Goal: Information Seeking & Learning: Learn about a topic

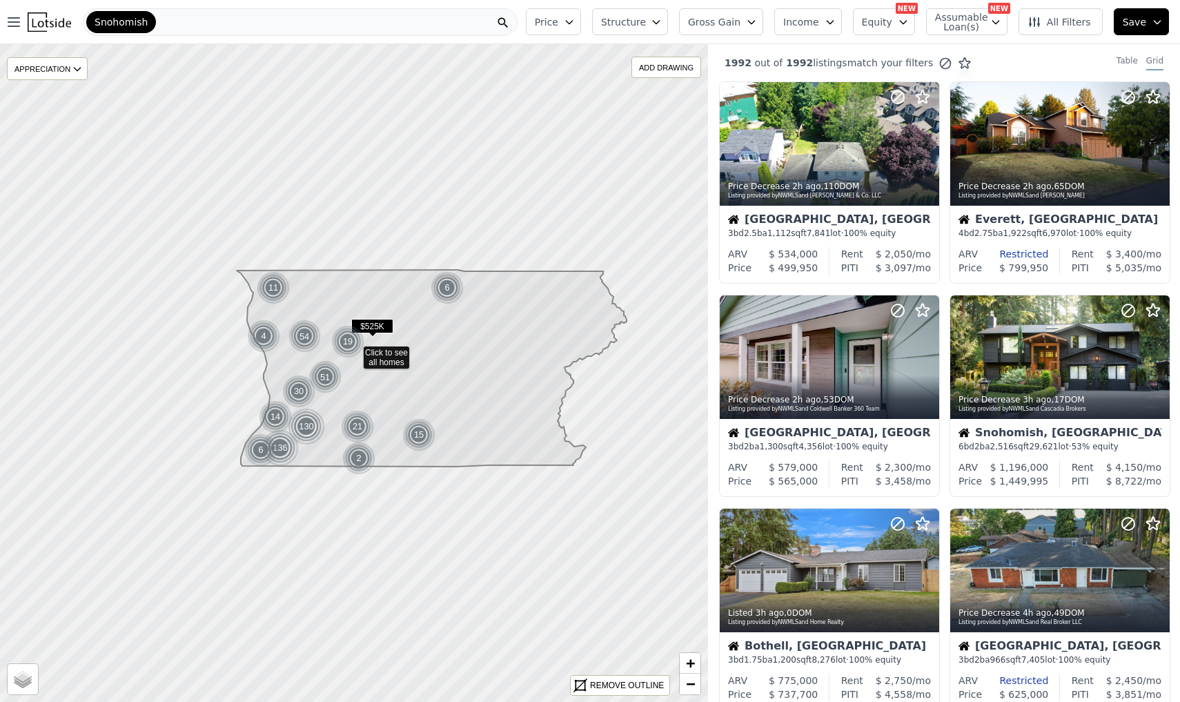
click at [575, 20] on icon "button" at bounding box center [569, 22] width 11 height 11
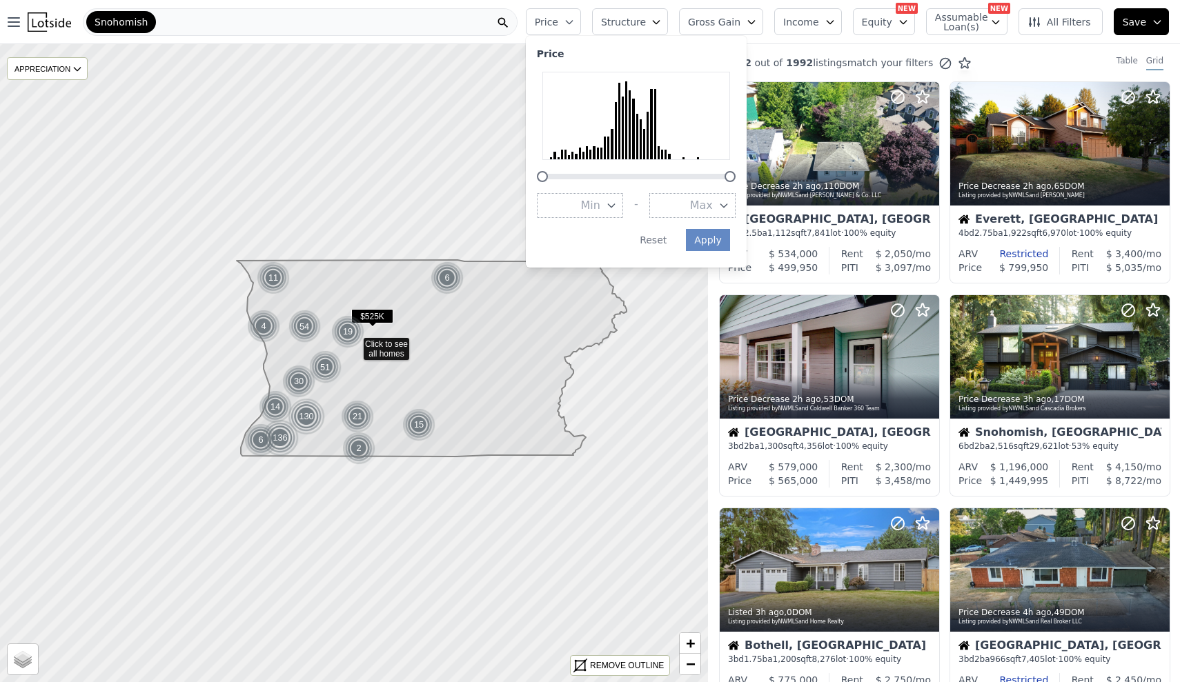
click at [421, 372] on icon at bounding box center [432, 358] width 390 height 197
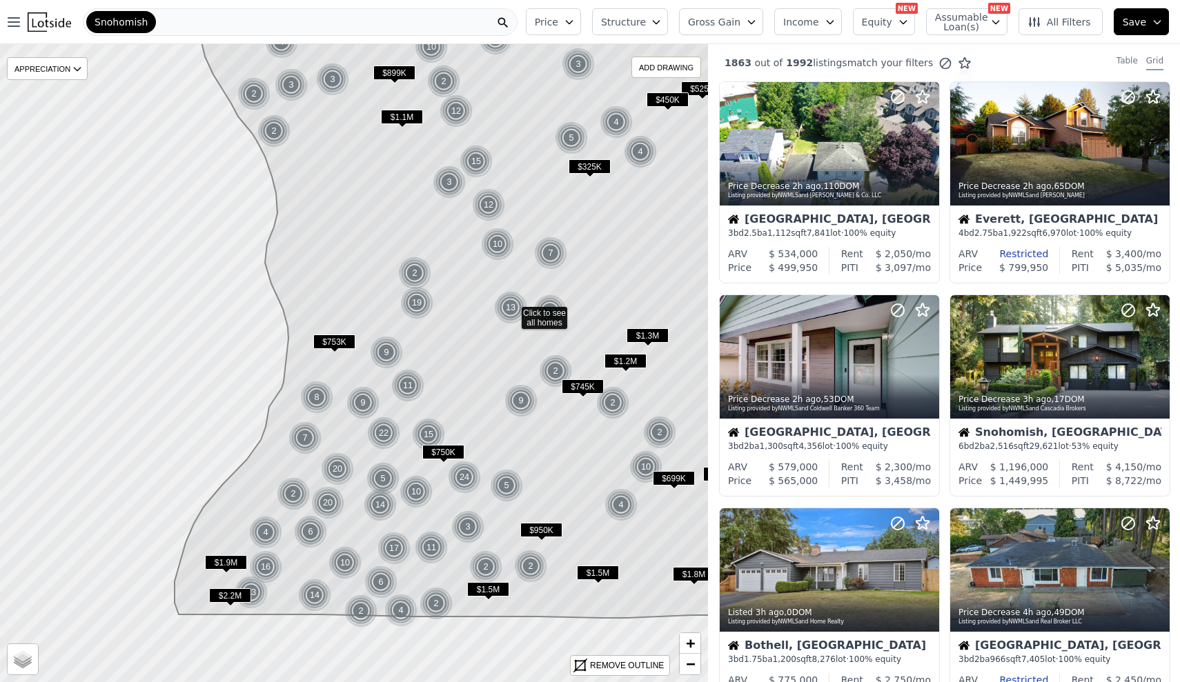
drag, startPoint x: 317, startPoint y: 388, endPoint x: 479, endPoint y: 341, distance: 168.8
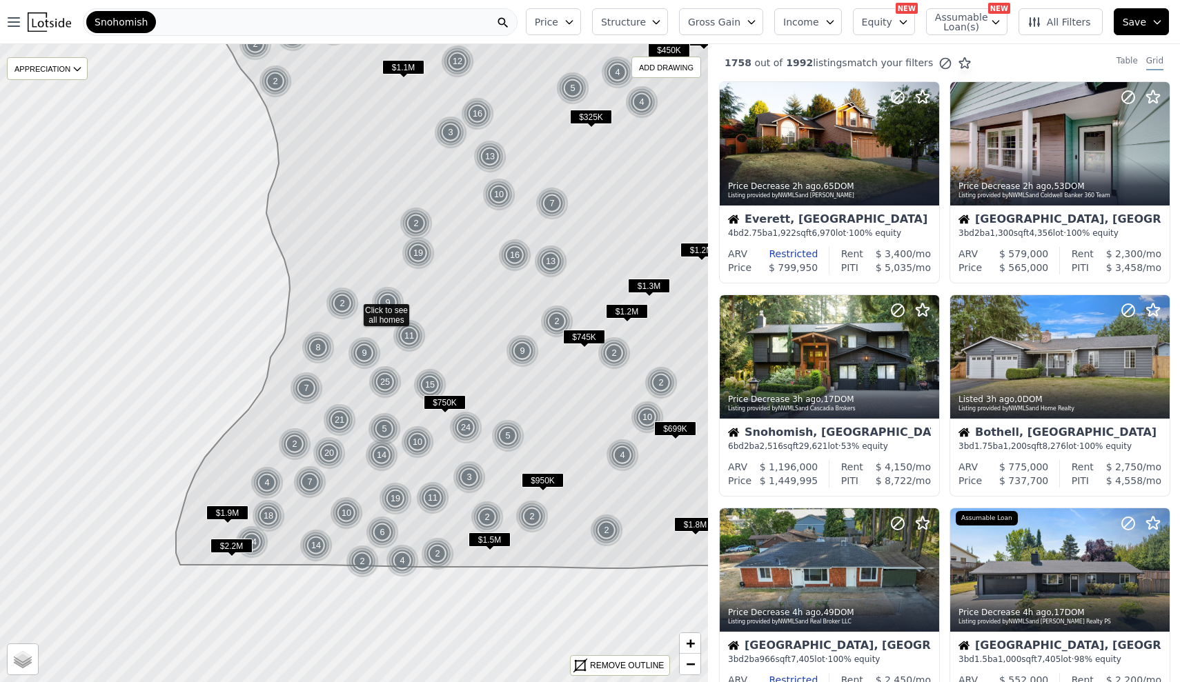
drag, startPoint x: 366, startPoint y: 556, endPoint x: 366, endPoint y: 506, distance: 49.7
click at [366, 506] on icon at bounding box center [478, 249] width 604 height 639
click at [557, 28] on span "Price" at bounding box center [546, 22] width 23 height 14
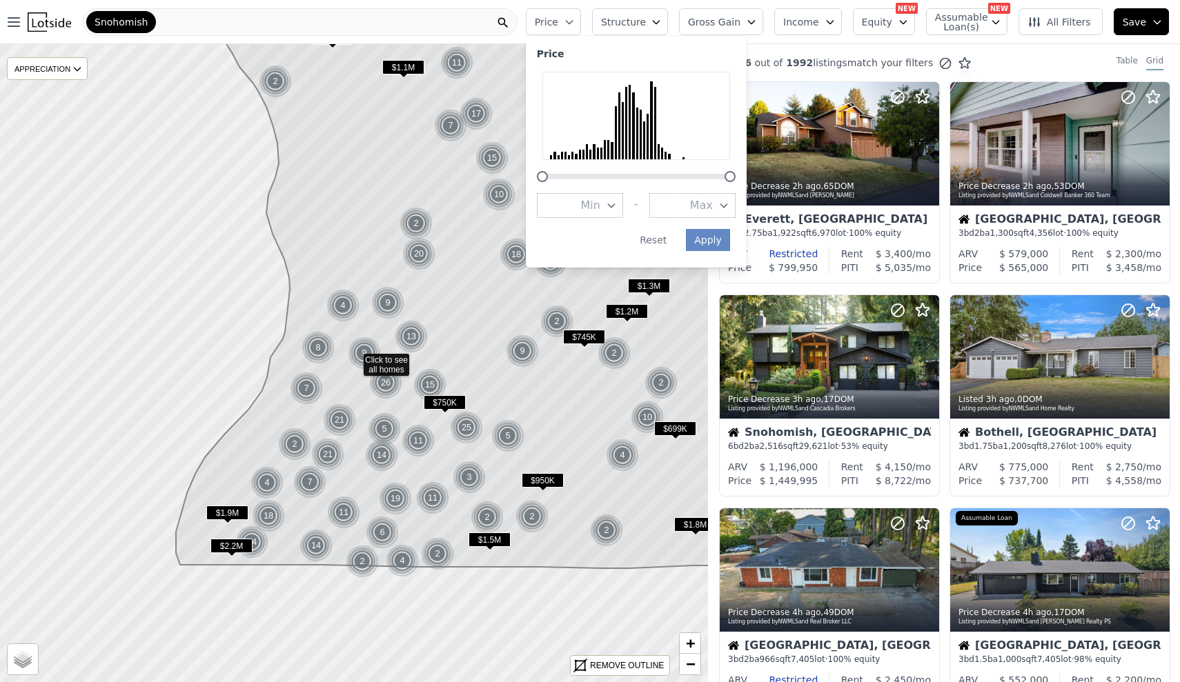
click at [586, 199] on button "Min" at bounding box center [580, 205] width 86 height 25
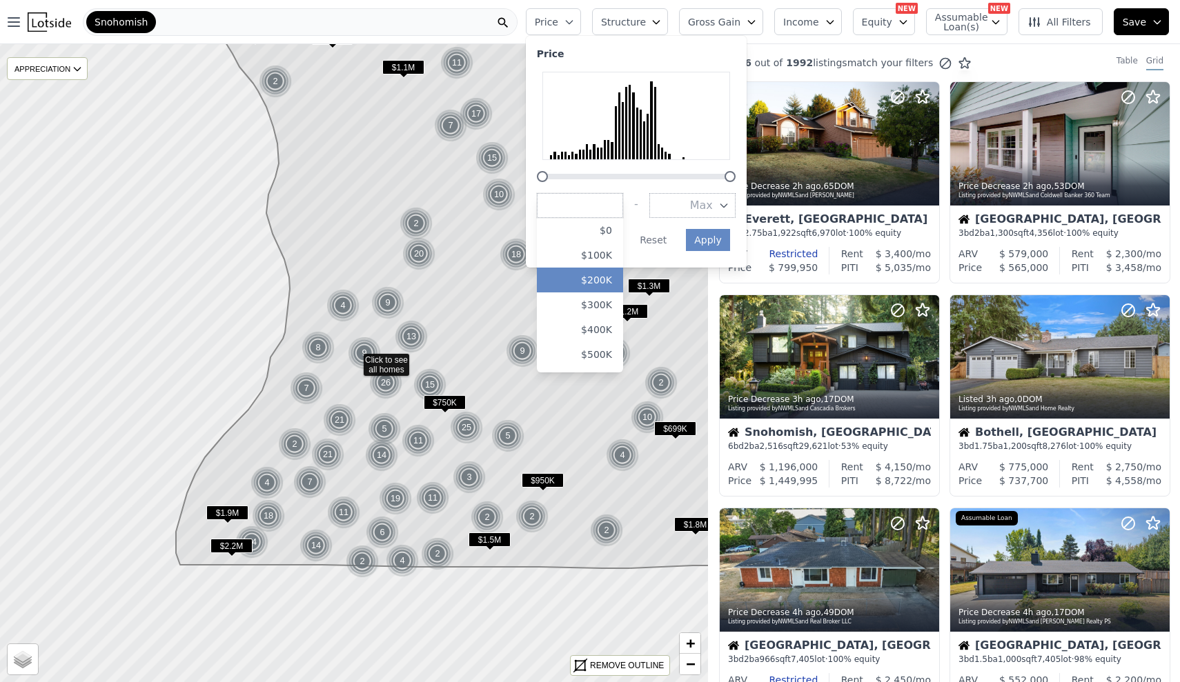
click at [612, 268] on button "$200K" at bounding box center [580, 280] width 86 height 25
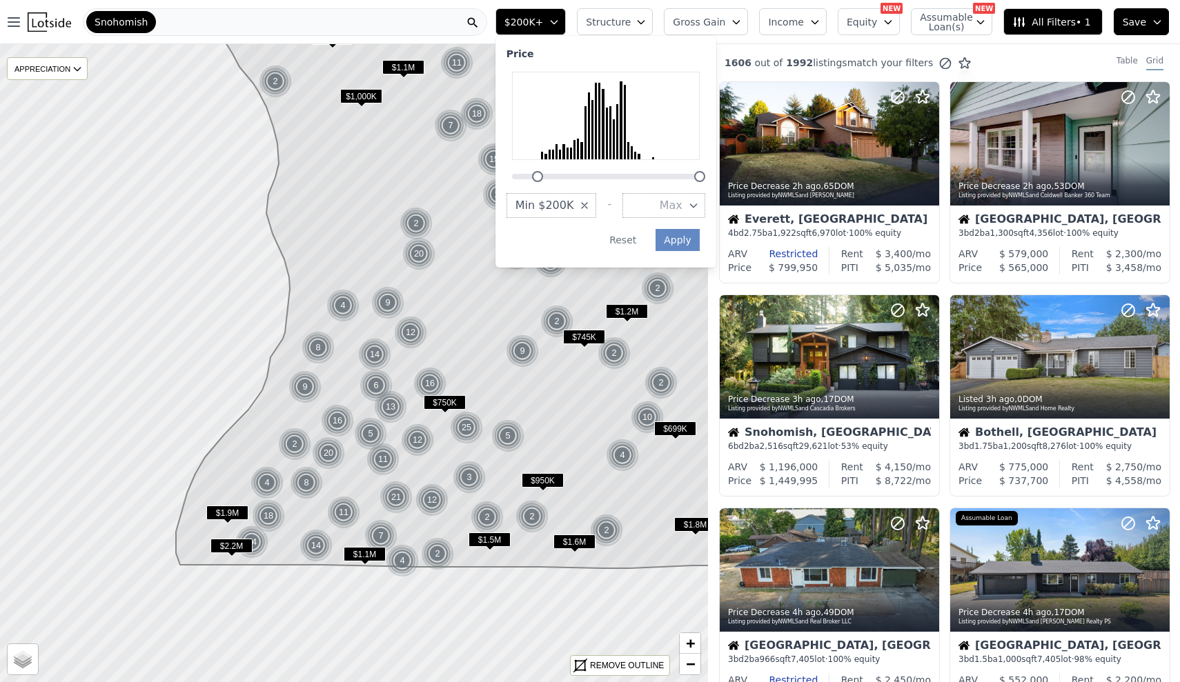
click at [460, 314] on icon at bounding box center [478, 273] width 604 height 589
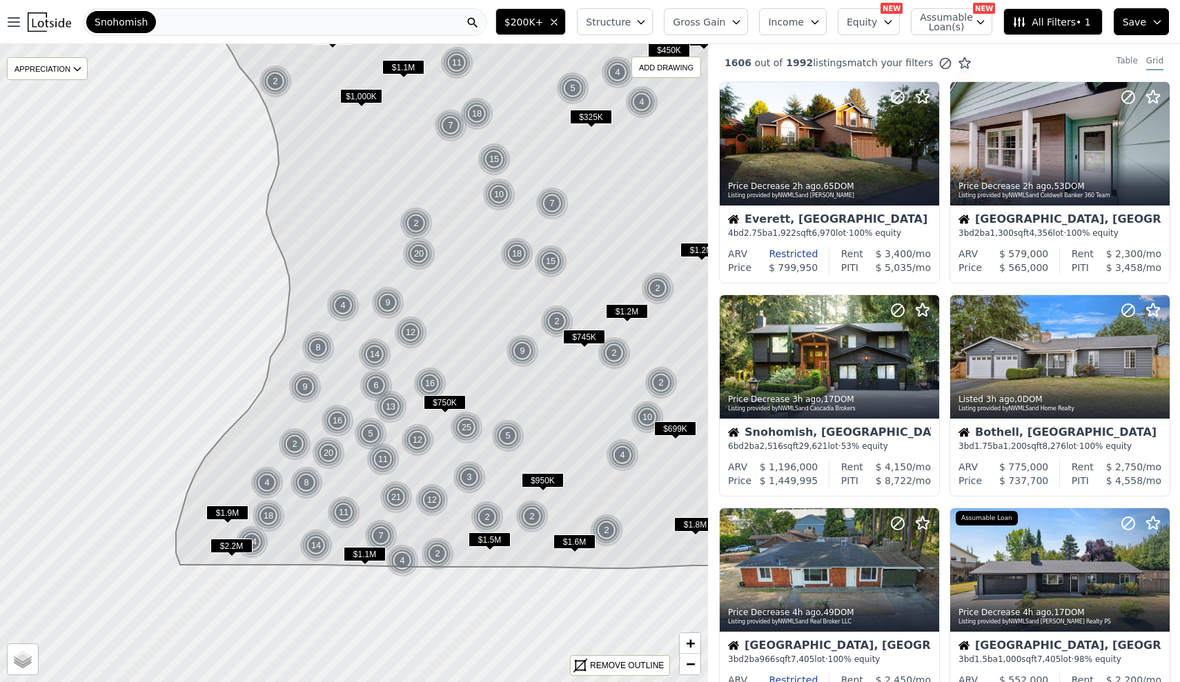
click at [624, 22] on span "Structure" at bounding box center [608, 22] width 44 height 14
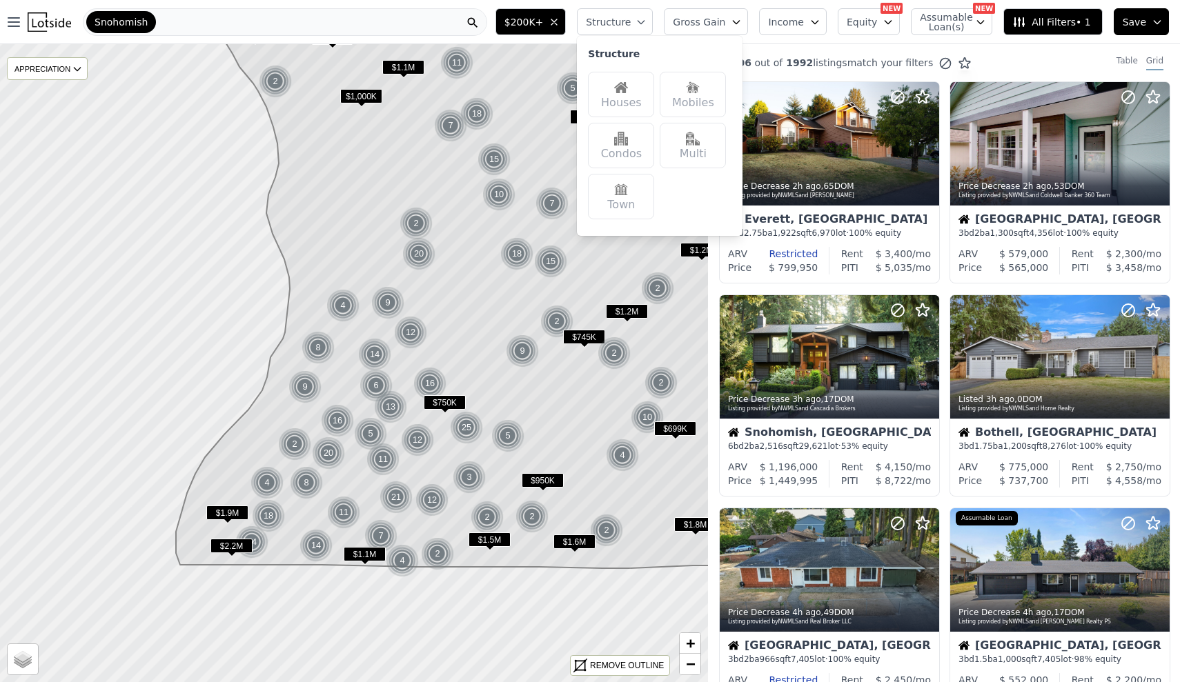
click at [628, 85] on img at bounding box center [621, 88] width 14 height 14
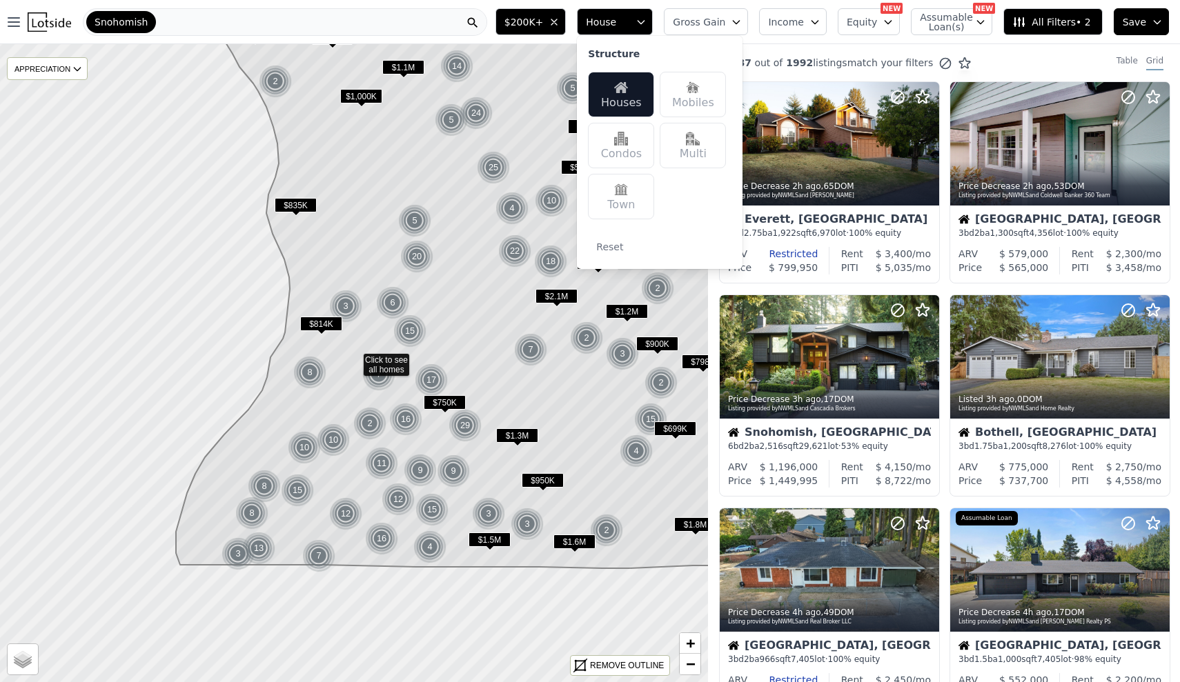
click at [647, 24] on icon "button" at bounding box center [641, 22] width 11 height 11
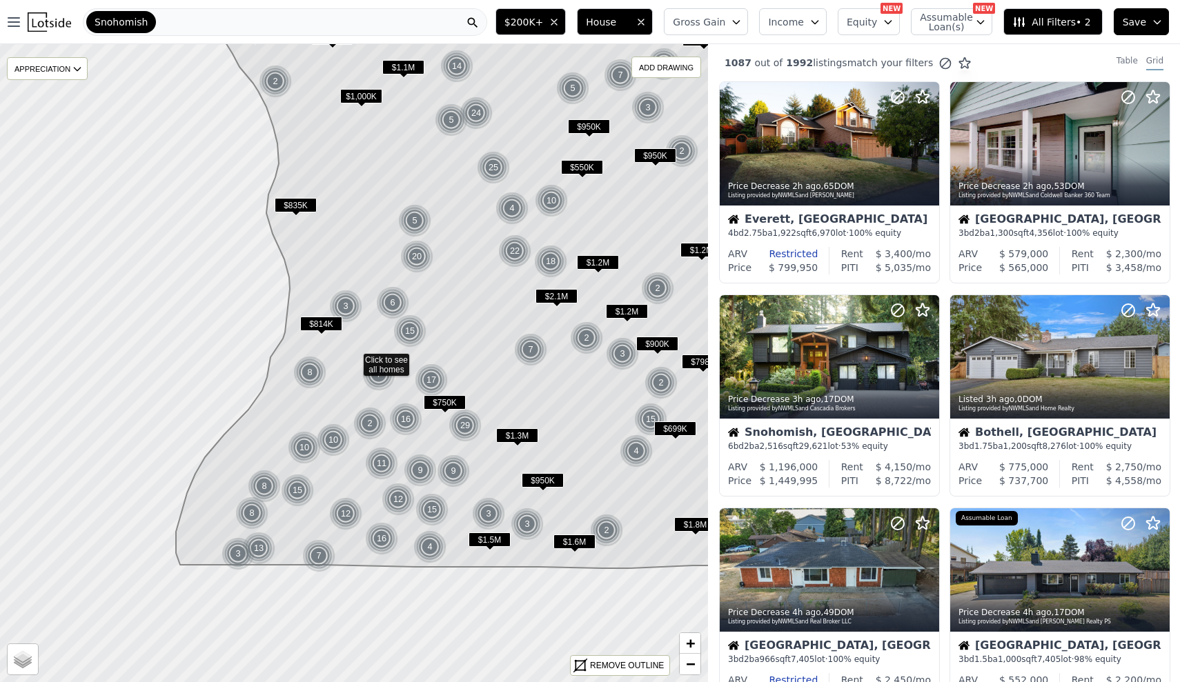
click at [725, 23] on span "Gross Gain" at bounding box center [699, 22] width 52 height 14
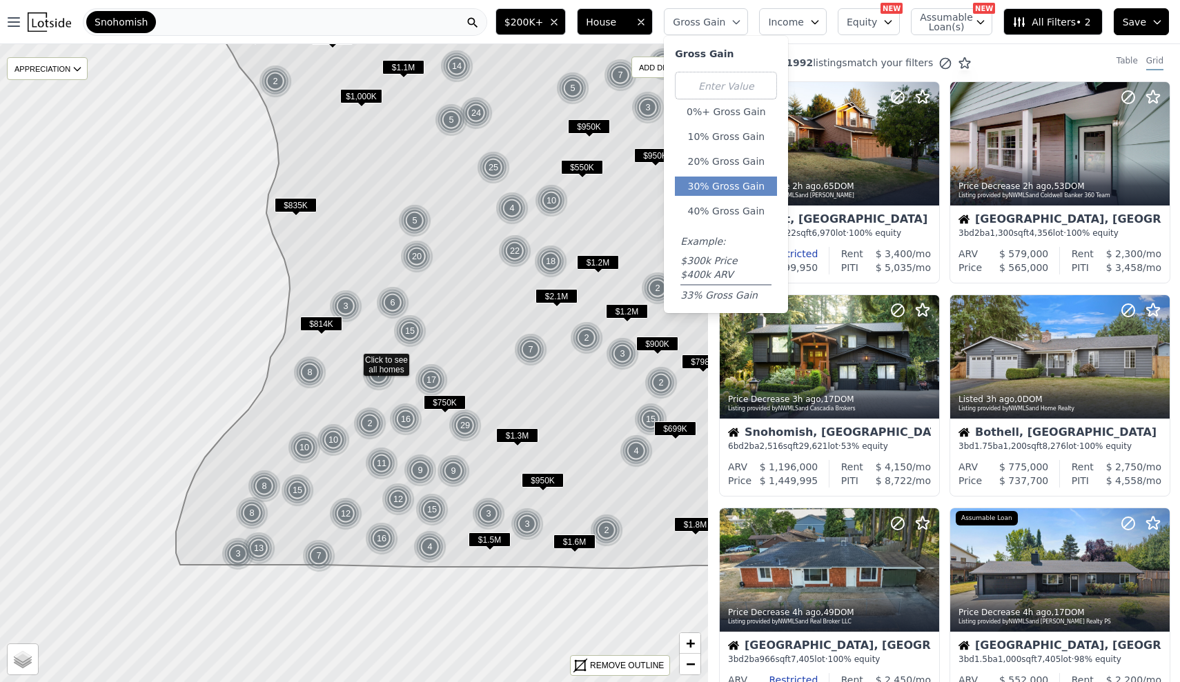
click at [737, 186] on button "30% Gross Gain" at bounding box center [726, 186] width 102 height 19
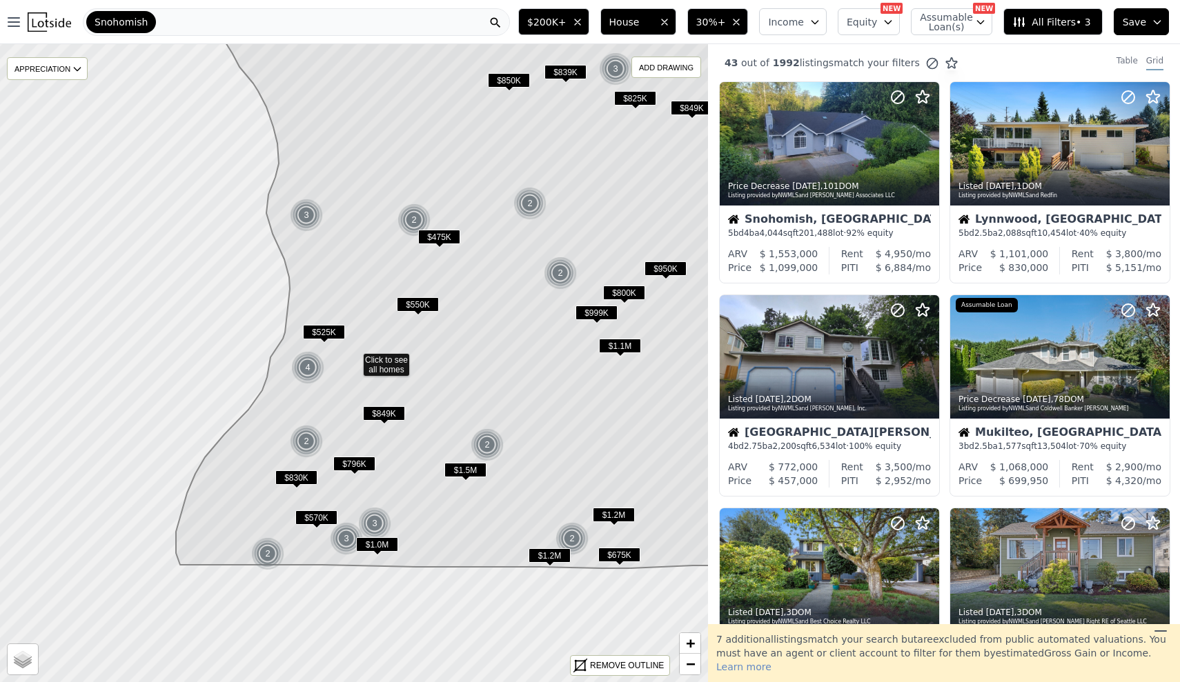
click at [574, 28] on button "$200K+" at bounding box center [553, 21] width 71 height 27
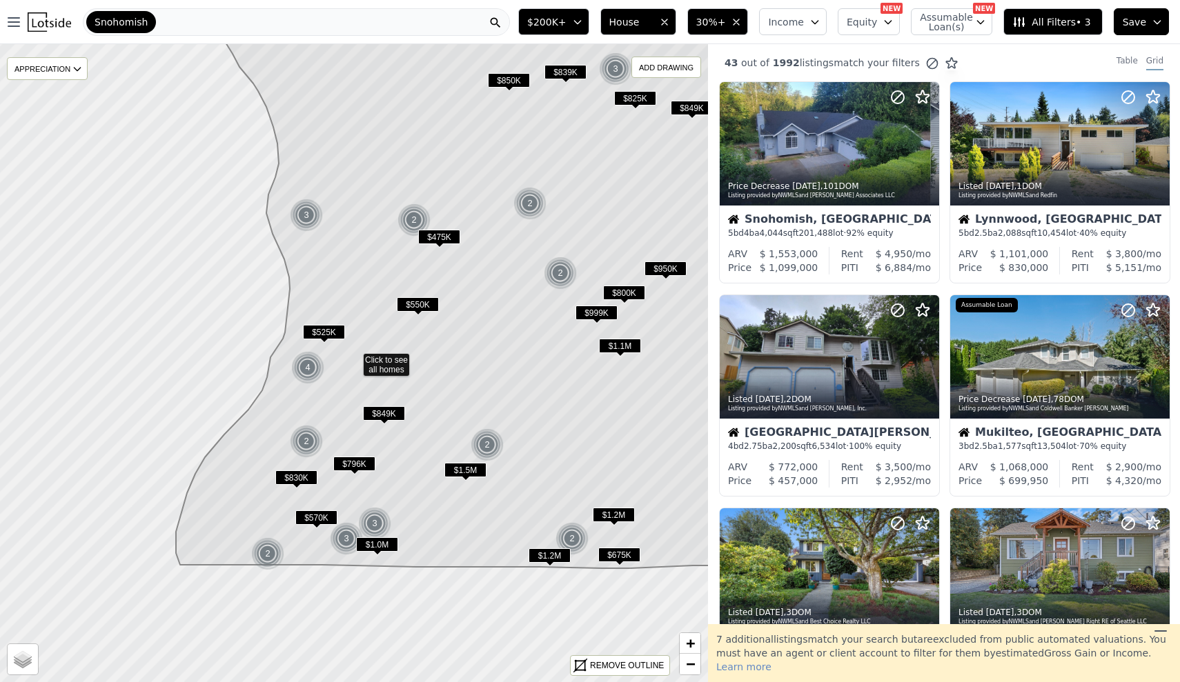
click at [567, 28] on span "$200K+" at bounding box center [546, 22] width 39 height 14
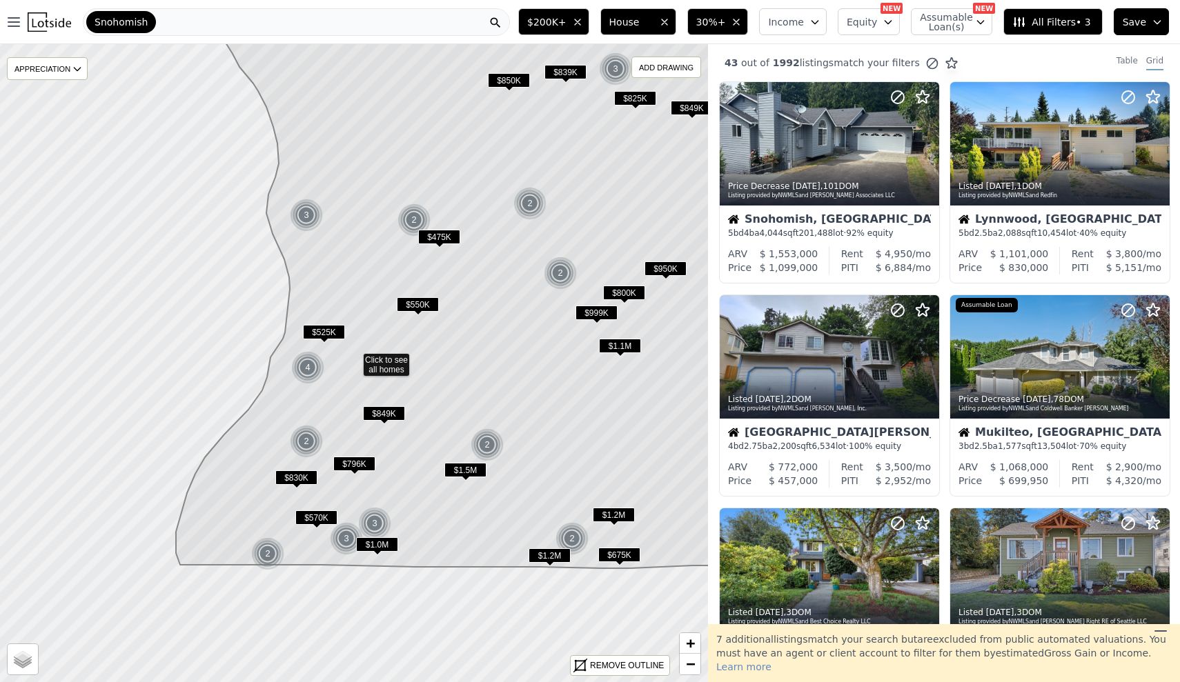
click at [567, 28] on span "$200K+" at bounding box center [546, 22] width 39 height 14
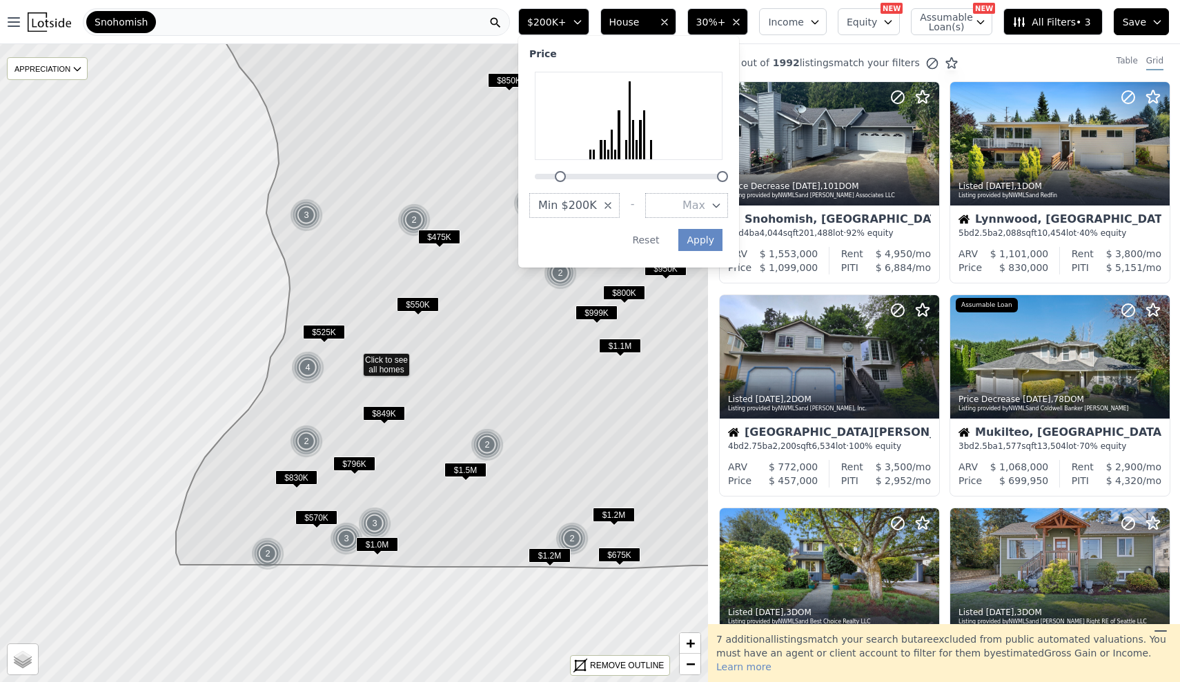
click at [705, 197] on span "Max" at bounding box center [693, 205] width 23 height 17
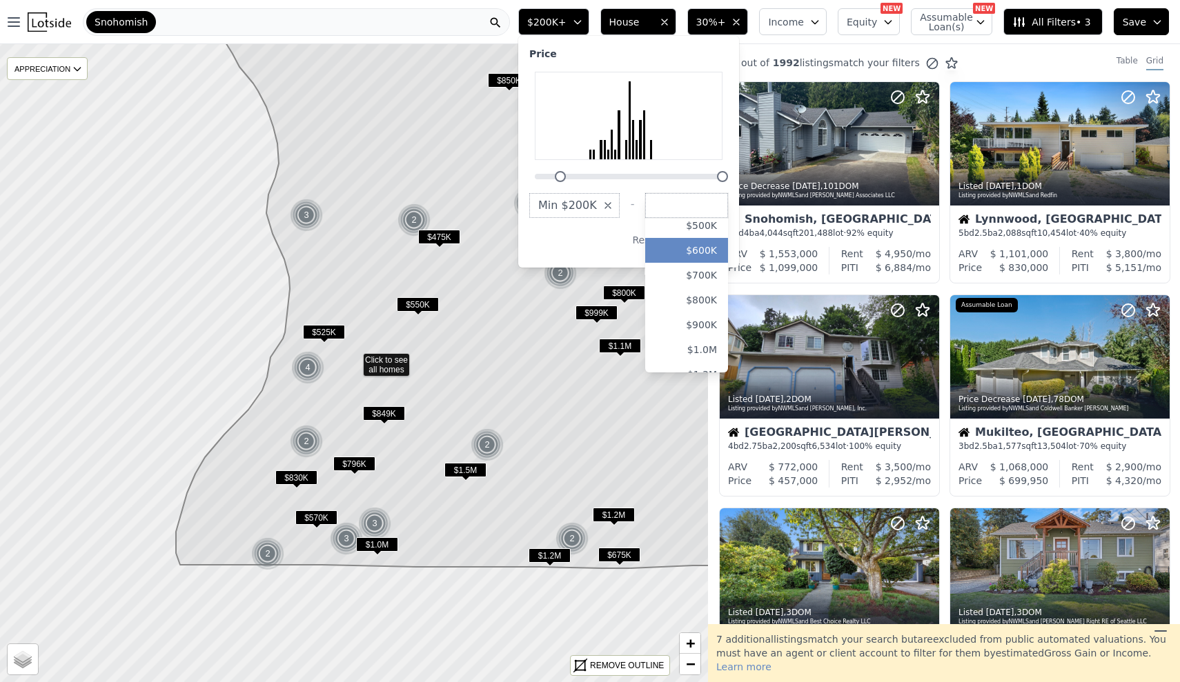
scroll to position [61, 0]
click at [714, 331] on button "$1.0M" at bounding box center [686, 343] width 83 height 25
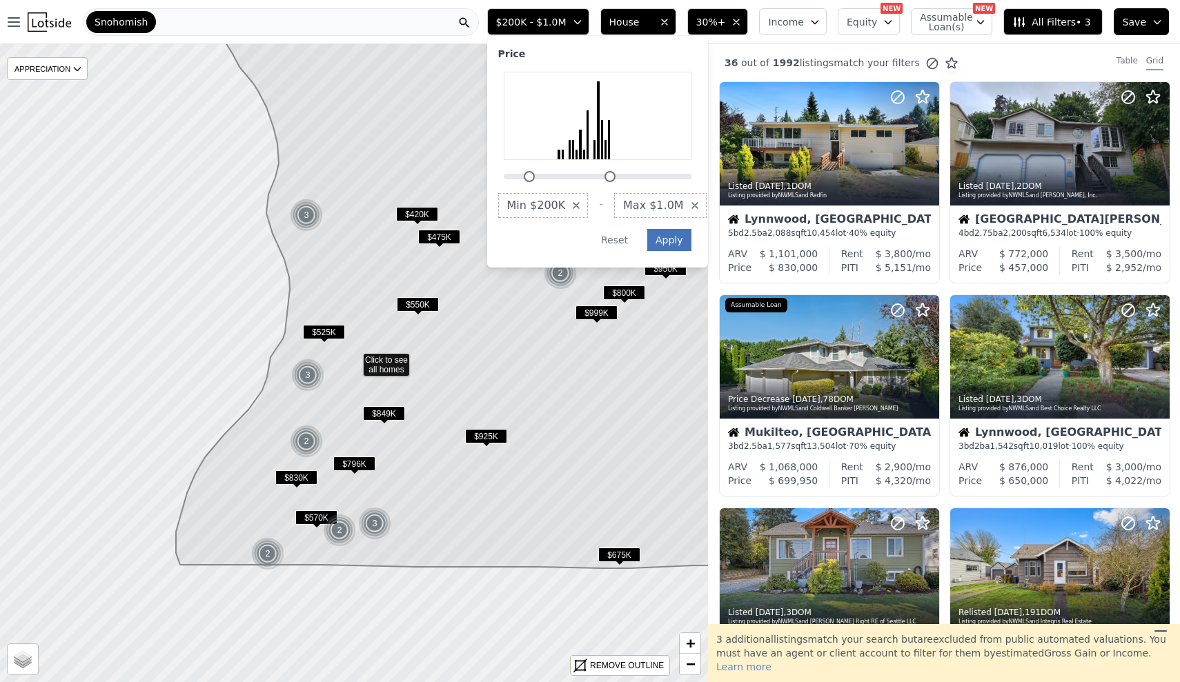
click at [691, 229] on button "Apply" at bounding box center [669, 240] width 44 height 22
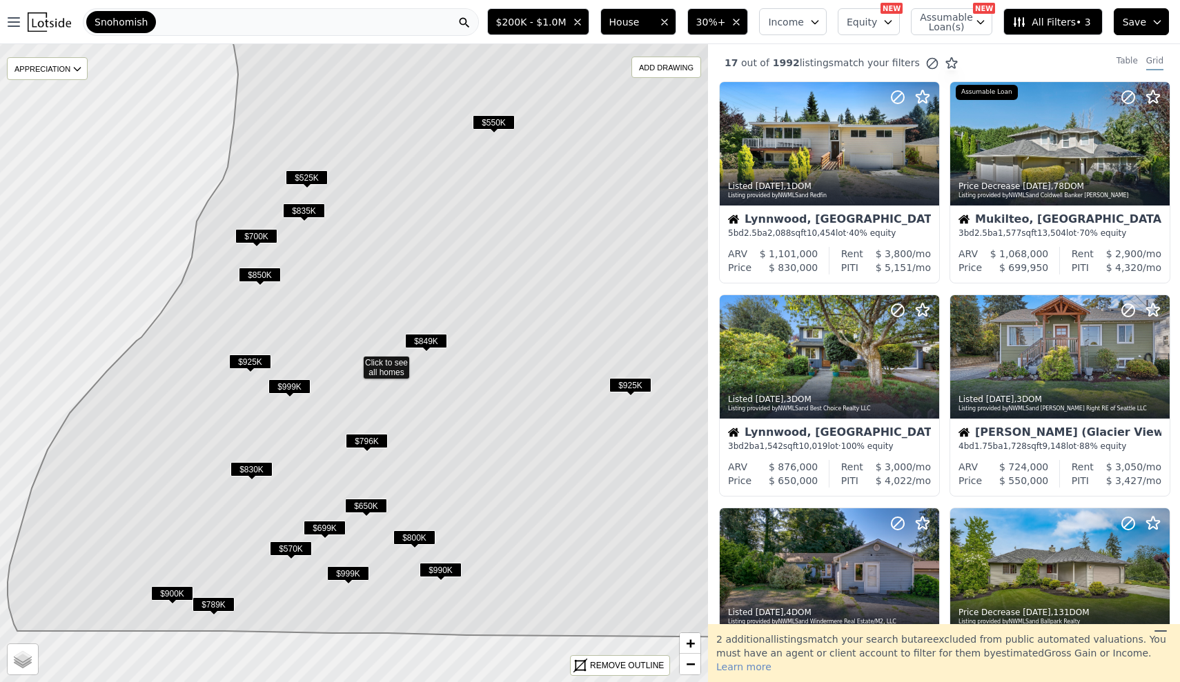
click at [1070, 21] on span "All Filters • 3" at bounding box center [1051, 22] width 78 height 14
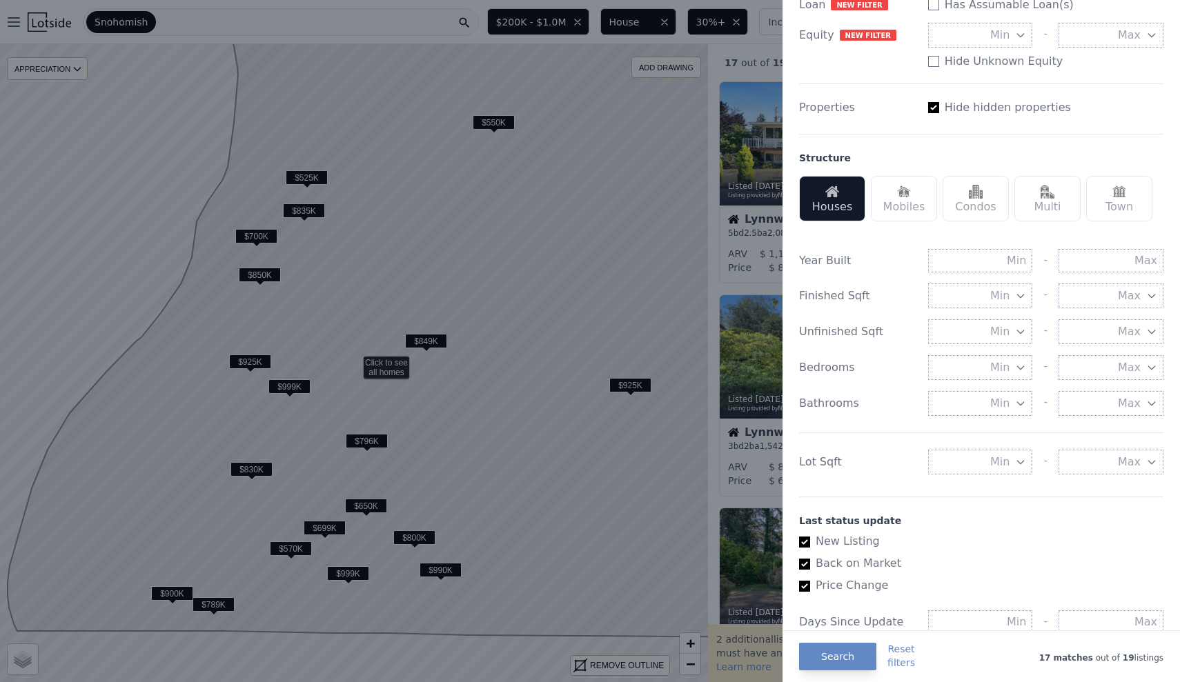
scroll to position [299, 0]
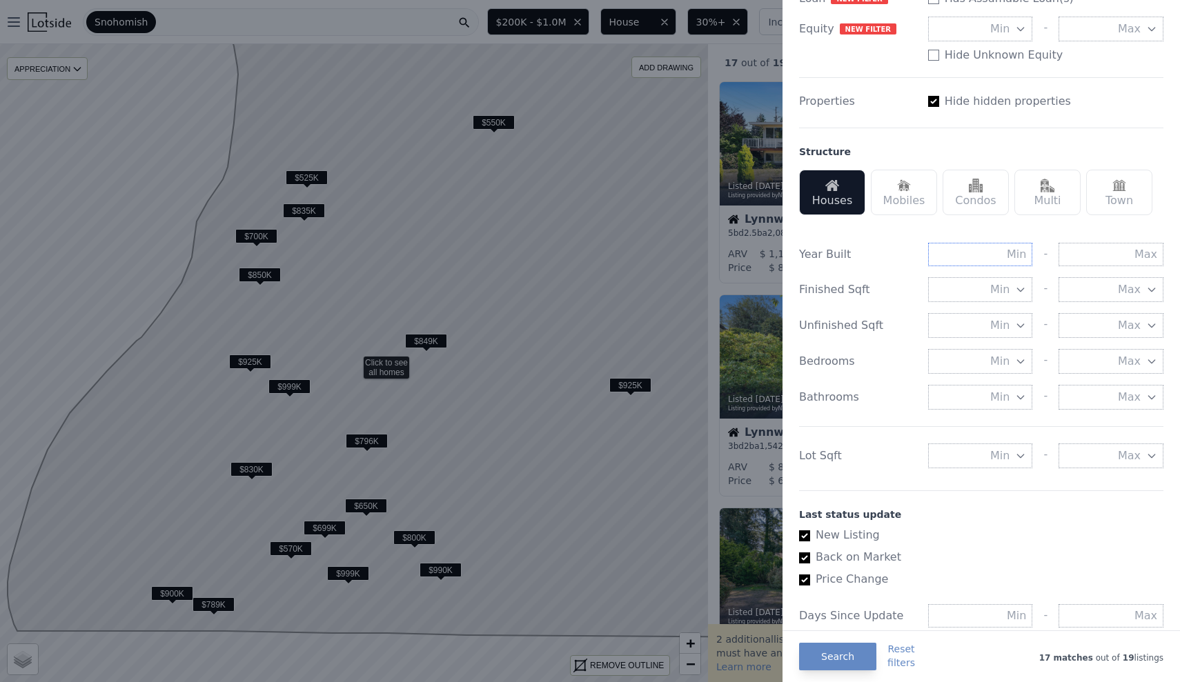
click at [990, 255] on input "text" at bounding box center [980, 254] width 105 height 23
click at [1110, 261] on div "Year Built - Finished Sqft Min - Max Unfinished Sqft Min - Max Bedrooms Min - M…" at bounding box center [981, 352] width 364 height 253
click at [1110, 258] on input "text" at bounding box center [1111, 254] width 105 height 23
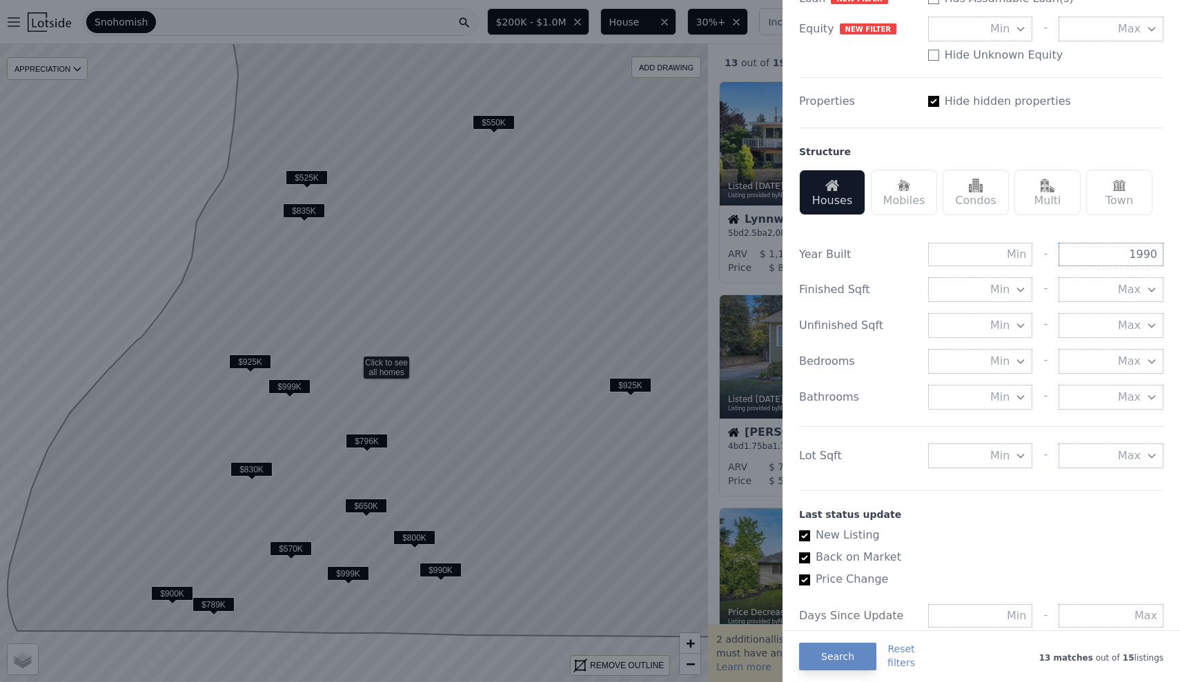
type input "1990"
click at [1003, 282] on span "Min" at bounding box center [999, 290] width 19 height 17
click at [1049, 277] on div "Min 0 sqft 500 sqft 1000 sqft 1500 sqft 2000 sqft 2500 sqft 3000 sqft 3500 sqft…" at bounding box center [1045, 289] width 235 height 25
click at [1003, 326] on span "Min" at bounding box center [999, 325] width 19 height 17
click at [1049, 322] on div "Min 0 sqft 500 sqft 1000 sqft 1500 sqft 2000 sqft 2500 sqft 3000 sqft 3500 sqft…" at bounding box center [1045, 325] width 235 height 25
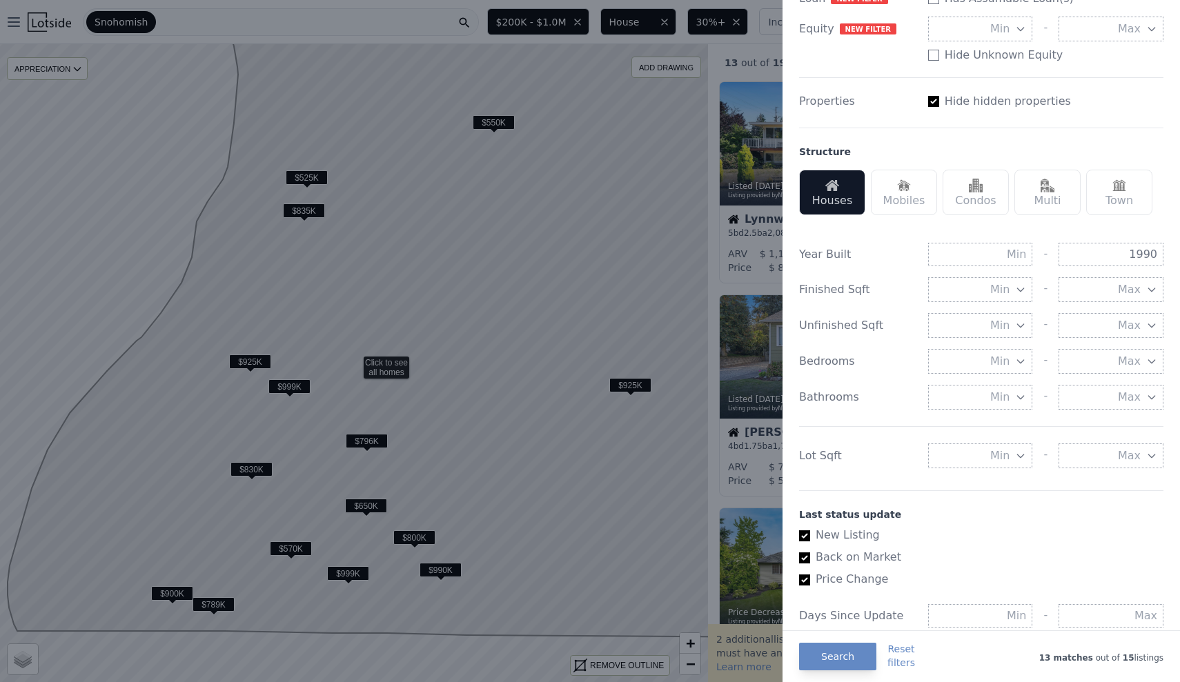
click at [990, 454] on button "Min" at bounding box center [980, 456] width 105 height 25
click at [1005, 444] on input "number" at bounding box center [980, 456] width 105 height 25
type input "2000"
click at [951, 418] on div "Year Built - 1990 Finished Sqft Min - Max Unfinished Sqft Min - Max Bedrooms Mi…" at bounding box center [981, 352] width 364 height 253
click at [835, 660] on button "Search" at bounding box center [837, 657] width 77 height 28
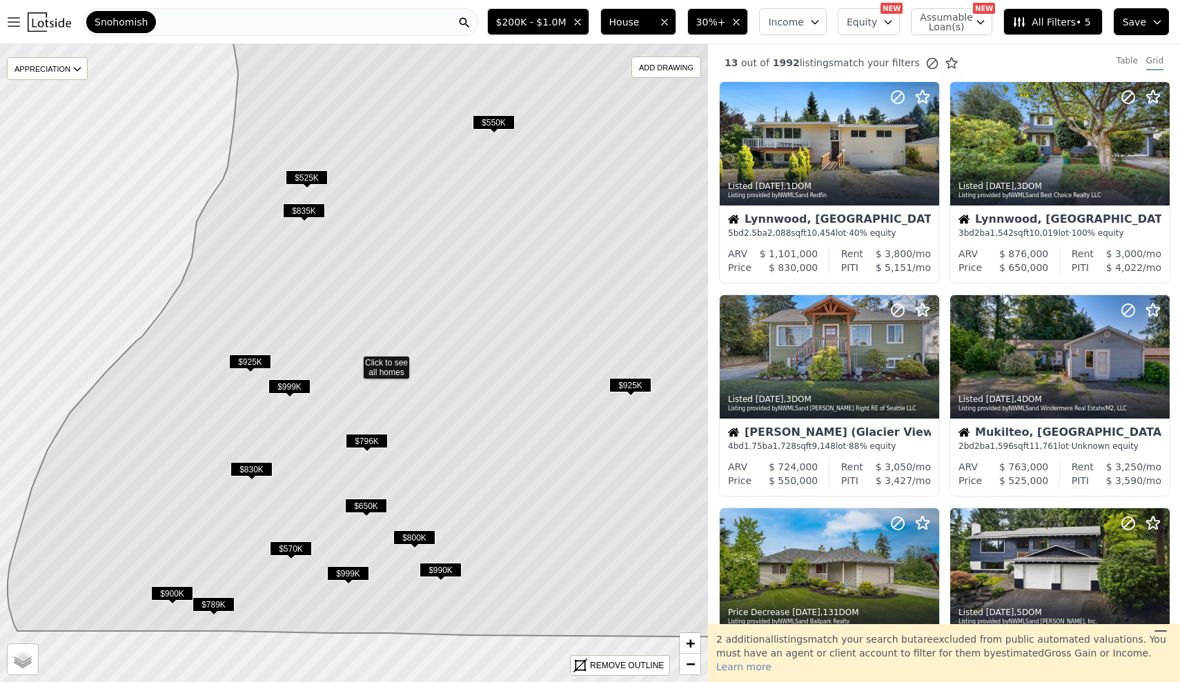
click at [527, 26] on span "$200K - $1.0M" at bounding box center [531, 22] width 70 height 14
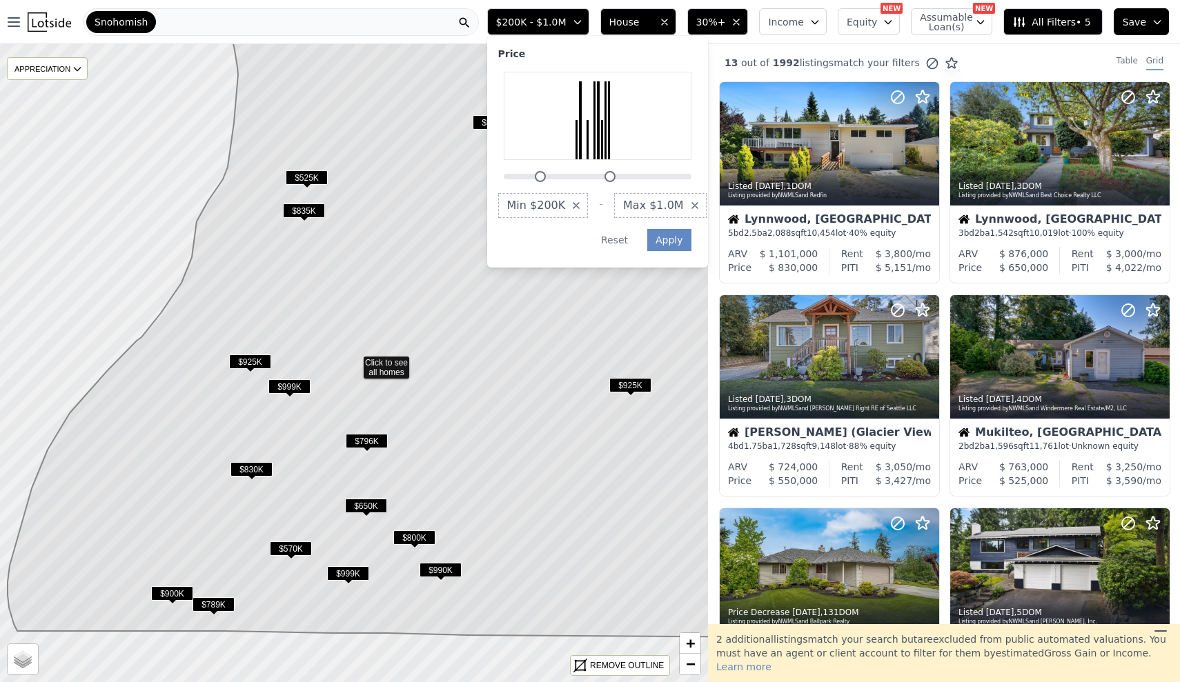
drag, startPoint x: 542, startPoint y: 177, endPoint x: 552, endPoint y: 179, distance: 9.8
click at [546, 179] on div at bounding box center [540, 176] width 11 height 11
click at [691, 235] on button "Apply" at bounding box center [669, 240] width 44 height 22
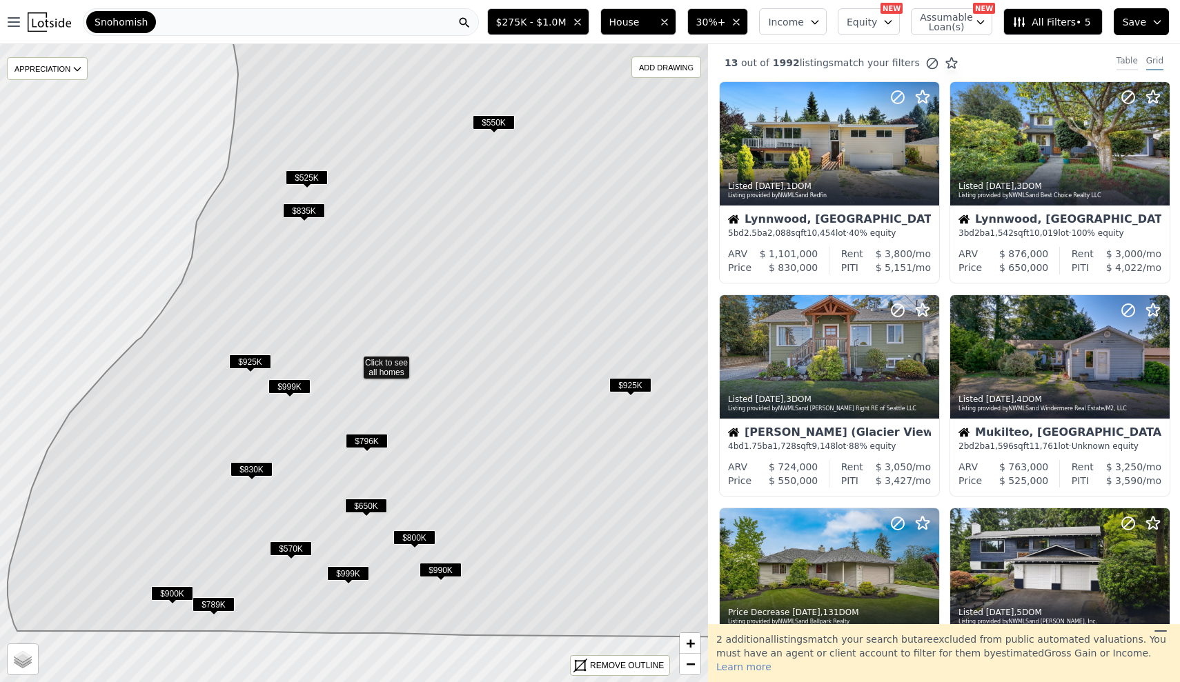
click at [1130, 61] on div "Table" at bounding box center [1126, 62] width 21 height 15
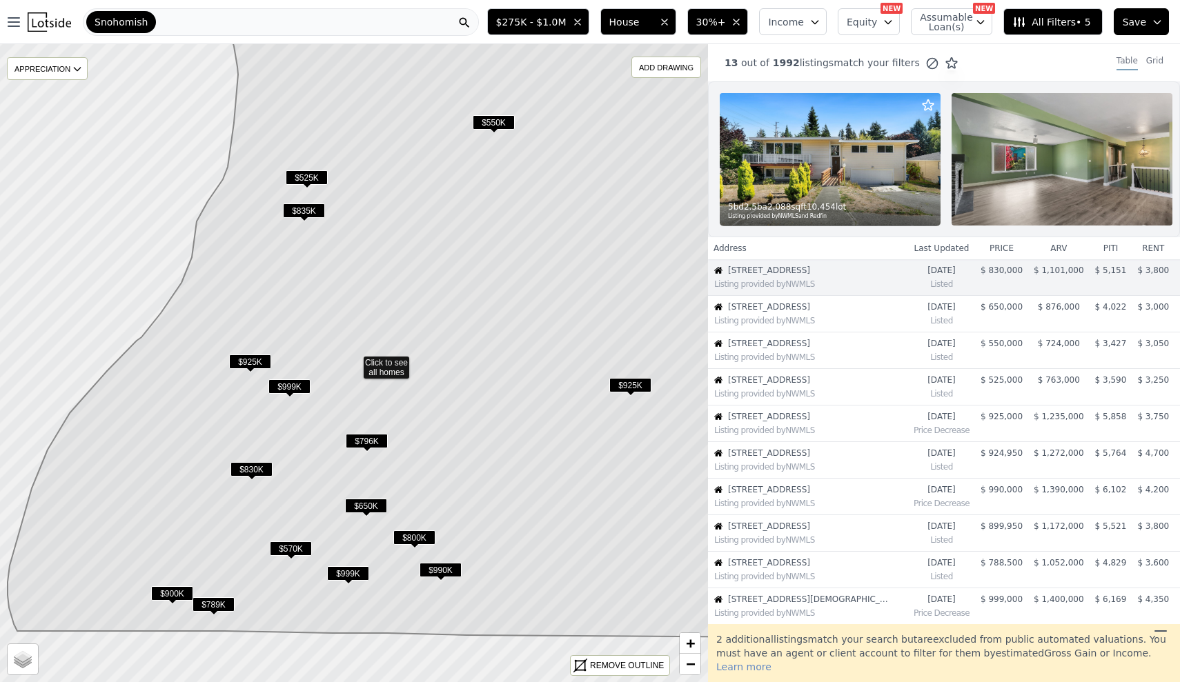
click at [717, 23] on span "30%+" at bounding box center [711, 22] width 30 height 14
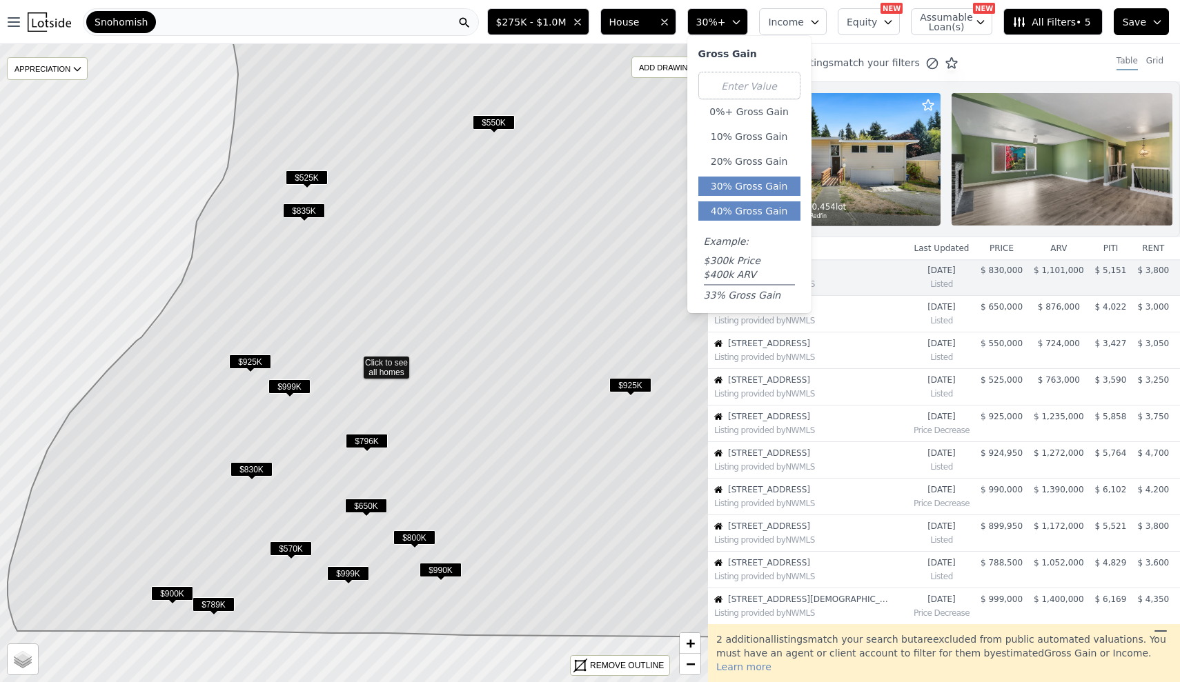
click at [751, 220] on button "40% Gross Gain" at bounding box center [749, 210] width 102 height 19
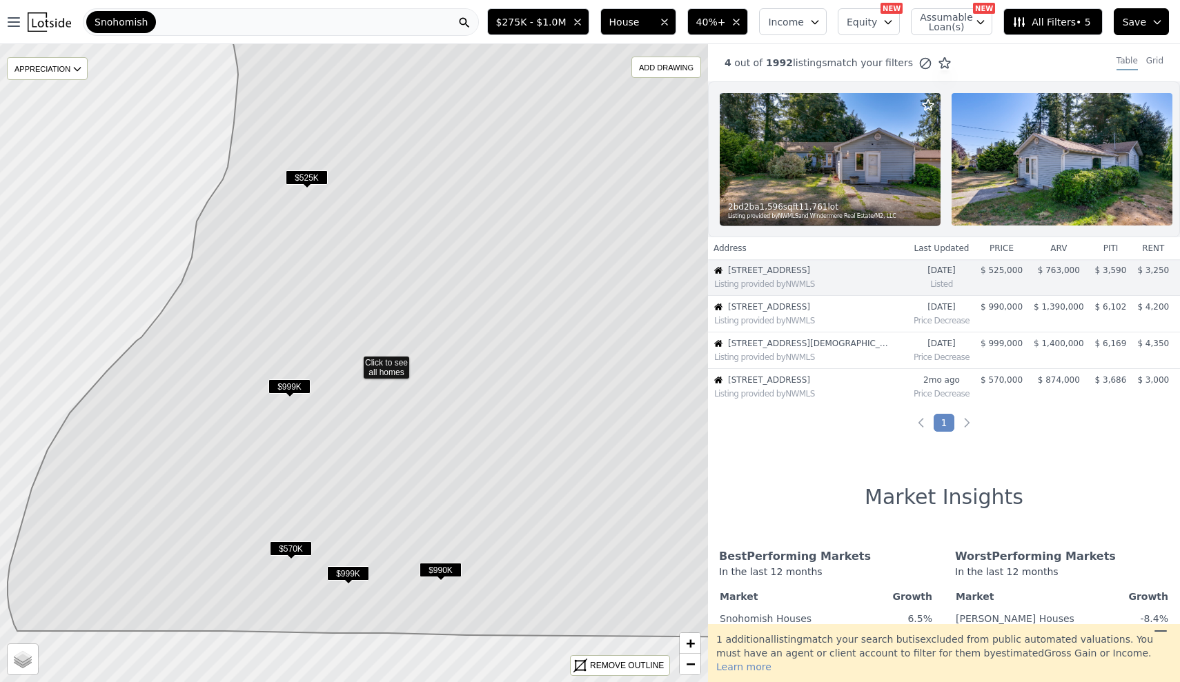
click at [712, 29] on button "40%+" at bounding box center [717, 21] width 61 height 27
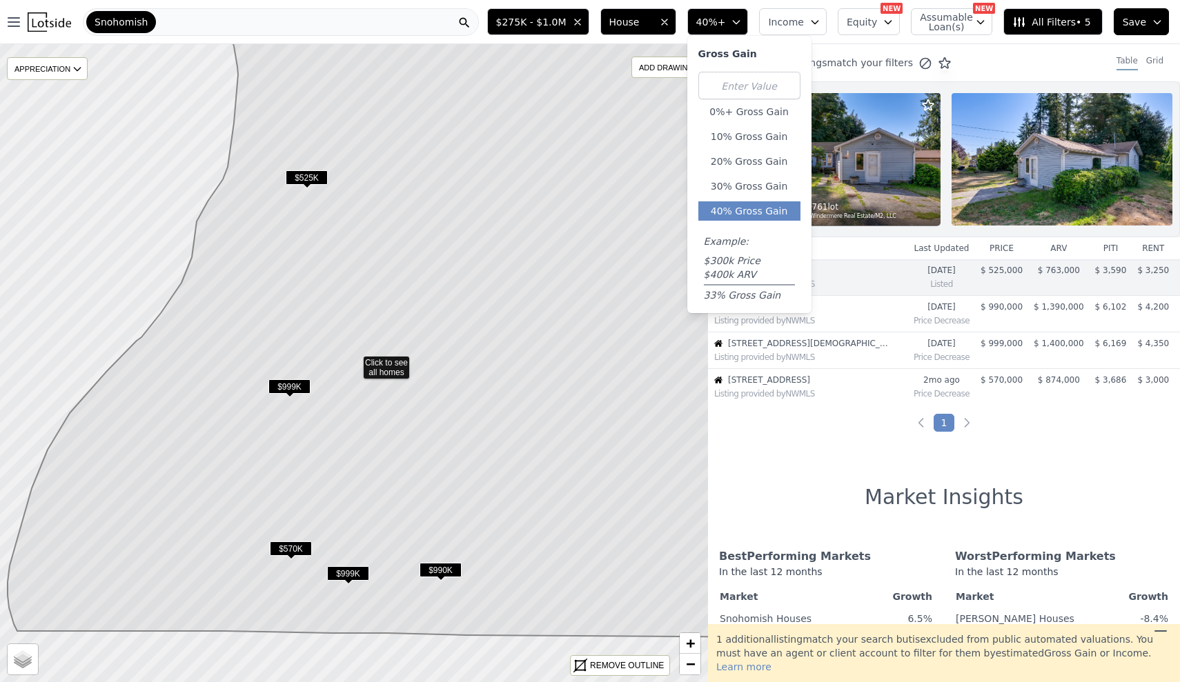
click at [712, 28] on span "40%+" at bounding box center [711, 22] width 30 height 14
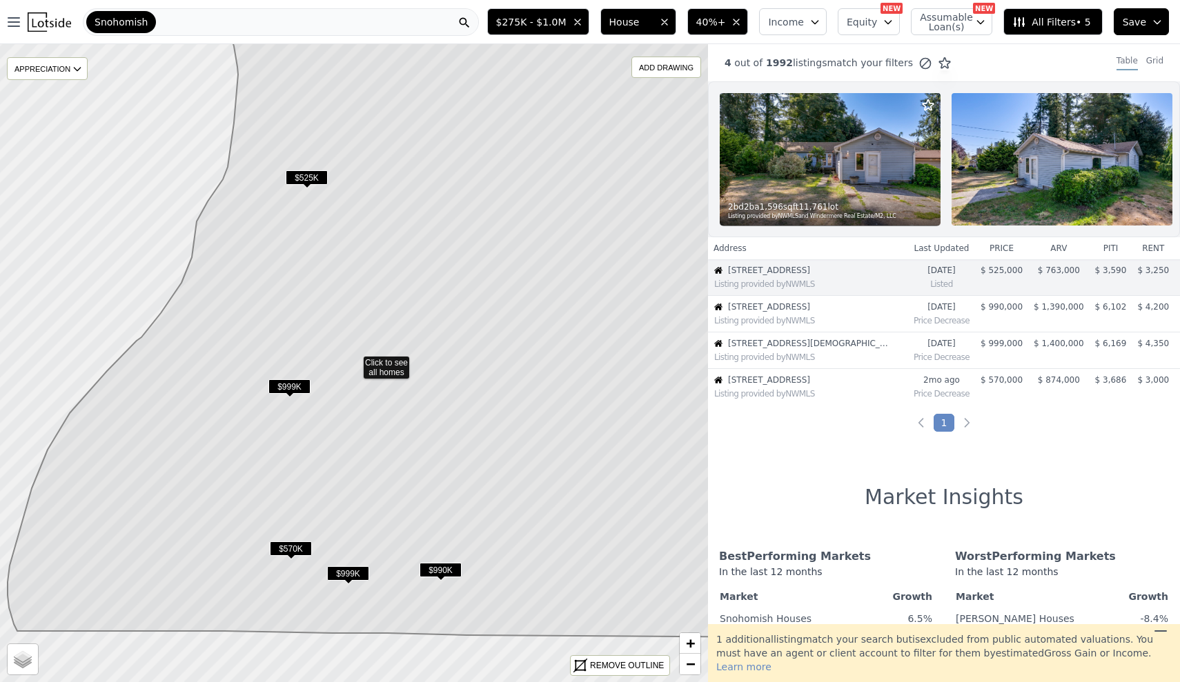
click at [712, 28] on span "40%+" at bounding box center [711, 22] width 30 height 14
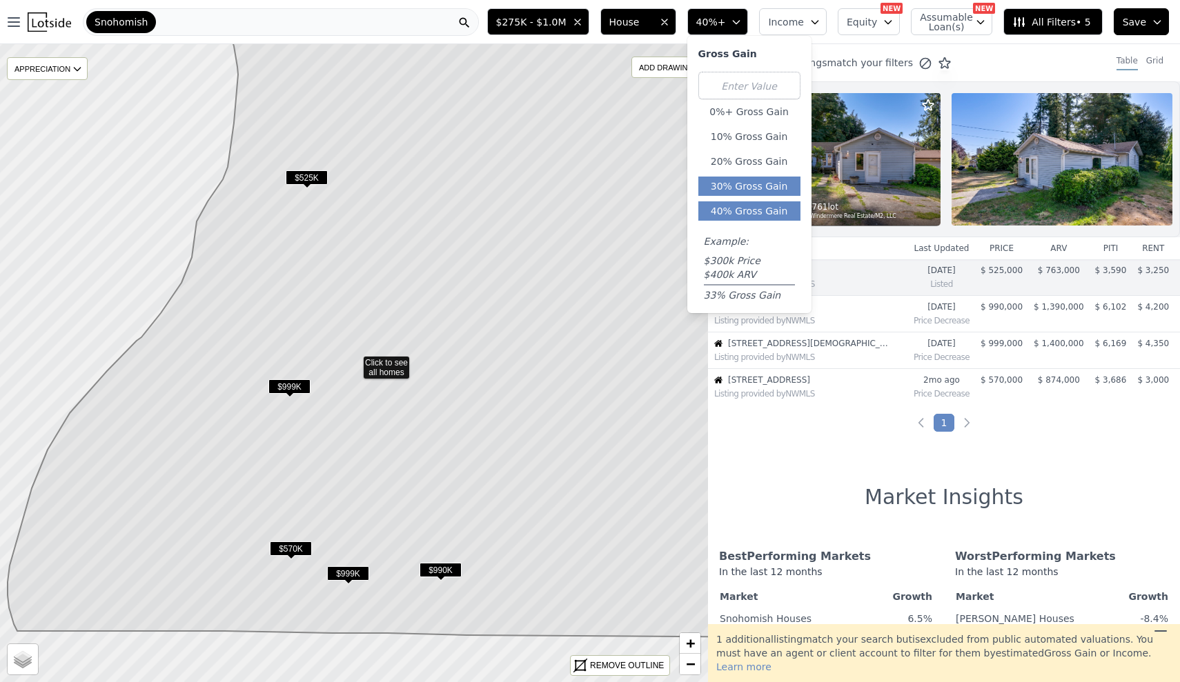
click at [749, 190] on button "30% Gross Gain" at bounding box center [749, 186] width 102 height 19
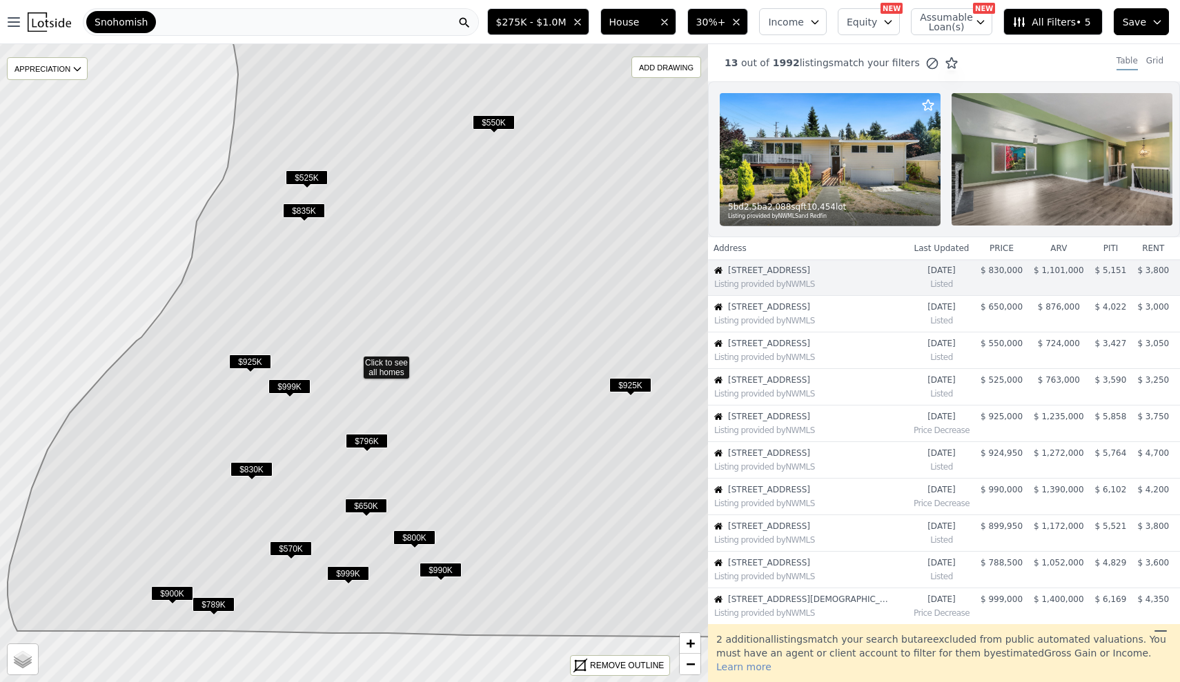
click at [726, 22] on span "30%+" at bounding box center [711, 22] width 30 height 14
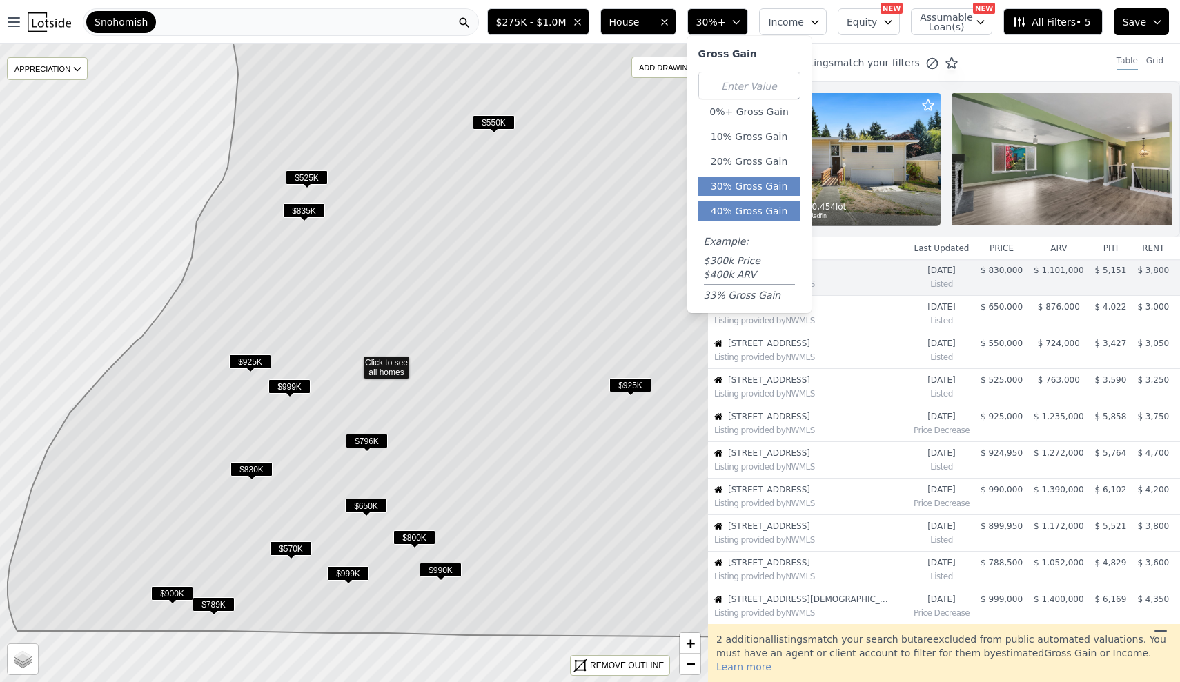
click at [752, 204] on button "40% Gross Gain" at bounding box center [749, 210] width 102 height 19
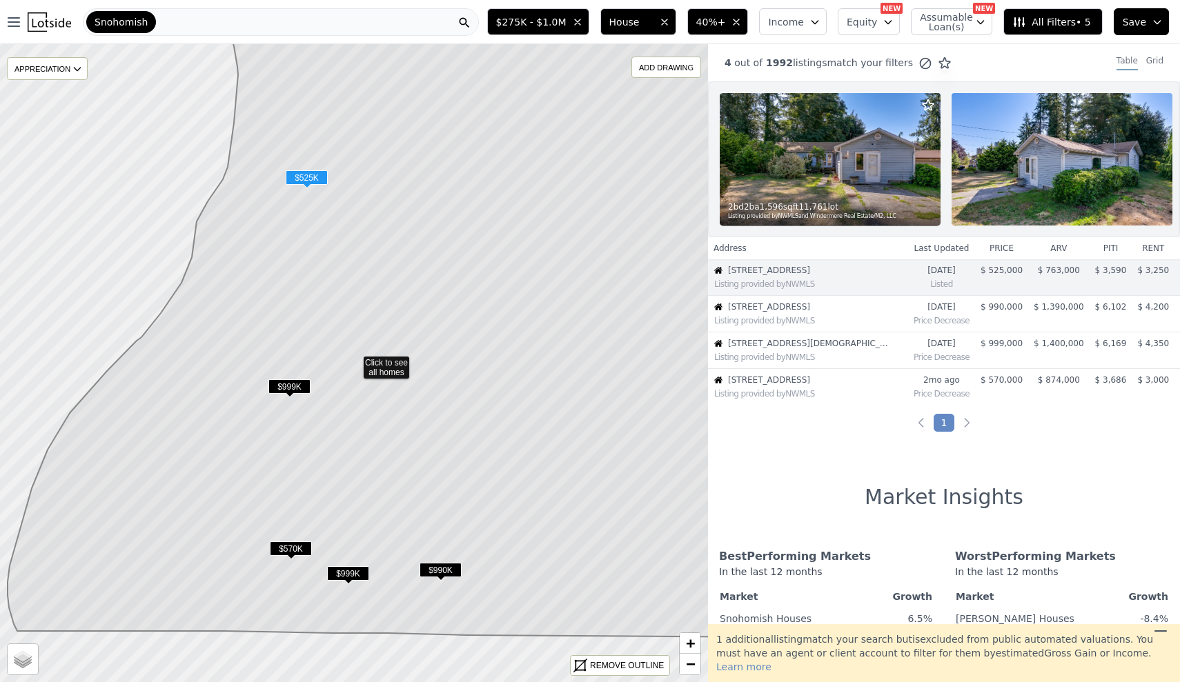
click at [823, 286] on div "Listing provided by NWMLS" at bounding box center [810, 284] width 193 height 11
click at [820, 192] on img at bounding box center [830, 159] width 221 height 132
click at [839, 382] on span "21707 51st Ave W" at bounding box center [811, 380] width 166 height 11
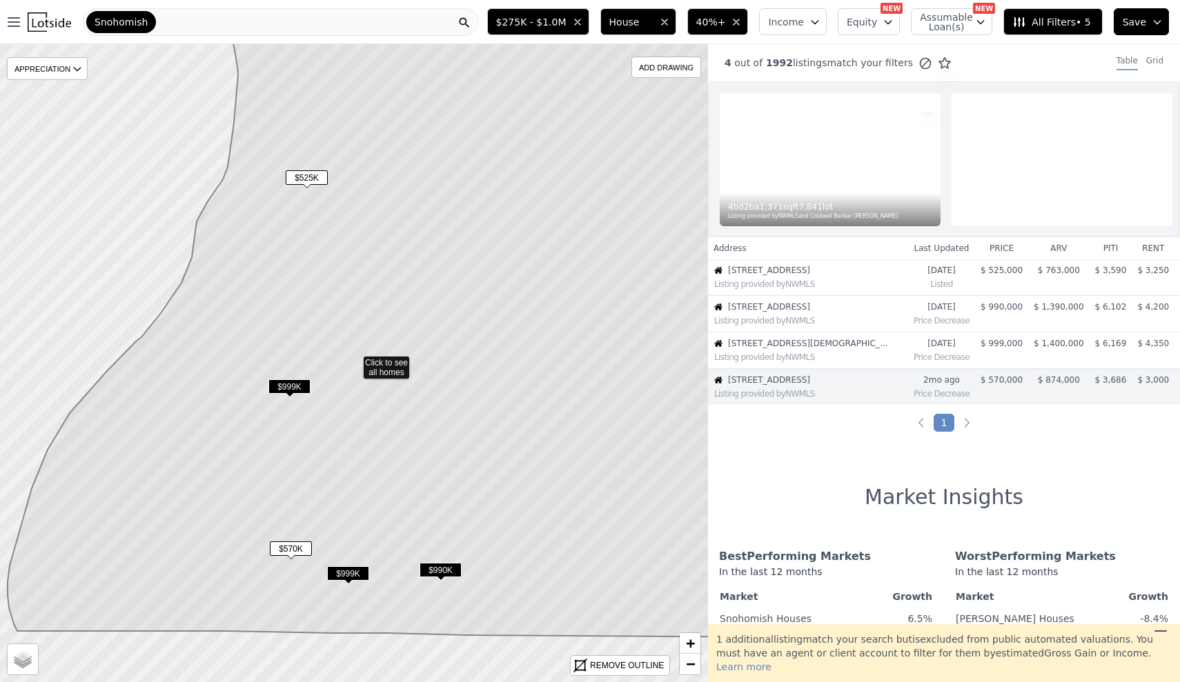
scroll to position [39, 0]
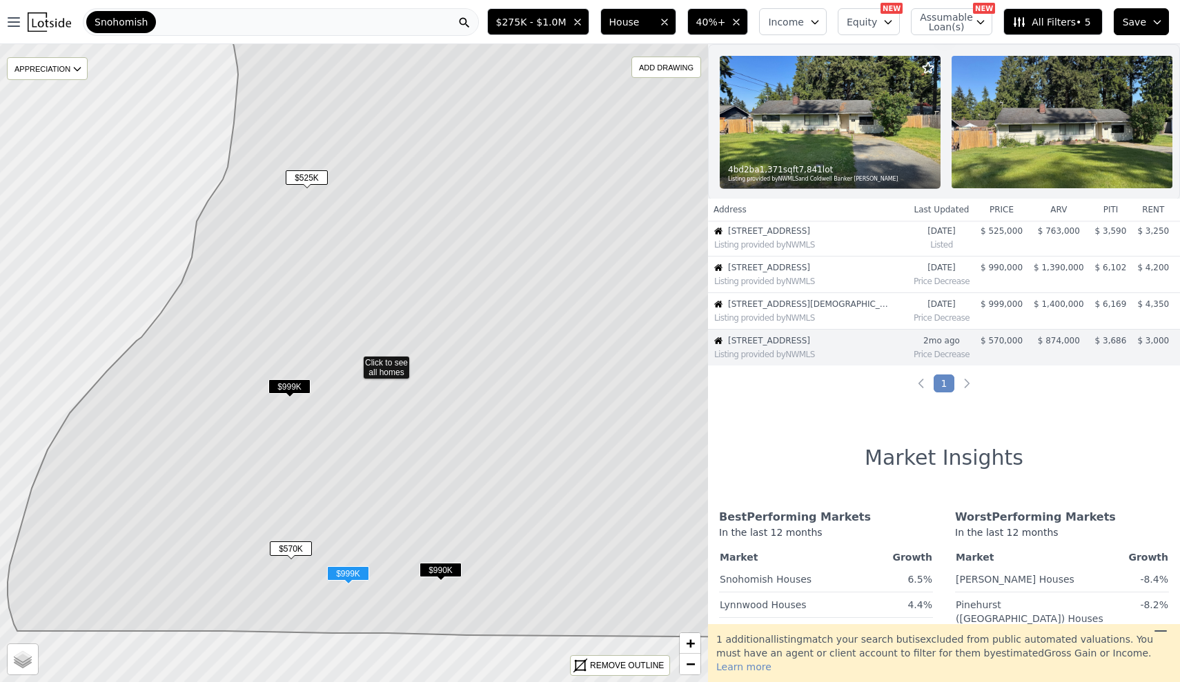
click at [838, 309] on span "3001 227th St SW" at bounding box center [811, 304] width 166 height 11
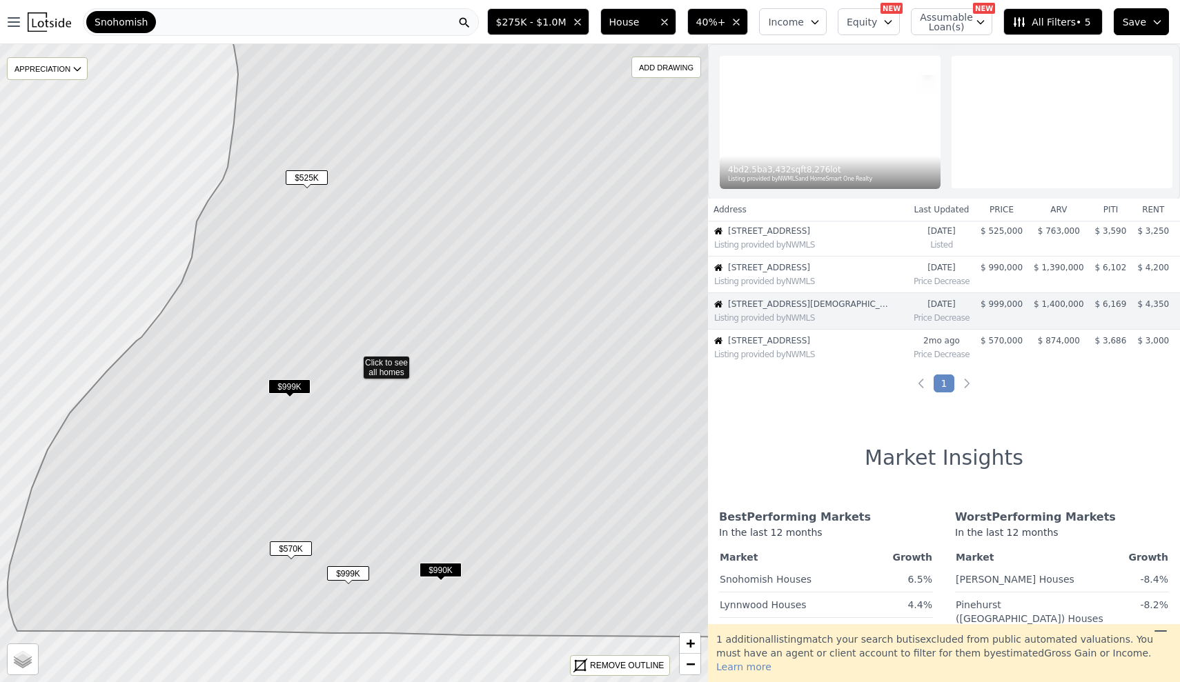
scroll to position [2, 0]
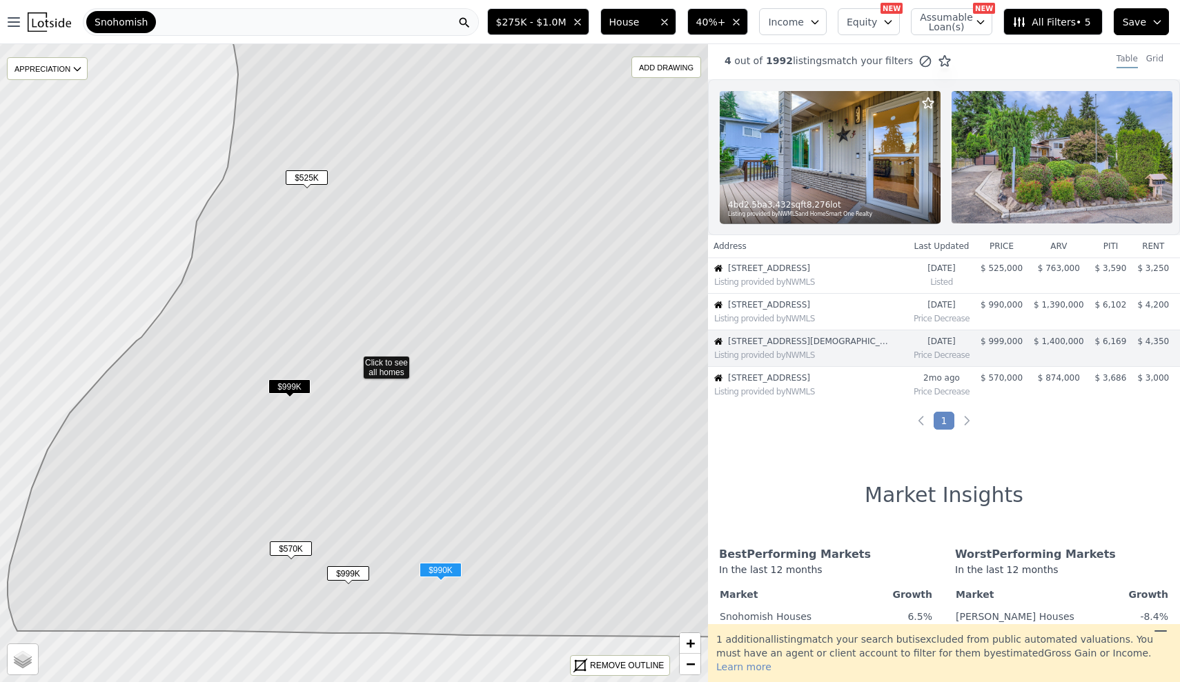
click at [839, 304] on span "310 224th St SE" at bounding box center [811, 304] width 166 height 11
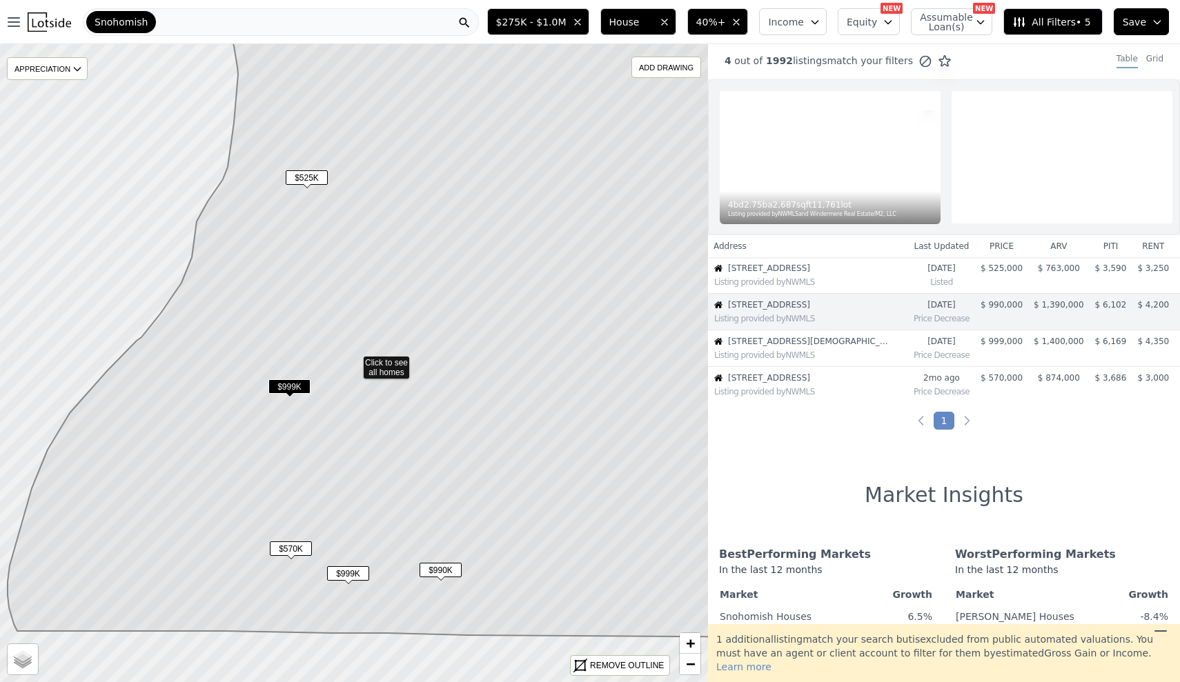
scroll to position [0, 0]
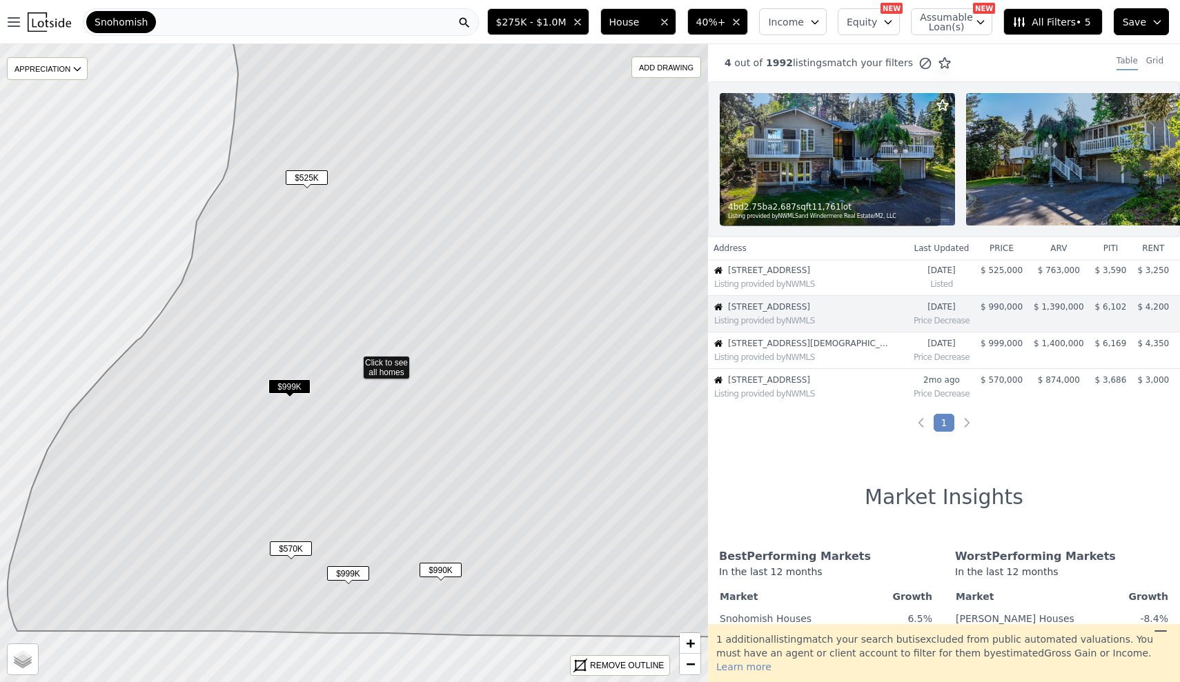
click at [852, 194] on div "4 bd 2.75 ba 2,687 sqft 11,761 lot Listing provided by NWMLS and Windermere Rea…" at bounding box center [830, 209] width 221 height 33
click at [866, 402] on td "21707 51st Ave W Listing provided by NWMLS" at bounding box center [808, 387] width 200 height 37
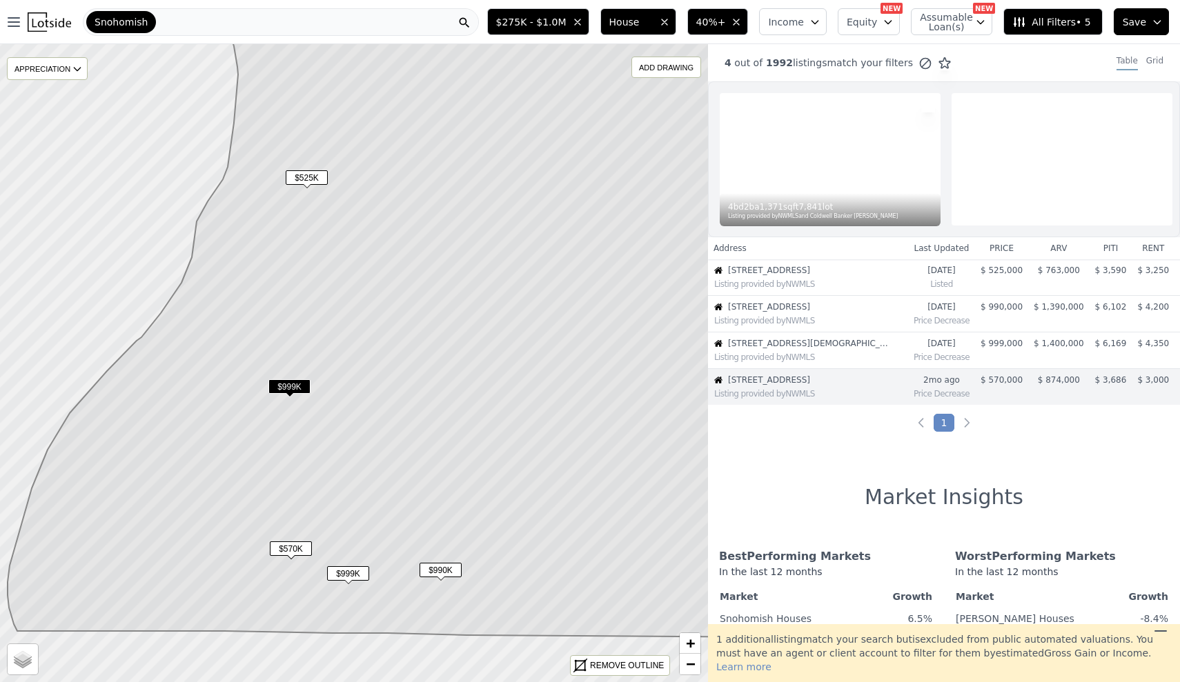
scroll to position [39, 0]
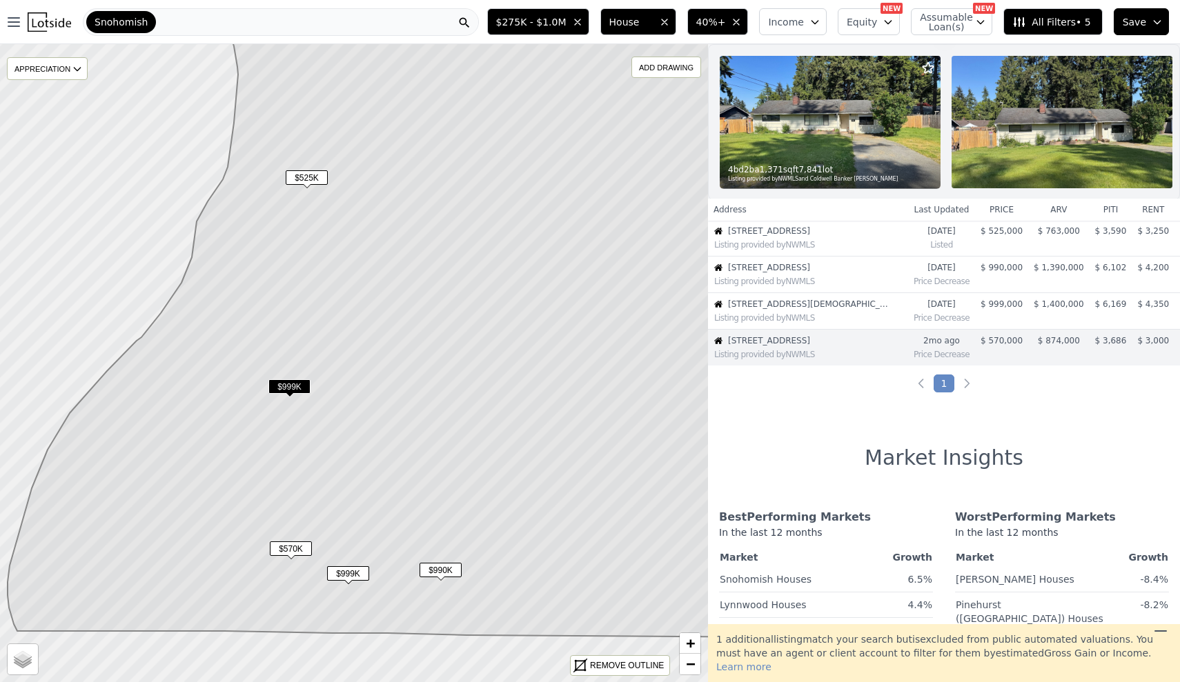
click at [849, 319] on div "Listing provided by NWMLS" at bounding box center [810, 318] width 193 height 11
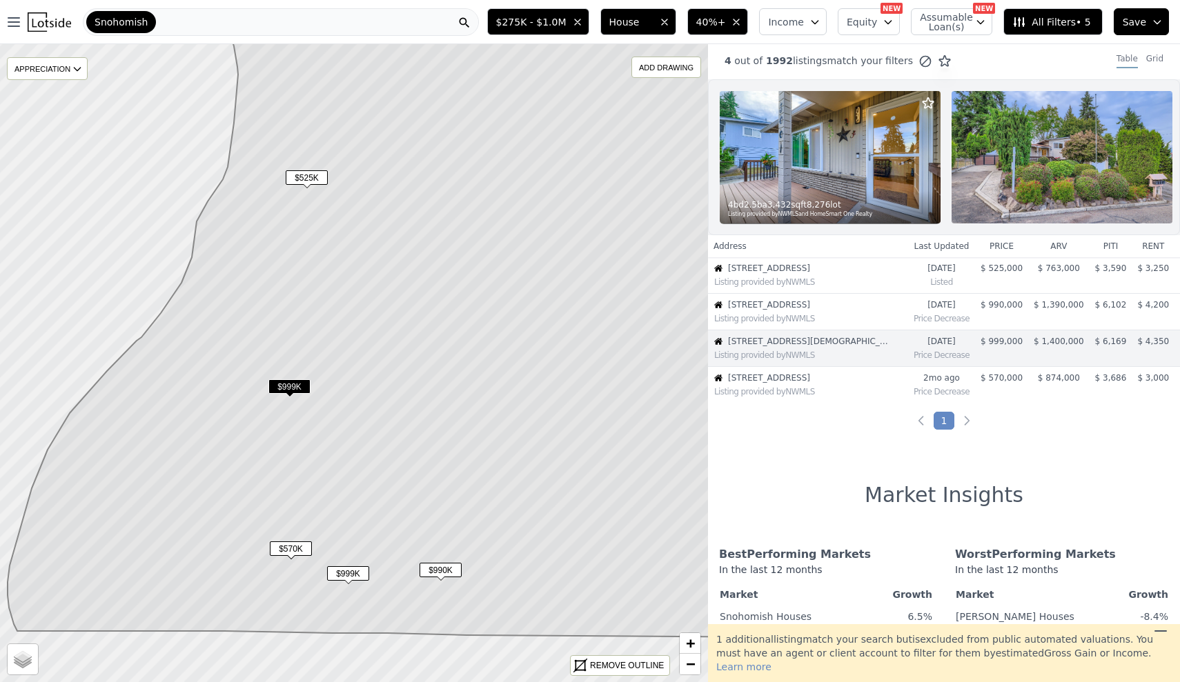
click at [849, 371] on td "21707 51st Ave W Listing provided by NWMLS" at bounding box center [808, 385] width 200 height 37
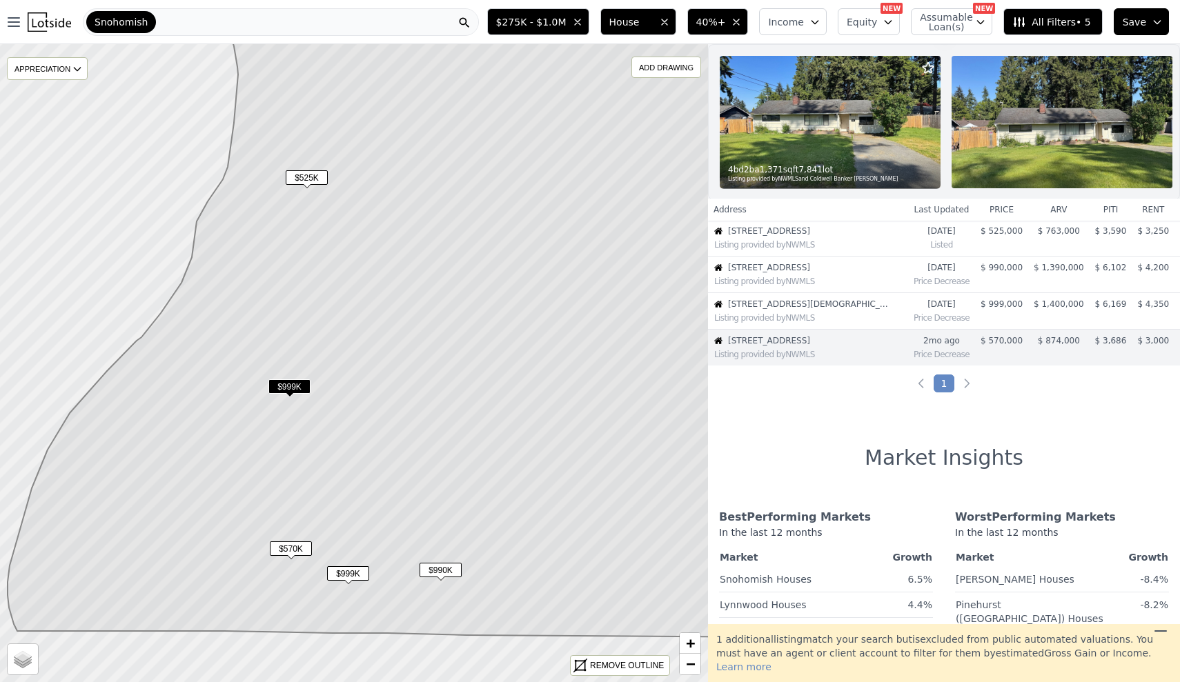
click at [716, 13] on button "40%+" at bounding box center [717, 21] width 61 height 27
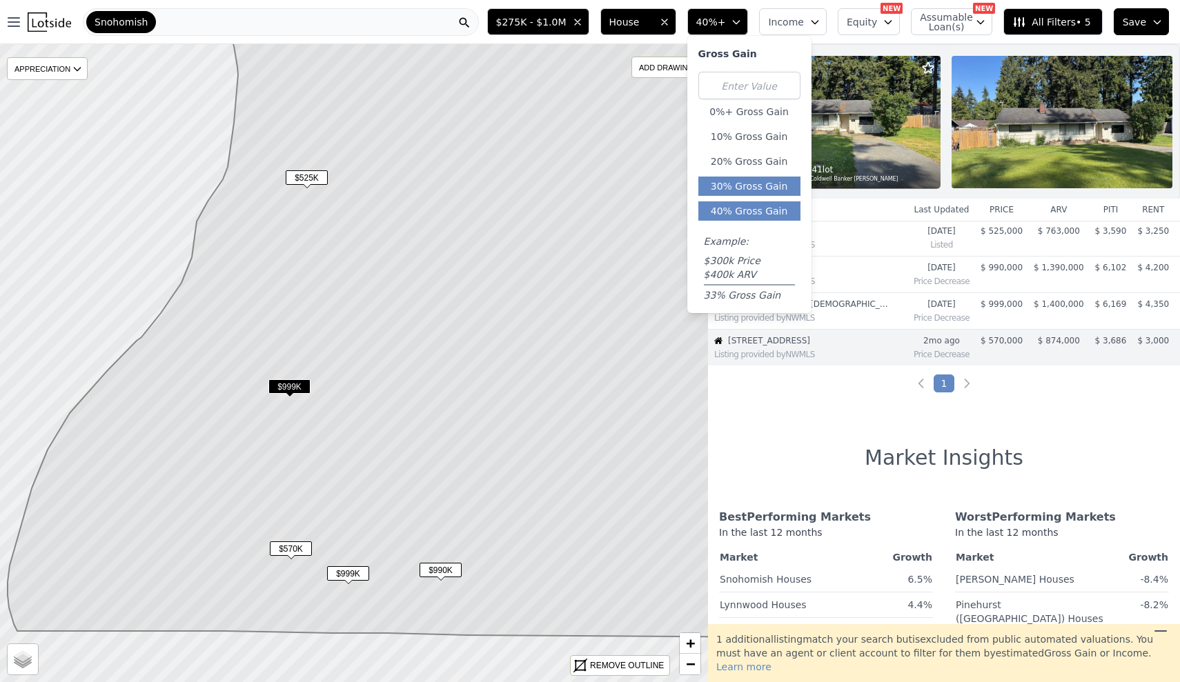
click at [746, 191] on button "30% Gross Gain" at bounding box center [749, 186] width 102 height 19
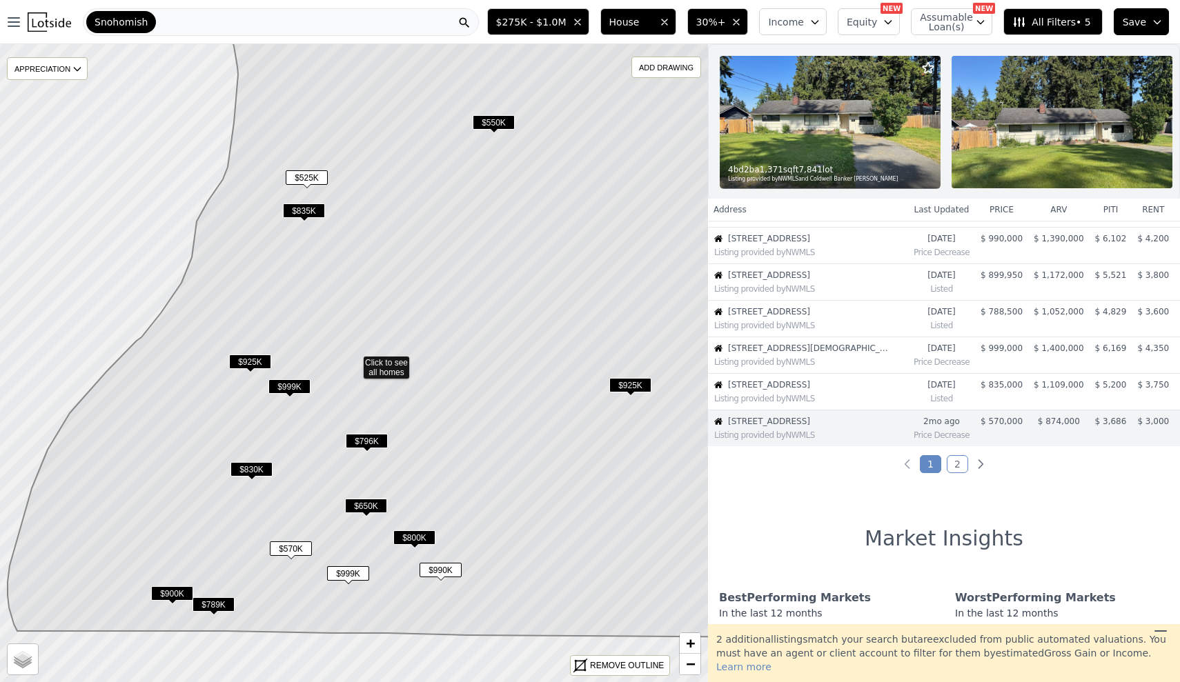
scroll to position [265, 0]
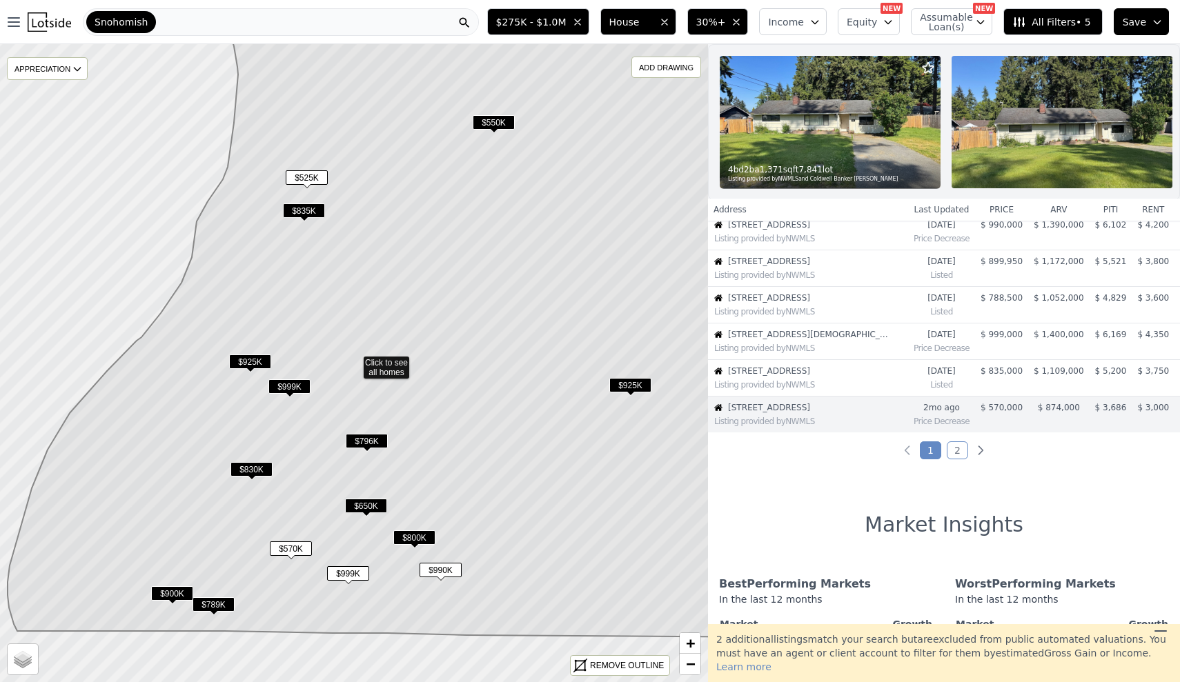
click at [302, 215] on span "$835K" at bounding box center [304, 211] width 42 height 14
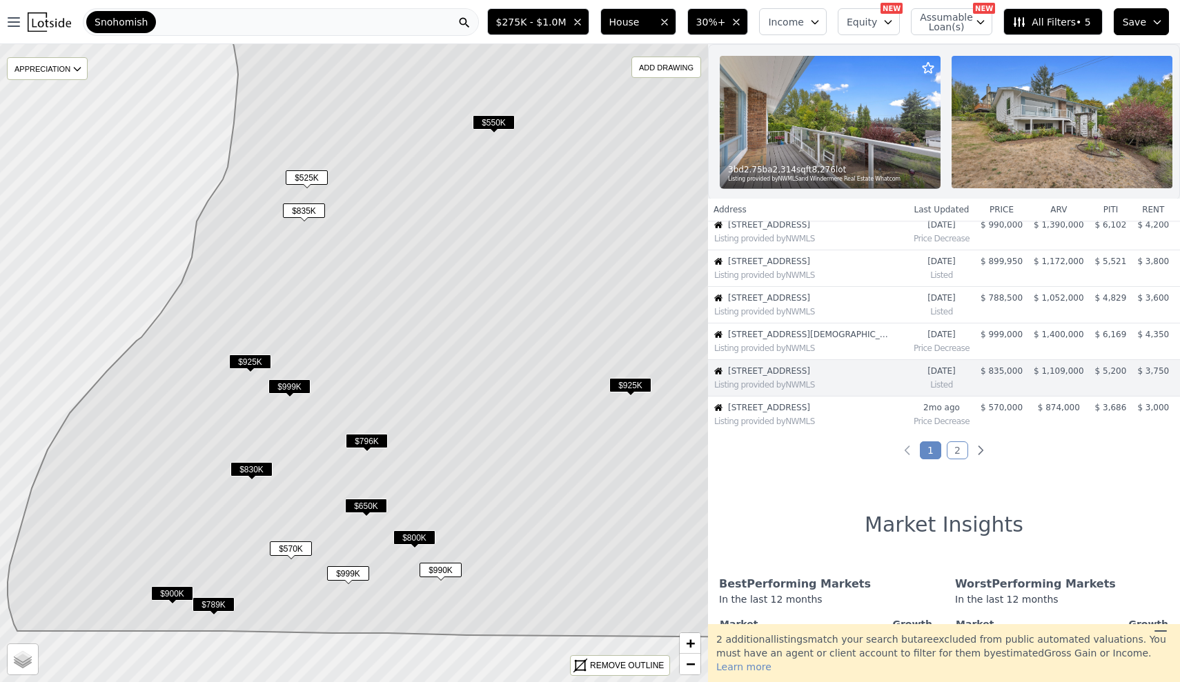
scroll to position [295, 0]
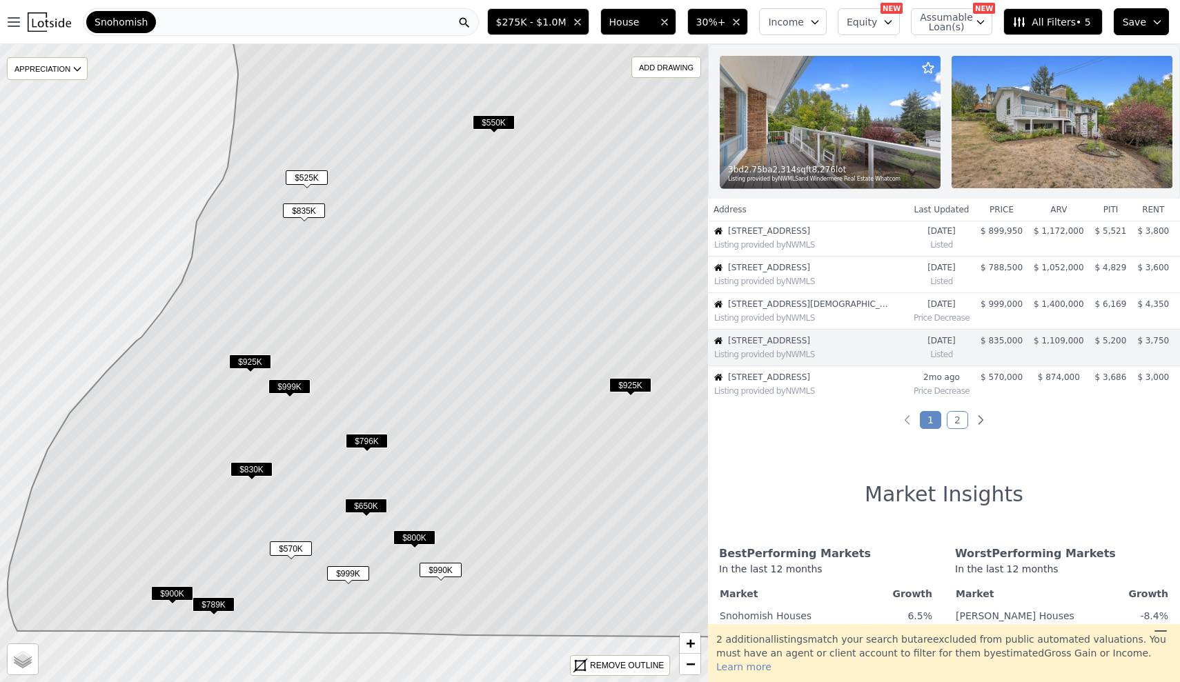
click at [319, 178] on span "$525K" at bounding box center [307, 177] width 42 height 14
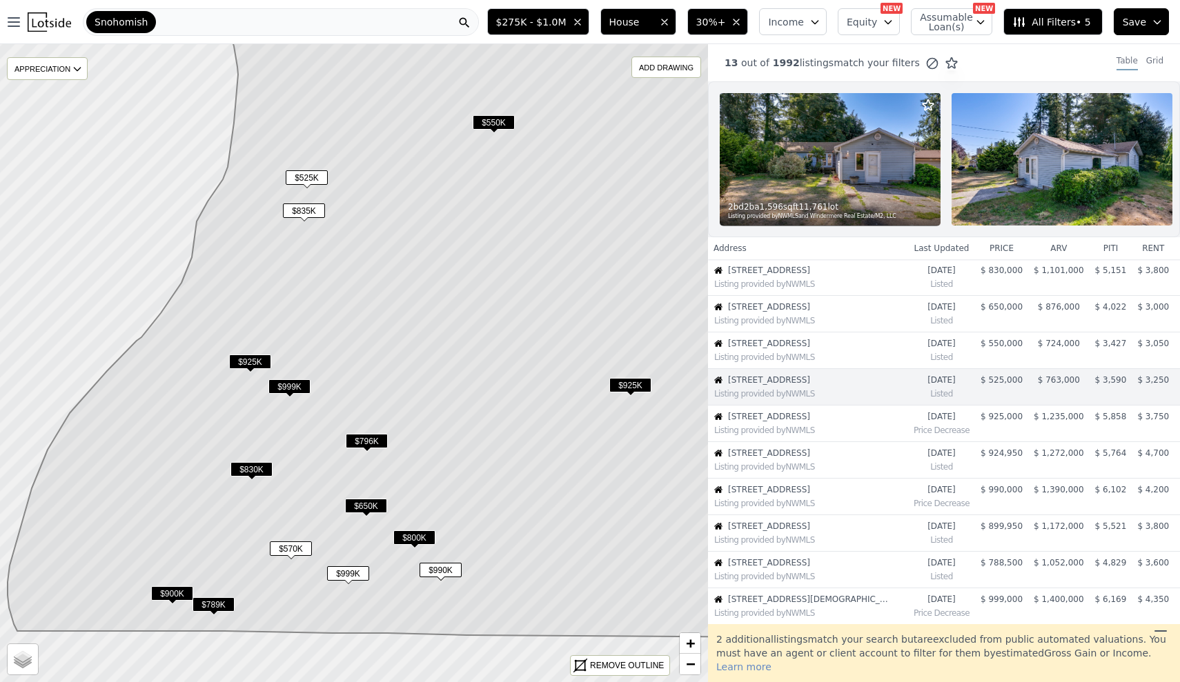
scroll to position [0, 0]
click at [1054, 250] on th "arv" at bounding box center [1058, 248] width 61 height 22
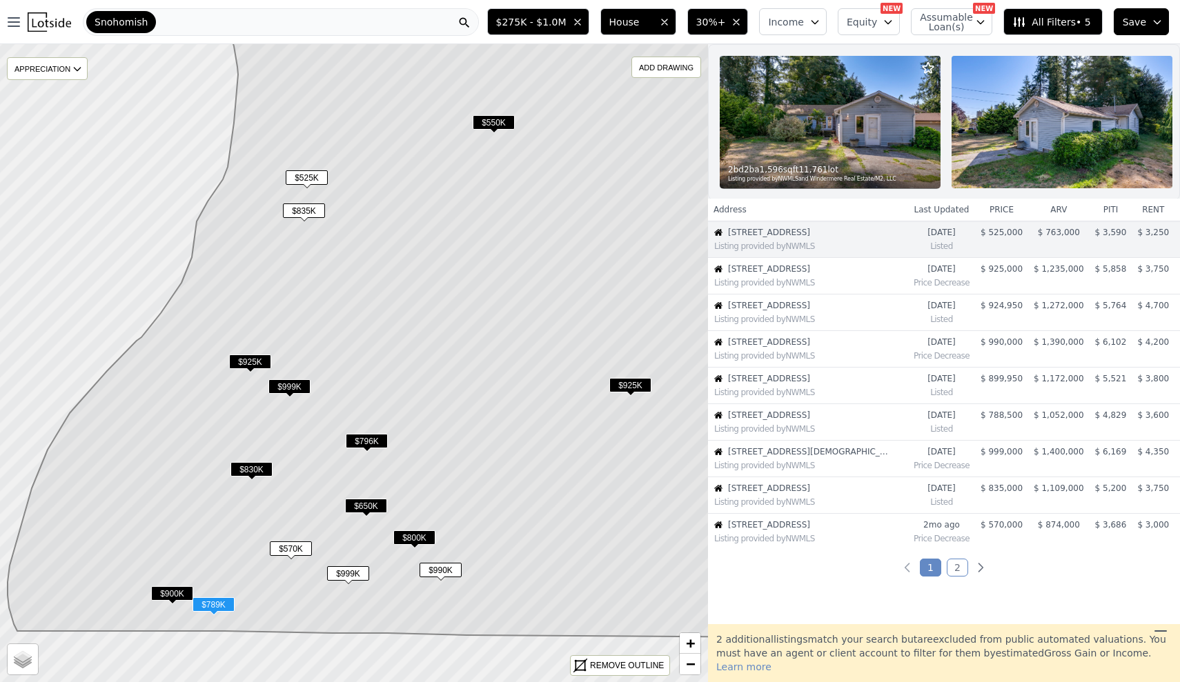
scroll to position [157, 0]
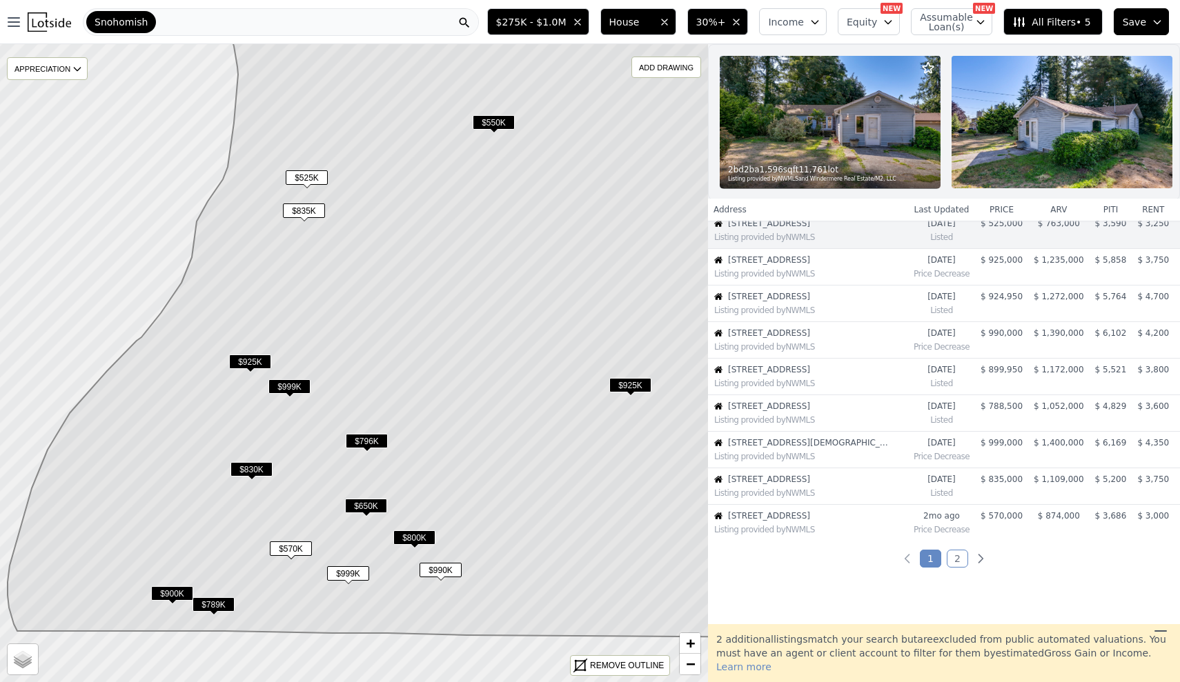
click at [965, 519] on time "2mo ago" at bounding box center [942, 516] width 56 height 11
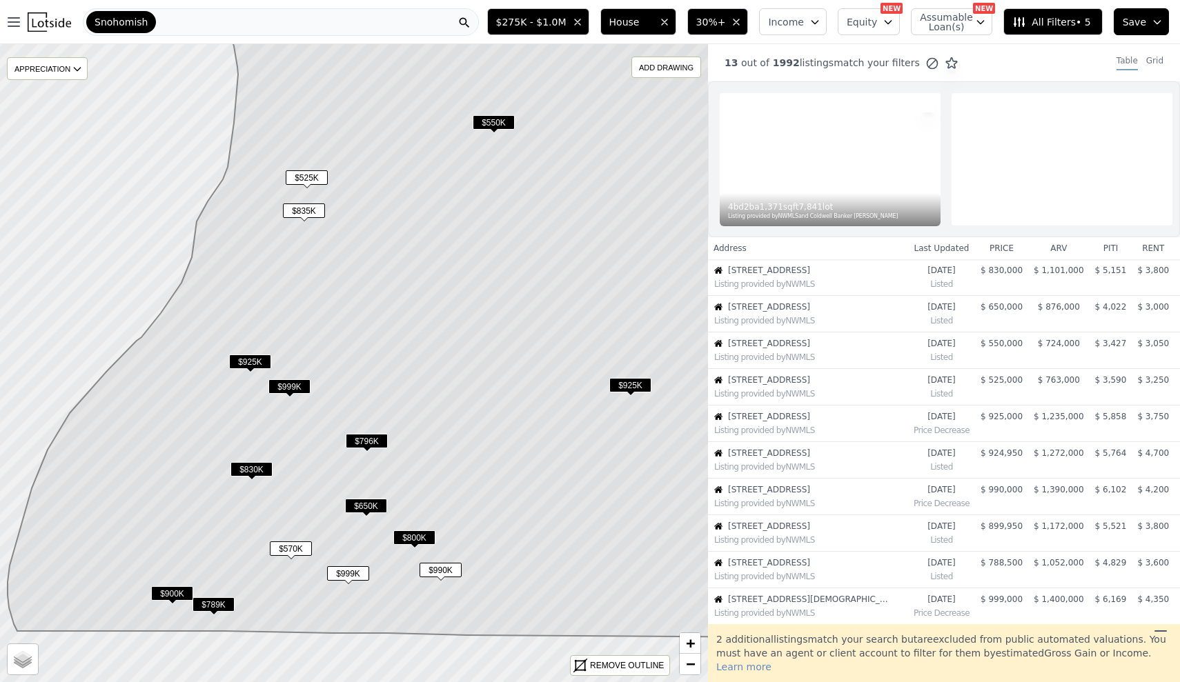
scroll to position [0, 0]
click at [1041, 21] on span "All Filters • 5" at bounding box center [1051, 22] width 78 height 14
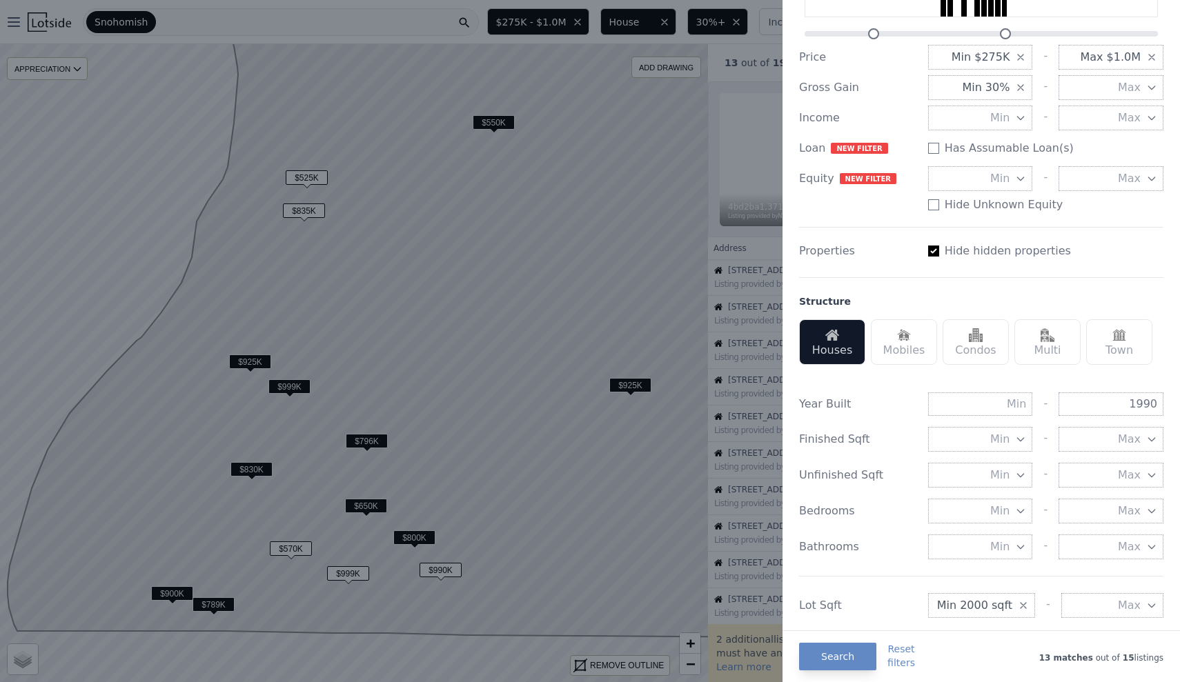
scroll to position [84, 0]
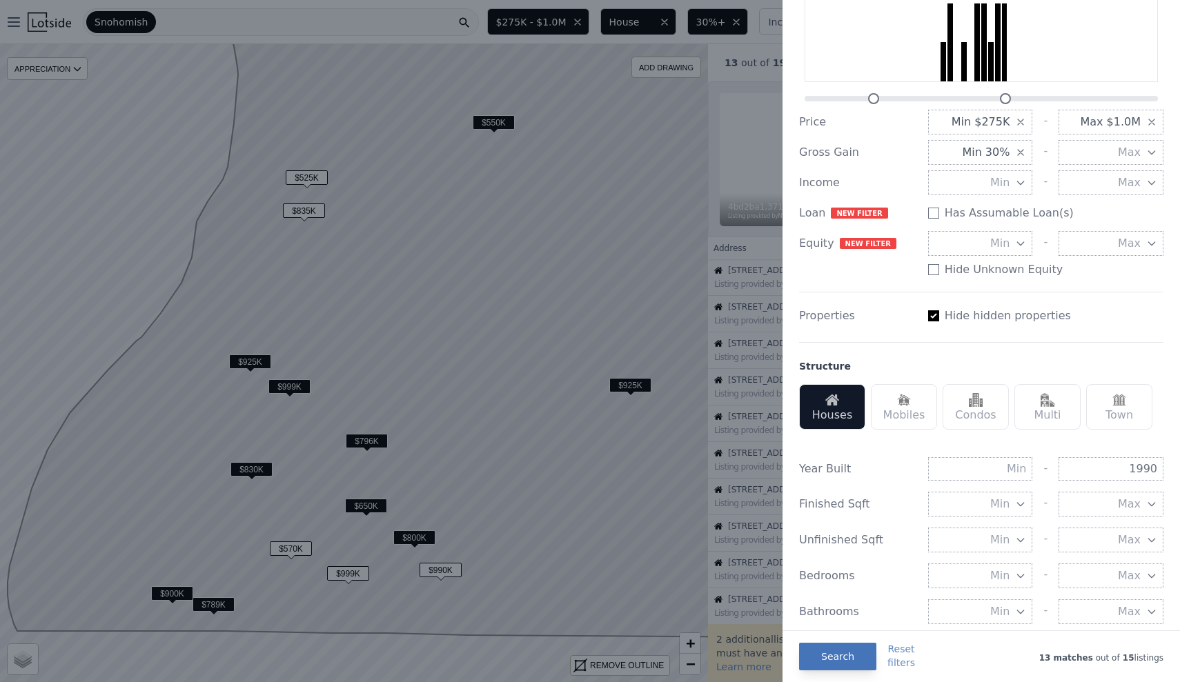
click at [852, 660] on button "Search" at bounding box center [837, 657] width 77 height 28
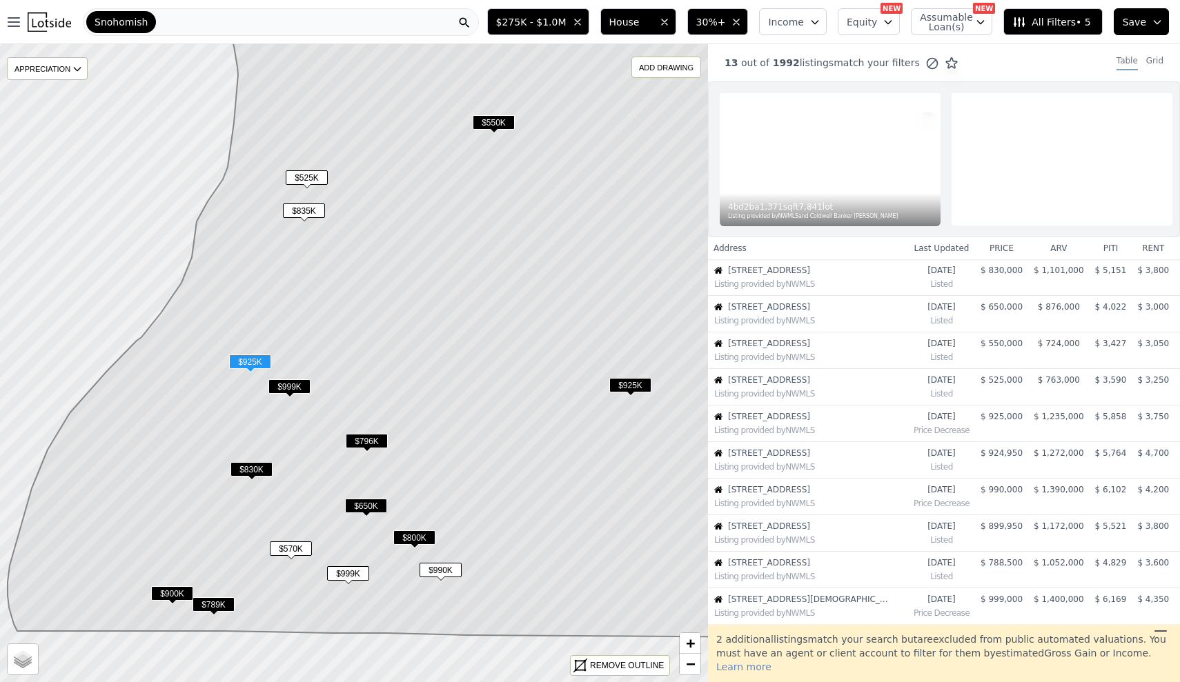
click at [865, 469] on div "Listing provided by NWMLS" at bounding box center [810, 467] width 193 height 11
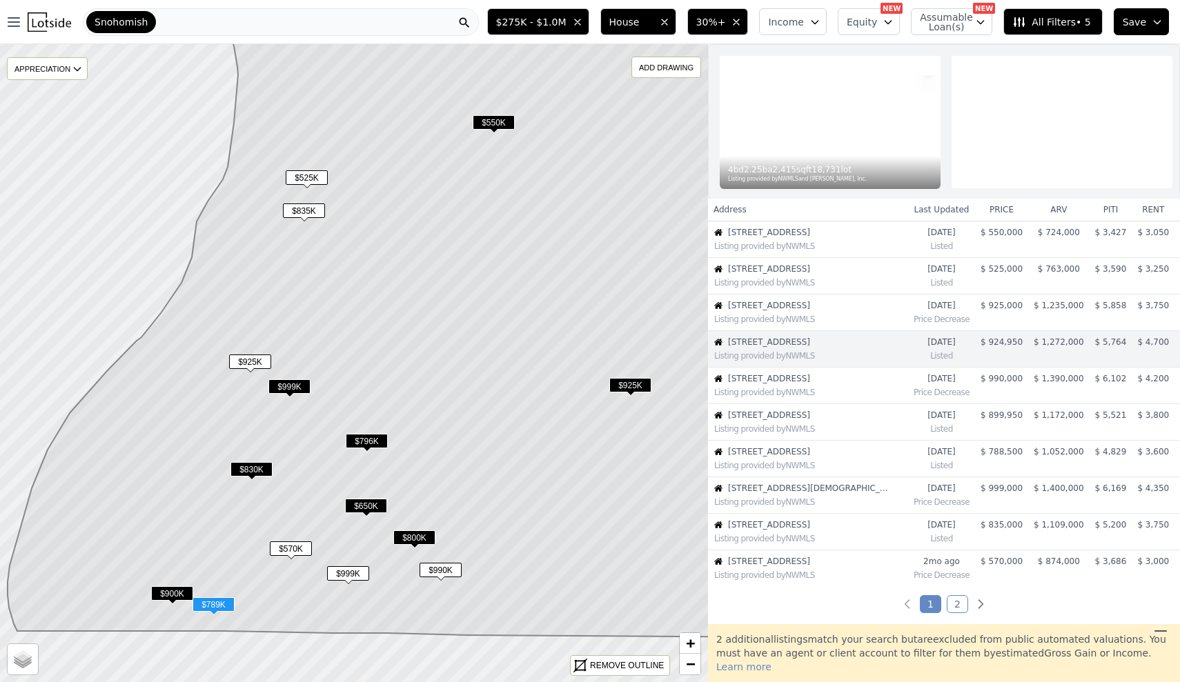
scroll to position [112, 0]
click at [811, 344] on span "6519 148th Pl SW" at bounding box center [811, 340] width 166 height 11
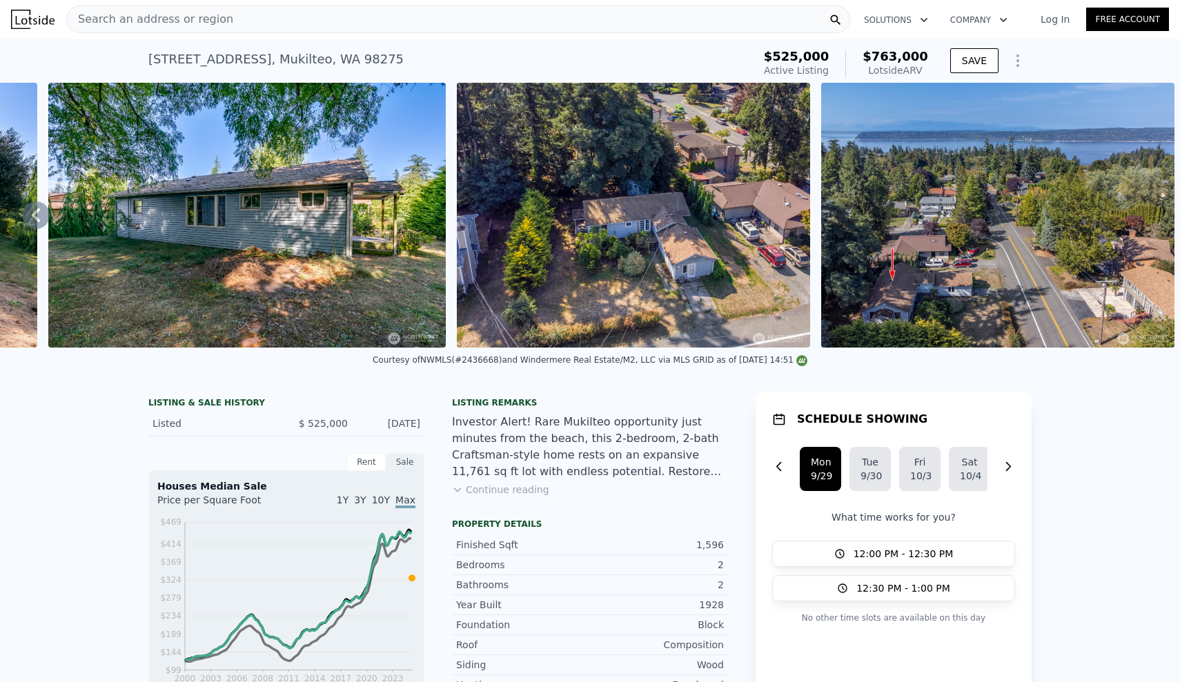
click at [486, 501] on div "Listing remarks Investor Alert! Rare Mukilteo opportunity just minutes from the…" at bounding box center [590, 455] width 276 height 116
click at [484, 487] on button "Continue reading" at bounding box center [500, 490] width 97 height 14
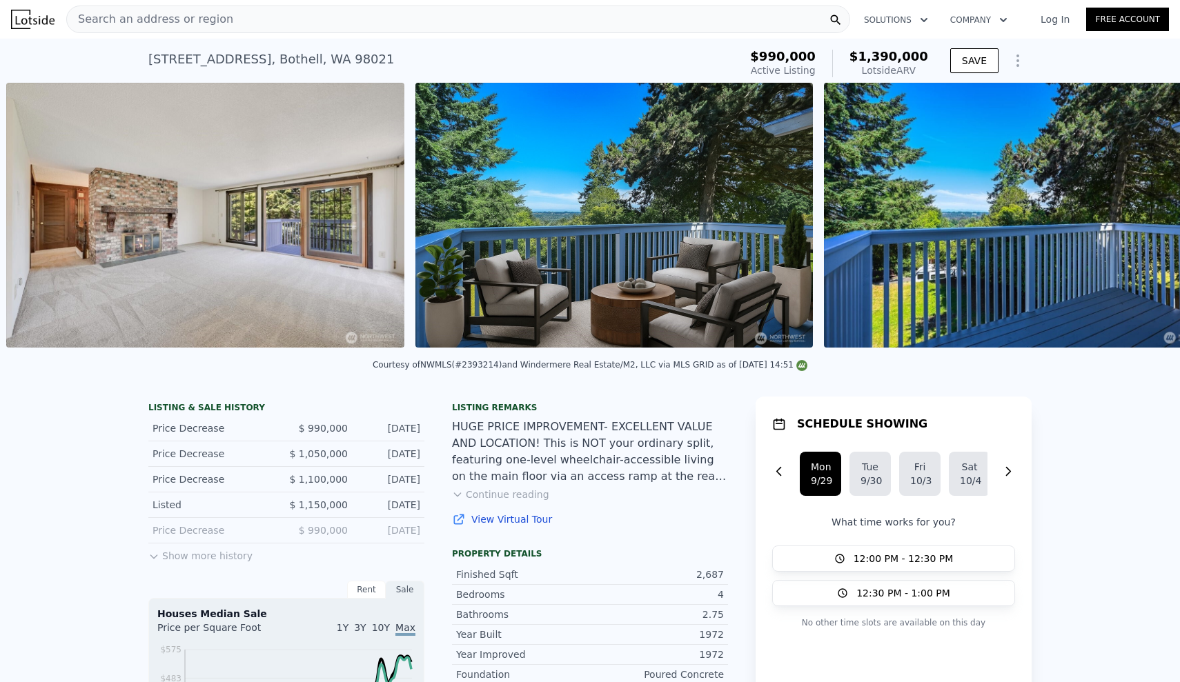
scroll to position [0, 4943]
click at [523, 493] on button "Continue reading" at bounding box center [500, 495] width 97 height 14
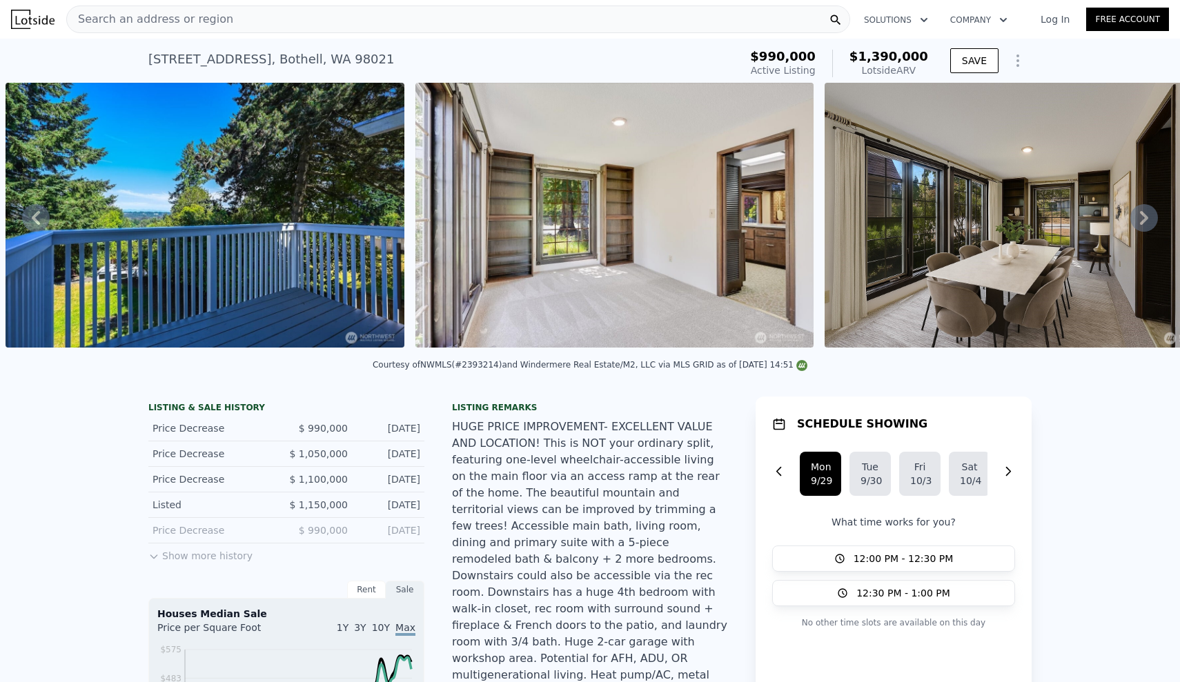
scroll to position [0, 0]
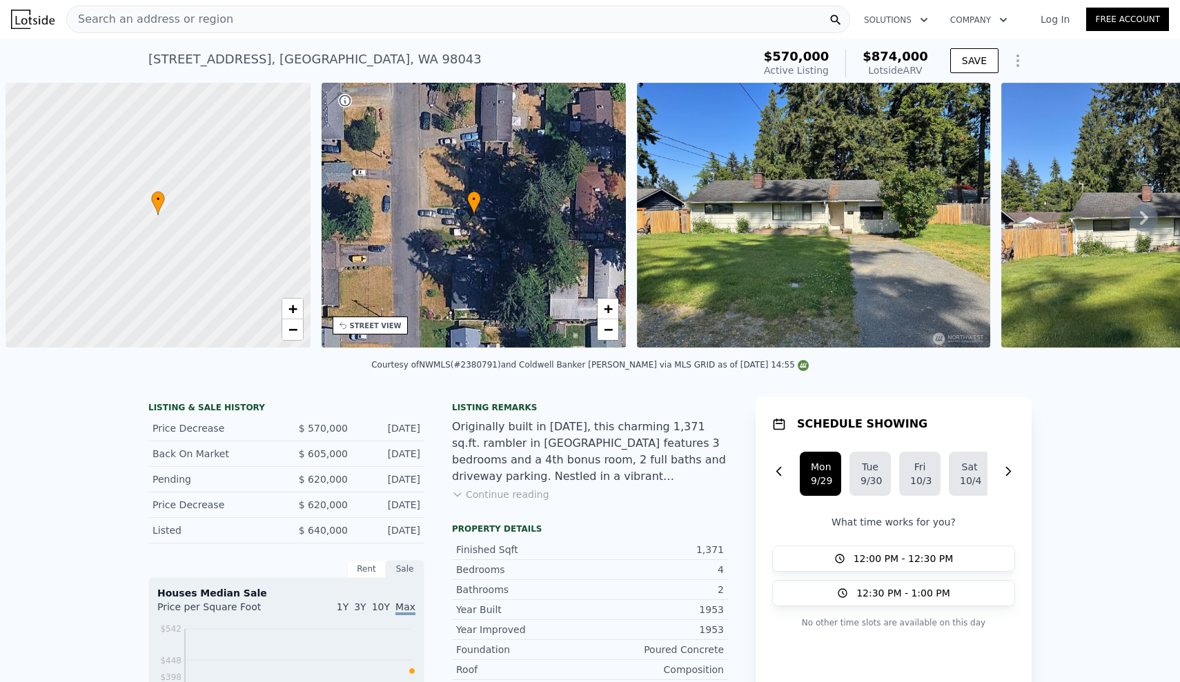
scroll to position [0, 6]
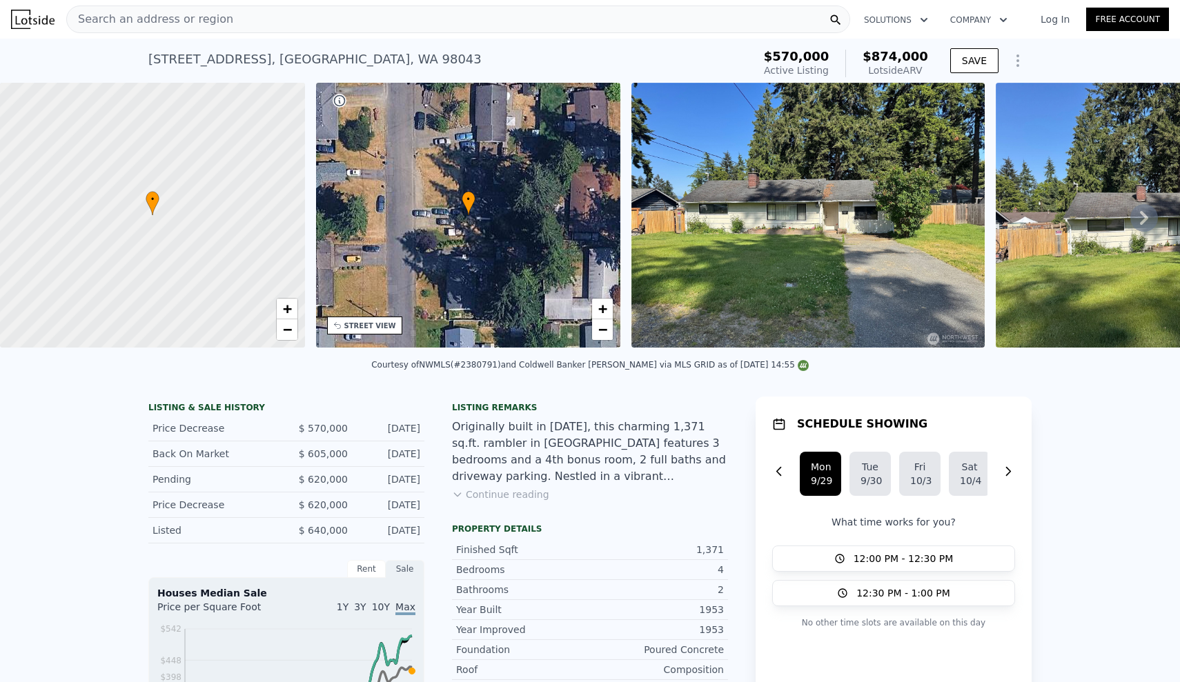
click at [1143, 219] on icon at bounding box center [1144, 218] width 28 height 28
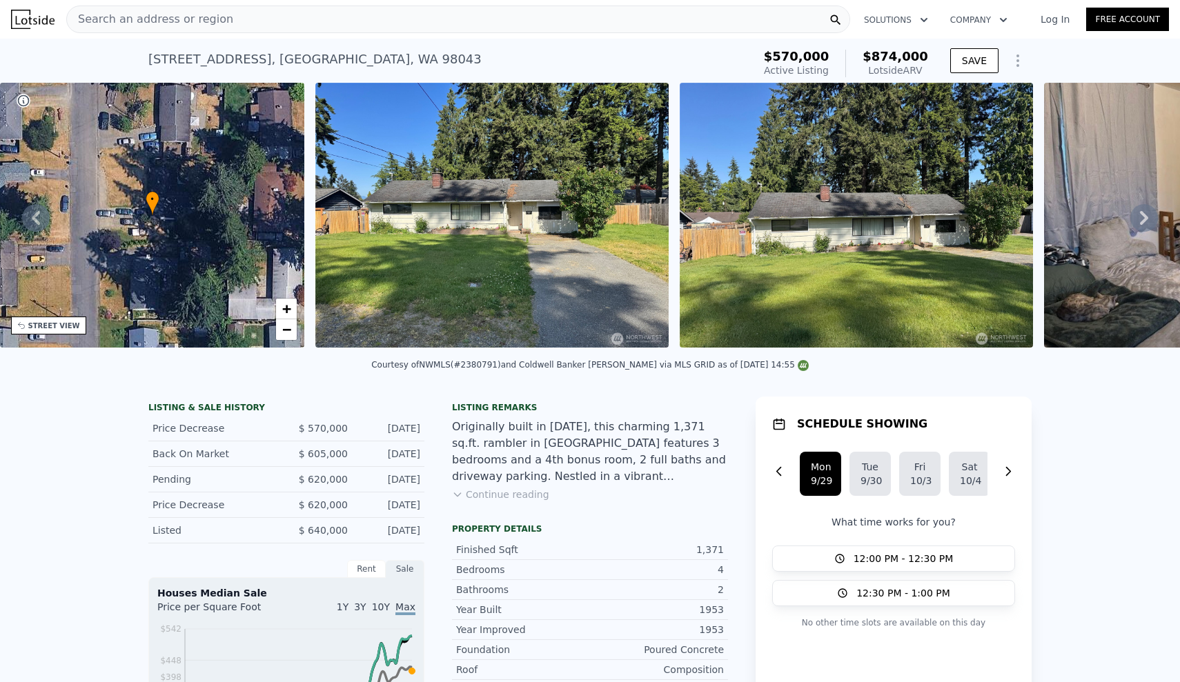
click at [1143, 219] on icon at bounding box center [1144, 218] width 28 height 28
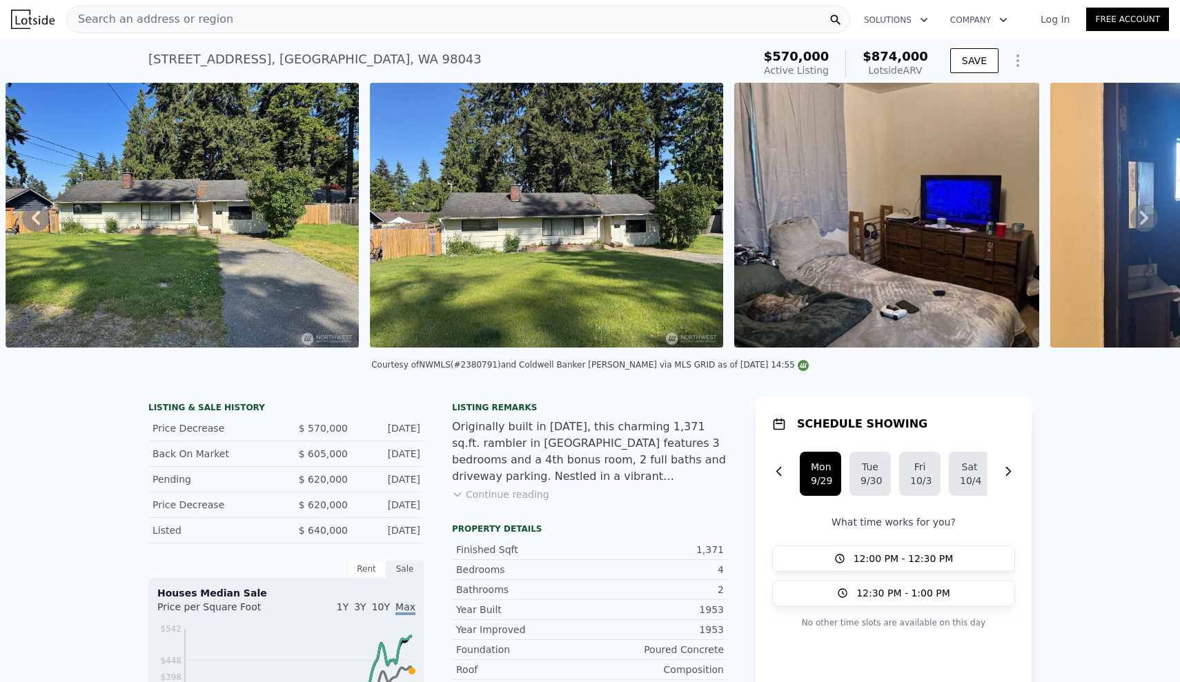
click at [1143, 219] on icon at bounding box center [1144, 218] width 28 height 28
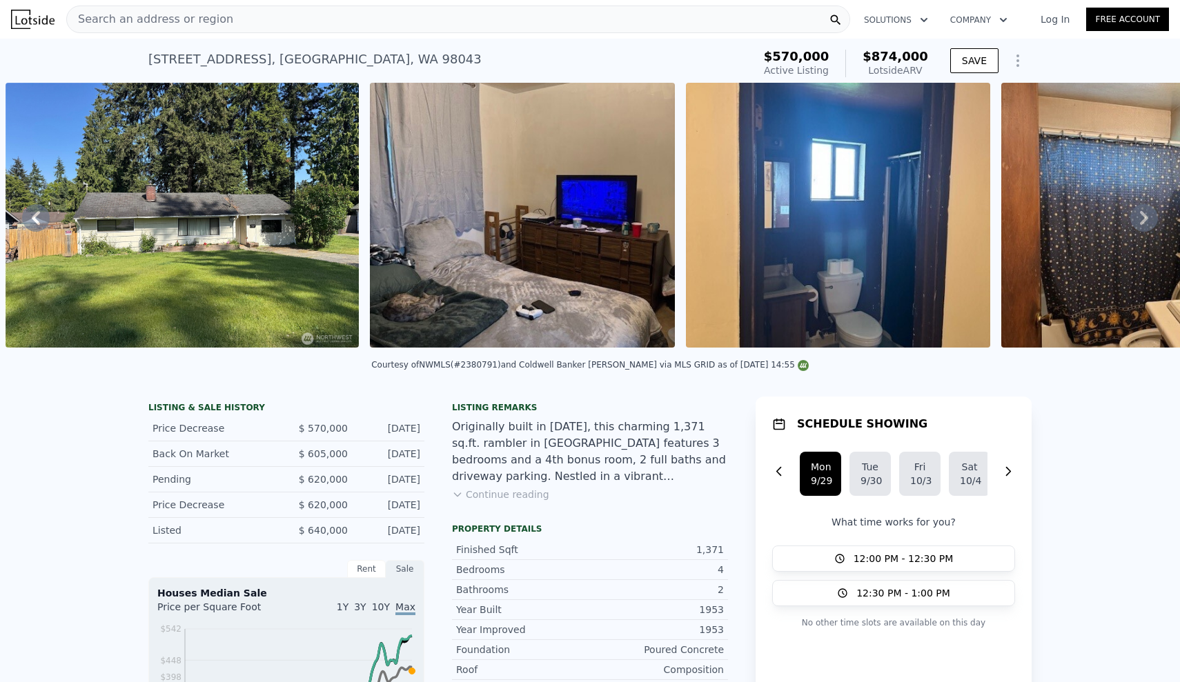
click at [1143, 219] on icon at bounding box center [1144, 218] width 28 height 28
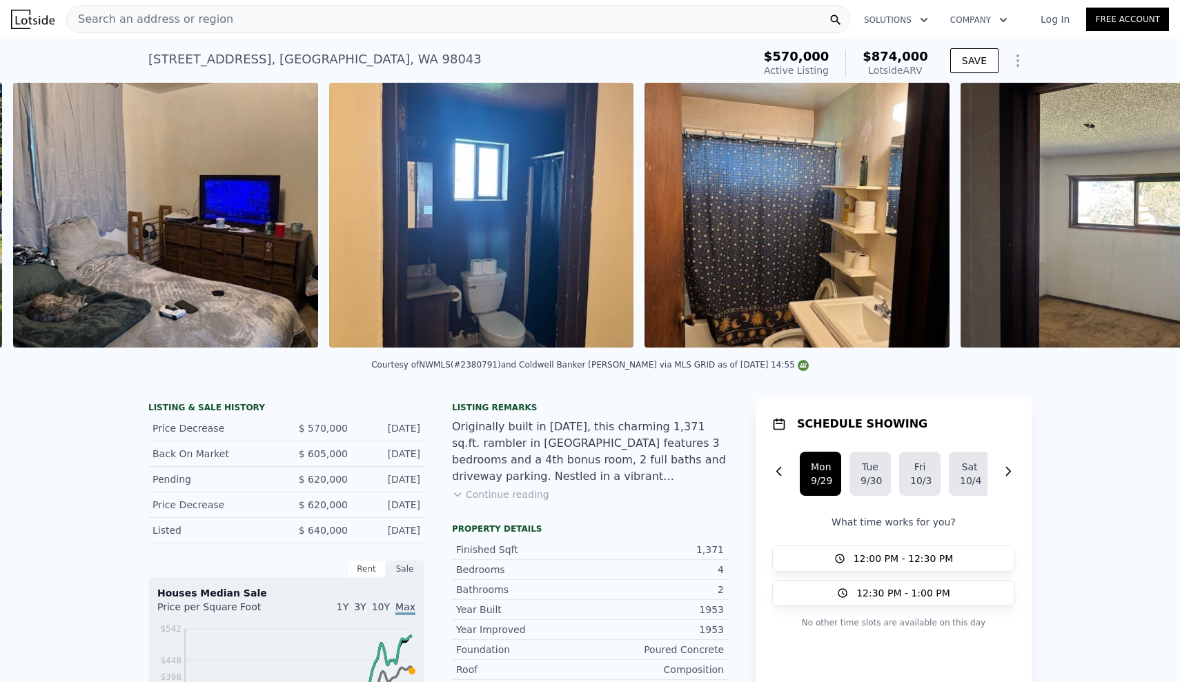
scroll to position [0, 1360]
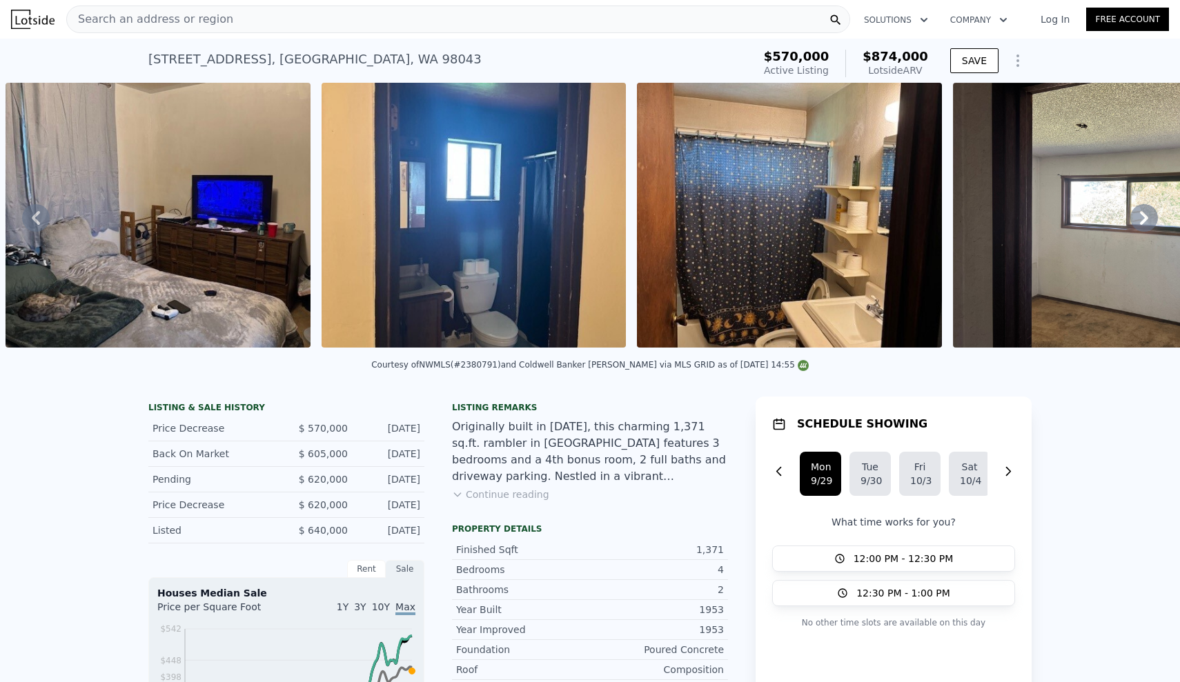
click at [500, 497] on button "Continue reading" at bounding box center [500, 495] width 97 height 14
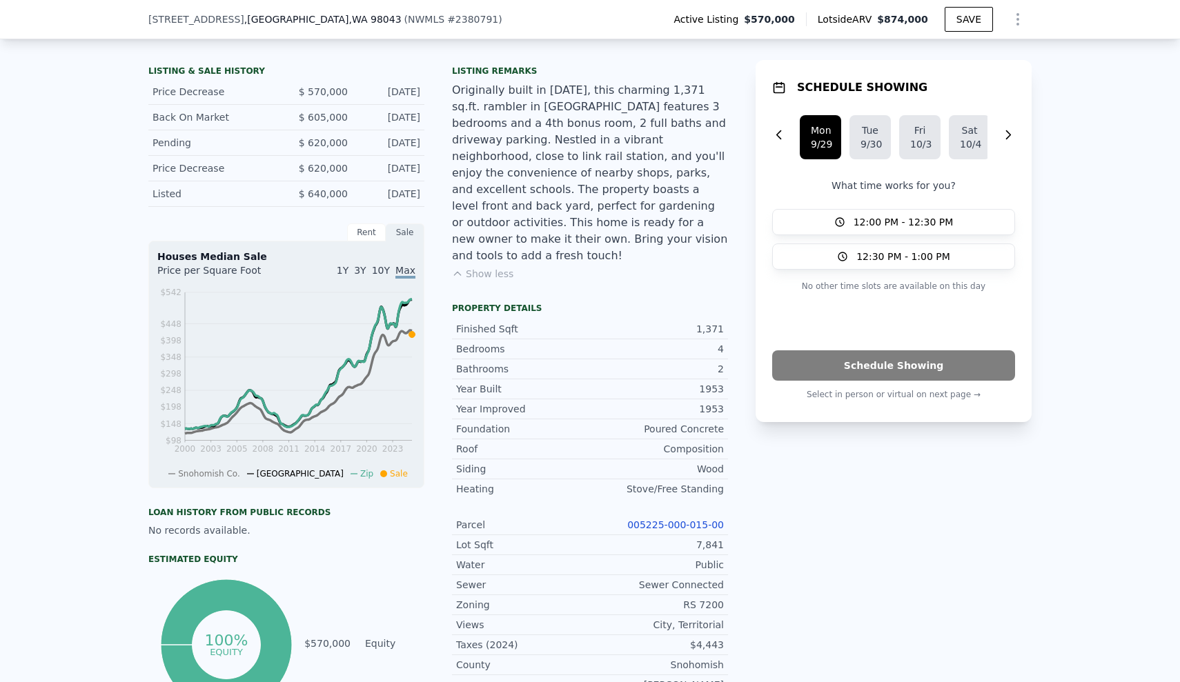
scroll to position [350, 0]
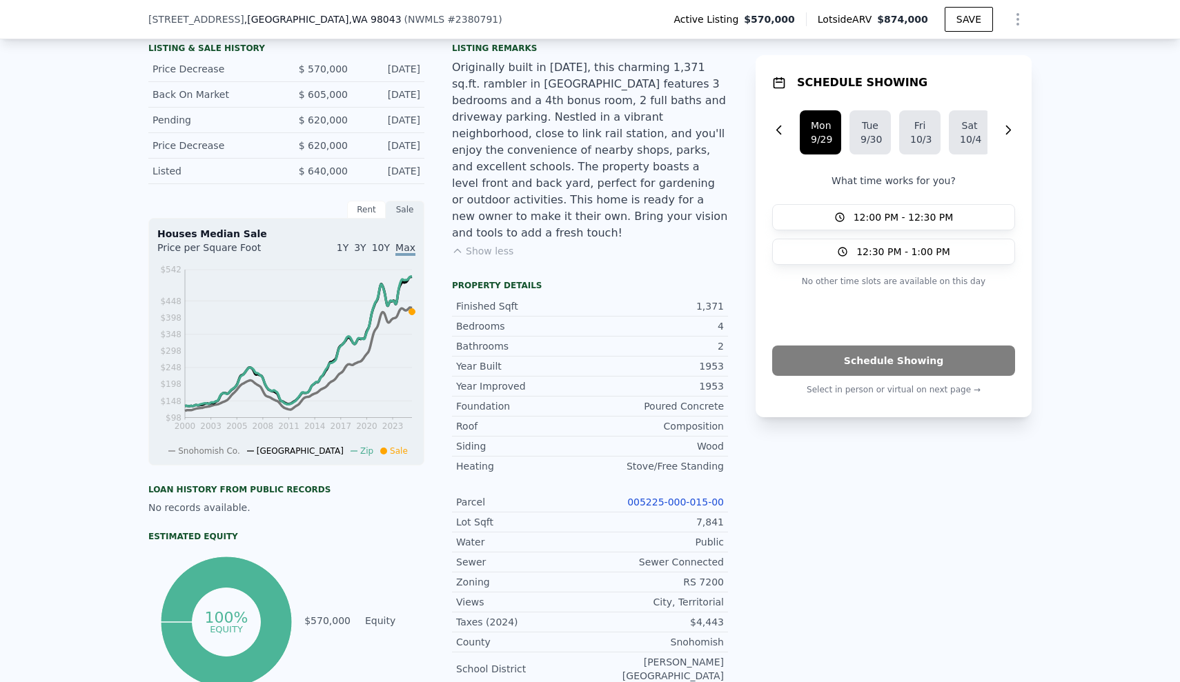
click at [687, 497] on link "005225-000-015-00" at bounding box center [675, 502] width 97 height 11
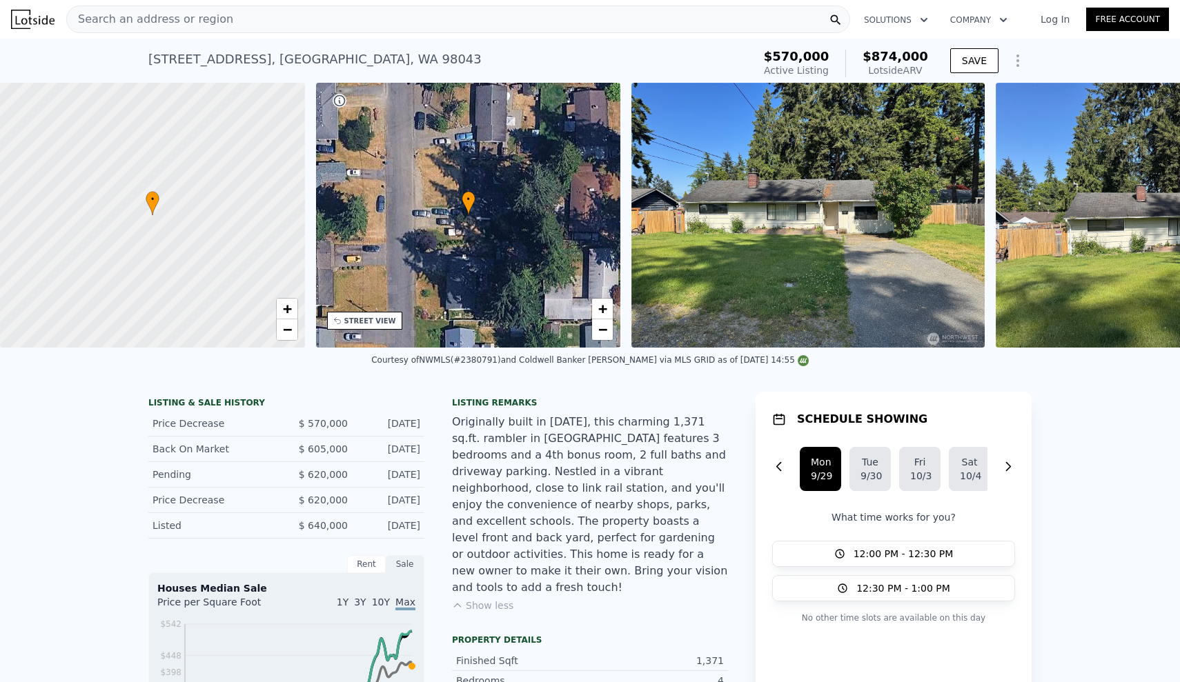
scroll to position [0, 0]
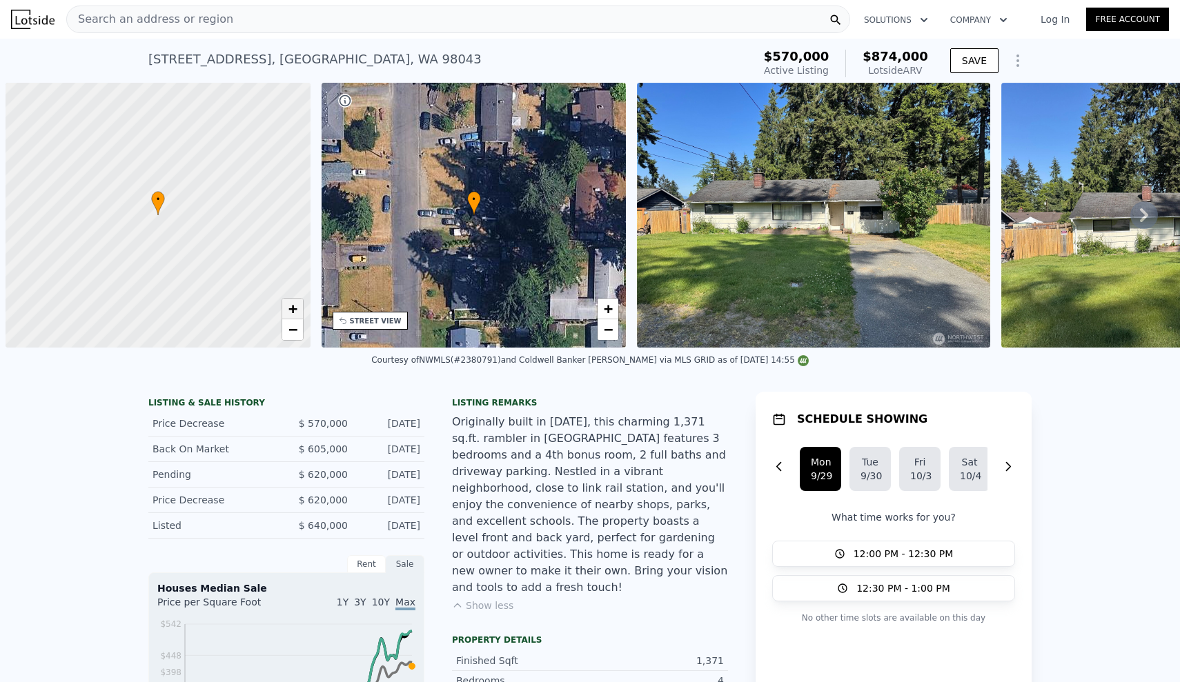
click at [291, 311] on span "+" at bounding box center [292, 308] width 9 height 17
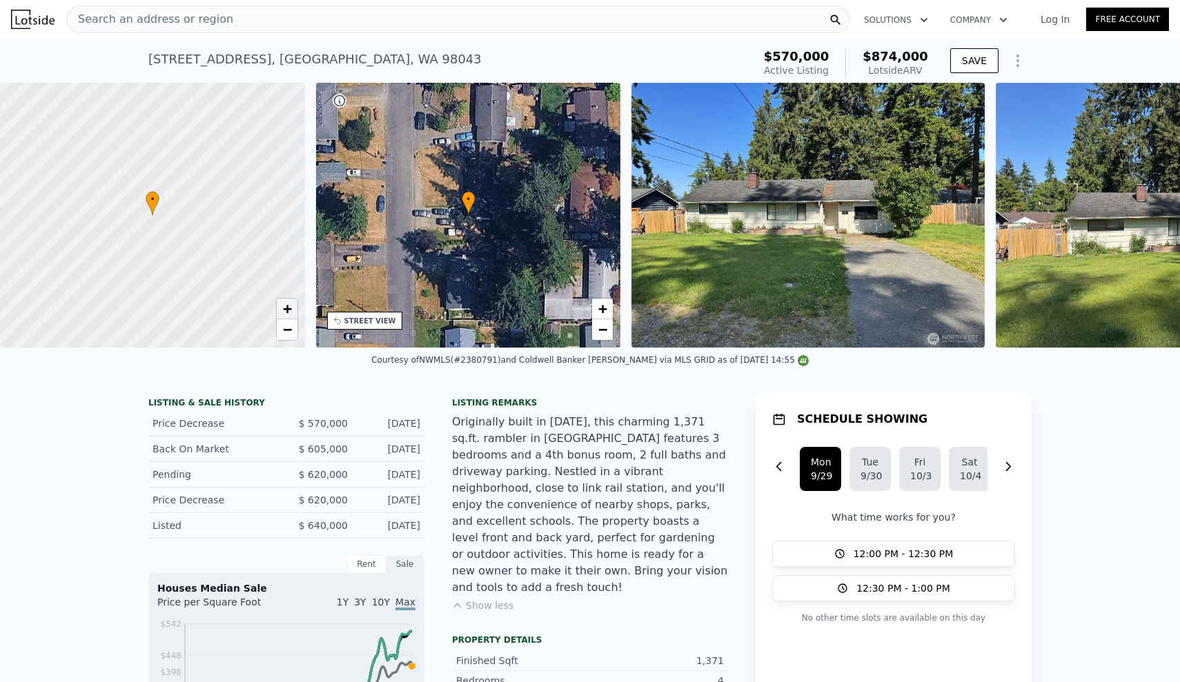
click at [291, 311] on span "+" at bounding box center [286, 308] width 9 height 17
click at [286, 311] on span "+" at bounding box center [286, 308] width 9 height 17
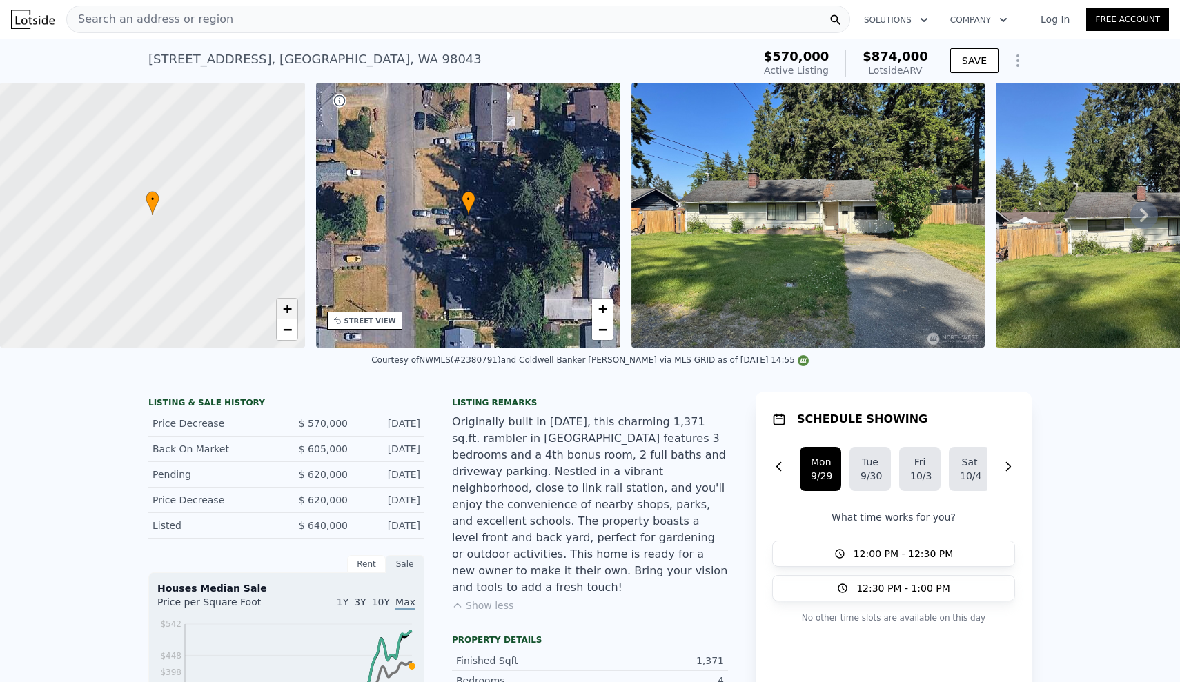
click at [286, 311] on span "+" at bounding box center [286, 308] width 9 height 17
click at [288, 334] on span "−" at bounding box center [286, 329] width 9 height 17
drag, startPoint x: 225, startPoint y: 293, endPoint x: 222, endPoint y: 216, distance: 77.3
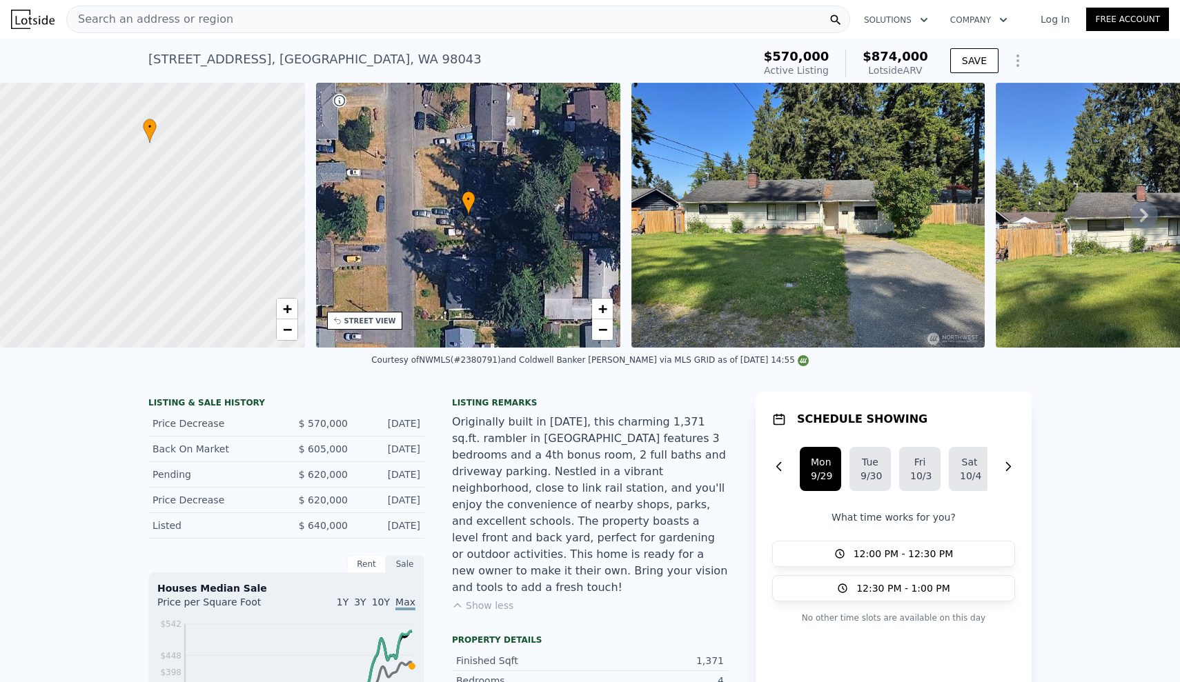
click at [222, 216] on div at bounding box center [151, 201] width 366 height 318
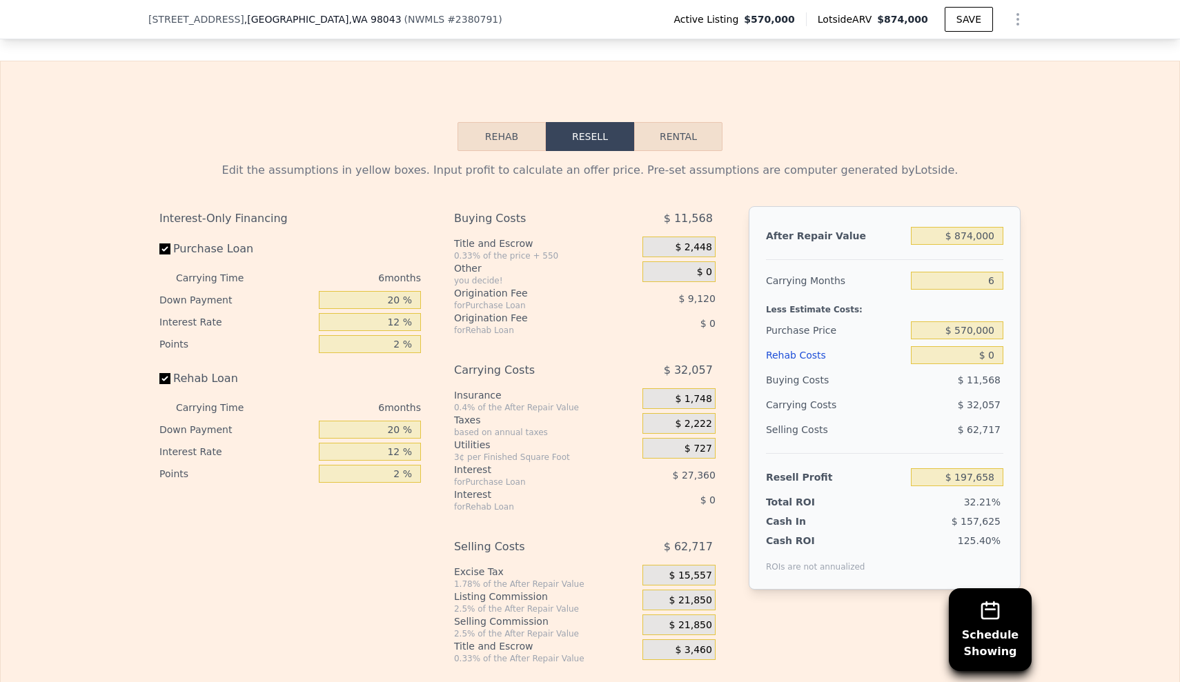
scroll to position [2251, 0]
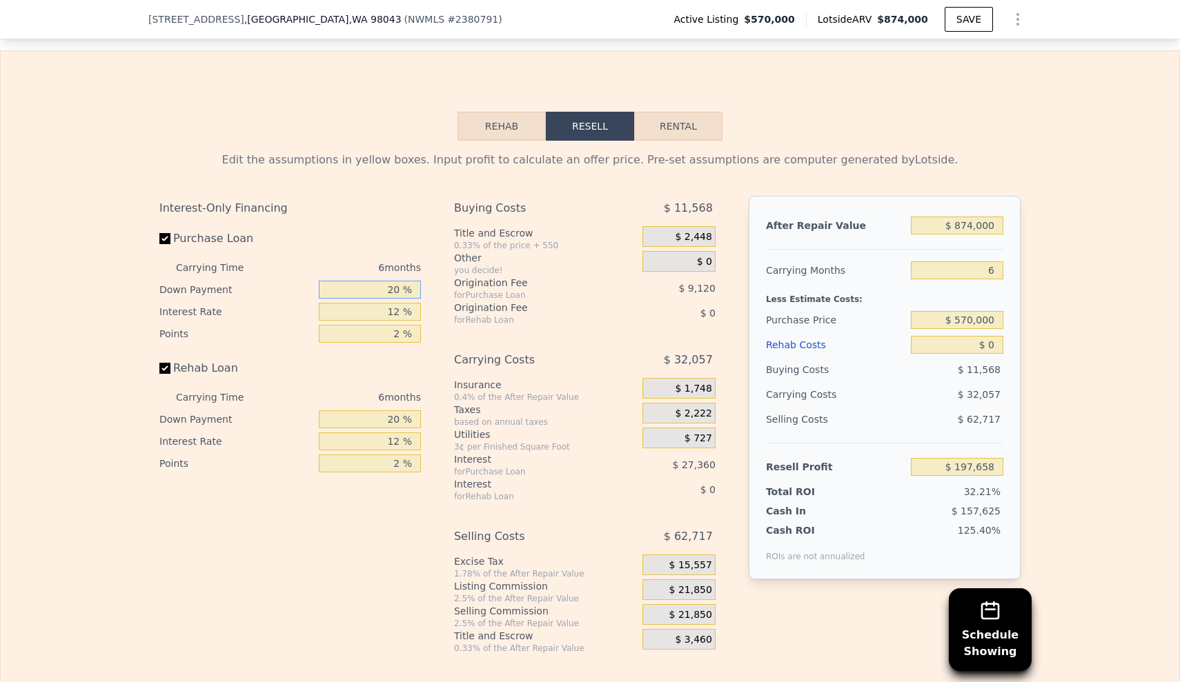
drag, startPoint x: 362, startPoint y: 261, endPoint x: 413, endPoint y: 267, distance: 51.4
click at [413, 281] on input "20 %" at bounding box center [370, 290] width 102 height 18
type input "10 %"
type input "$ 193,098"
type input "10 %"
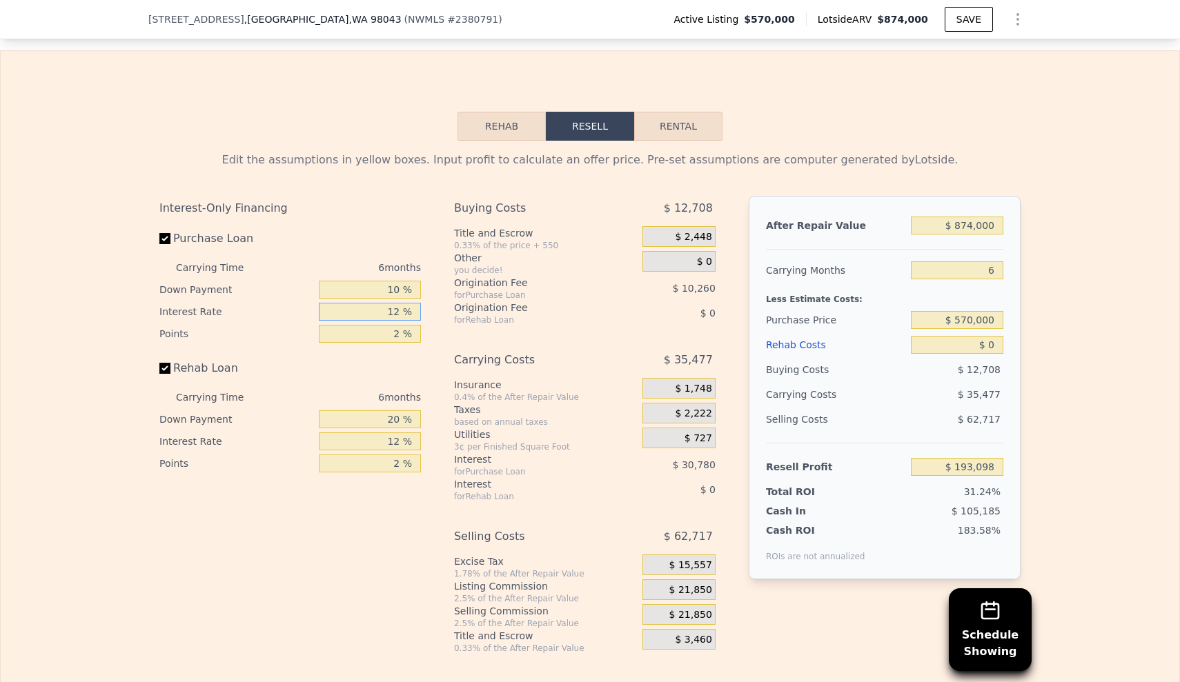
click at [384, 303] on input "12 %" at bounding box center [370, 312] width 102 height 18
click at [402, 303] on input "12 %" at bounding box center [370, 312] width 102 height 18
type input "11 %"
type input "$ 195,660"
type input "11 %"
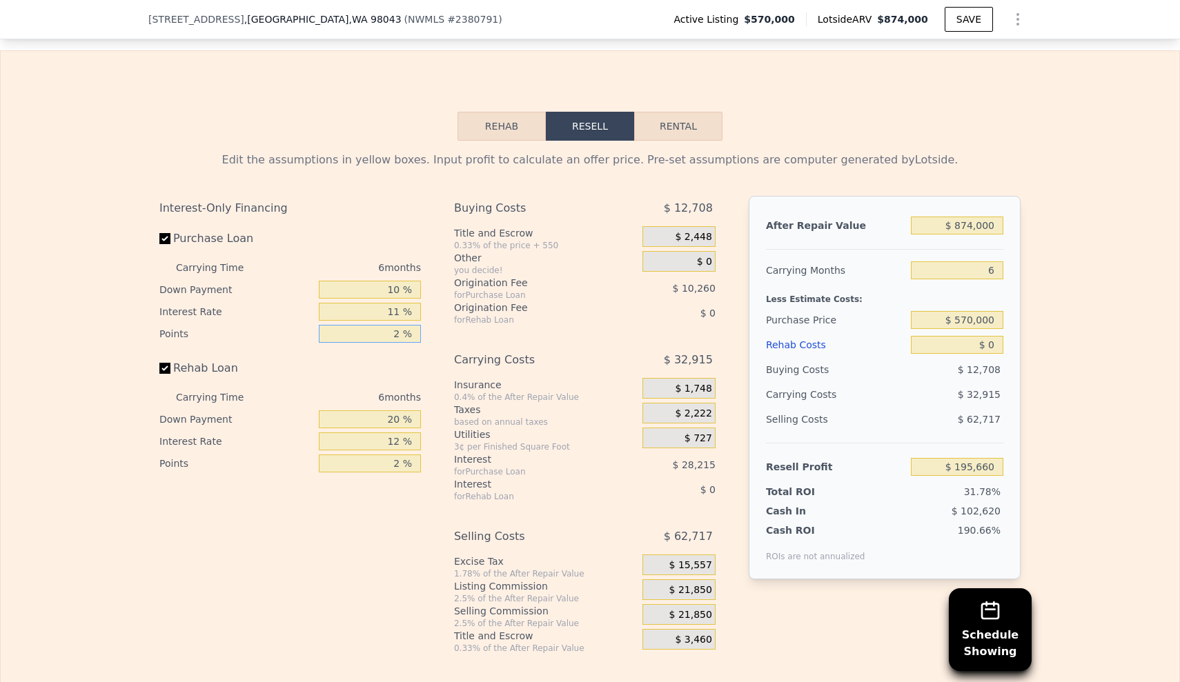
click at [404, 325] on input "2 %" at bounding box center [370, 334] width 102 height 18
type input "1 %"
type input "$ 200,790"
type input "1.5 %"
type input "$ 198,225"
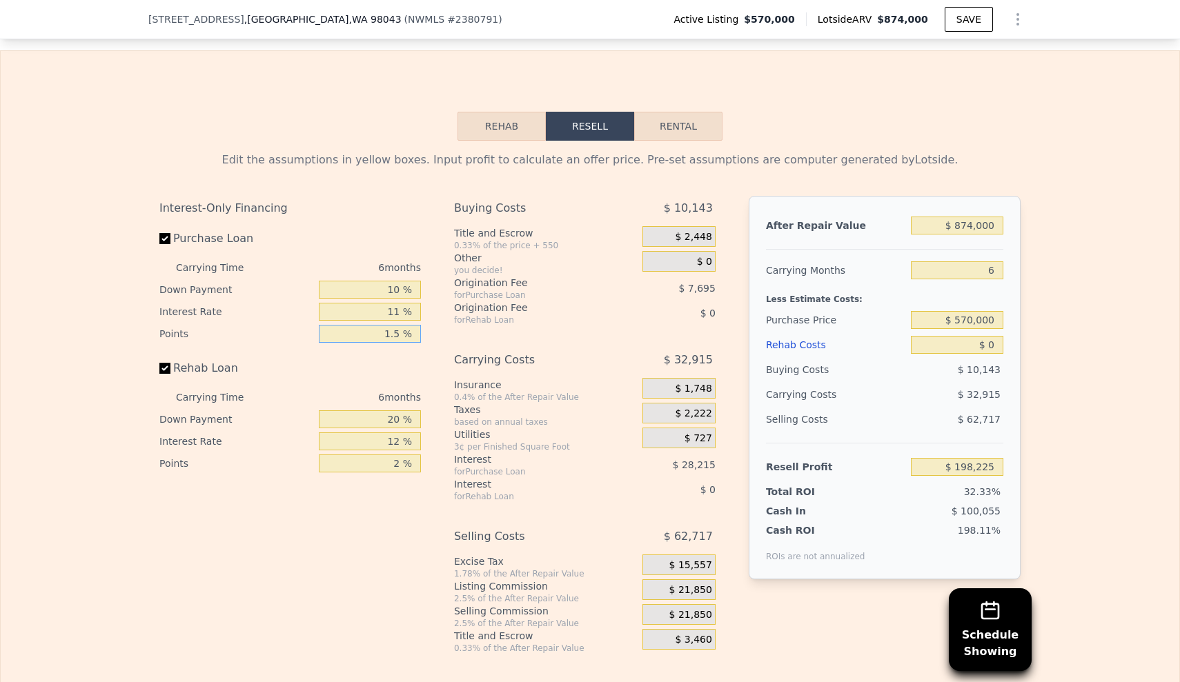
type input "1.5 %"
drag, startPoint x: 372, startPoint y: 389, endPoint x: 440, endPoint y: 388, distance: 67.6
click at [440, 388] on div "Interest-Only Financing Purchase Loan Carrying Time 6 months Down Payment 10 % …" at bounding box center [589, 425] width 861 height 458
type input "10 %"
click at [396, 257] on div "6 months" at bounding box center [346, 268] width 150 height 22
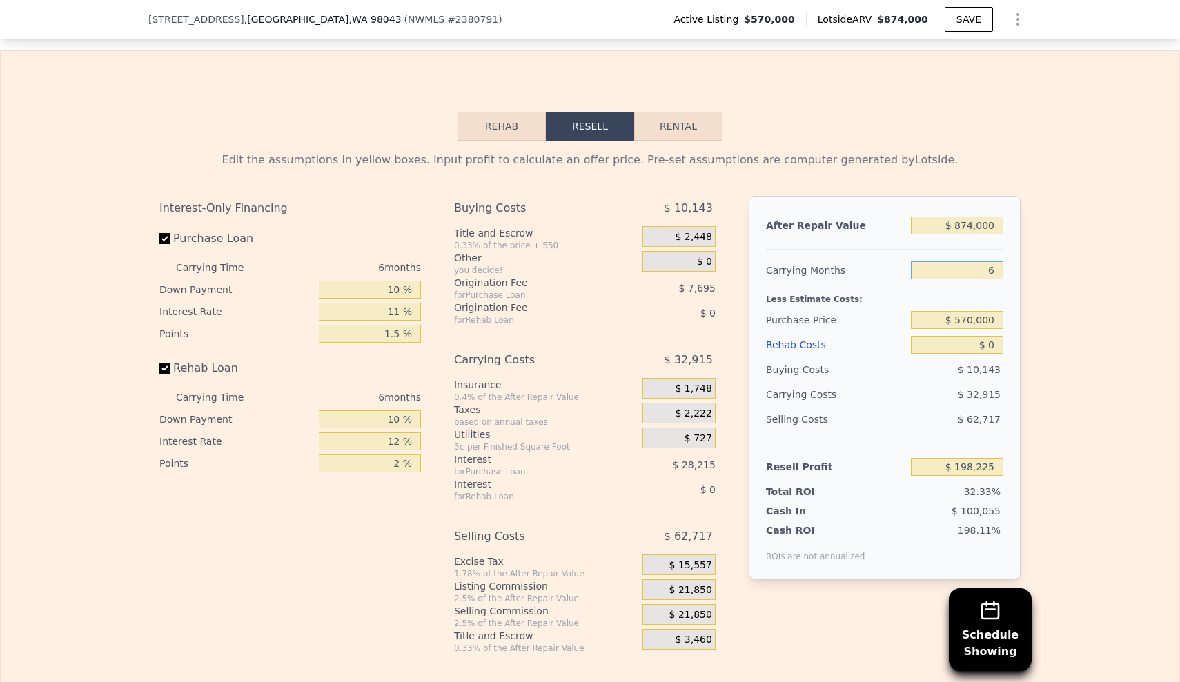
drag, startPoint x: 938, startPoint y: 237, endPoint x: 1035, endPoint y: 242, distance: 96.7
click at [1034, 242] on div "Edit the assumptions in yellow boxes. Input profit to calculate an offer price.…" at bounding box center [590, 397] width 1179 height 513
type input "4"
type input "$ 209,197"
type input "4"
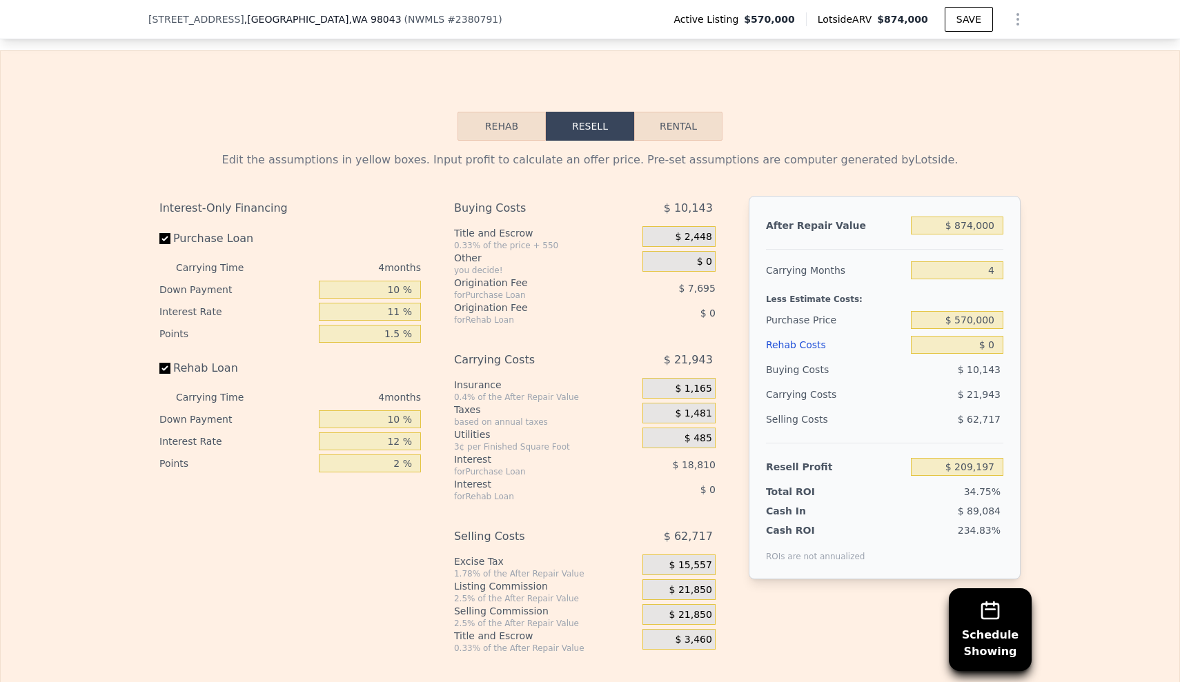
click at [1085, 212] on div "Edit the assumptions in yellow boxes. Input profit to calculate an offer price.…" at bounding box center [590, 397] width 1179 height 513
drag, startPoint x: 368, startPoint y: 388, endPoint x: 384, endPoint y: 392, distance: 16.2
click at [385, 411] on input "10 %" at bounding box center [370, 420] width 102 height 18
click at [400, 455] on input "2 %" at bounding box center [370, 464] width 102 height 18
type input "1.5 %"
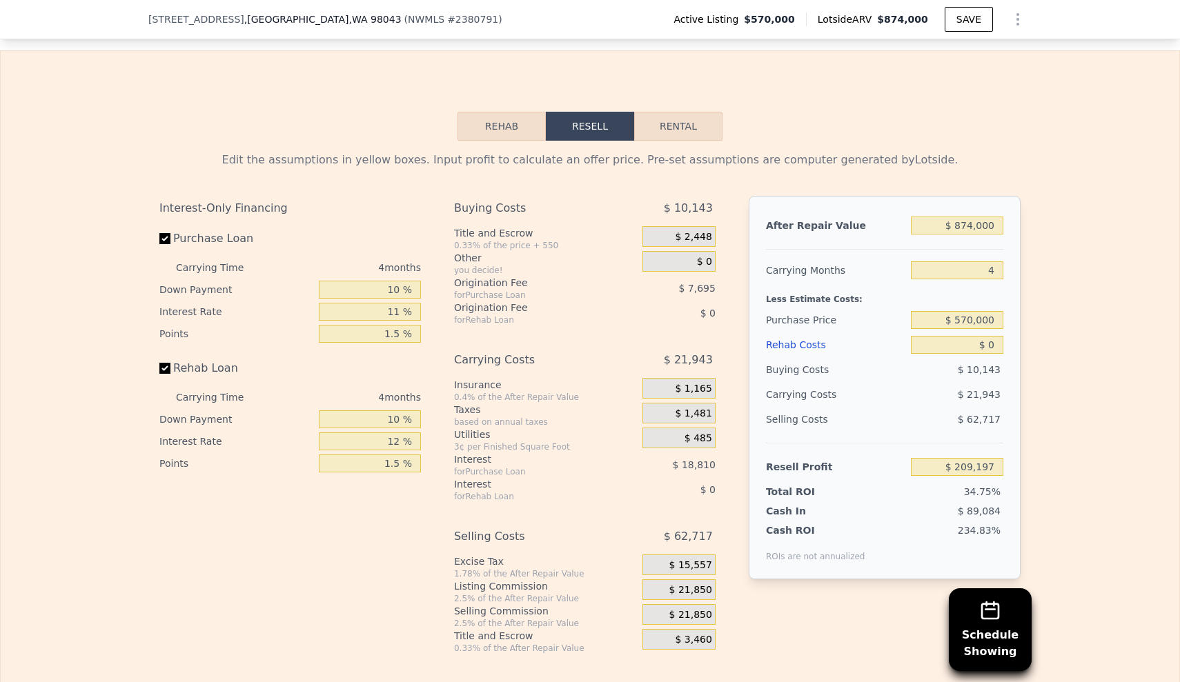
click at [853, 89] on div "Rehab Resell Rental Edit the assumptions in yellow boxes. Input profit to calcu…" at bounding box center [590, 382] width 1180 height 665
click at [981, 262] on input "4" at bounding box center [957, 271] width 92 height 18
click at [997, 262] on input "4" at bounding box center [957, 271] width 92 height 18
type input "6"
type input "$ 198,225"
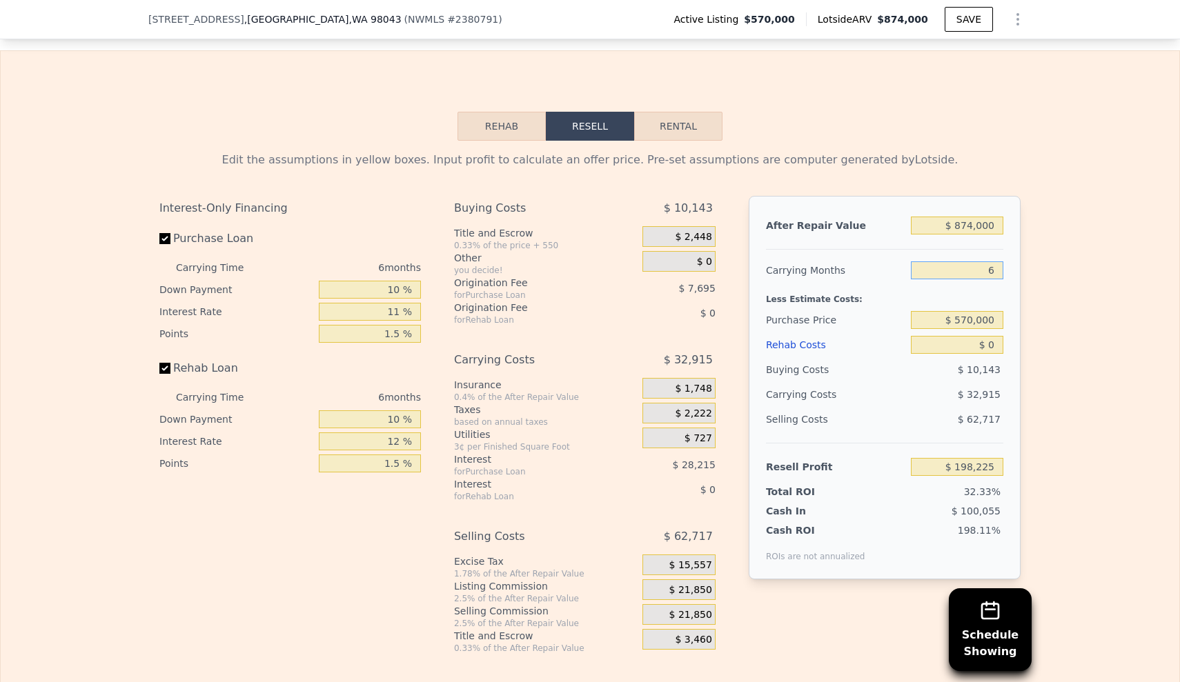
type input "6"
click at [1146, 141] on div "Edit the assumptions in yellow boxes. Input profit to calculate an offer price.…" at bounding box center [590, 397] width 1179 height 513
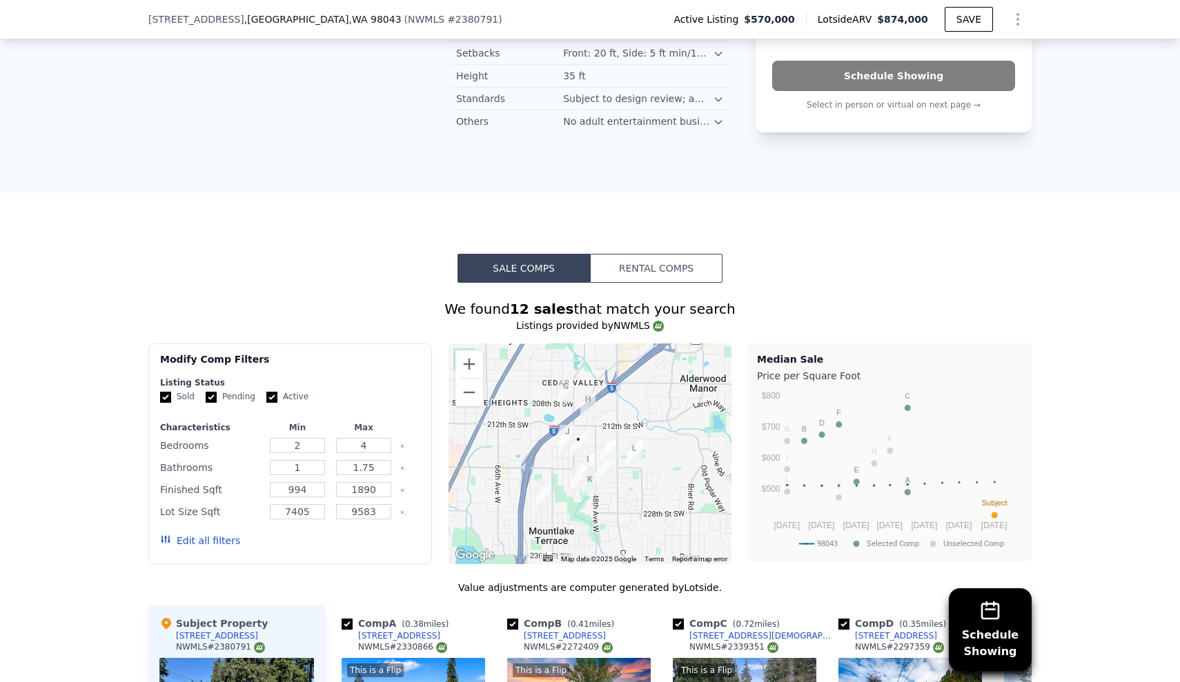
scroll to position [1181, 0]
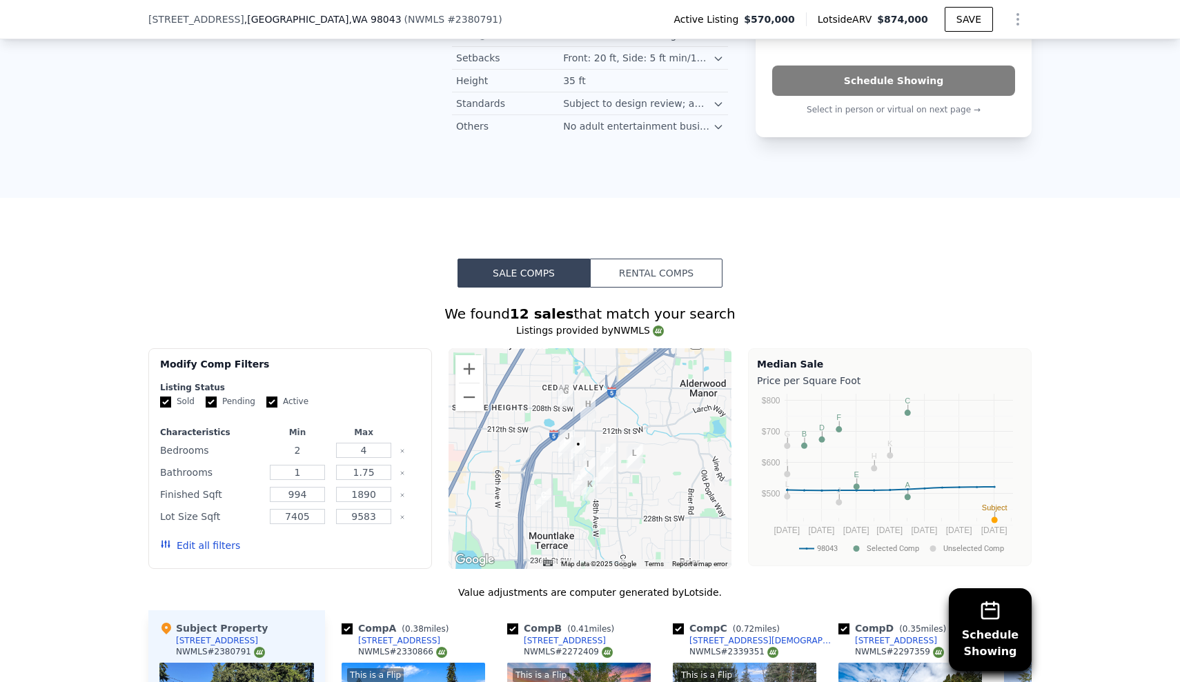
click at [315, 443] on input "2" at bounding box center [297, 450] width 55 height 15
type input "4"
click at [391, 384] on form "Listing Status Sold Pending Active Characteristics Min Max Bedrooms 4 Bathrooms…" at bounding box center [290, 473] width 260 height 183
click at [372, 536] on button "Update Search" at bounding box center [367, 545] width 104 height 19
click at [291, 443] on input "number" at bounding box center [297, 450] width 55 height 15
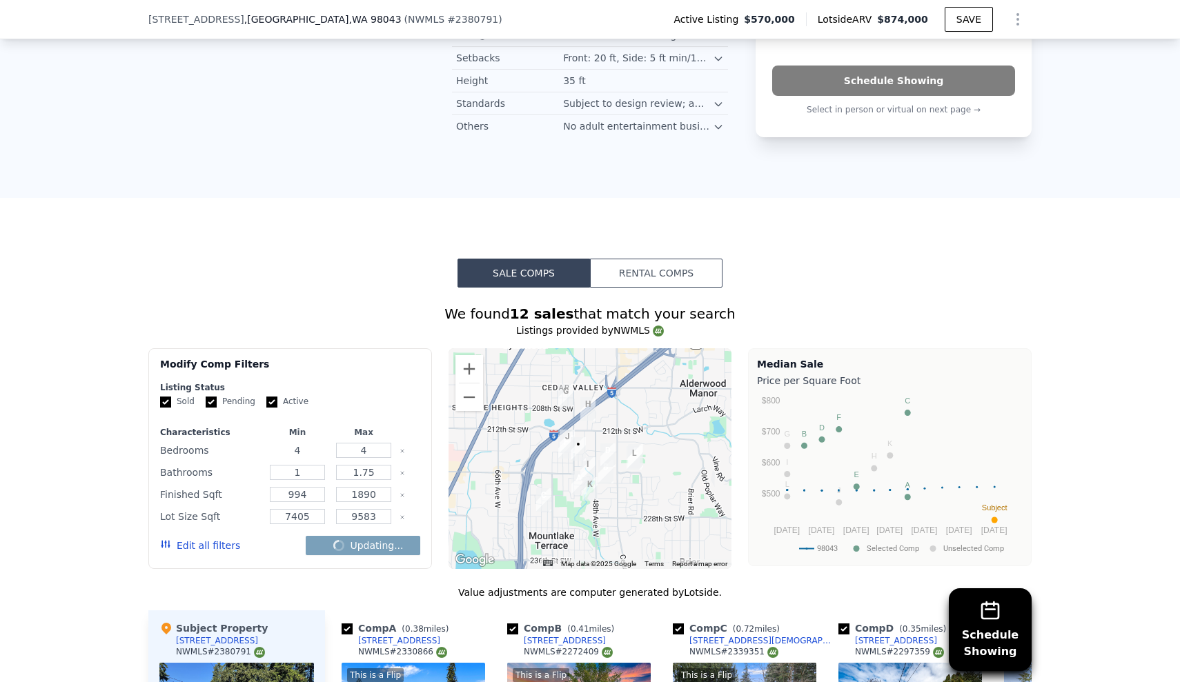
type input "4"
click at [382, 465] on input "1.75" at bounding box center [363, 472] width 55 height 15
type input "1.7"
type input "1"
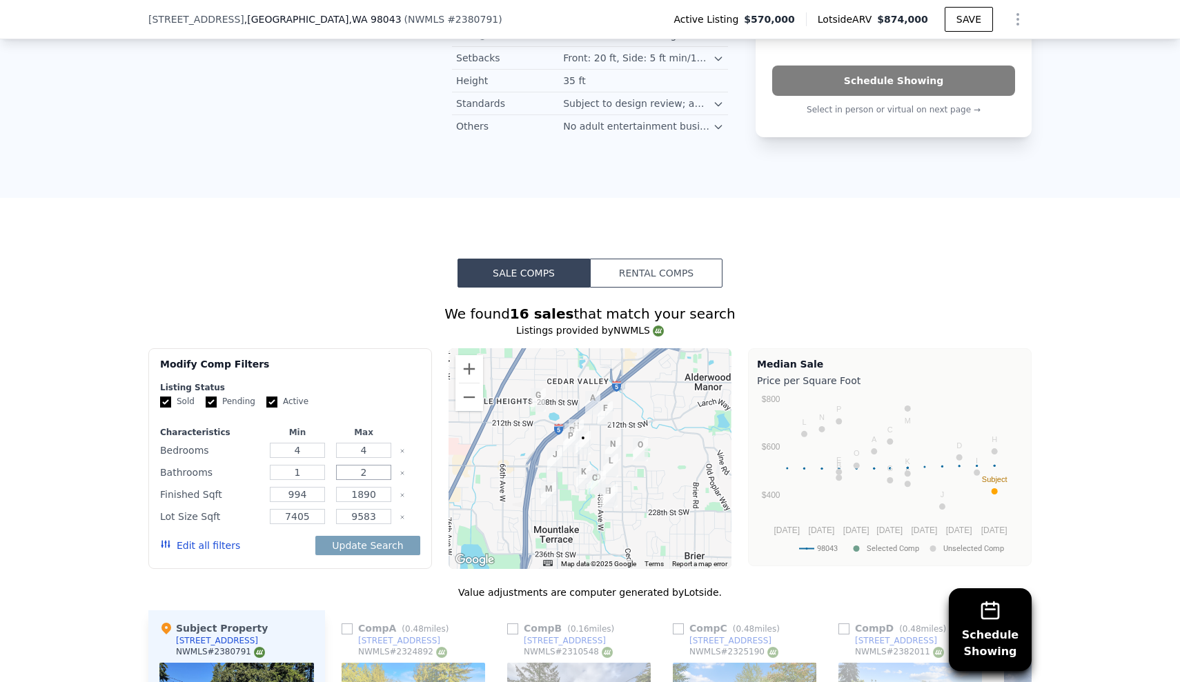
type input "2"
click at [375, 487] on input "1890" at bounding box center [363, 494] width 55 height 15
type input "1650"
click at [318, 487] on input "994" at bounding box center [297, 494] width 55 height 15
click at [381, 509] on input "9583" at bounding box center [363, 516] width 55 height 15
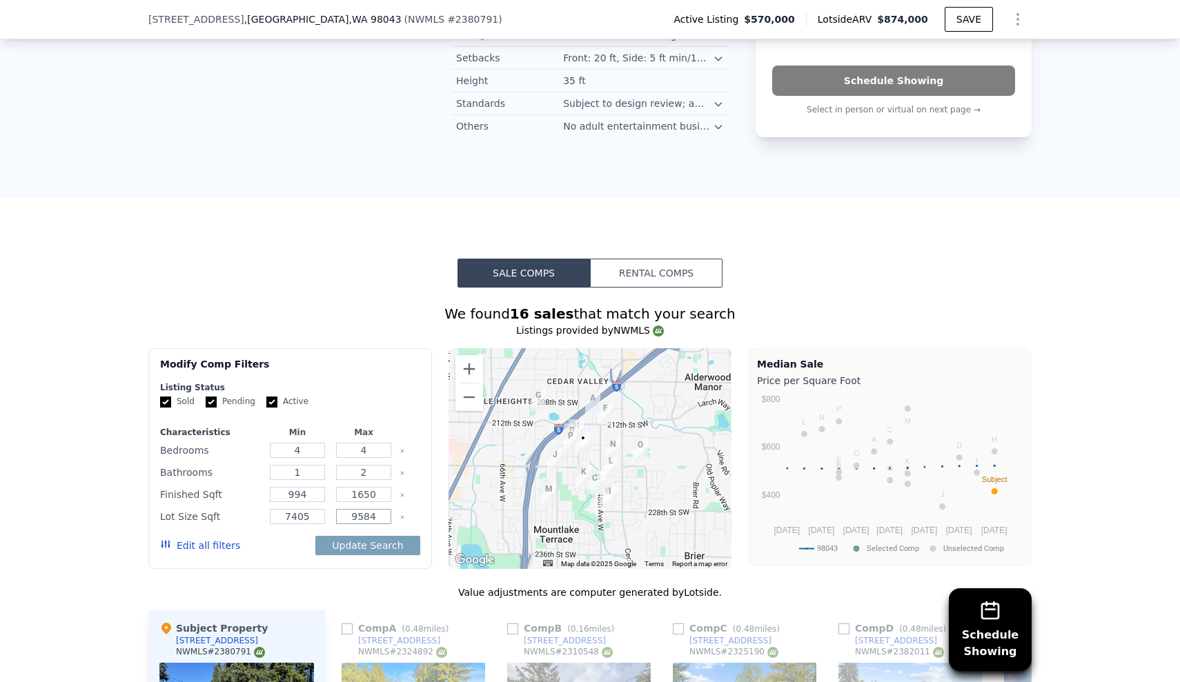
type input "9584"
click at [317, 487] on input "994" at bounding box center [297, 494] width 55 height 15
type input "9"
type input "1200"
click at [368, 536] on button "Update Search" at bounding box center [367, 545] width 104 height 19
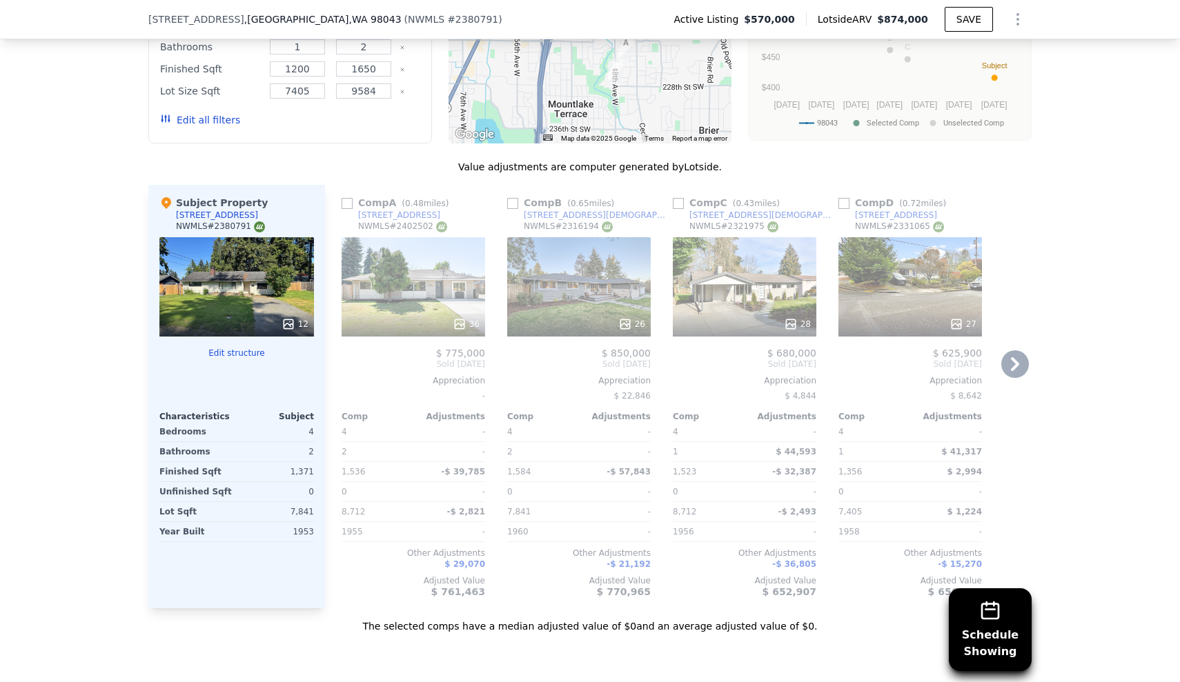
scroll to position [1637, 0]
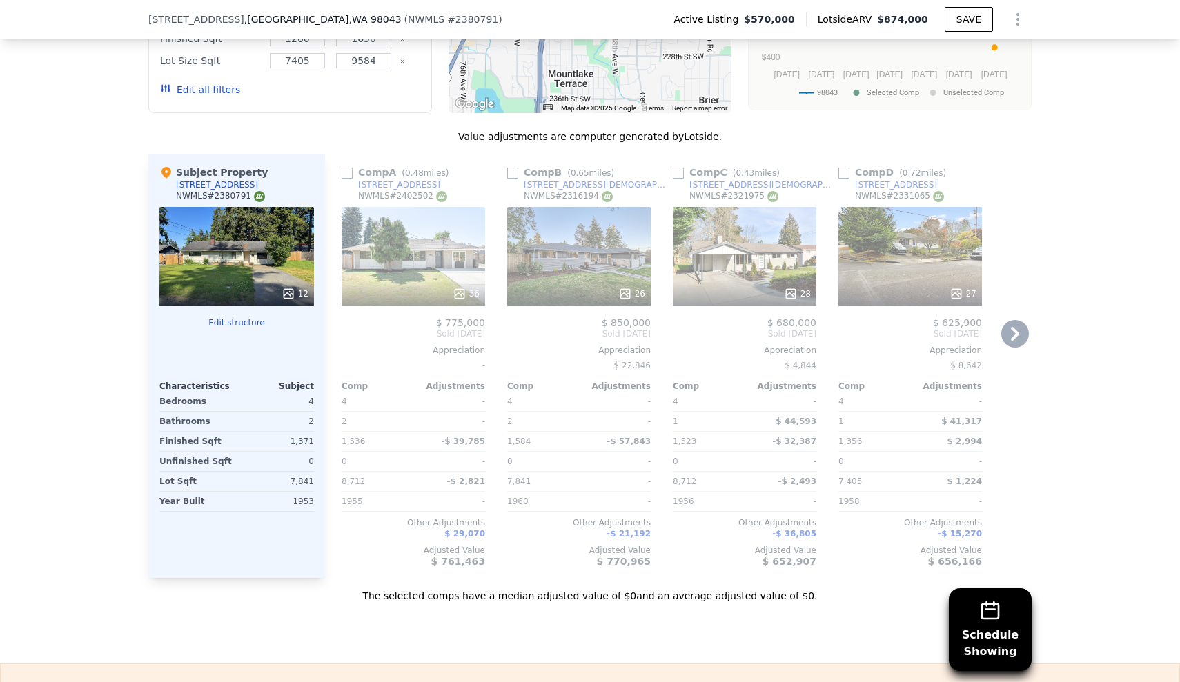
click at [564, 217] on div "26" at bounding box center [579, 256] width 144 height 99
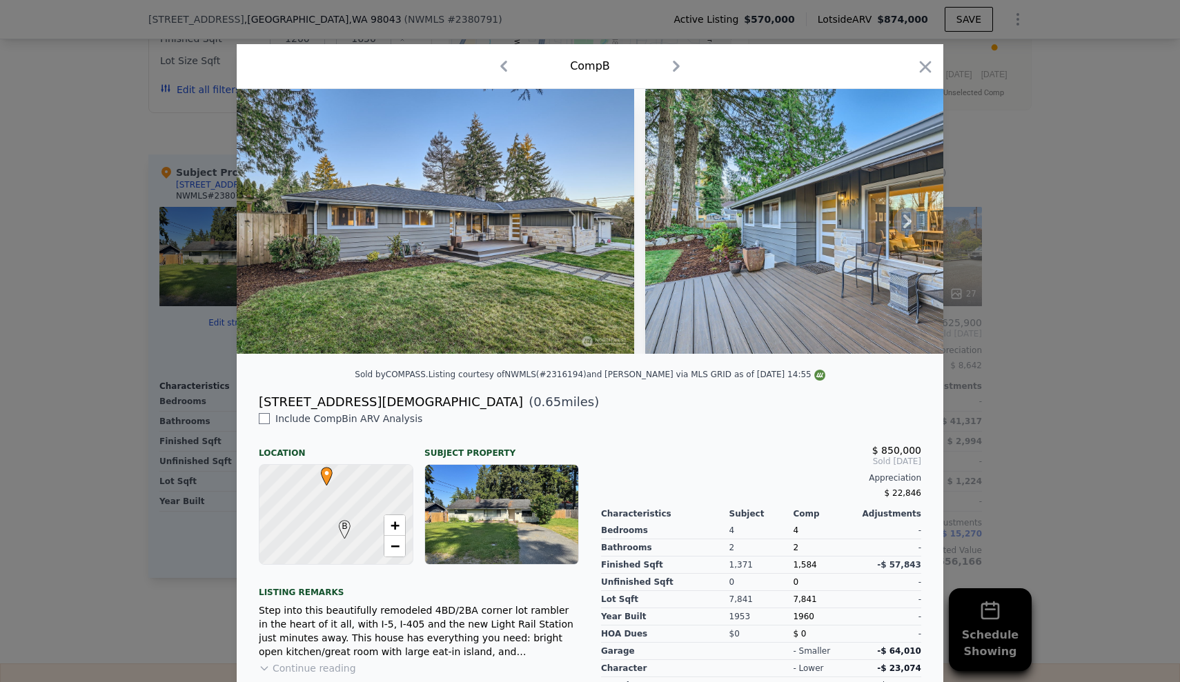
click at [900, 228] on icon at bounding box center [908, 222] width 28 height 28
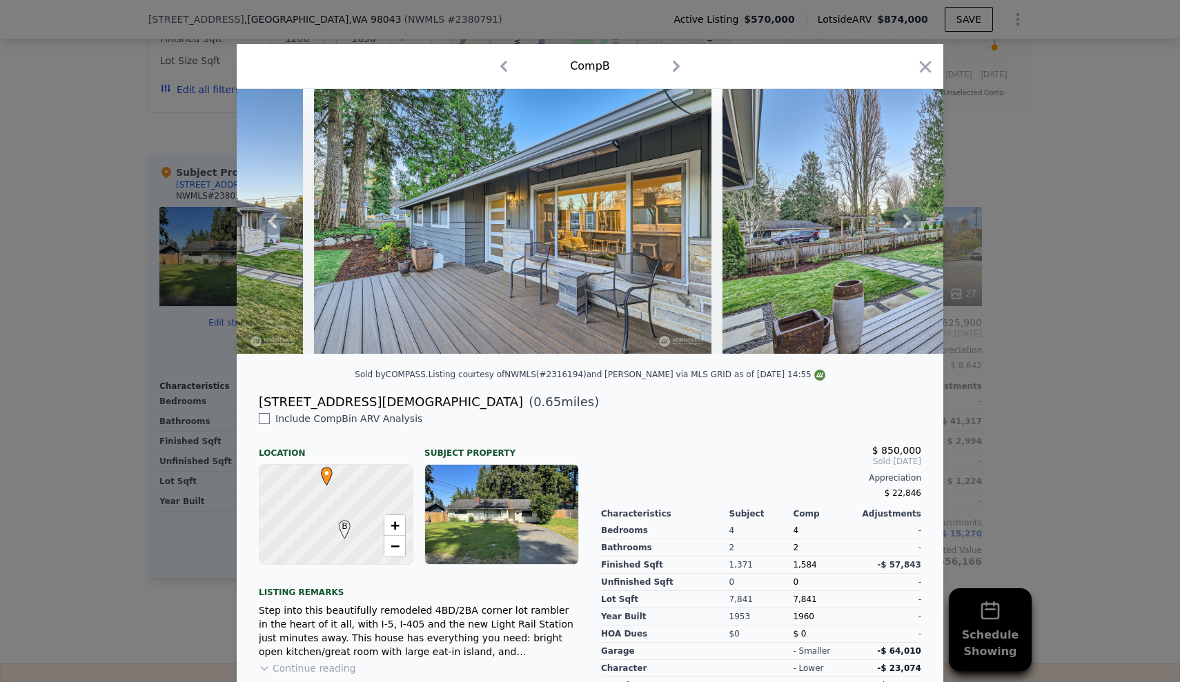
click at [908, 225] on icon at bounding box center [907, 222] width 8 height 14
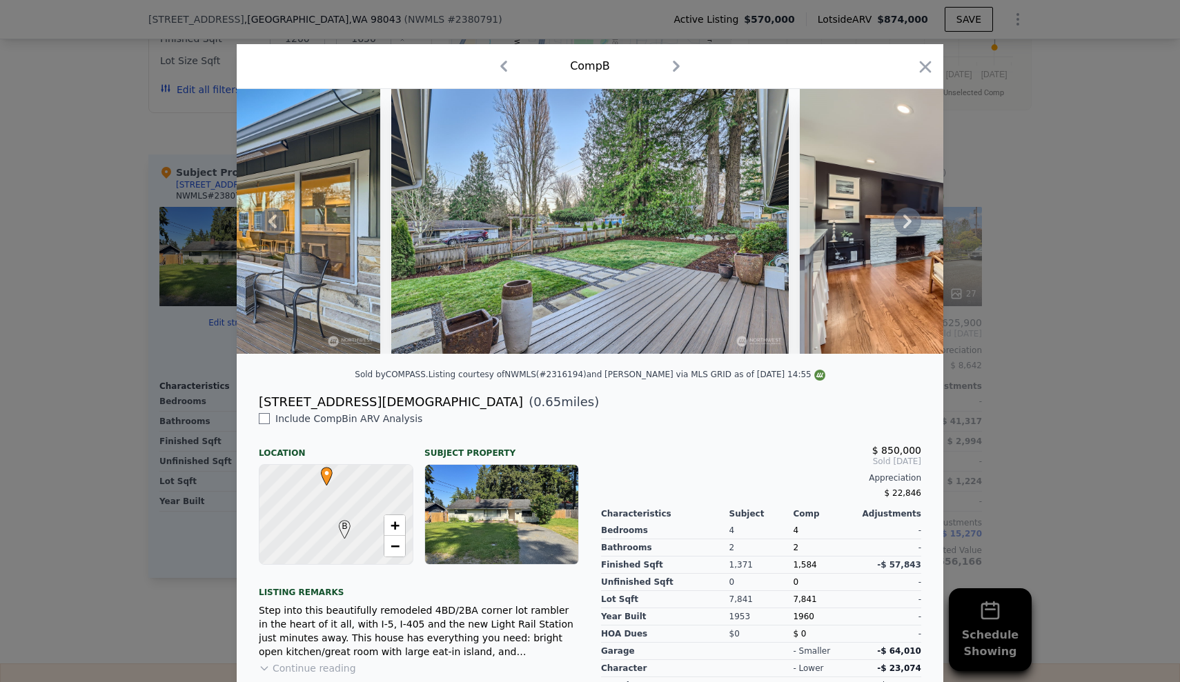
click at [908, 225] on icon at bounding box center [907, 222] width 8 height 14
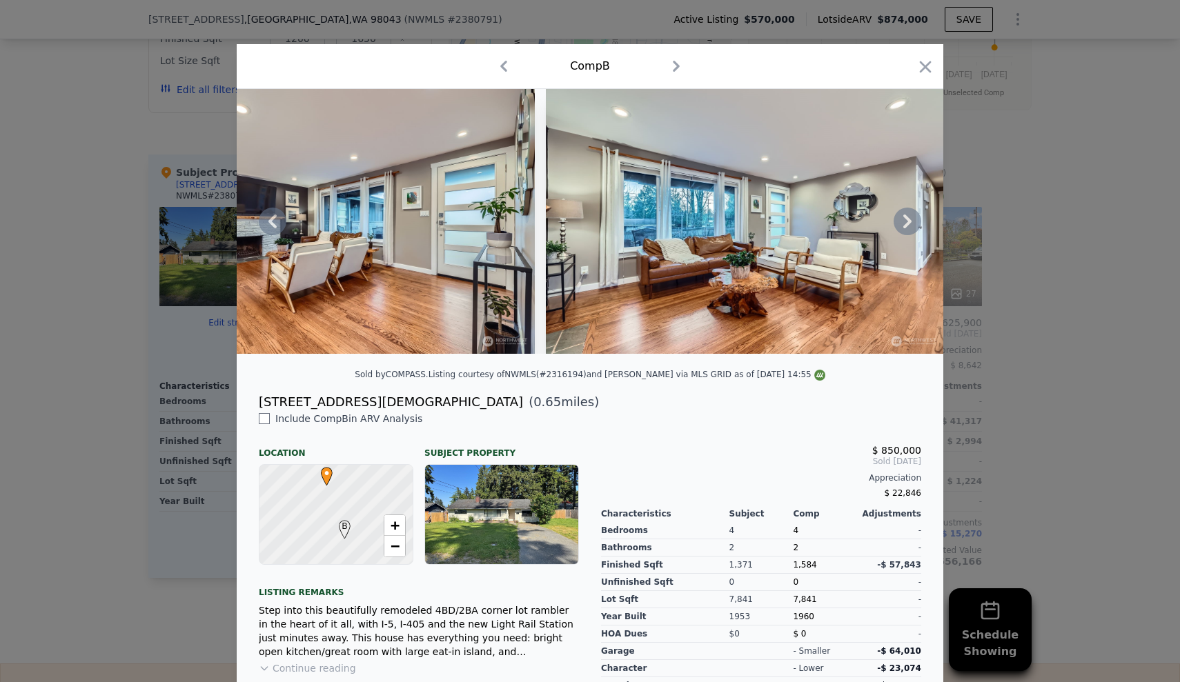
click at [908, 225] on icon at bounding box center [907, 222] width 8 height 14
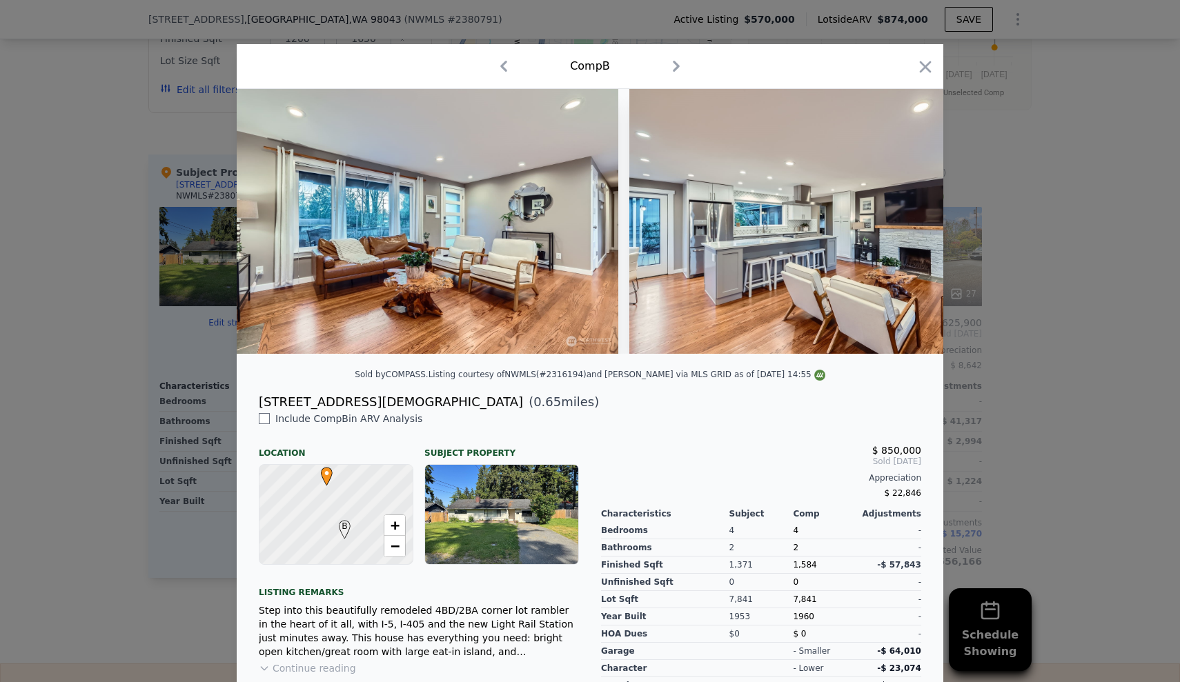
scroll to position [0, 1656]
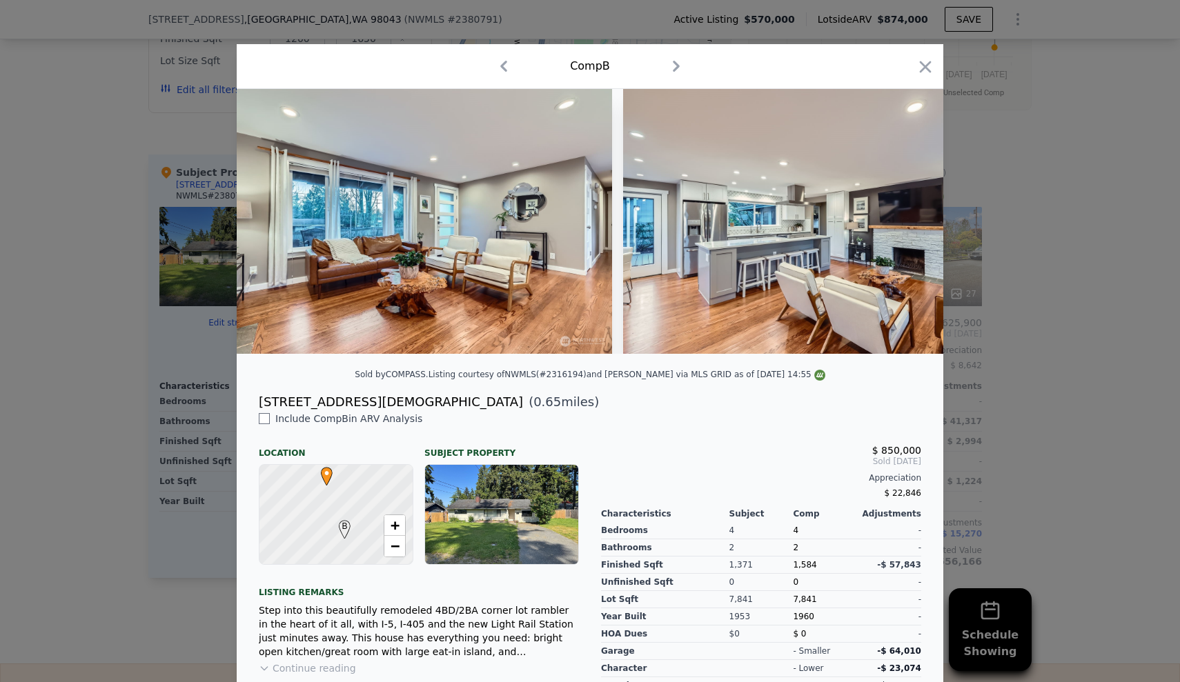
click at [908, 225] on div at bounding box center [590, 221] width 707 height 265
click at [908, 225] on icon at bounding box center [907, 222] width 8 height 14
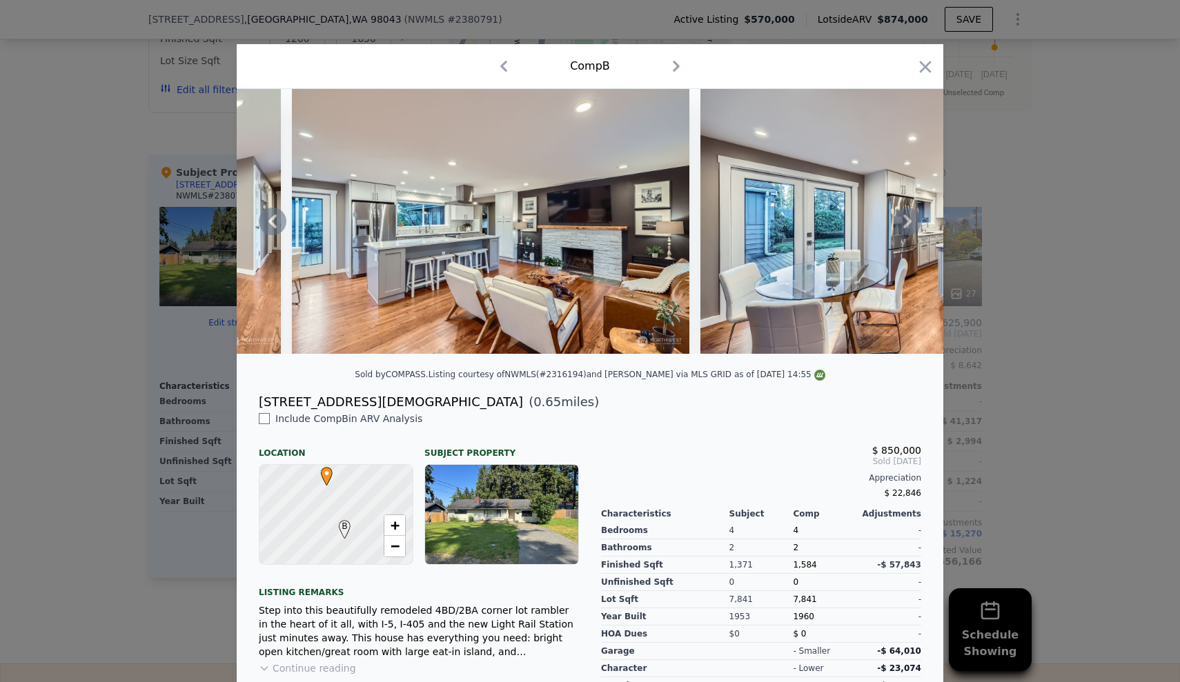
click at [909, 215] on icon at bounding box center [908, 222] width 28 height 28
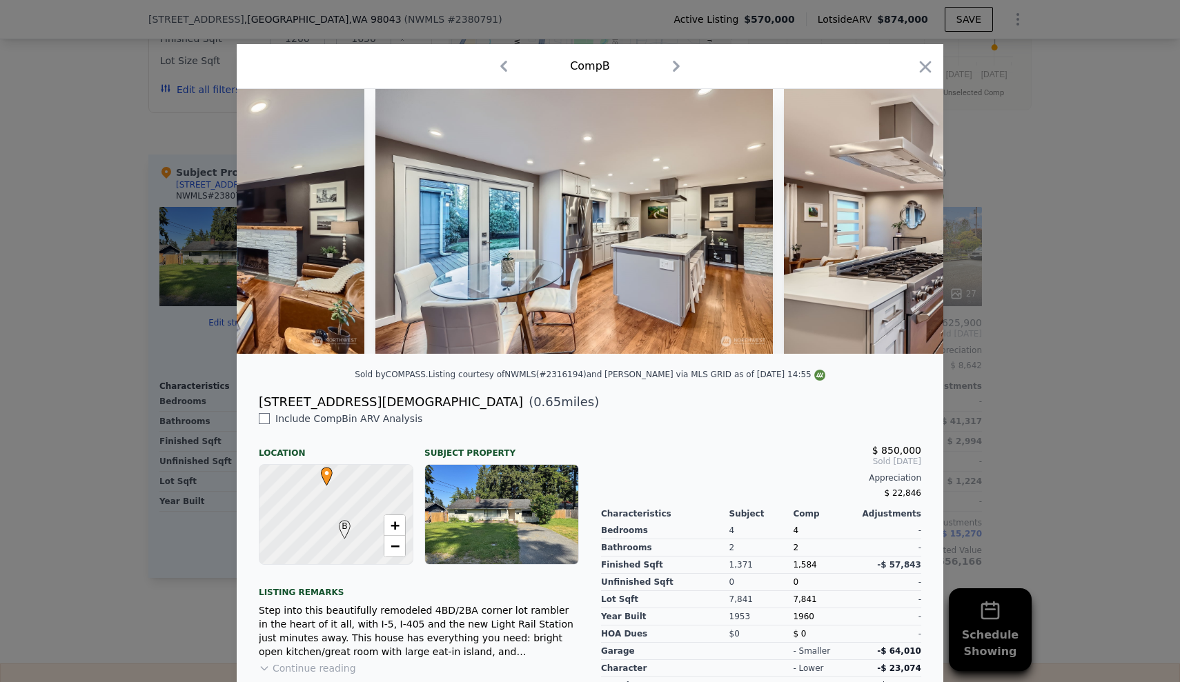
scroll to position [0, 2319]
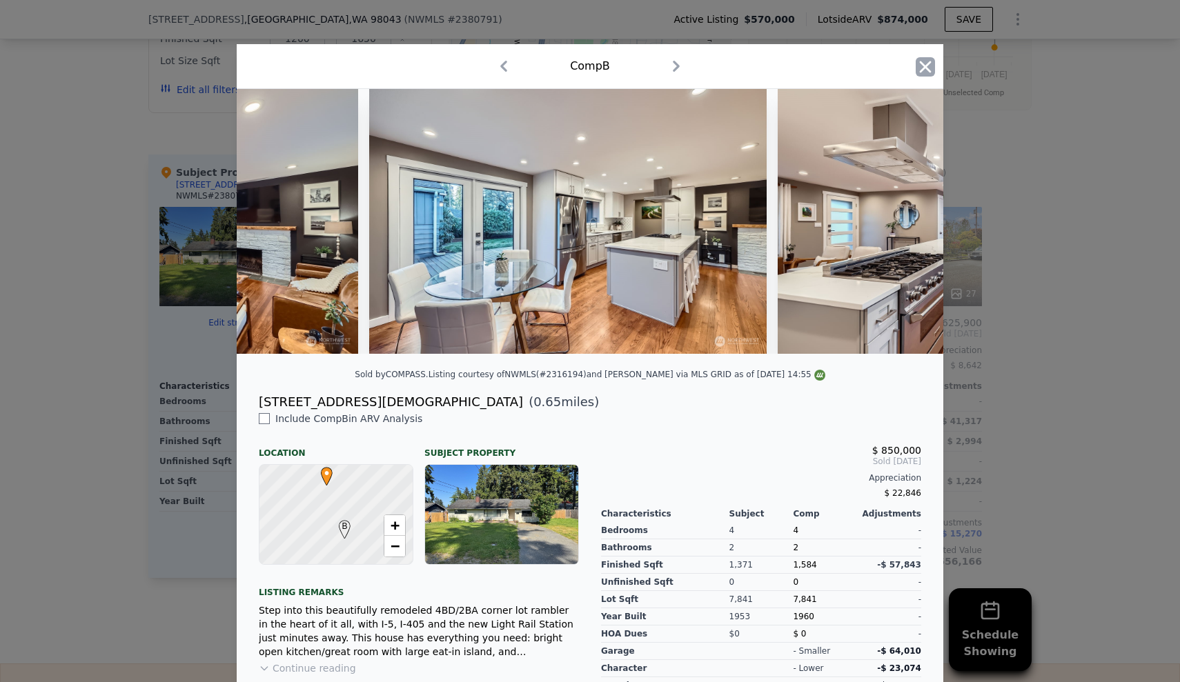
click at [923, 70] on icon "button" at bounding box center [925, 66] width 19 height 19
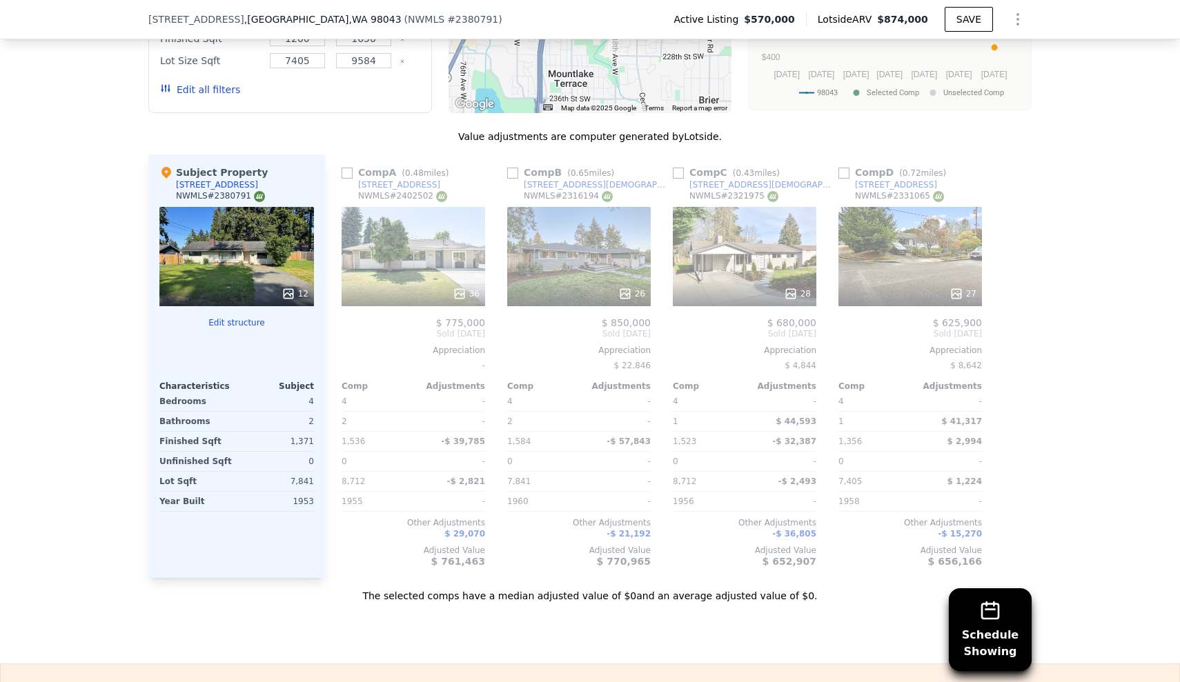
click at [418, 233] on div "36" at bounding box center [414, 256] width 144 height 99
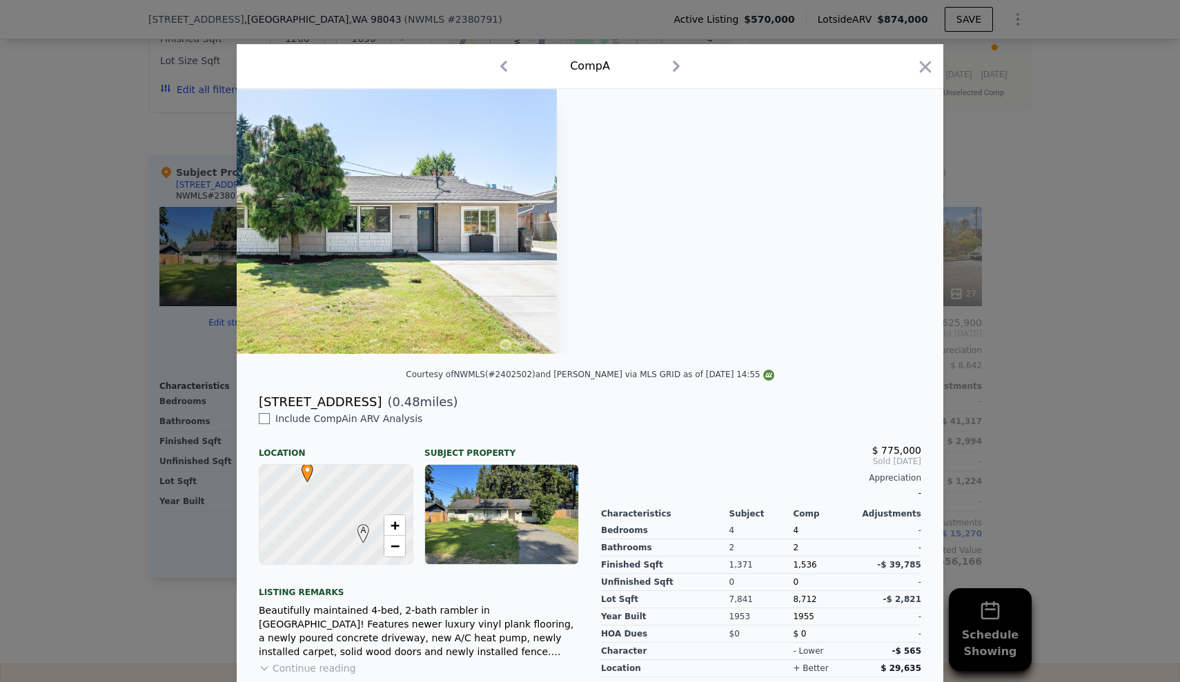
scroll to position [0, 2835]
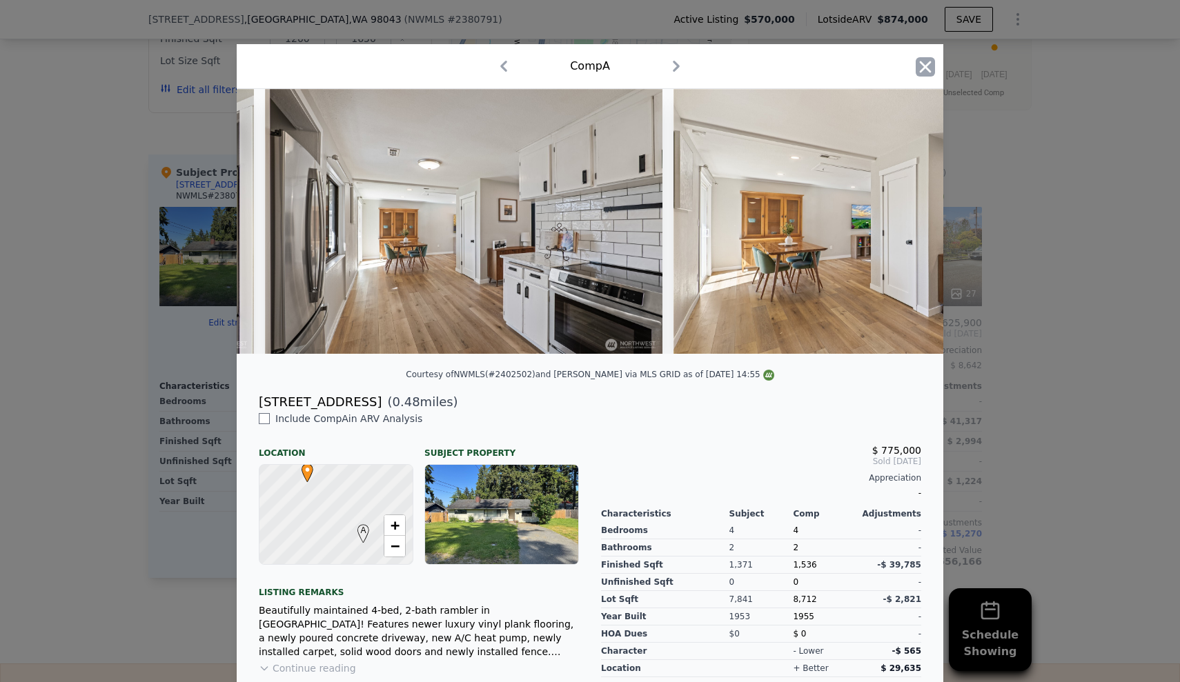
click at [927, 72] on icon "button" at bounding box center [925, 66] width 19 height 19
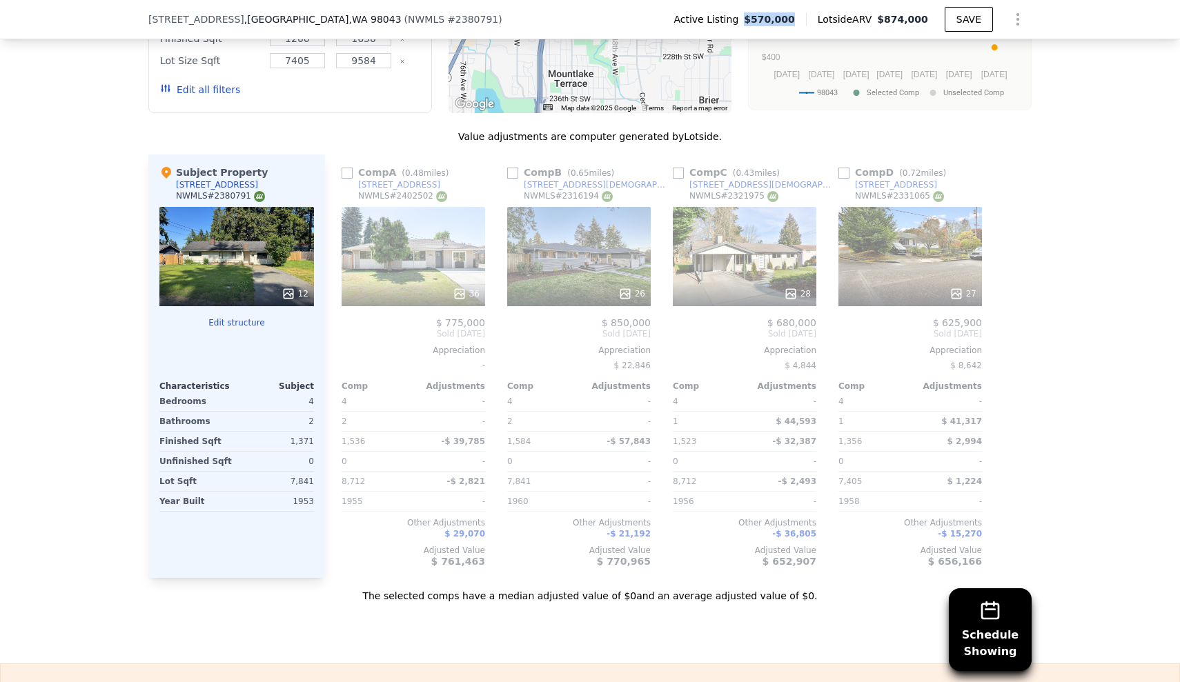
drag, startPoint x: 802, startPoint y: 19, endPoint x: 756, endPoint y: 21, distance: 45.6
click at [756, 21] on div "Active Listing $570,000" at bounding box center [733, 19] width 143 height 14
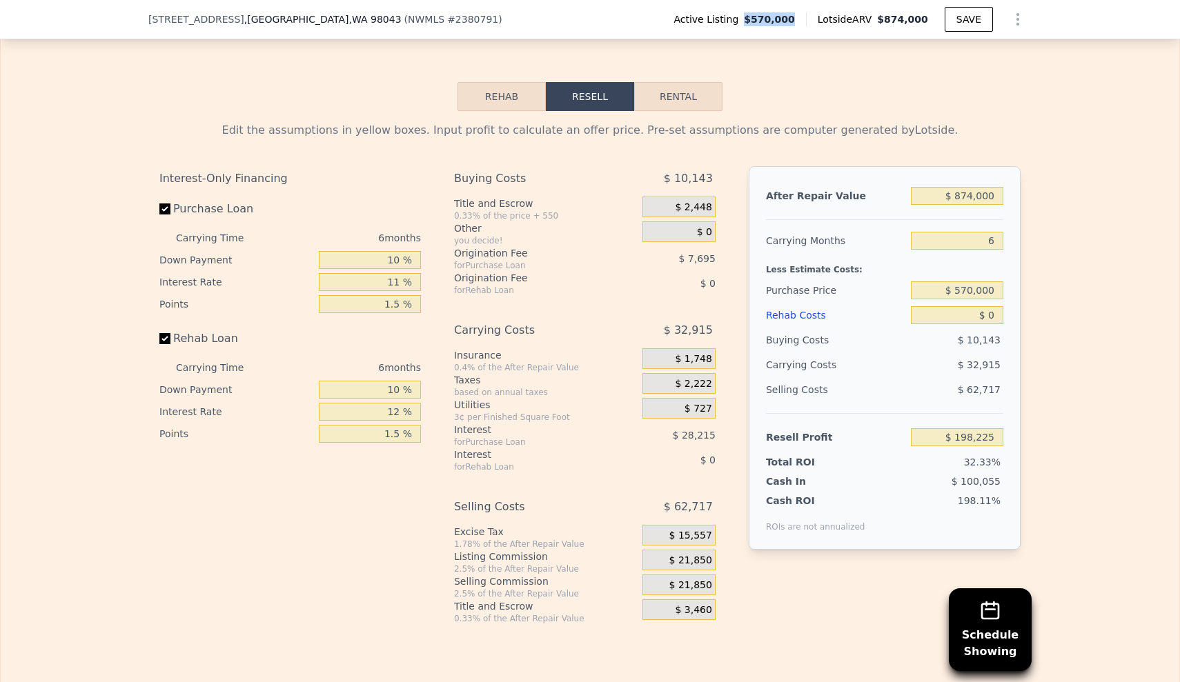
scroll to position [2281, 0]
drag, startPoint x: 949, startPoint y: 264, endPoint x: 1053, endPoint y: 264, distance: 104.2
click at [1053, 264] on div "Edit the assumptions in yellow boxes. Input profit to calculate an offer price.…" at bounding box center [590, 366] width 1179 height 513
drag, startPoint x: 943, startPoint y: 160, endPoint x: 1054, endPoint y: 157, distance: 110.5
click at [1054, 157] on div "Edit the assumptions in yellow boxes. Input profit to calculate an offer price.…" at bounding box center [590, 366] width 1179 height 513
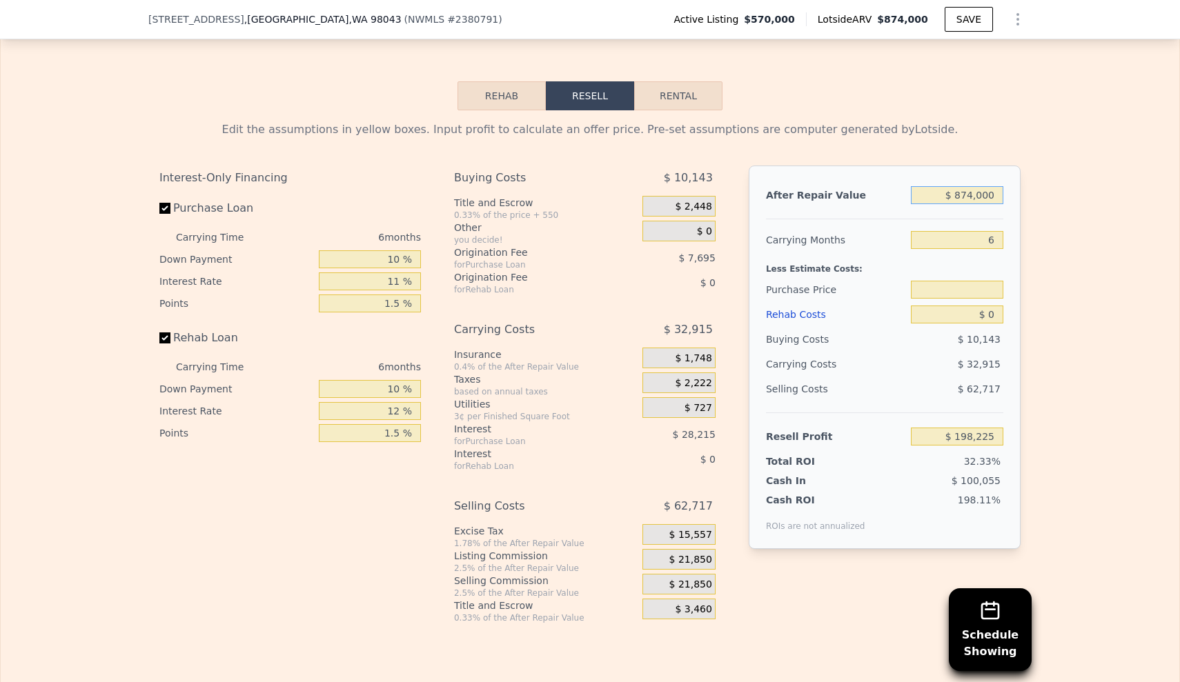
drag, startPoint x: 947, startPoint y: 167, endPoint x: 1018, endPoint y: 164, distance: 71.1
click at [1018, 166] on div "After Repair Value $ 874,000 Carrying Months 6 Less Estimate Costs: Purchase Pr…" at bounding box center [885, 358] width 272 height 384
type input "$ 7"
type input "$ 570,000"
type input "$ 75"
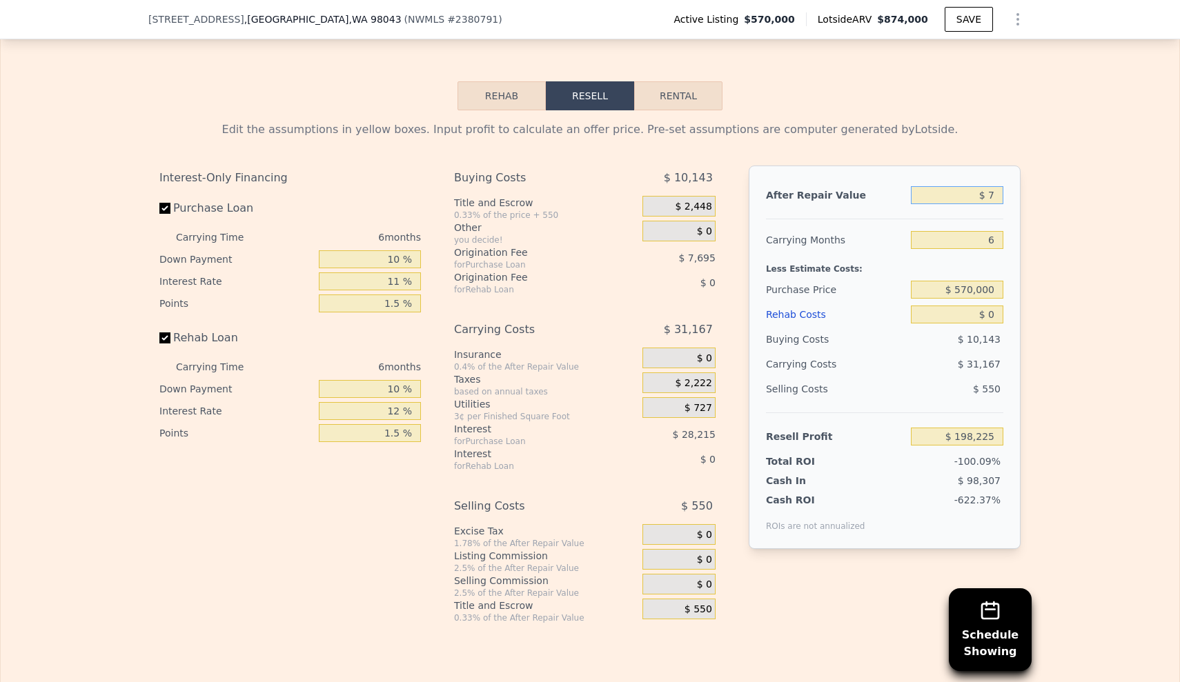
type input "-$ 611,853"
type input "$ 750"
type input "-$ 611,790"
type input "$ 7,500"
type input "-$ 604,910"
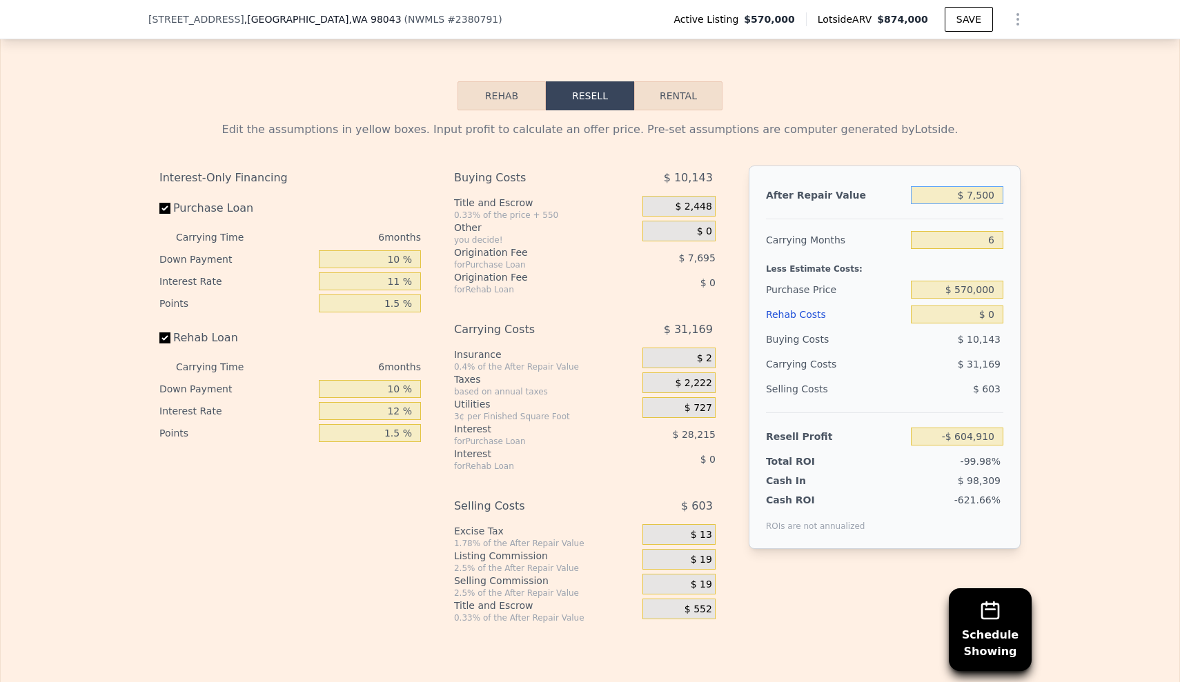
type input "$ 75,000"
type input "-$ 542,345"
type input "$ 750,000"
type input "$ 83,292"
type input "$ 7,500,000"
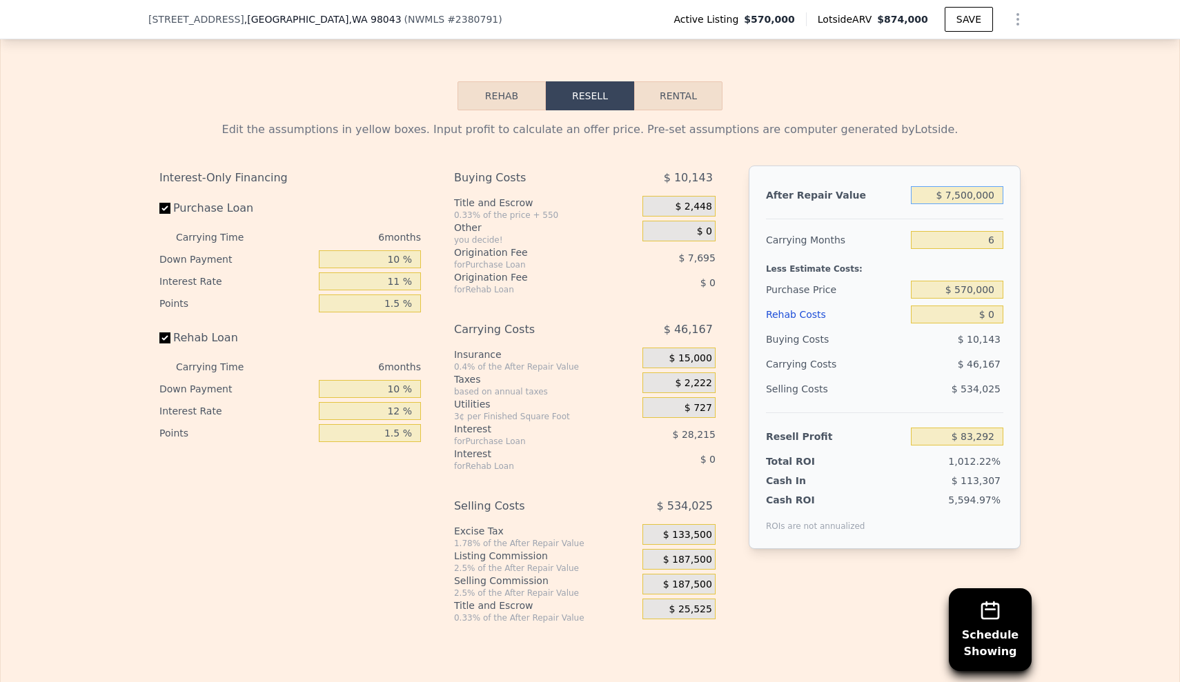
type input "$ 6,339,665"
type input "$ 750,000"
click at [970, 428] on input "$ 83,292" at bounding box center [957, 437] width 92 height 18
drag, startPoint x: 960, startPoint y: 406, endPoint x: 1061, endPoint y: 402, distance: 101.5
click at [1061, 402] on div "Edit the assumptions in yellow boxes. Input profit to calculate an offer price.…" at bounding box center [590, 366] width 1179 height 513
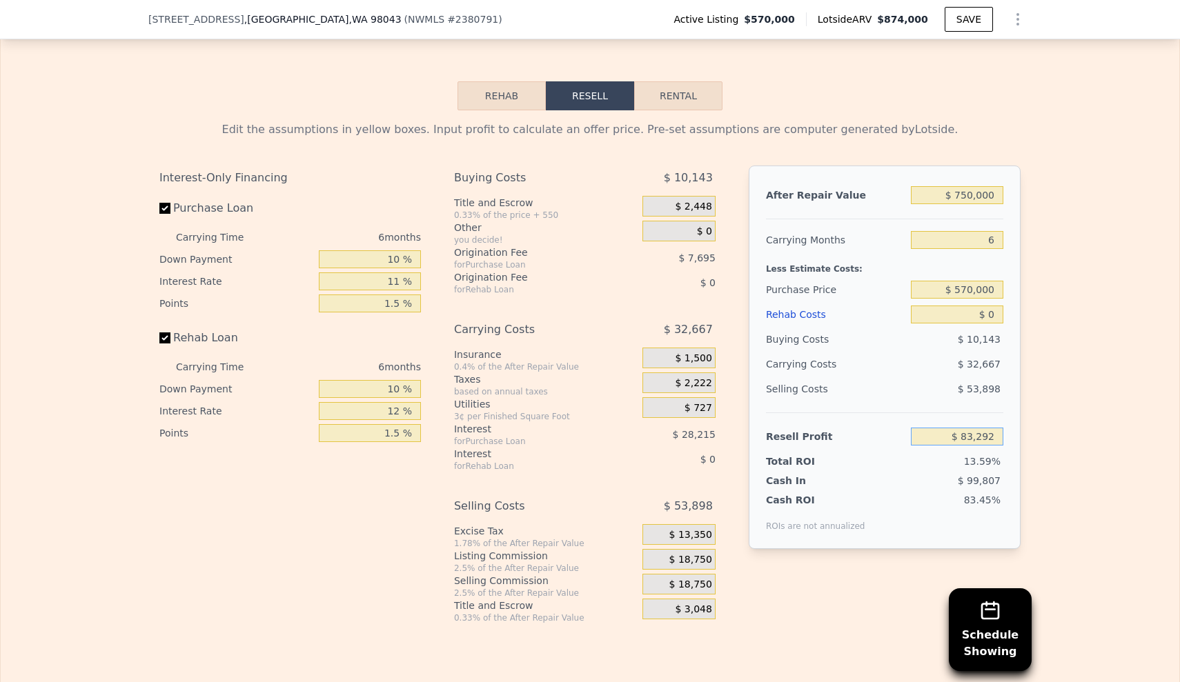
click at [999, 428] on input "$ 83,292" at bounding box center [957, 437] width 92 height 18
type input "$ 8"
type input "$ 5"
type input "$ 75,000"
type input "$ 577,777"
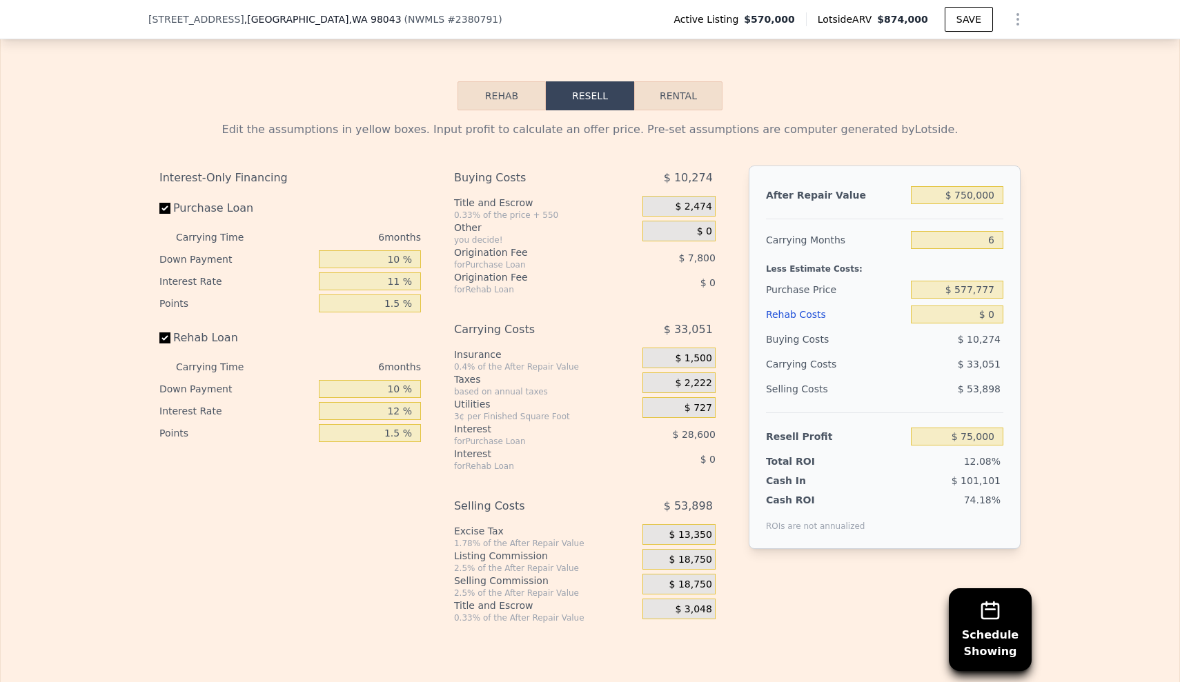
click at [1070, 310] on div "Edit the assumptions in yellow boxes. Input profit to calculate an offer price.…" at bounding box center [590, 366] width 1179 height 513
drag, startPoint x: 945, startPoint y: 284, endPoint x: 1031, endPoint y: 268, distance: 87.2
click at [1031, 268] on div "Edit the assumptions in yellow boxes. Input profit to calculate an offer price.…" at bounding box center [589, 366] width 883 height 513
click at [1001, 306] on input "$ 0" at bounding box center [957, 315] width 92 height 18
type input "$ 90"
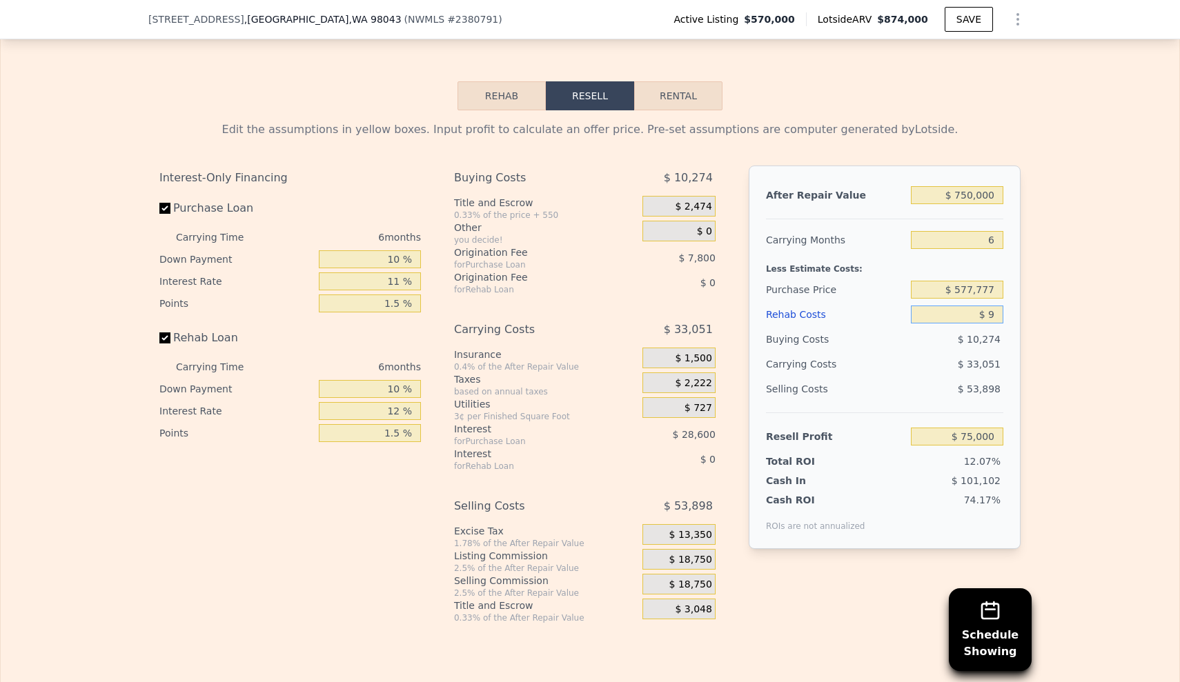
type input "$ 74,991"
type input "$ 900"
type input "$ 74,040"
type input "$ 90,000"
type input "-$ 21,075"
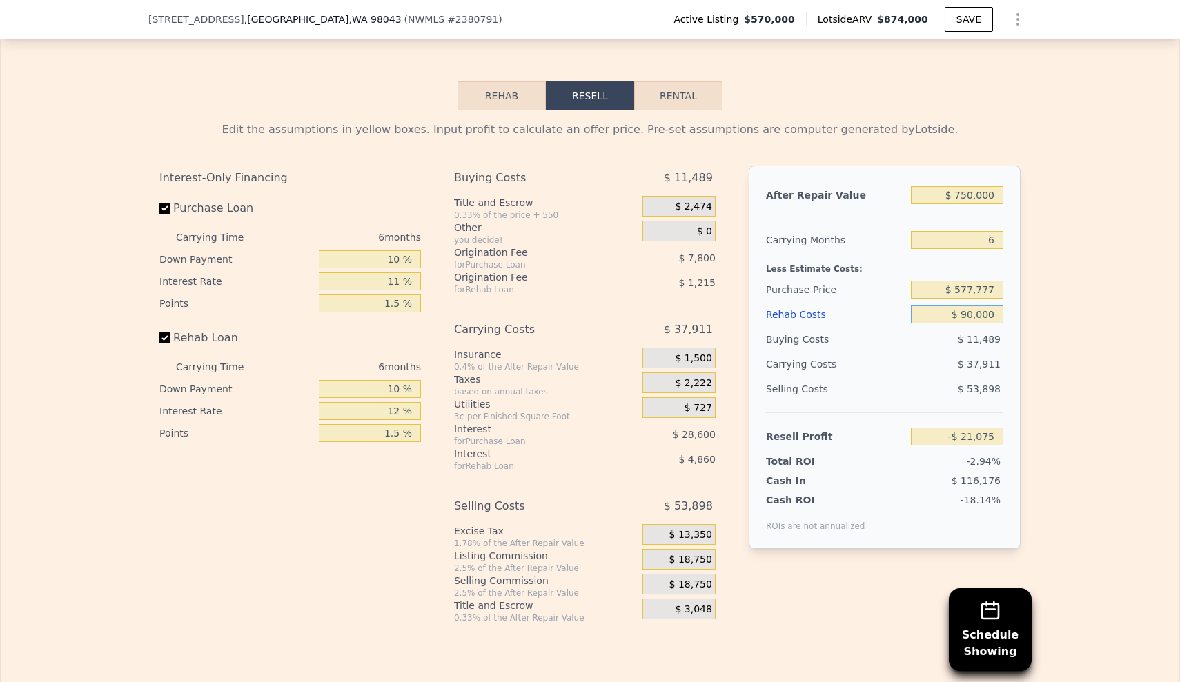
type input "$ 900,000"
type input "-$ 885,750"
type input "$ 90,000"
type input "-$ 21,075"
click at [1034, 333] on div "Edit the assumptions in yellow boxes. Input profit to calculate an offer price.…" at bounding box center [590, 366] width 1179 height 513
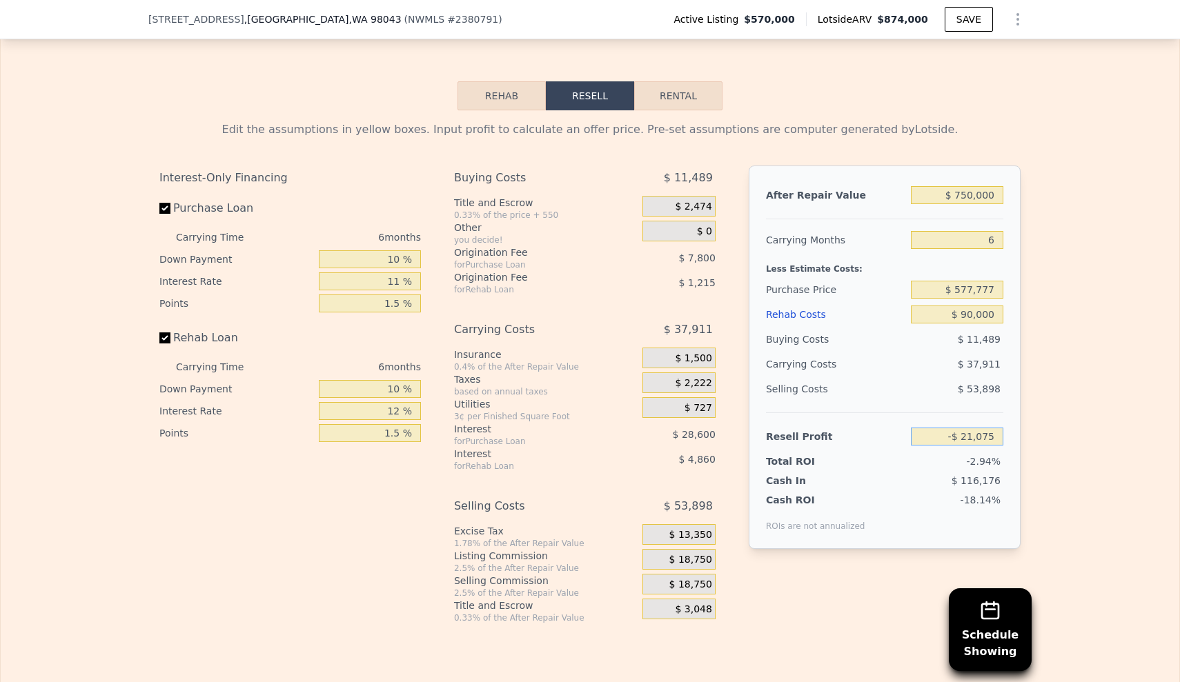
drag, startPoint x: 953, startPoint y: 413, endPoint x: 1025, endPoint y: 396, distance: 73.7
click at [1025, 396] on div "Edit the assumptions in yellow boxes. Input profit to calculate an offer price.…" at bounding box center [589, 366] width 883 height 513
type input "$ 75,000"
type input "$ 487,682"
click at [1109, 331] on div "Edit the assumptions in yellow boxes. Input profit to calculate an offer price.…" at bounding box center [590, 366] width 1179 height 513
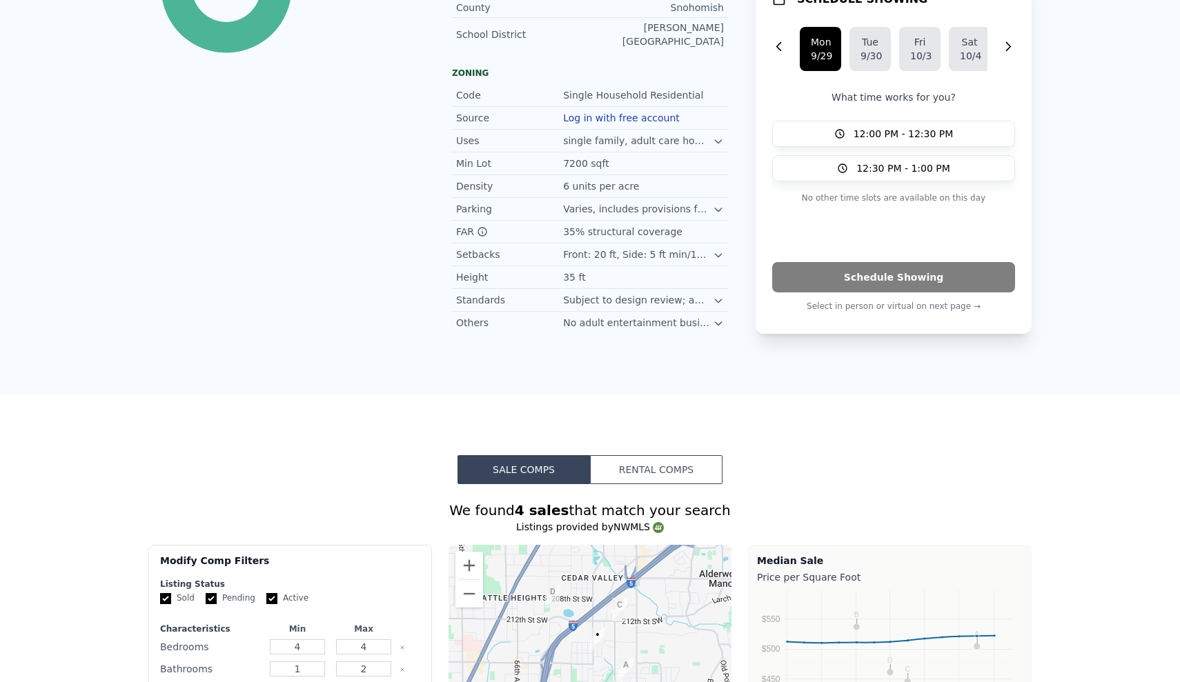
scroll to position [0, 0]
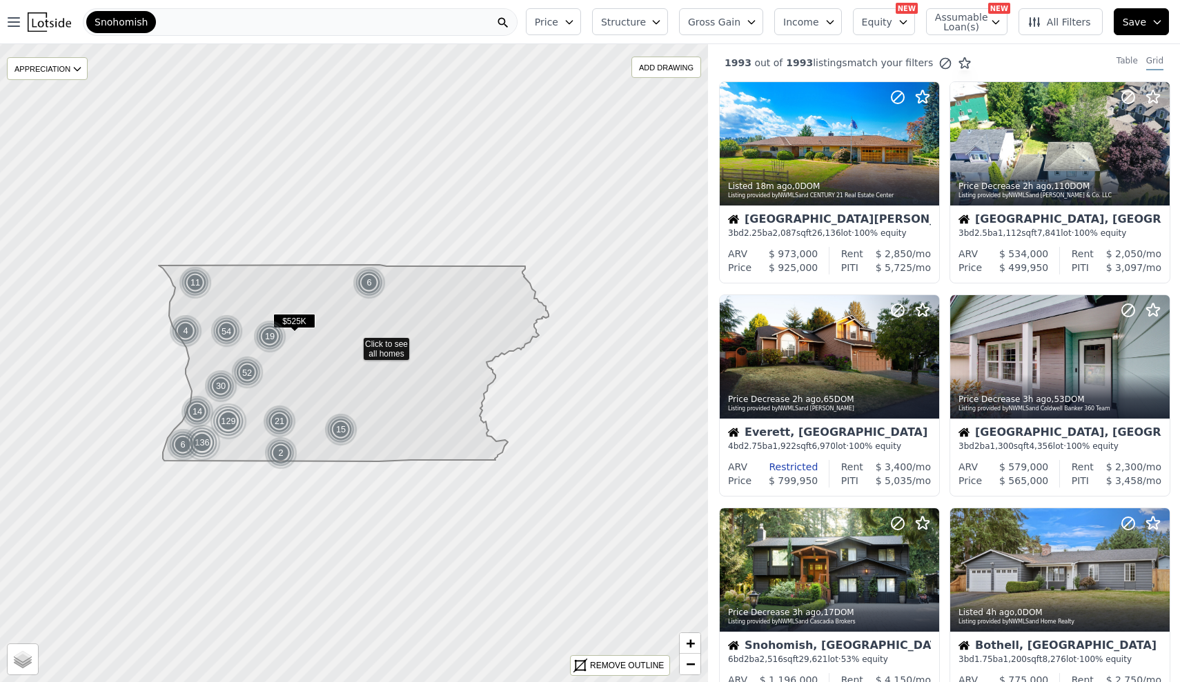
click at [277, 18] on div "Snohomish" at bounding box center [300, 22] width 435 height 28
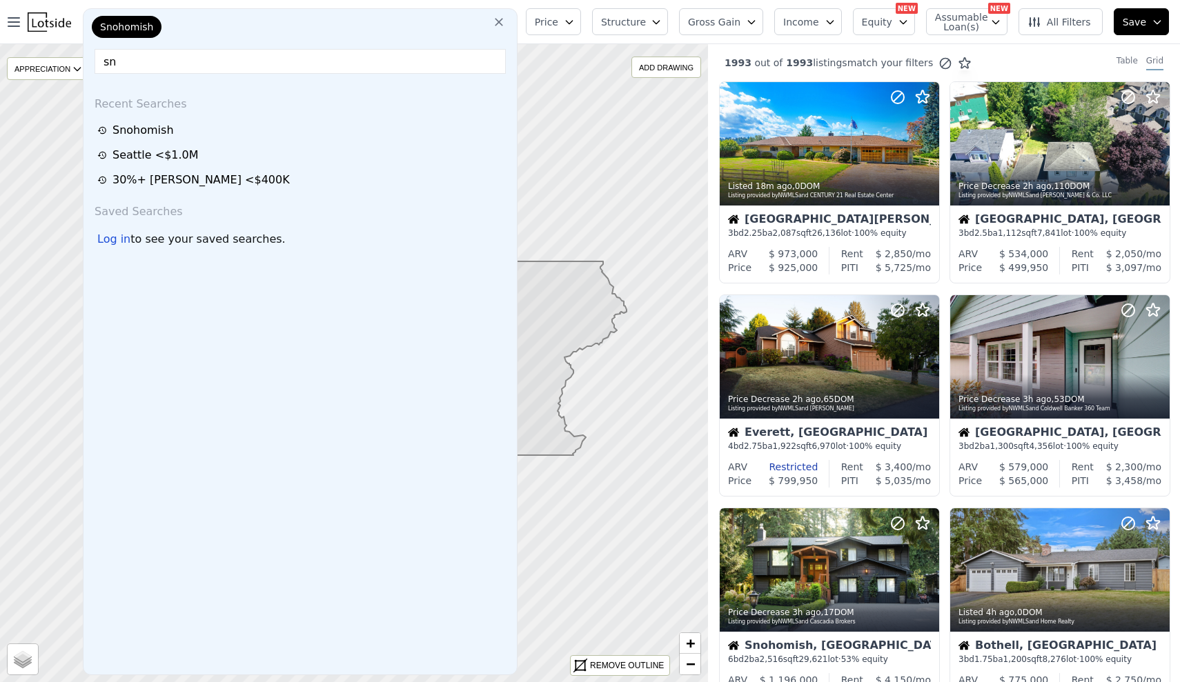
type input "sno"
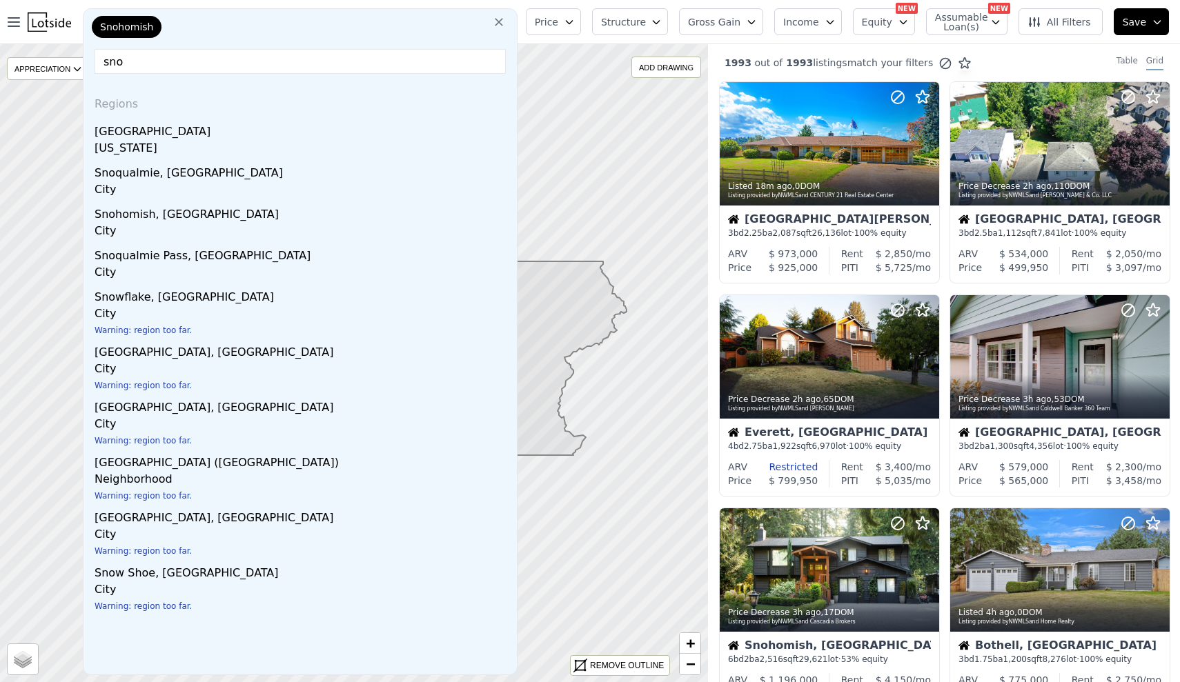
click at [622, 3] on div "Price Structure Gross Gain Income Equity NEW Assumable Loan(s) NEW All Filters …" at bounding box center [850, 22] width 660 height 44
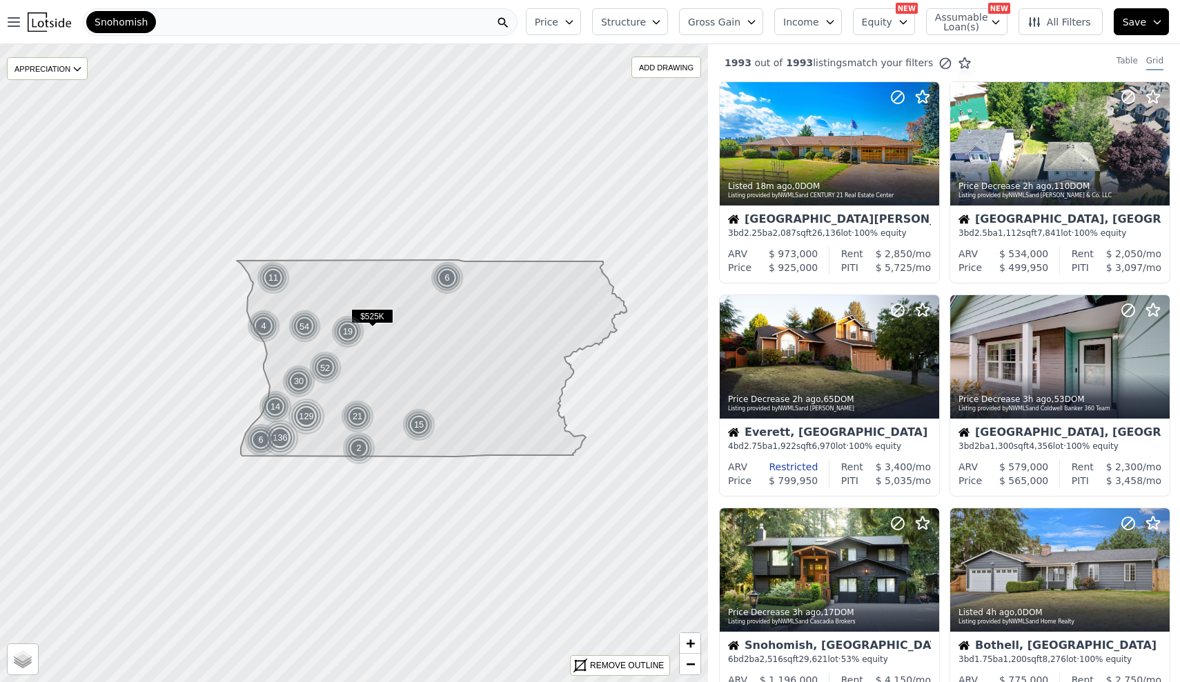
click at [734, 33] on button "Gross Gain" at bounding box center [721, 21] width 84 height 27
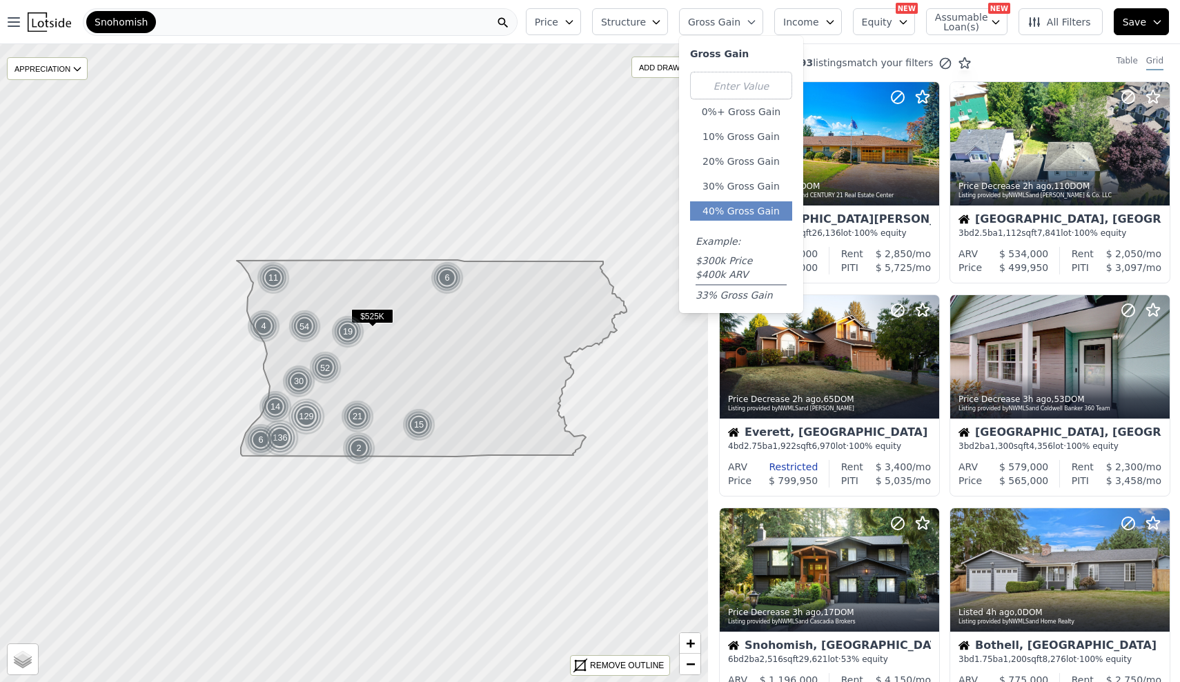
click at [756, 213] on button "40% Gross Gain" at bounding box center [741, 210] width 102 height 19
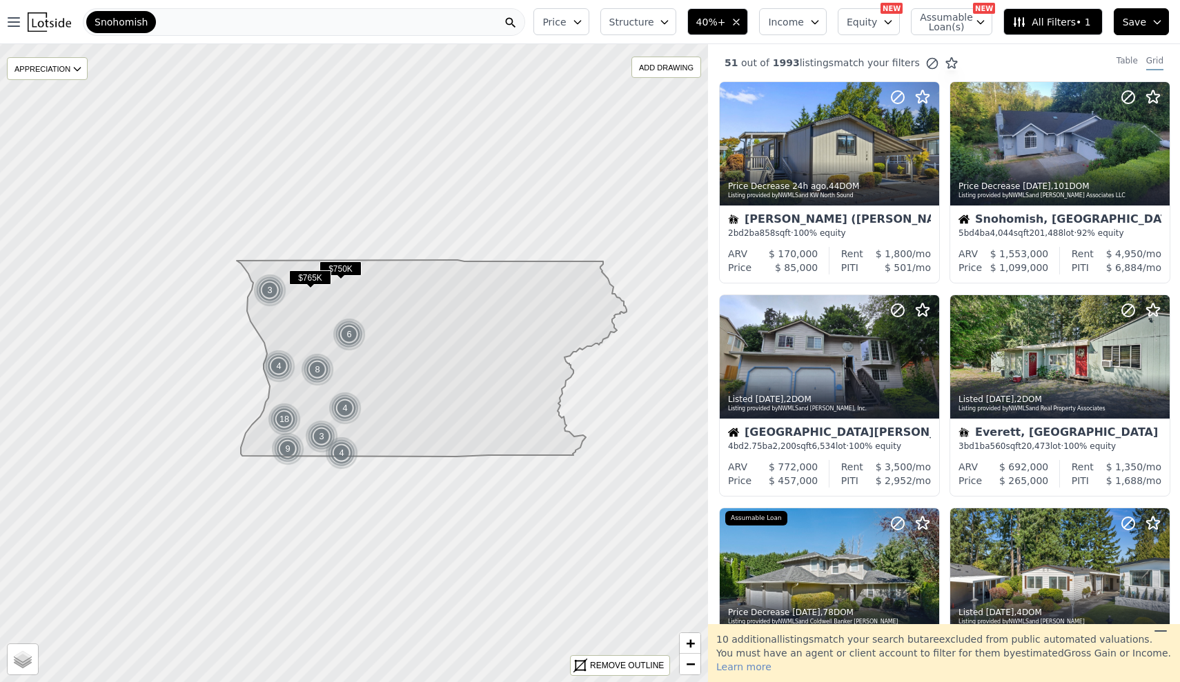
click at [653, 21] on span "Structure" at bounding box center [631, 22] width 44 height 14
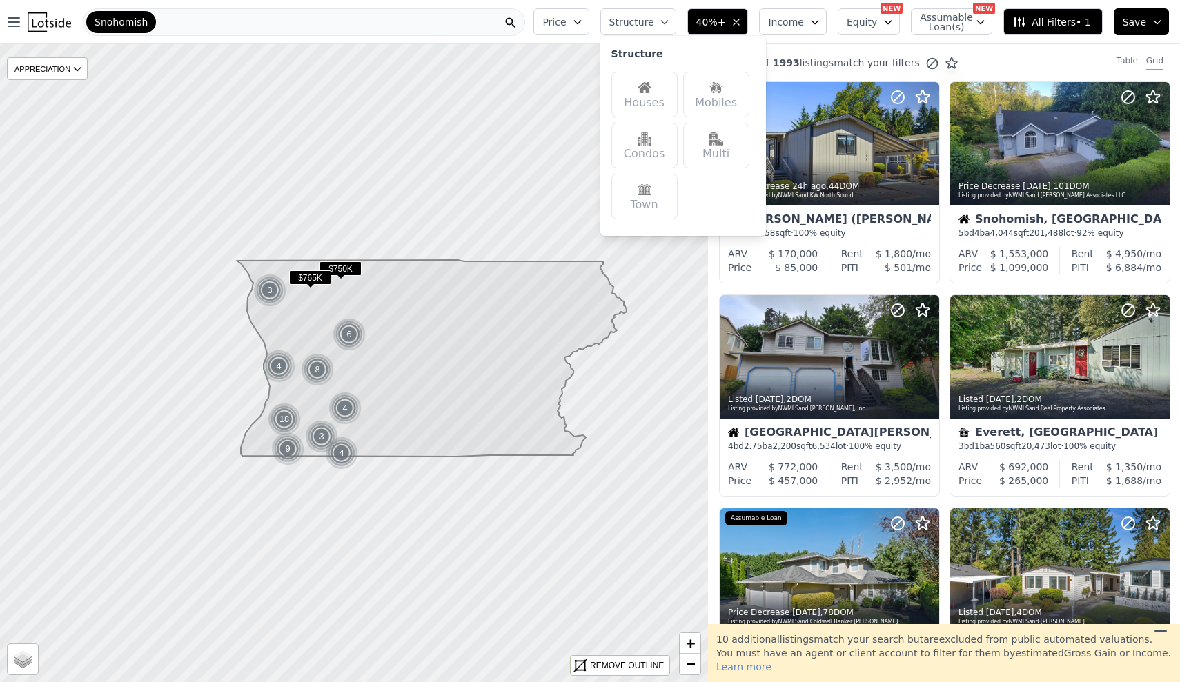
click at [658, 97] on div "Houses" at bounding box center [644, 95] width 66 height 46
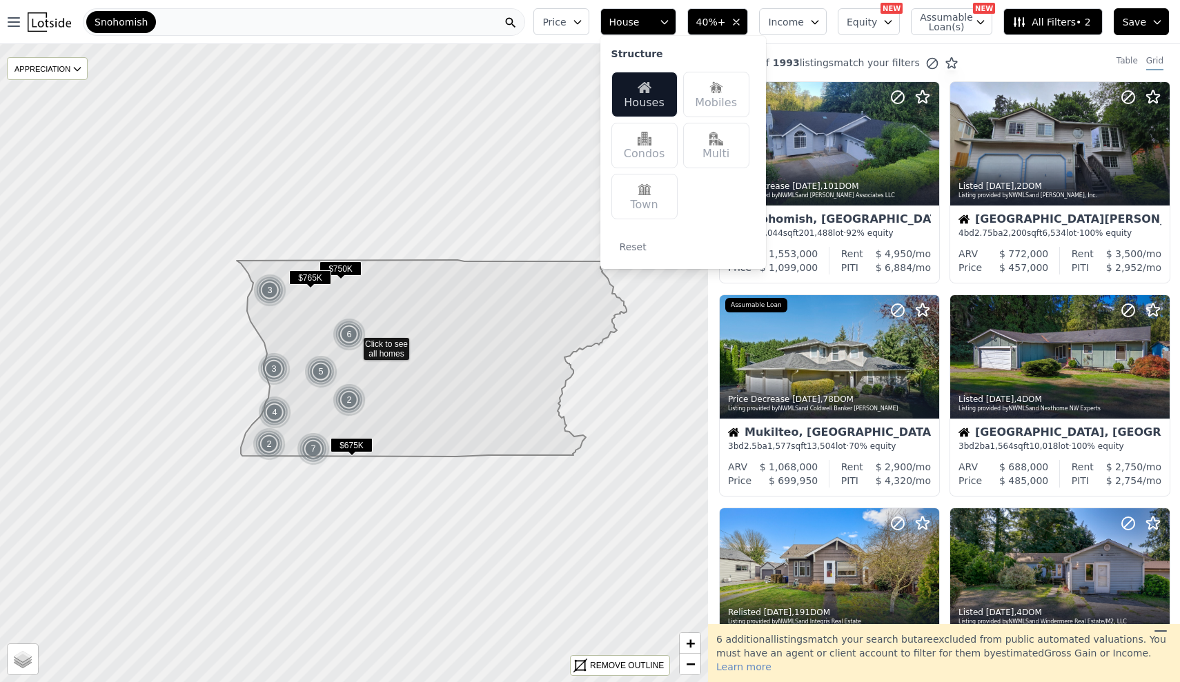
click at [962, 43] on div "Price House Structure Houses Mobiles Condos Multi Town Reset 40%+ Income Equity…" at bounding box center [854, 22] width 652 height 44
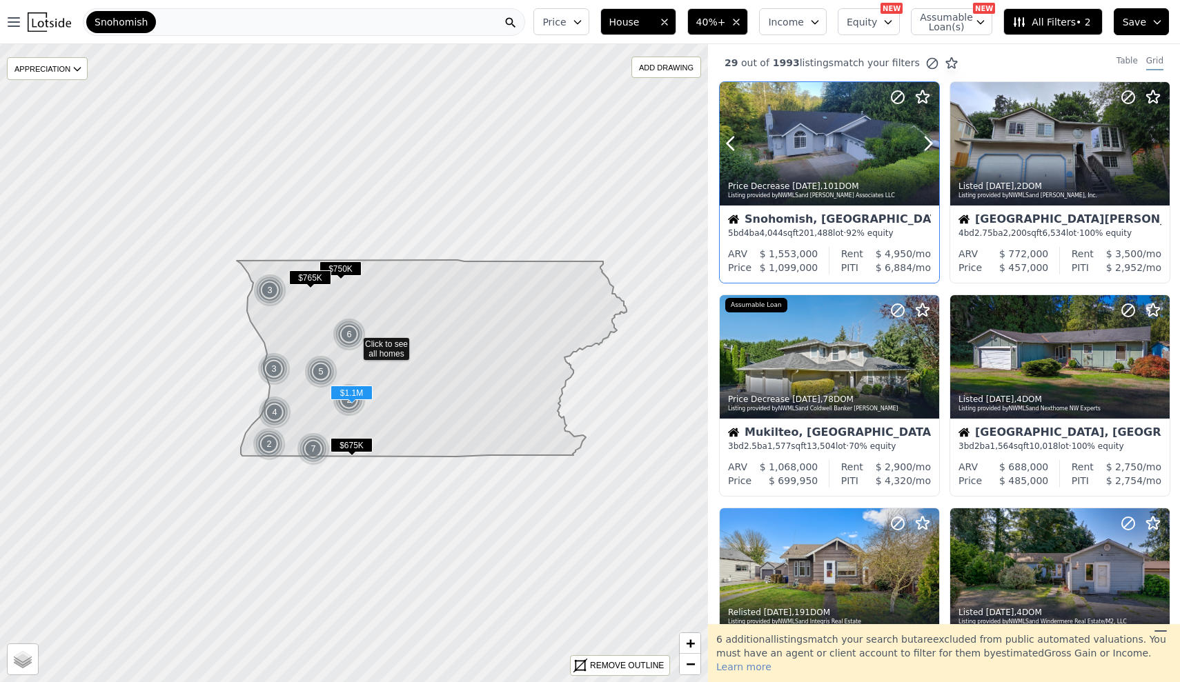
click at [876, 177] on div "Price Decrease 2d ago , 101 DOM Listing provided by NWMLS and Kofmehl Associate…" at bounding box center [829, 189] width 219 height 33
click at [1130, 59] on div "Table" at bounding box center [1126, 62] width 21 height 15
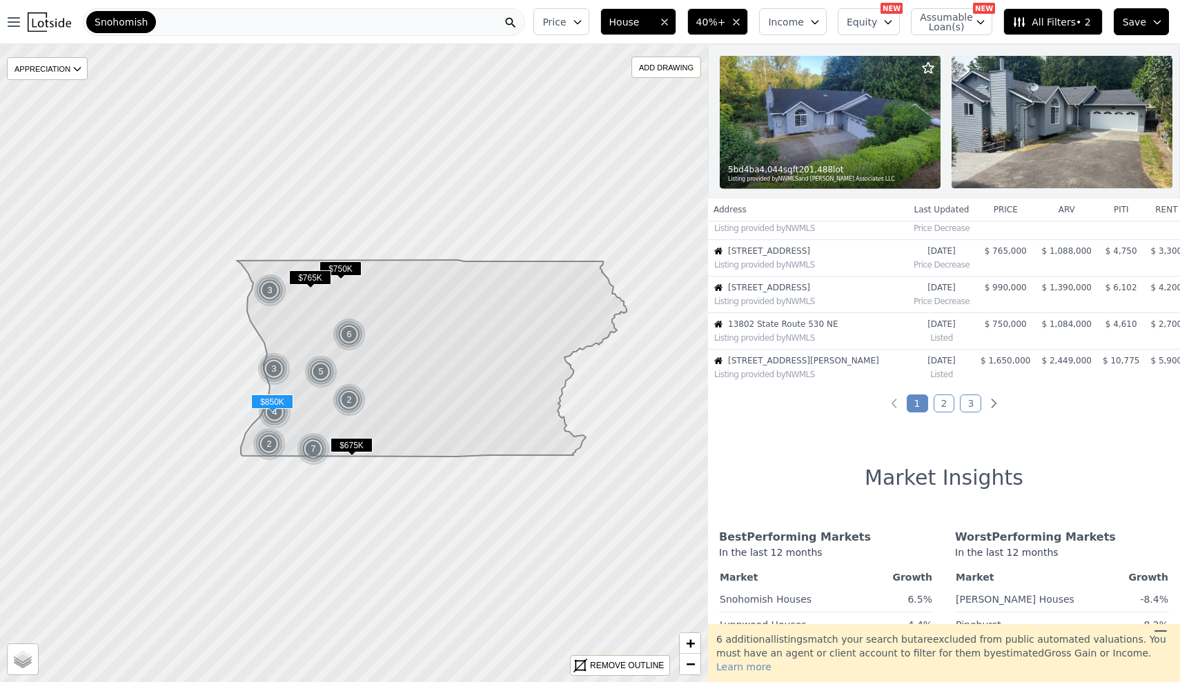
scroll to position [339, 0]
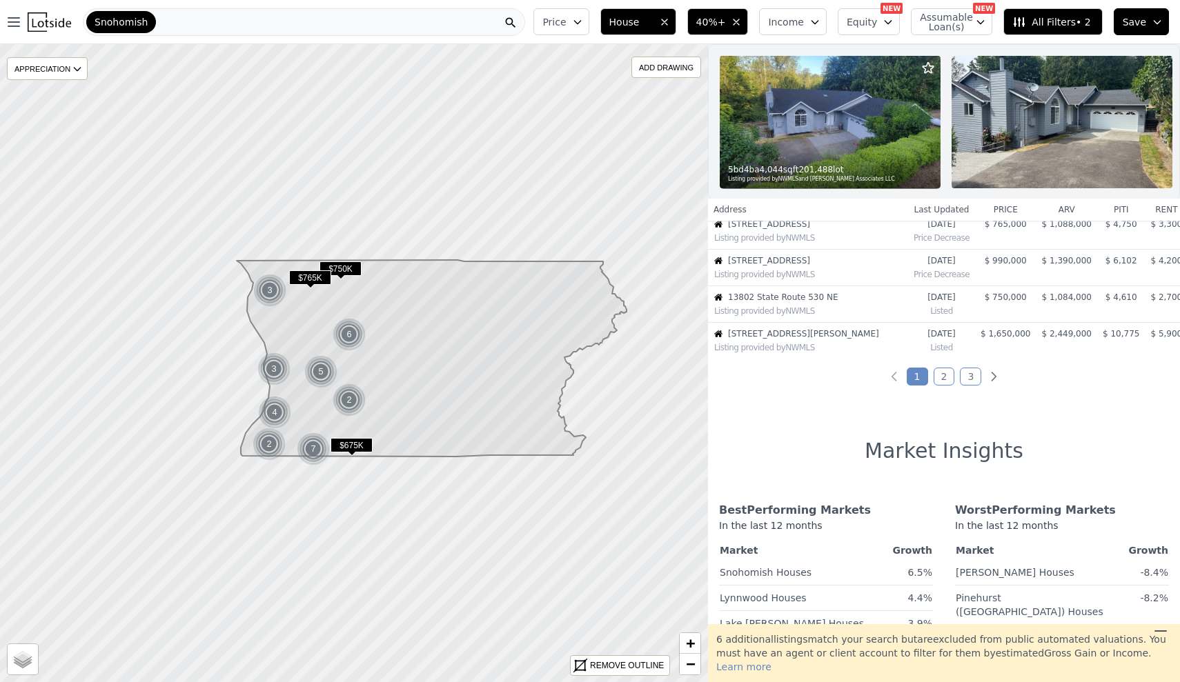
click at [941, 377] on link "2" at bounding box center [944, 377] width 21 height 18
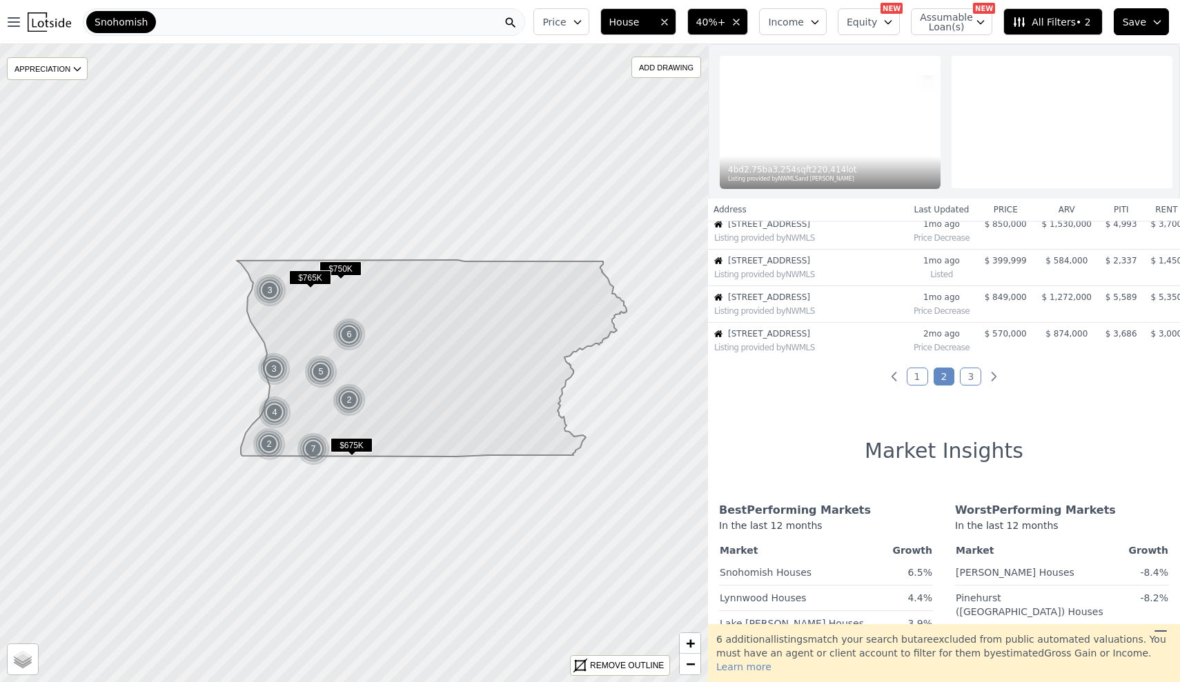
scroll to position [0, 0]
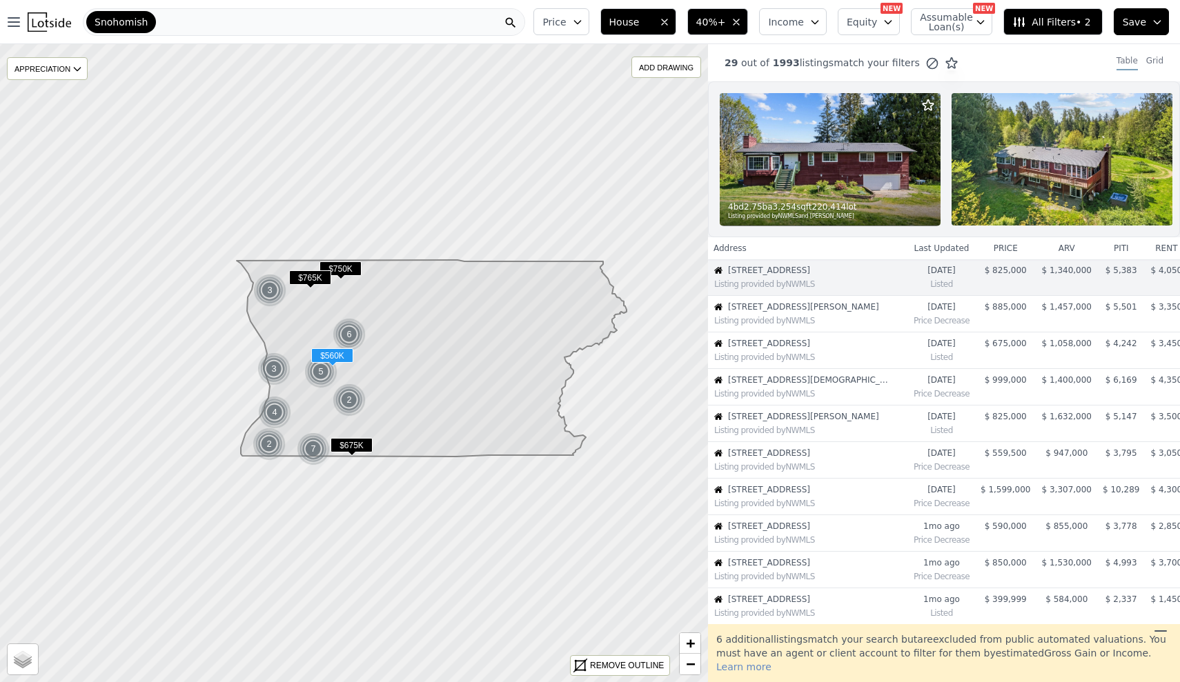
click at [871, 470] on div "Listing provided by NWMLS" at bounding box center [810, 467] width 193 height 11
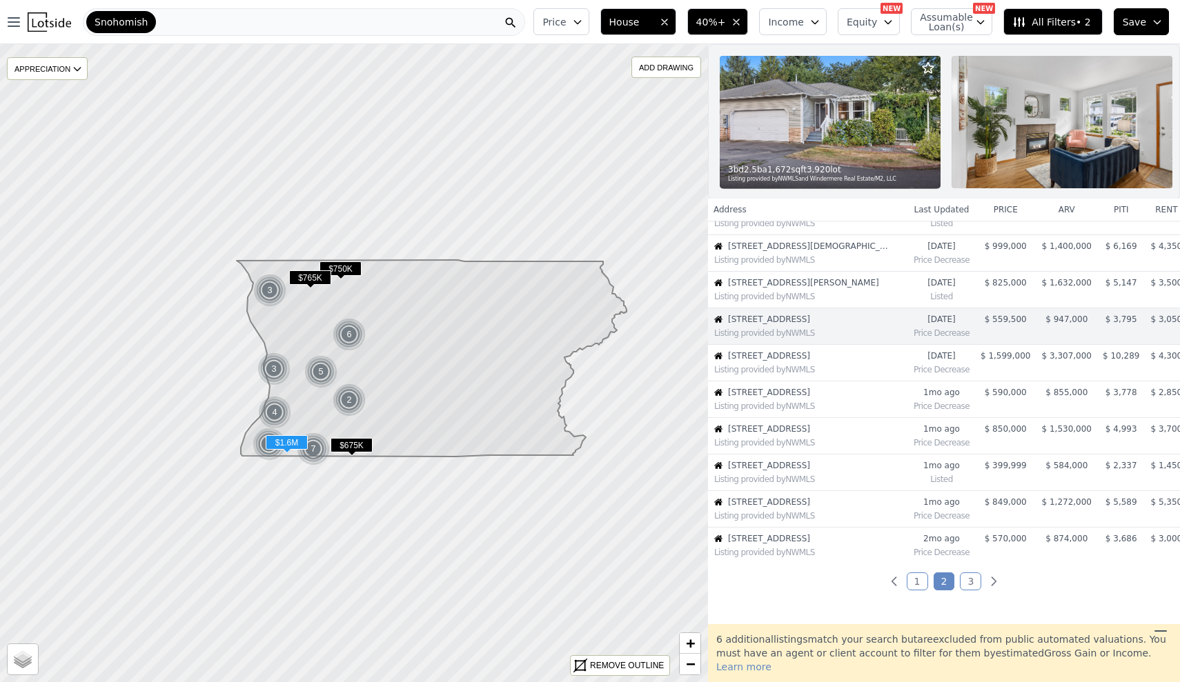
scroll to position [143, 0]
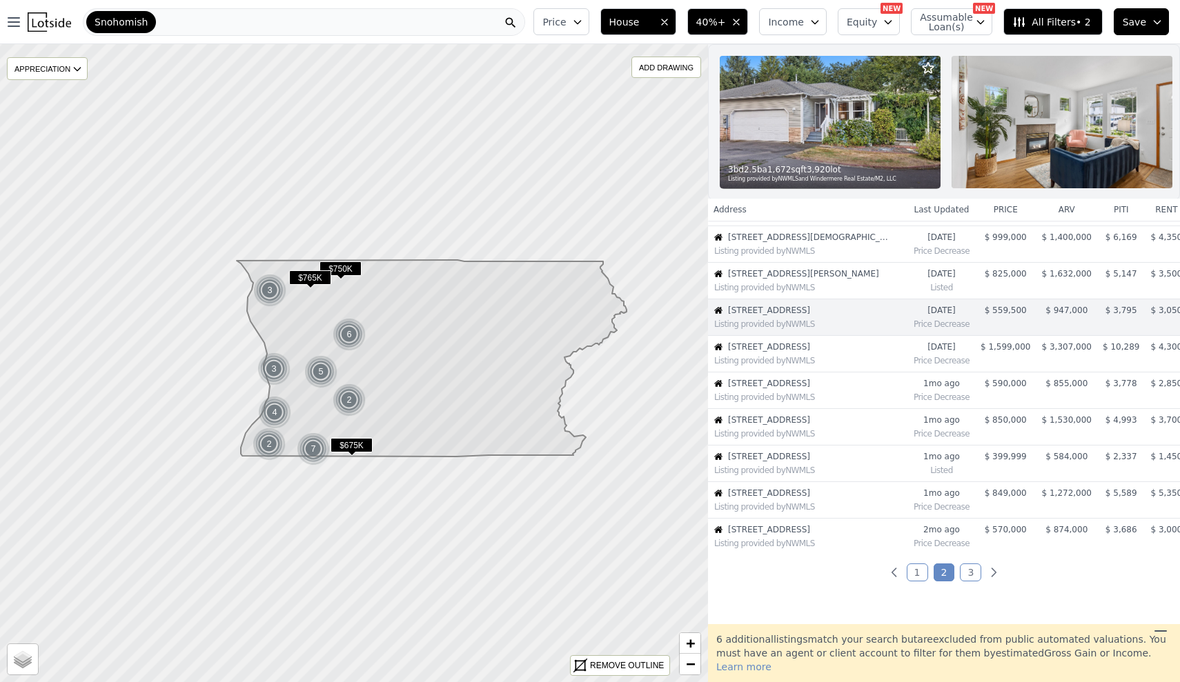
click at [965, 572] on link "3" at bounding box center [970, 573] width 21 height 18
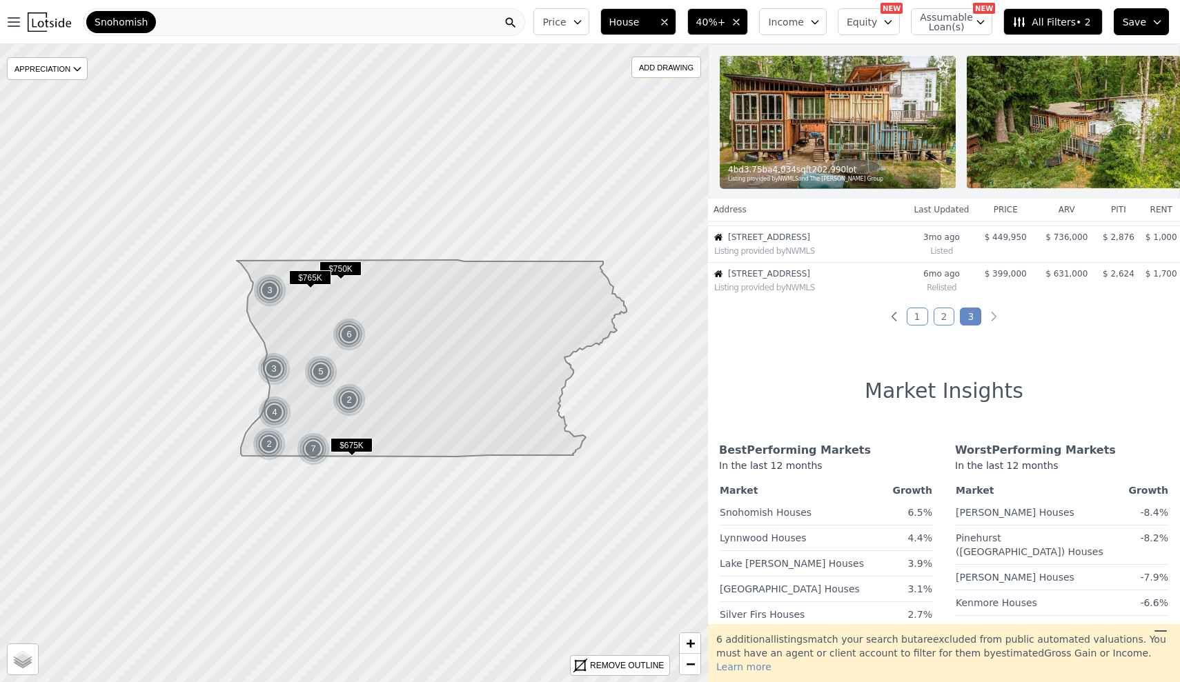
scroll to position [0, 0]
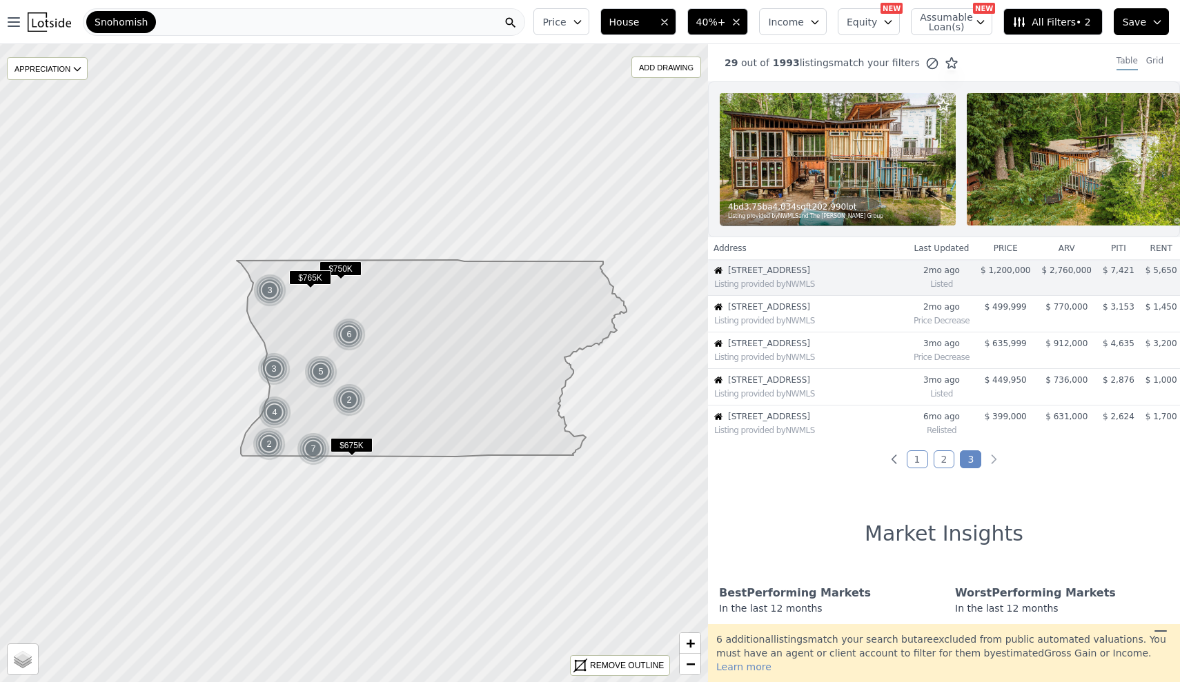
click at [722, 26] on span "40%+" at bounding box center [711, 22] width 30 height 14
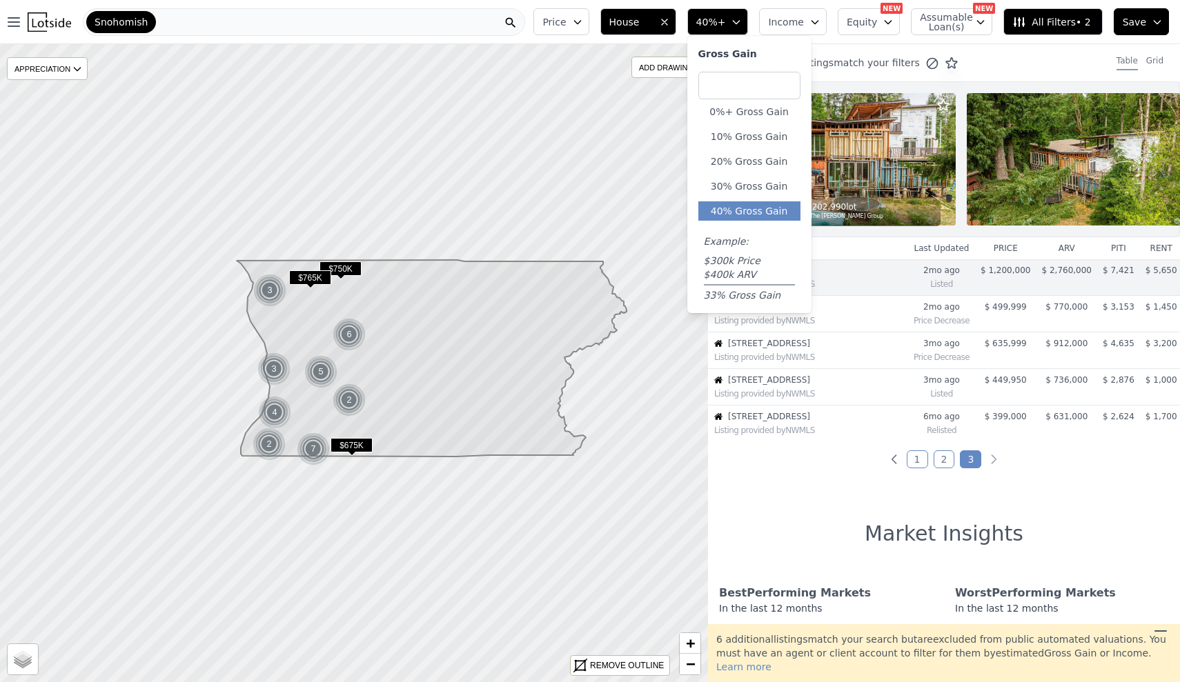
click at [770, 80] on input "number" at bounding box center [749, 86] width 102 height 28
type input "60"
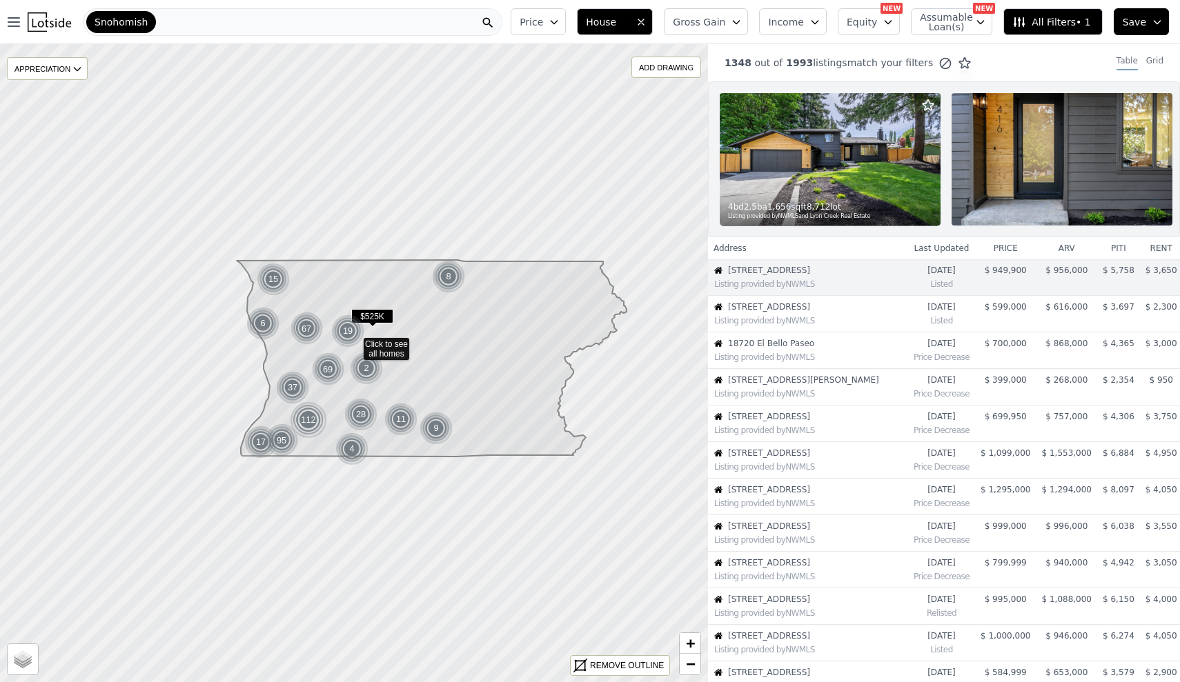
click at [860, 174] on img at bounding box center [830, 159] width 221 height 132
click at [738, 26] on button "Gross Gain" at bounding box center [706, 21] width 84 height 27
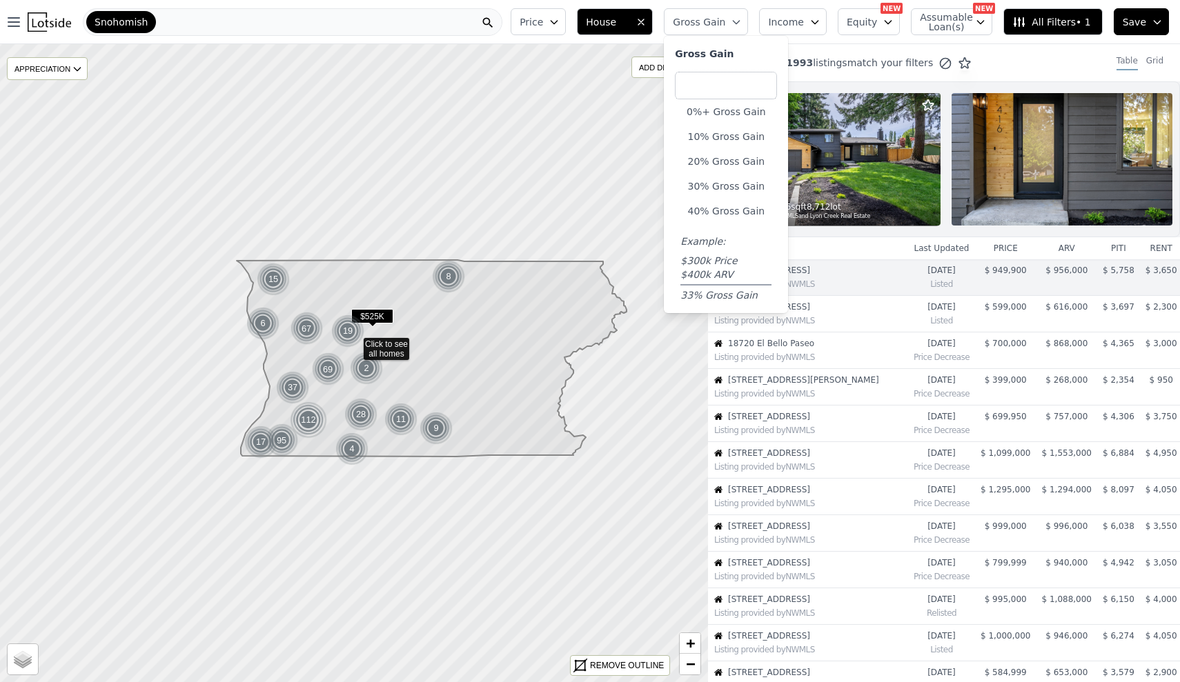
click at [740, 85] on input "number" at bounding box center [726, 86] width 102 height 28
type input "6"
type input ".6"
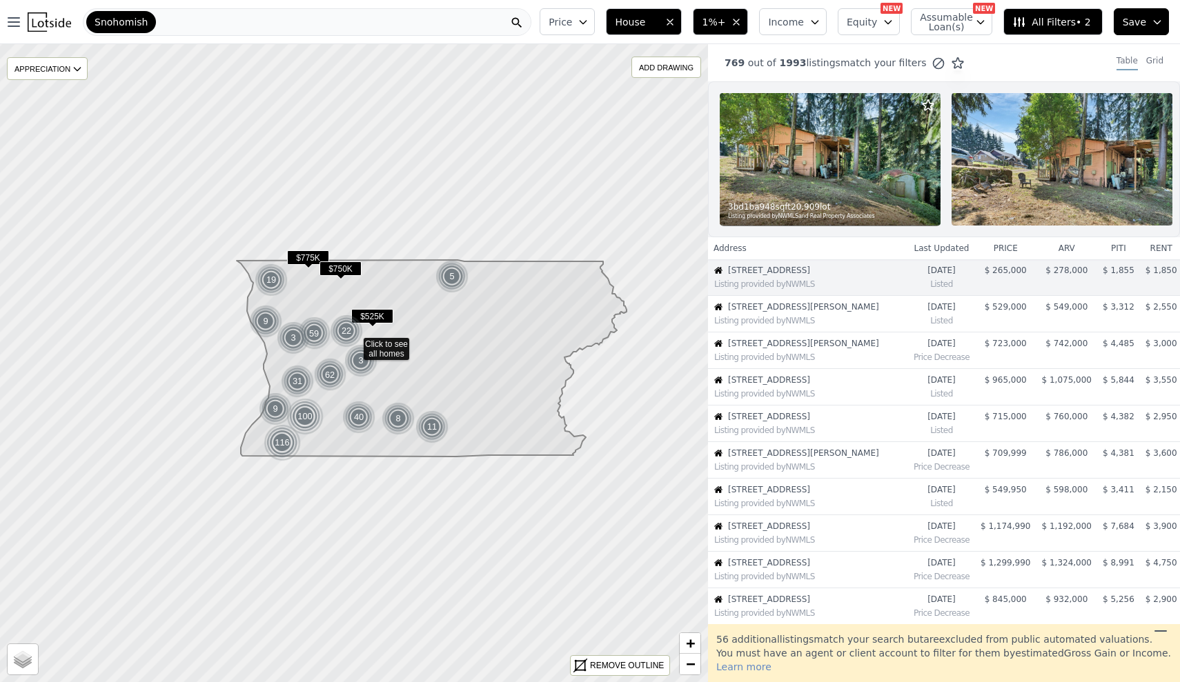
click at [742, 21] on icon "button" at bounding box center [736, 22] width 11 height 11
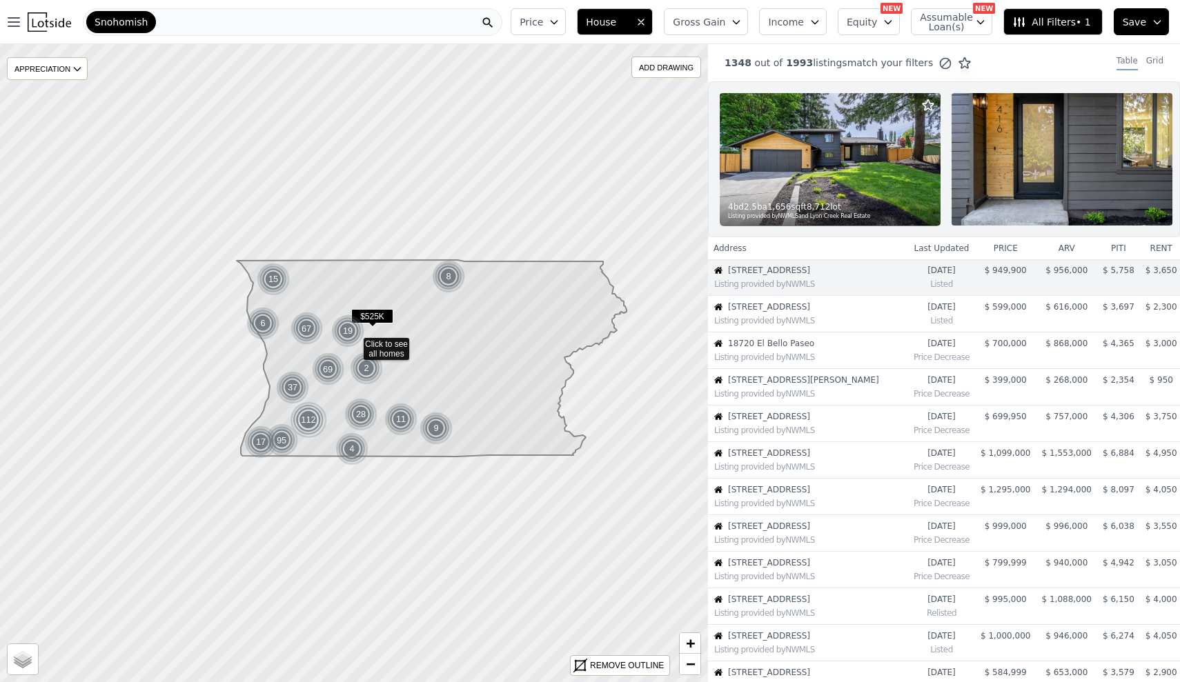
click at [725, 25] on span "Gross Gain" at bounding box center [699, 22] width 52 height 14
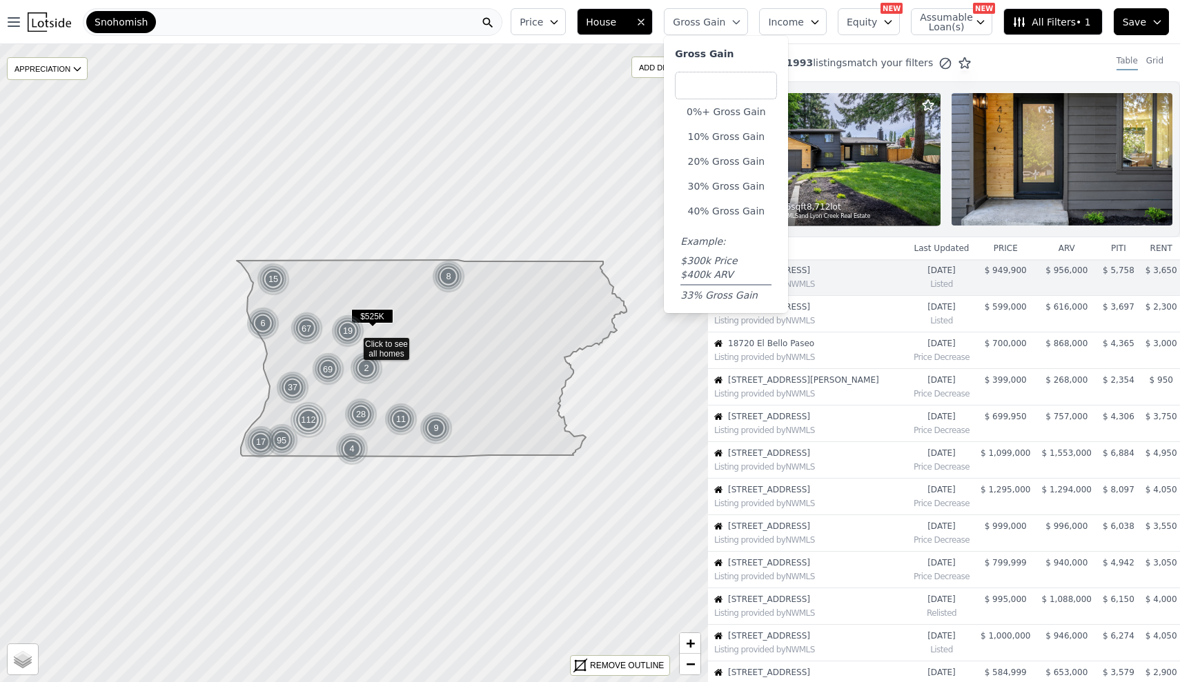
click at [740, 78] on input "number" at bounding box center [726, 86] width 102 height 28
type input "60"
click at [743, 208] on button "40% Gross Gain" at bounding box center [726, 210] width 102 height 19
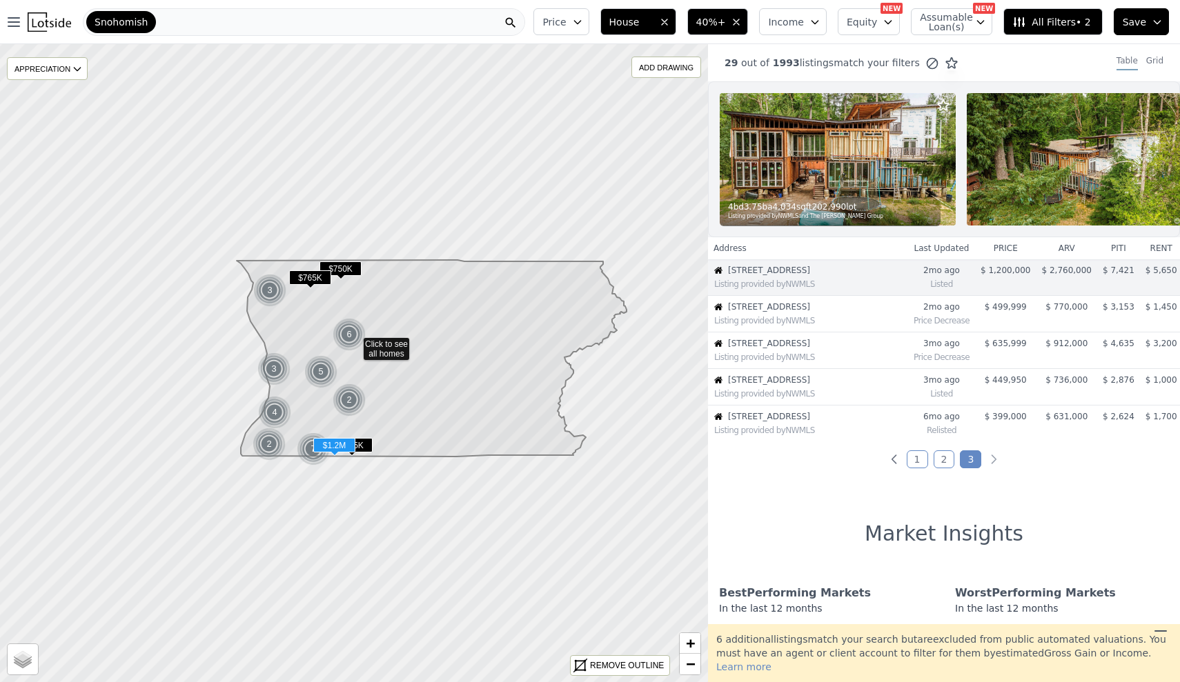
click at [852, 279] on div "Listing provided by NWMLS" at bounding box center [810, 284] width 193 height 11
click at [862, 141] on img at bounding box center [838, 159] width 236 height 132
click at [845, 315] on div "Listing provided by NWMLS" at bounding box center [808, 320] width 199 height 14
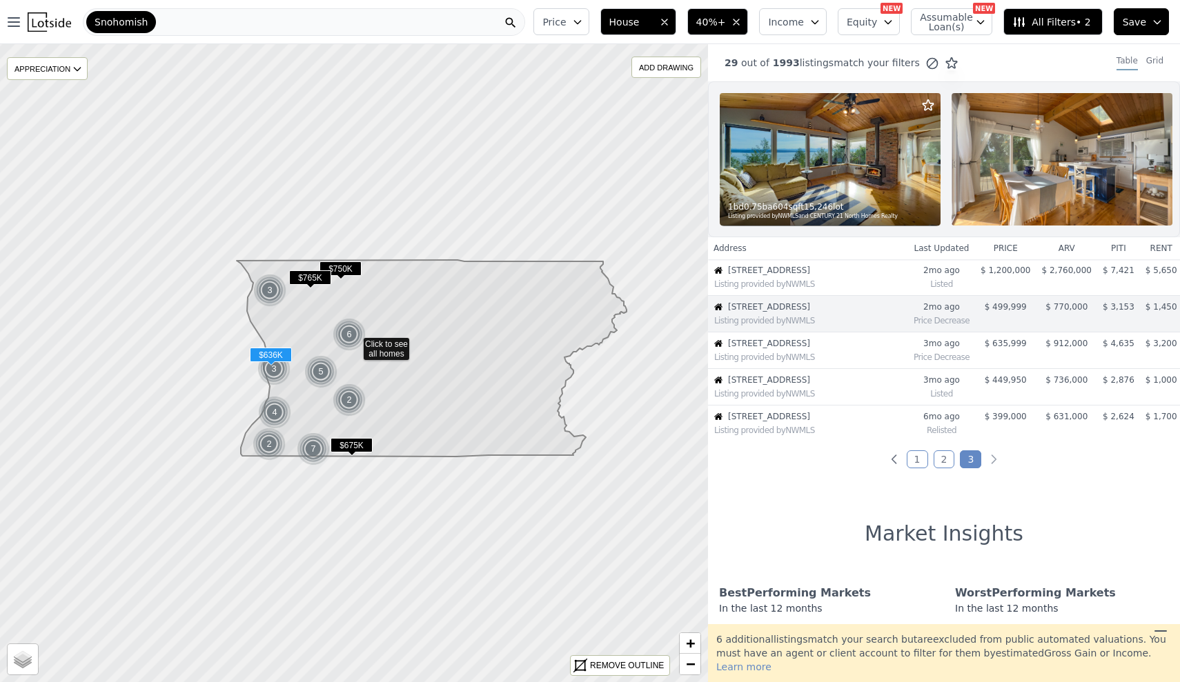
click at [878, 352] on div "Listing provided by NWMLS" at bounding box center [810, 357] width 193 height 11
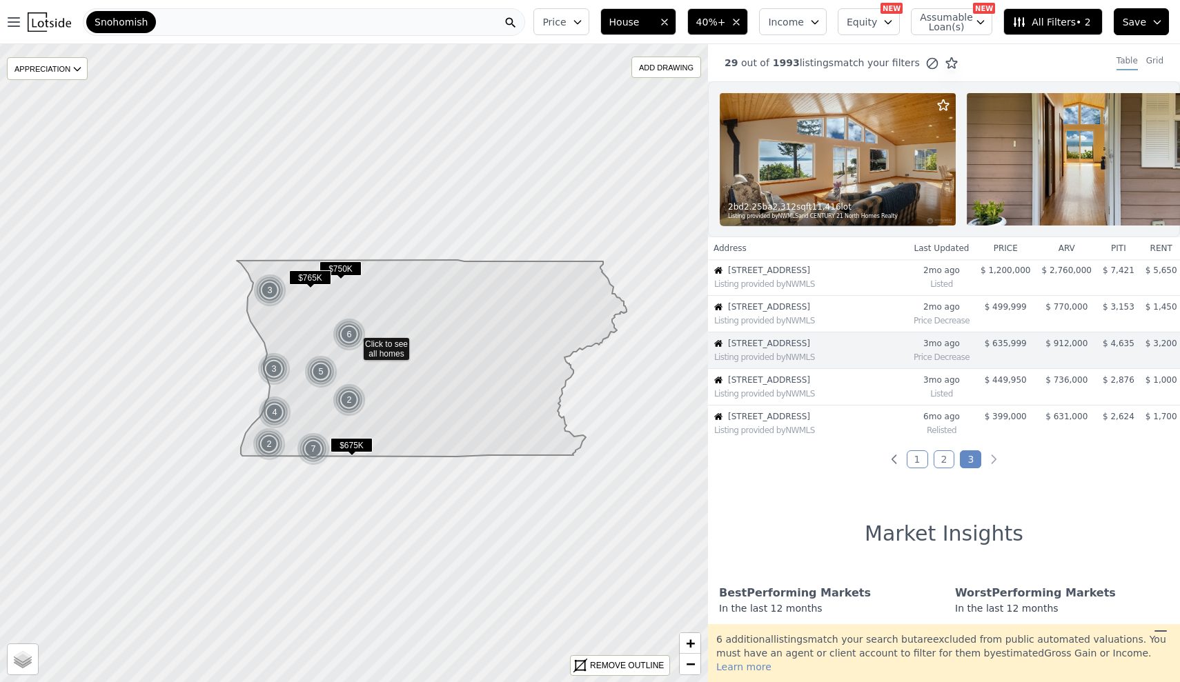
scroll to position [3, 0]
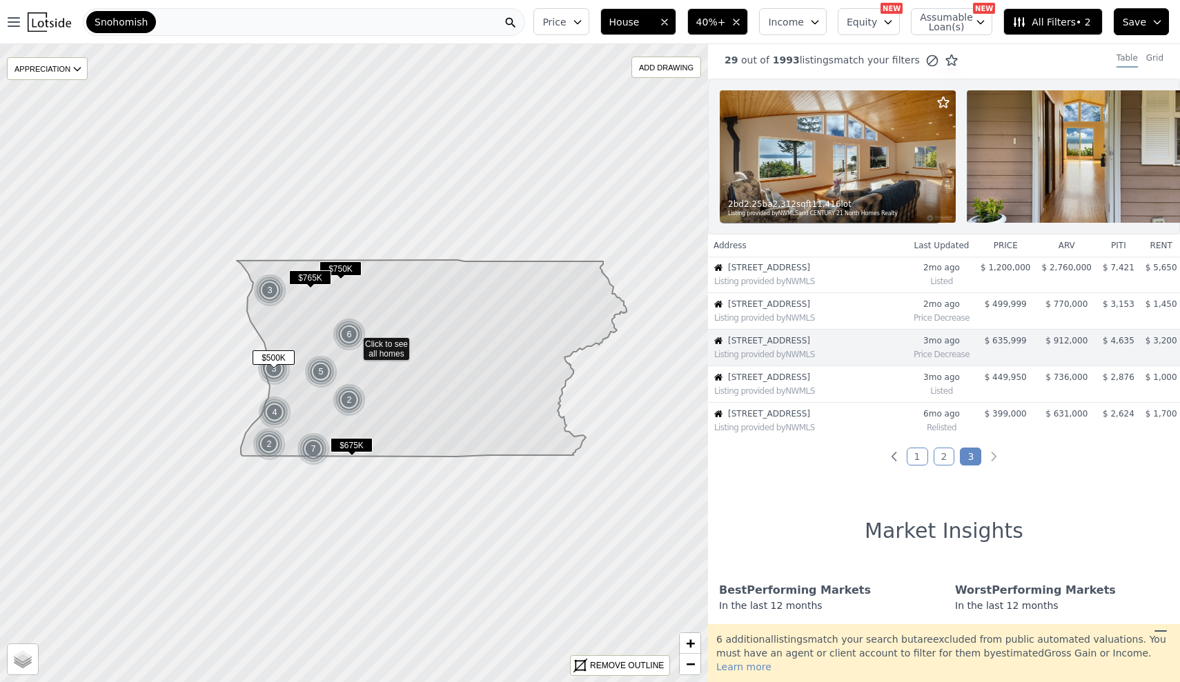
click at [874, 322] on div "Listing provided by NWMLS" at bounding box center [810, 318] width 193 height 11
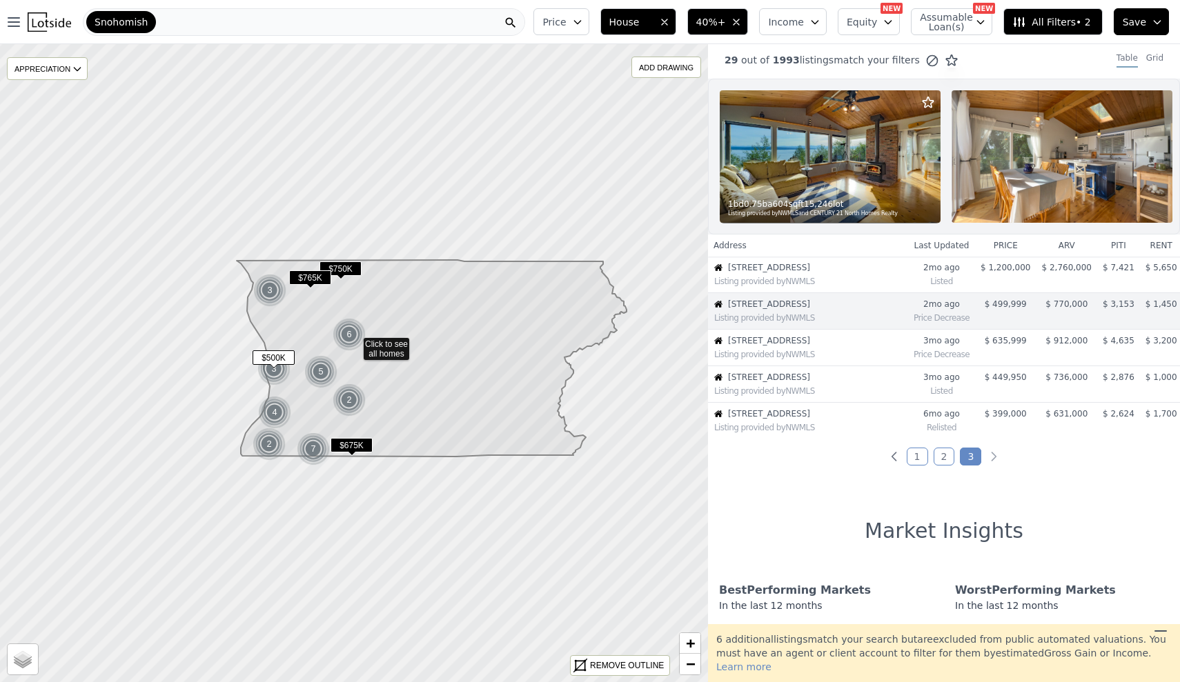
scroll to position [0, 0]
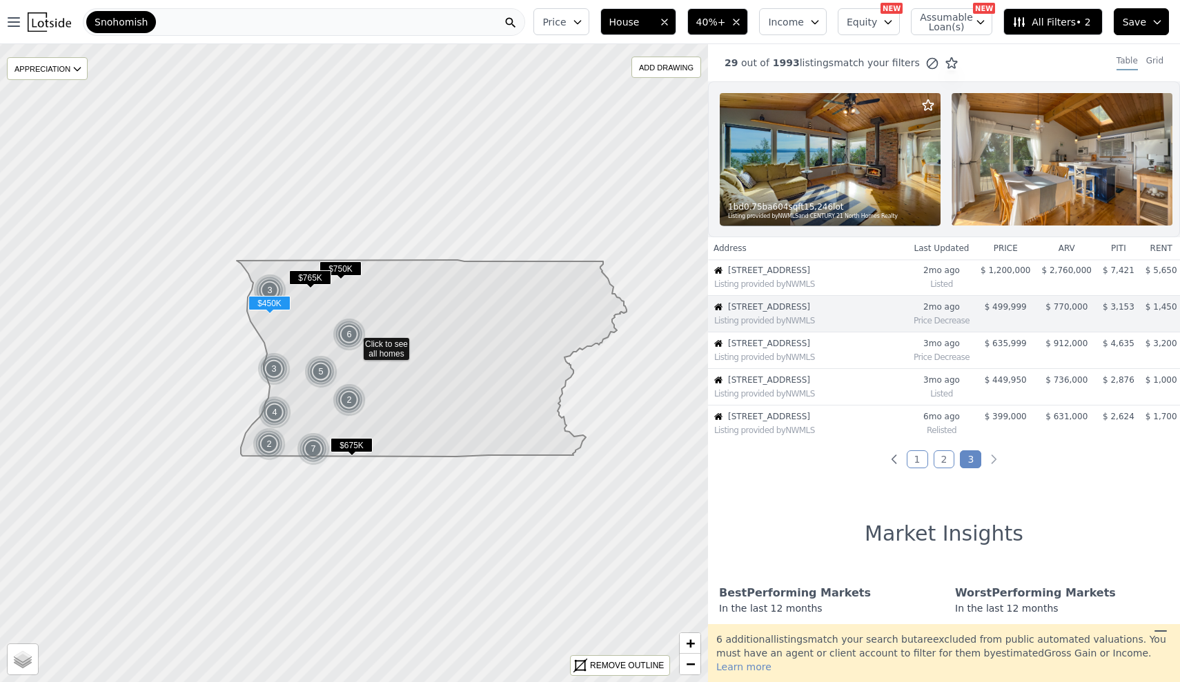
click at [869, 385] on span "6901 Olive Ave" at bounding box center [811, 380] width 166 height 11
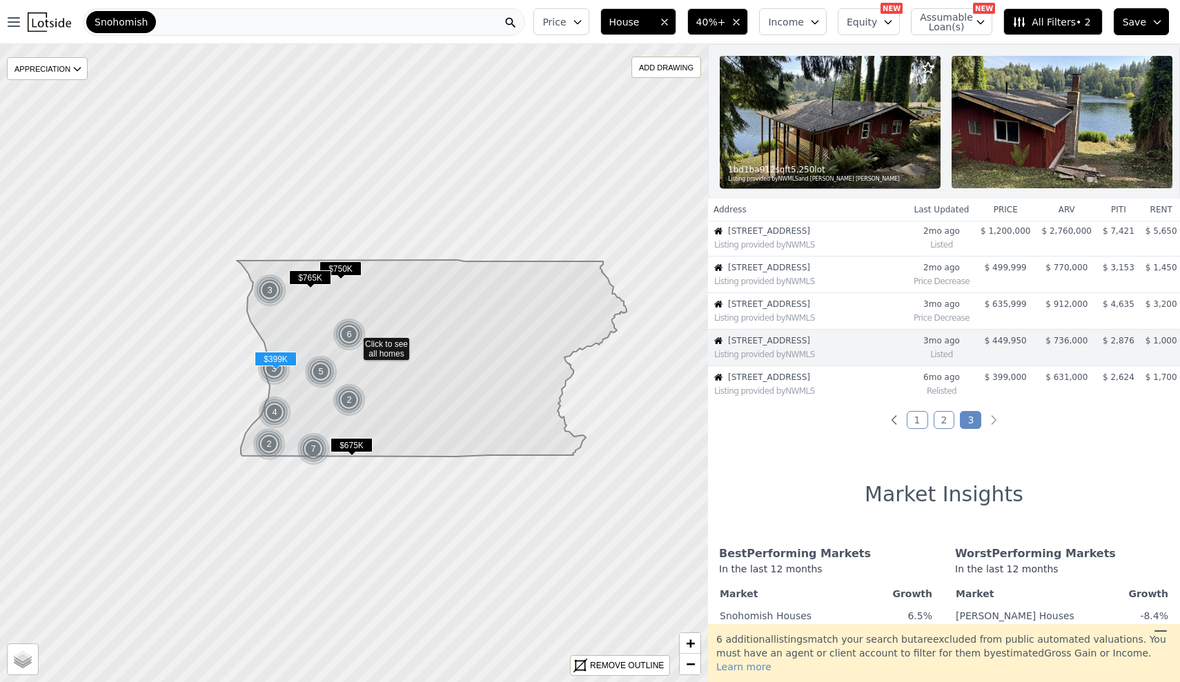
click at [867, 381] on span "15 Snoqualmie Avenue" at bounding box center [811, 377] width 166 height 11
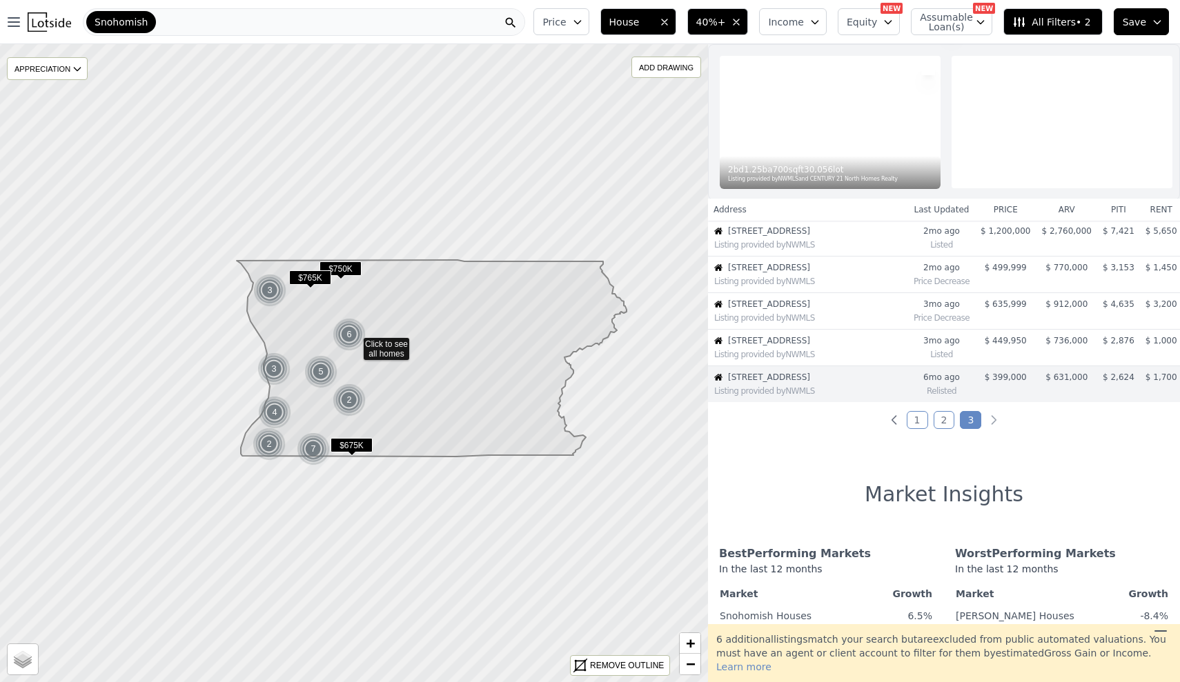
scroll to position [76, 0]
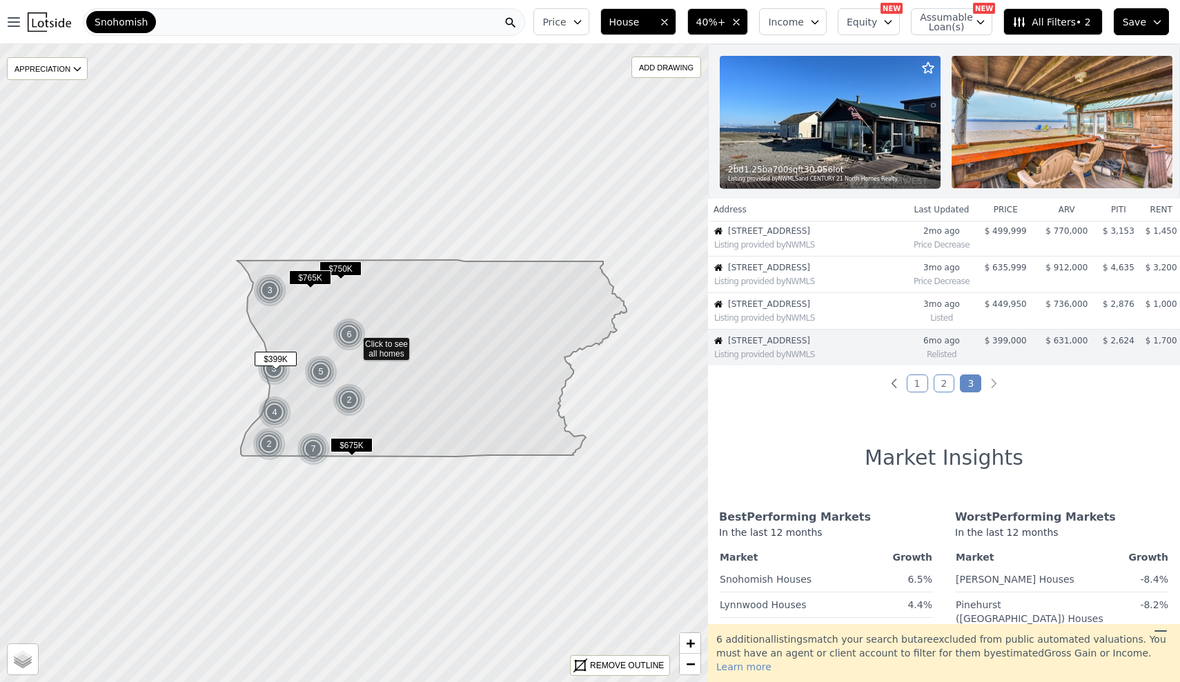
click at [869, 330] on td "15 Snoqualmie Avenue Listing provided by NWMLS" at bounding box center [808, 348] width 200 height 37
click at [863, 307] on span "6901 Olive Ave" at bounding box center [811, 304] width 166 height 11
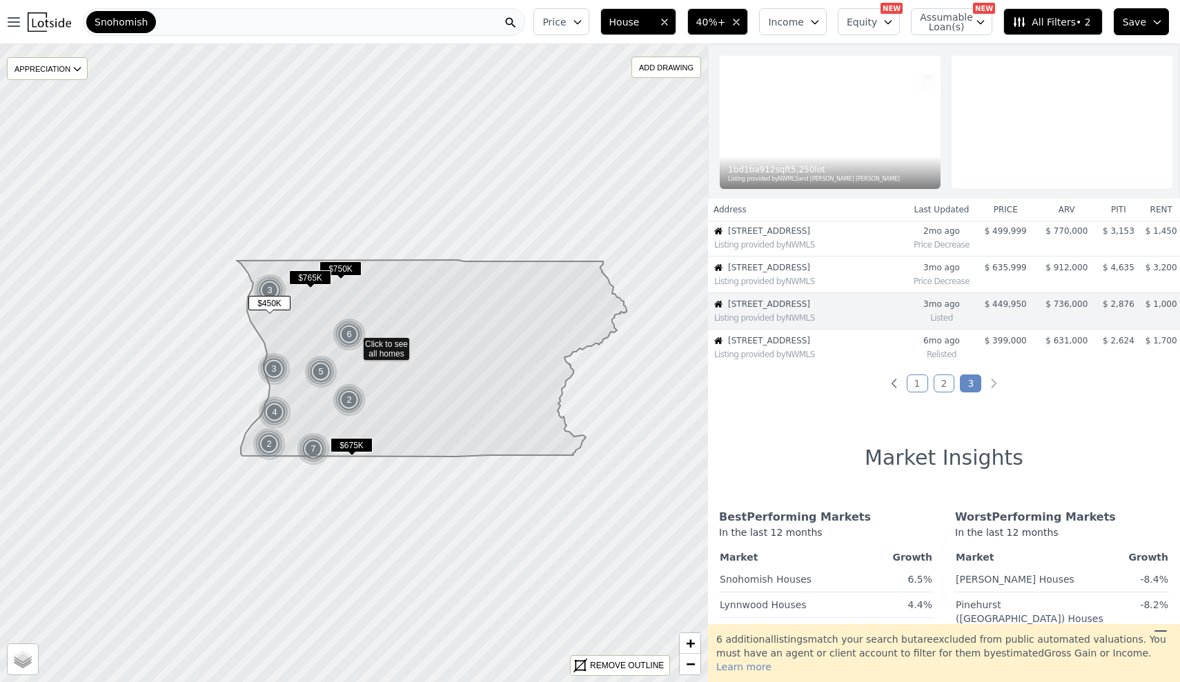
scroll to position [39, 0]
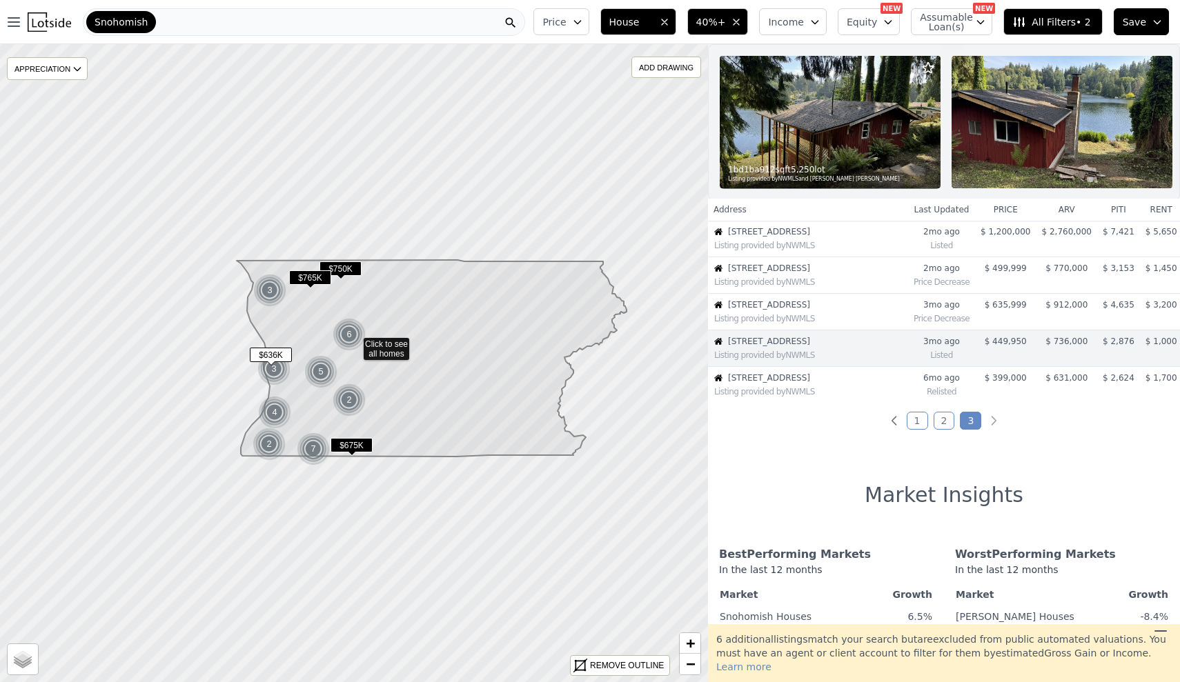
click at [877, 311] on div "Listing provided by NWMLS" at bounding box center [808, 318] width 199 height 14
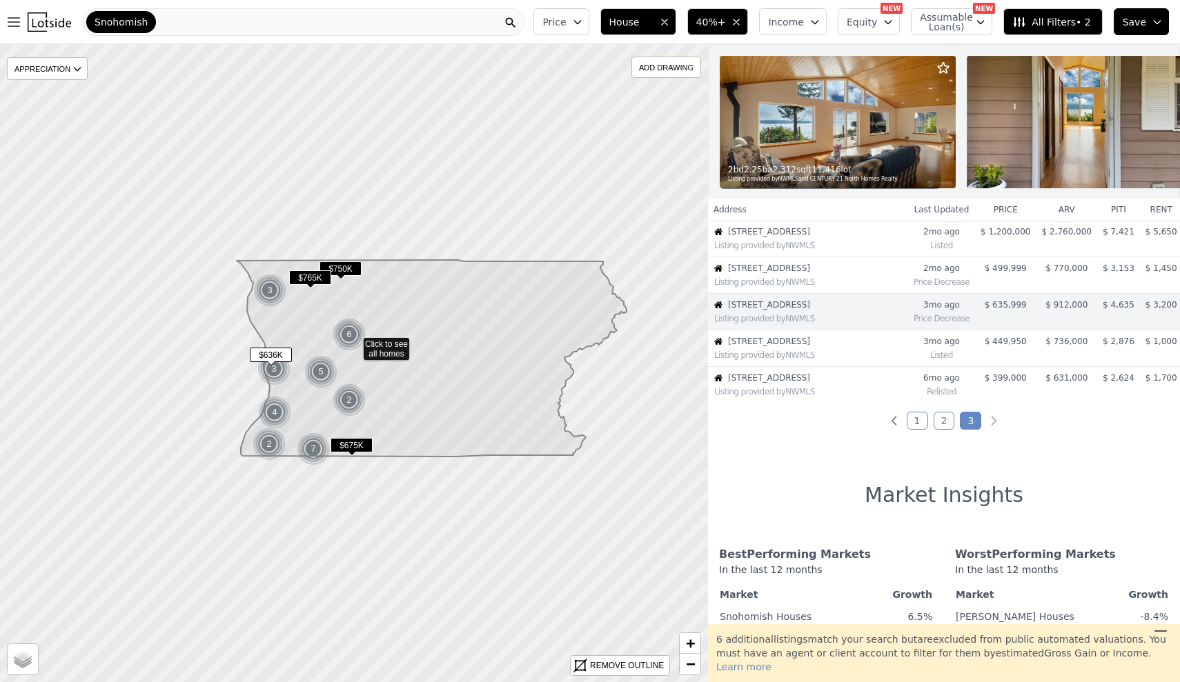
scroll to position [2, 0]
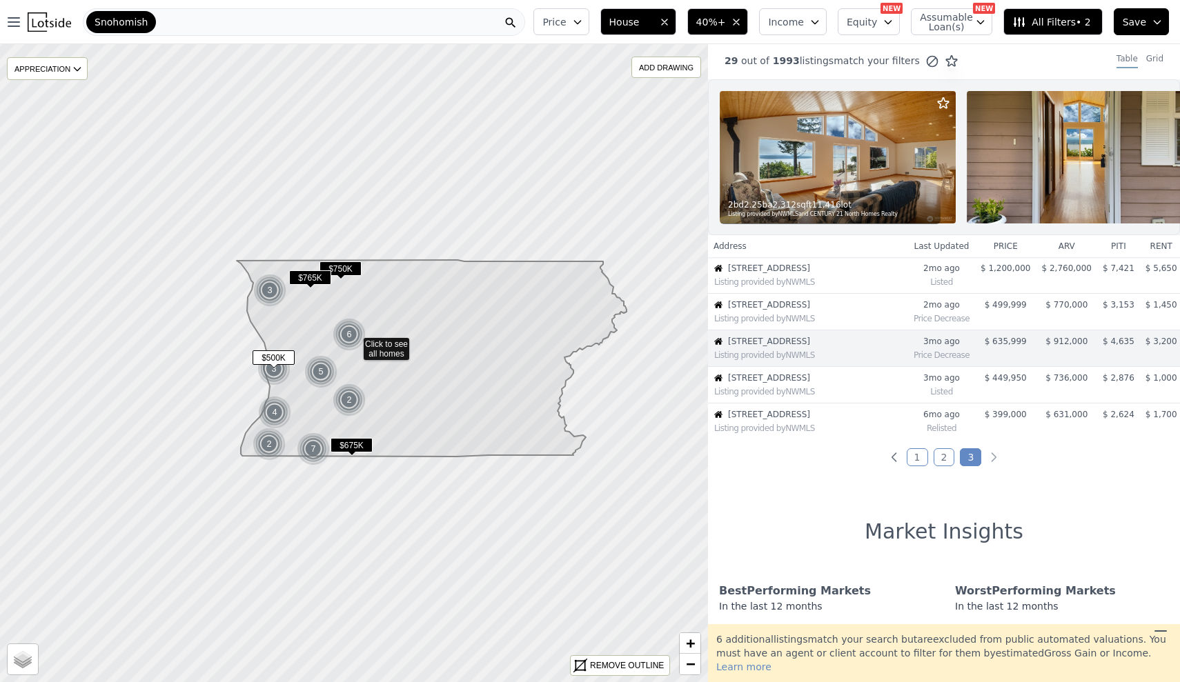
click at [868, 319] on div "Listing provided by NWMLS" at bounding box center [810, 318] width 193 height 11
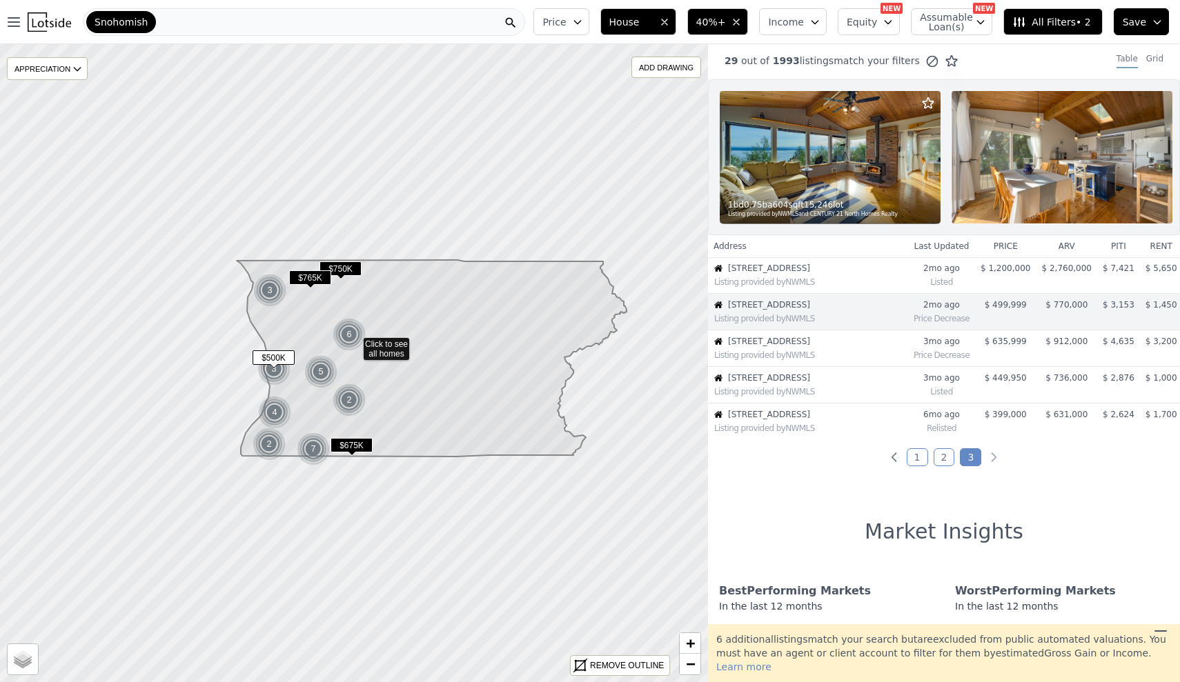
scroll to position [0, 0]
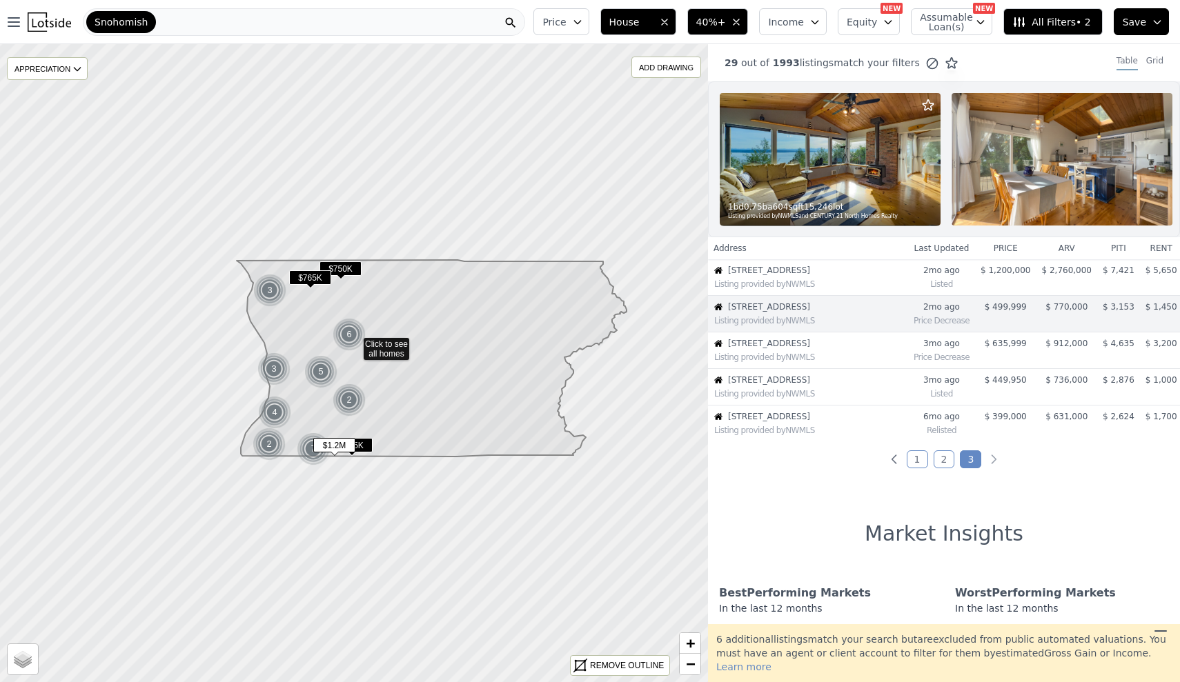
click at [858, 275] on span "24320 119th Ave SE" at bounding box center [811, 270] width 166 height 11
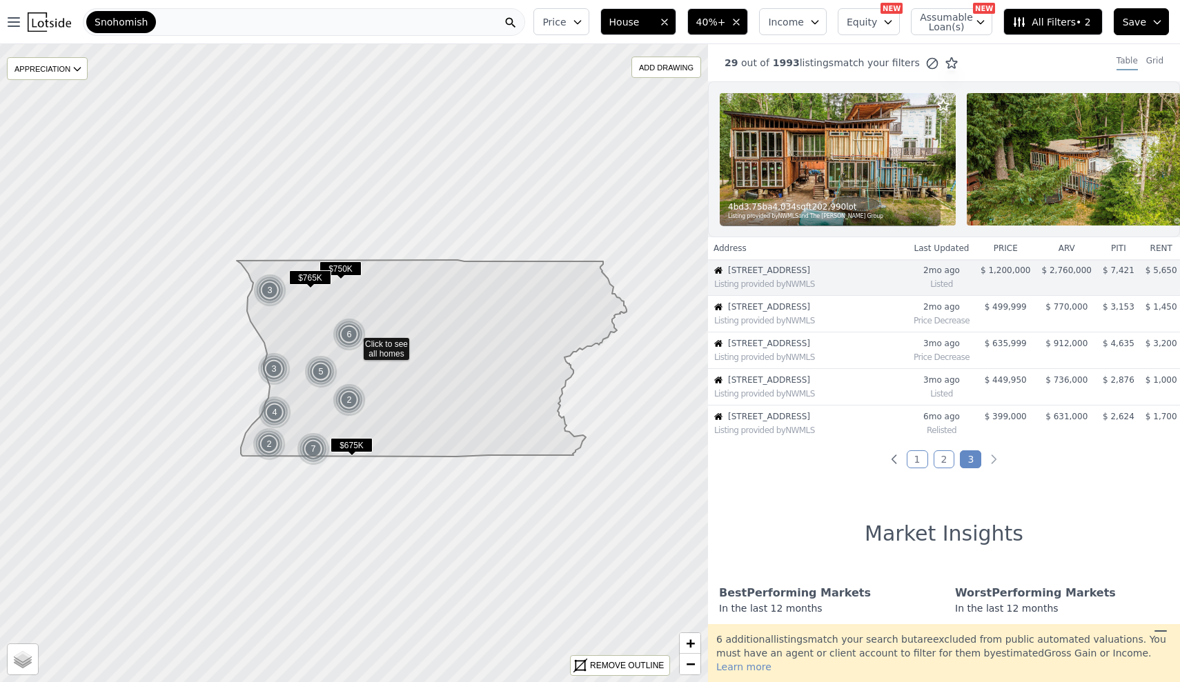
click at [890, 190] on img at bounding box center [838, 159] width 236 height 132
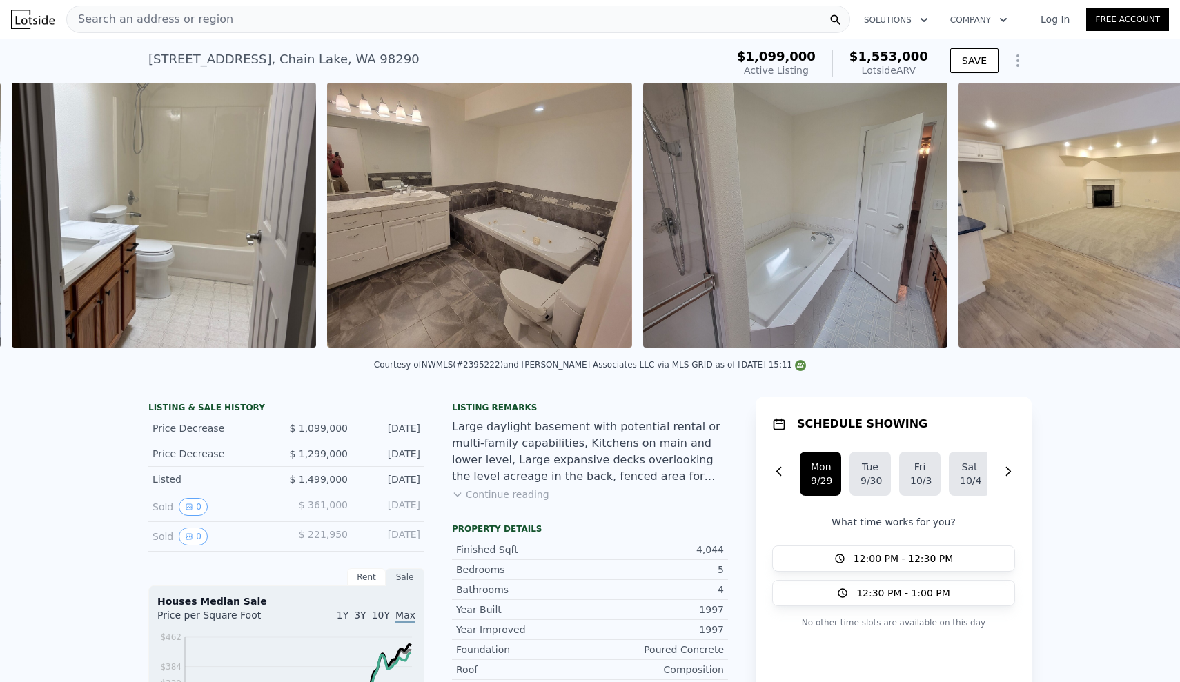
scroll to position [0, 9437]
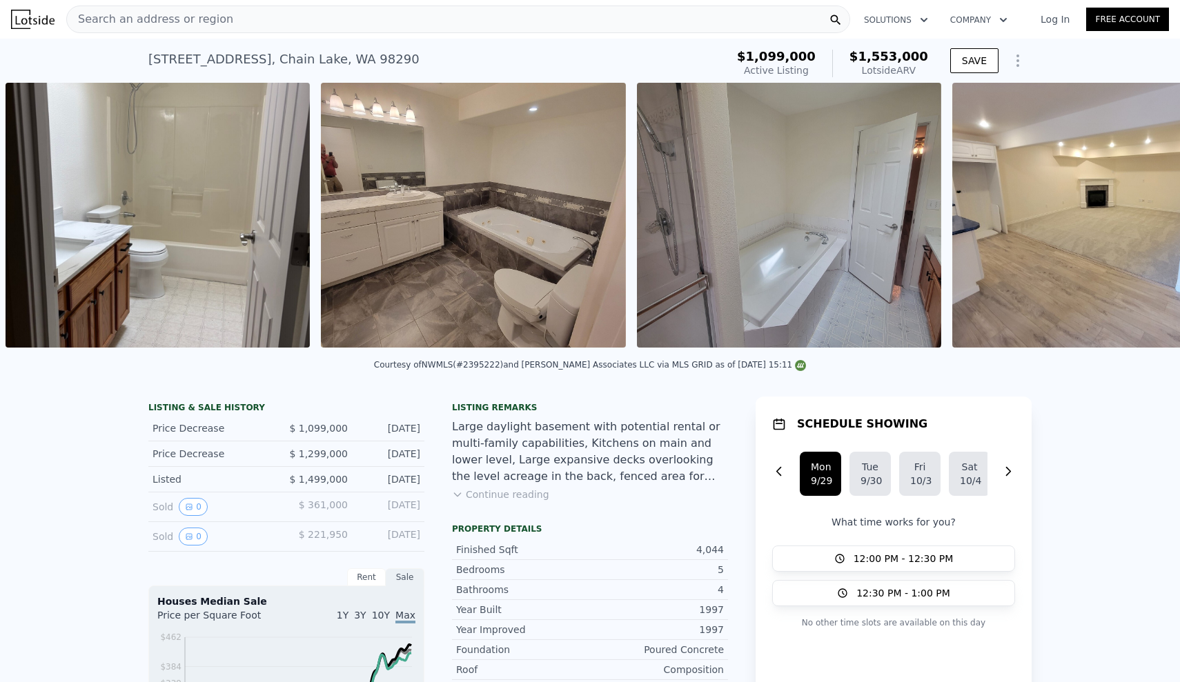
click at [513, 491] on button "Continue reading" at bounding box center [500, 495] width 97 height 14
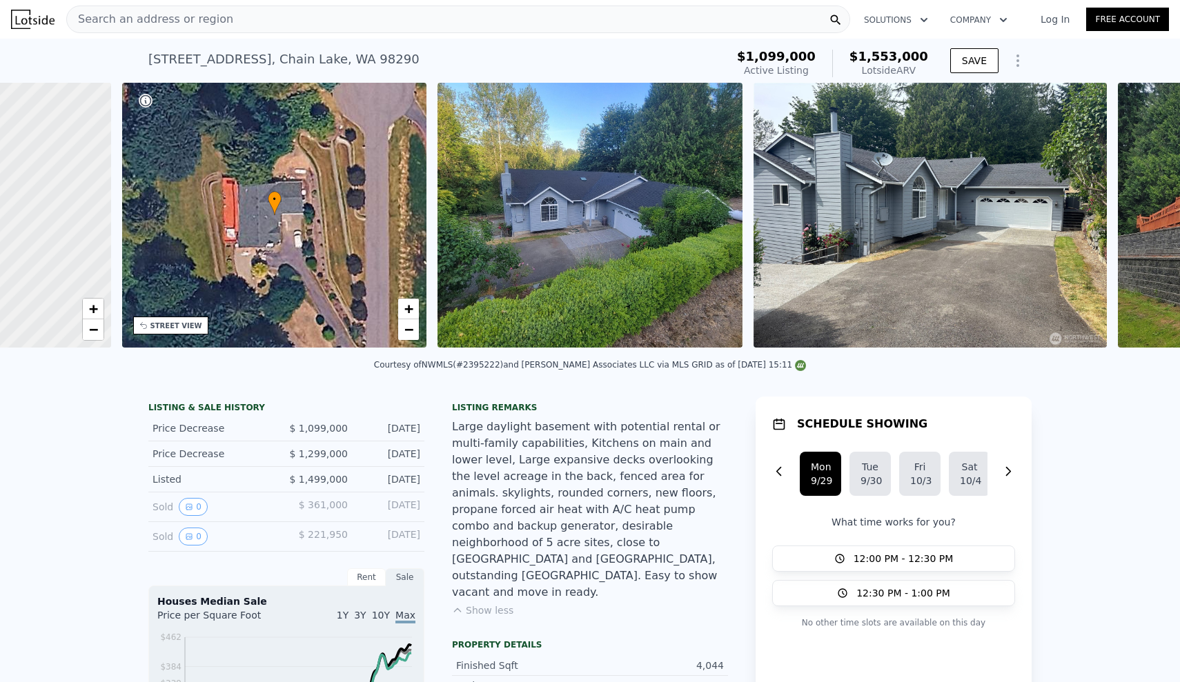
scroll to position [0, 6]
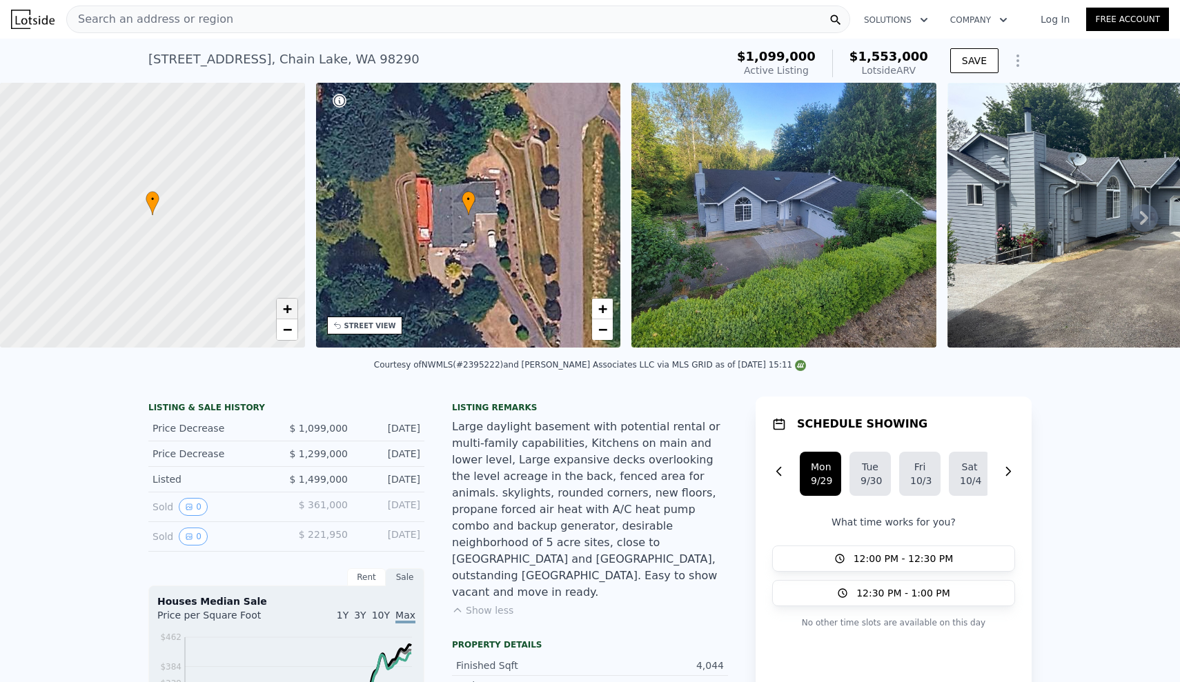
click at [288, 311] on span "+" at bounding box center [286, 308] width 9 height 17
click at [288, 310] on span "+" at bounding box center [286, 308] width 9 height 17
drag, startPoint x: 259, startPoint y: 221, endPoint x: 249, endPoint y: 270, distance: 50.1
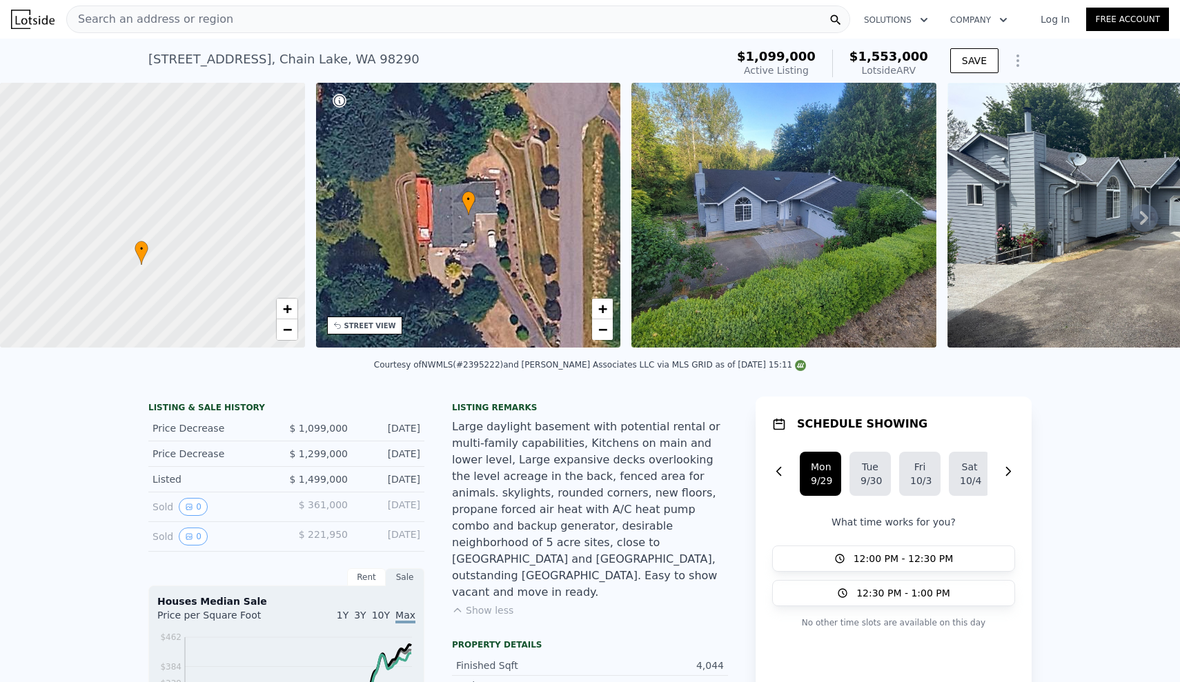
click at [249, 270] on div at bounding box center [153, 216] width 366 height 318
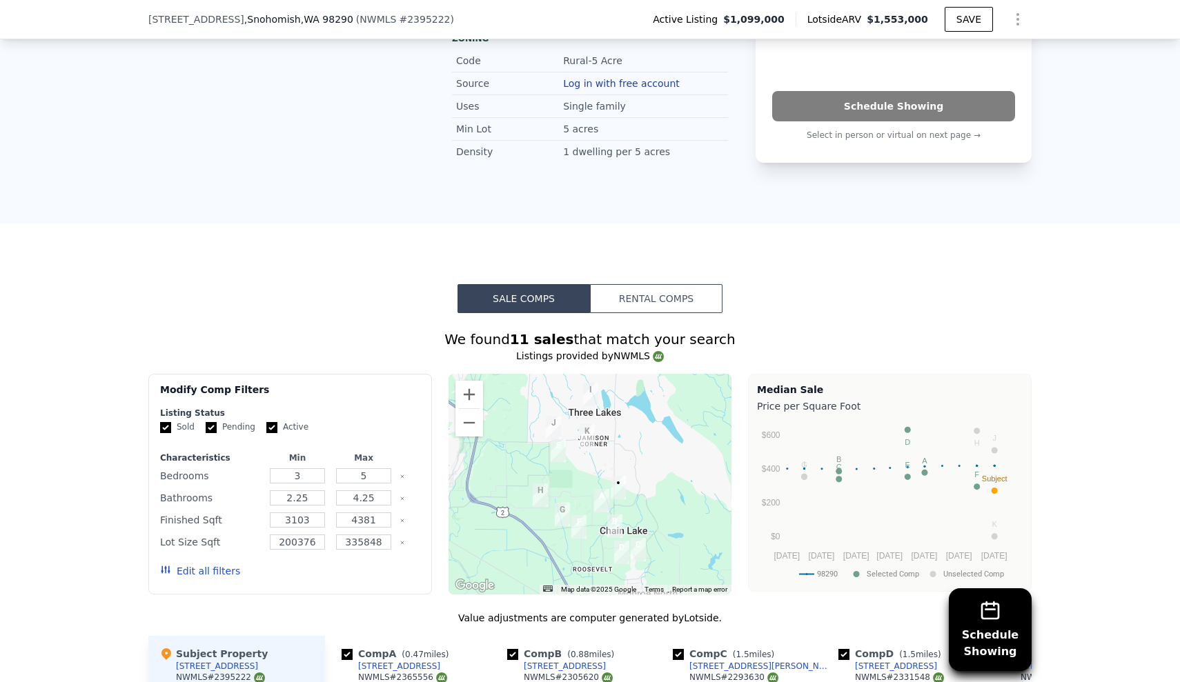
scroll to position [854, 0]
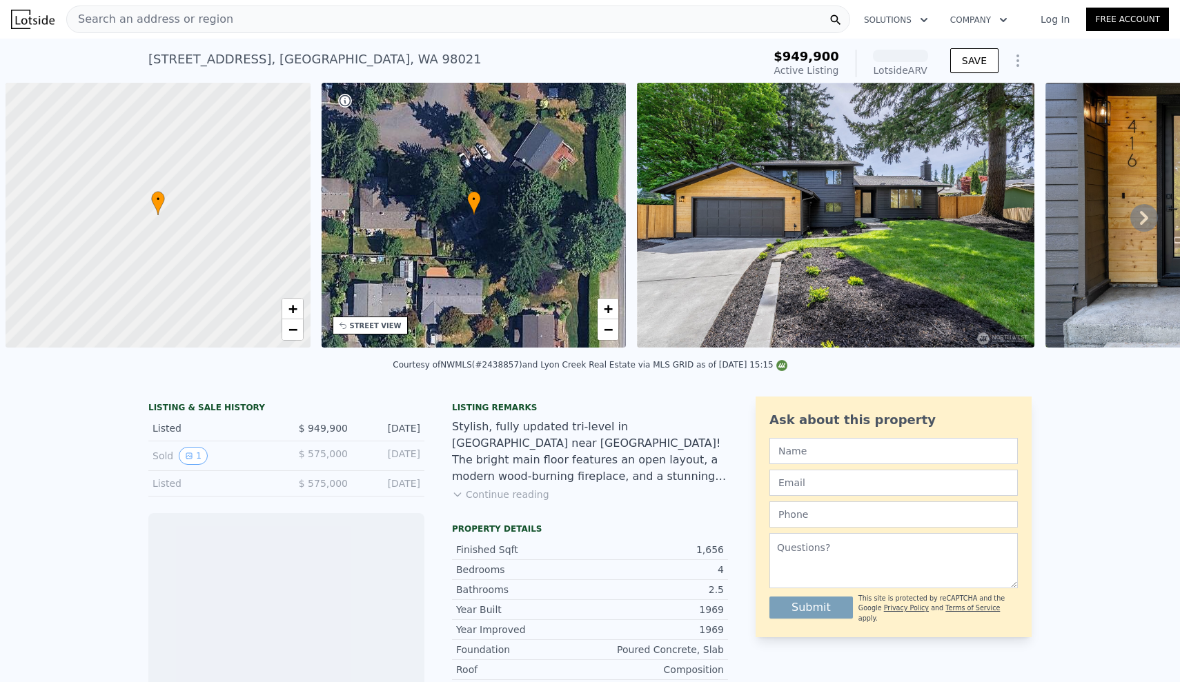
scroll to position [0, 6]
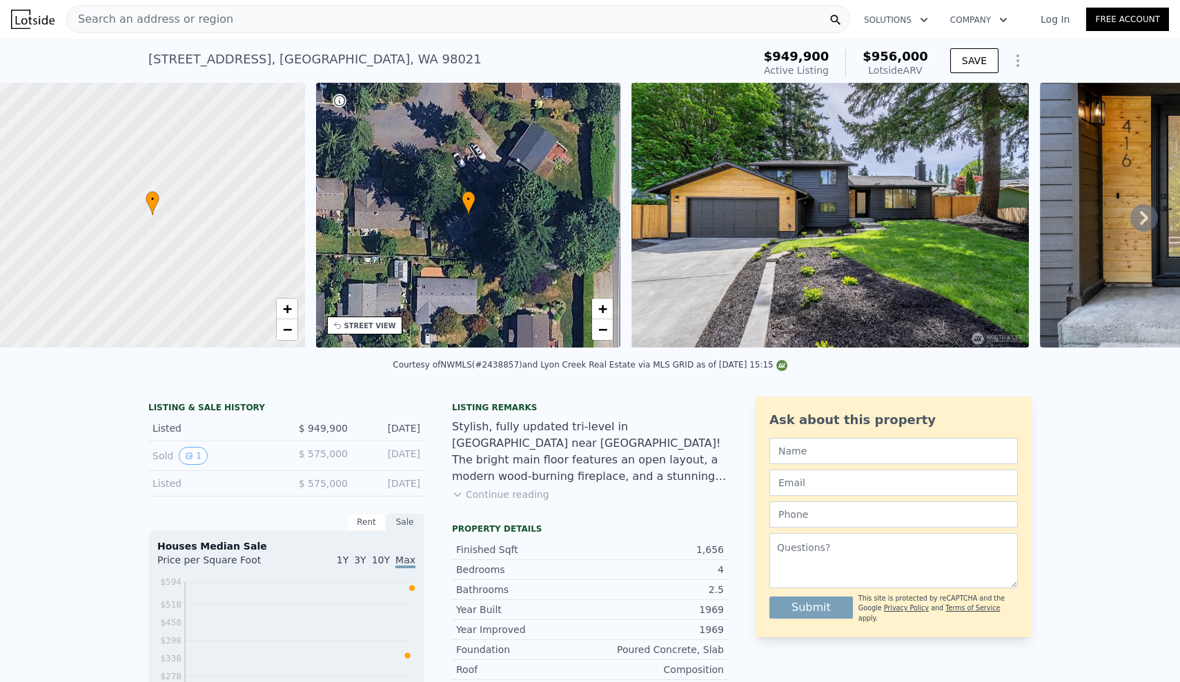
click at [1150, 216] on icon at bounding box center [1144, 218] width 28 height 28
click at [1150, 216] on div "• + − • + − STREET VIEW Loading... SATELLITE VIEW" at bounding box center [590, 218] width 1180 height 270
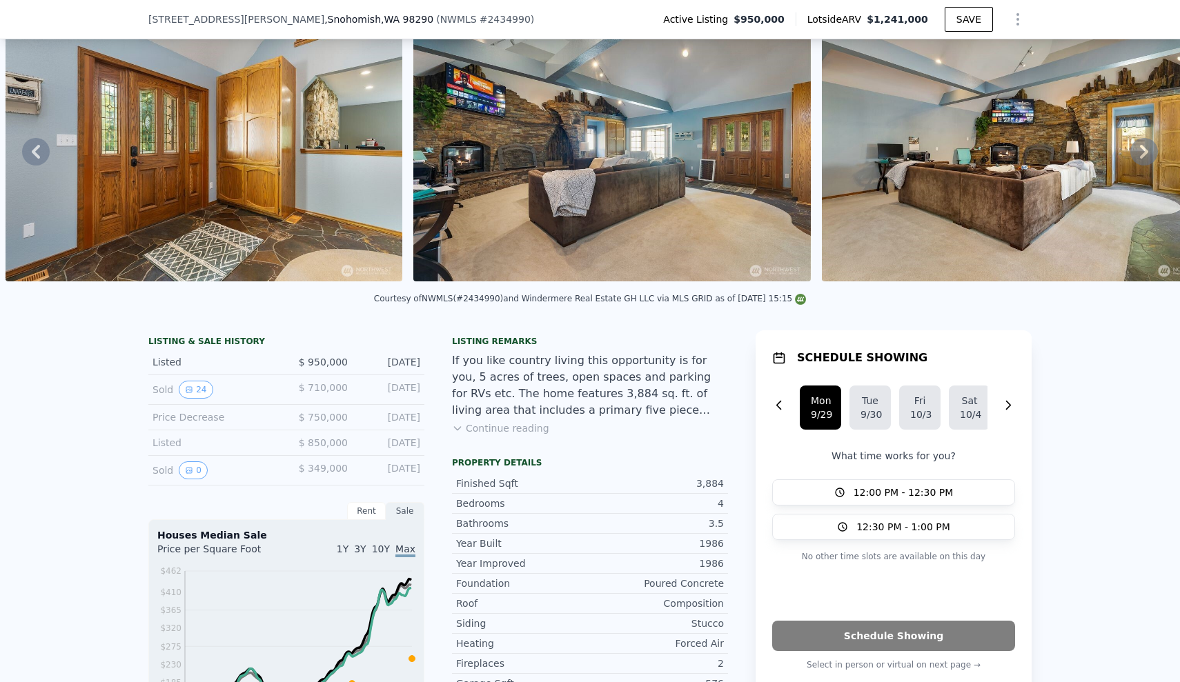
scroll to position [86, 0]
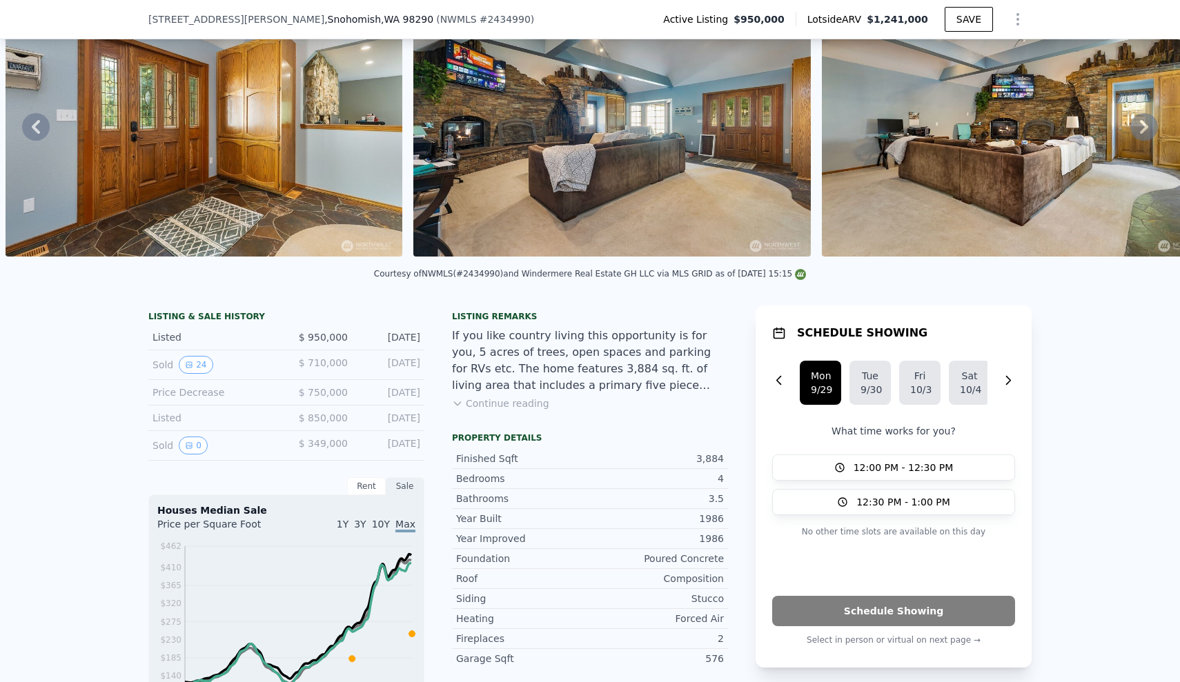
click at [513, 397] on button "Continue reading" at bounding box center [500, 404] width 97 height 14
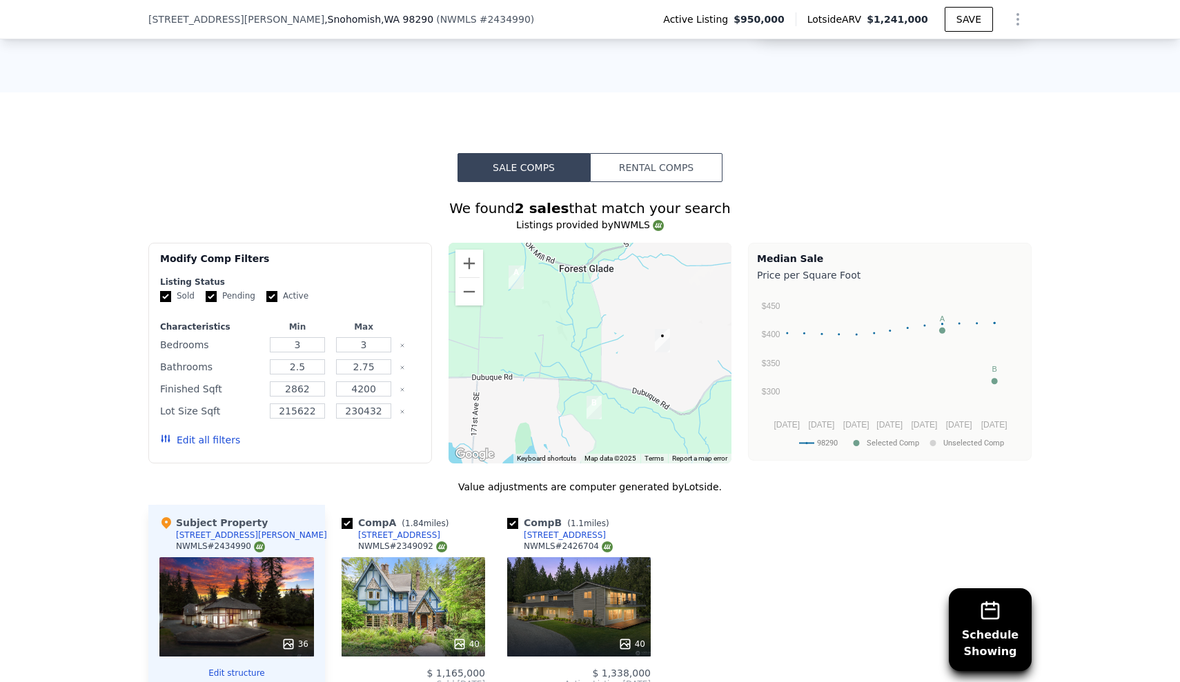
scroll to position [1070, 0]
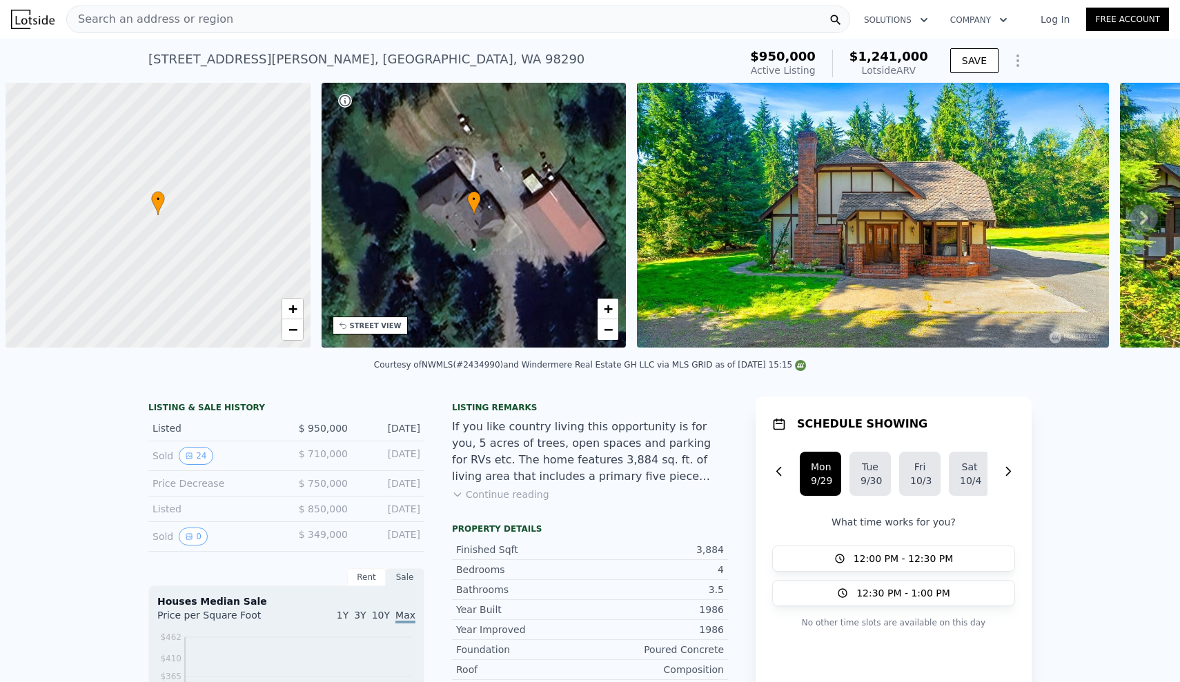
click at [340, 16] on div "Search an address or region" at bounding box center [458, 20] width 784 height 28
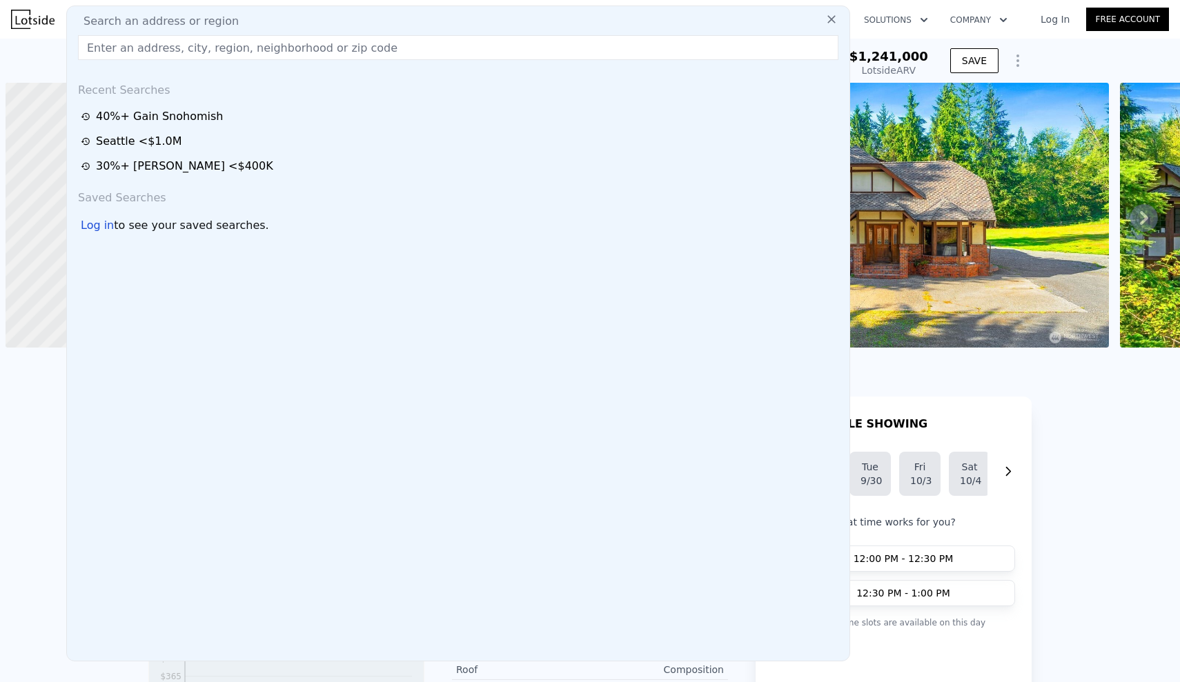
scroll to position [0, 6]
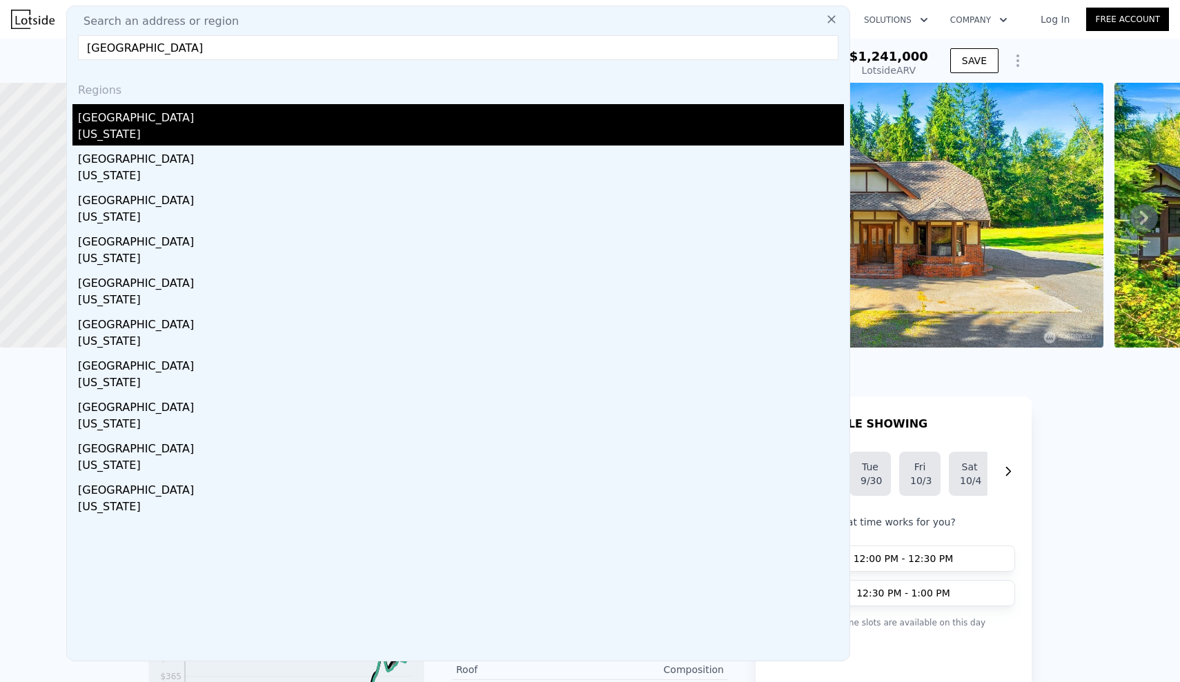
type input "[GEOGRAPHIC_DATA]"
click at [181, 112] on div "[GEOGRAPHIC_DATA]" at bounding box center [461, 115] width 766 height 22
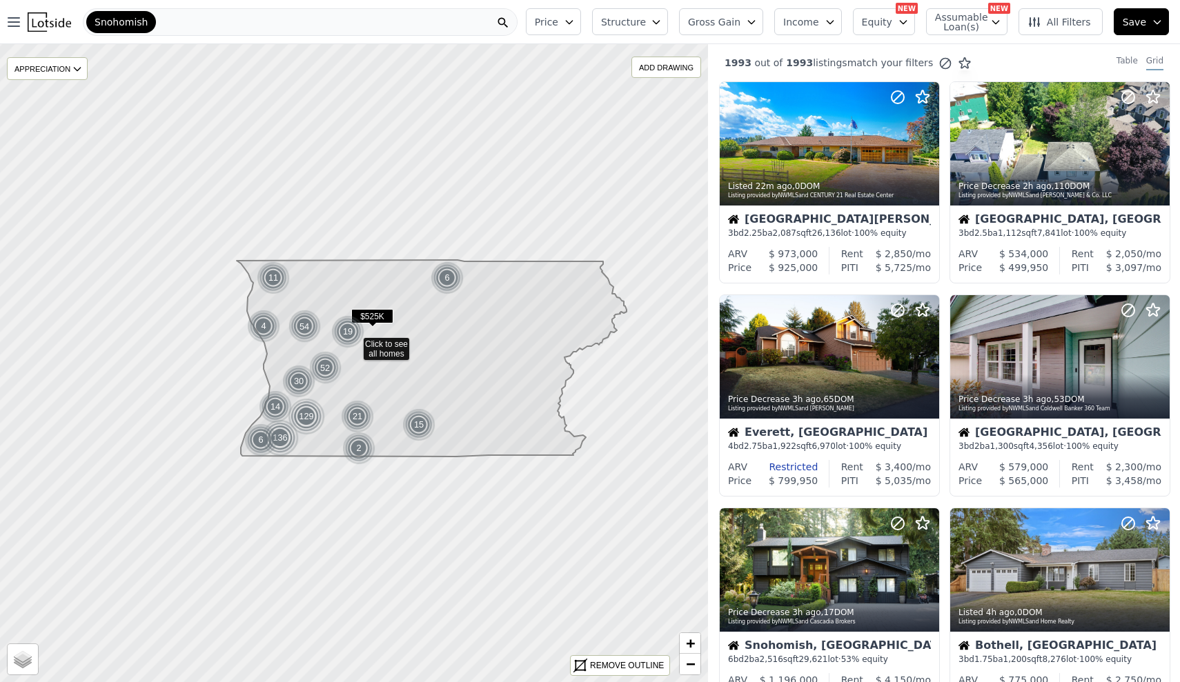
click at [636, 10] on button "Structure" at bounding box center [630, 21] width 76 height 27
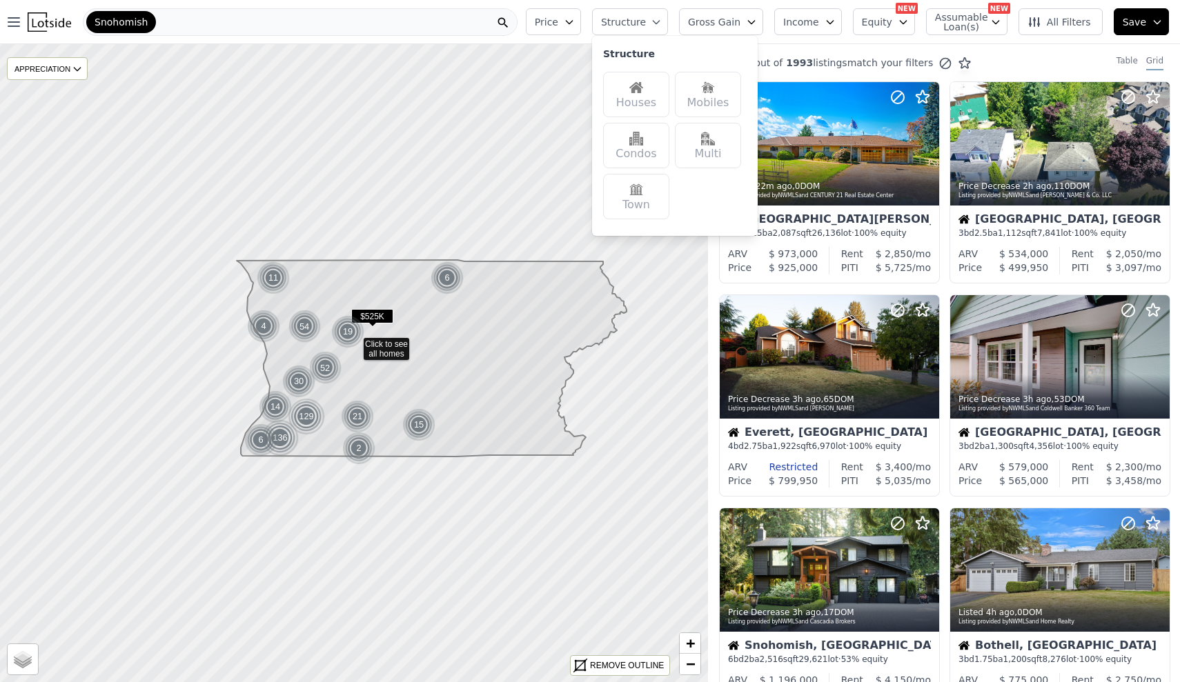
click at [638, 21] on span "Structure" at bounding box center [623, 22] width 44 height 14
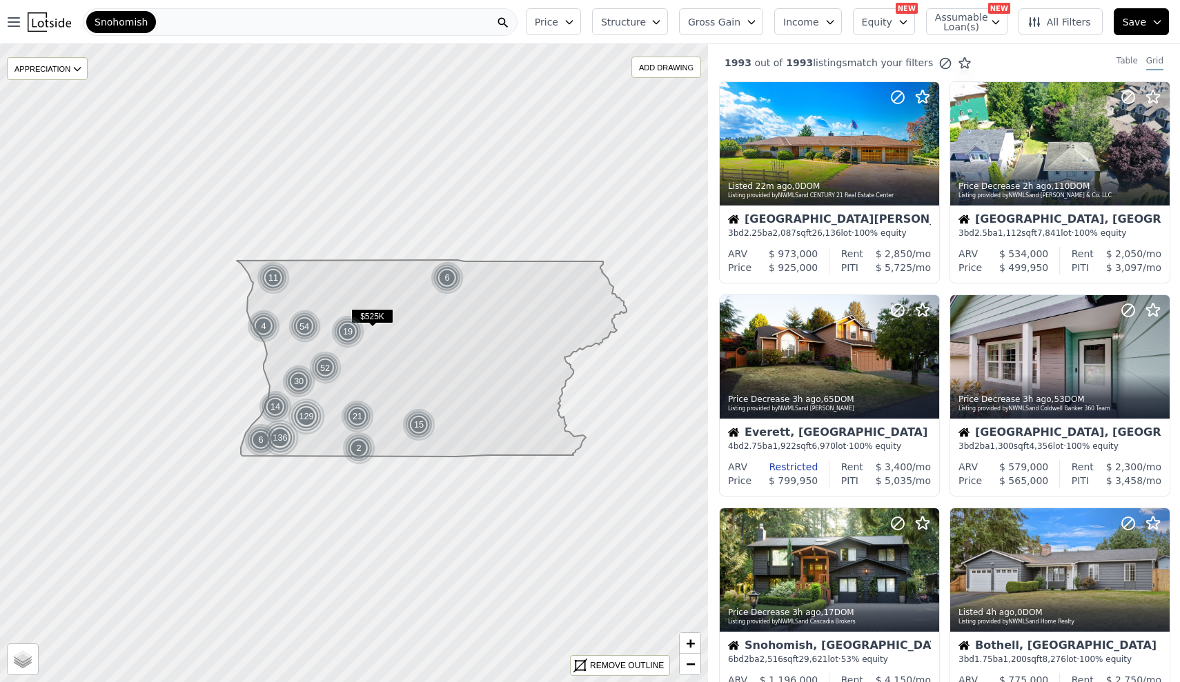
click at [645, 21] on span "Structure" at bounding box center [623, 22] width 44 height 14
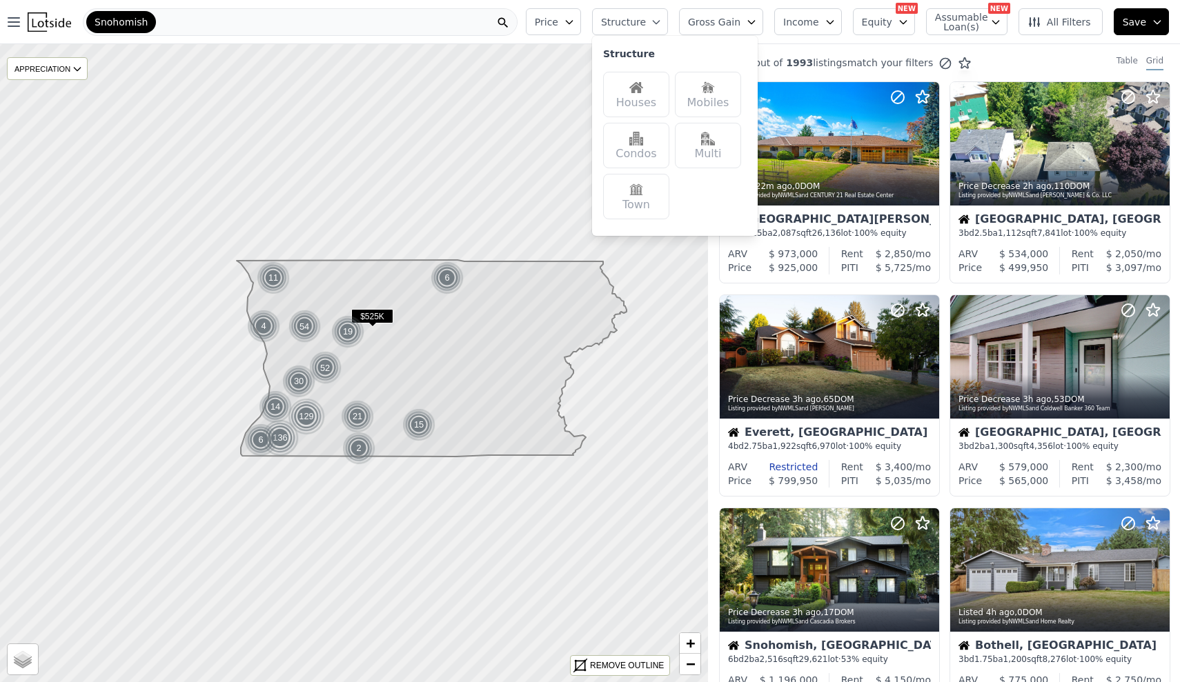
click at [629, 84] on div "Houses" at bounding box center [636, 95] width 66 height 46
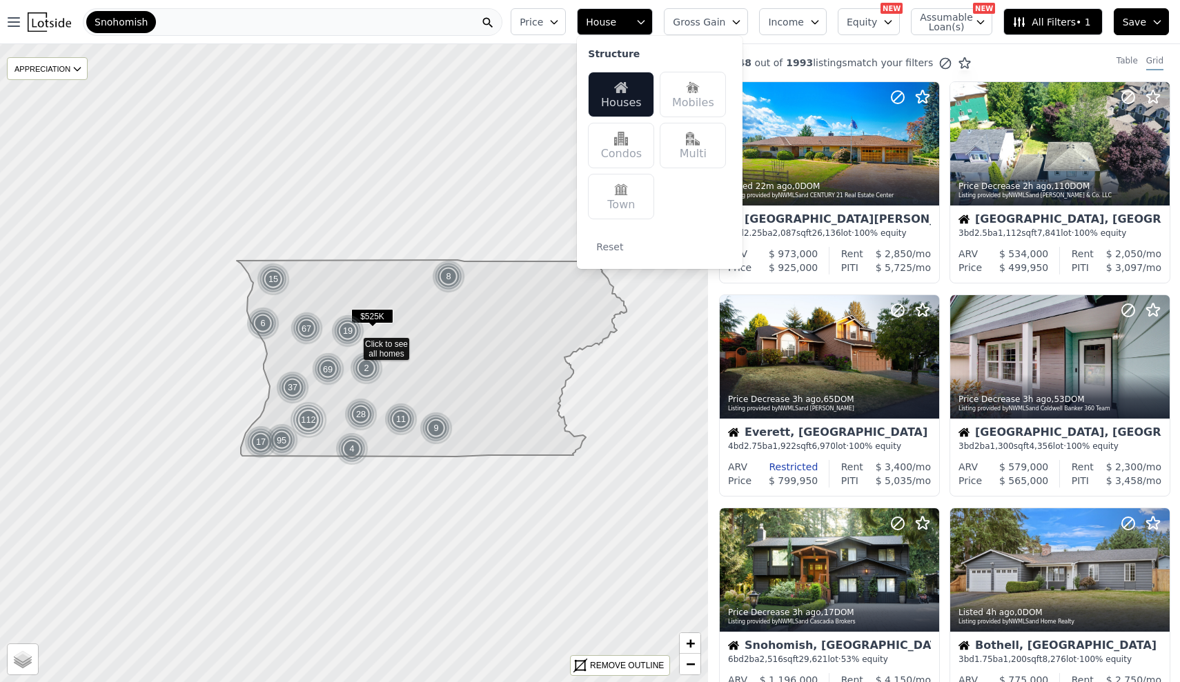
click at [642, 161] on div "Condos" at bounding box center [621, 146] width 66 height 46
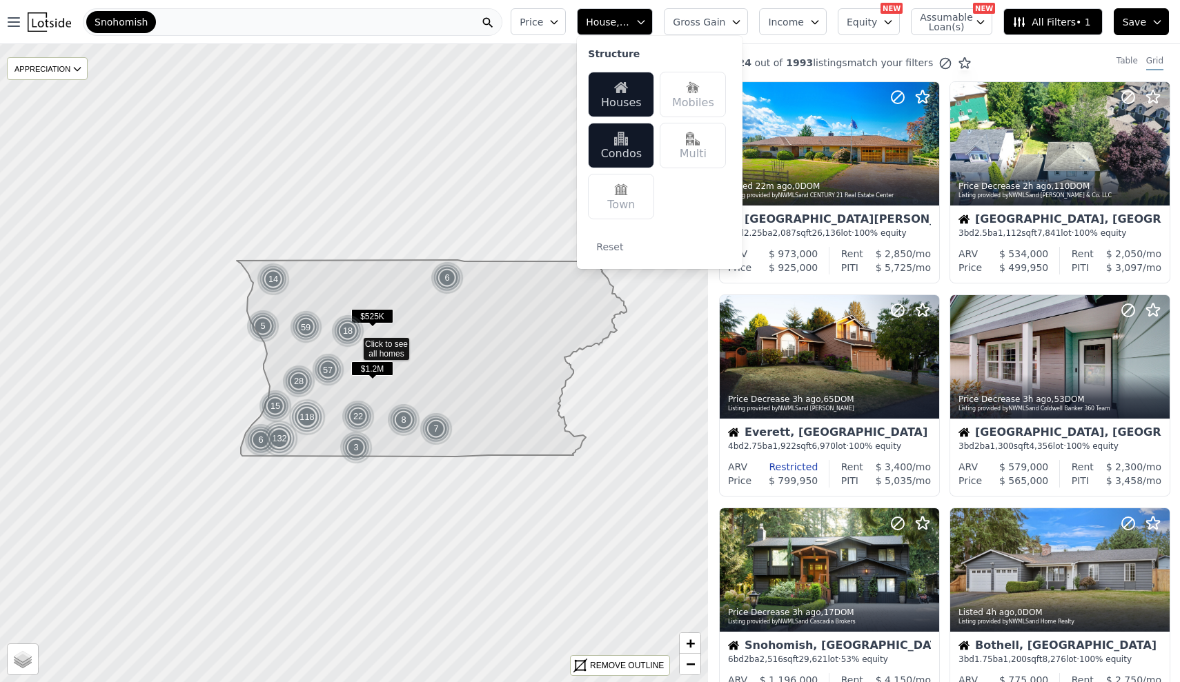
click at [642, 118] on div "Houses Mobiles Condos Multi Town" at bounding box center [660, 145] width 144 height 159
click at [642, 104] on div "Houses" at bounding box center [621, 95] width 66 height 46
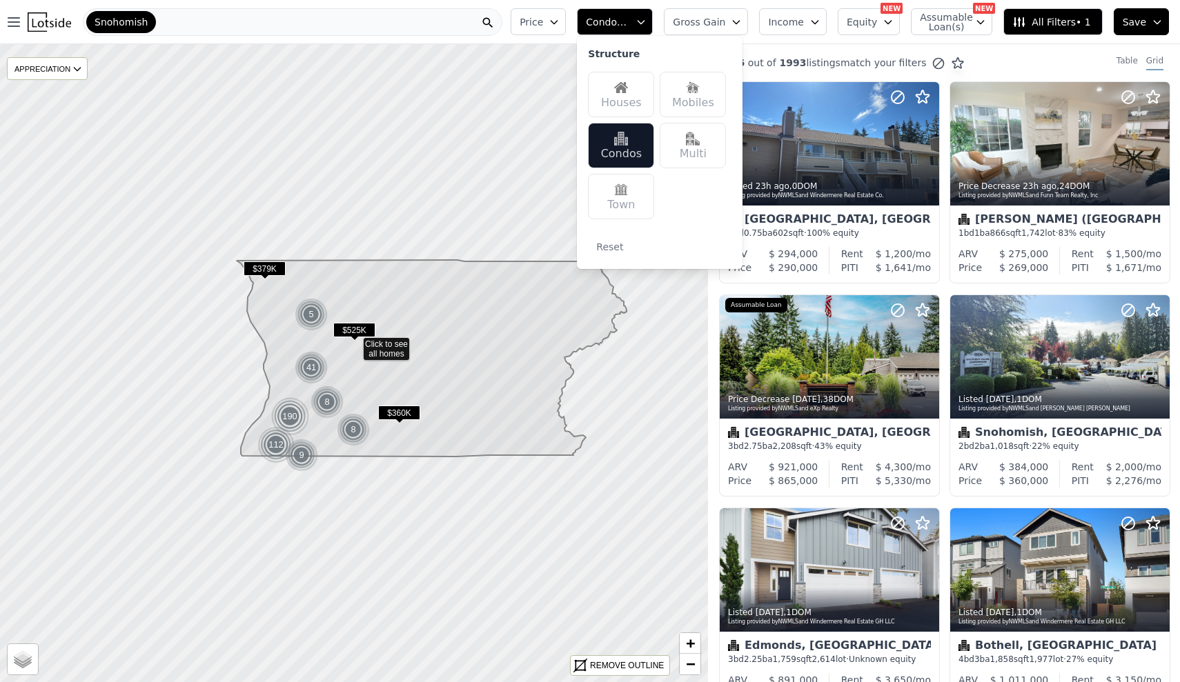
click at [644, 142] on div "Condos" at bounding box center [621, 146] width 66 height 46
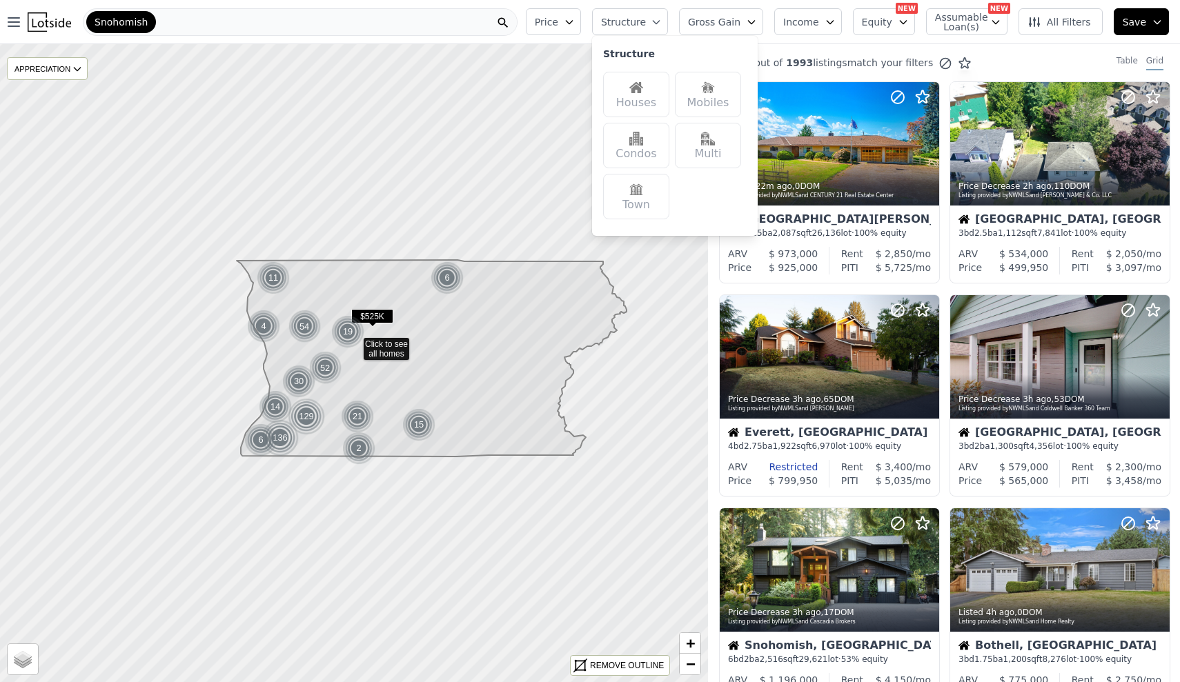
click at [700, 152] on div "Multi" at bounding box center [708, 146] width 66 height 46
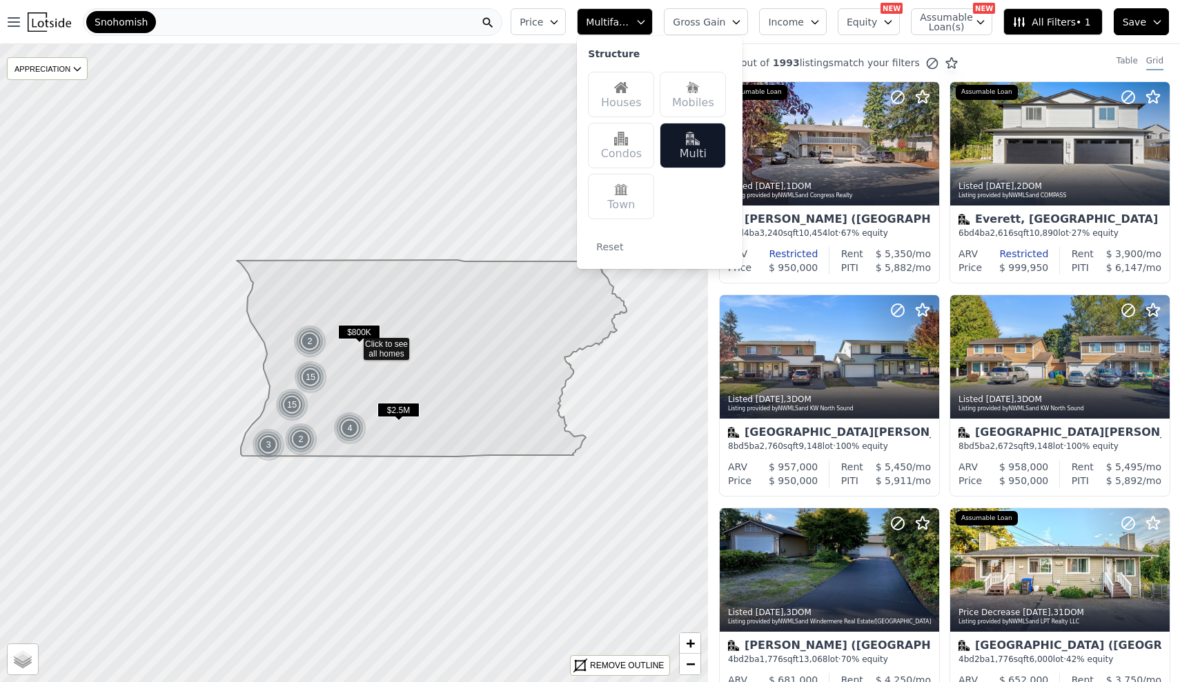
click at [773, 44] on div "43 out of 1993 listings match your filters Table Grid" at bounding box center [944, 62] width 472 height 37
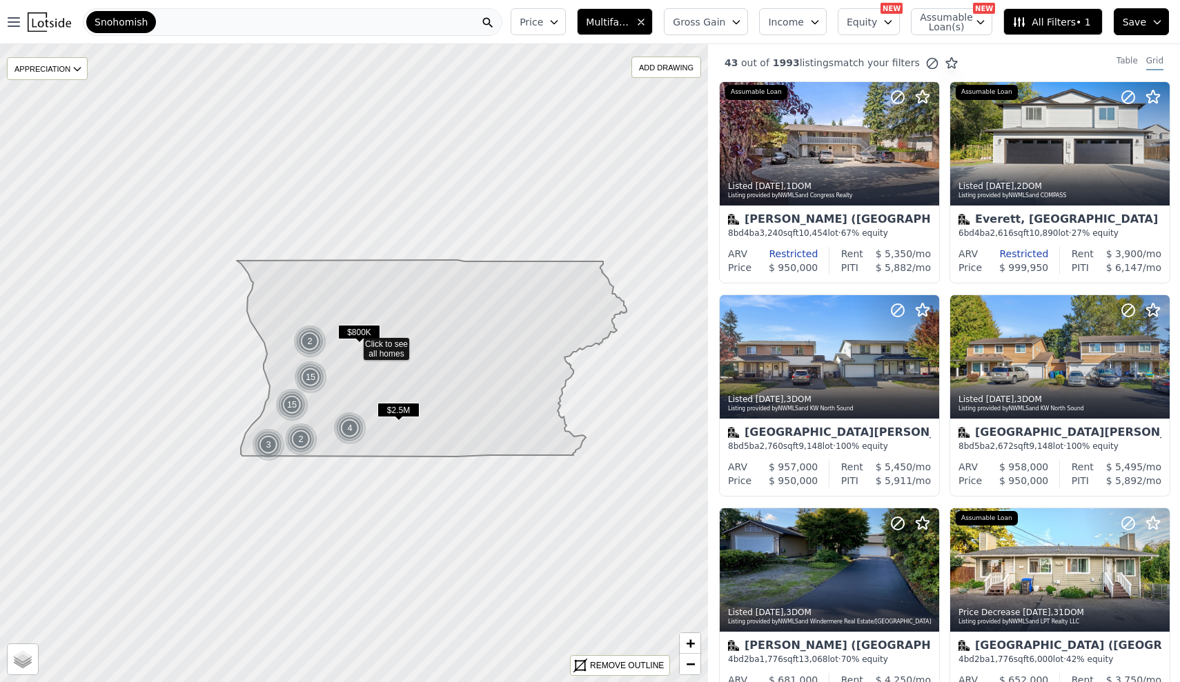
click at [740, 27] on icon "button" at bounding box center [736, 22] width 11 height 11
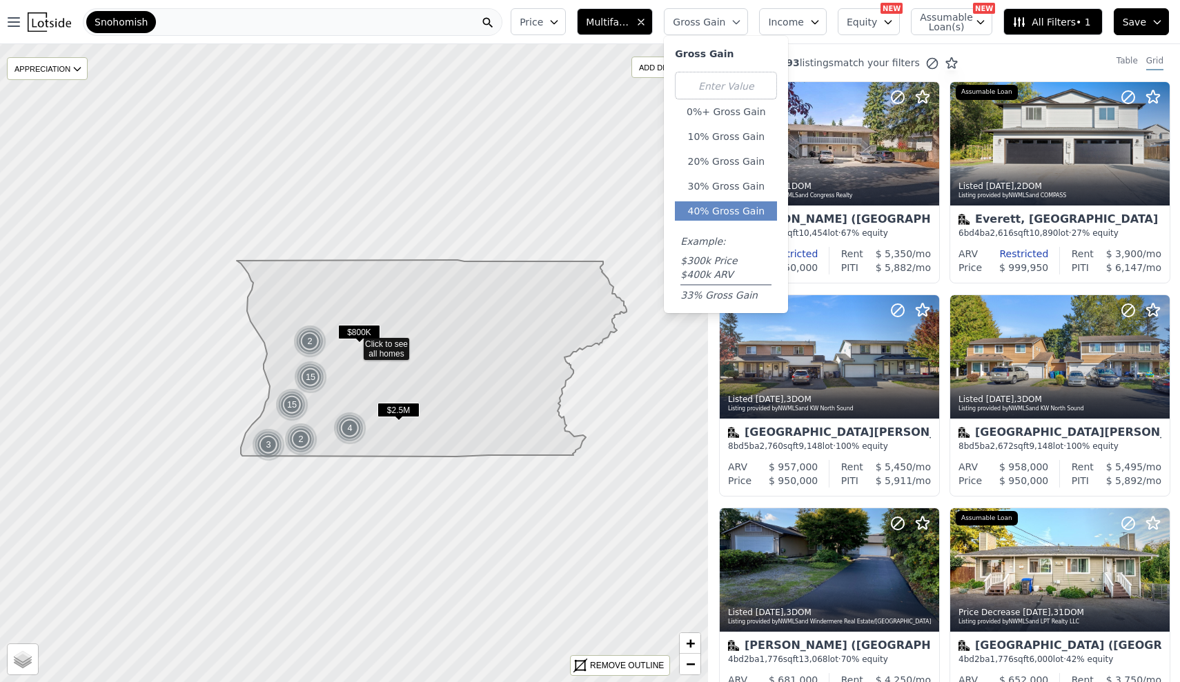
click at [742, 202] on button "40% Gross Gain" at bounding box center [726, 210] width 102 height 19
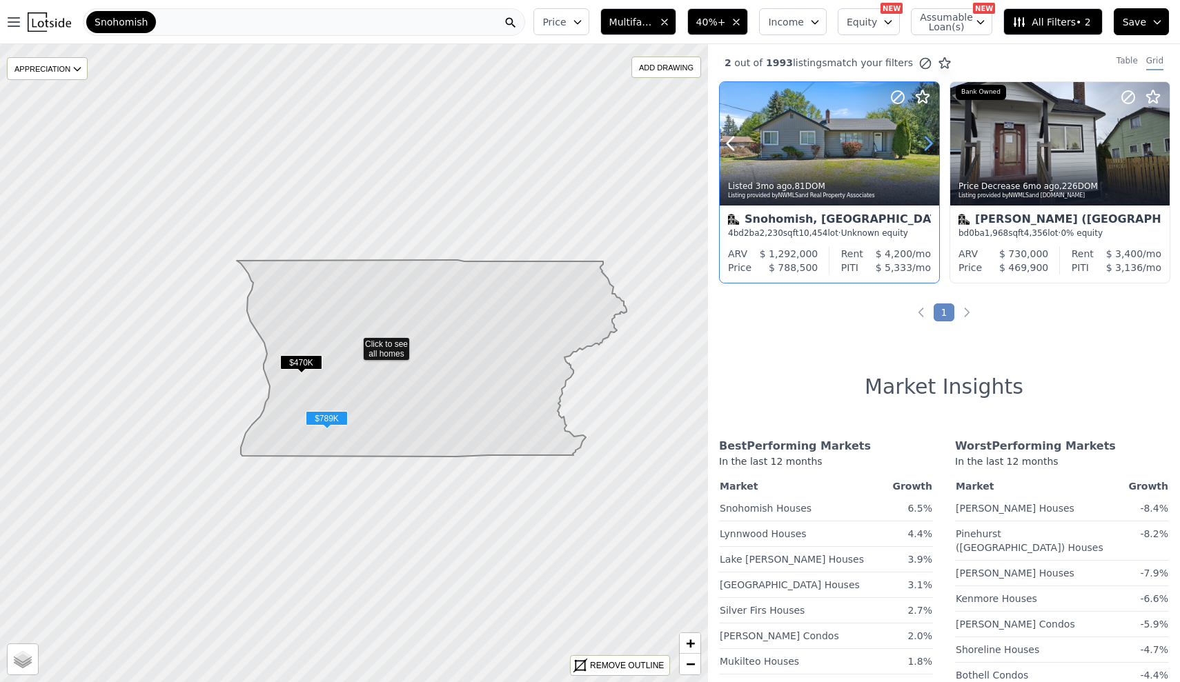
click at [927, 144] on icon at bounding box center [928, 143] width 22 height 22
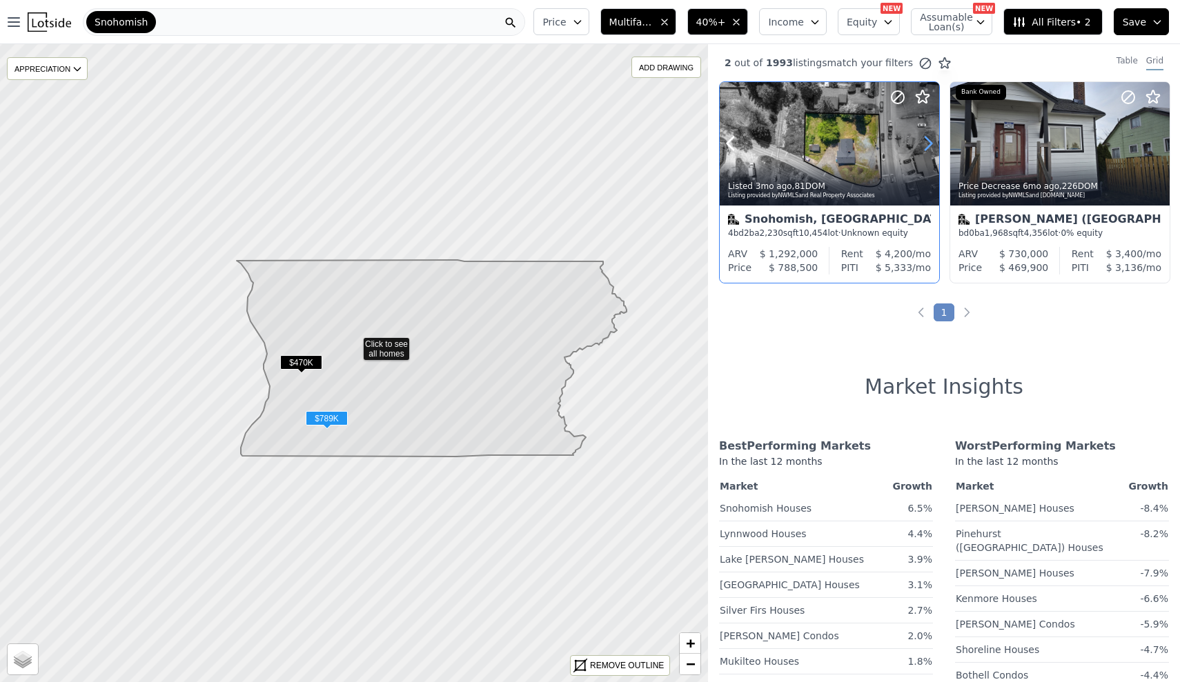
click at [927, 144] on icon at bounding box center [928, 143] width 22 height 22
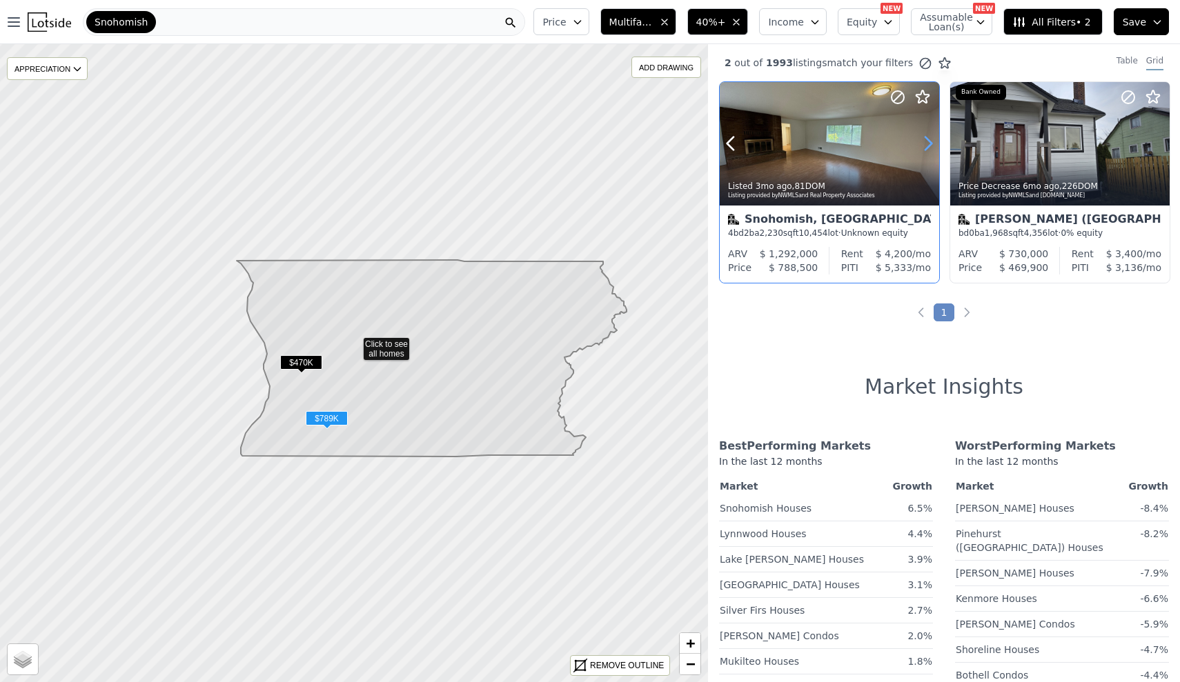
click at [927, 144] on icon at bounding box center [928, 143] width 22 height 22
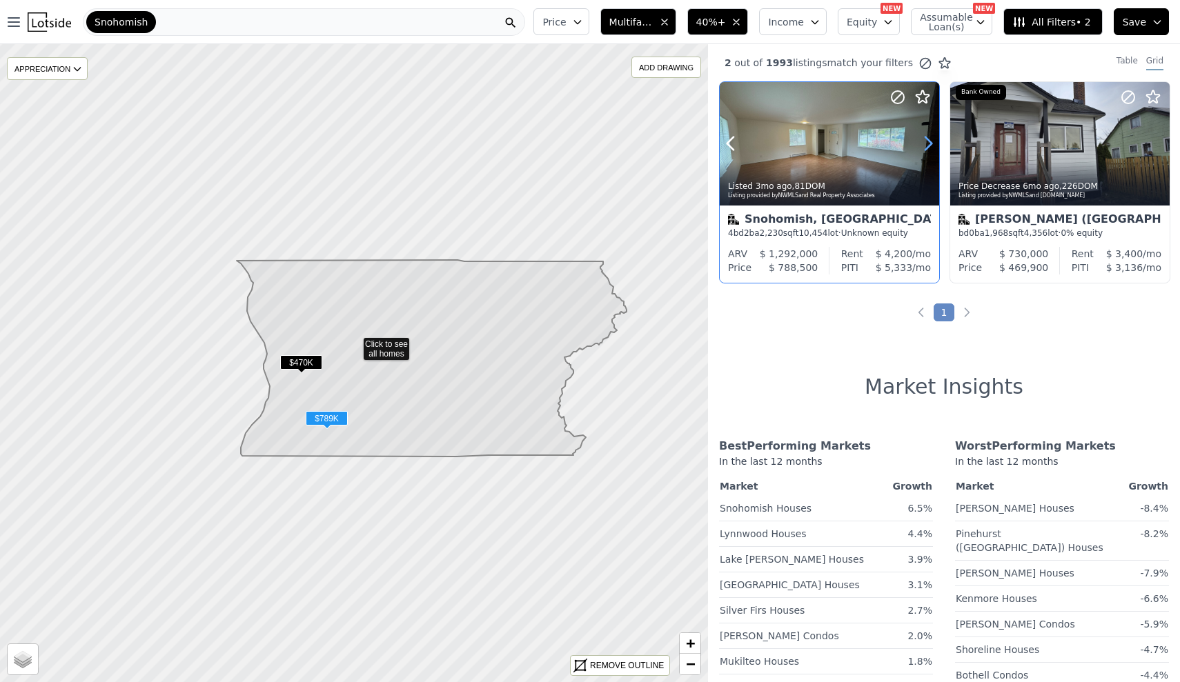
click at [927, 144] on icon at bounding box center [928, 143] width 22 height 22
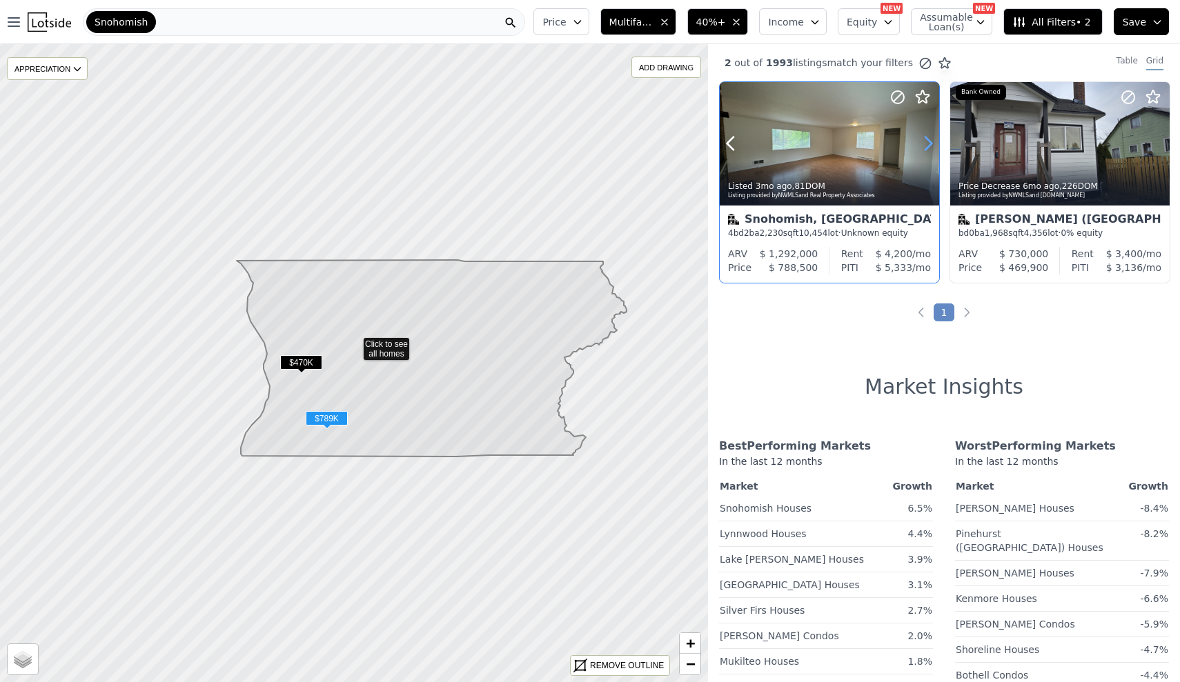
click at [927, 144] on icon at bounding box center [928, 143] width 22 height 22
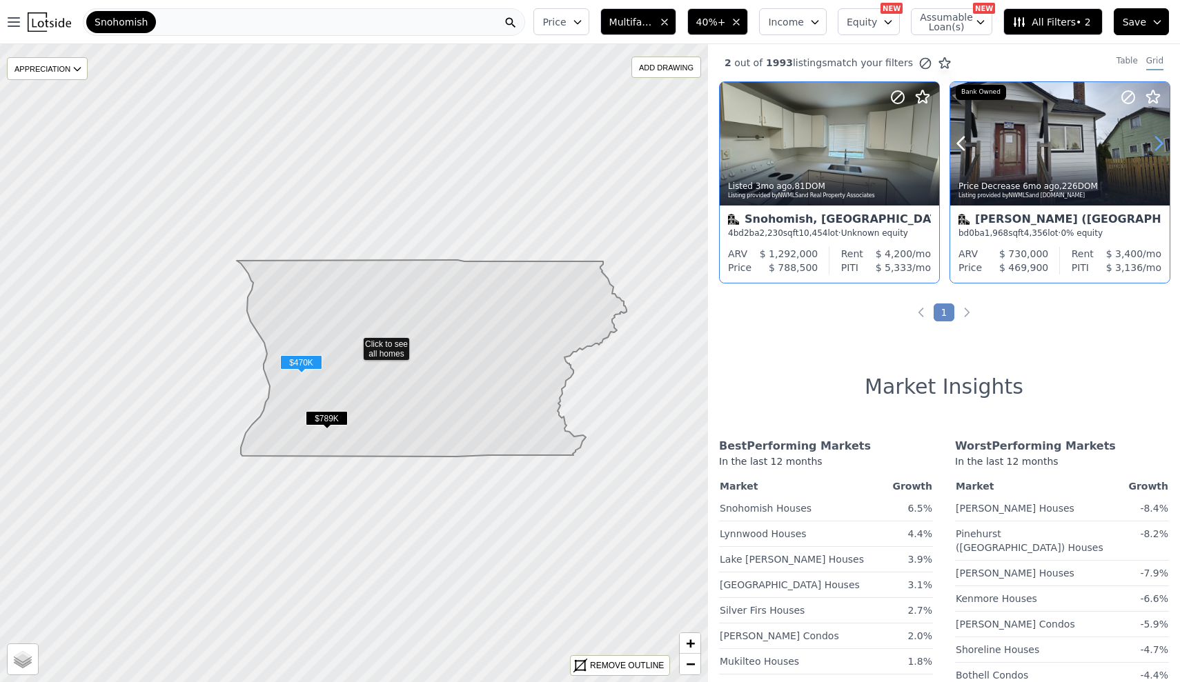
click at [1163, 141] on icon at bounding box center [1159, 143] width 22 height 22
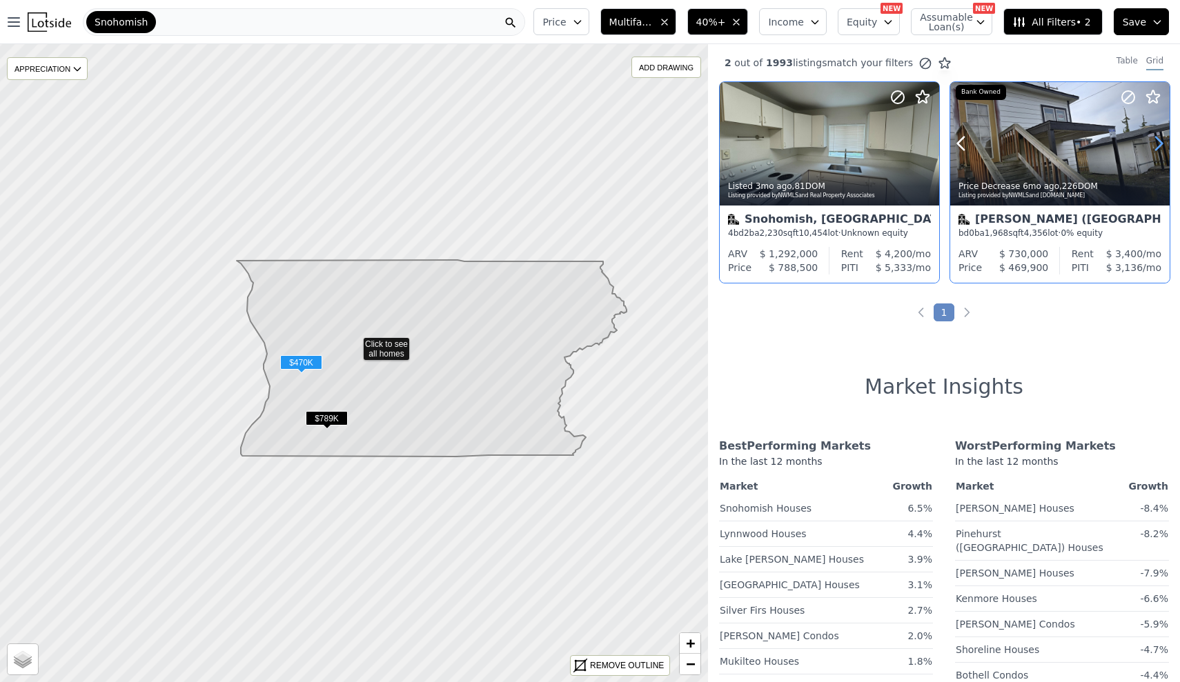
click at [1163, 141] on icon at bounding box center [1159, 143] width 22 height 22
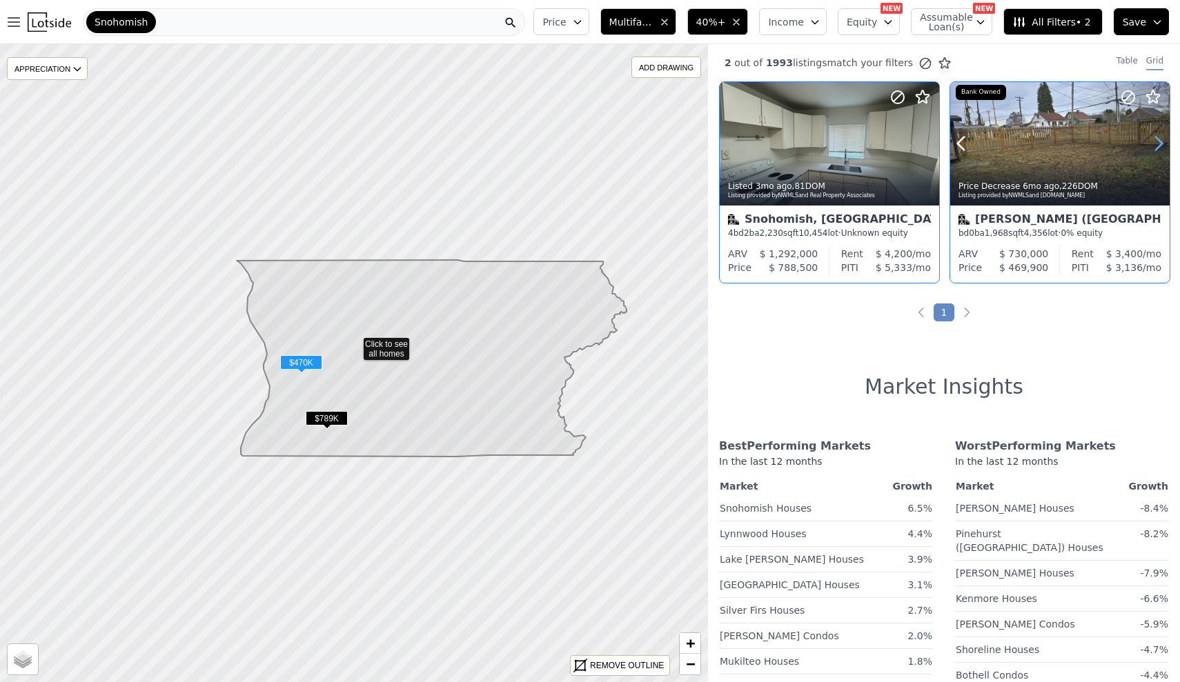
click at [1163, 141] on icon at bounding box center [1159, 143] width 22 height 22
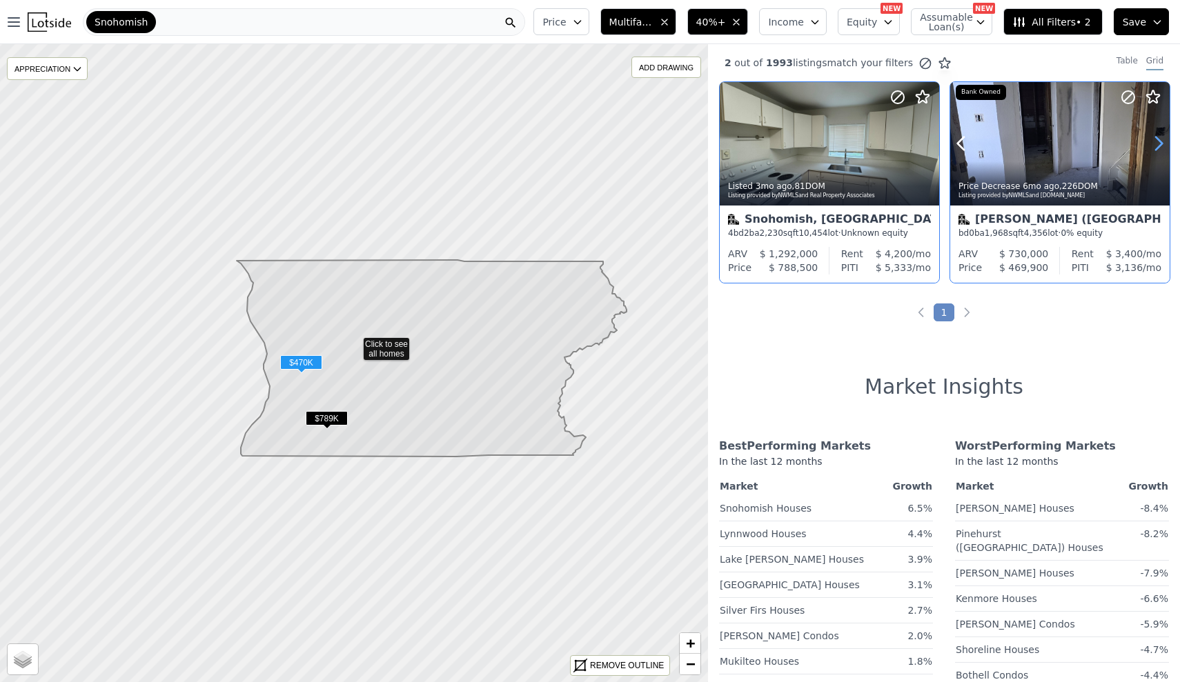
click at [1163, 141] on icon at bounding box center [1159, 143] width 22 height 22
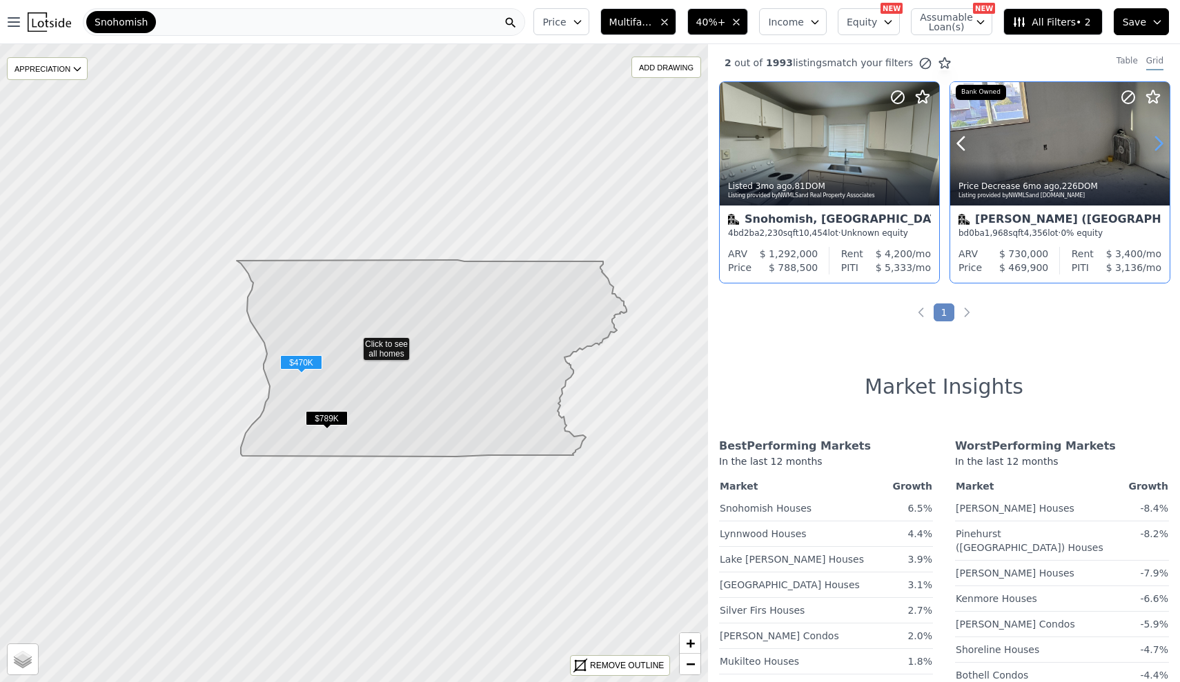
click at [1163, 141] on icon at bounding box center [1159, 143] width 22 height 22
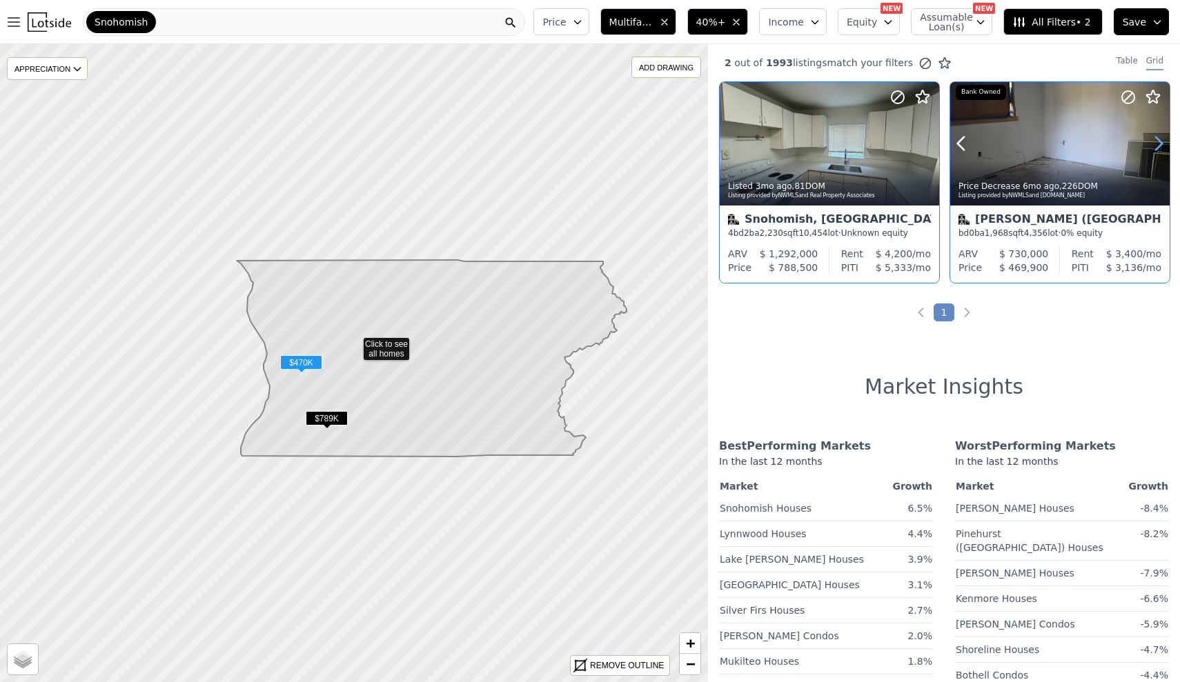
click at [1163, 141] on icon at bounding box center [1159, 143] width 22 height 22
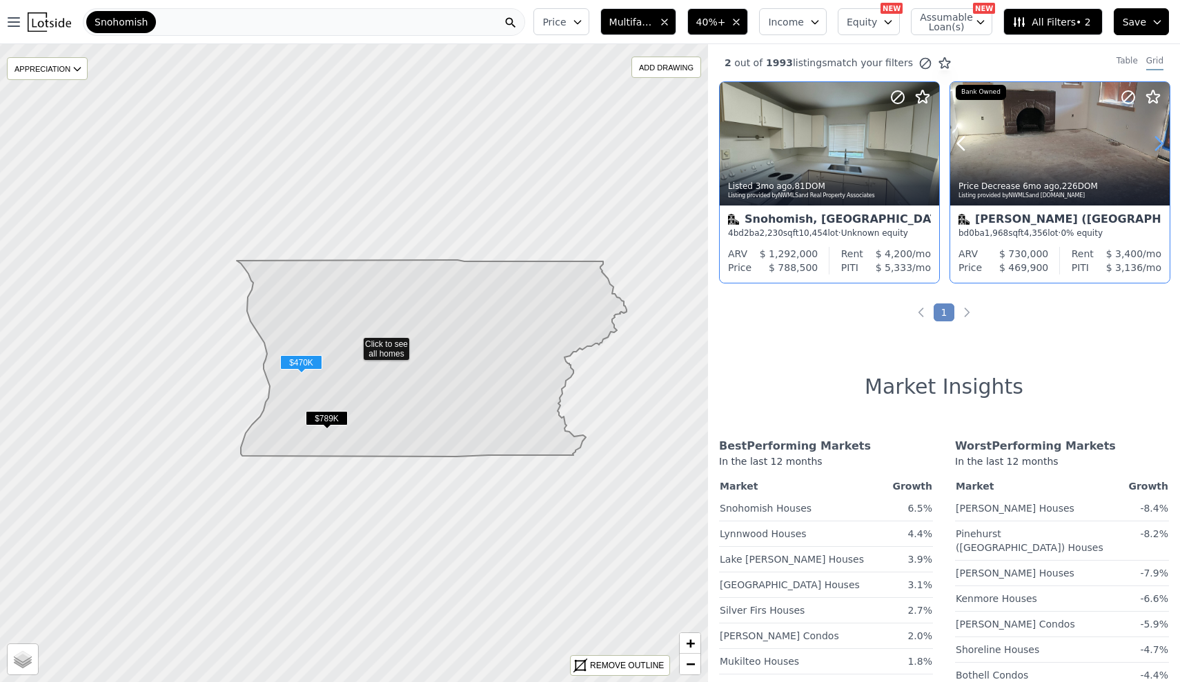
click at [1163, 141] on icon at bounding box center [1159, 143] width 22 height 22
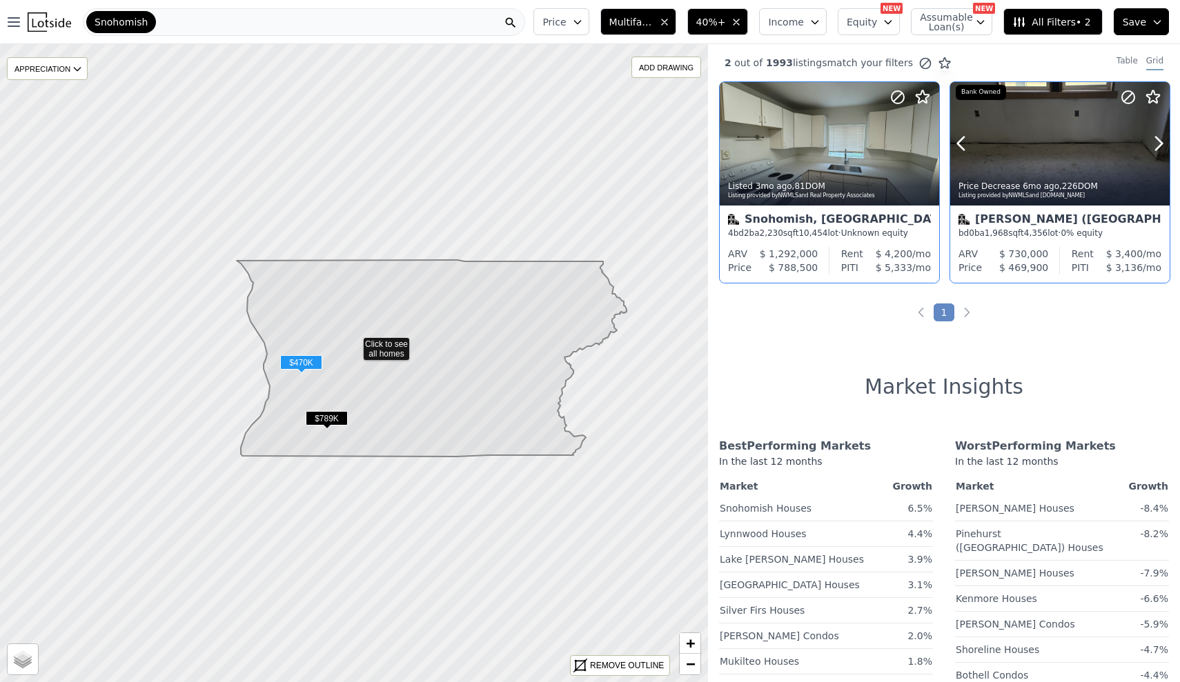
click at [1057, 154] on div at bounding box center [1059, 144] width 219 height 124
click at [863, 148] on div at bounding box center [895, 126] width 88 height 88
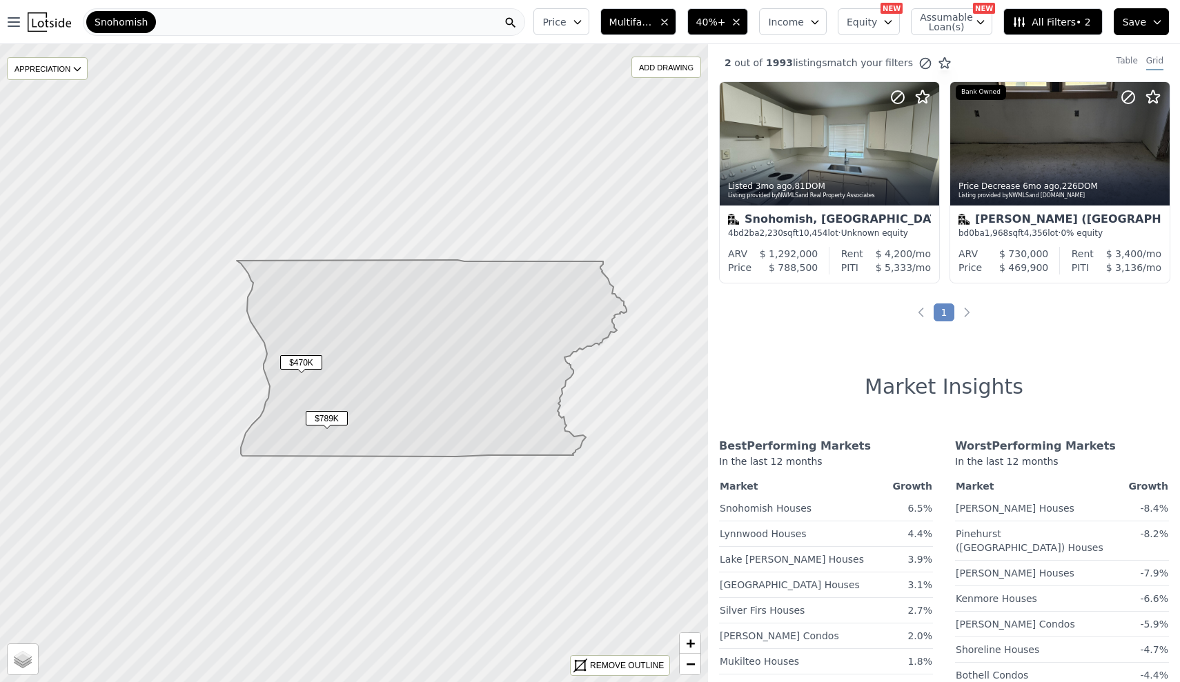
click at [742, 19] on icon "button" at bounding box center [736, 22] width 11 height 11
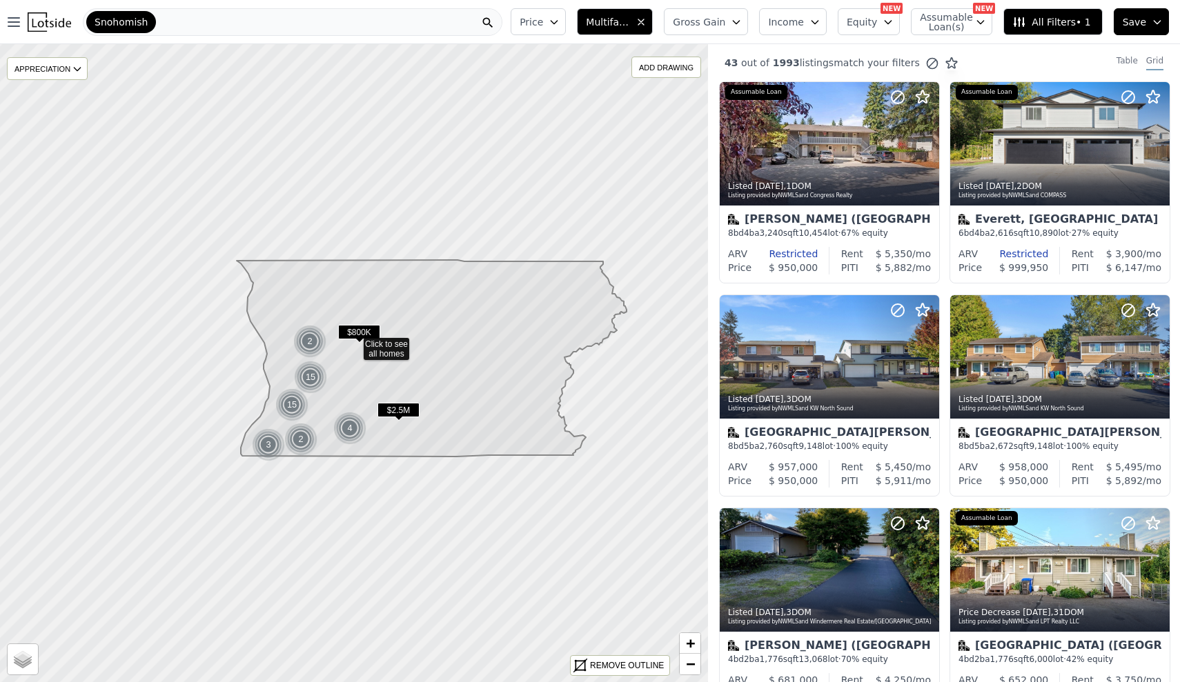
click at [653, 27] on button "Multifamily" at bounding box center [615, 21] width 76 height 27
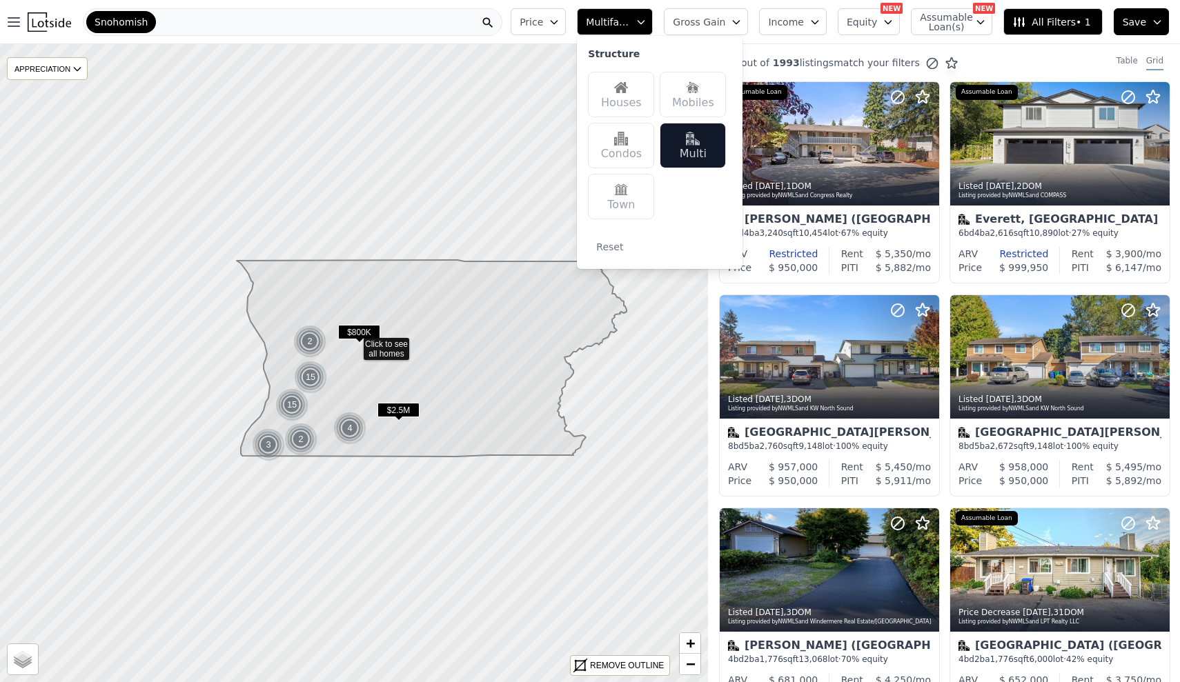
click at [647, 104] on div "Houses" at bounding box center [621, 95] width 66 height 46
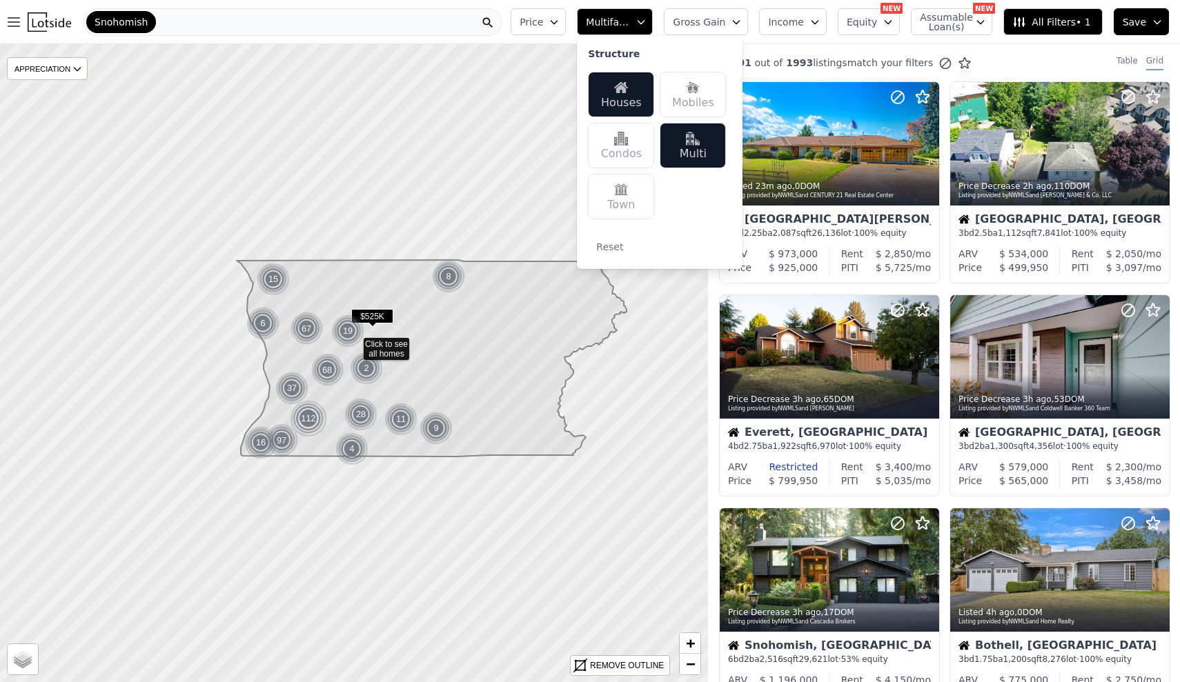
click at [700, 141] on img at bounding box center [693, 139] width 14 height 14
click at [718, 30] on button "Gross Gain" at bounding box center [706, 21] width 84 height 27
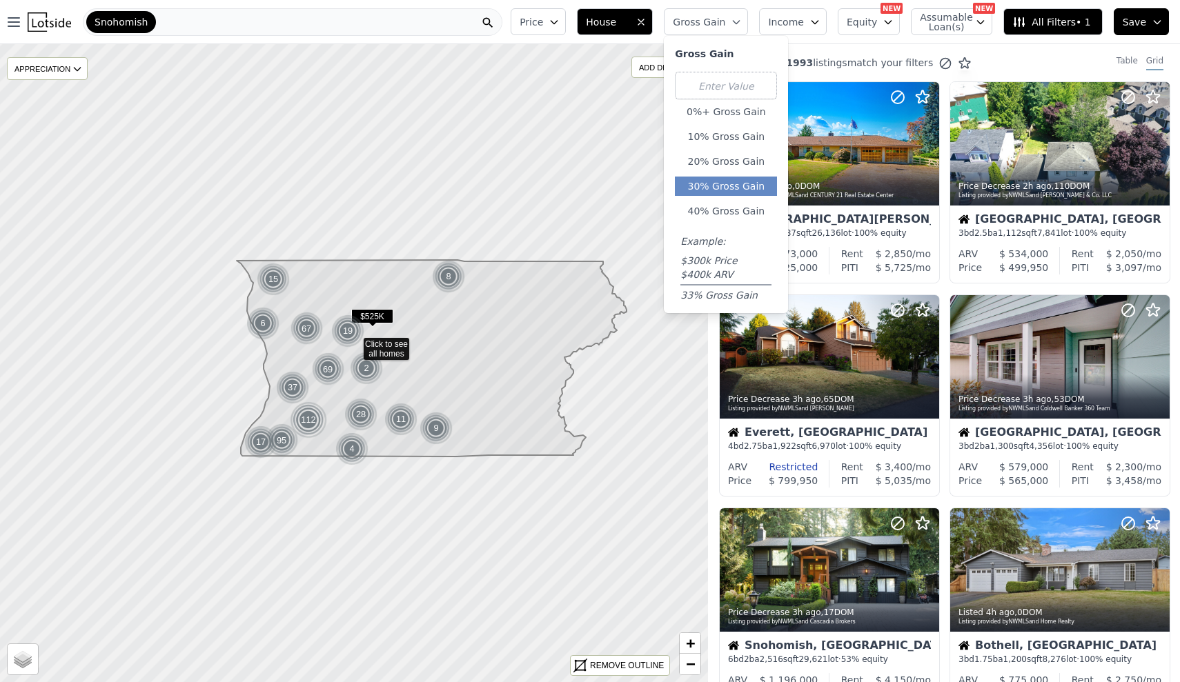
click at [738, 186] on button "30% Gross Gain" at bounding box center [726, 186] width 102 height 19
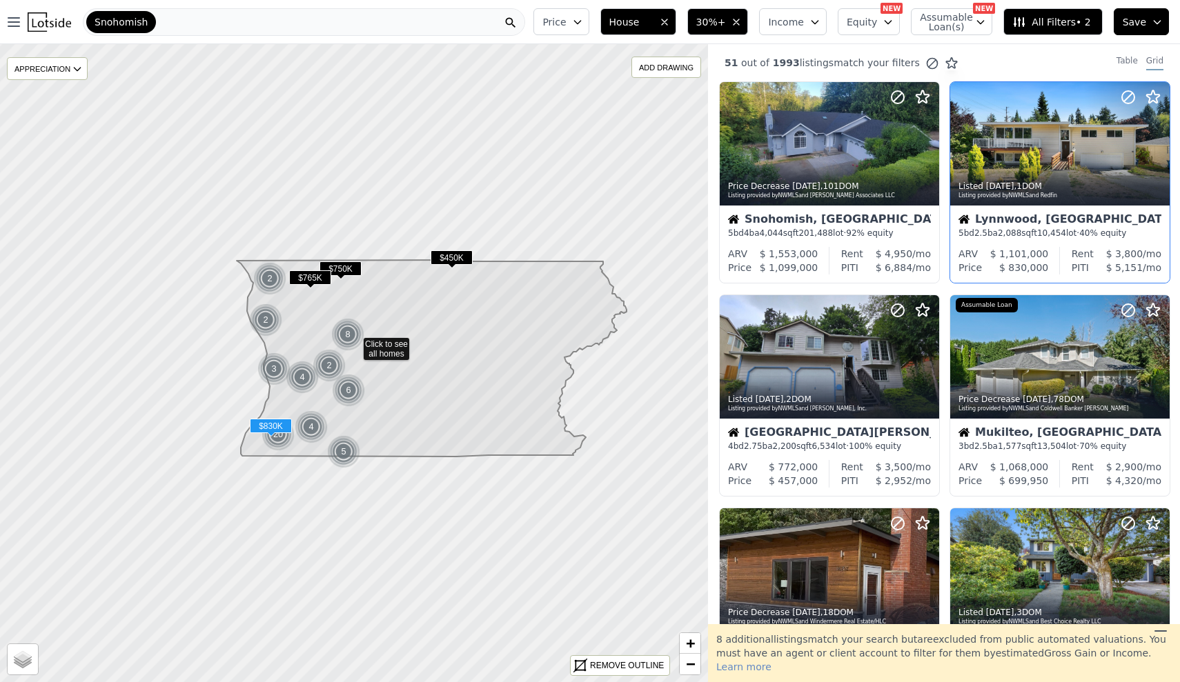
scroll to position [6, 0]
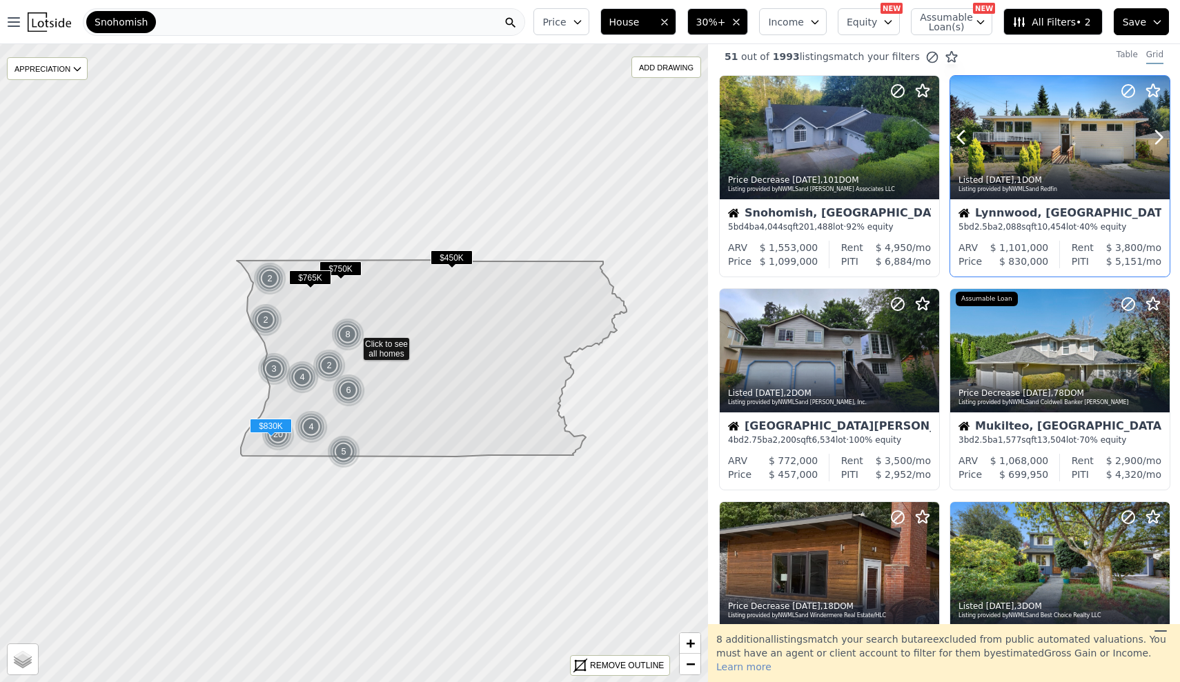
click at [1101, 168] on div "Listed [DATE] , 1 DOM Listing provided by NWMLS and Redfin" at bounding box center [1059, 182] width 219 height 33
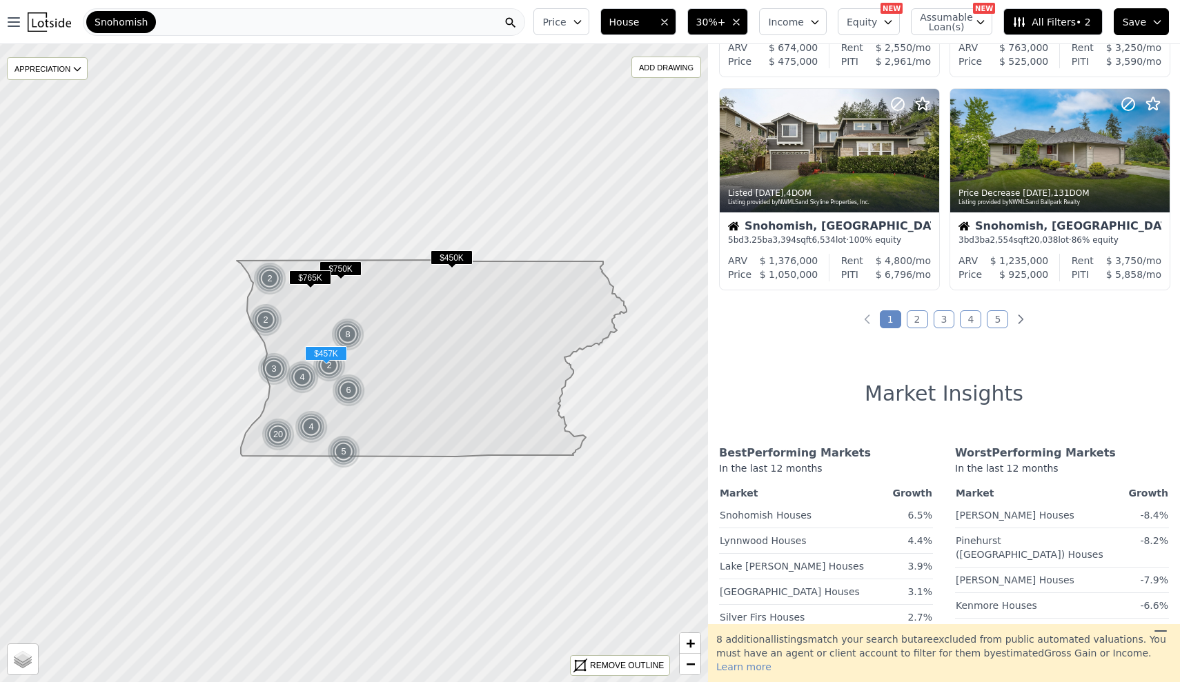
scroll to position [1061, 0]
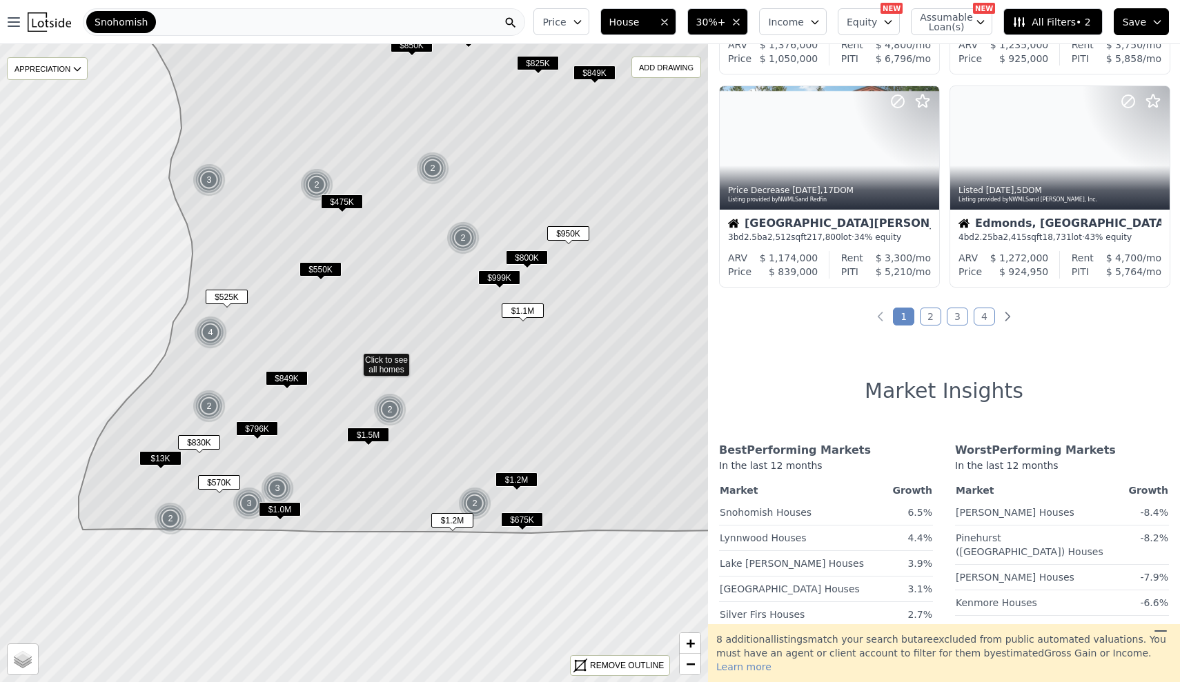
drag, startPoint x: 221, startPoint y: 454, endPoint x: 451, endPoint y: 525, distance: 240.5
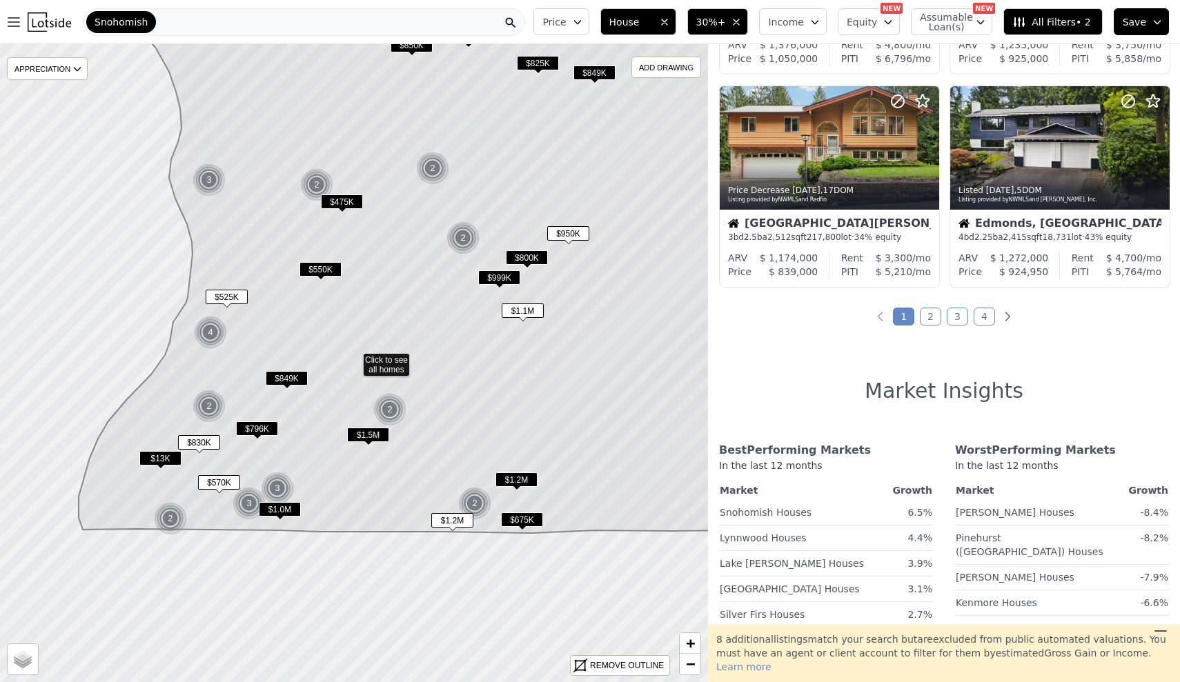
click at [451, 524] on span "$1.2M" at bounding box center [452, 520] width 42 height 14
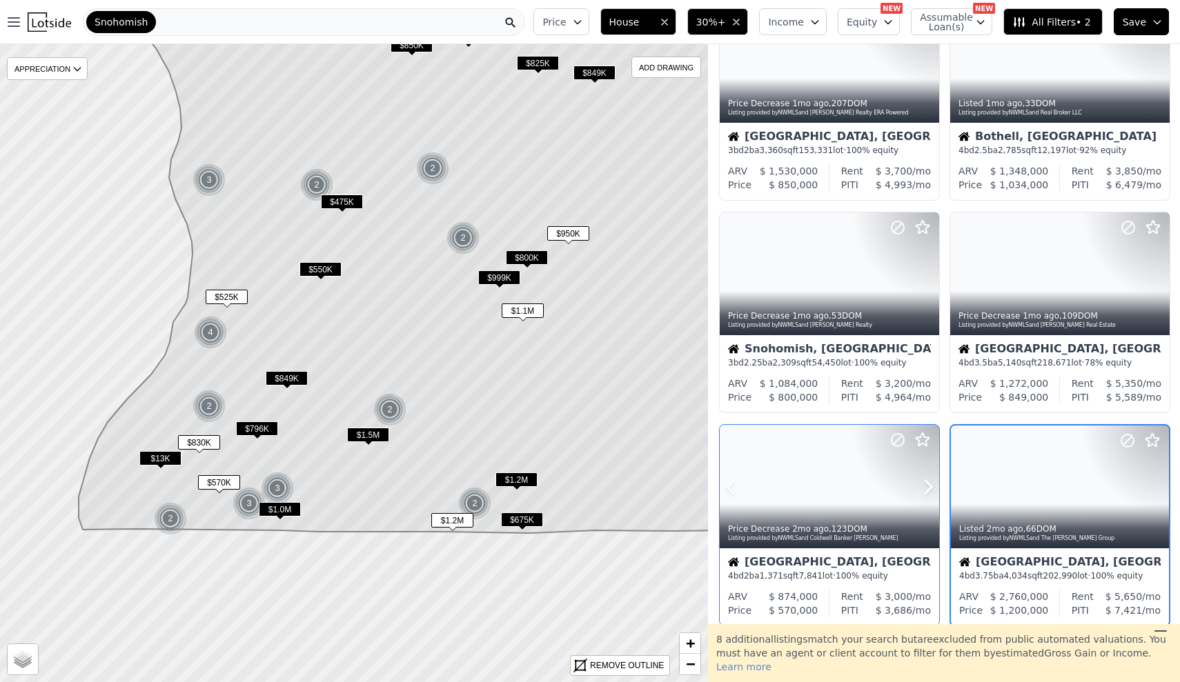
scroll to position [718, 0]
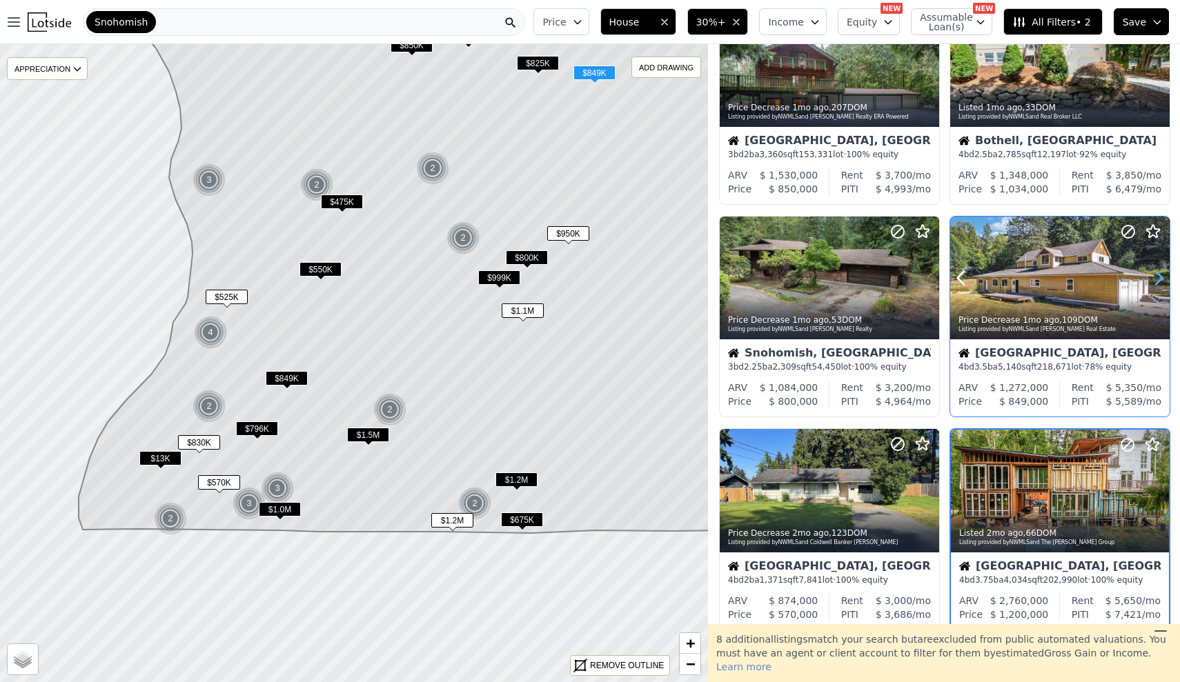
click at [1162, 285] on icon at bounding box center [1159, 278] width 22 height 22
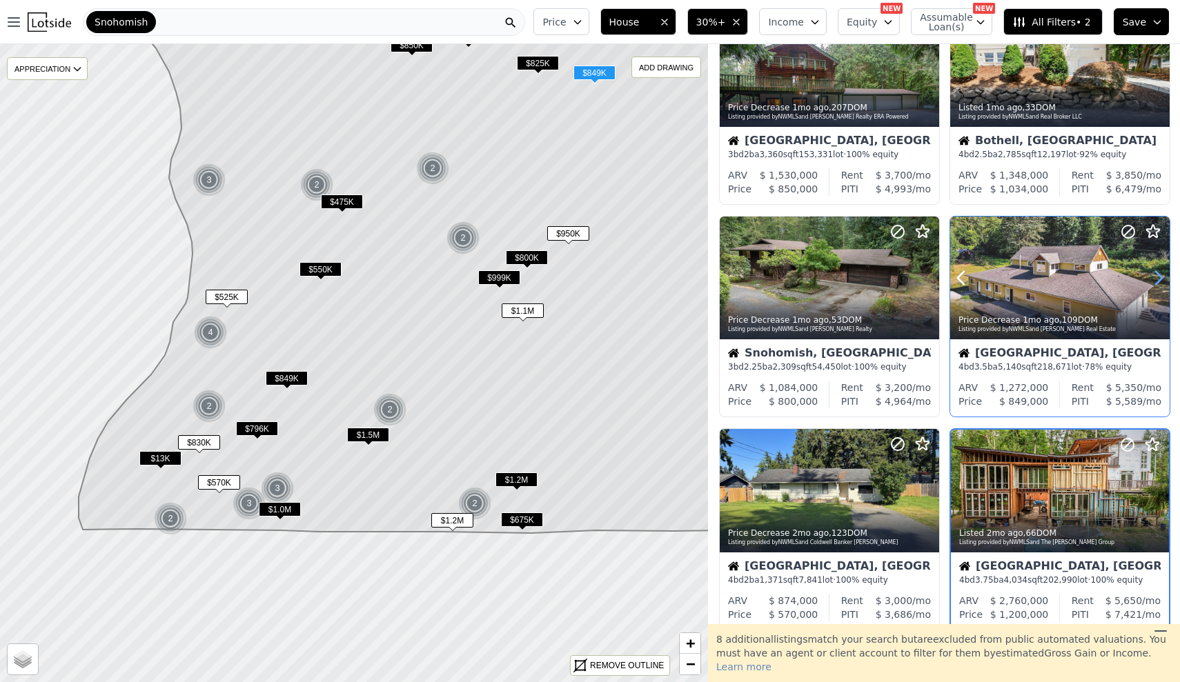
click at [1162, 285] on icon at bounding box center [1159, 278] width 22 height 22
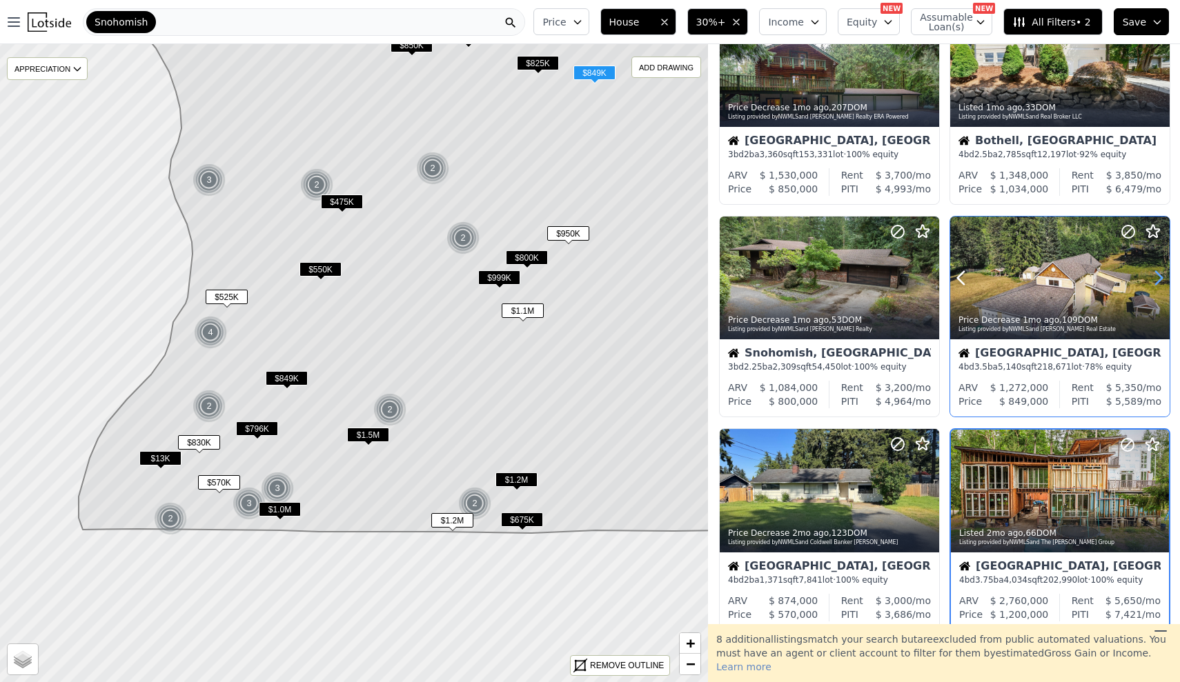
click at [1162, 285] on icon at bounding box center [1159, 278] width 22 height 22
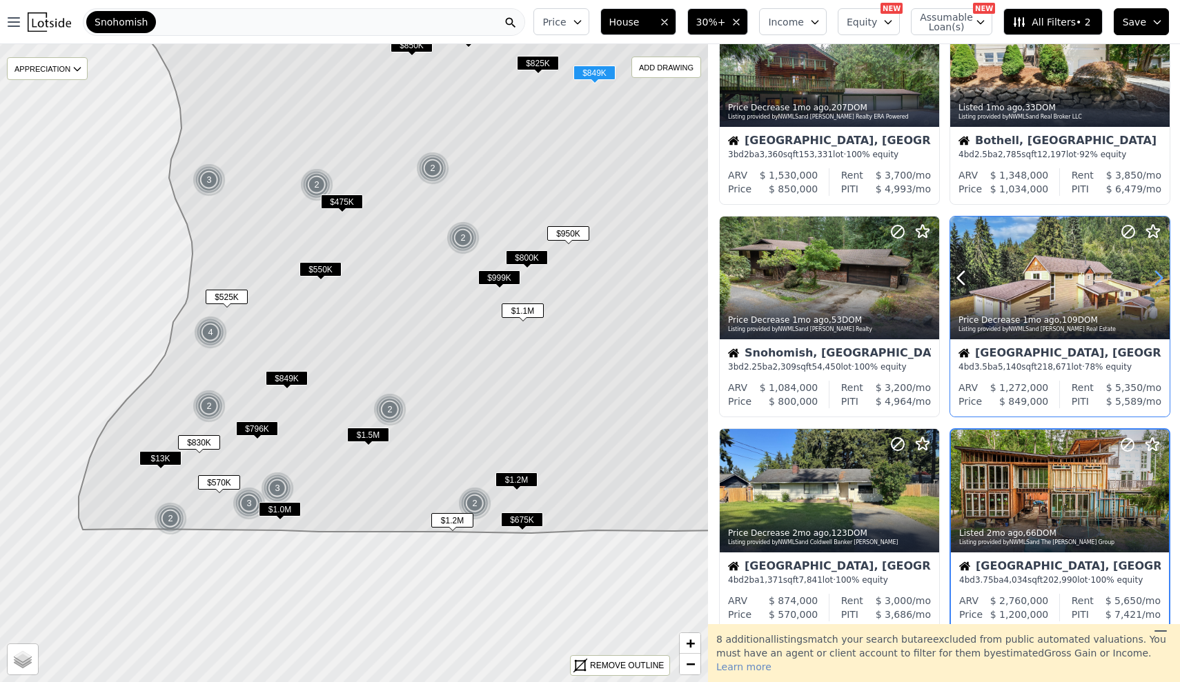
click at [1162, 285] on icon at bounding box center [1159, 278] width 22 height 22
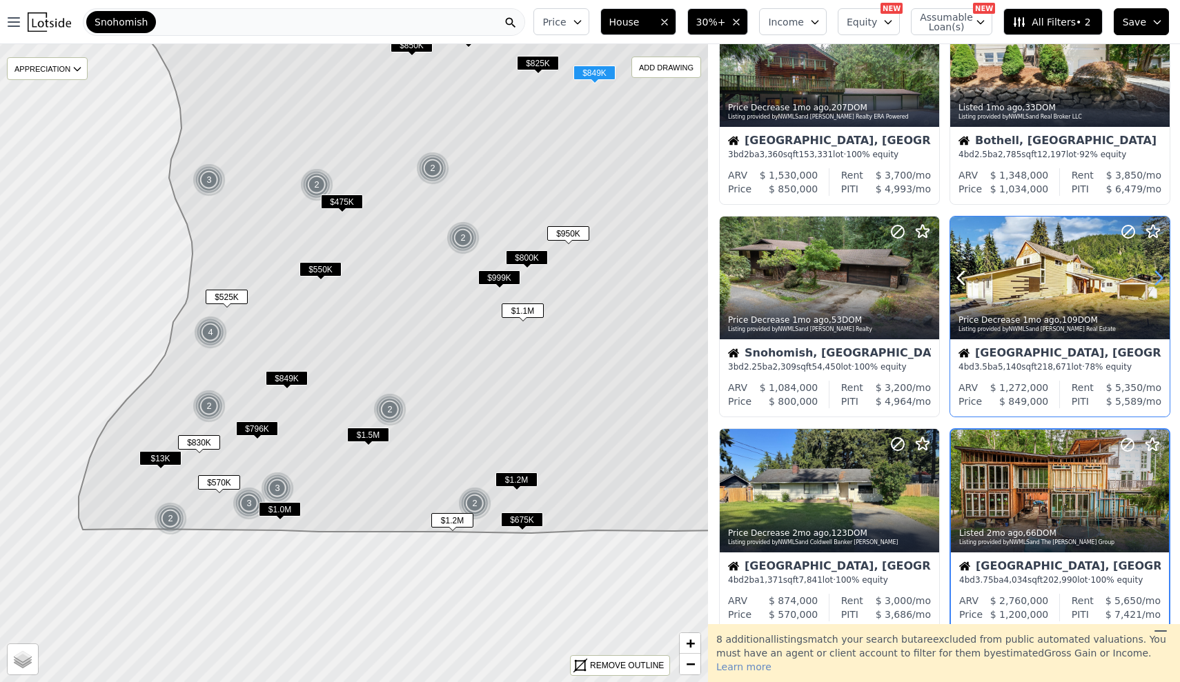
click at [1162, 285] on icon at bounding box center [1159, 278] width 22 height 22
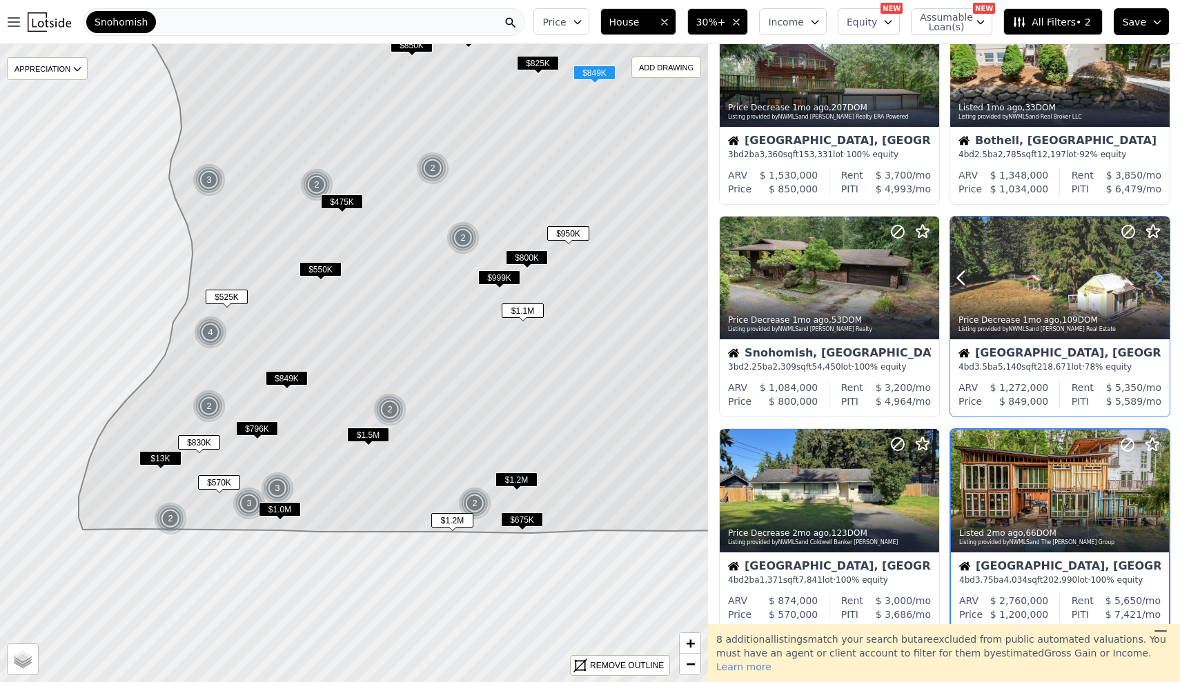
click at [1162, 285] on icon at bounding box center [1159, 278] width 22 height 22
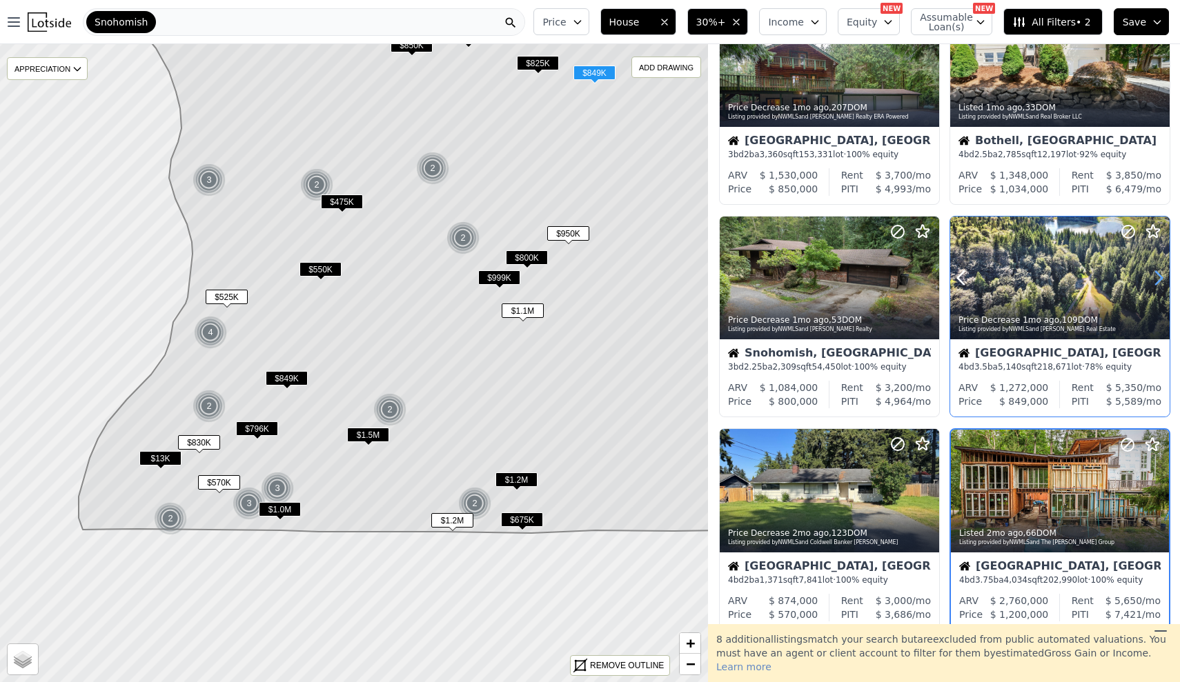
click at [1162, 285] on icon at bounding box center [1159, 278] width 22 height 22
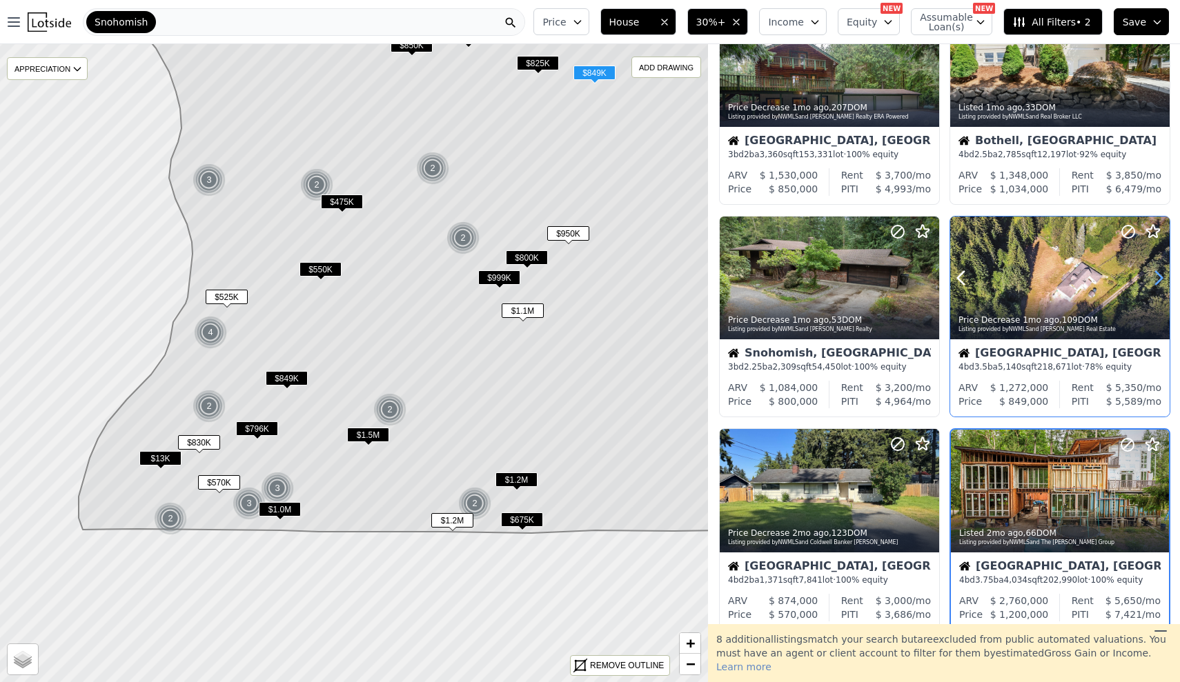
click at [1162, 285] on icon at bounding box center [1159, 278] width 22 height 22
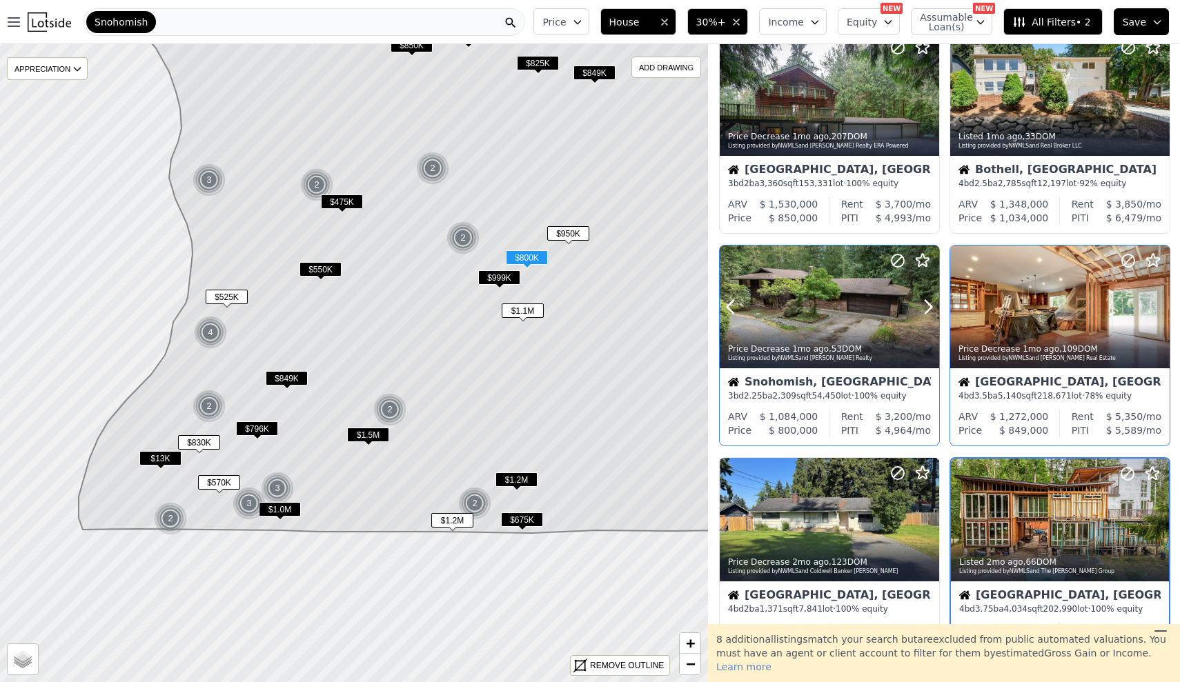
scroll to position [687, 0]
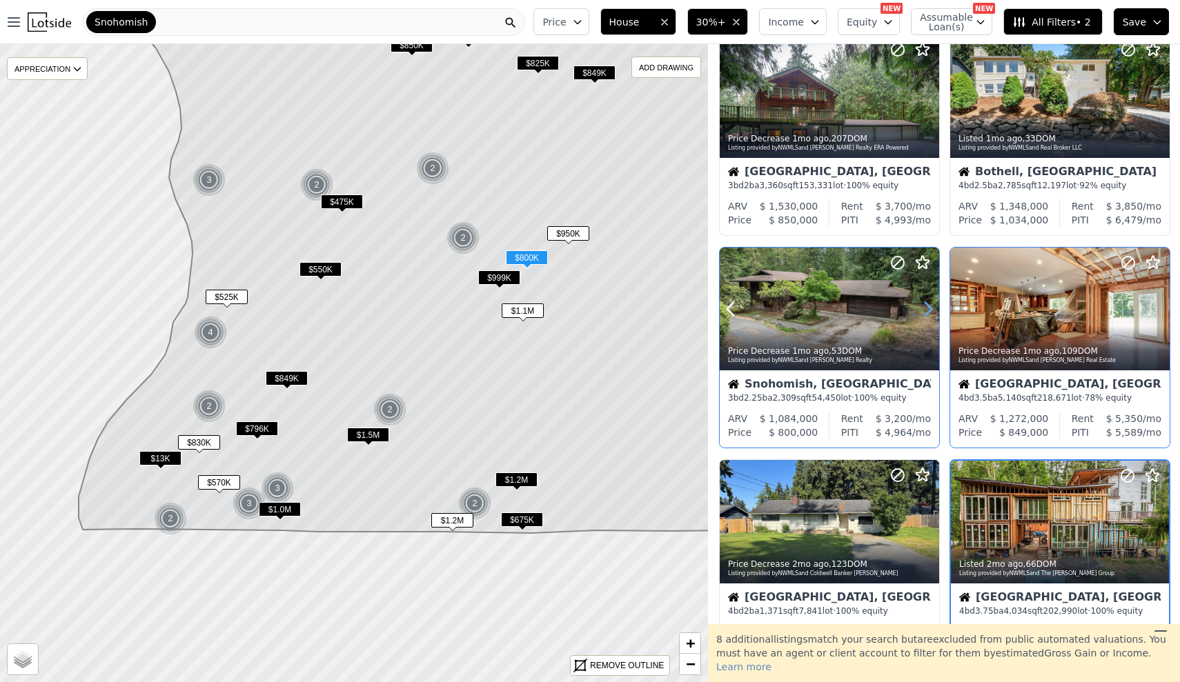
click at [926, 317] on icon at bounding box center [928, 309] width 22 height 22
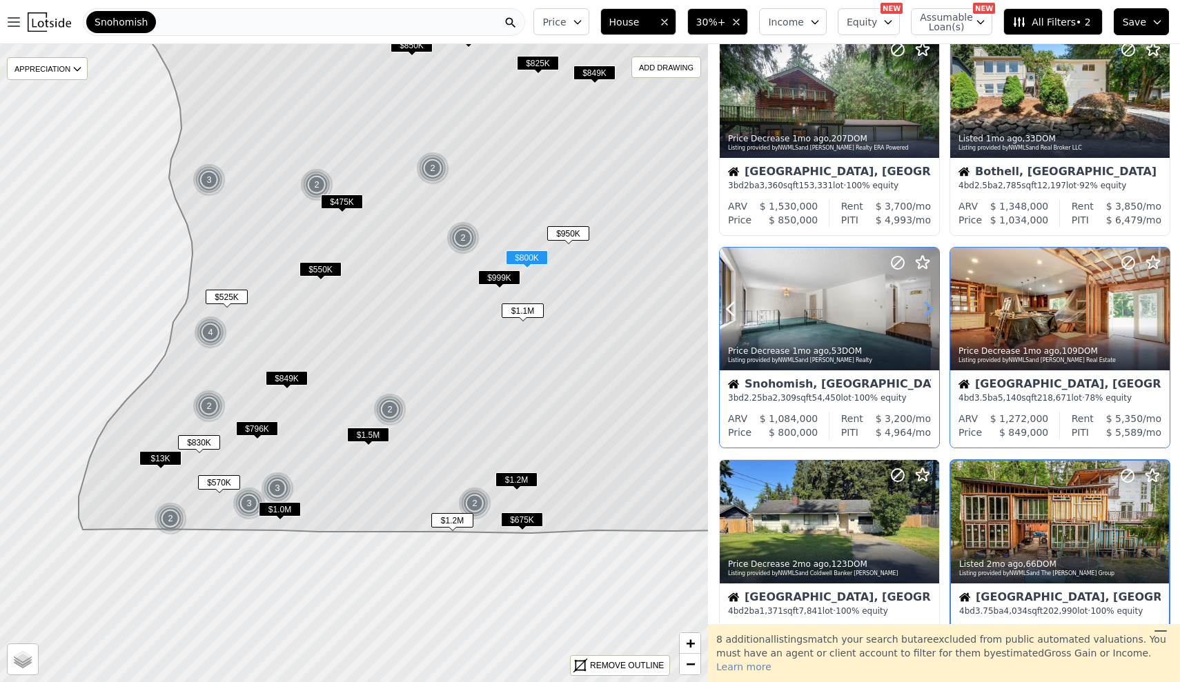
click at [926, 317] on icon at bounding box center [928, 309] width 22 height 22
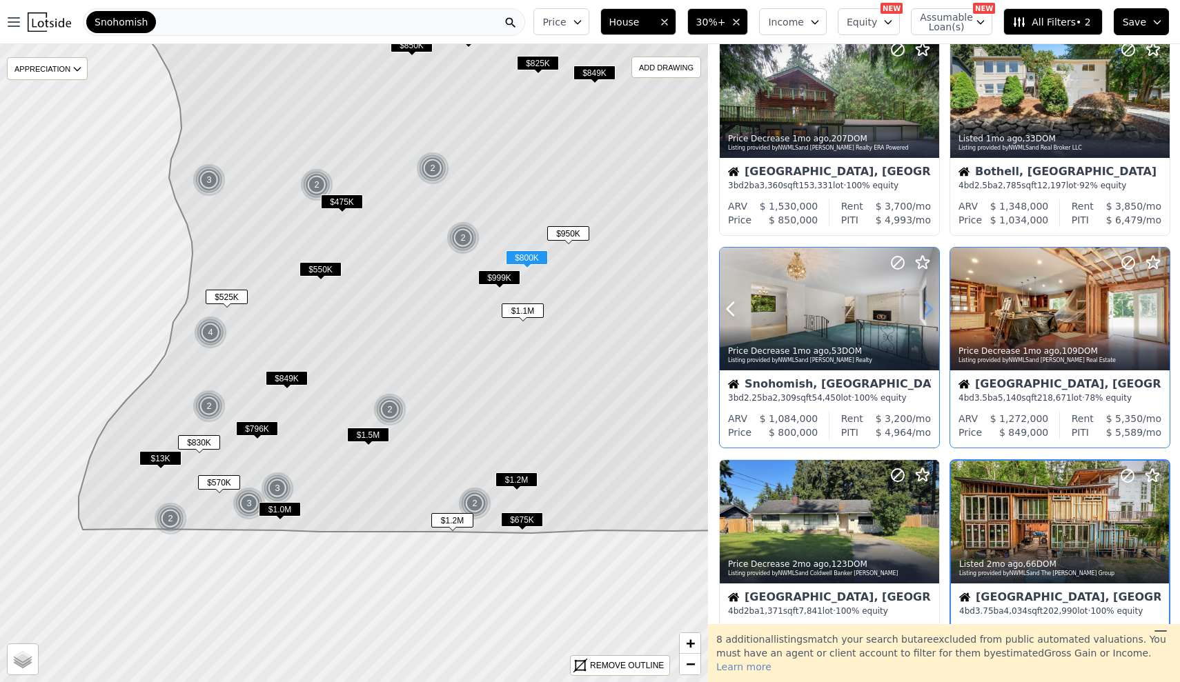
click at [926, 317] on icon at bounding box center [928, 309] width 22 height 22
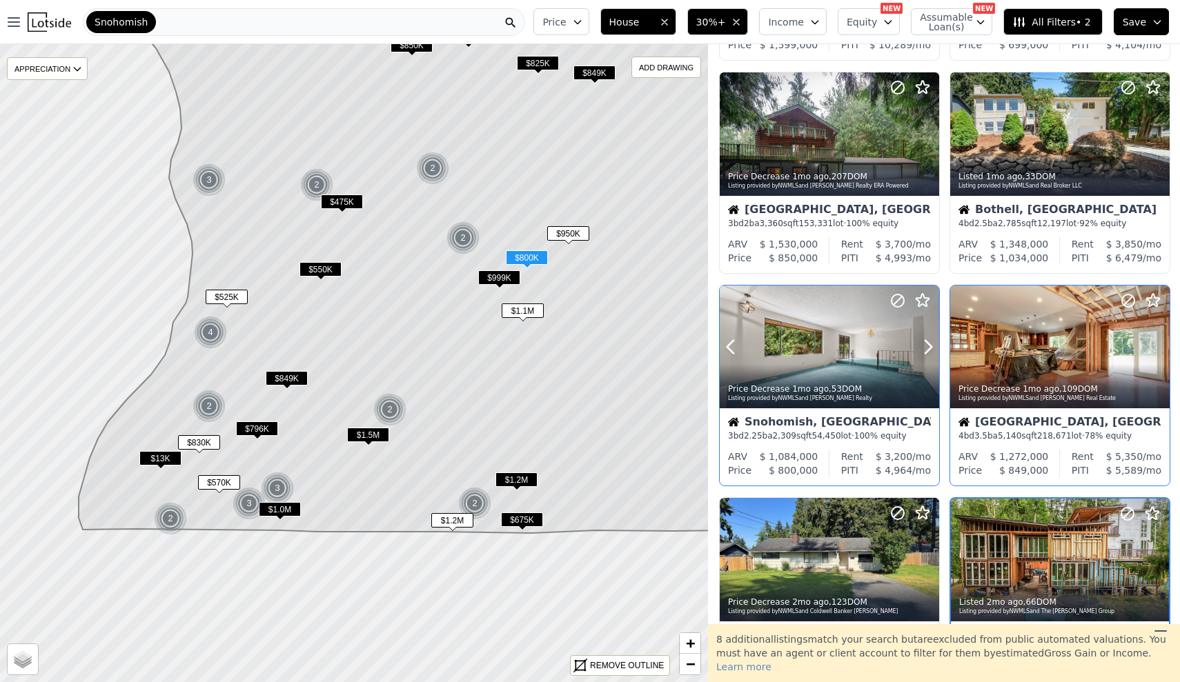
scroll to position [647, 0]
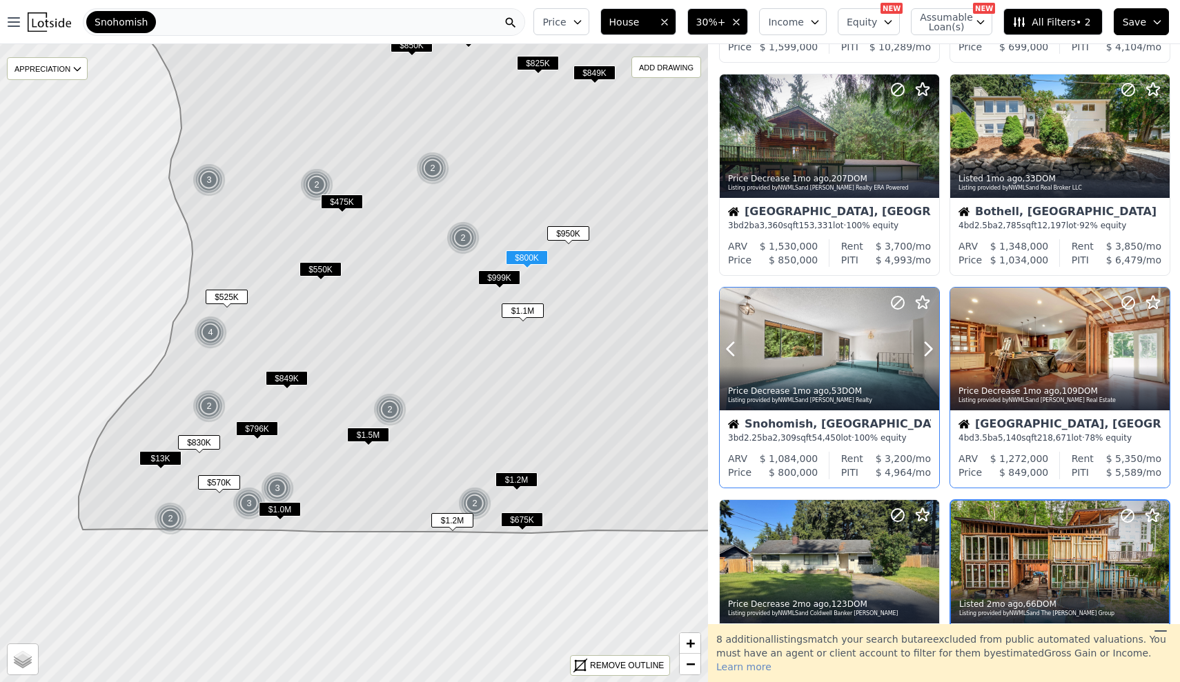
click at [792, 366] on div at bounding box center [829, 350] width 219 height 124
click at [731, 355] on icon at bounding box center [731, 349] width 22 height 22
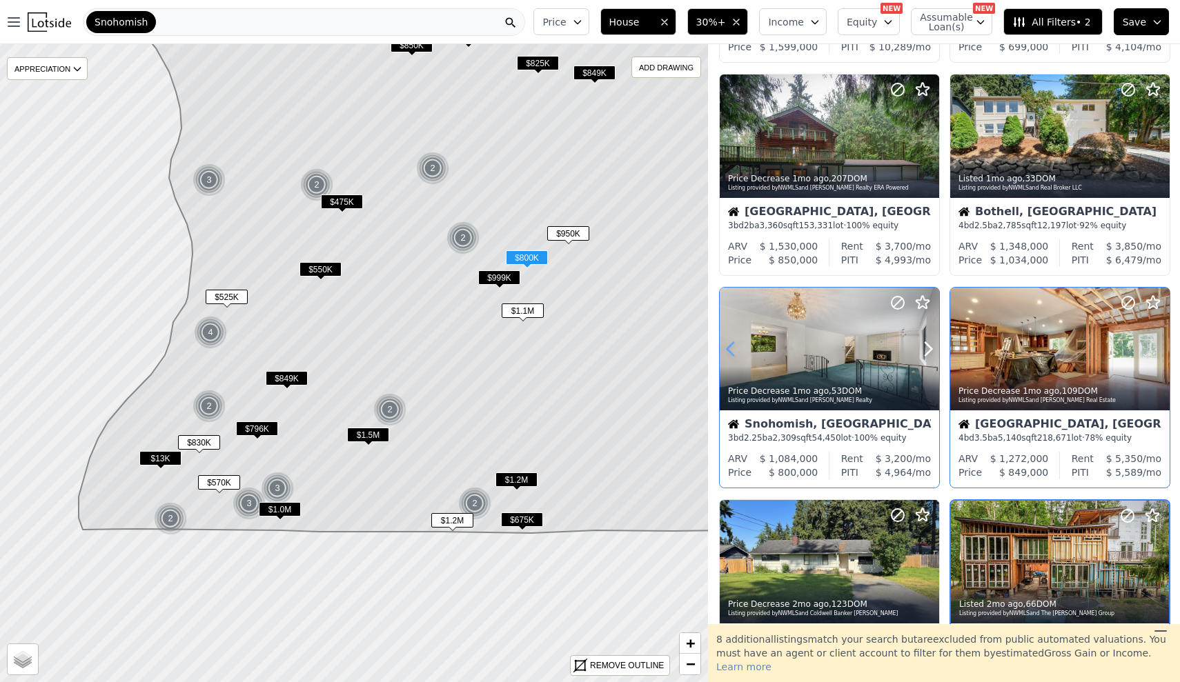
click at [731, 355] on icon at bounding box center [731, 349] width 22 height 22
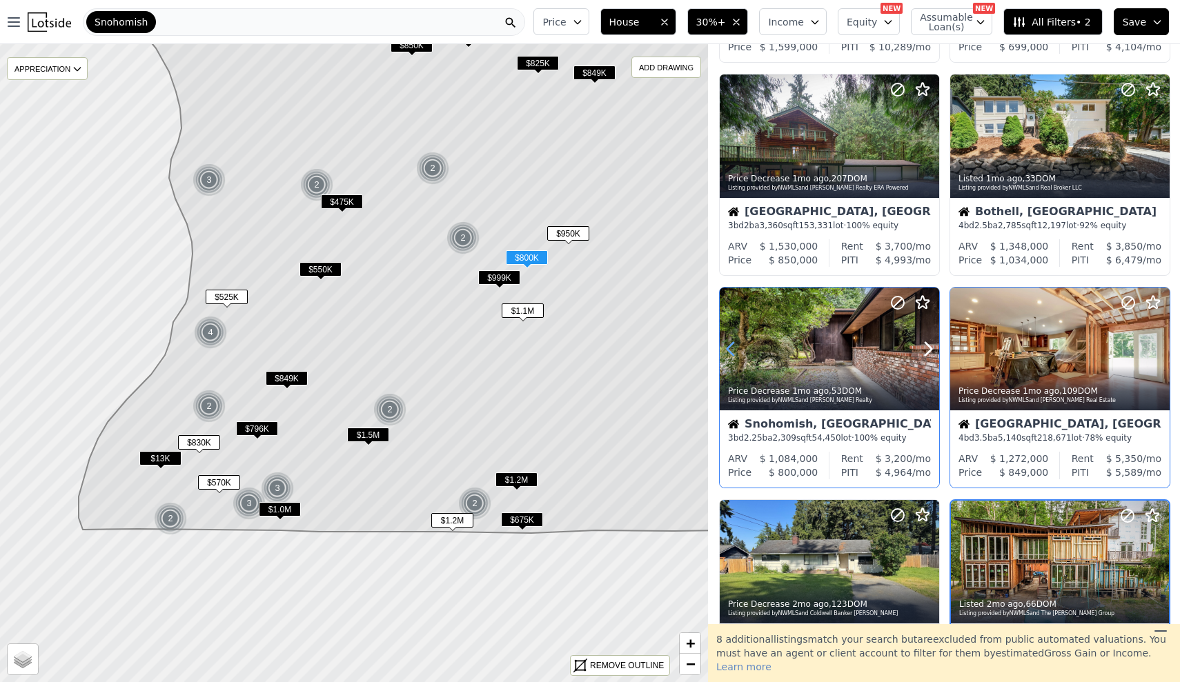
click at [731, 355] on icon at bounding box center [731, 349] width 22 height 22
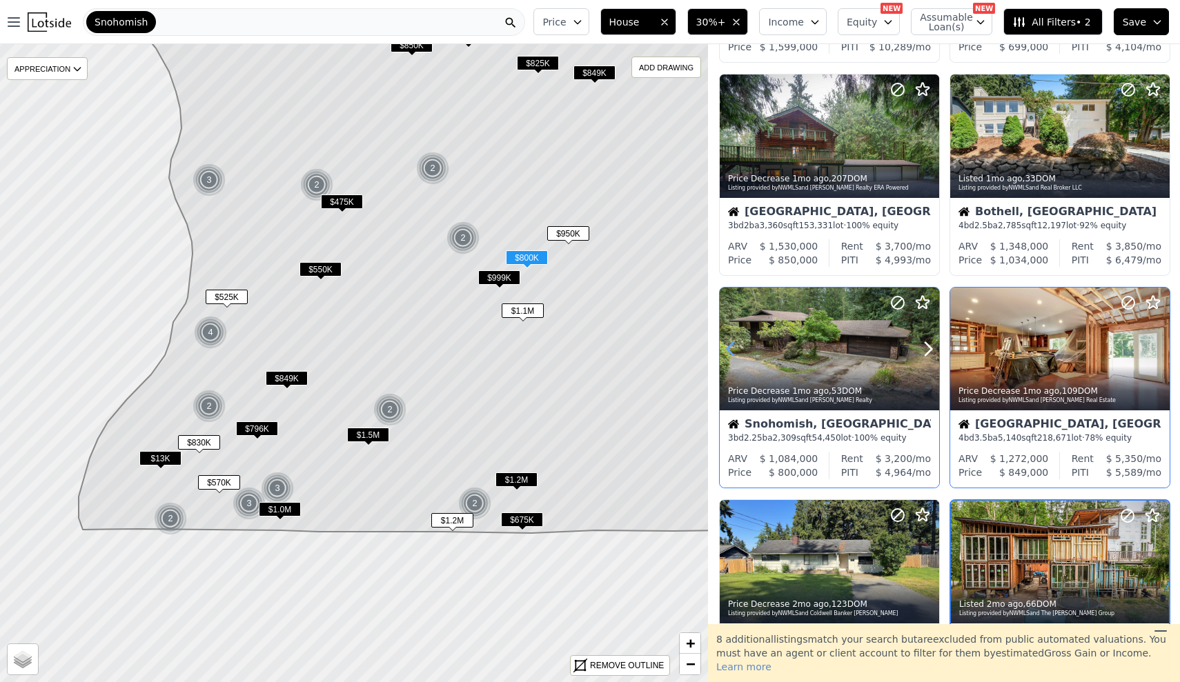
click at [731, 355] on icon at bounding box center [731, 349] width 22 height 22
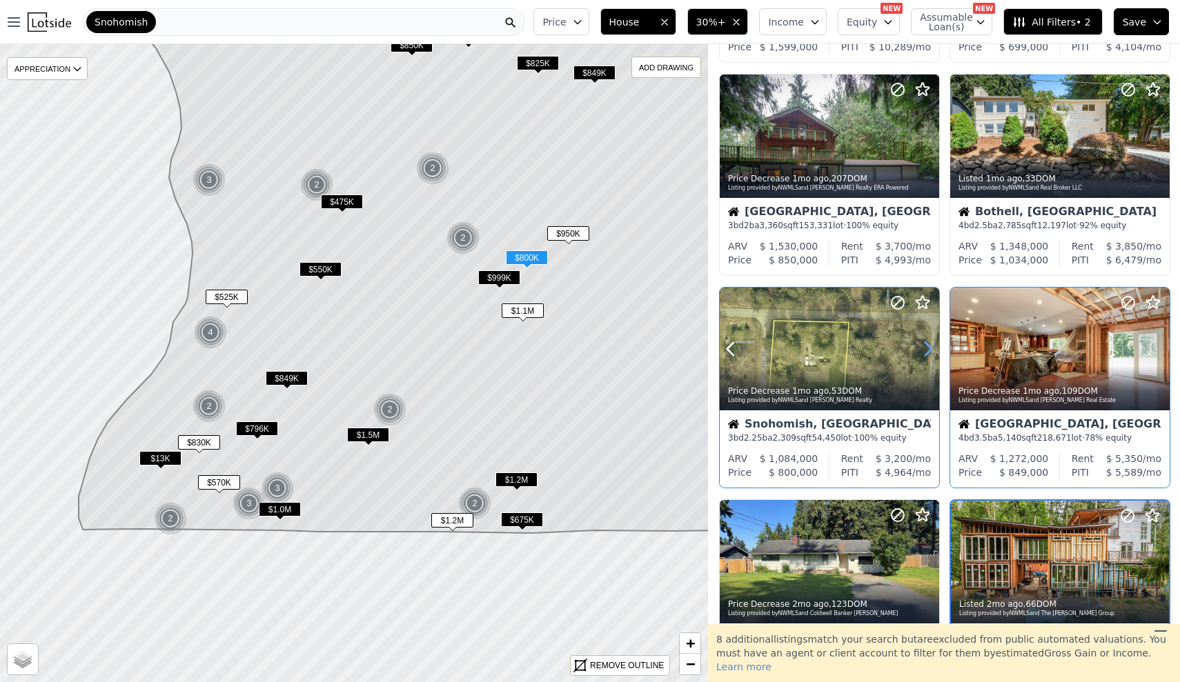
click at [929, 348] on icon at bounding box center [928, 349] width 22 height 22
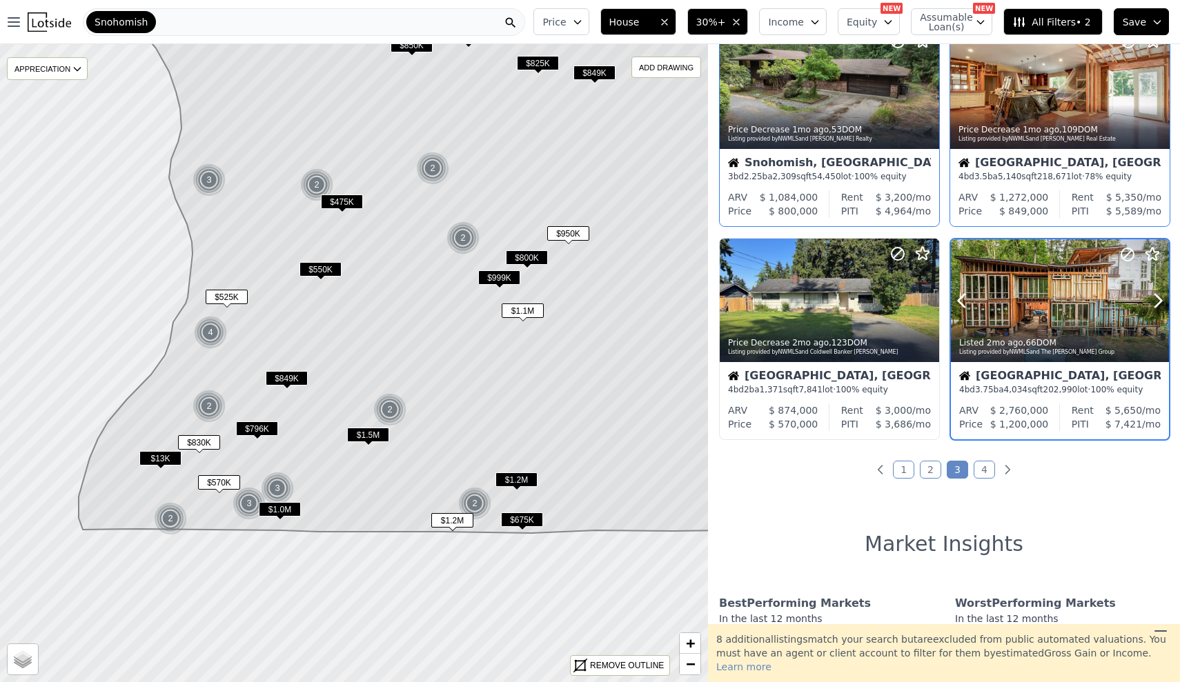
scroll to position [907, 0]
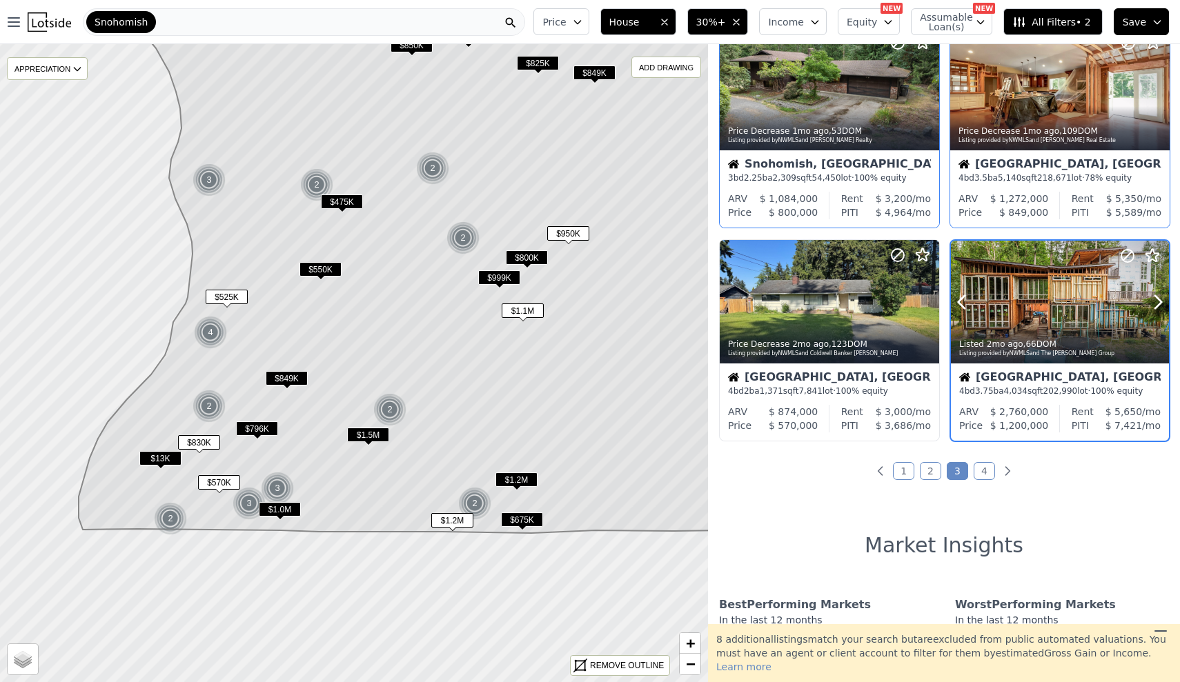
click at [1083, 319] on div at bounding box center [1125, 285] width 88 height 88
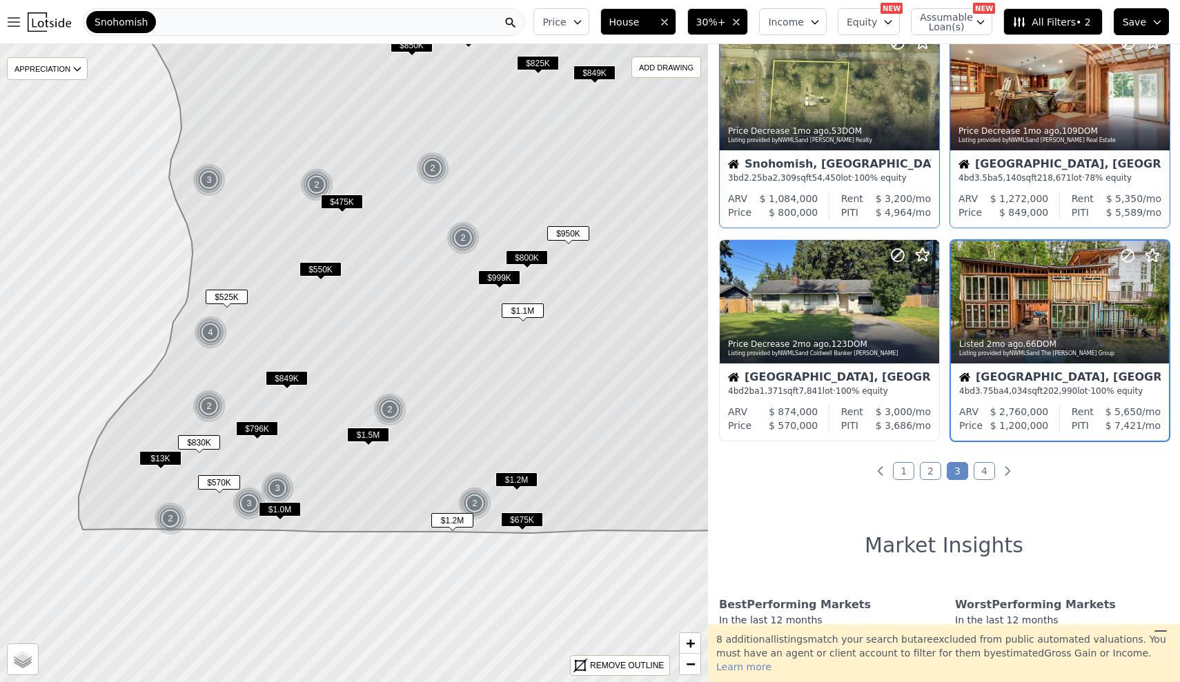
click at [204, 23] on div "Snohomish" at bounding box center [304, 22] width 442 height 28
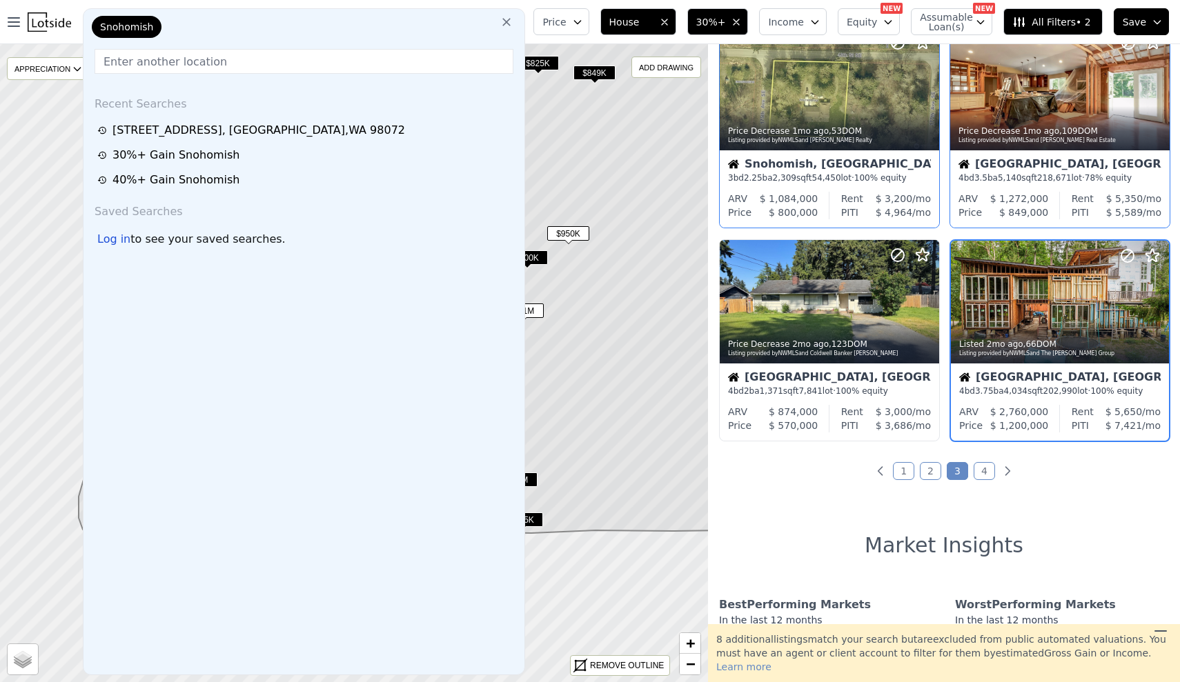
click at [281, 66] on input "text" at bounding box center [304, 61] width 419 height 25
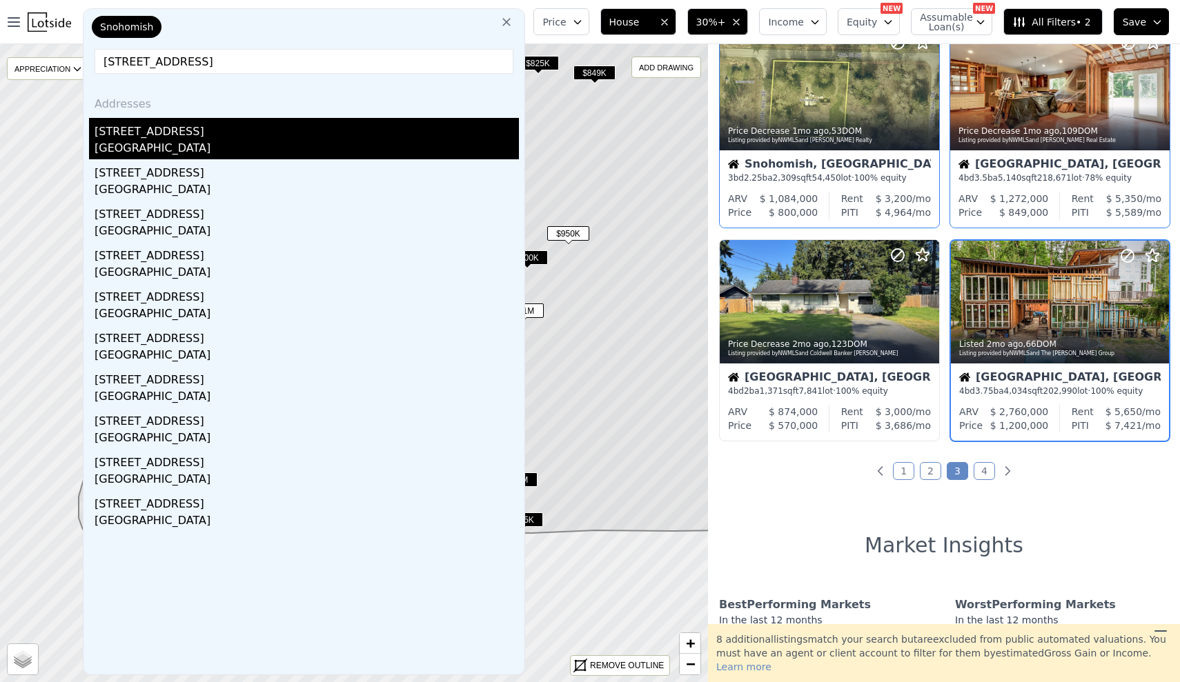
type input "2232 177th place sw"
click at [410, 150] on div "Lynnwood, WA 98037" at bounding box center [307, 149] width 424 height 19
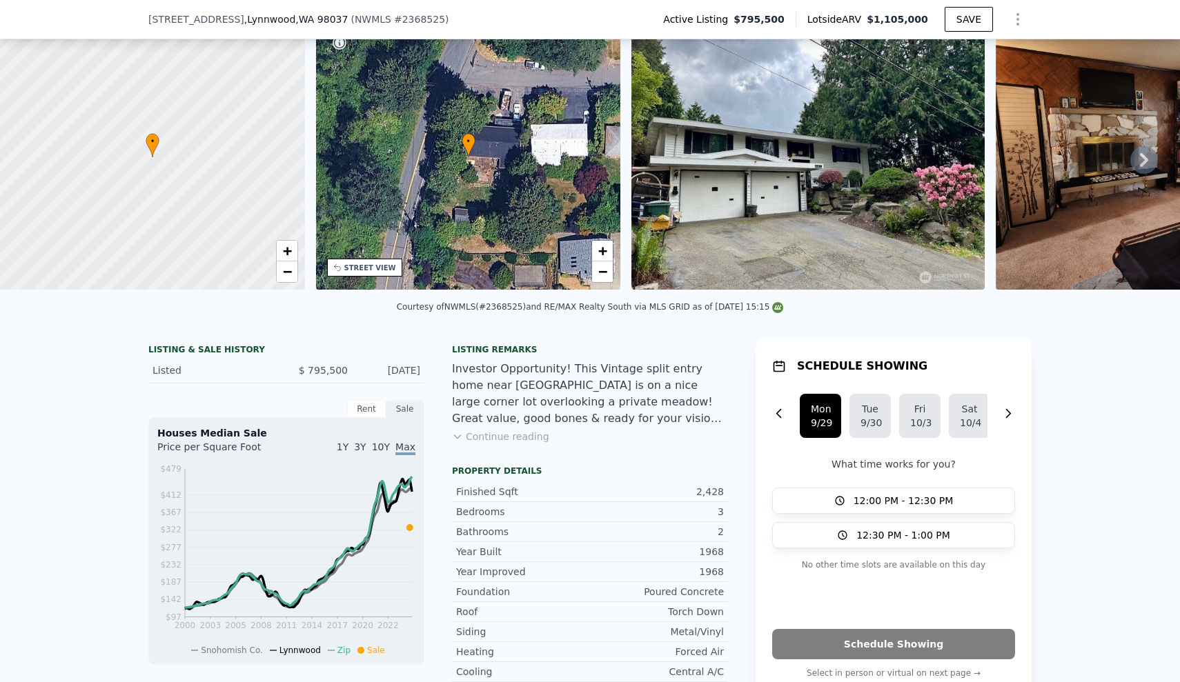
scroll to position [65, 0]
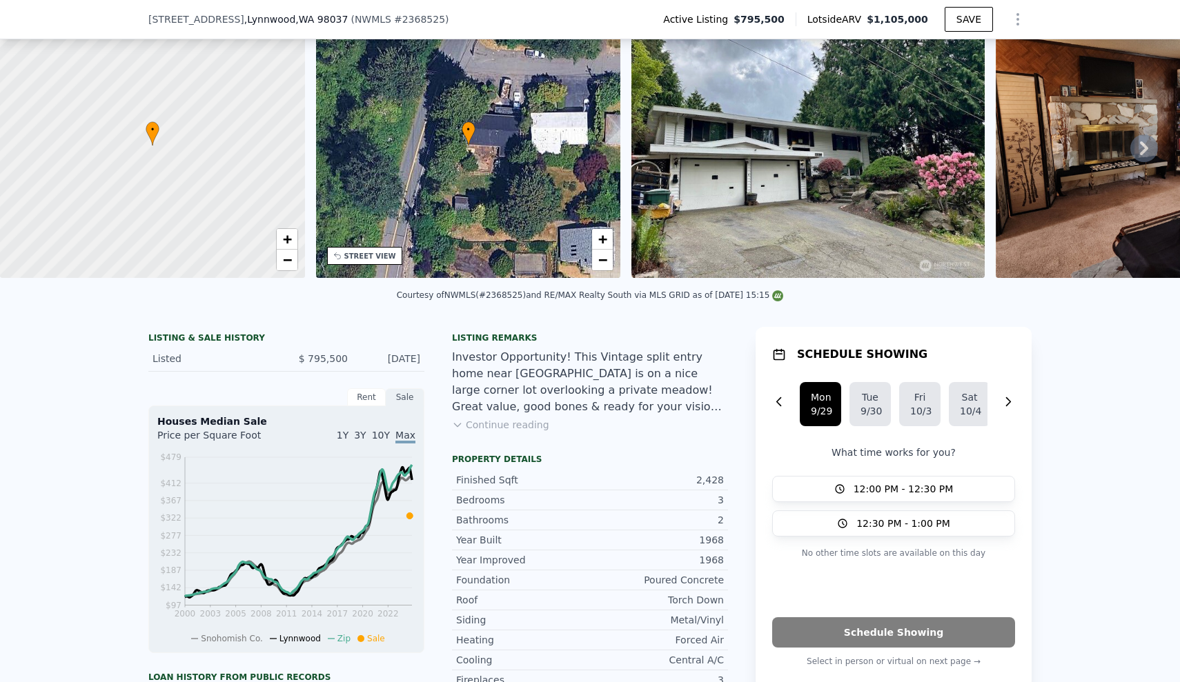
click at [515, 422] on button "Continue reading" at bounding box center [500, 425] width 97 height 14
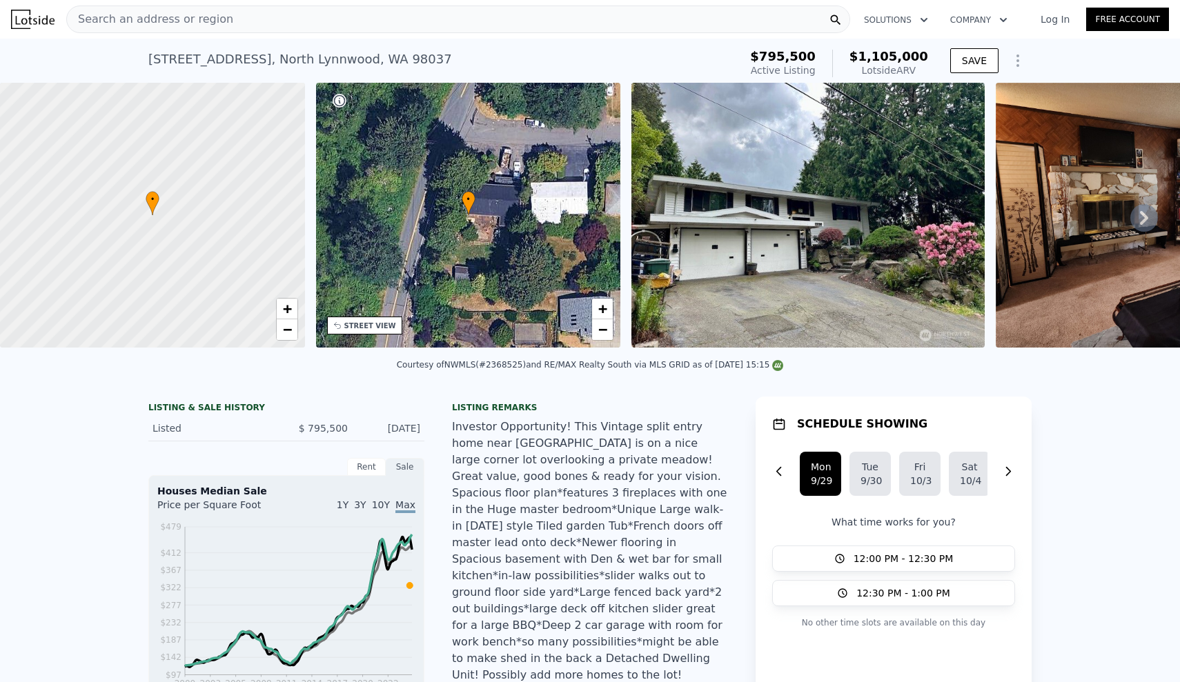
scroll to position [0, 0]
click at [1150, 215] on icon at bounding box center [1144, 218] width 28 height 28
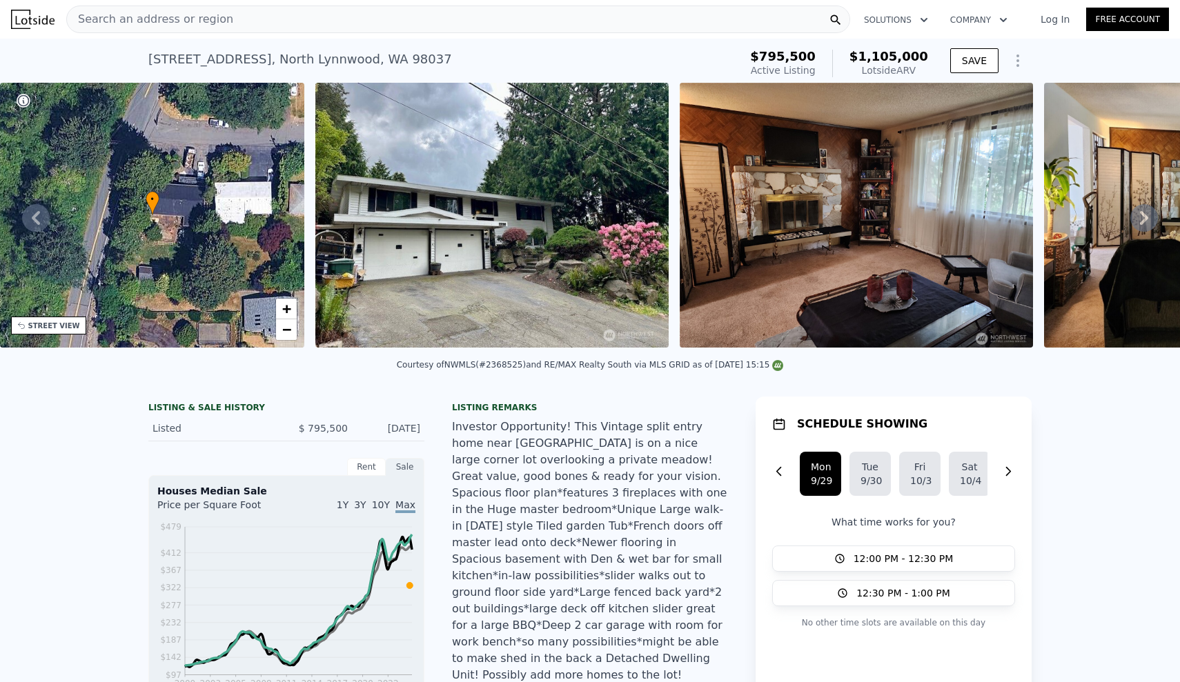
click at [1150, 215] on icon at bounding box center [1144, 218] width 28 height 28
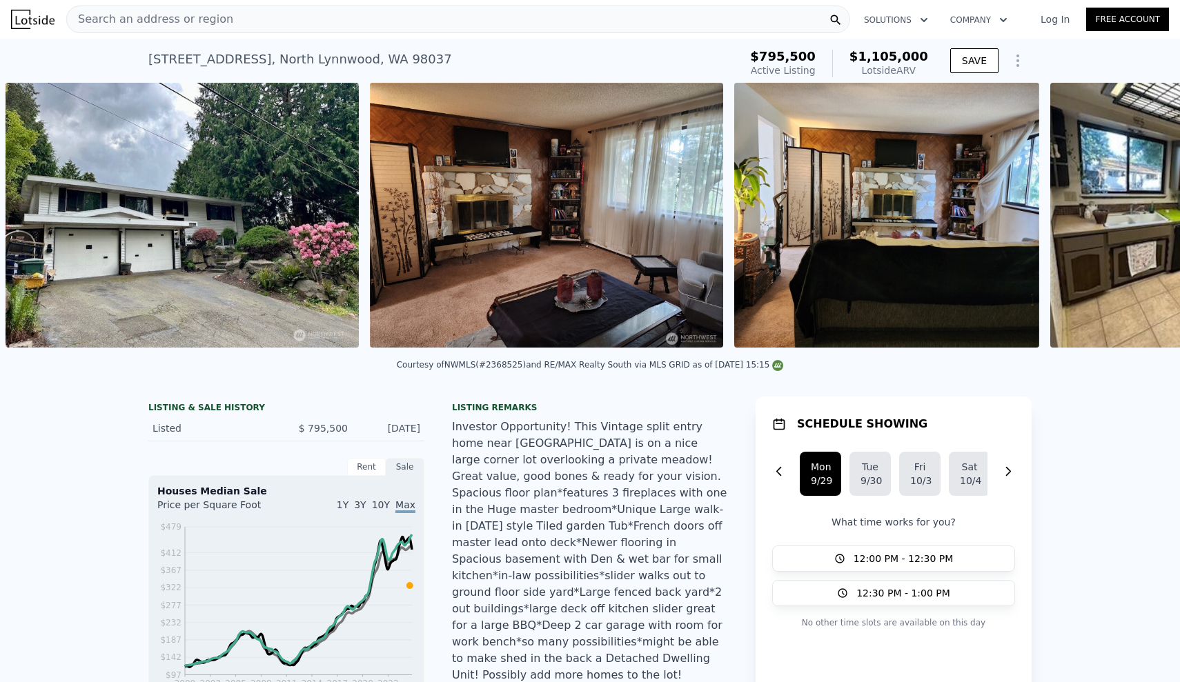
click at [1150, 215] on div "• + − • + − STREET VIEW Loading... SATELLITE VIEW" at bounding box center [590, 218] width 1180 height 270
click at [1150, 215] on icon at bounding box center [1144, 218] width 28 height 28
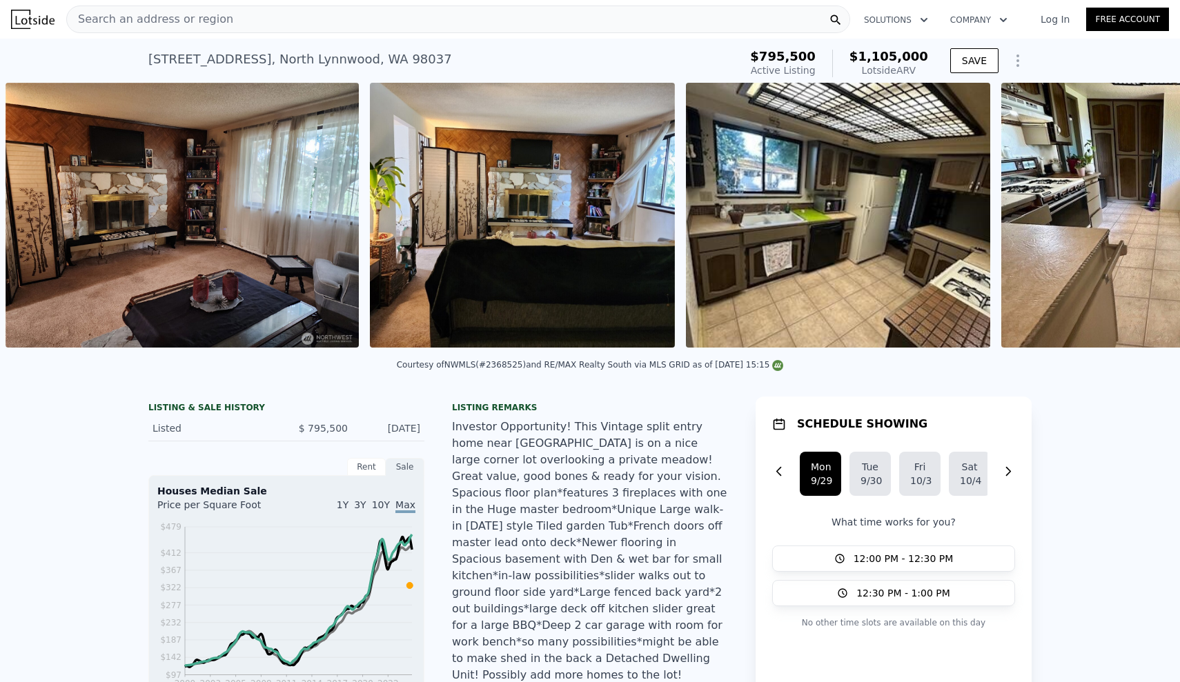
click at [1140, 219] on div "• + − • + − STREET VIEW Loading... SATELLITE VIEW" at bounding box center [590, 218] width 1180 height 270
click at [1140, 219] on icon at bounding box center [1144, 218] width 28 height 28
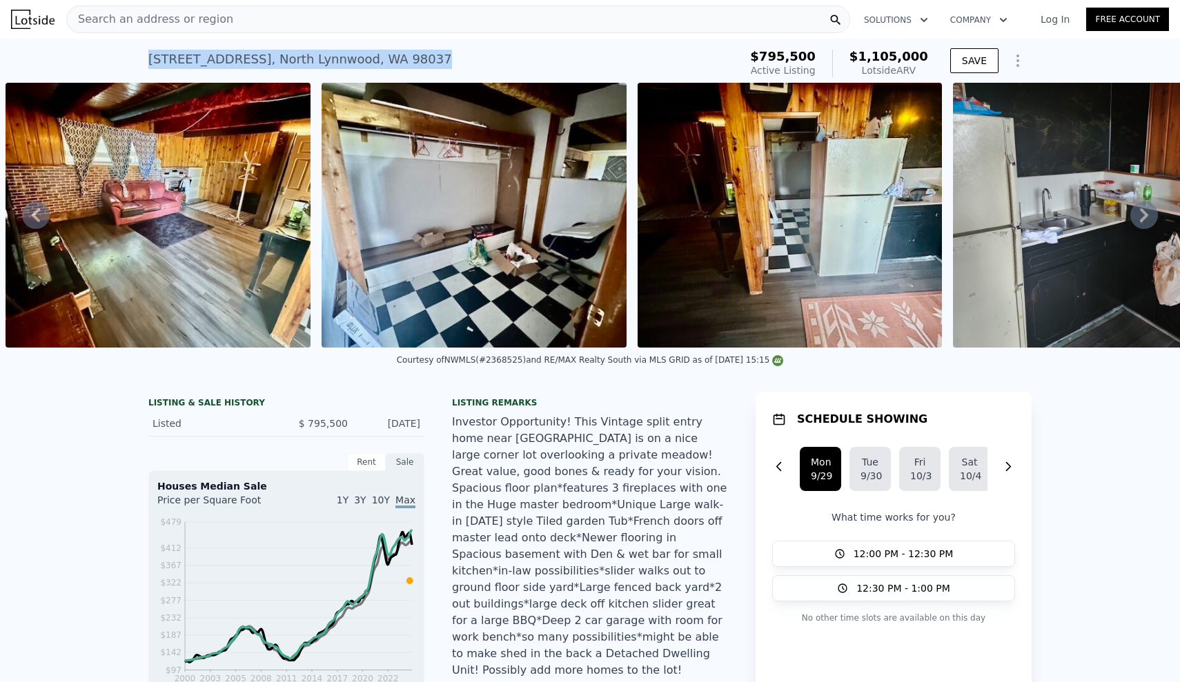
drag, startPoint x: 427, startPoint y: 58, endPoint x: 128, endPoint y: 59, distance: 299.5
click at [128, 59] on div "2232 177th Pl SW , North Lynnwood , WA 98037 Active at $795,500 (~ARV $1.105m )…" at bounding box center [590, 61] width 1180 height 44
copy div "2232 177th Pl SW , North Lynnwood , WA 98037 Active at $795,500 (~ARV $1.105m )"
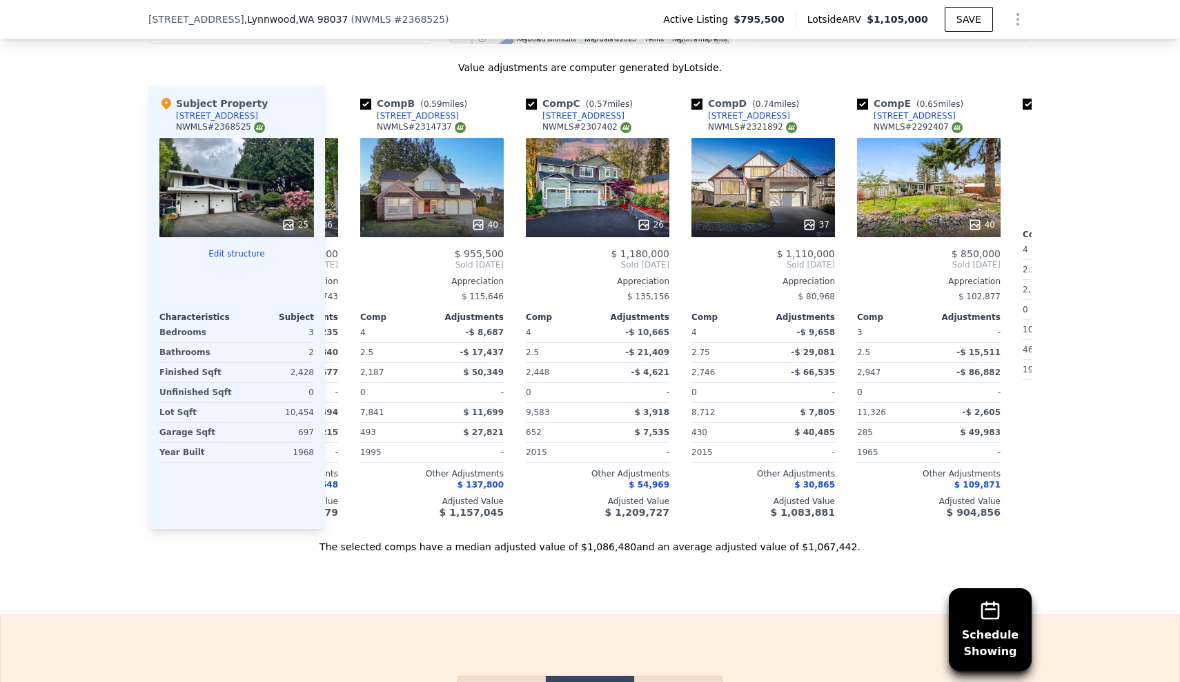
scroll to position [0, 151]
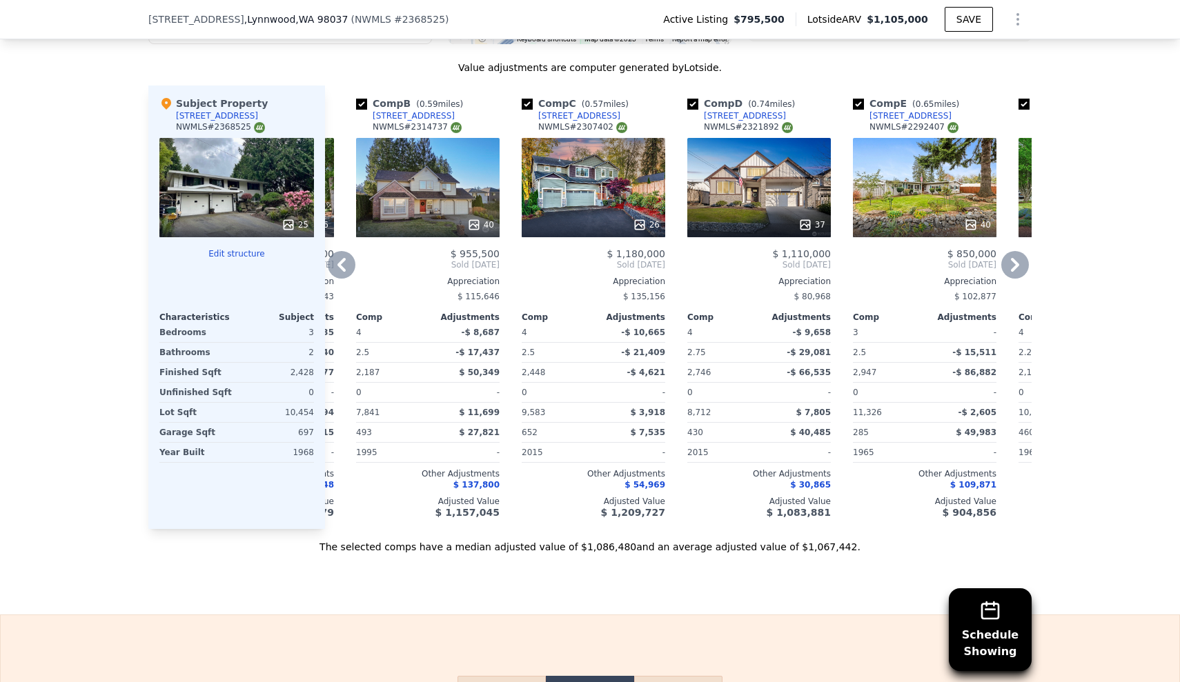
click at [607, 176] on div "26" at bounding box center [594, 187] width 144 height 99
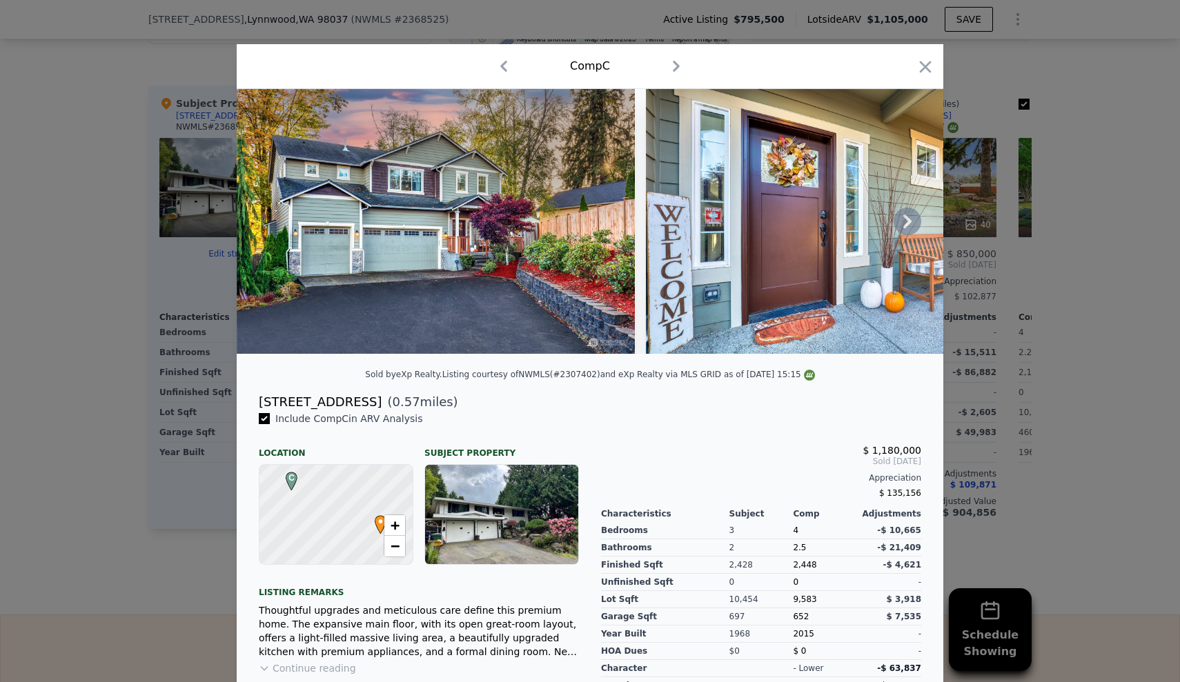
click at [912, 217] on icon at bounding box center [908, 222] width 28 height 28
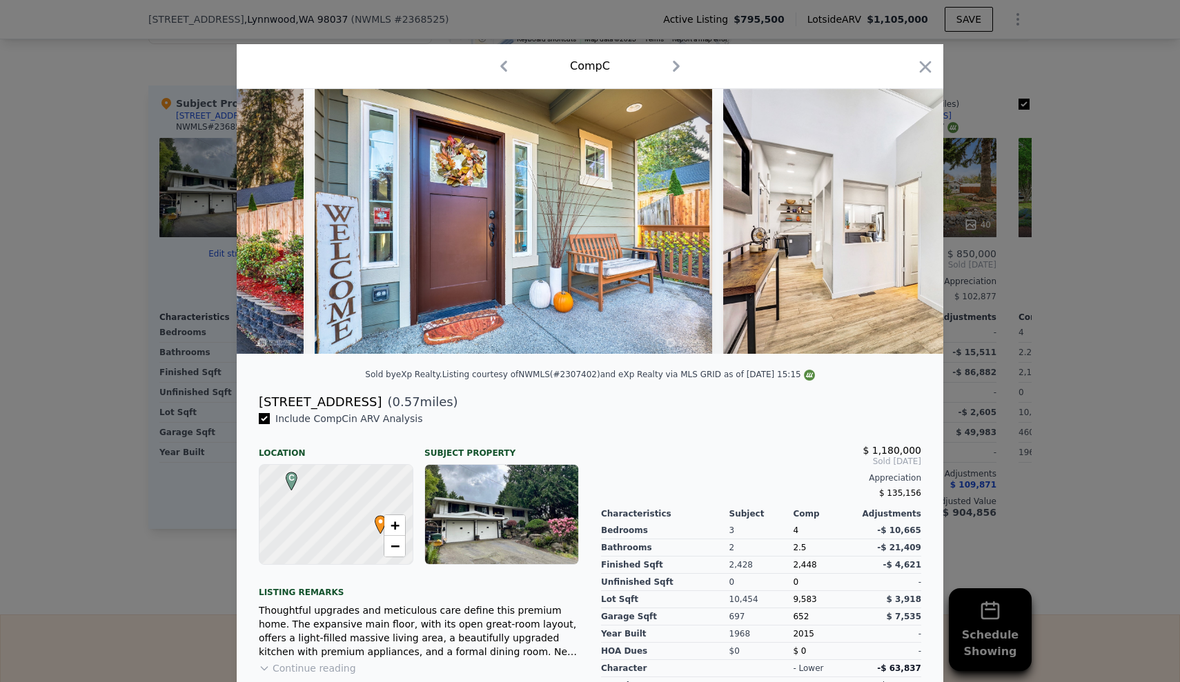
click at [912, 217] on img at bounding box center [921, 221] width 397 height 265
click at [912, 217] on icon at bounding box center [908, 222] width 28 height 28
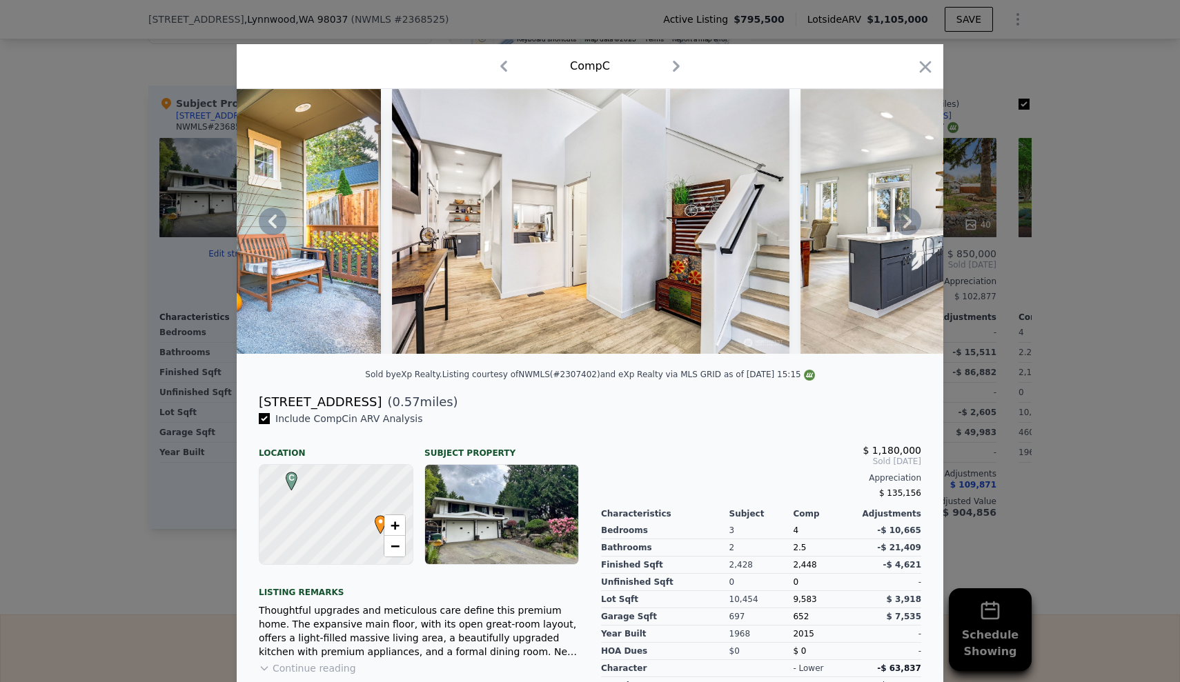
click at [912, 217] on icon at bounding box center [908, 222] width 28 height 28
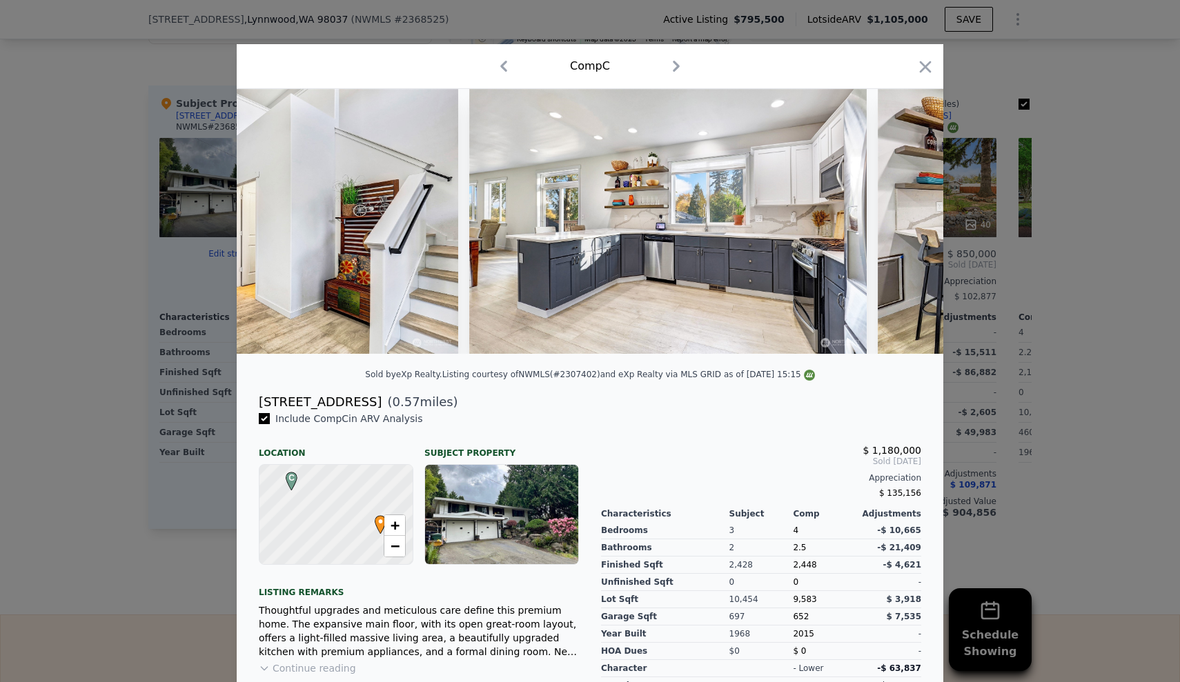
click at [912, 217] on div at bounding box center [590, 221] width 707 height 265
click at [912, 217] on icon at bounding box center [908, 222] width 28 height 28
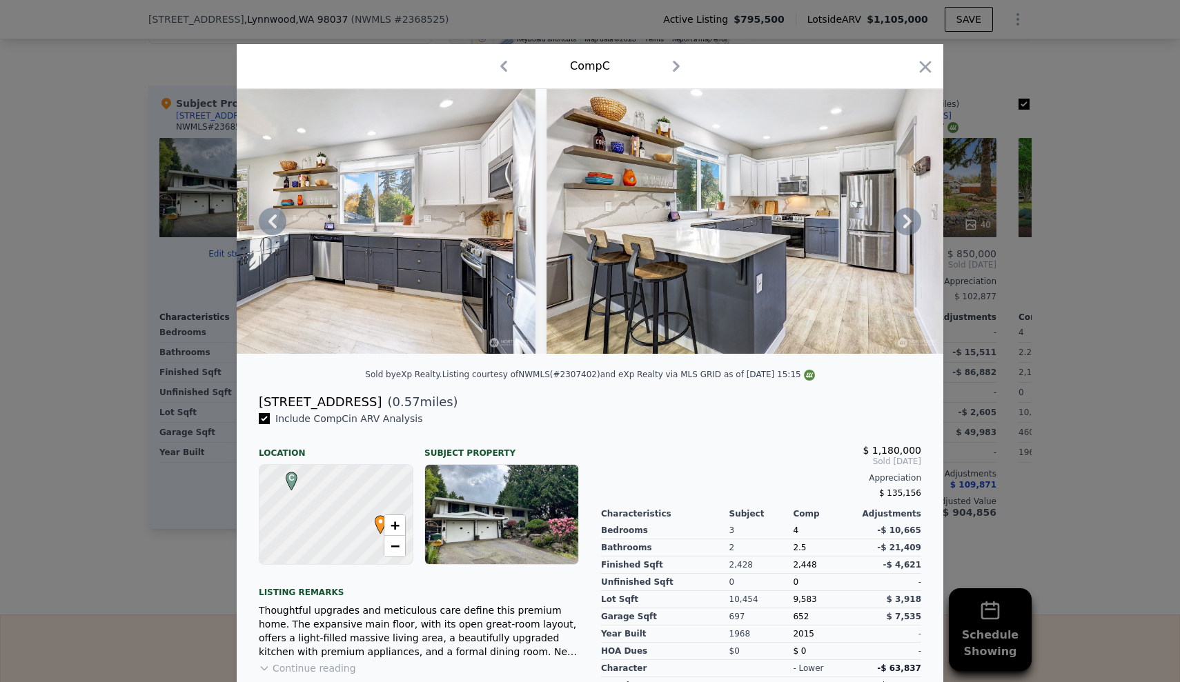
click at [912, 217] on icon at bounding box center [908, 222] width 28 height 28
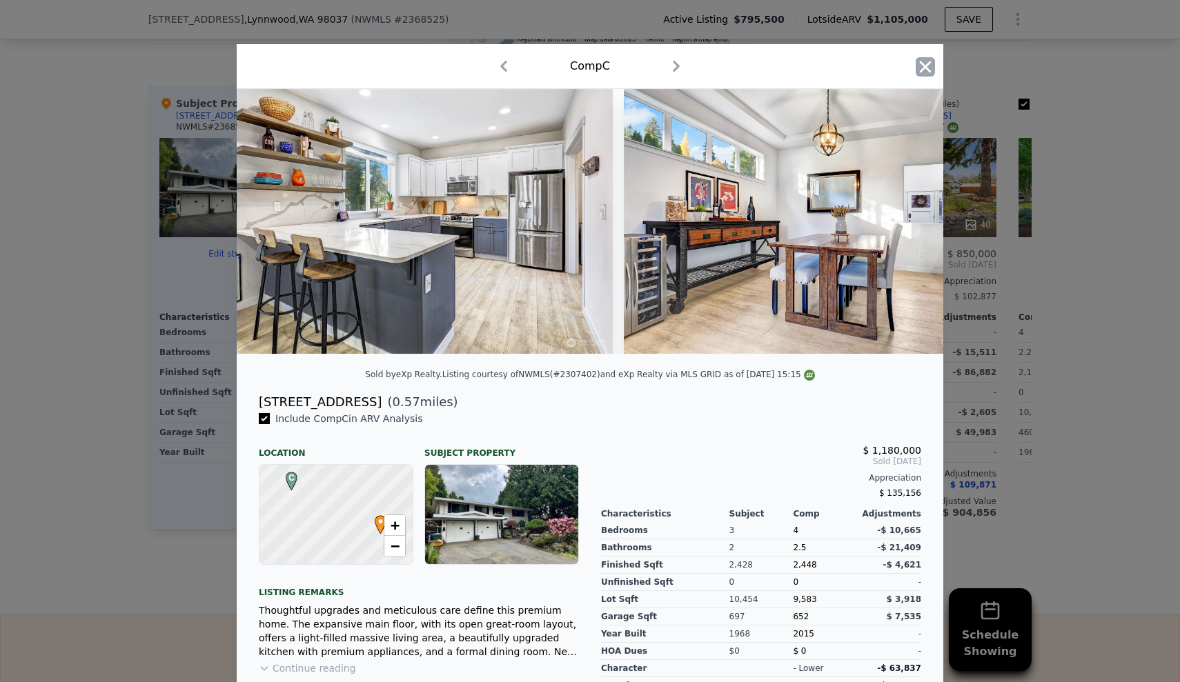
click at [920, 70] on icon "button" at bounding box center [925, 66] width 19 height 19
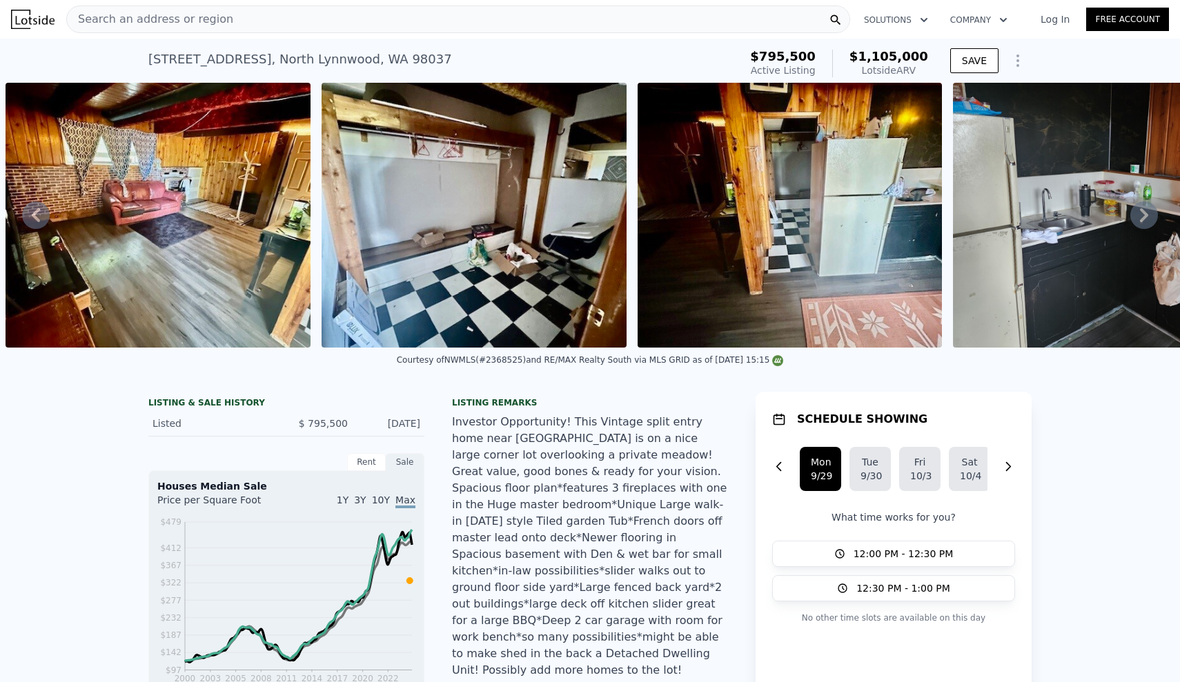
click at [201, 19] on span "Search an address or region" at bounding box center [150, 19] width 166 height 17
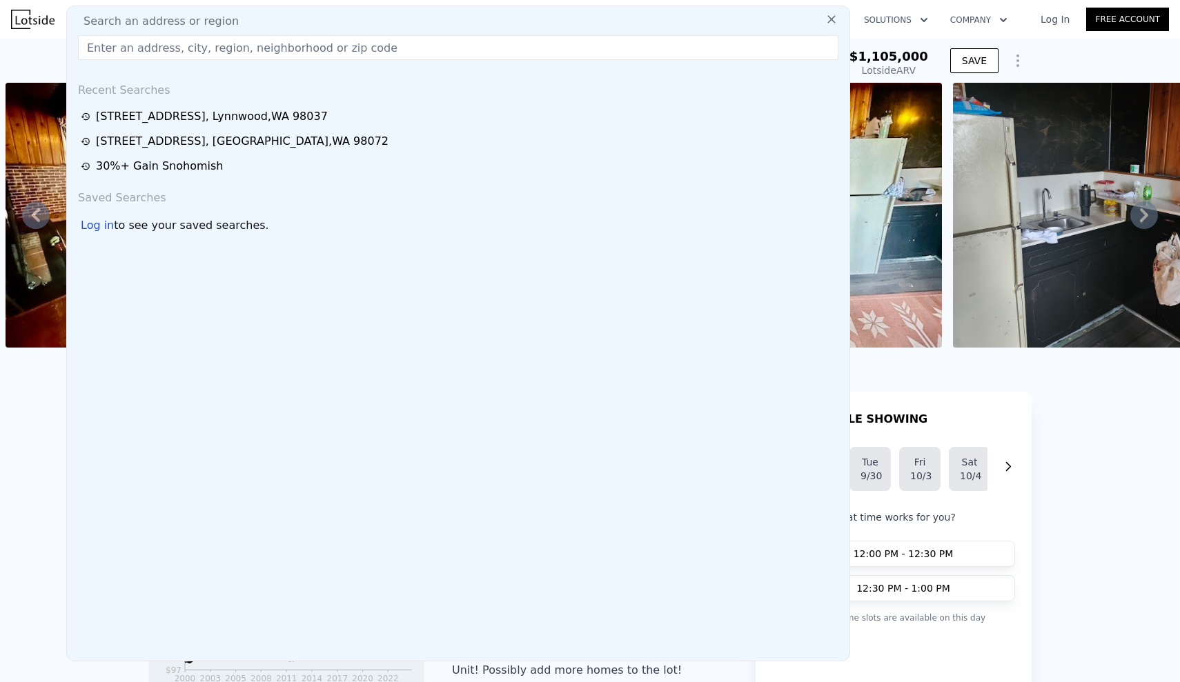
click at [831, 21] on icon at bounding box center [831, 19] width 8 height 8
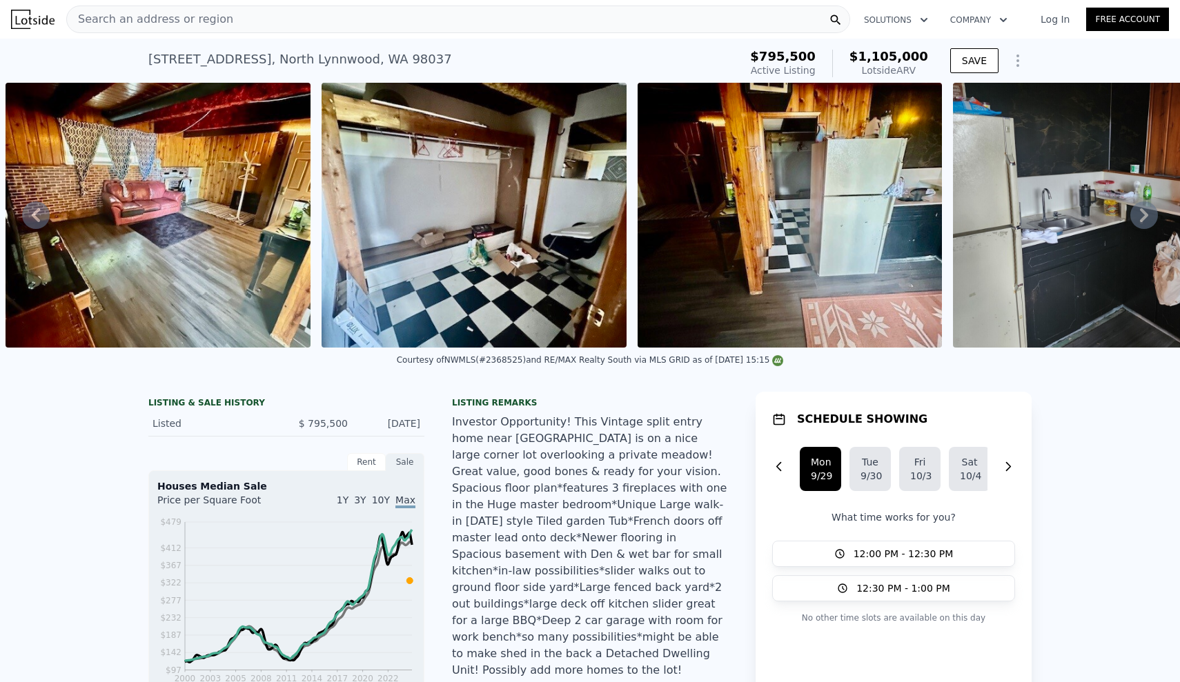
click at [139, 16] on span "Search an address or region" at bounding box center [150, 19] width 166 height 17
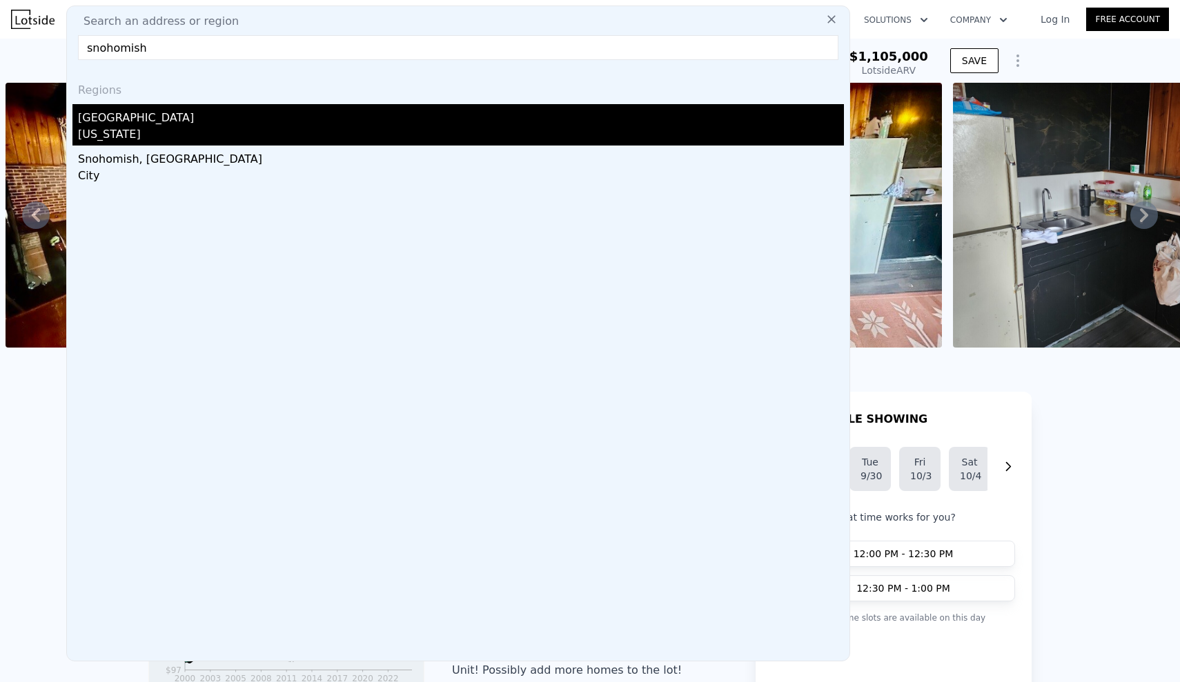
type input "snohomish"
click at [135, 123] on div "Snohomish County" at bounding box center [461, 115] width 766 height 22
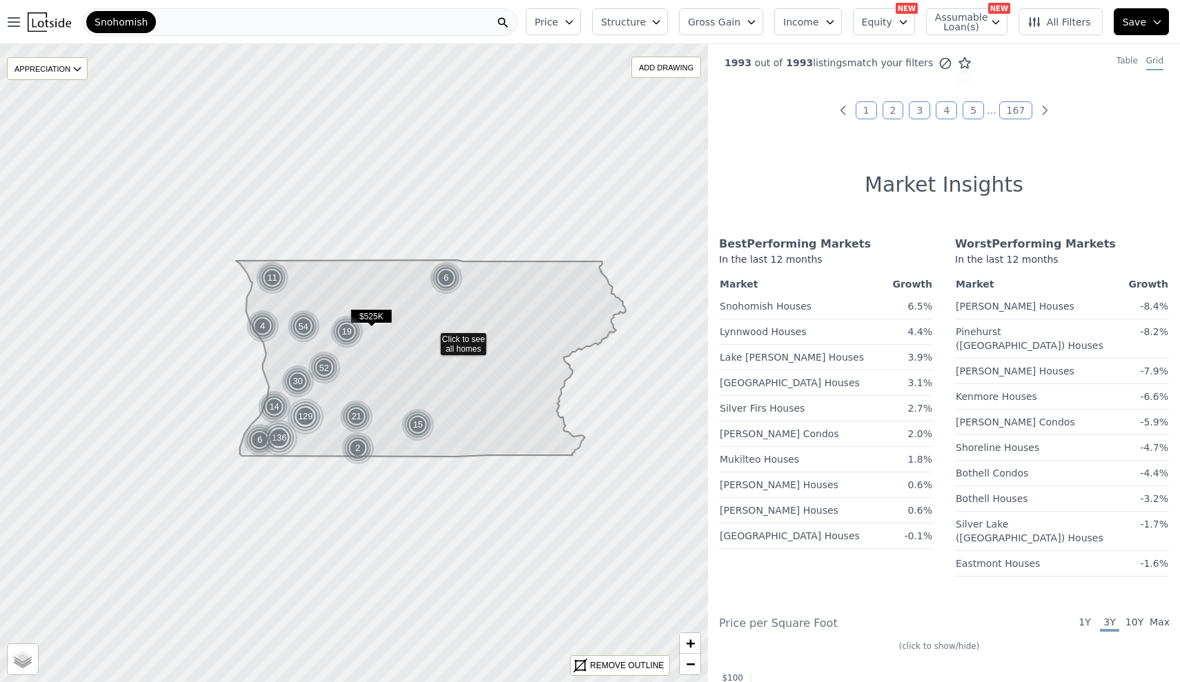
click at [634, 21] on span "Structure" at bounding box center [623, 22] width 44 height 14
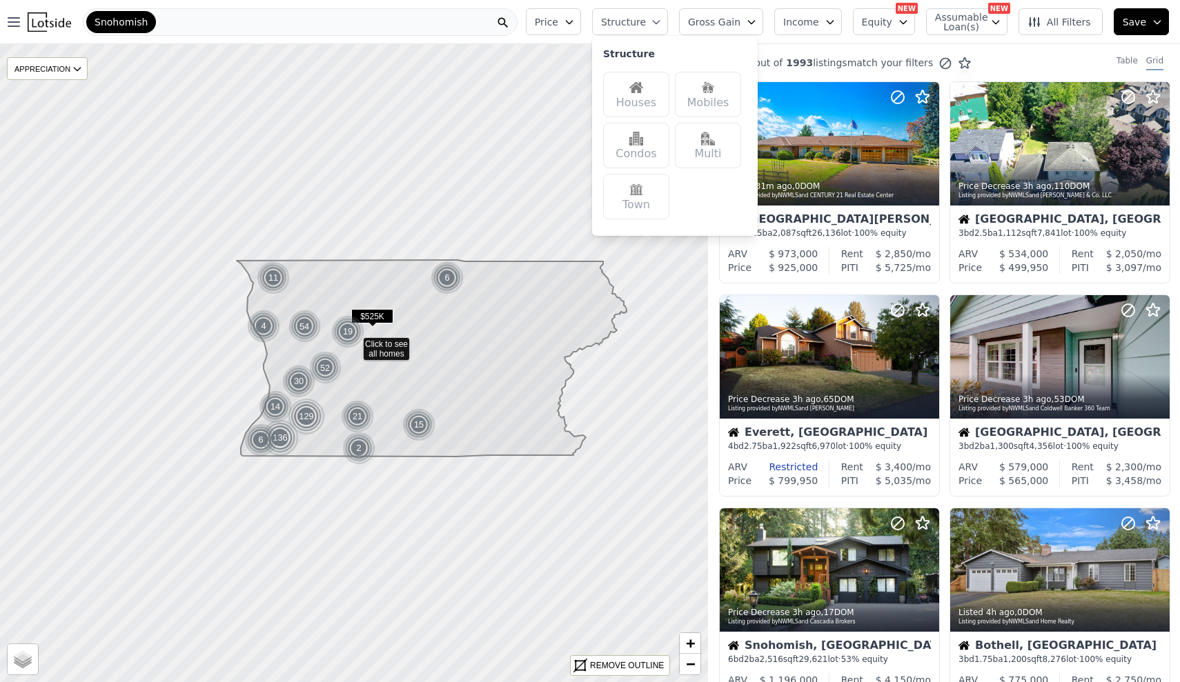
click at [717, 155] on div "Multi" at bounding box center [708, 146] width 66 height 46
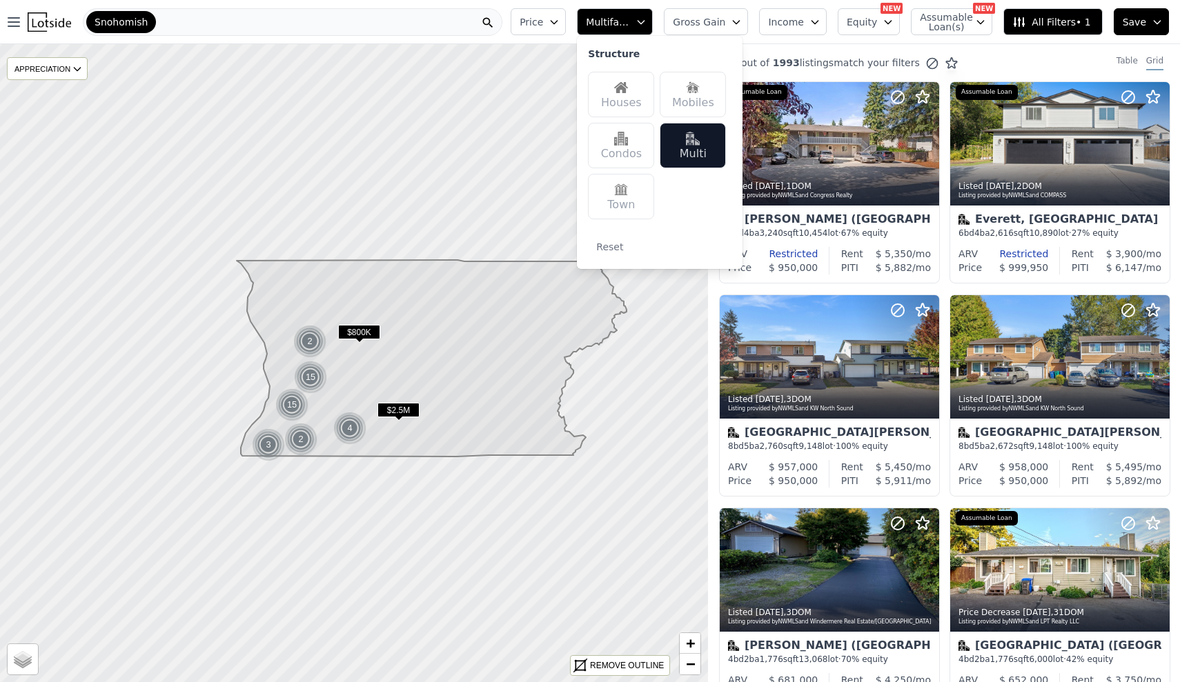
click at [723, 22] on span "Gross Gain" at bounding box center [699, 22] width 52 height 14
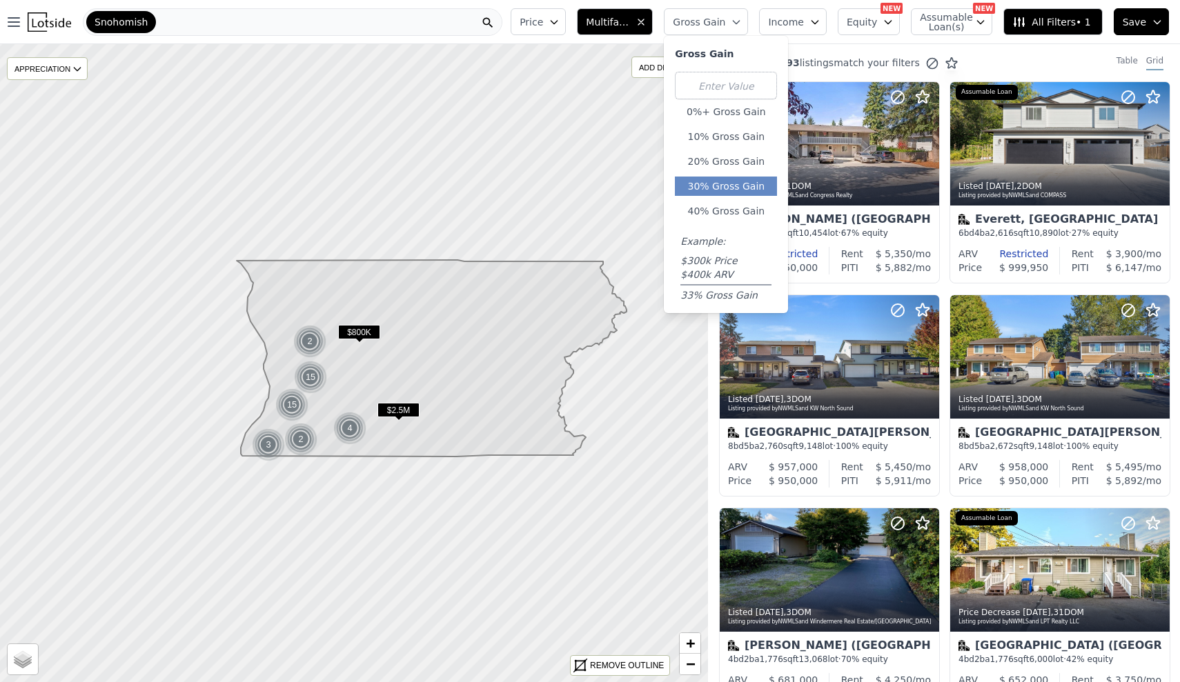
click at [722, 190] on button "30% Gross Gain" at bounding box center [726, 186] width 102 height 19
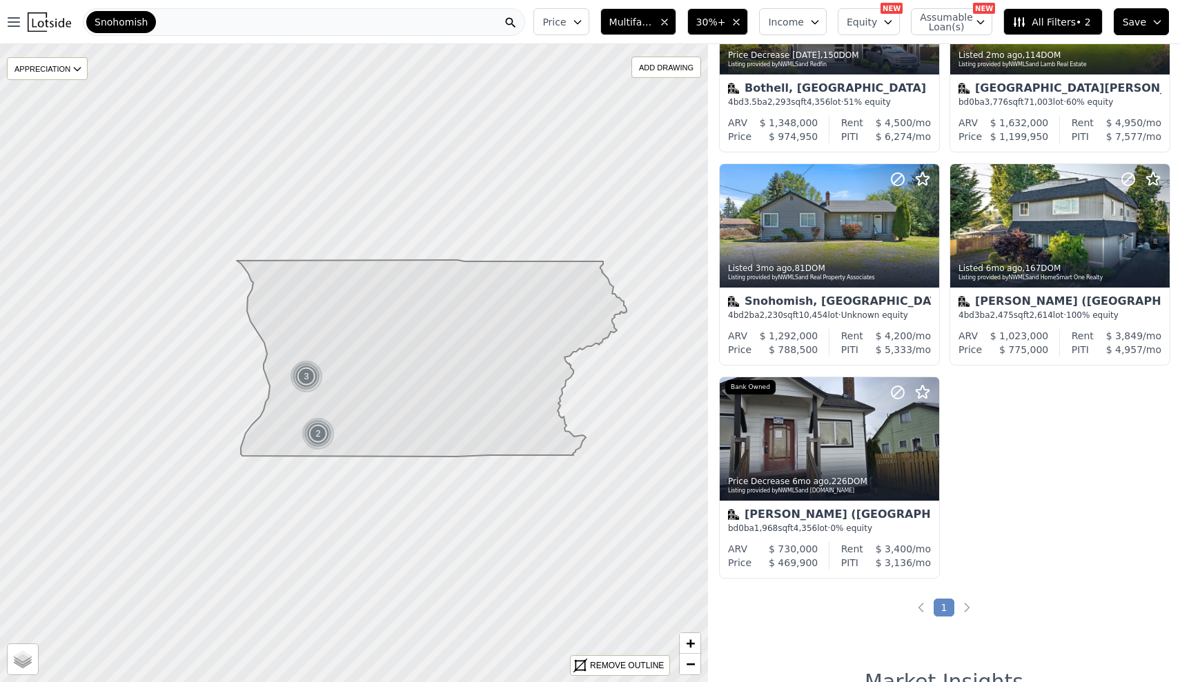
scroll to position [141, 0]
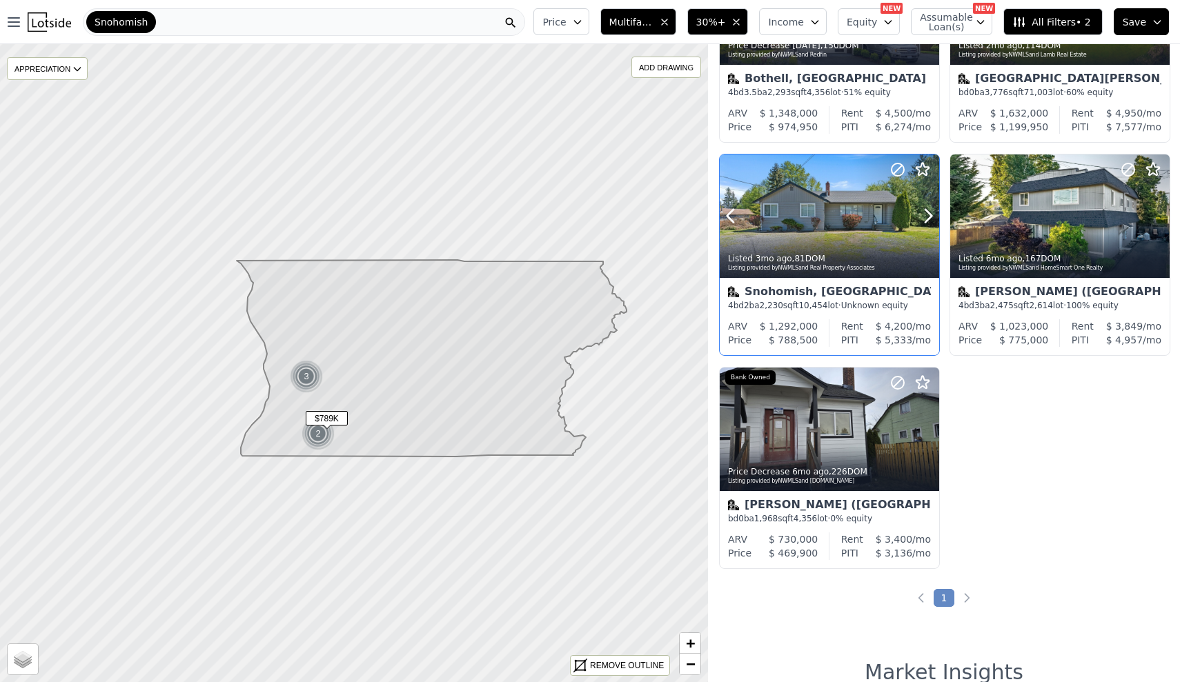
click at [876, 237] on div at bounding box center [829, 246] width 219 height 25
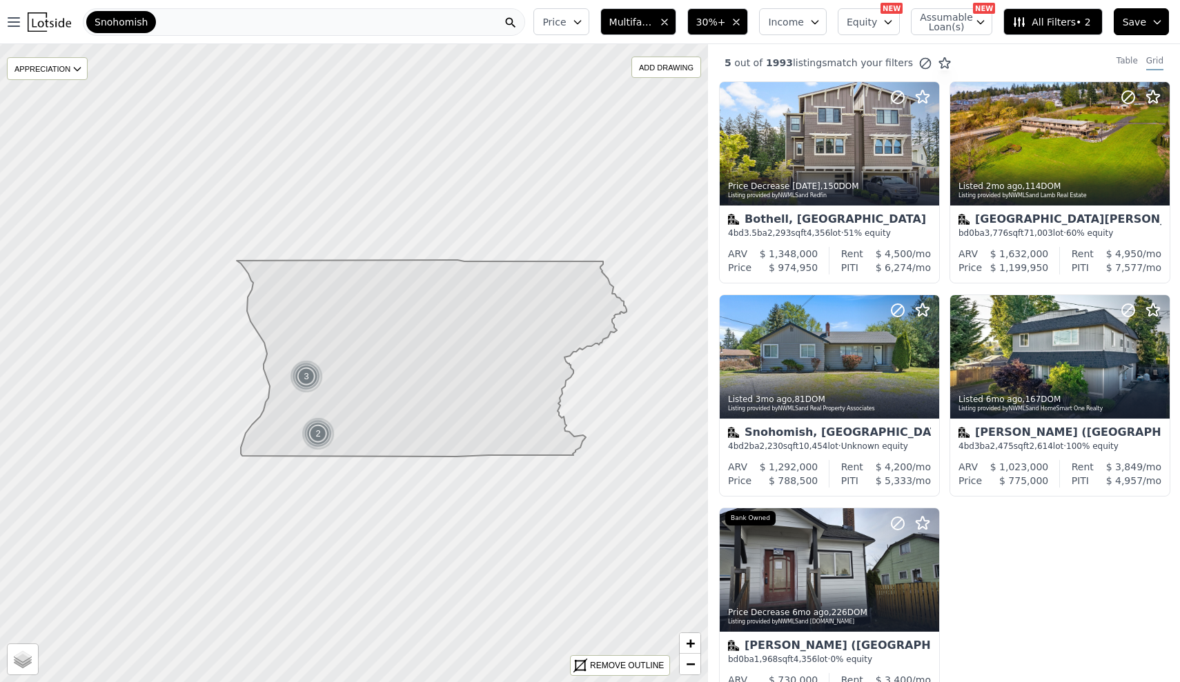
scroll to position [0, 0]
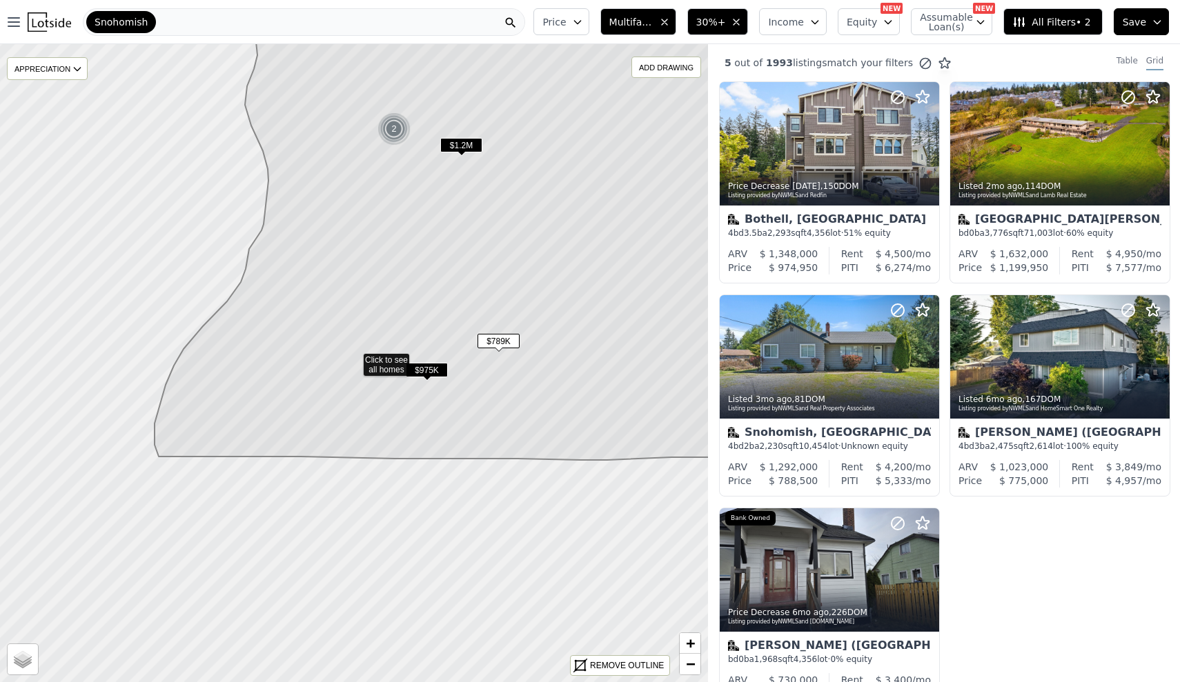
click at [466, 146] on span "$1.2M" at bounding box center [461, 145] width 42 height 14
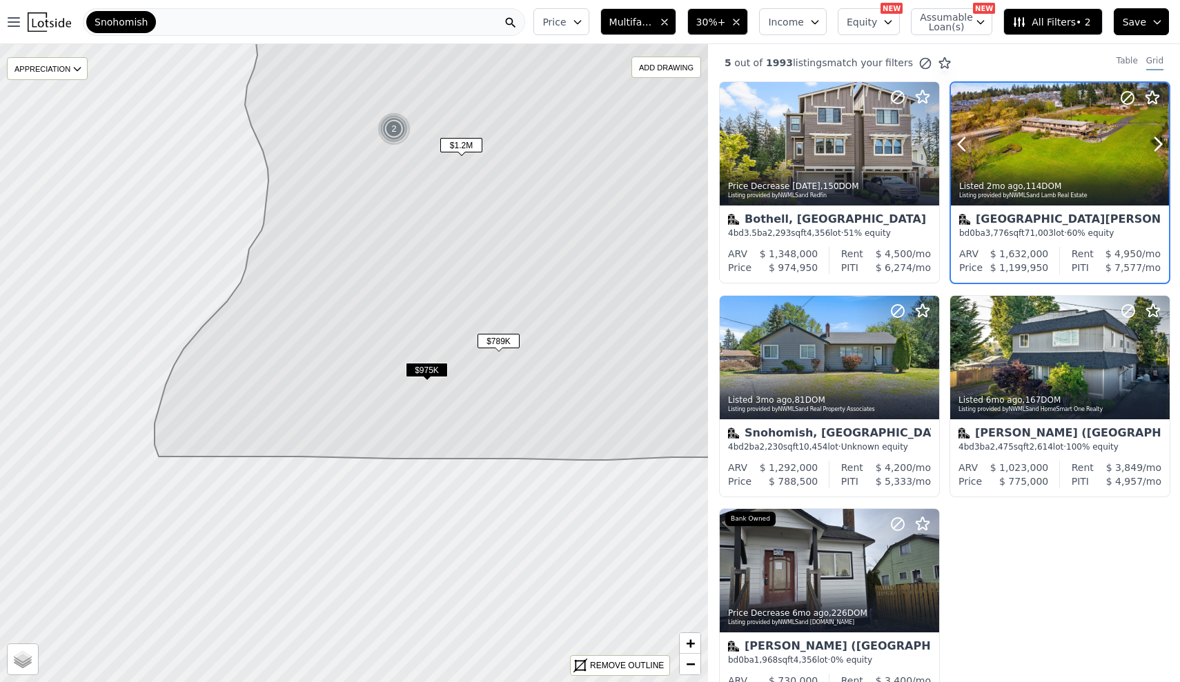
click at [1049, 180] on div "Listed 2mo ago , 114 DOM Listing provided by NWMLS and Lamb Real Estate" at bounding box center [1060, 189] width 218 height 33
click at [642, 19] on span "Multifamily" at bounding box center [631, 22] width 44 height 14
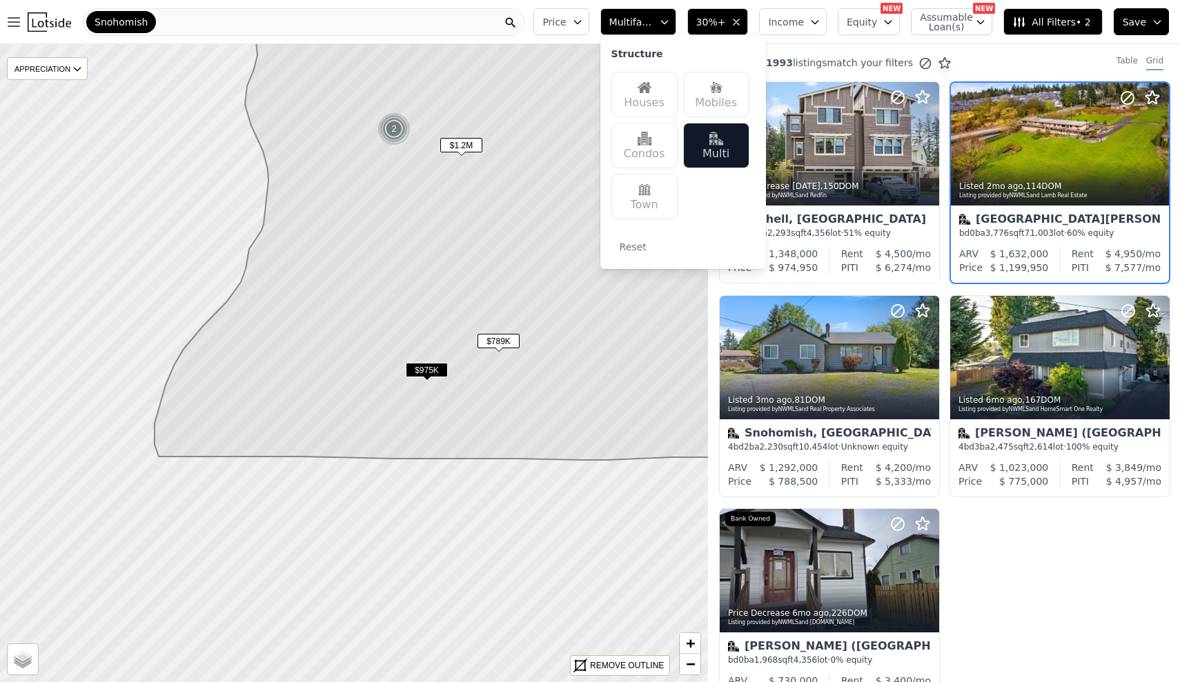
click at [668, 96] on div "Houses" at bounding box center [644, 95] width 66 height 46
click at [744, 158] on div "Multi" at bounding box center [716, 146] width 66 height 46
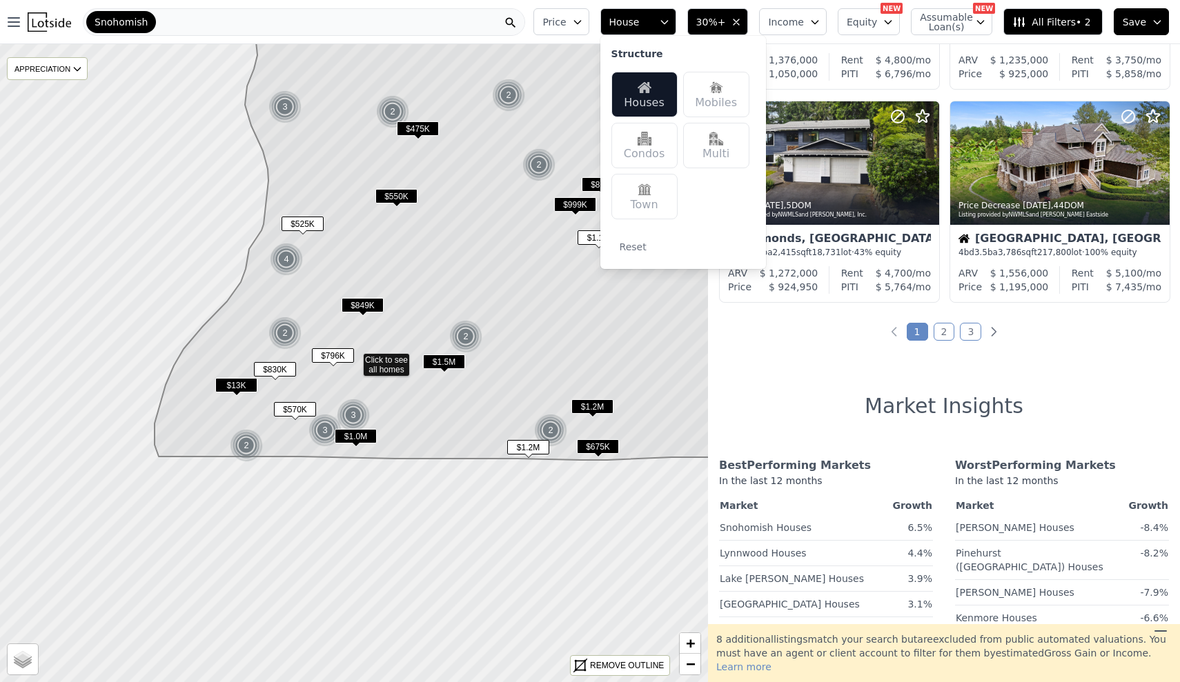
click at [938, 339] on link "2" at bounding box center [944, 332] width 21 height 18
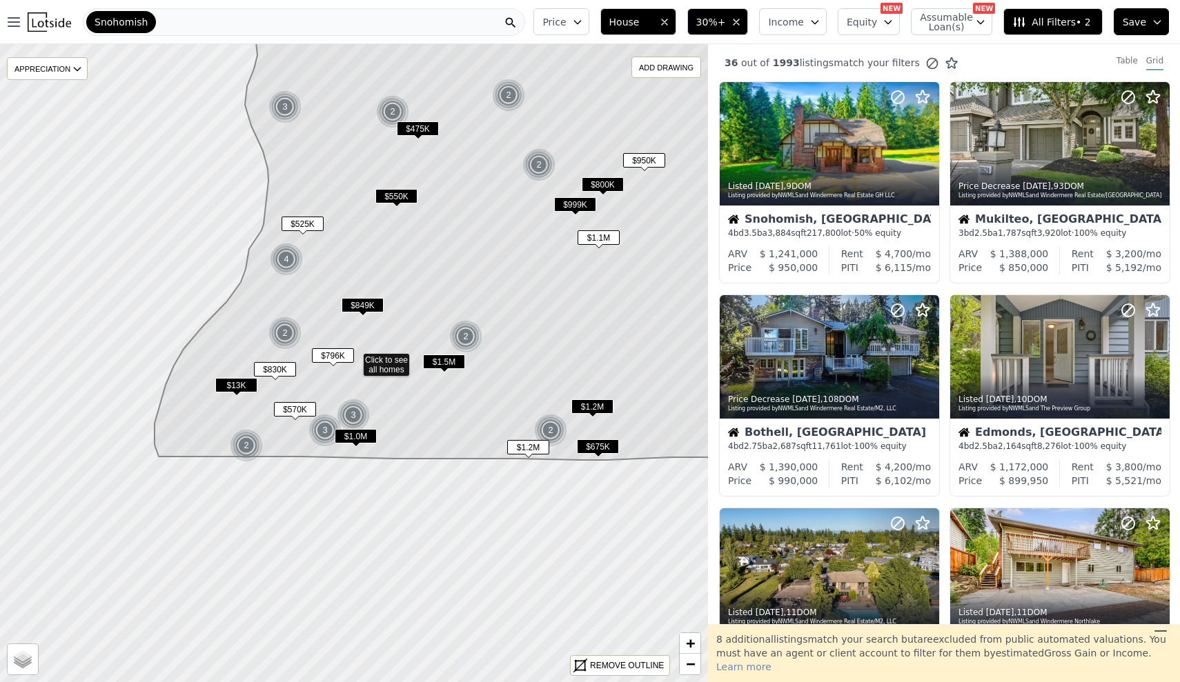
click at [733, 29] on button "30%+" at bounding box center [717, 21] width 61 height 27
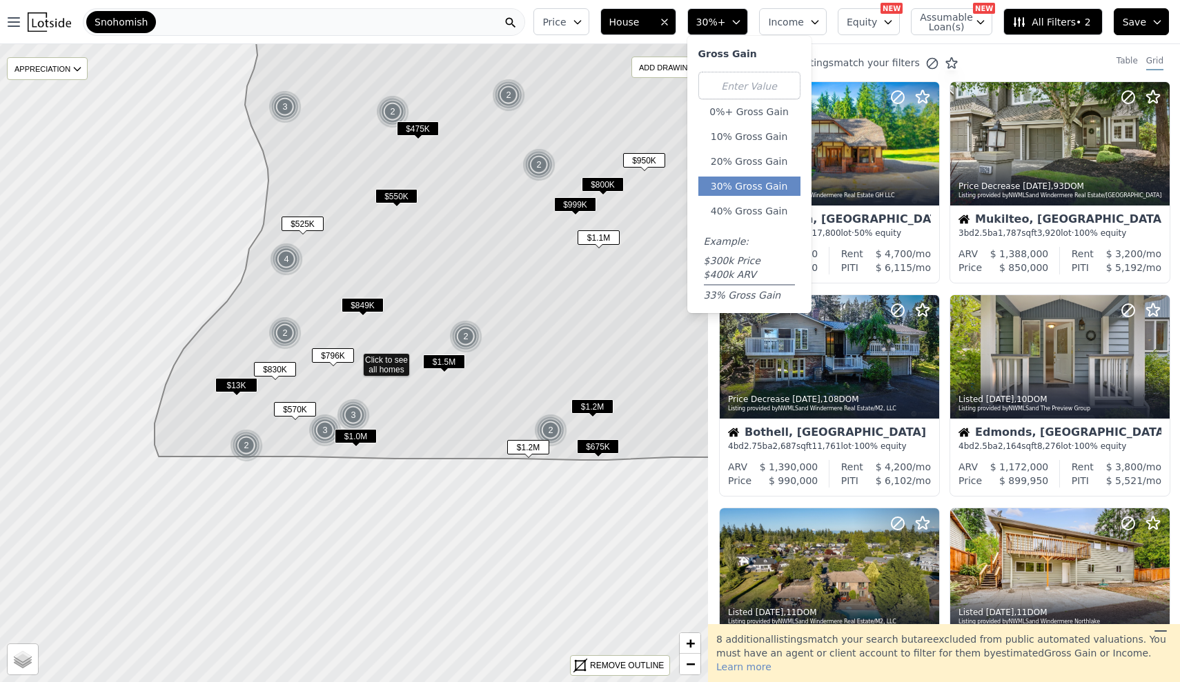
click at [765, 223] on div "0%+ Gross Gain 10% Gross Gain 20% Gross Gain 30% Gross Gain 40% Gross Gain Exam…" at bounding box center [749, 187] width 102 height 230
click at [767, 213] on button "40% Gross Gain" at bounding box center [749, 210] width 102 height 19
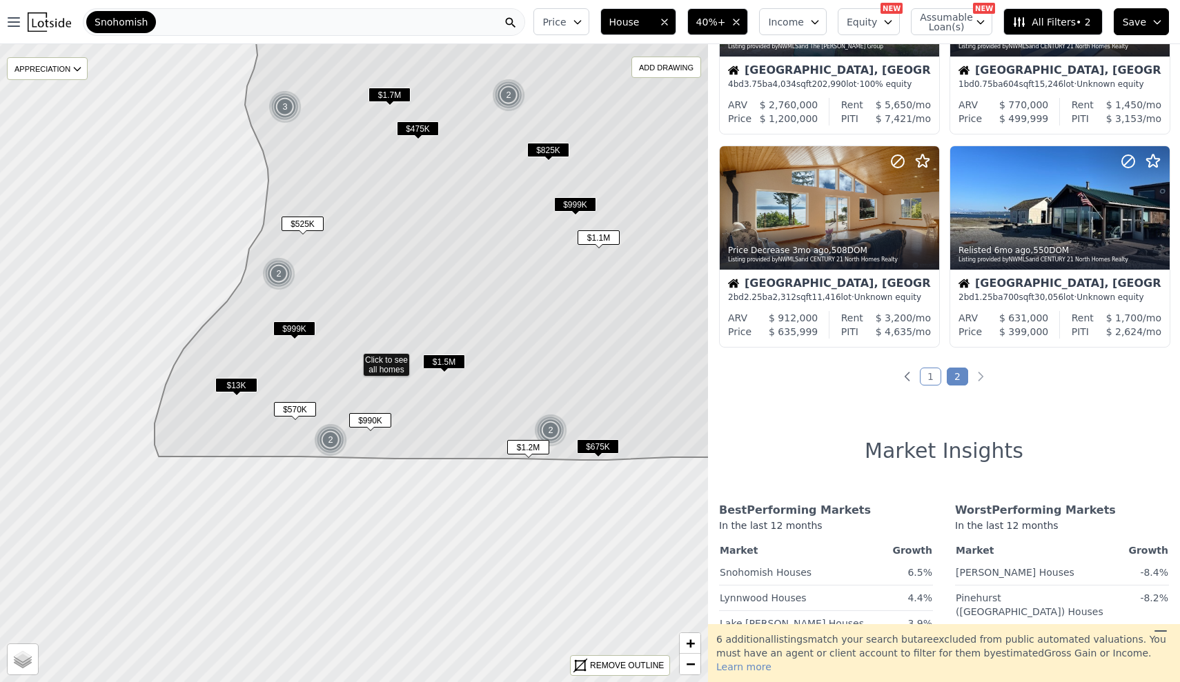
click at [928, 375] on link "1" at bounding box center [930, 377] width 21 height 18
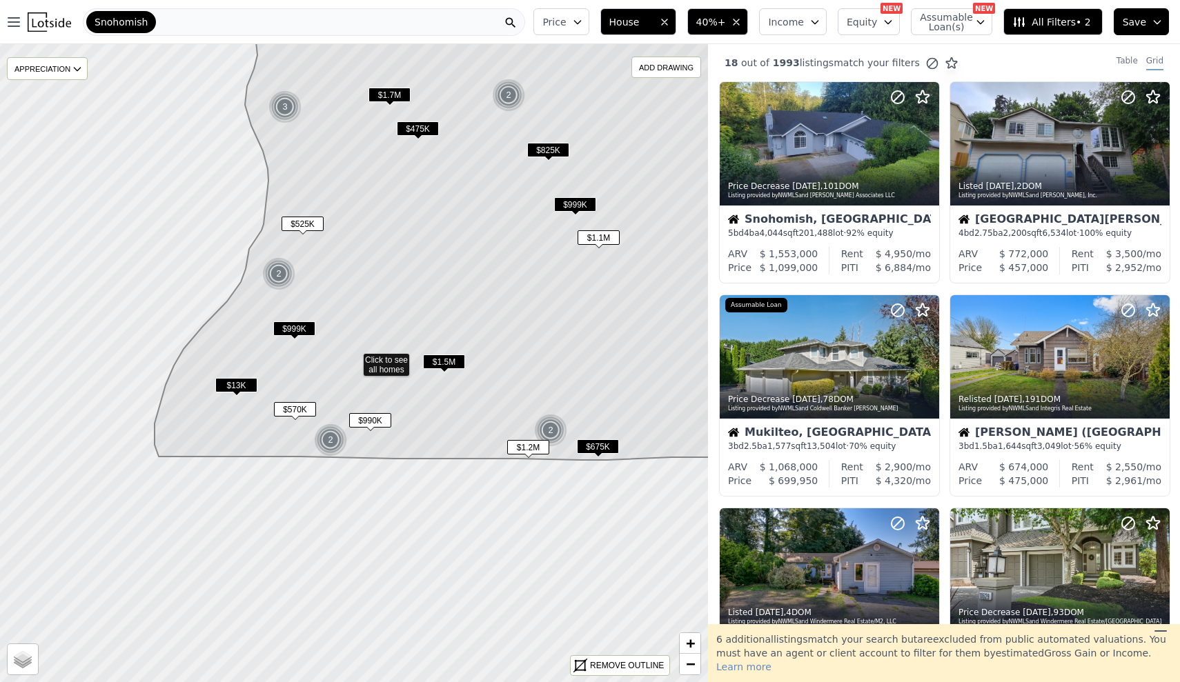
click at [740, 19] on icon "button" at bounding box center [736, 22] width 11 height 11
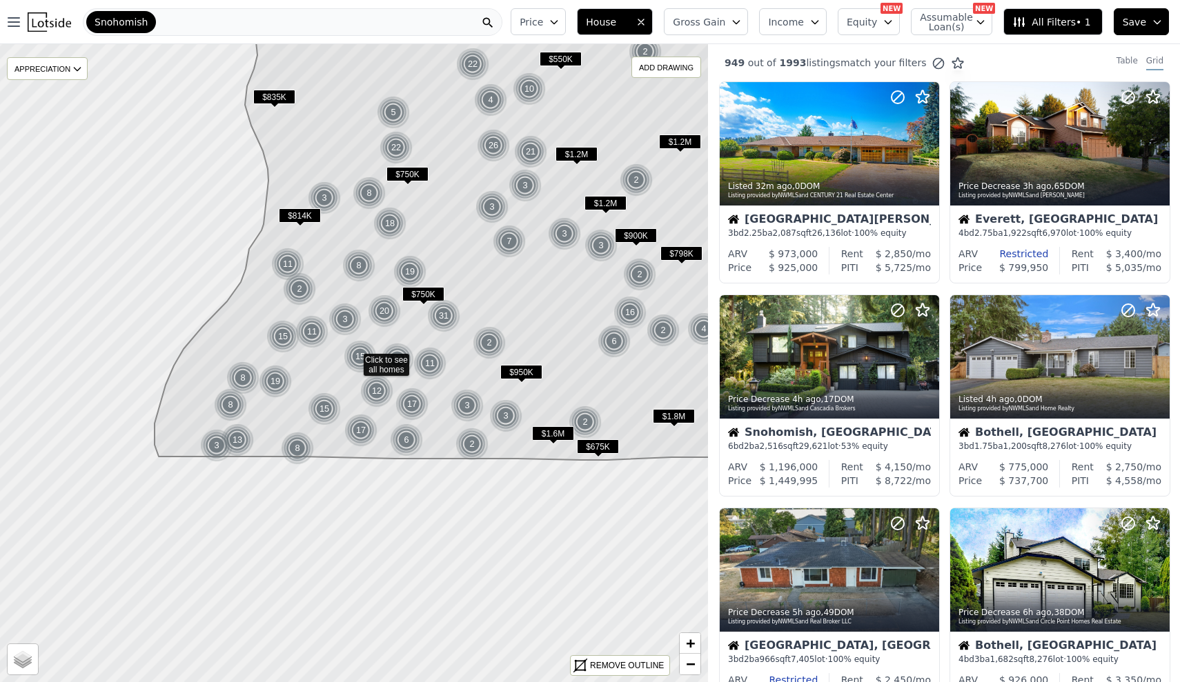
click at [543, 19] on span "Price" at bounding box center [531, 22] width 23 height 14
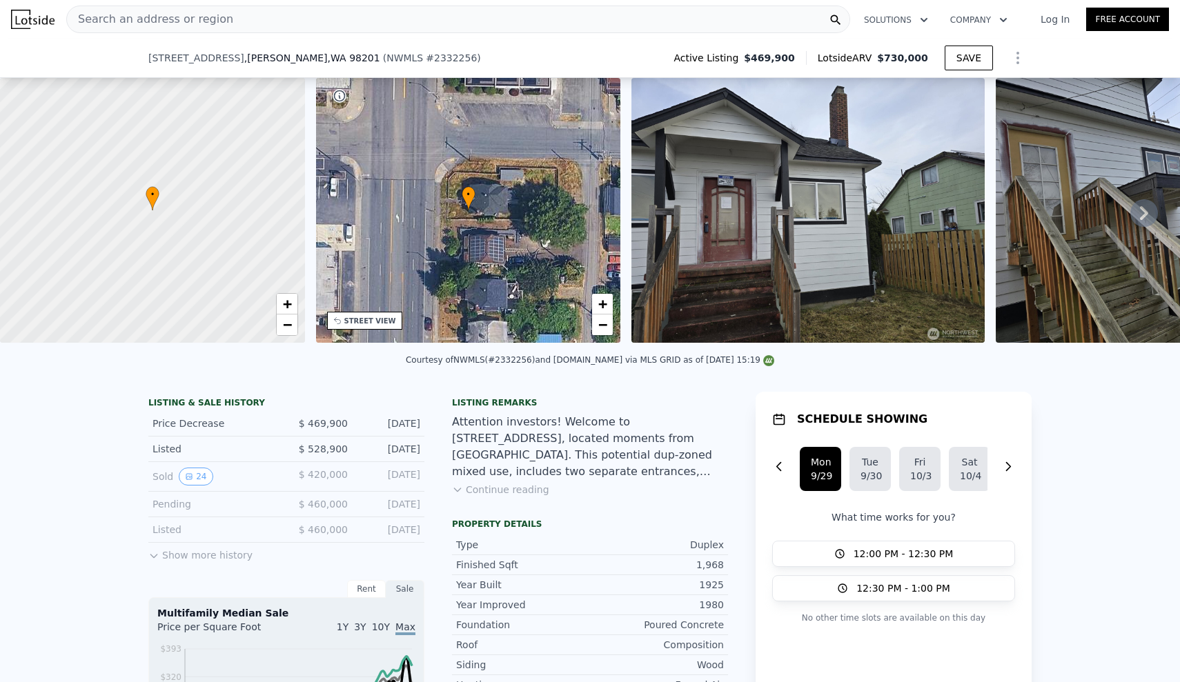
scroll to position [197, 0]
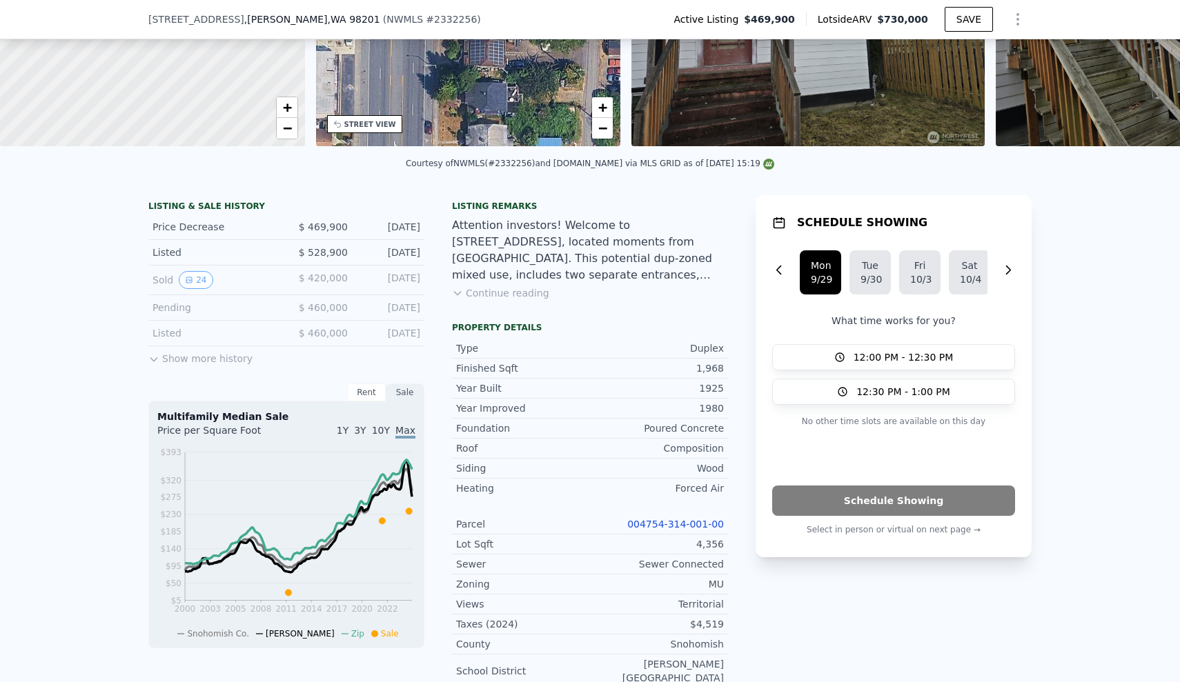
click at [506, 306] on div "Listing remarks Attention investors! Welcome to [STREET_ADDRESS], located momen…" at bounding box center [590, 259] width 276 height 116
click at [497, 298] on button "Continue reading" at bounding box center [500, 293] width 97 height 14
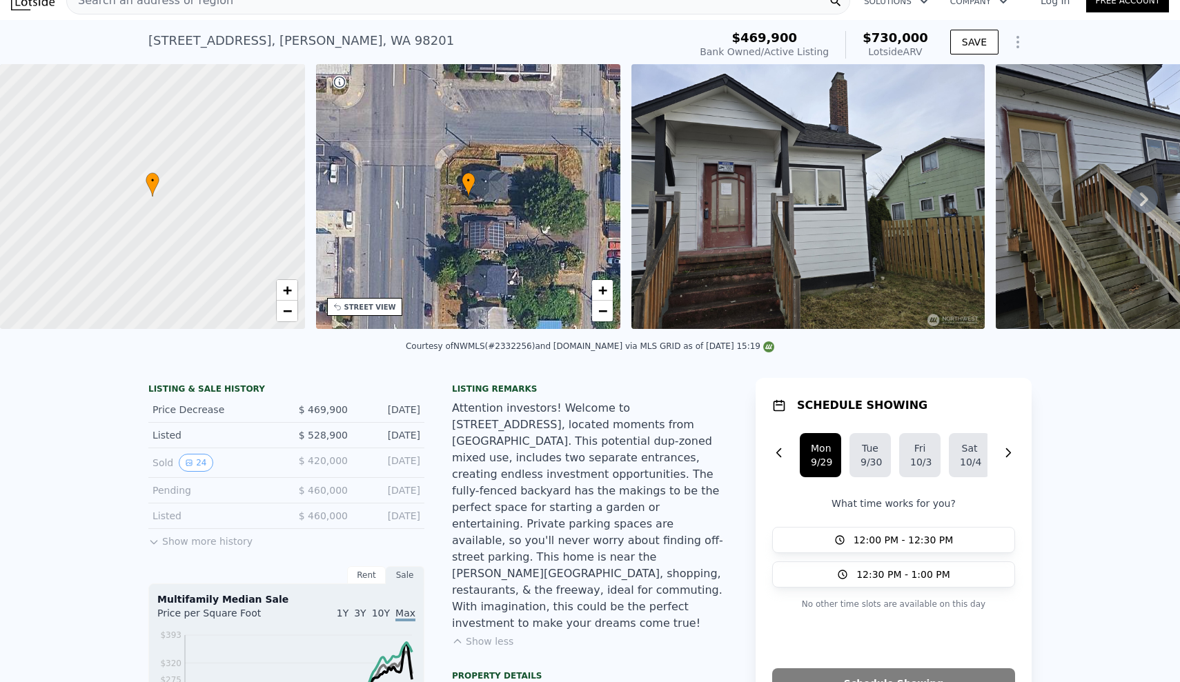
scroll to position [0, 0]
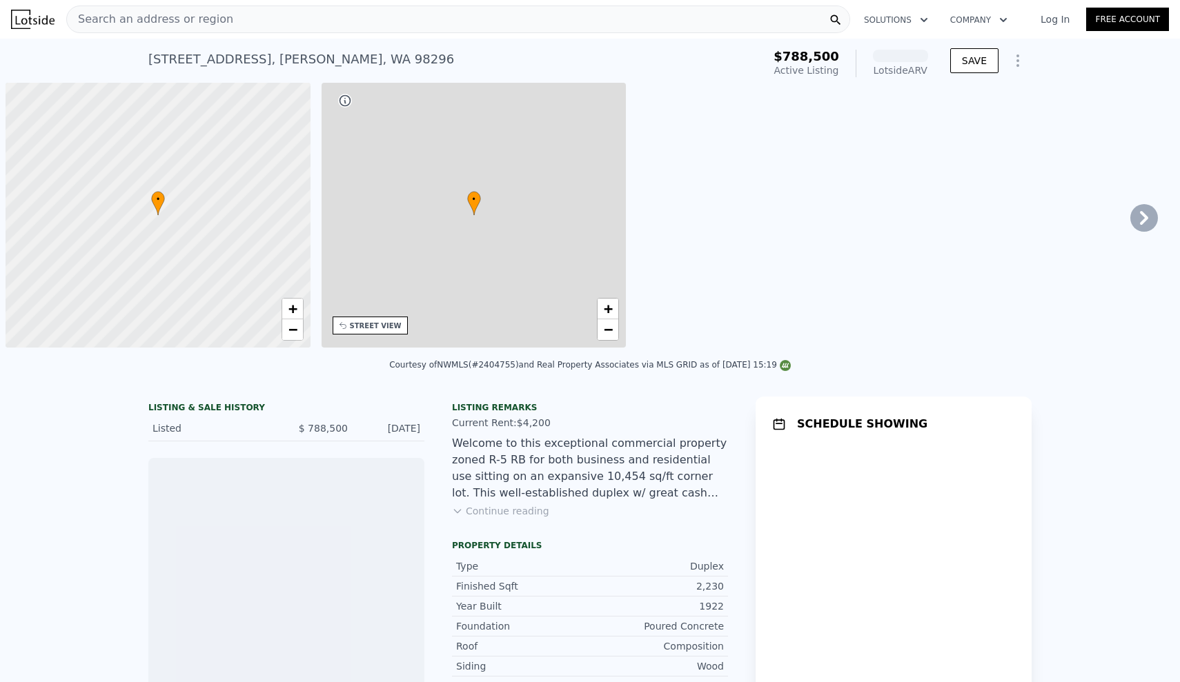
scroll to position [0, 6]
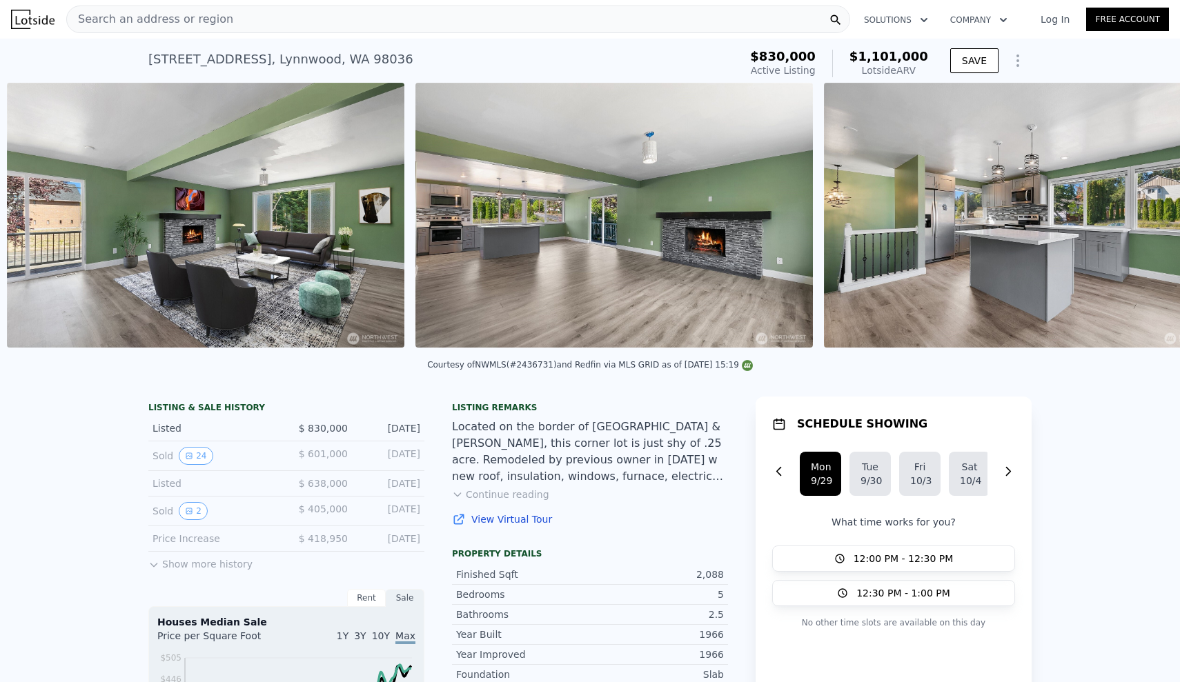
scroll to position [0, 1449]
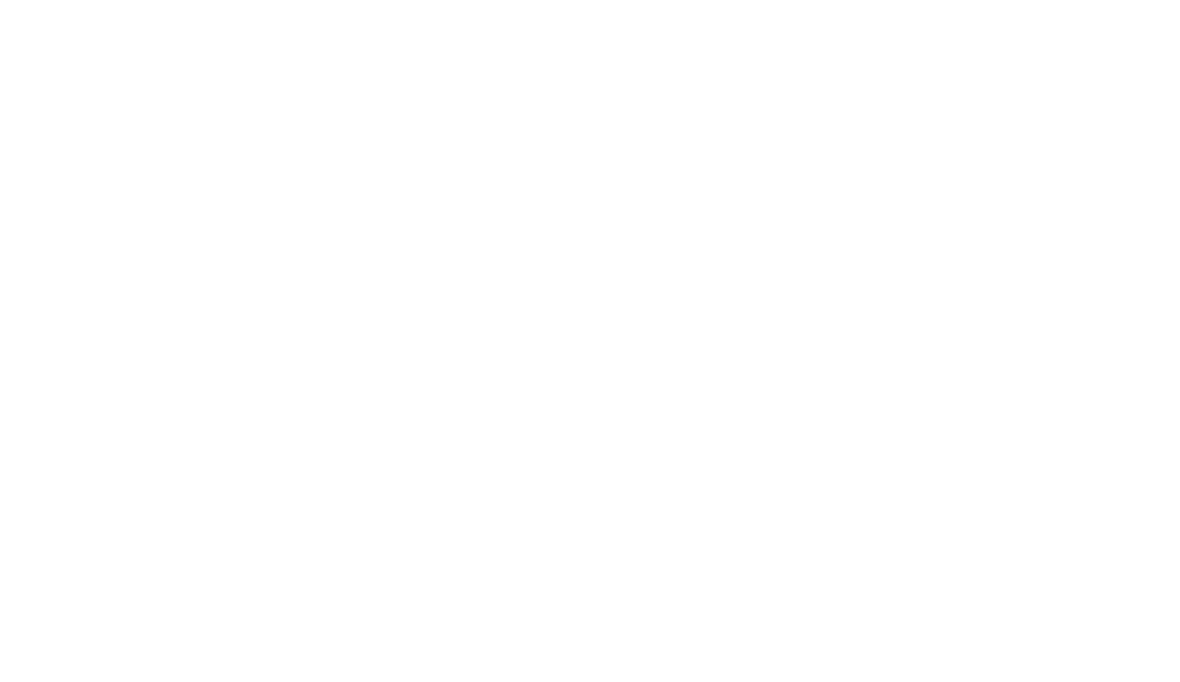
click at [1025, 2] on div at bounding box center [590, 341] width 1180 height 682
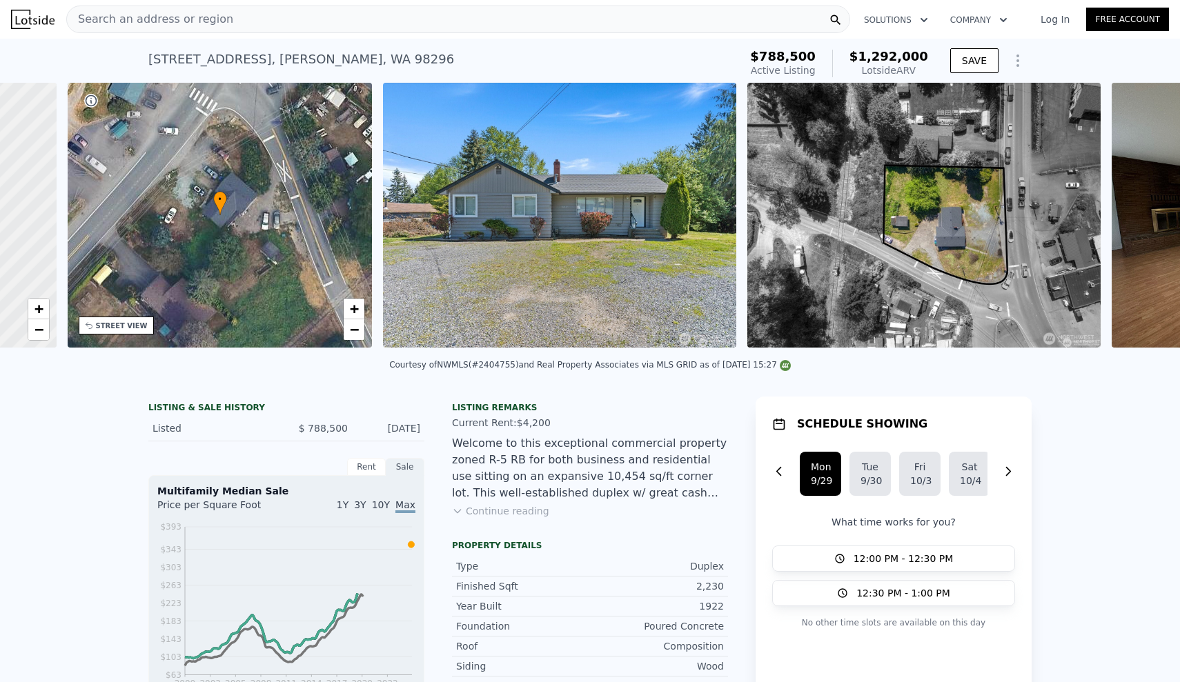
scroll to position [0, 322]
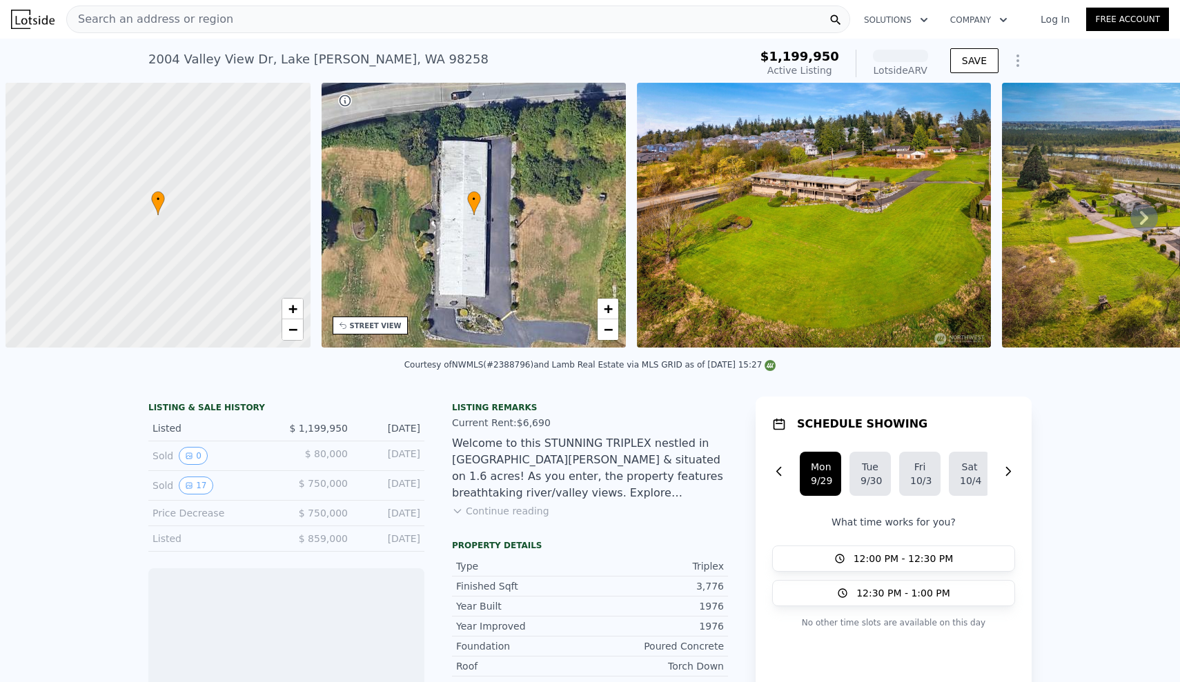
scroll to position [0, 6]
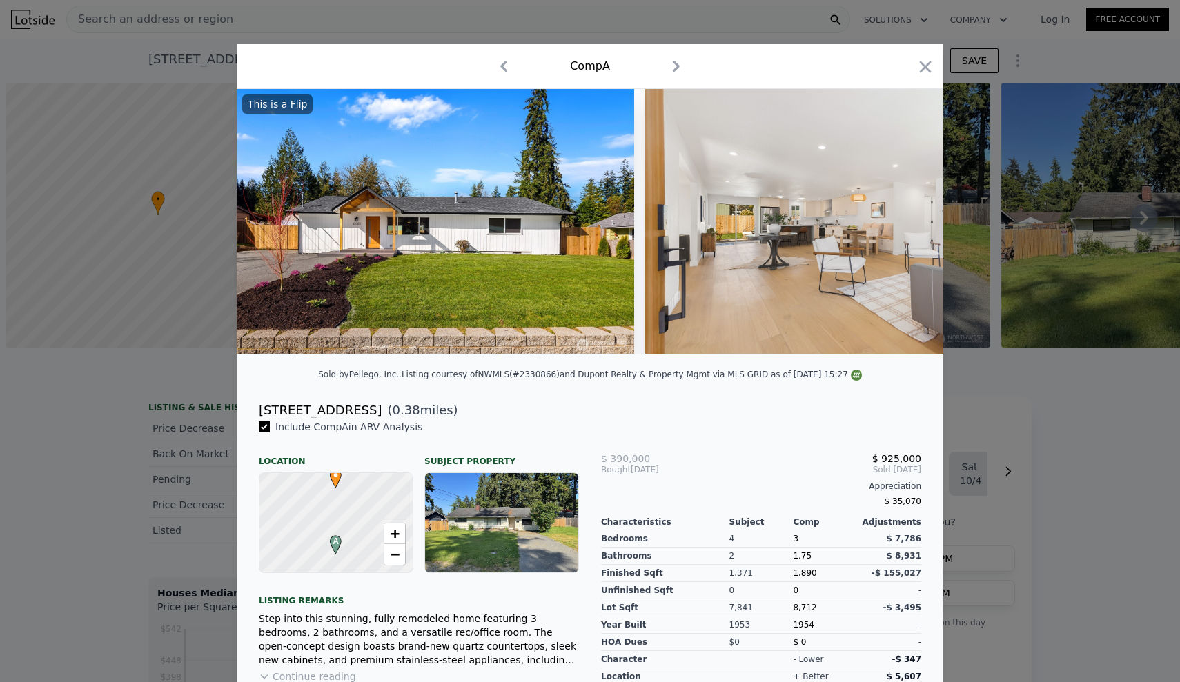
scroll to position [0, 6]
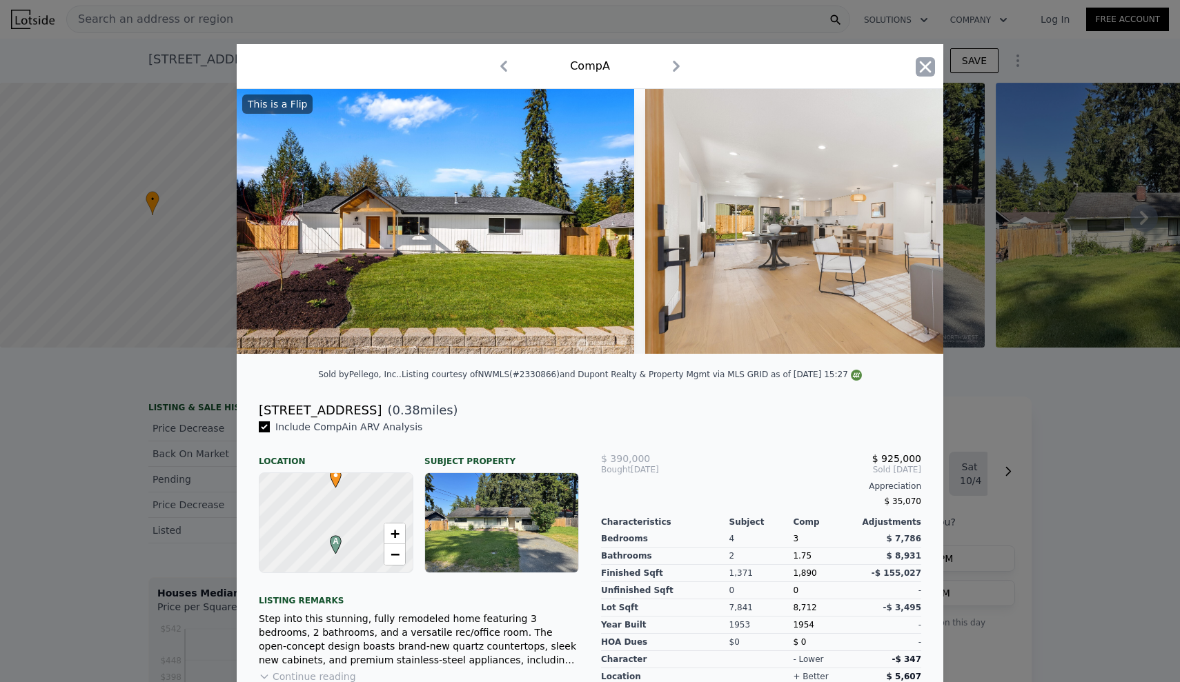
click at [923, 58] on icon "button" at bounding box center [925, 66] width 19 height 19
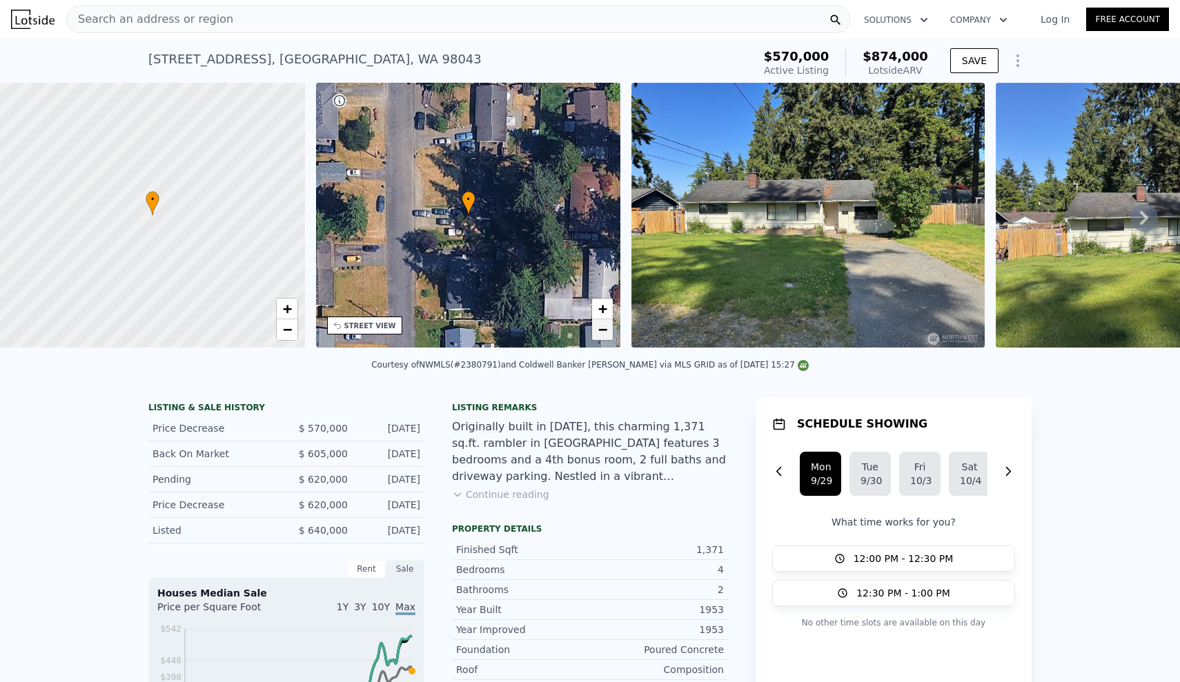
click at [602, 337] on span "−" at bounding box center [602, 329] width 9 height 17
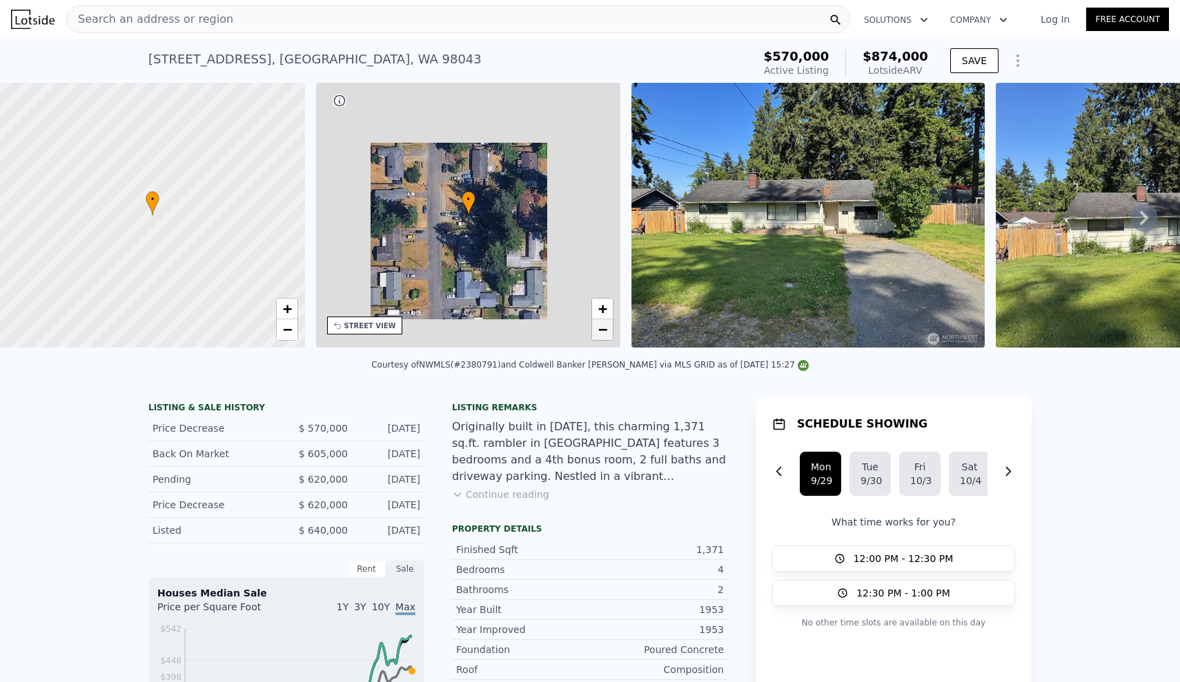
click at [602, 337] on span "−" at bounding box center [602, 329] width 9 height 17
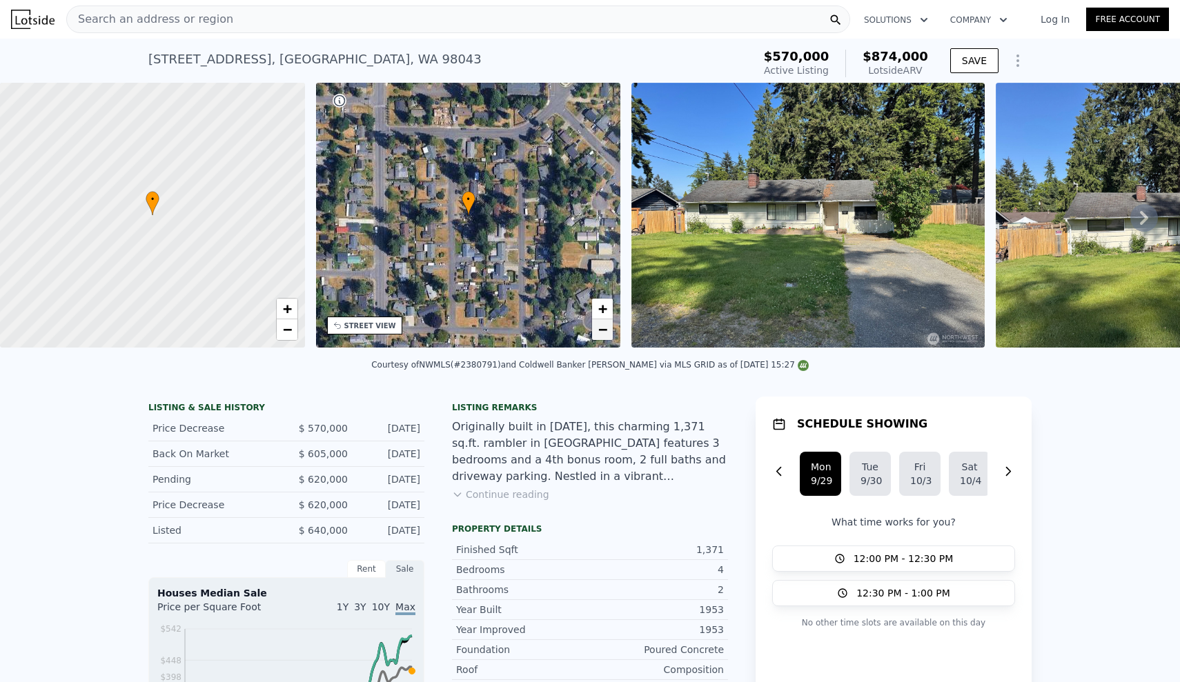
click at [602, 337] on span "−" at bounding box center [602, 329] width 9 height 17
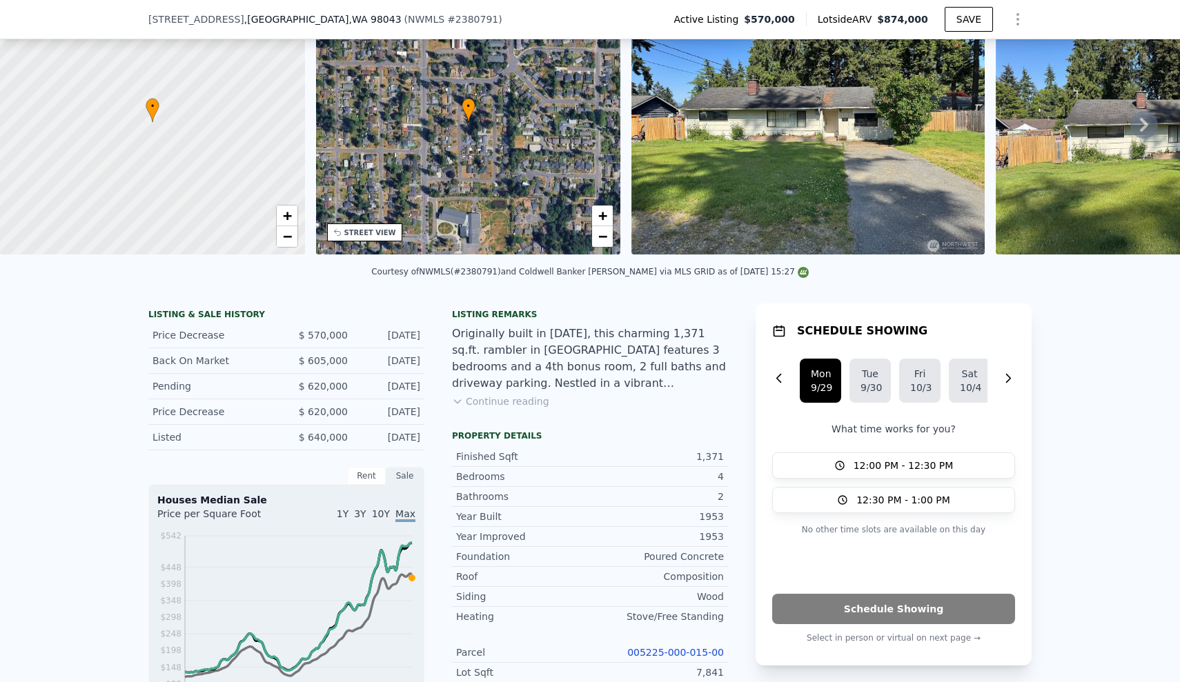
scroll to position [69, 0]
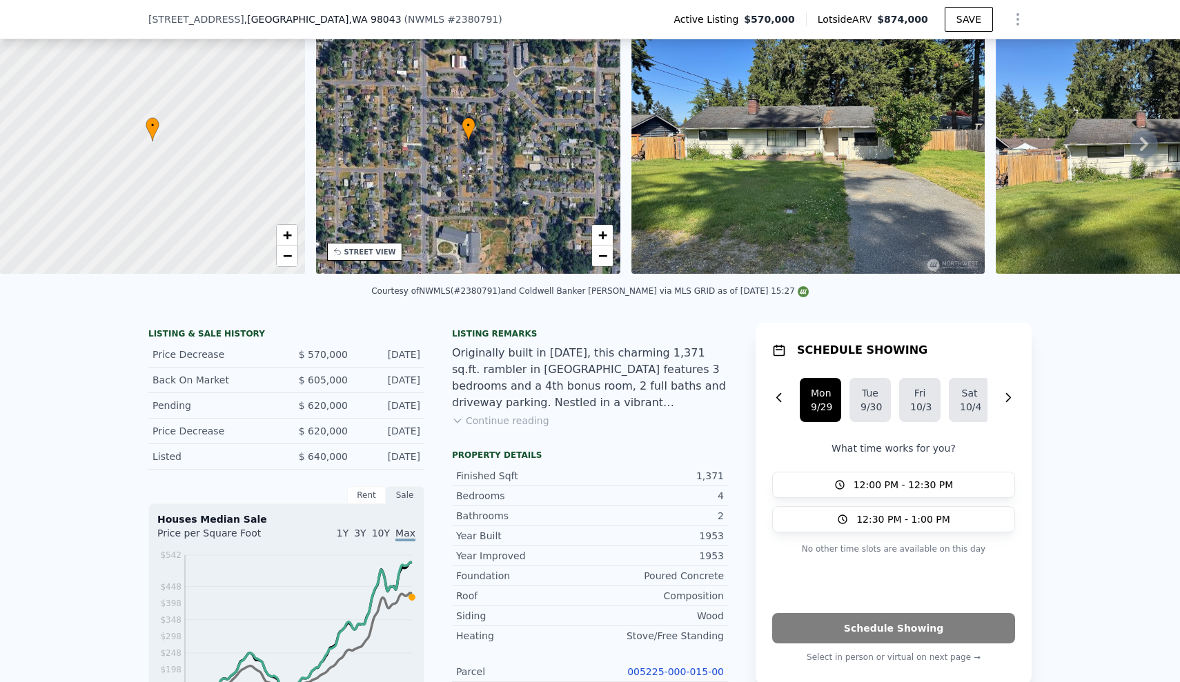
click at [518, 413] on div "Listing remarks Originally built in [DATE], this charming 1,371 sq.ft. rambler …" at bounding box center [590, 386] width 276 height 116
click at [527, 417] on button "Continue reading" at bounding box center [500, 421] width 97 height 14
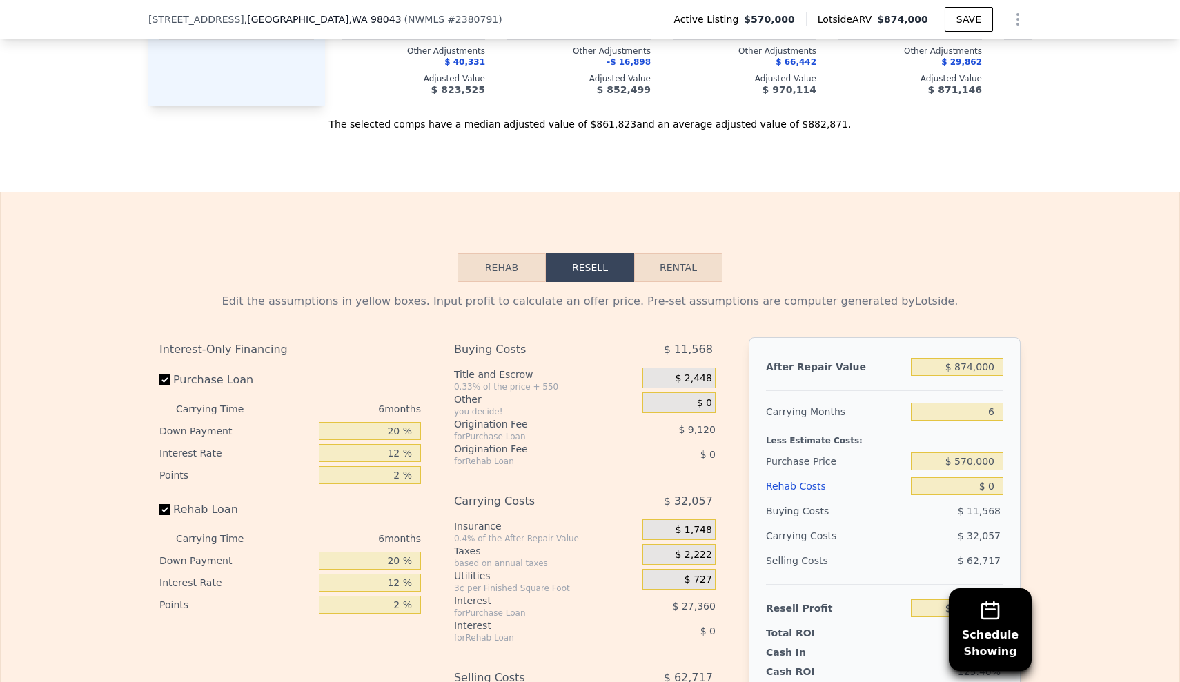
scroll to position [2122, 0]
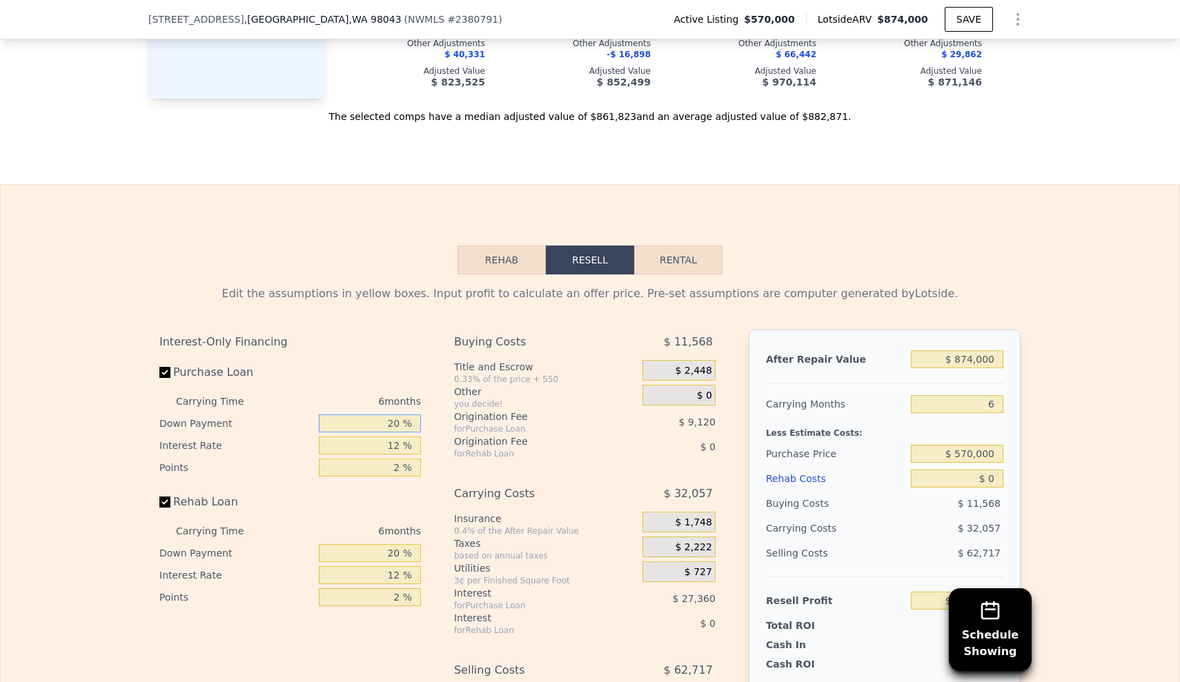
drag, startPoint x: 382, startPoint y: 393, endPoint x: 500, endPoint y: 384, distance: 118.3
click at [500, 384] on div "Interest-Only Financing Purchase Loan Carrying Time 6 months Down Payment 20 % …" at bounding box center [589, 559] width 861 height 458
click at [402, 415] on input "20 %" at bounding box center [370, 424] width 102 height 18
type input "2 %"
type input "$ 189,450"
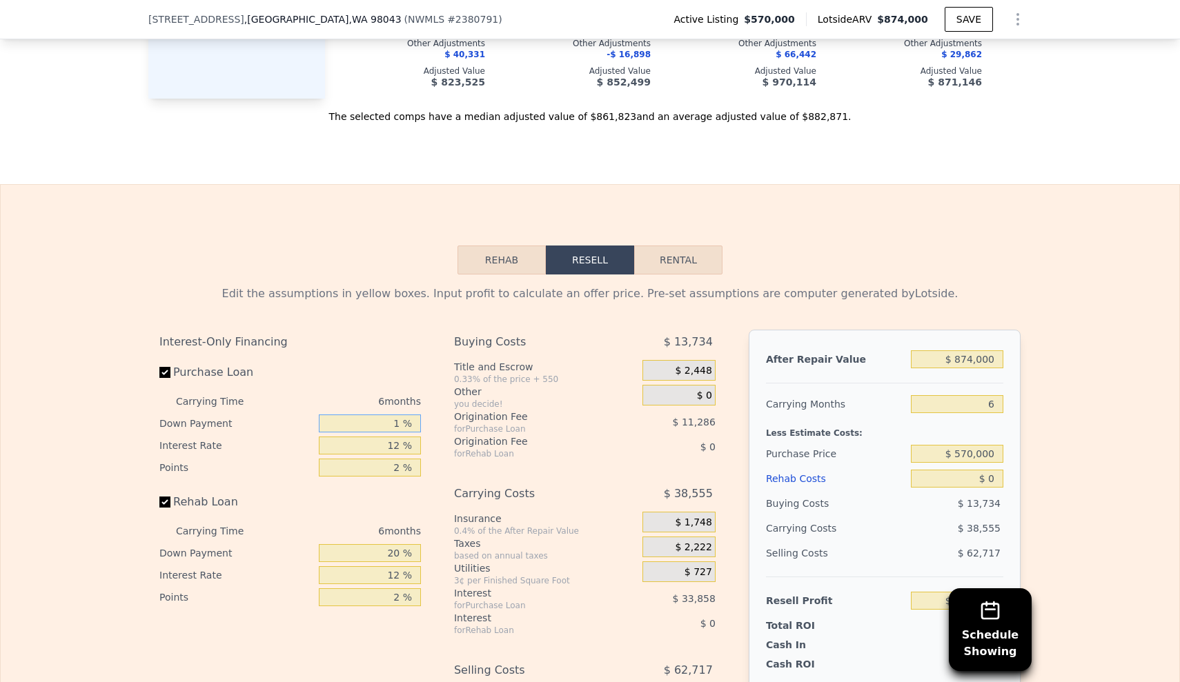
type input "10 %"
type input "$ 193,098"
type input "10 %"
click at [401, 437] on input "12 %" at bounding box center [370, 446] width 102 height 18
type input "1 %"
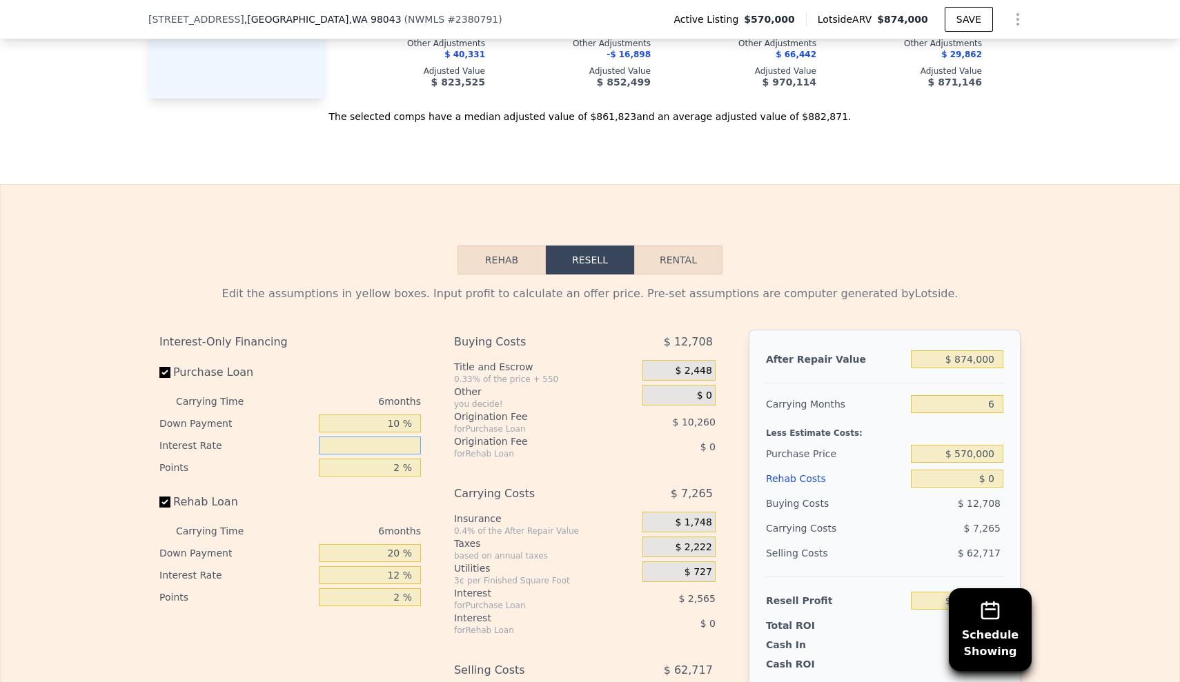
type input "$ 221,310"
type input "11 %"
type input "$ 195,660"
type input "11 %"
click at [402, 459] on input "2 %" at bounding box center [370, 468] width 102 height 18
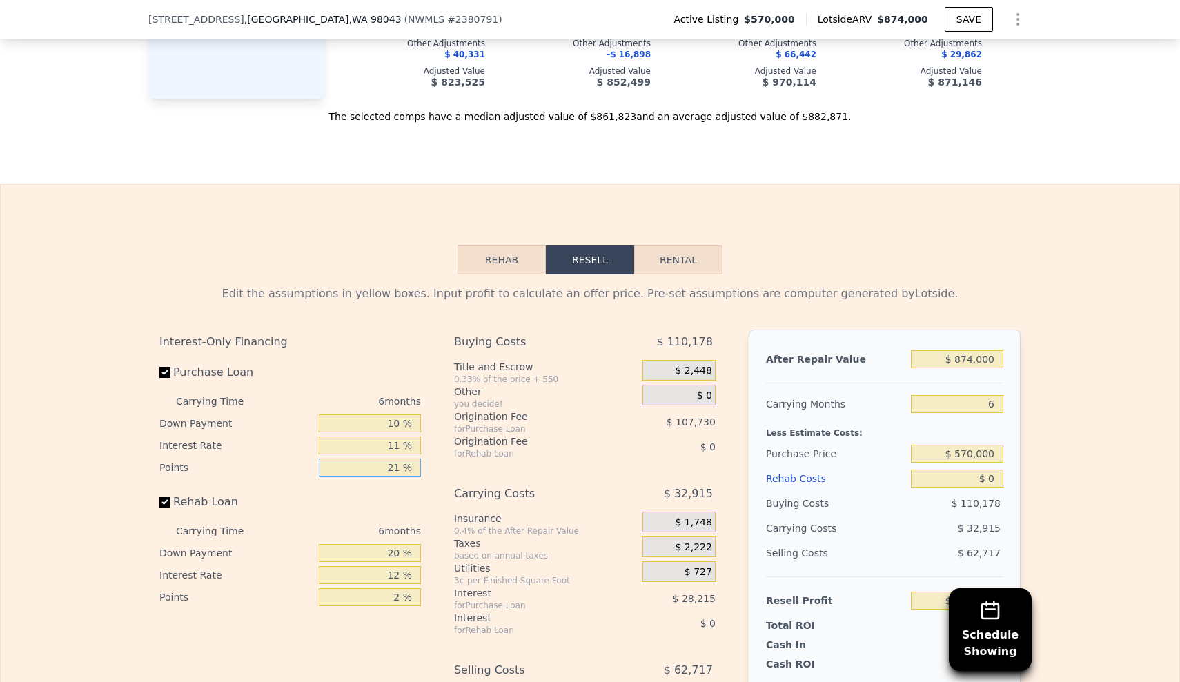
type input "2 %"
type input "$ 98,190"
type input "$ 195,660"
type input "1 %"
type input "$ 200,790"
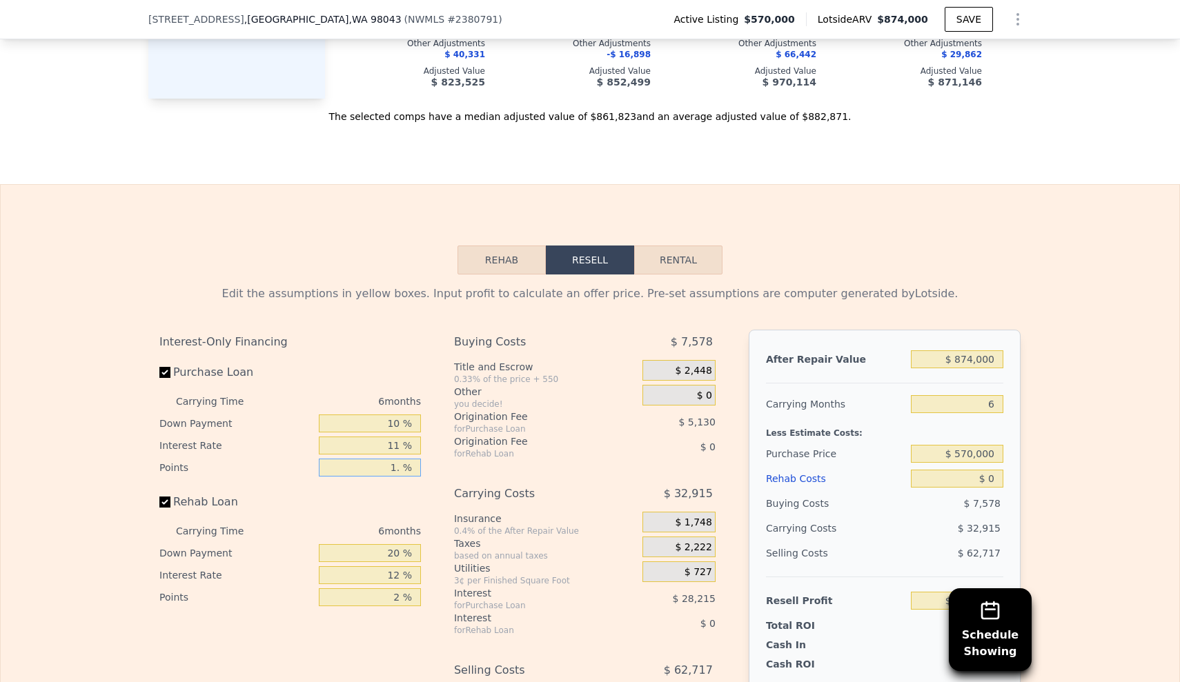
type input "1.5 %"
type input "$ 198,225"
type input "1.5 %"
click at [391, 544] on input "20 %" at bounding box center [370, 553] width 102 height 18
click at [399, 544] on input "20 %" at bounding box center [370, 553] width 102 height 18
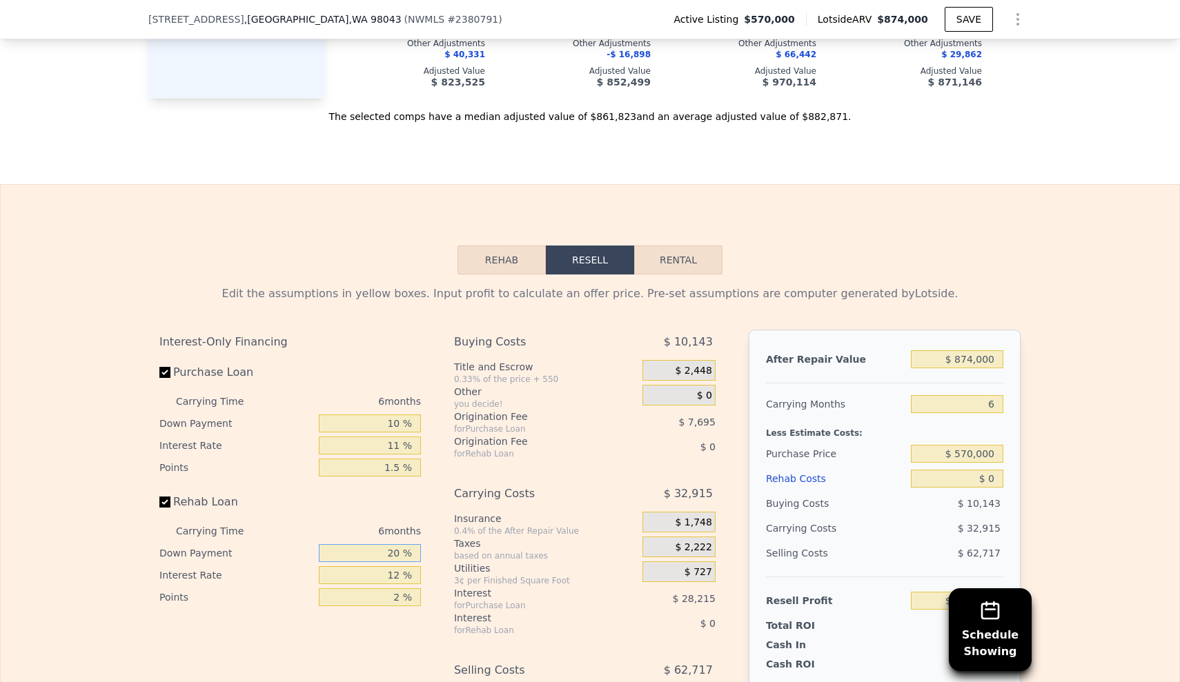
type input "2 %"
type input "10 %"
click at [401, 567] on input "12 %" at bounding box center [370, 576] width 102 height 18
type input "1 %"
type input "11 %"
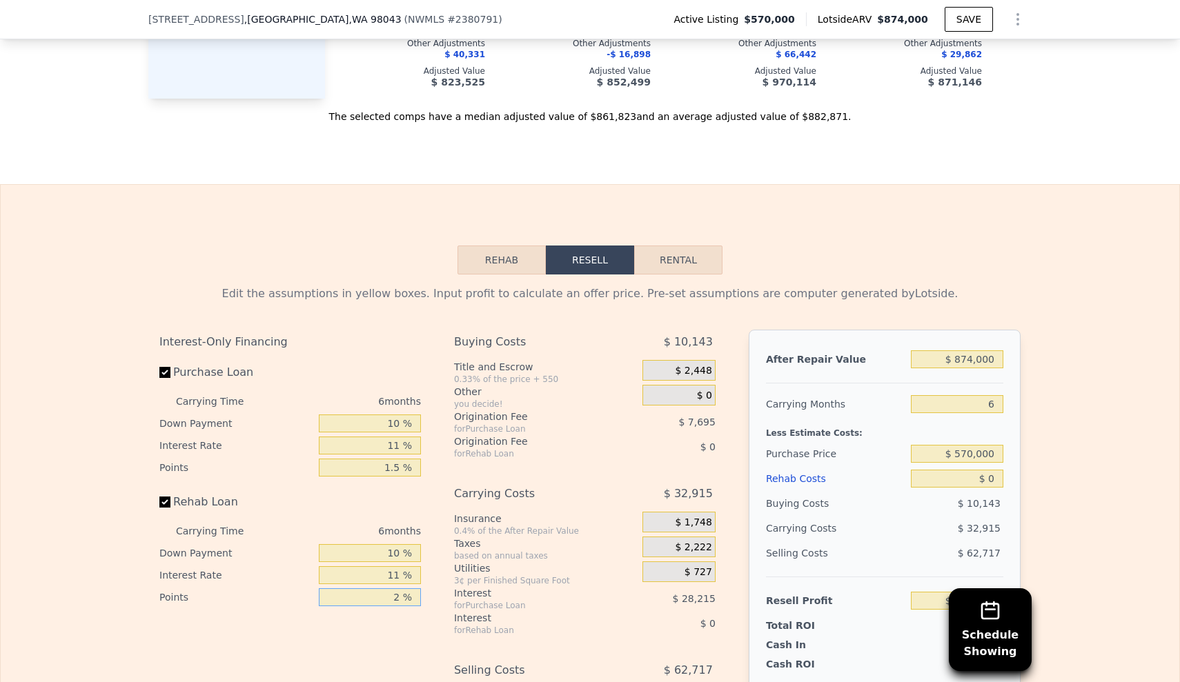
click at [406, 589] on input "2 %" at bounding box center [370, 598] width 102 height 18
type input "1.5 %"
click at [1009, 184] on div "Rehab Resell Rental Edit the assumptions in yellow boxes. Input profit to calcu…" at bounding box center [590, 516] width 1180 height 665
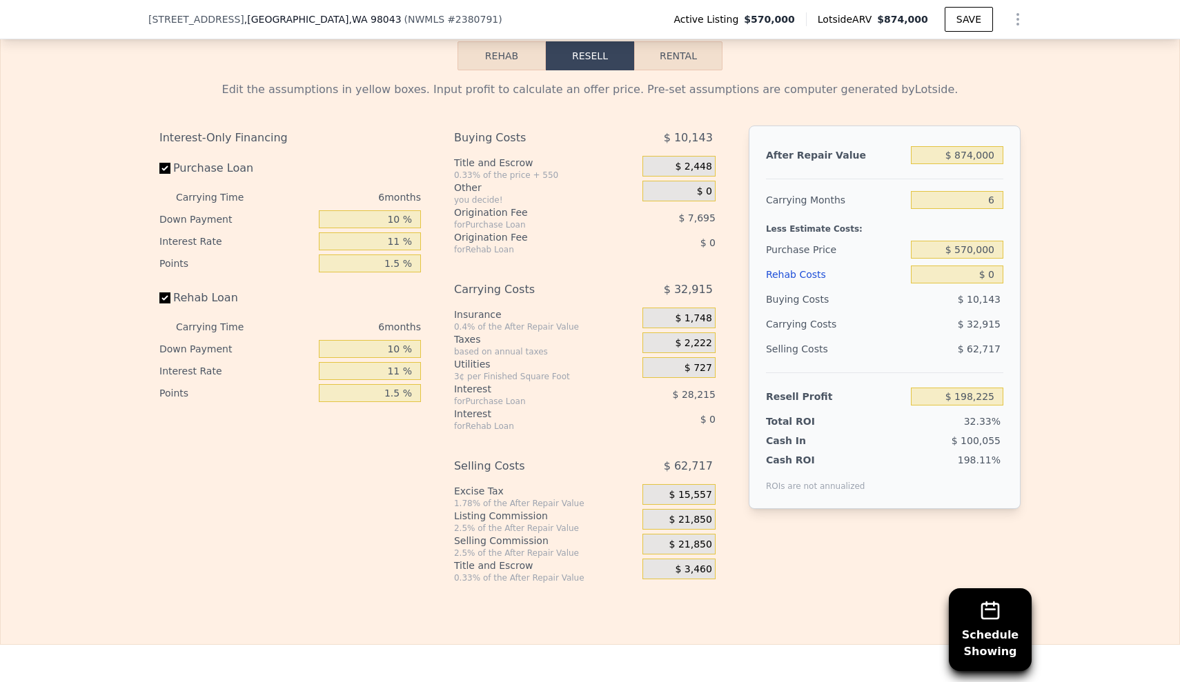
scroll to position [2341, 0]
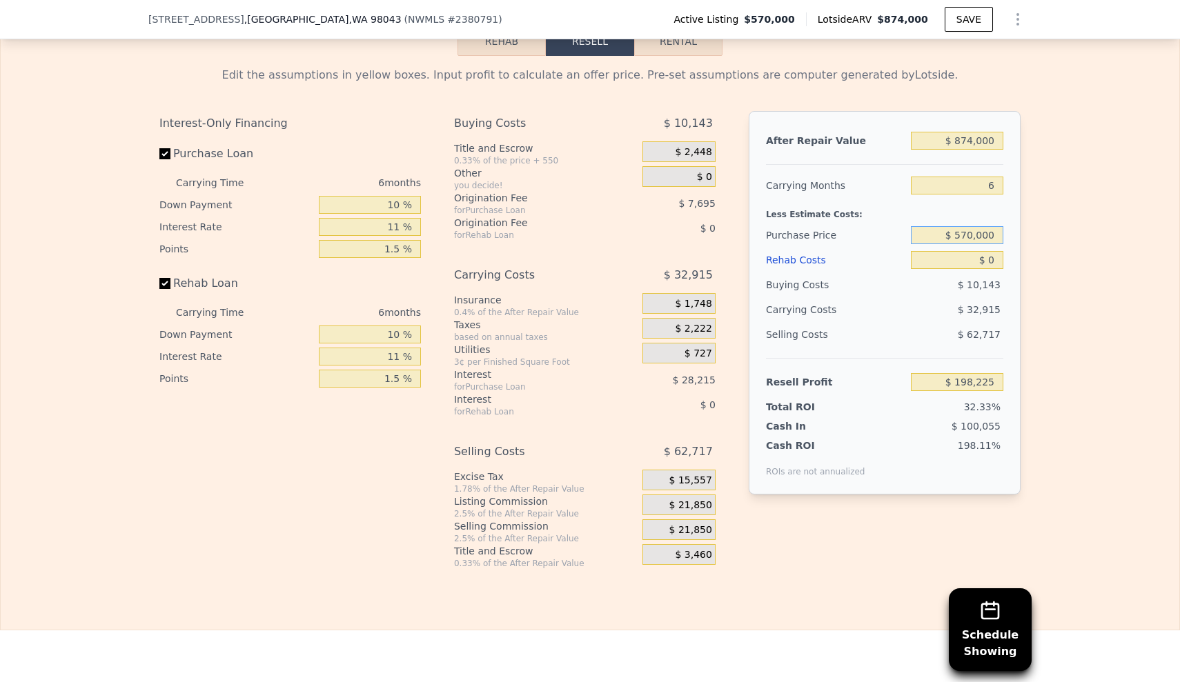
drag, startPoint x: 950, startPoint y: 207, endPoint x: 1008, endPoint y: 207, distance: 58.0
click at [1007, 207] on div "After Repair Value $ 874,000 Carrying Months 6 Less Estimate Costs: Purchase Pr…" at bounding box center [885, 303] width 272 height 384
type input "$ 500,000"
click at [1016, 209] on div "After Repair Value $ 874,000 Carrying Months 6 Less Estimate Costs: Purchase Pr…" at bounding box center [885, 303] width 272 height 384
type input "$ 272,871"
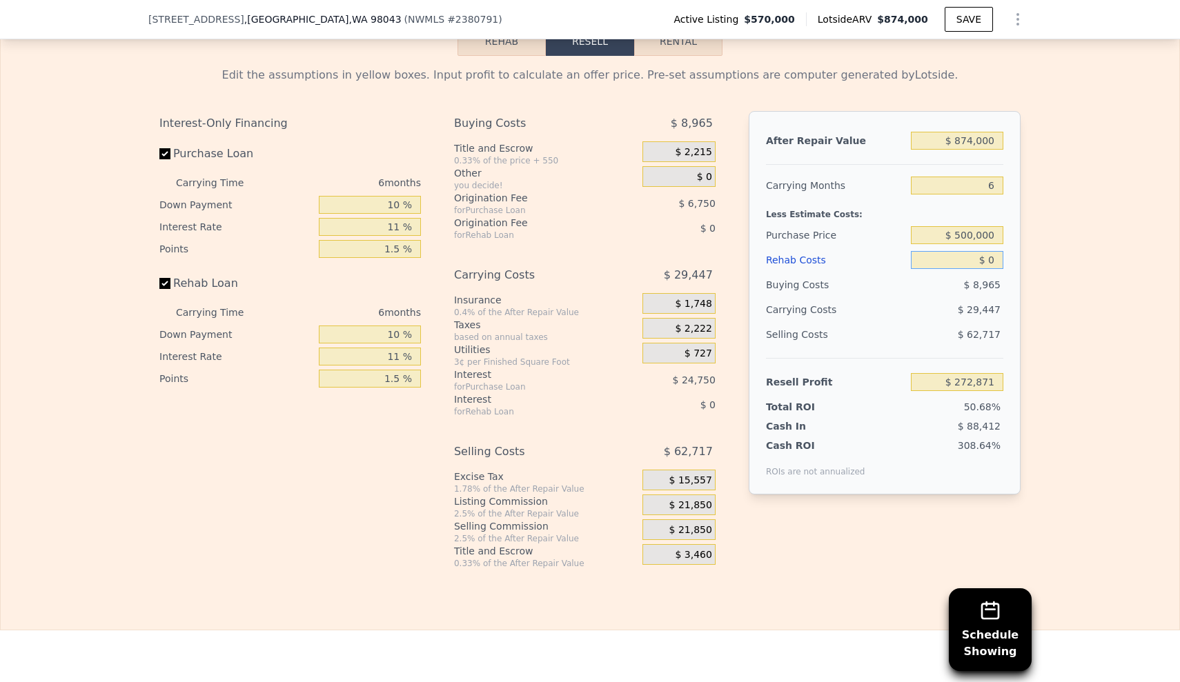
click at [997, 251] on input "$ 0" at bounding box center [957, 260] width 92 height 18
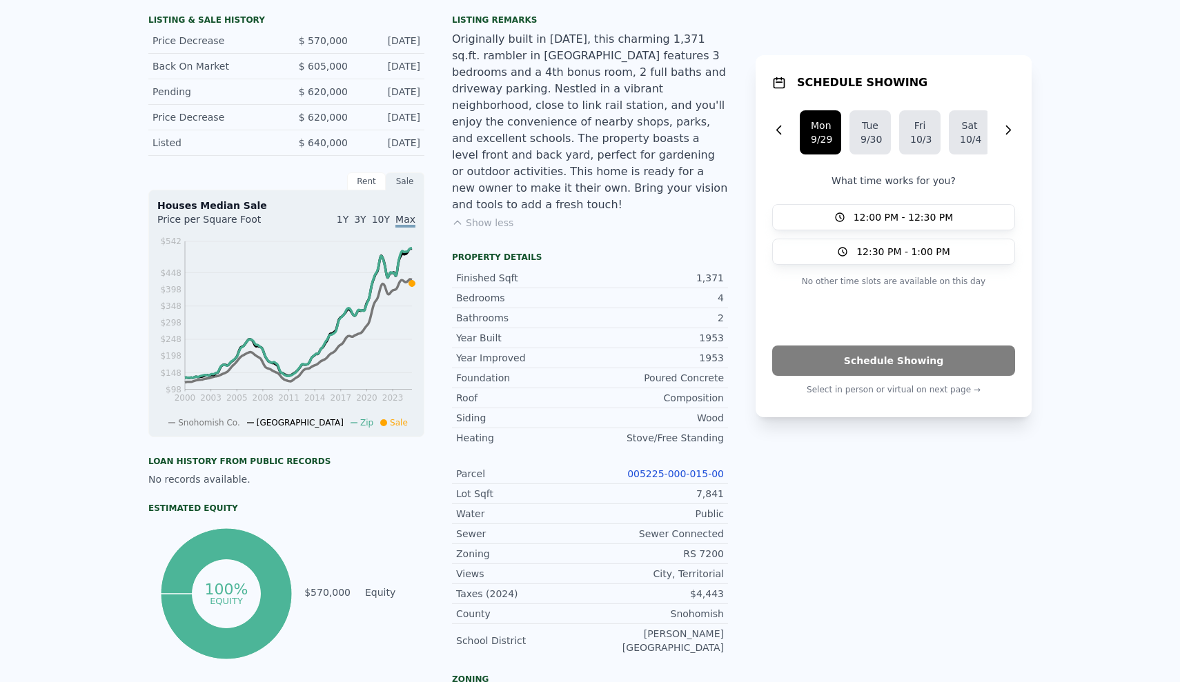
type input "$ 0"
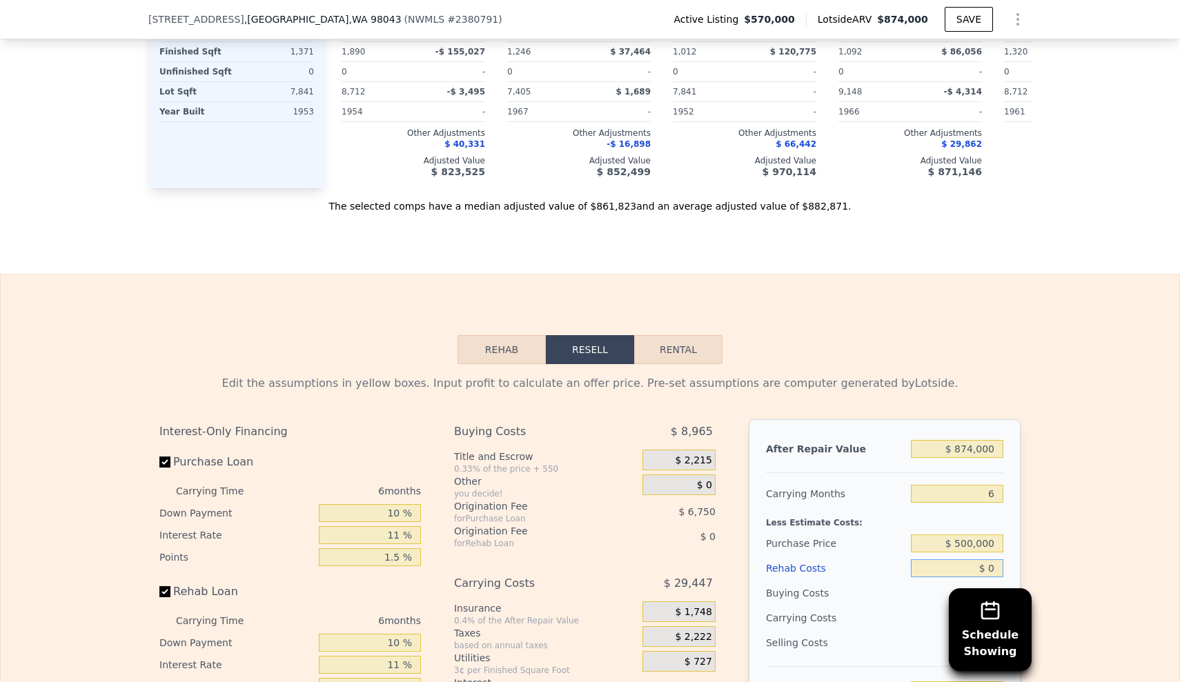
scroll to position [2077, 0]
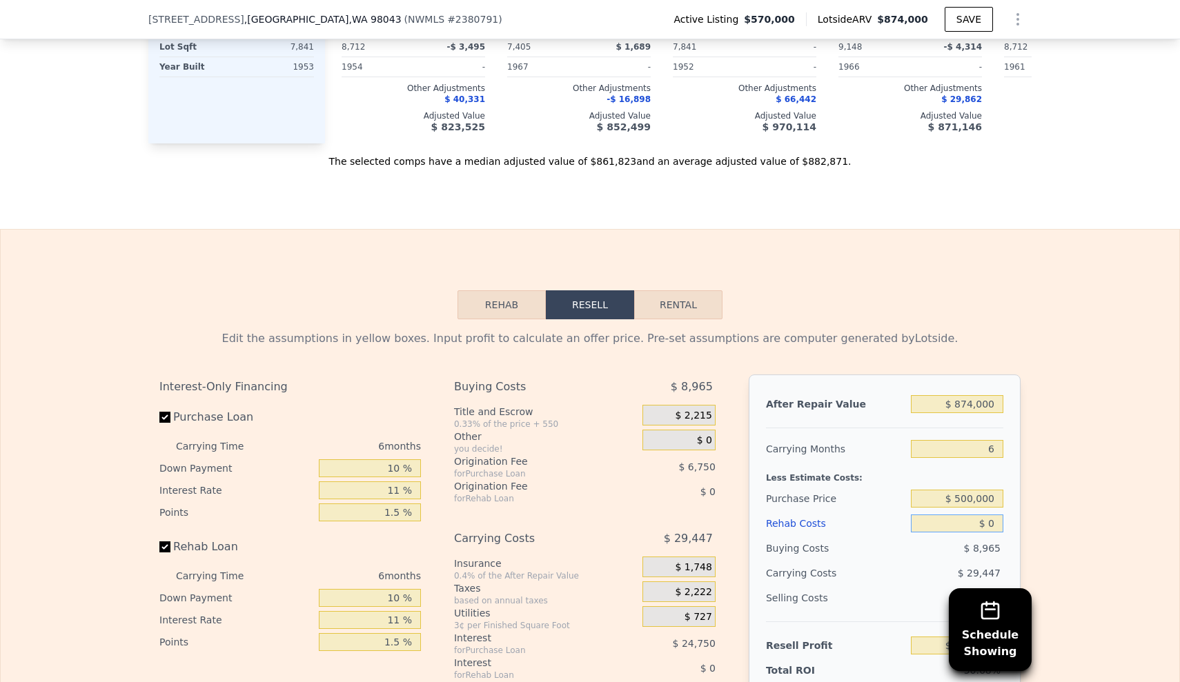
click at [993, 515] on input "$ 0" at bounding box center [957, 524] width 92 height 18
type input "$ 68"
type input "$ 272,796"
type input "$ 6"
type input "$ 272,865"
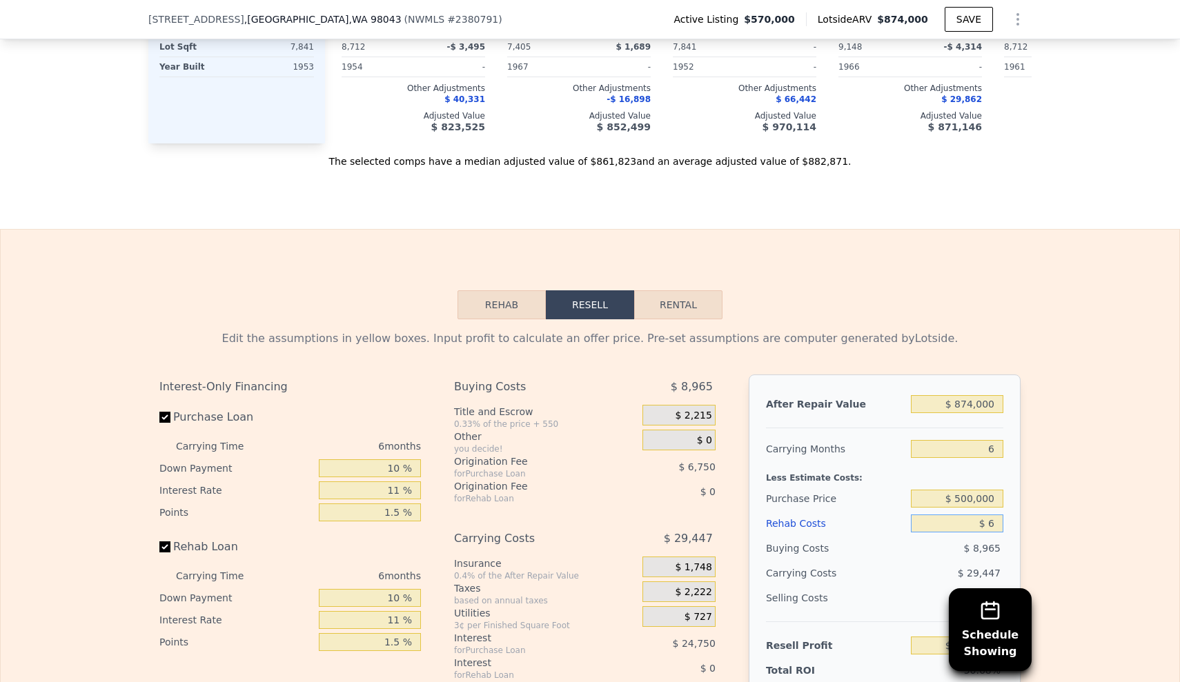
type input "$ 69"
type input "$ 272,795"
type input "$ 6,900"
type input "$ 265,536"
type input "$ 69,000"
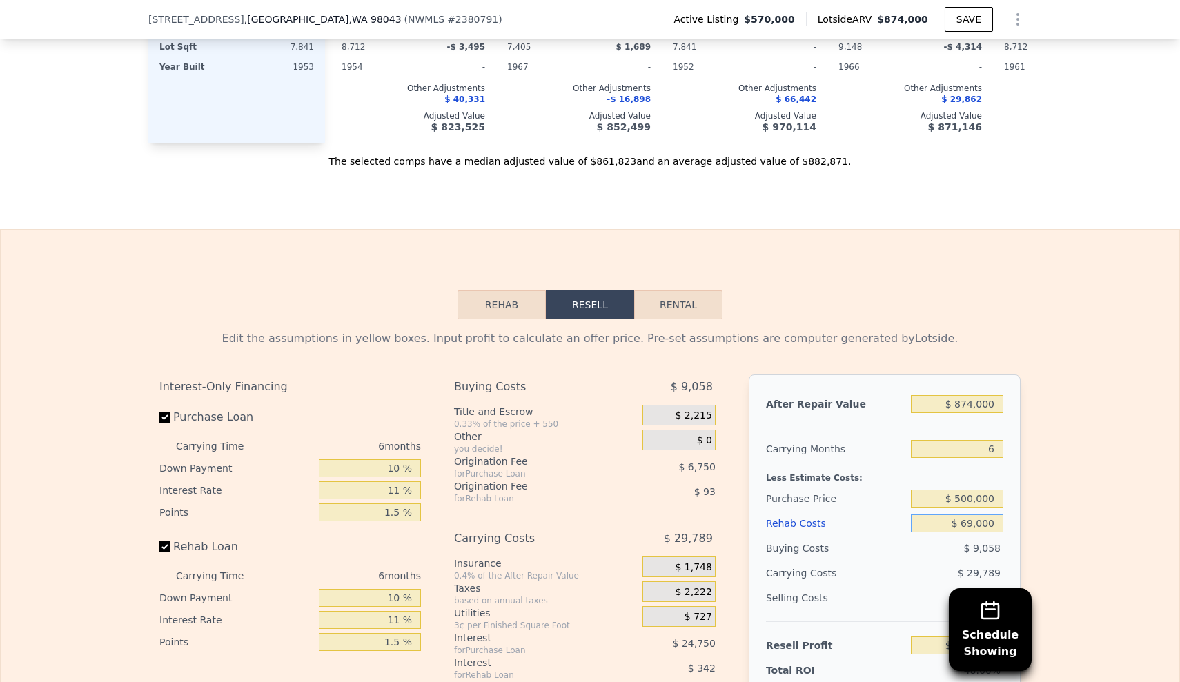
type input "$ 199,525"
click at [1030, 495] on div "Edit the assumptions in yellow boxes. Input profit to calculate an offer price.…" at bounding box center [589, 575] width 883 height 513
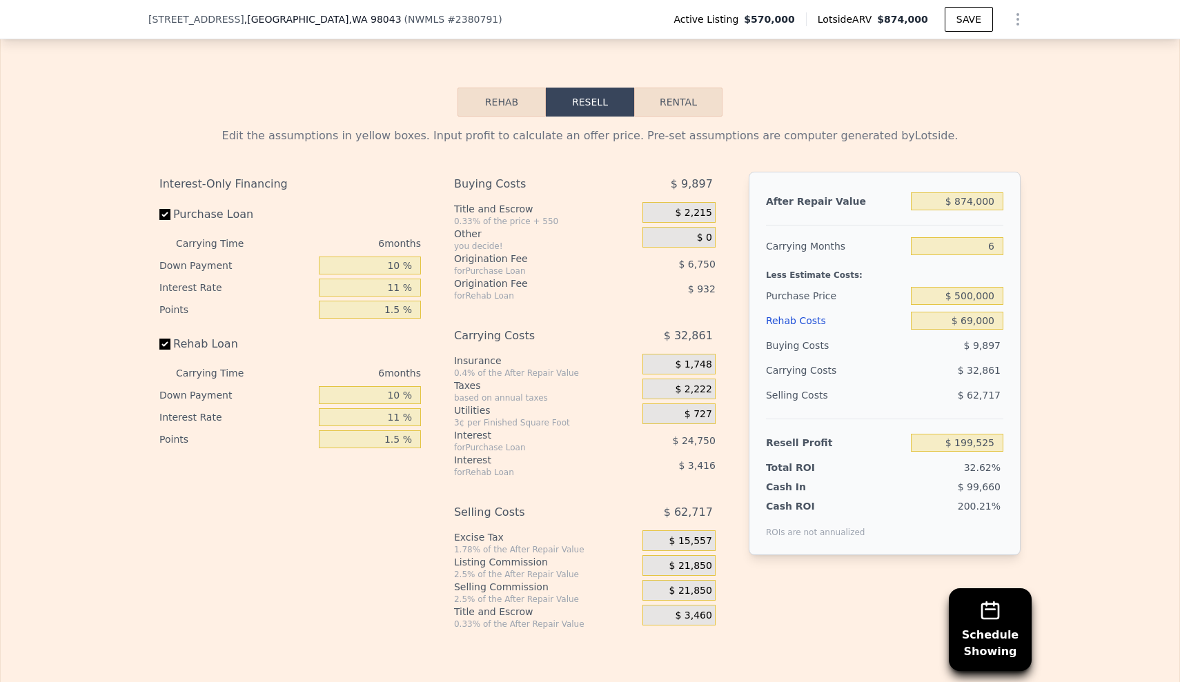
scroll to position [2281, 0]
drag, startPoint x: 951, startPoint y: 171, endPoint x: 1001, endPoint y: 171, distance: 50.4
click at [1001, 192] on input "$ 874,000" at bounding box center [957, 201] width 92 height 18
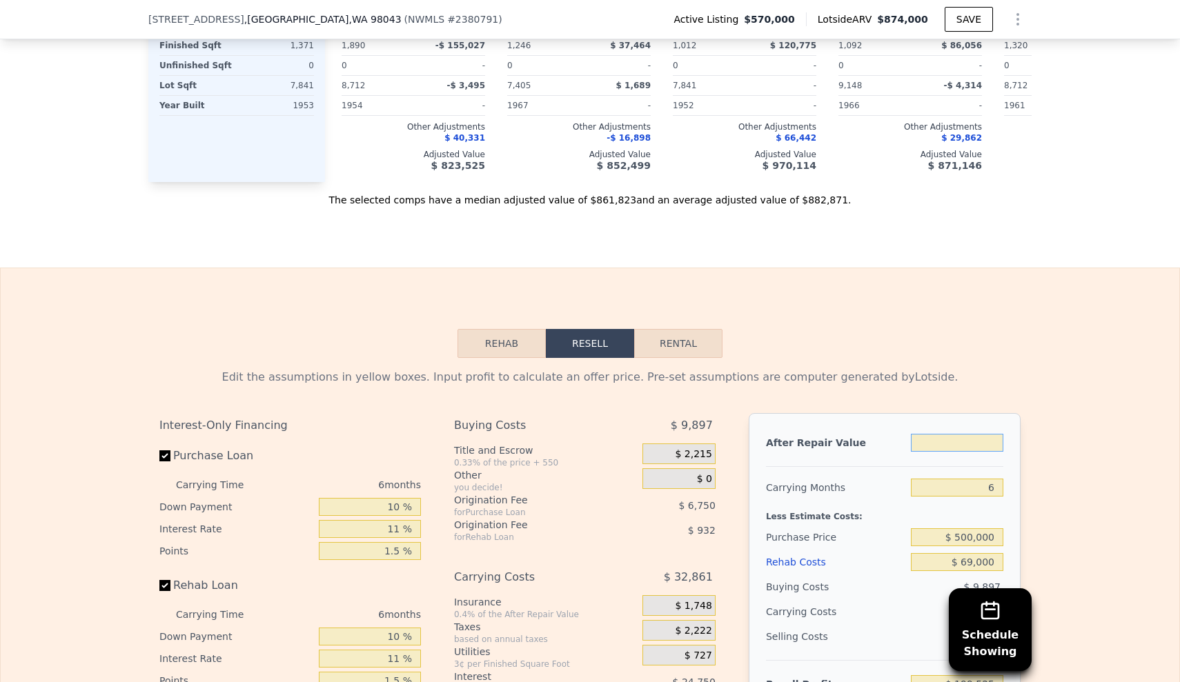
scroll to position [2009, 0]
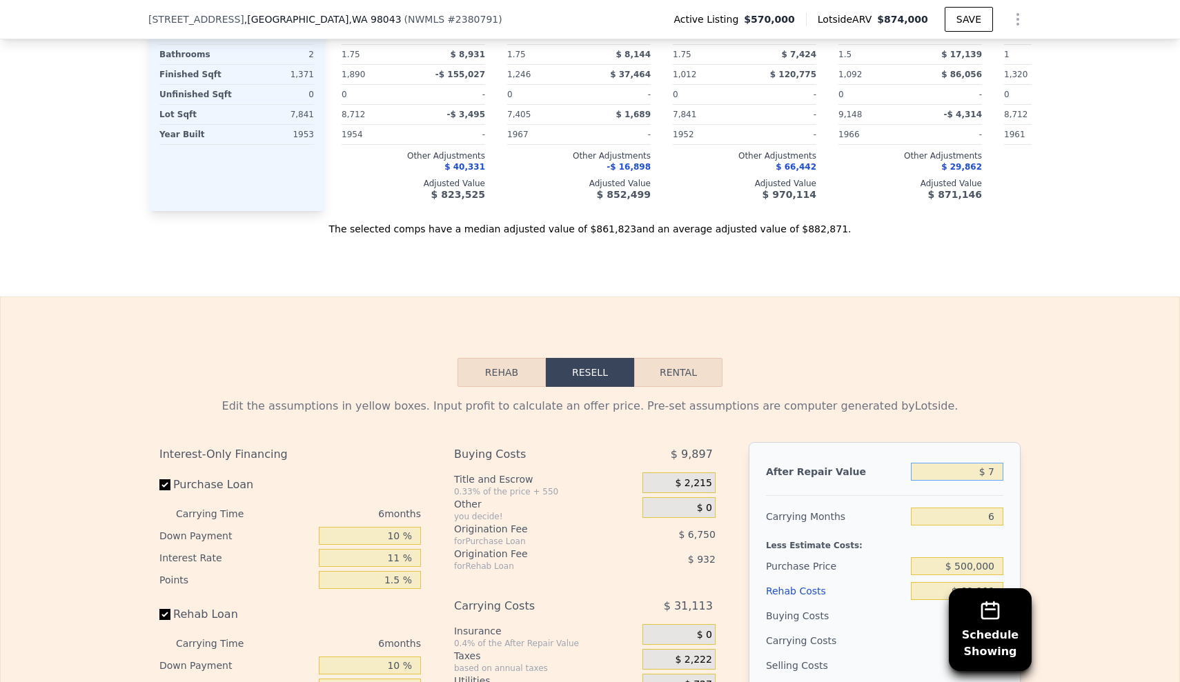
type input "$ 75"
type input "-$ 610,553"
type input "$ 750"
type input "-$ 609,865"
type input "$ 75,000"
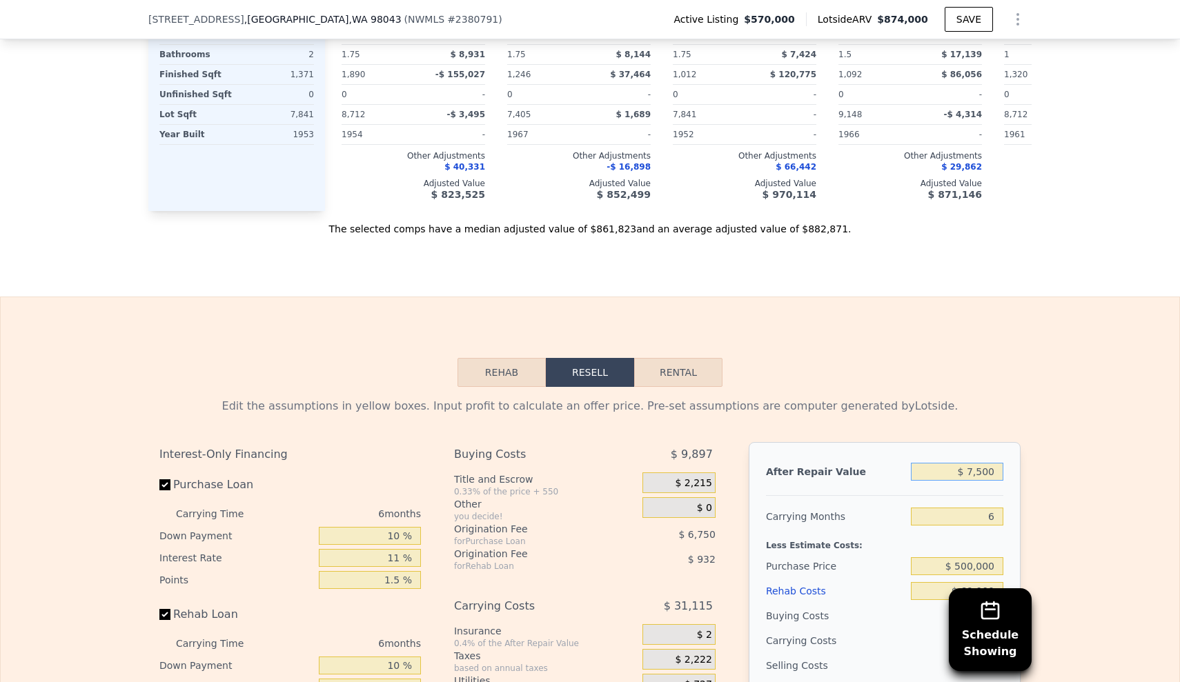
type input "-$ 541,045"
type input "$ 750,000"
type input "$ 84,592"
click at [868, 321] on div "Rehab Resell Rental Edit the assumptions in yellow boxes. Input profit to calcu…" at bounding box center [590, 629] width 1180 height 665
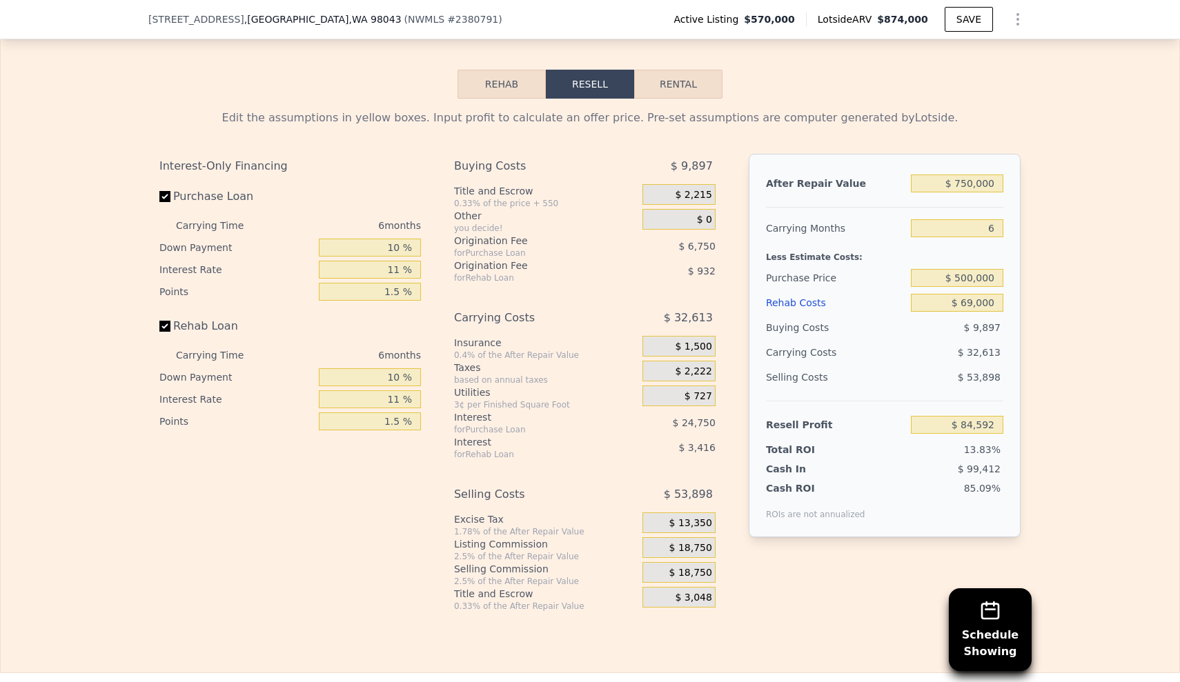
scroll to position [2299, 0]
click at [677, 541] on span "$ 18,750" at bounding box center [690, 547] width 43 height 12
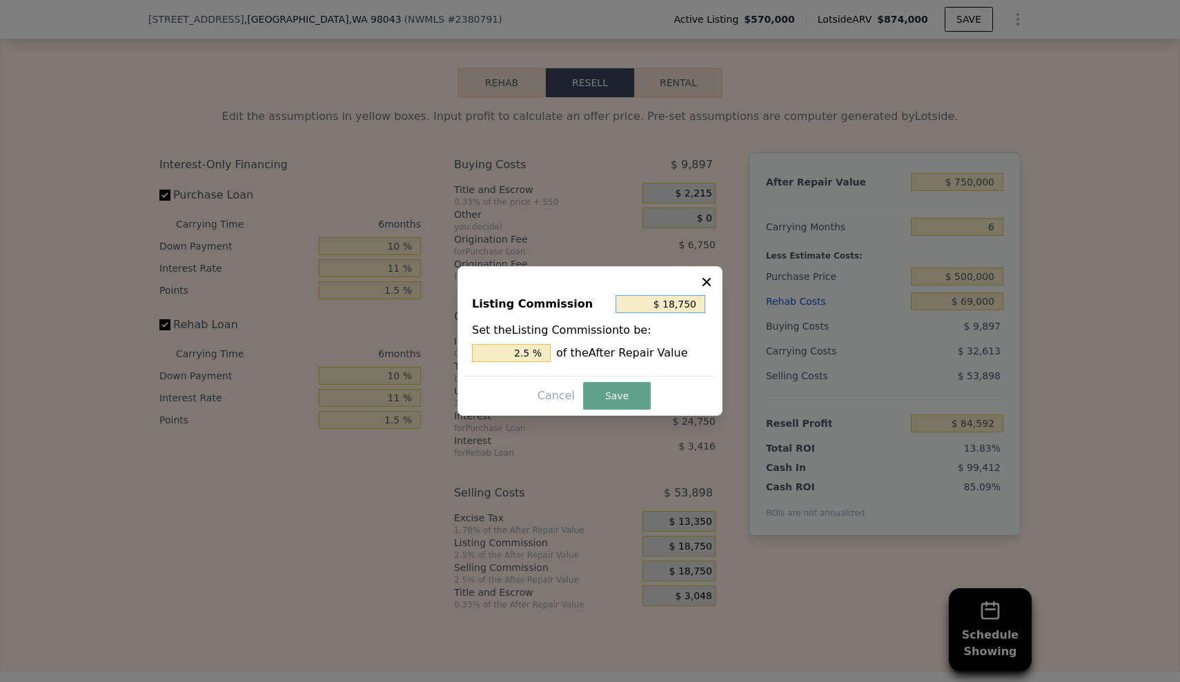
drag, startPoint x: 648, startPoint y: 308, endPoint x: 789, endPoint y: 302, distance: 141.6
click at [789, 302] on div "​ Listing Commission $ 18,750 Set the Listing Commission to be: 2.5 % of the Af…" at bounding box center [590, 341] width 1180 height 682
type input "$ 0"
type input "0 %"
click at [611, 397] on button "Save" at bounding box center [617, 396] width 68 height 28
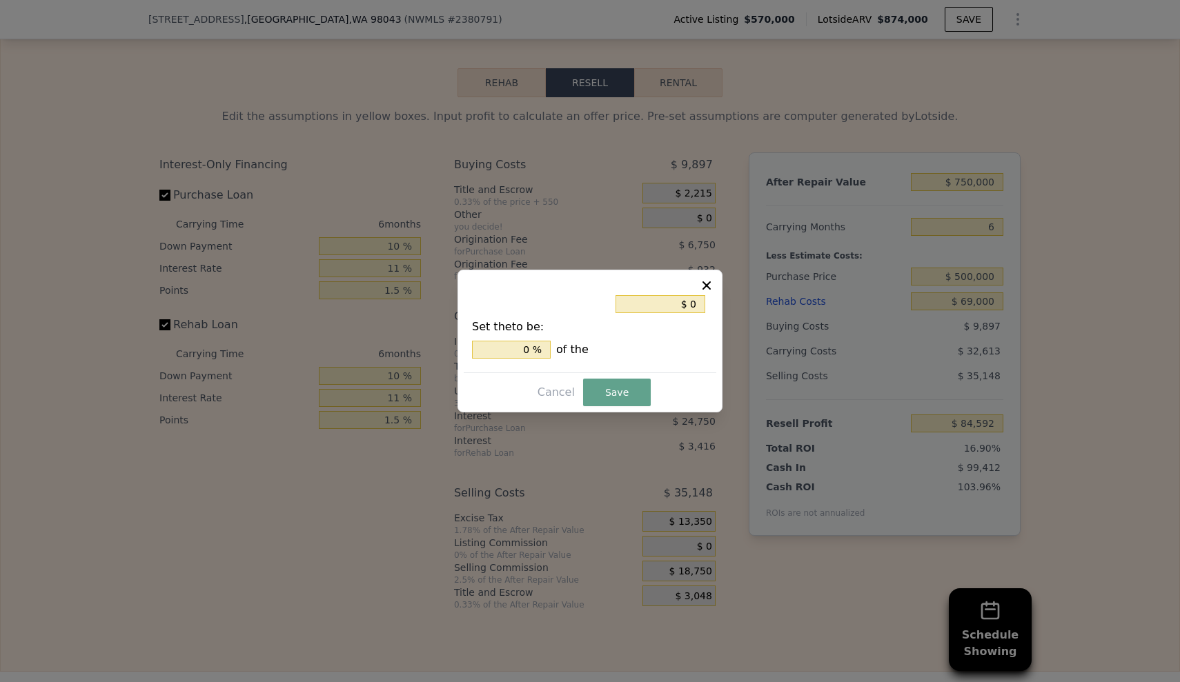
type input "$ 103,342"
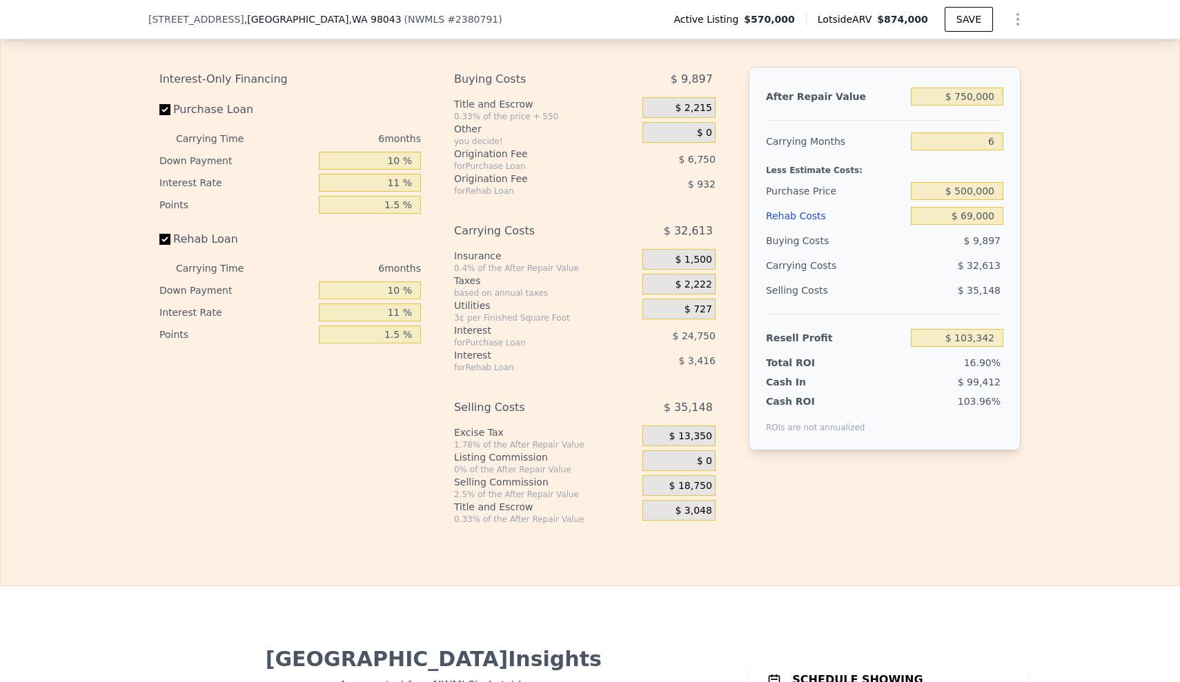
scroll to position [2394, 0]
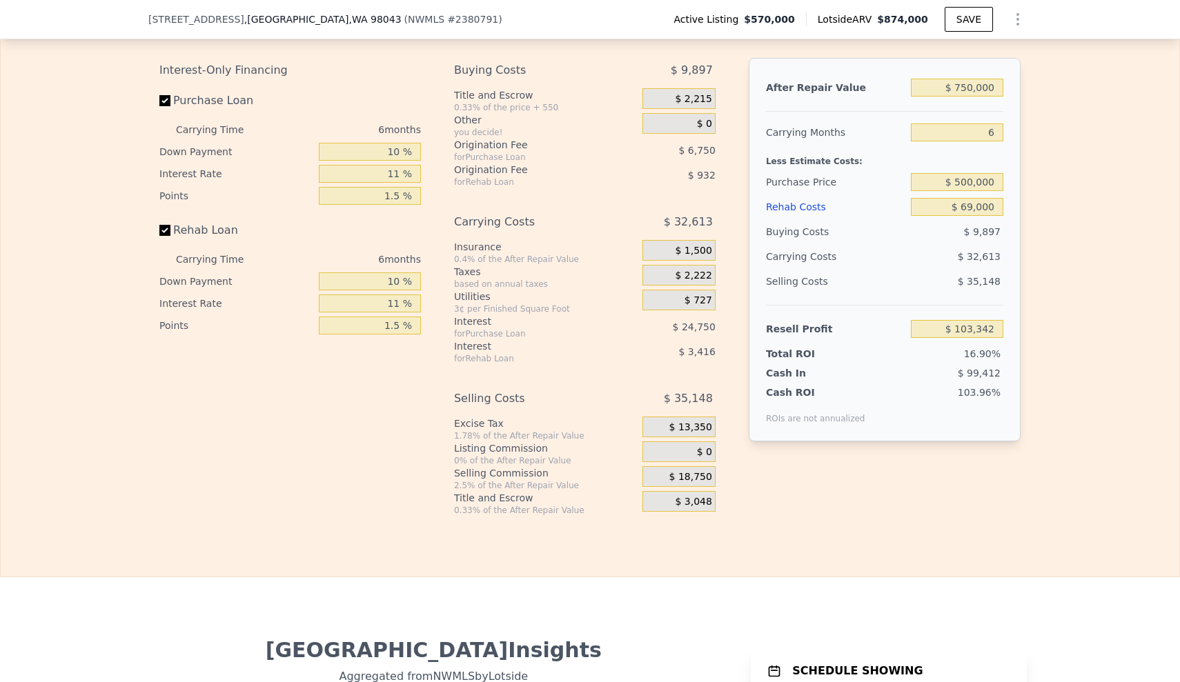
click at [797, 463] on div "Interest-Only Financing Purchase Loan Carrying Time 6 months Down Payment 10 % …" at bounding box center [589, 287] width 861 height 458
click at [973, 173] on input "$ 500,000" at bounding box center [957, 182] width 92 height 18
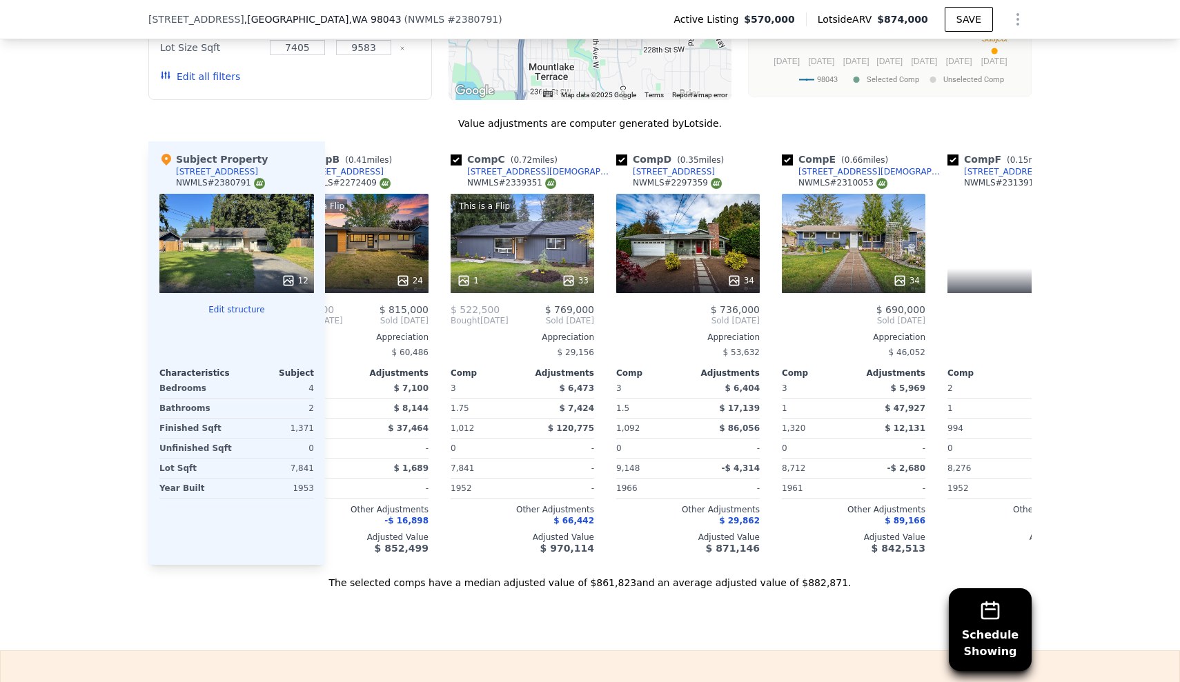
scroll to position [0, 218]
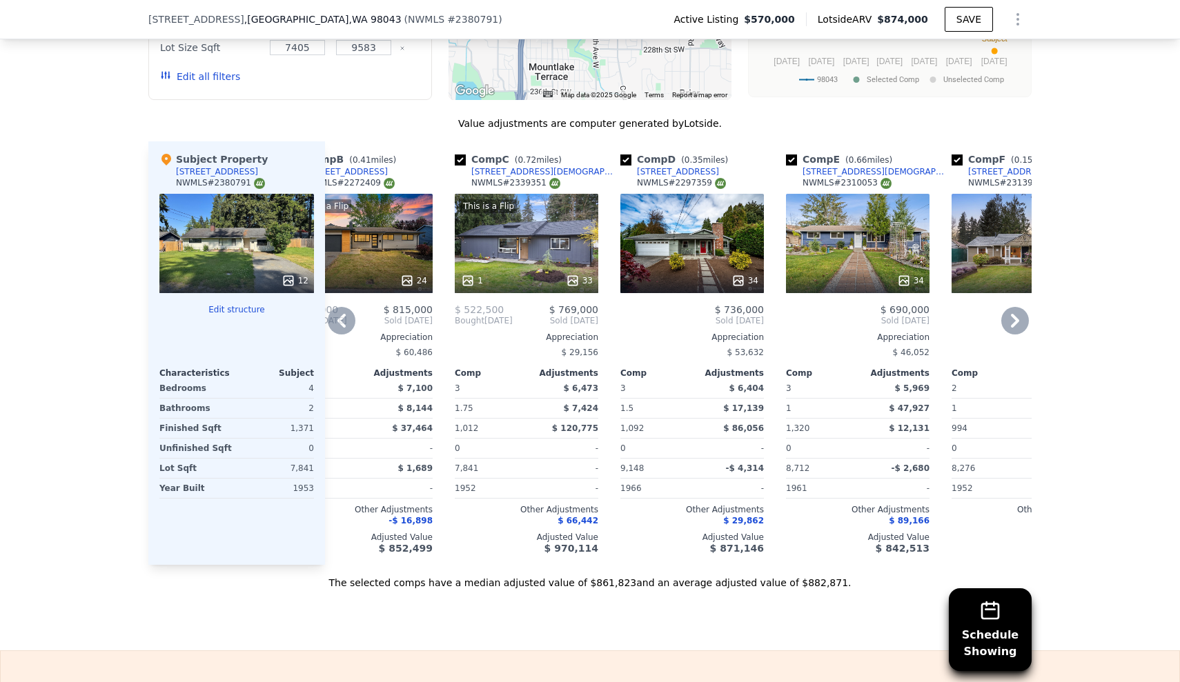
type input "$ 5,000"
click at [751, 217] on div "34" at bounding box center [692, 243] width 144 height 99
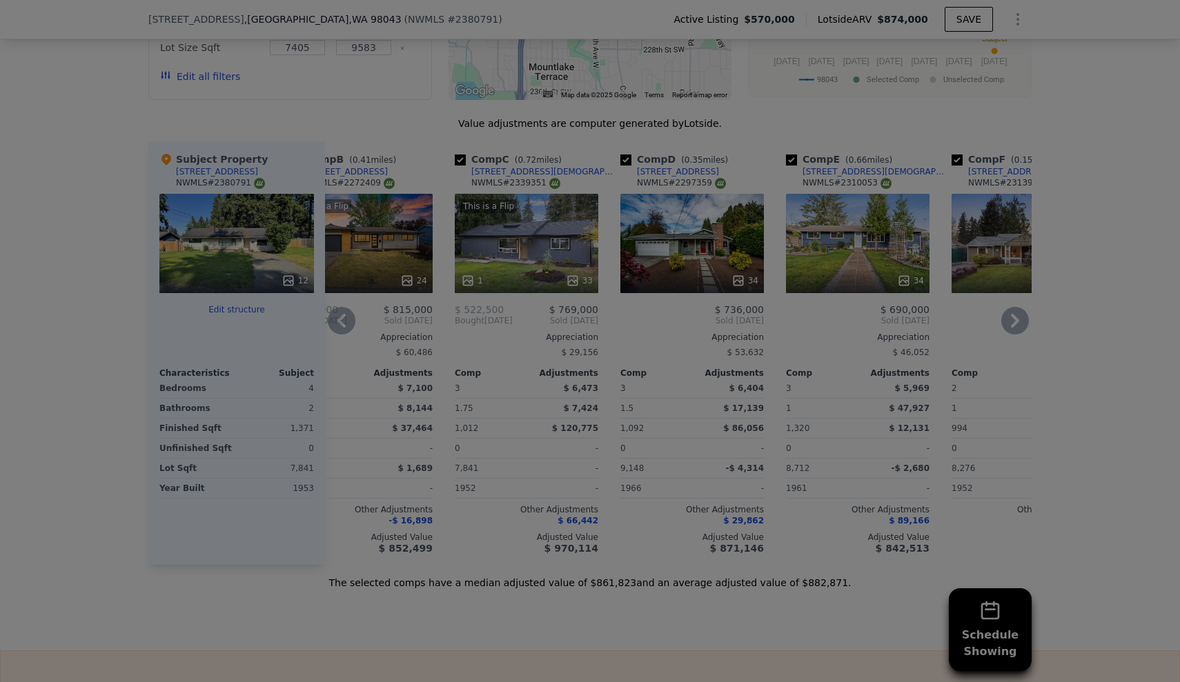
type input "$ 631,176"
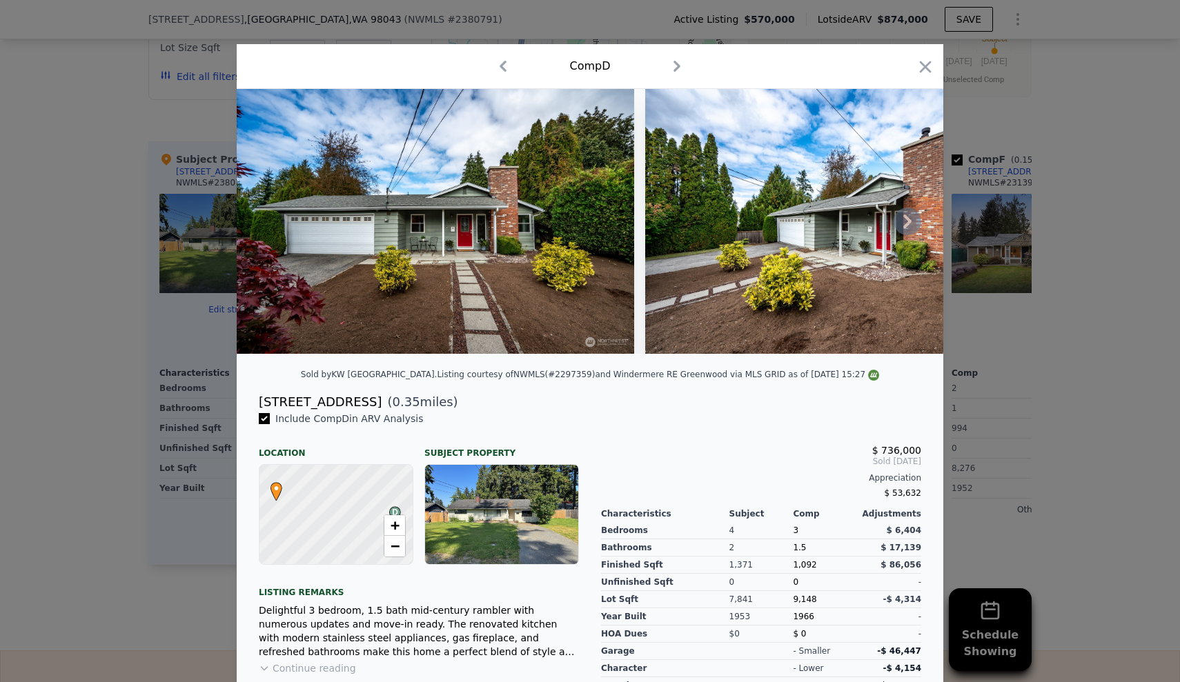
click at [909, 217] on icon at bounding box center [908, 222] width 28 height 28
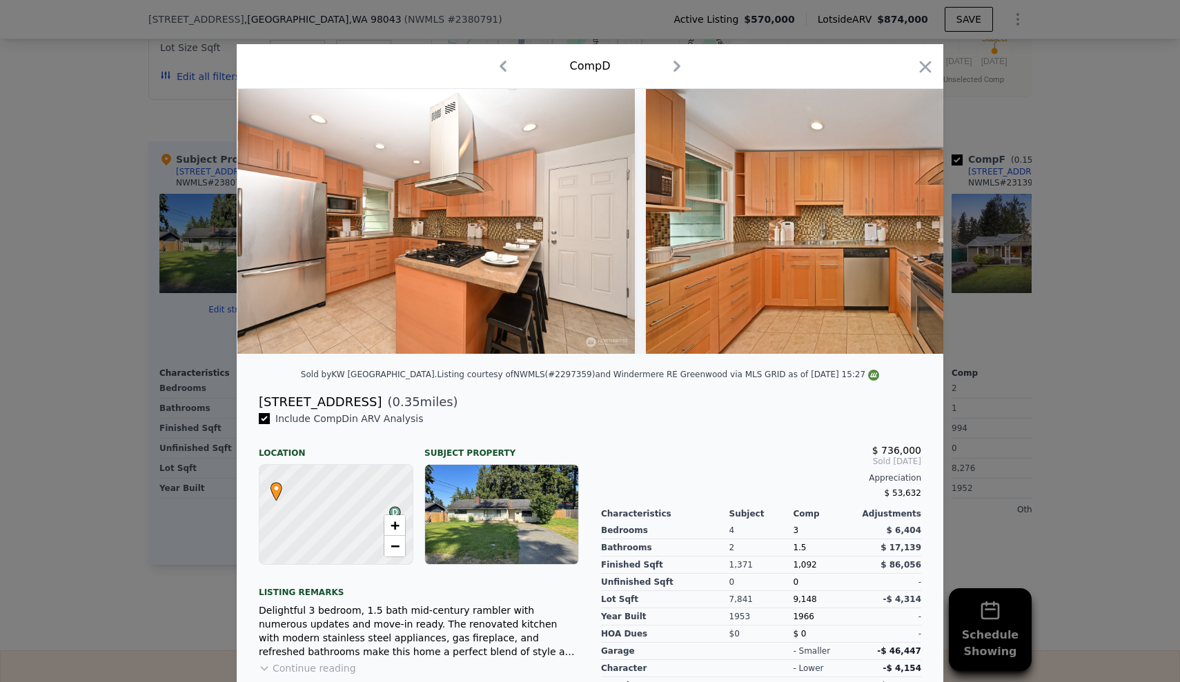
scroll to position [0, 2464]
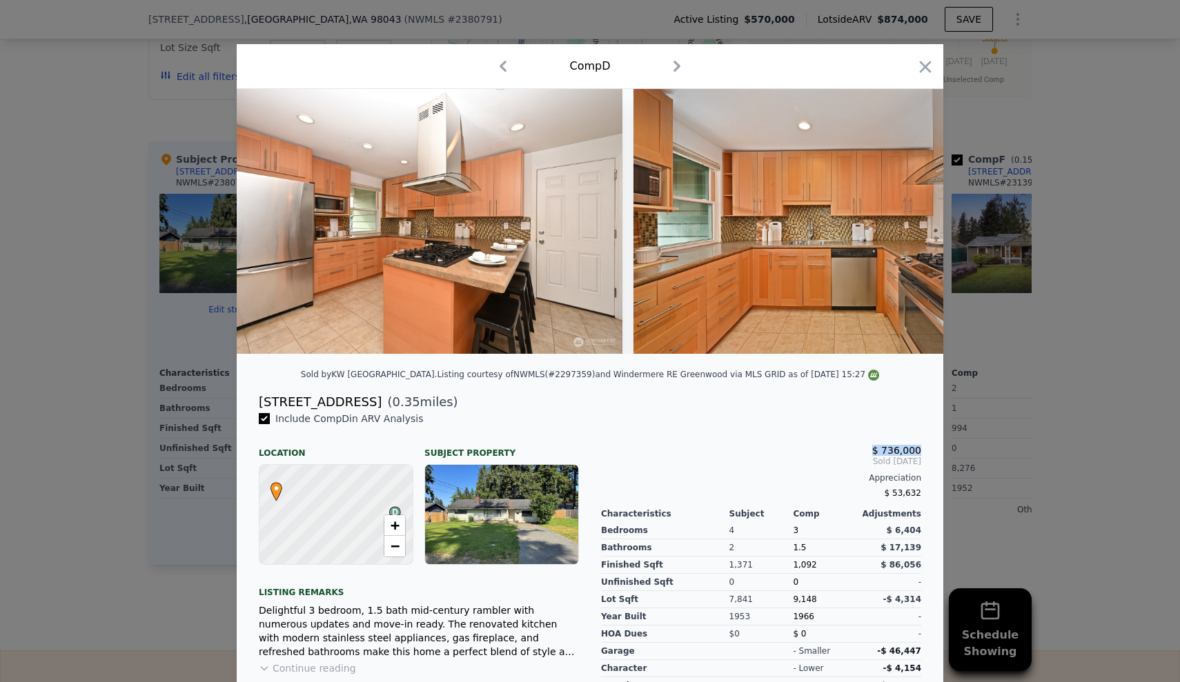
drag, startPoint x: 877, startPoint y: 455, endPoint x: 921, endPoint y: 453, distance: 44.2
click at [921, 453] on div "$ 736,000 Sold [DATE] Appreciation $ 53,632 Characteristics Subject Comp Adjust…" at bounding box center [761, 608] width 342 height 392
click at [925, 66] on icon "button" at bounding box center [925, 66] width 19 height 19
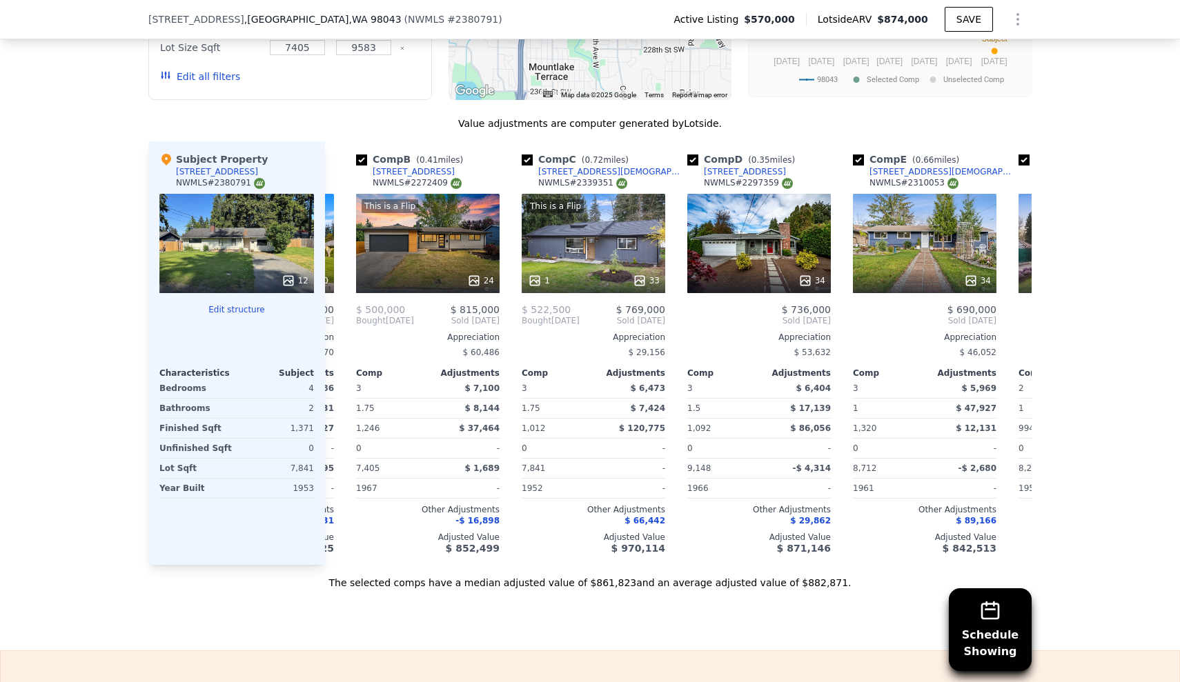
scroll to position [0, 135]
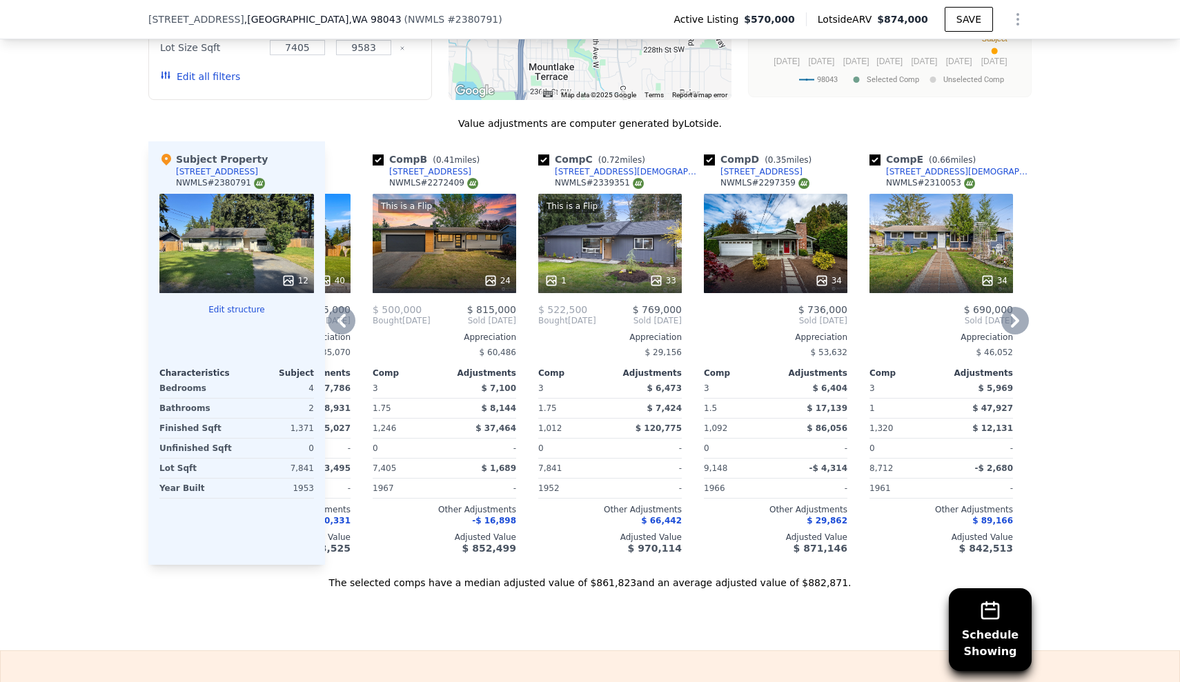
click at [544, 155] on input "checkbox" at bounding box center [543, 160] width 11 height 11
checkbox input "false"
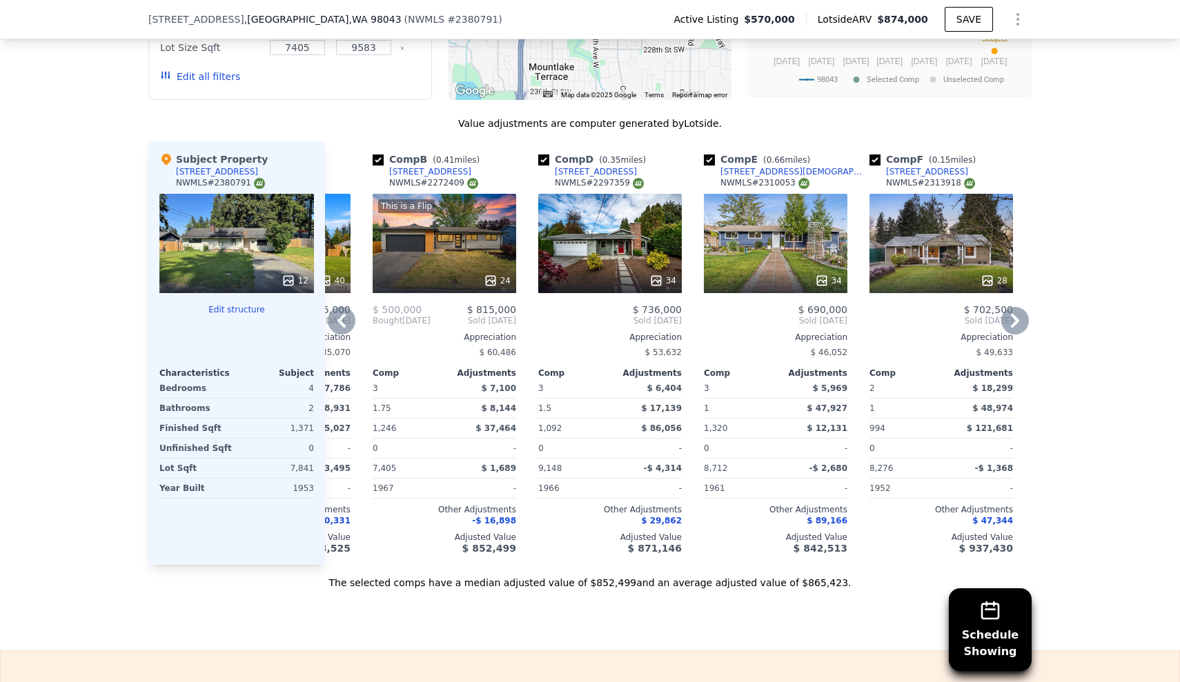
click at [381, 155] on input "checkbox" at bounding box center [378, 160] width 11 height 11
checkbox input "false"
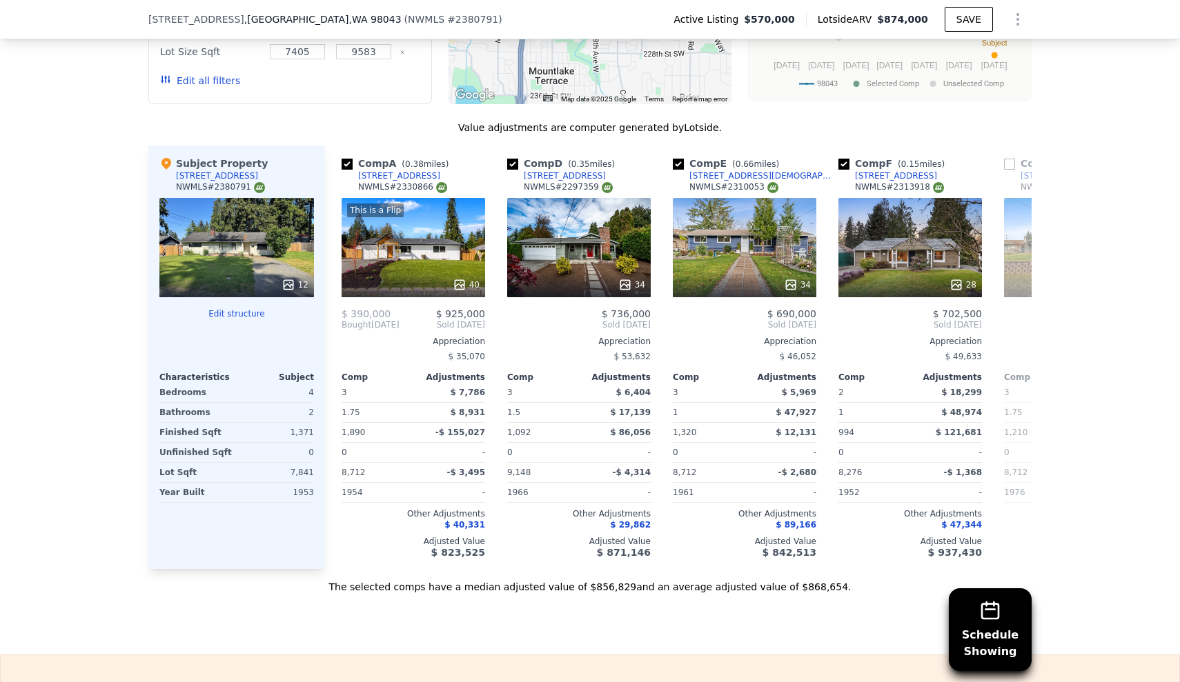
scroll to position [0, 0]
click at [440, 212] on div "This is a Flip 40" at bounding box center [414, 247] width 144 height 99
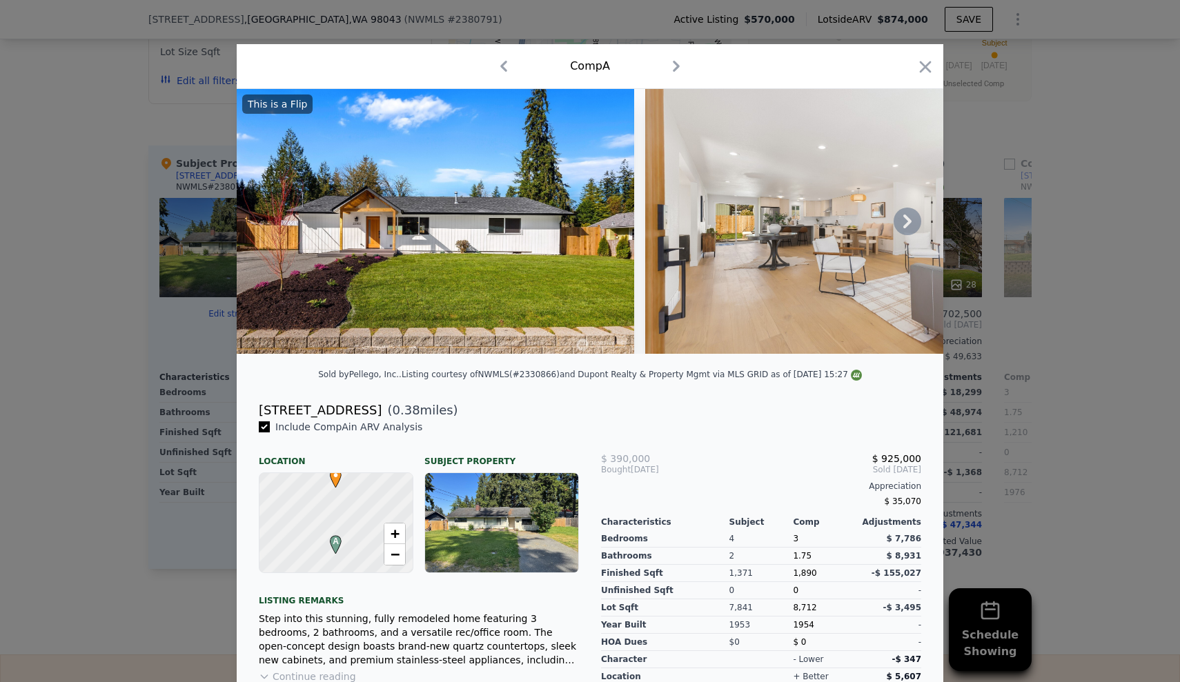
click at [900, 213] on icon at bounding box center [908, 222] width 28 height 28
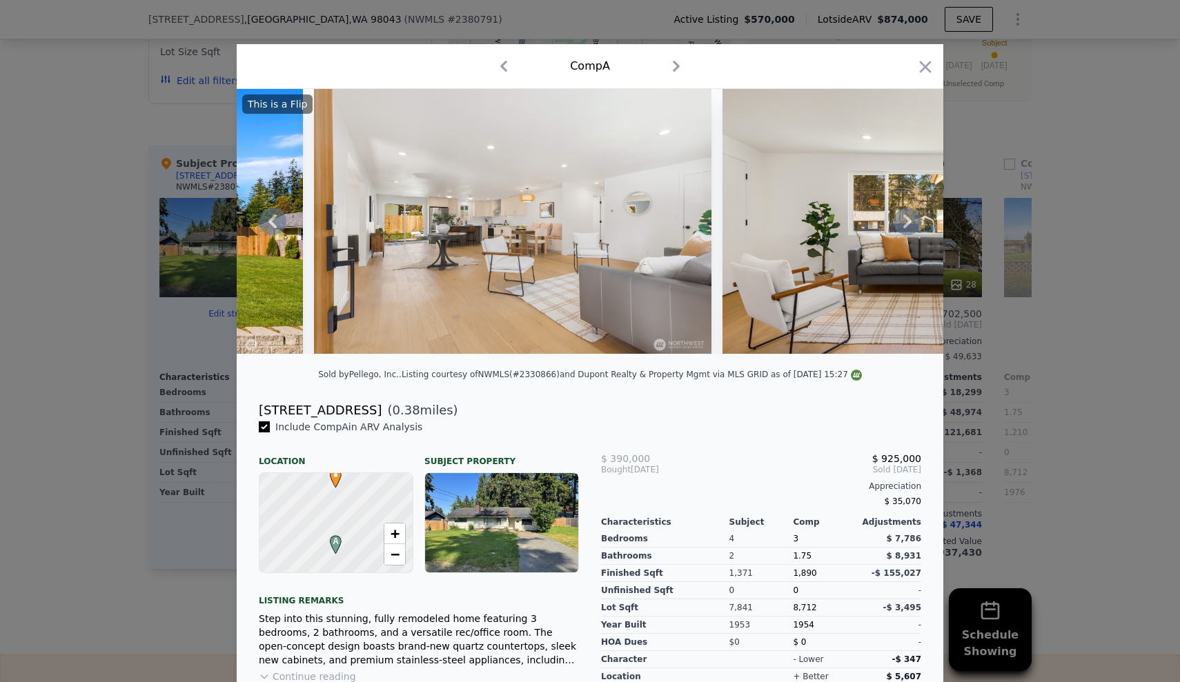
click at [900, 213] on icon at bounding box center [908, 222] width 28 height 28
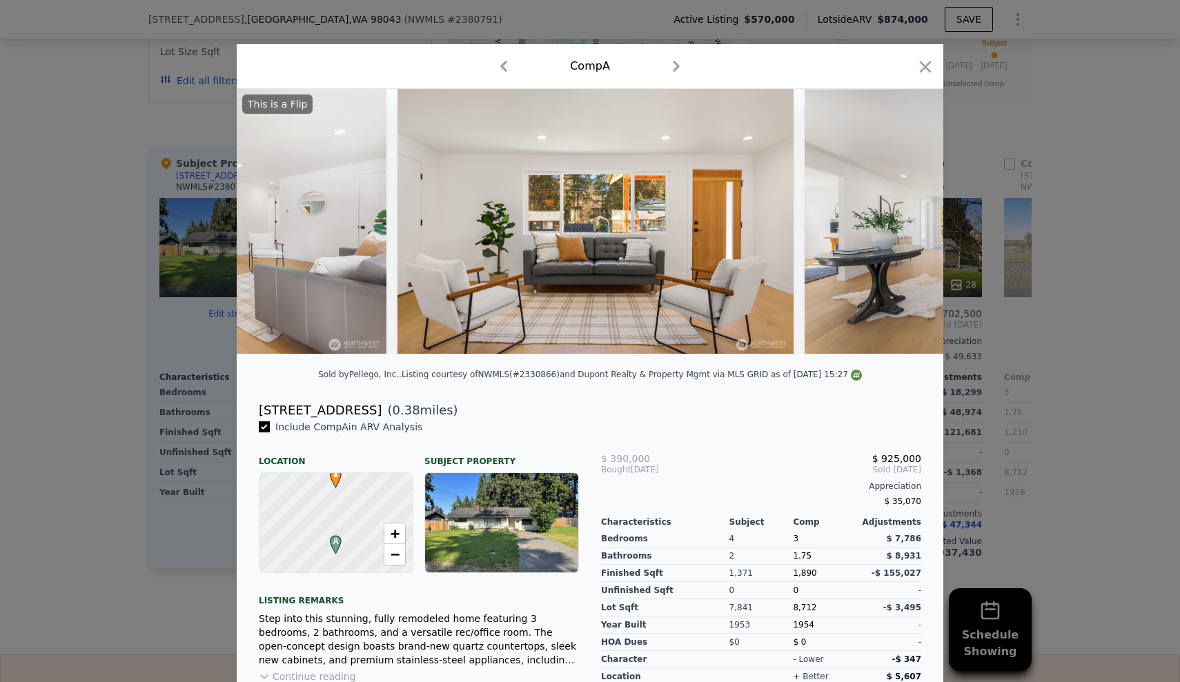
scroll to position [0, 662]
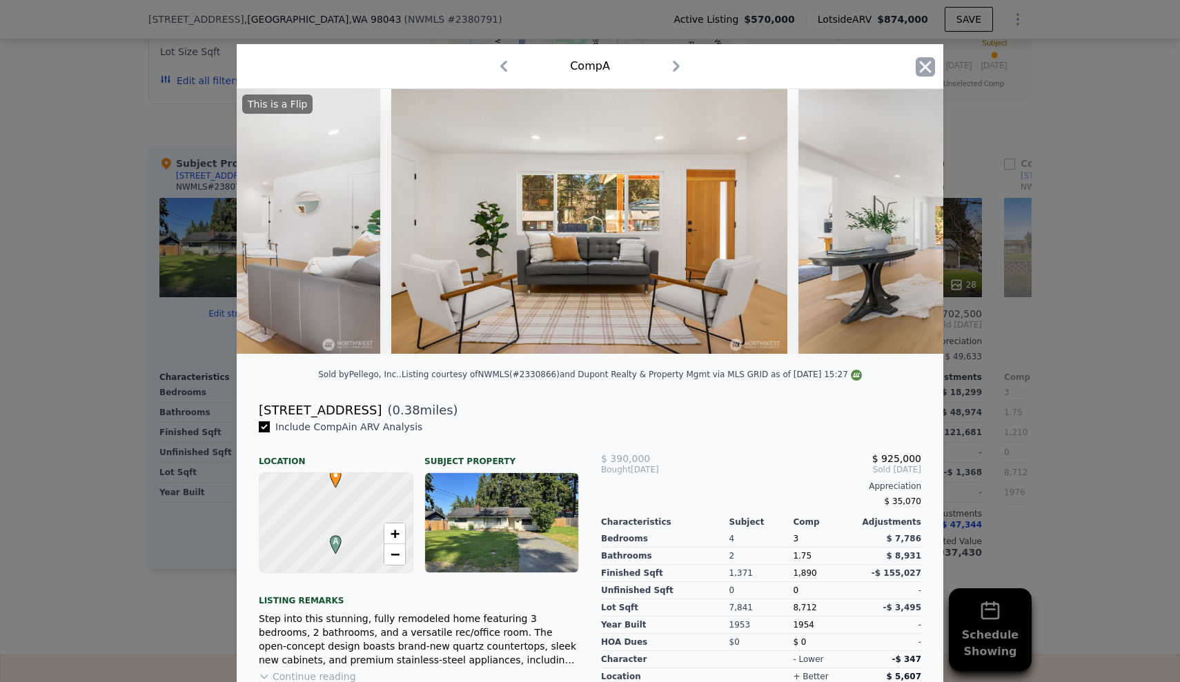
click at [924, 68] on icon "button" at bounding box center [925, 66] width 19 height 19
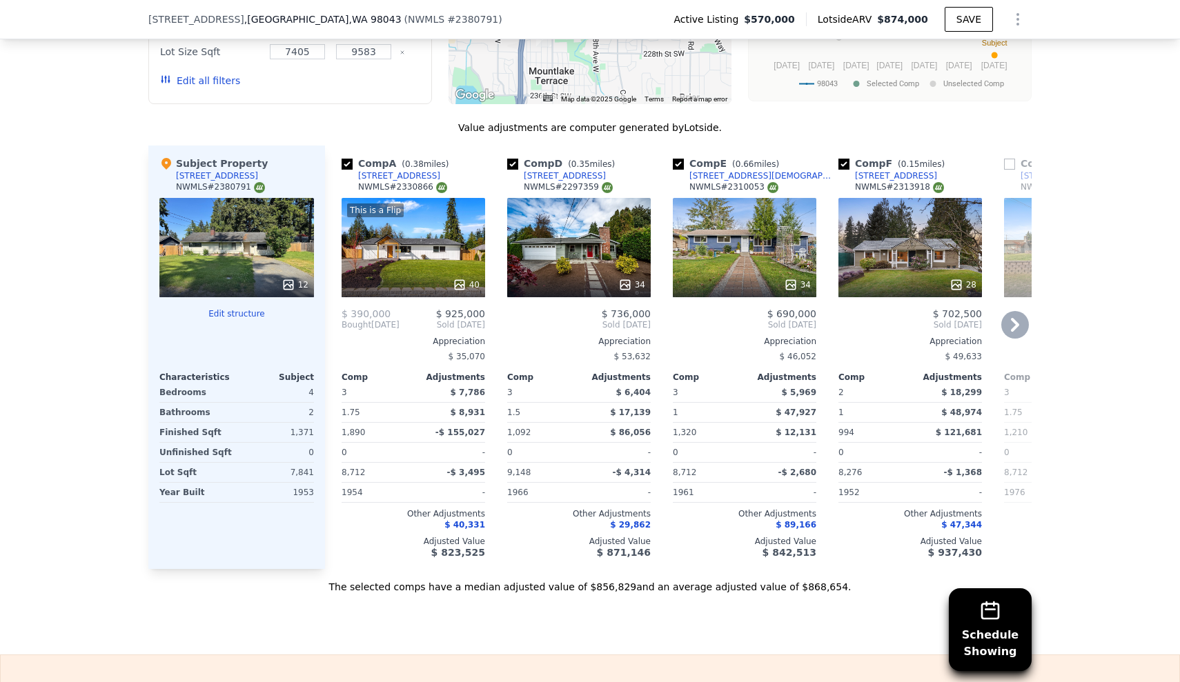
click at [349, 159] on input "checkbox" at bounding box center [347, 164] width 11 height 11
checkbox input "false"
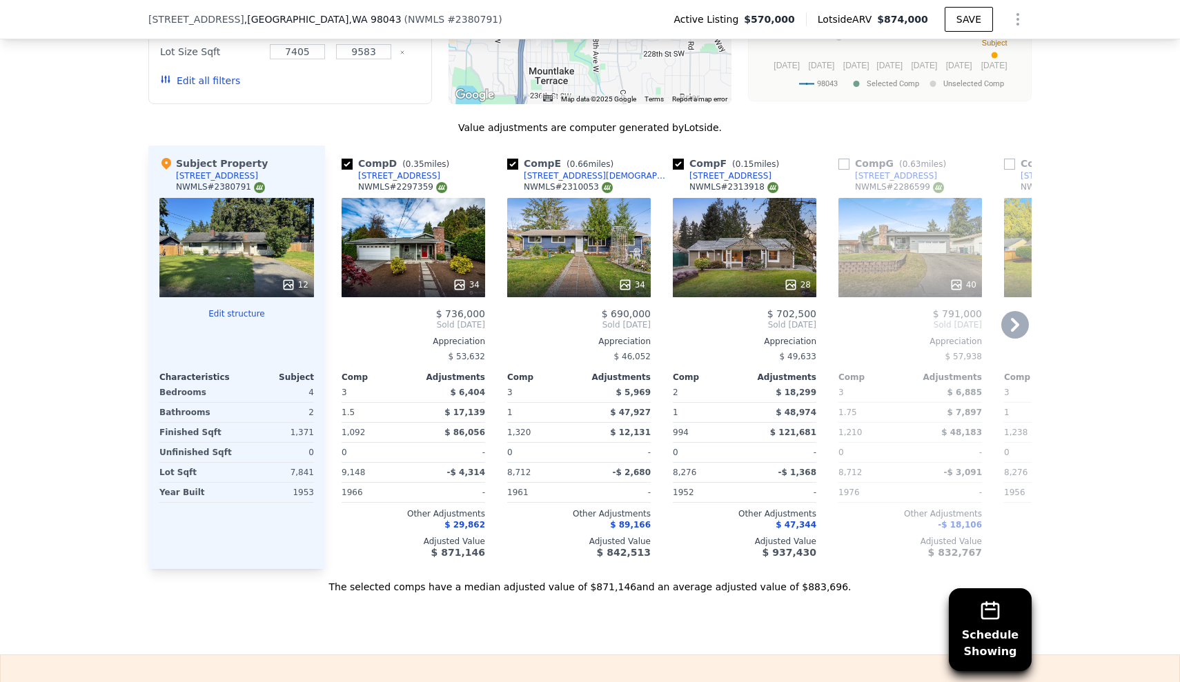
click at [513, 159] on input "checkbox" at bounding box center [512, 164] width 11 height 11
checkbox input "false"
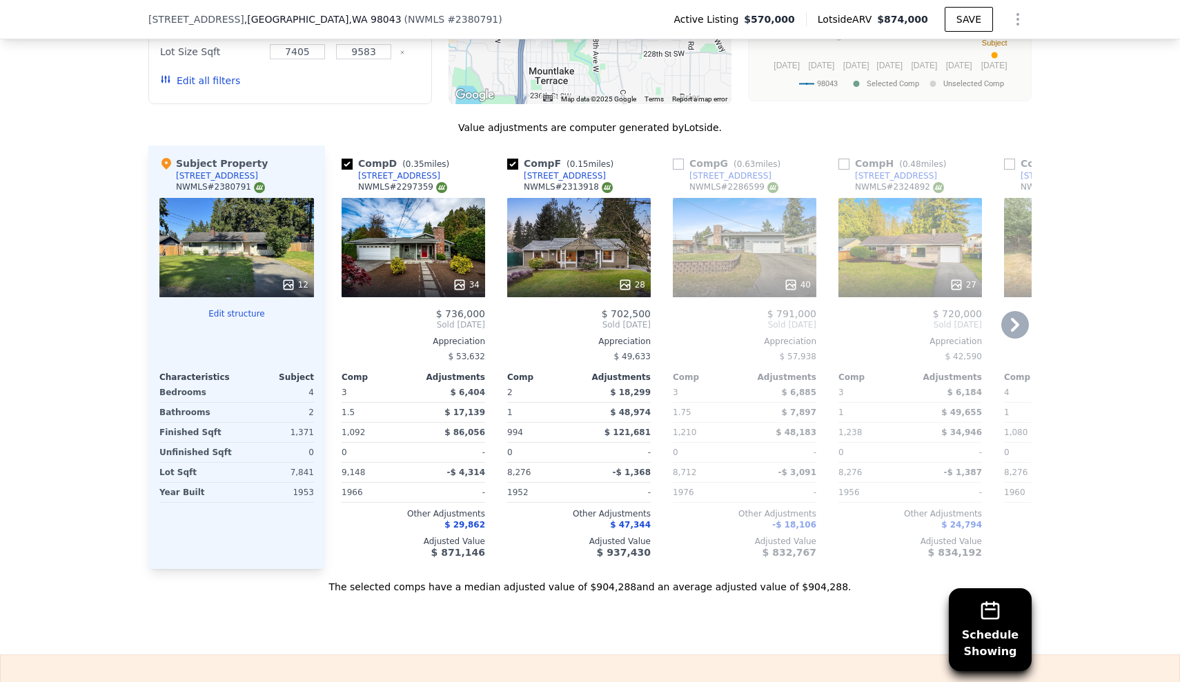
click at [513, 159] on input "checkbox" at bounding box center [512, 164] width 11 height 11
checkbox input "false"
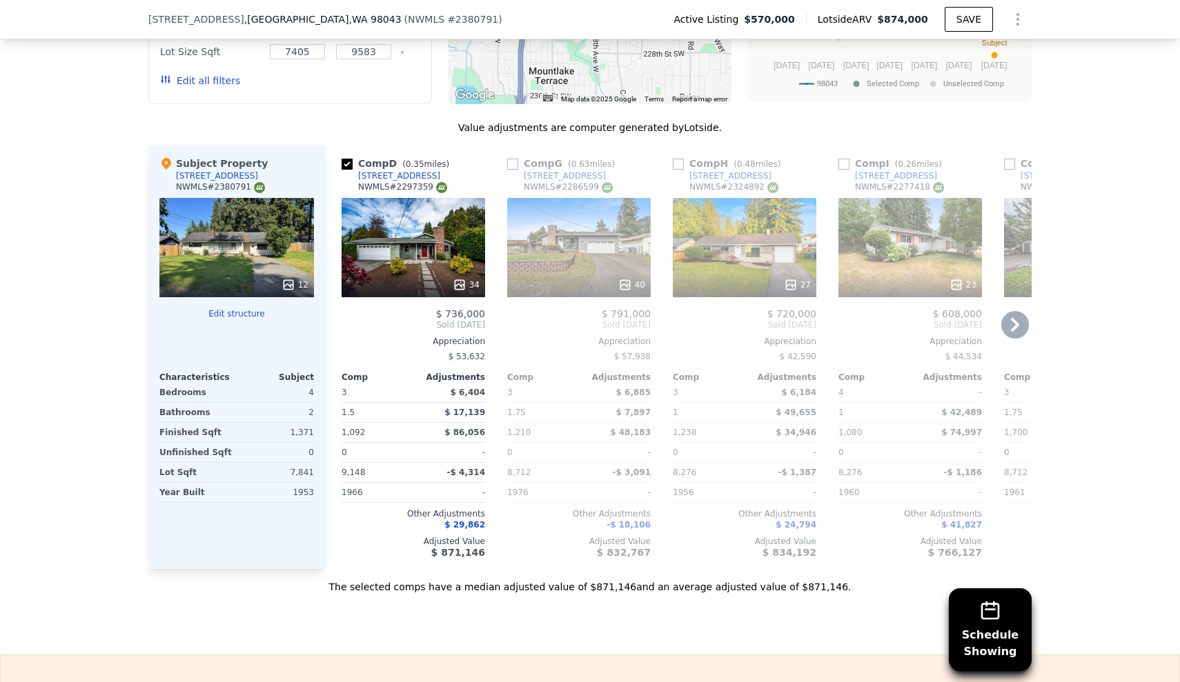
click at [513, 159] on input "checkbox" at bounding box center [512, 164] width 11 height 11
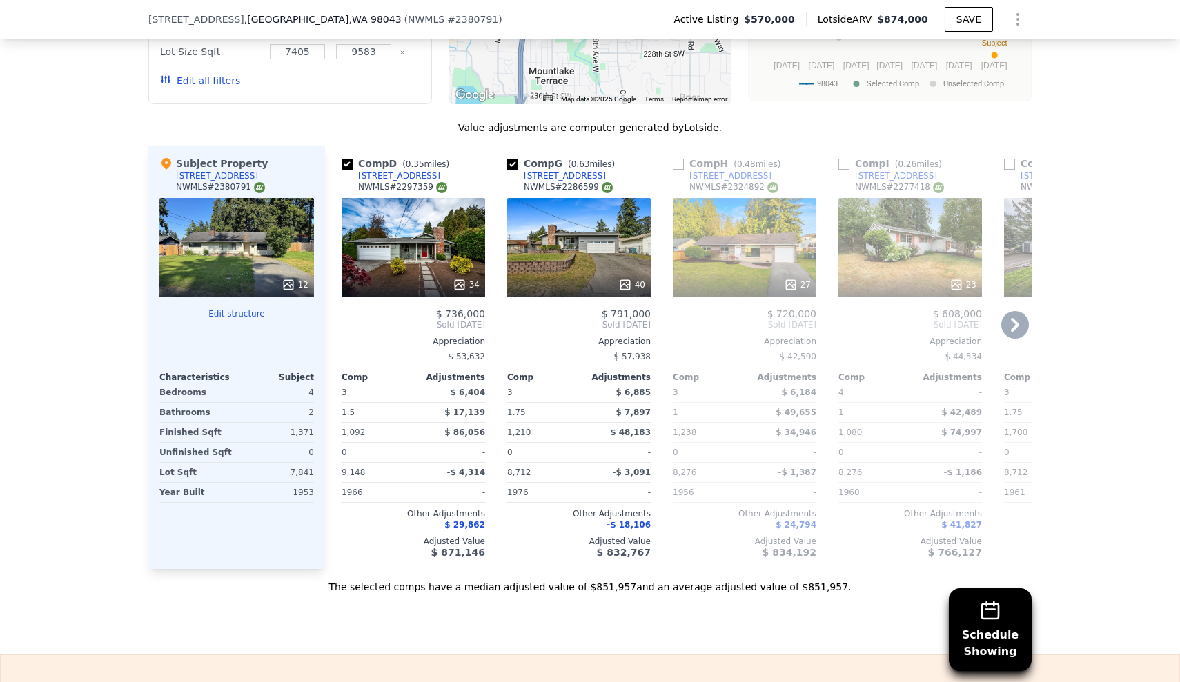
click at [513, 159] on input "checkbox" at bounding box center [512, 164] width 11 height 11
checkbox input "false"
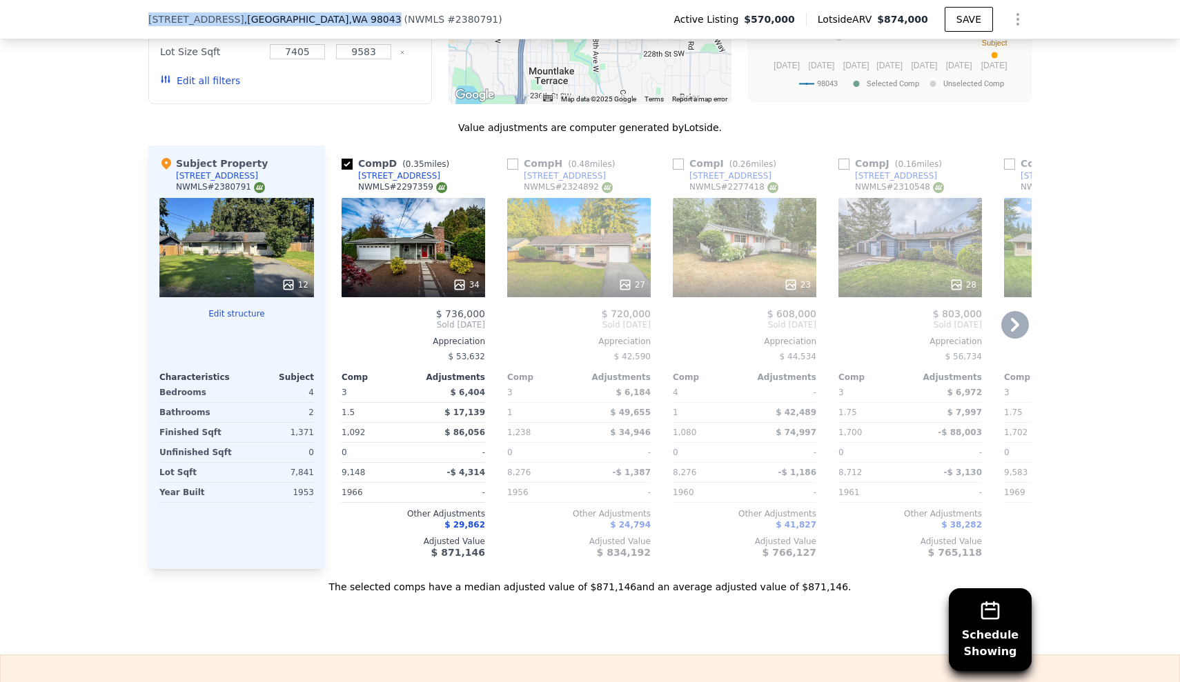
drag, startPoint x: 137, startPoint y: 12, endPoint x: 373, endPoint y: 20, distance: 235.4
click at [373, 20] on div "[STREET_ADDRESS] ( NWMLS # 2380791 ) Active Listing $570,000 Lotside ARV $874,0…" at bounding box center [590, 19] width 1180 height 39
copy div "21707 51st Ave W , Mountlake Terrace , WA 98043"
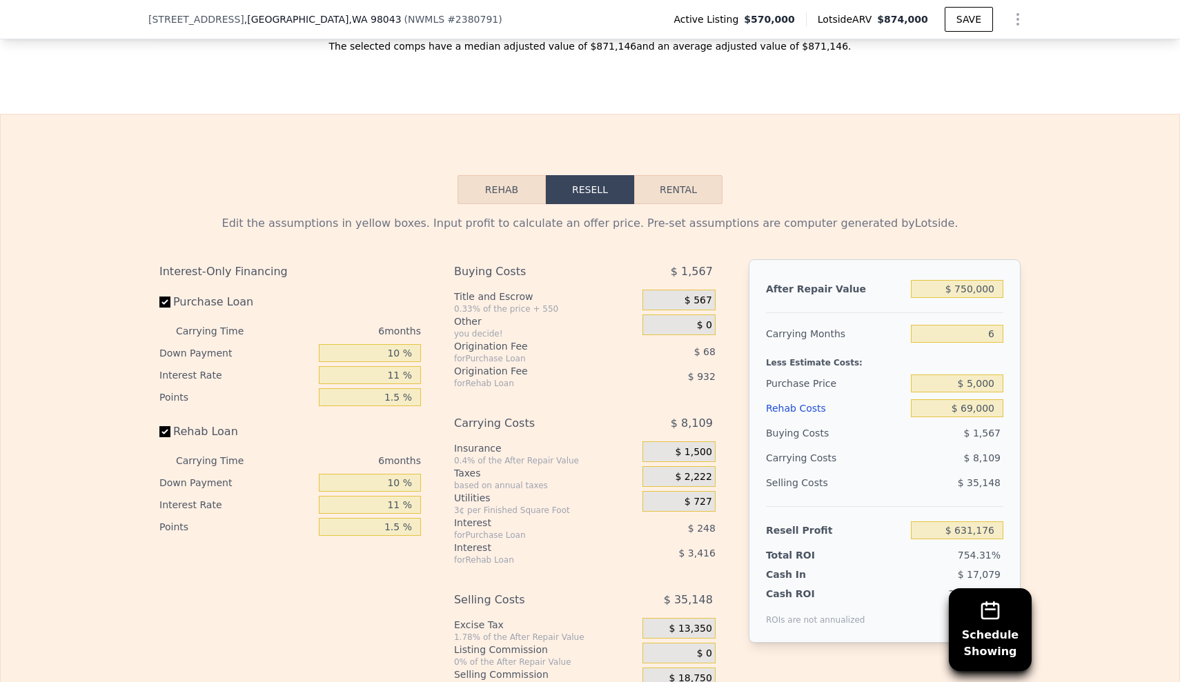
scroll to position [2192, 0]
drag, startPoint x: 960, startPoint y: 348, endPoint x: 1016, endPoint y: 355, distance: 56.3
click at [1016, 355] on div "After Repair Value $ 750,000 Carrying Months 6 Less Estimate Costs: Purchase Pr…" at bounding box center [885, 452] width 272 height 384
type input "$ 540,000"
click at [1036, 331] on div "Edit the assumptions in yellow boxes. Input profit to calculate an offer price.…" at bounding box center [590, 461] width 1179 height 513
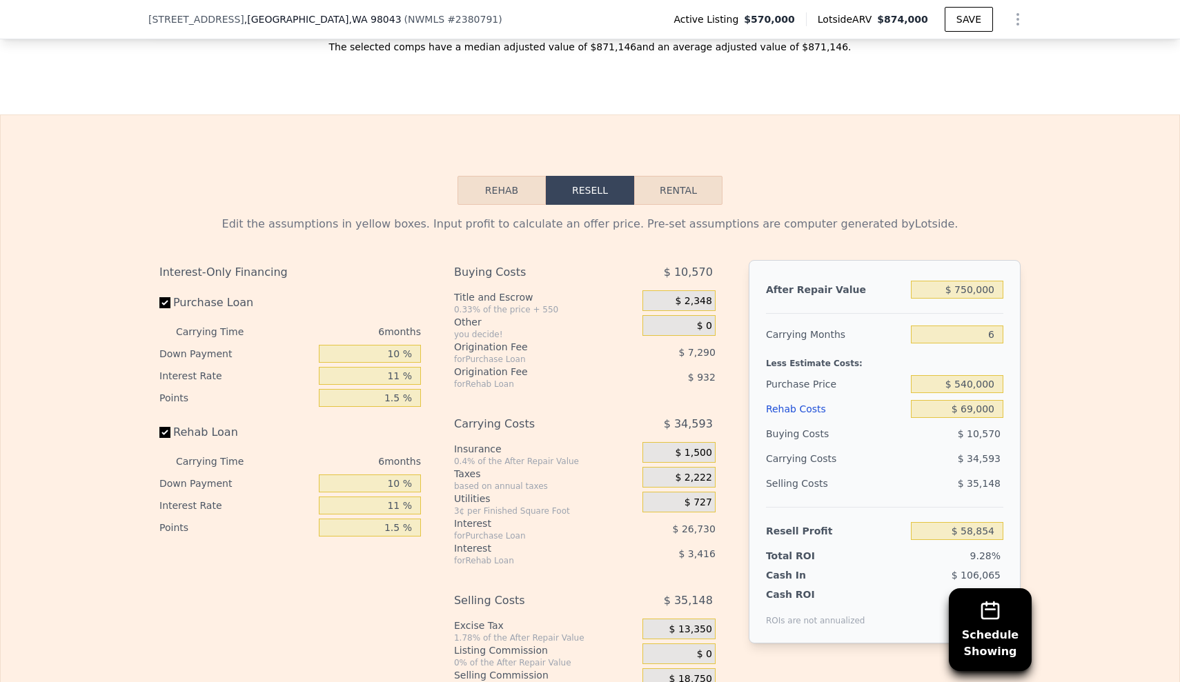
type input "$ 60,689"
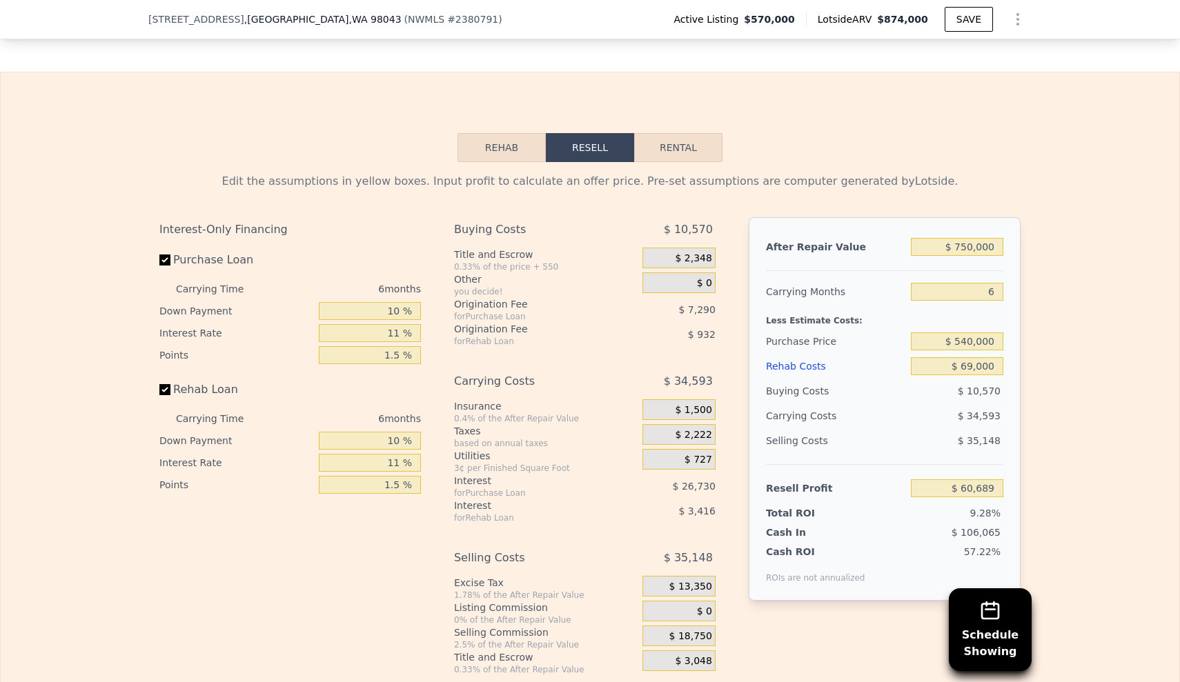
scroll to position [2245, 0]
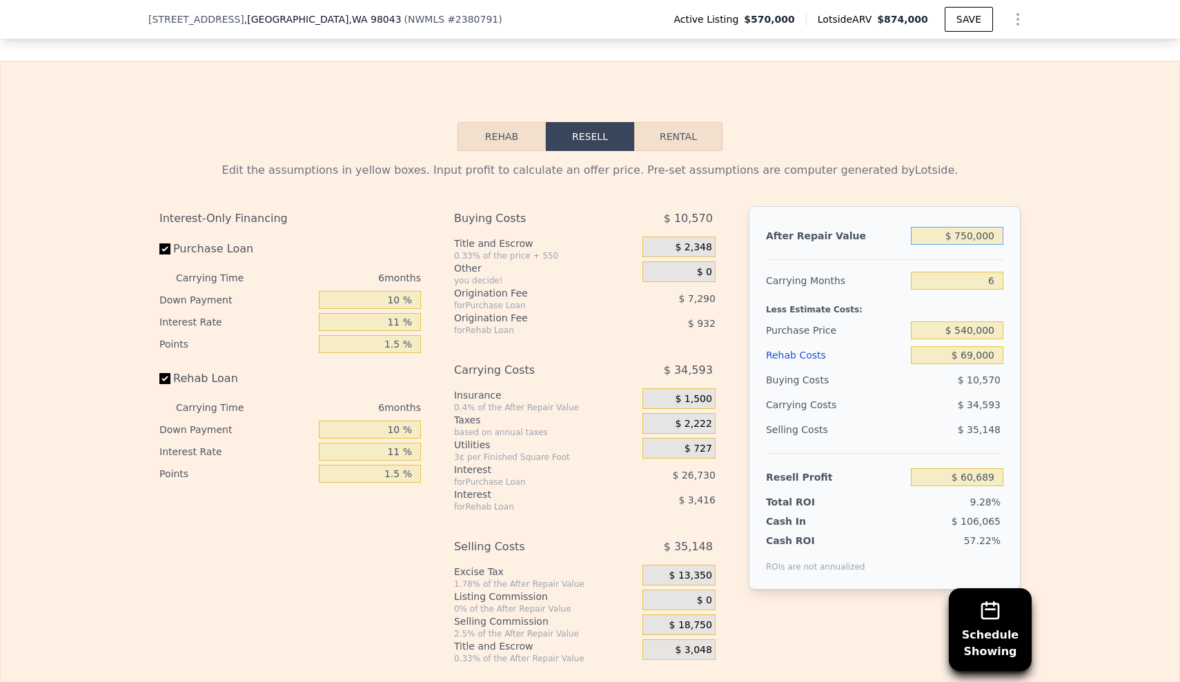
click at [974, 227] on input "$ 750,000" at bounding box center [957, 236] width 92 height 18
type input "$ 7,000"
type input "-$ 646,550"
type input "$ 775,000"
type input "$ 84,486"
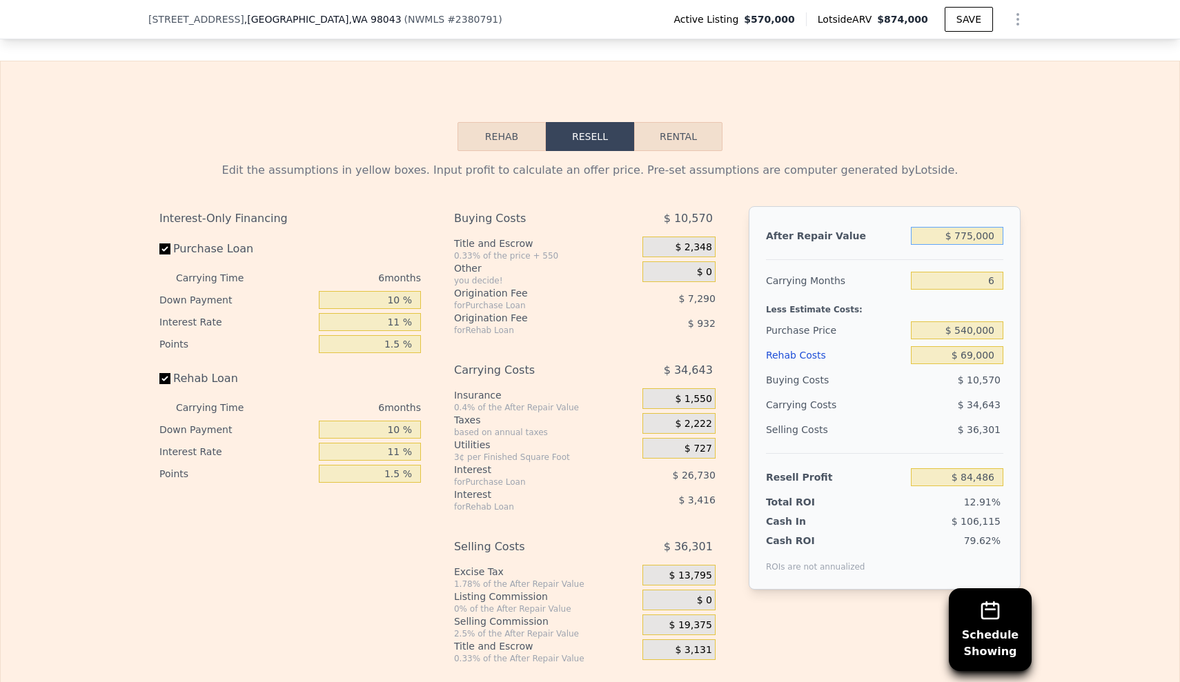
type input "$ 775,000"
click at [1050, 344] on div "Edit the assumptions in yellow boxes. Input profit to calculate an offer price.…" at bounding box center [590, 407] width 1179 height 513
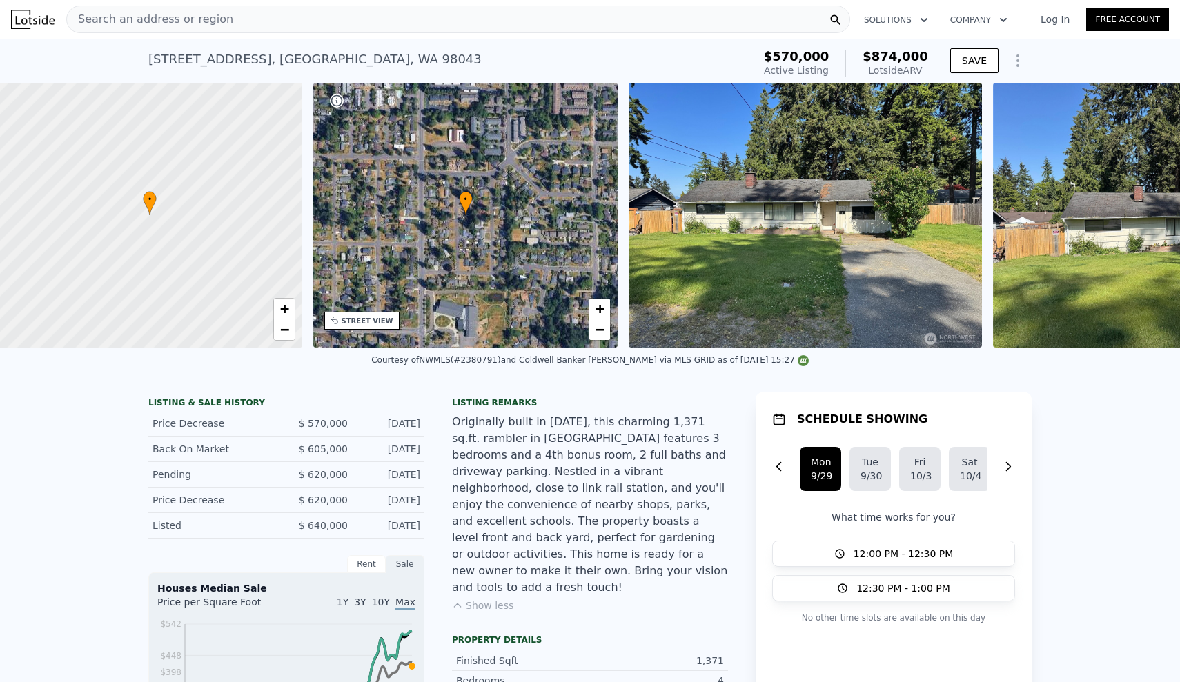
scroll to position [0, 6]
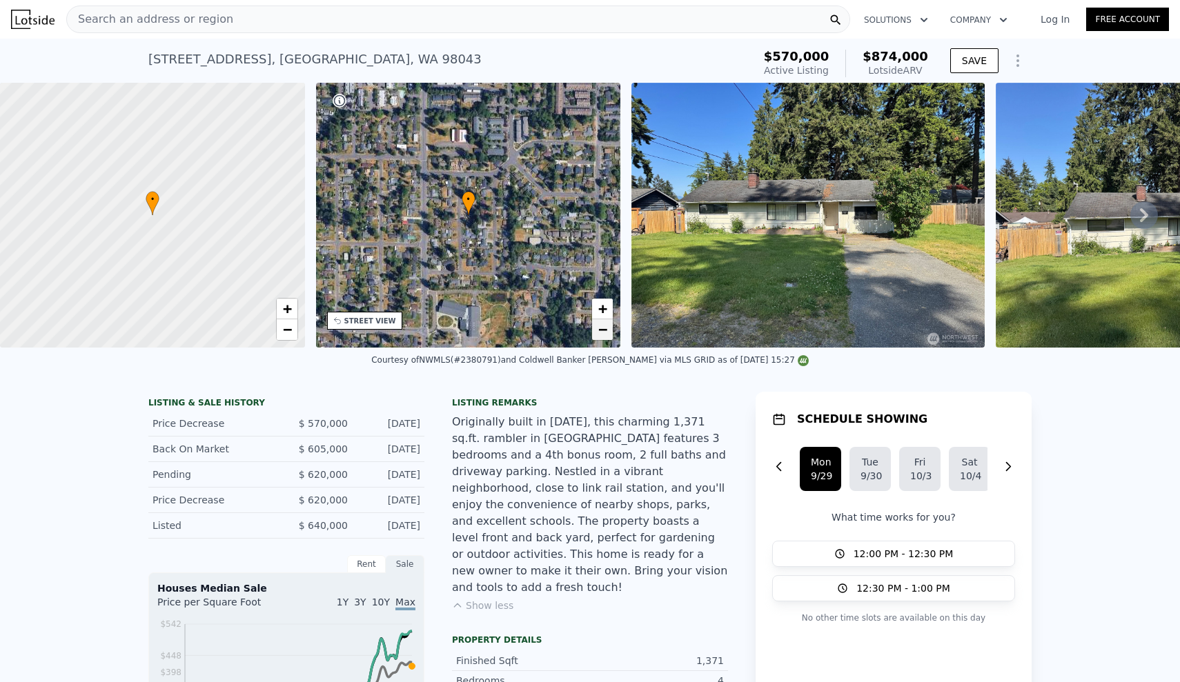
click at [604, 328] on span "−" at bounding box center [602, 329] width 9 height 17
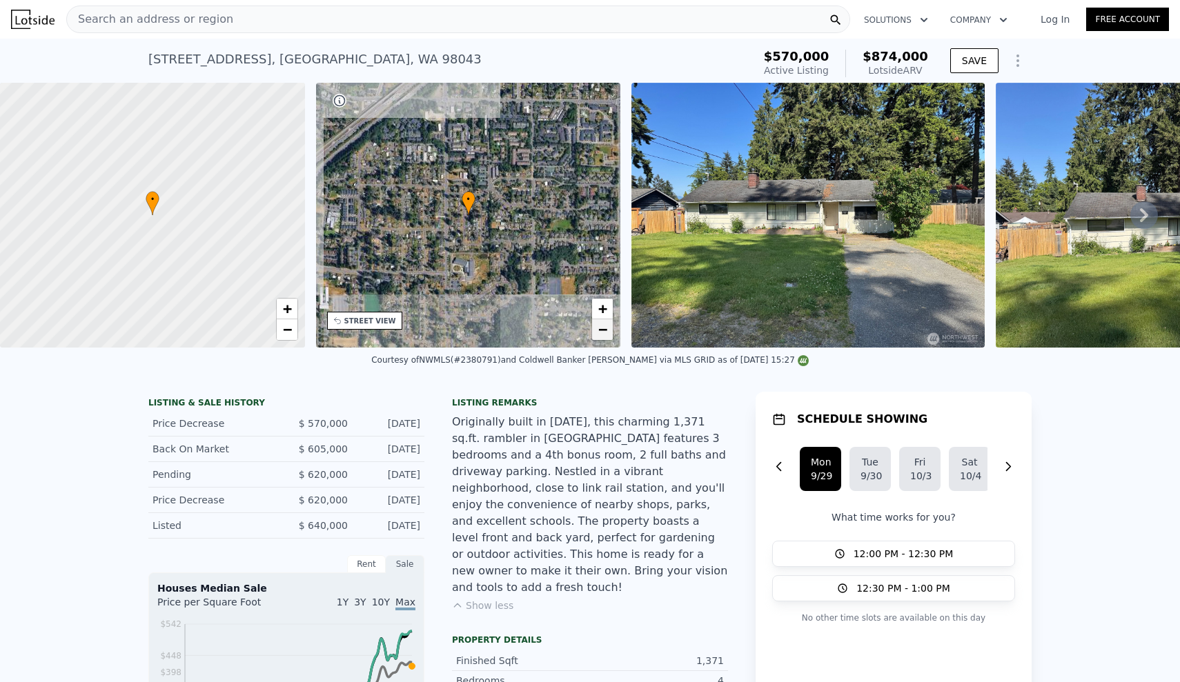
click at [604, 328] on span "−" at bounding box center [602, 329] width 9 height 17
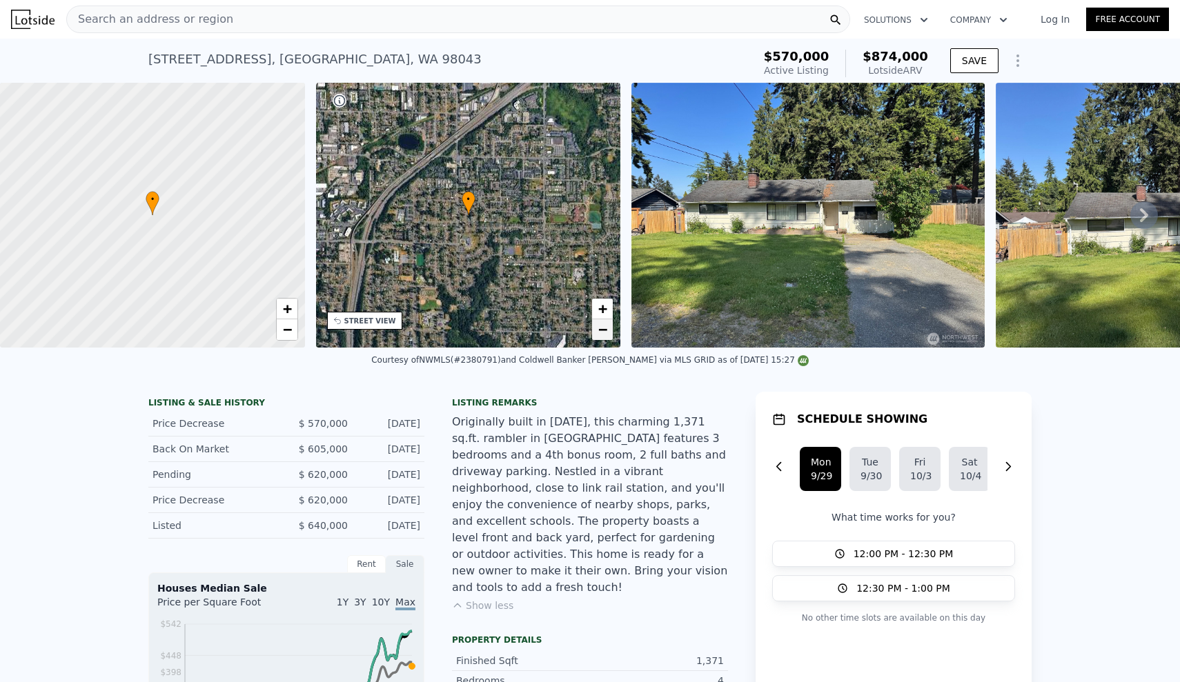
click at [604, 328] on span "−" at bounding box center [602, 329] width 9 height 17
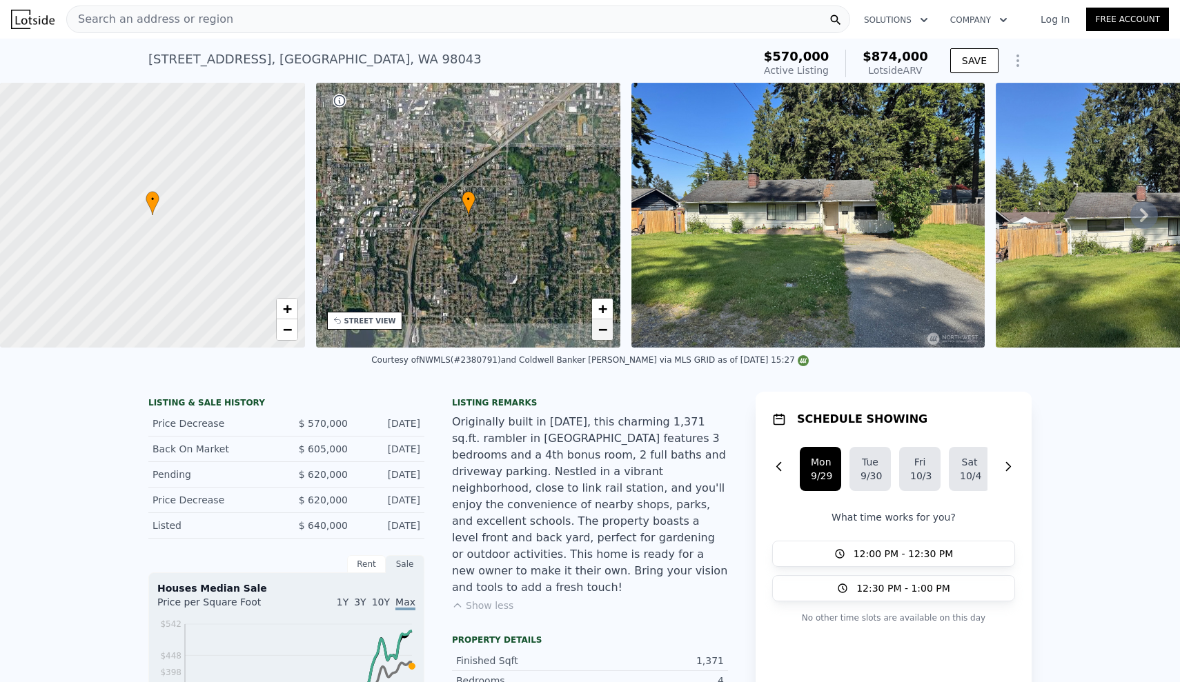
click at [604, 328] on span "−" at bounding box center [602, 329] width 9 height 17
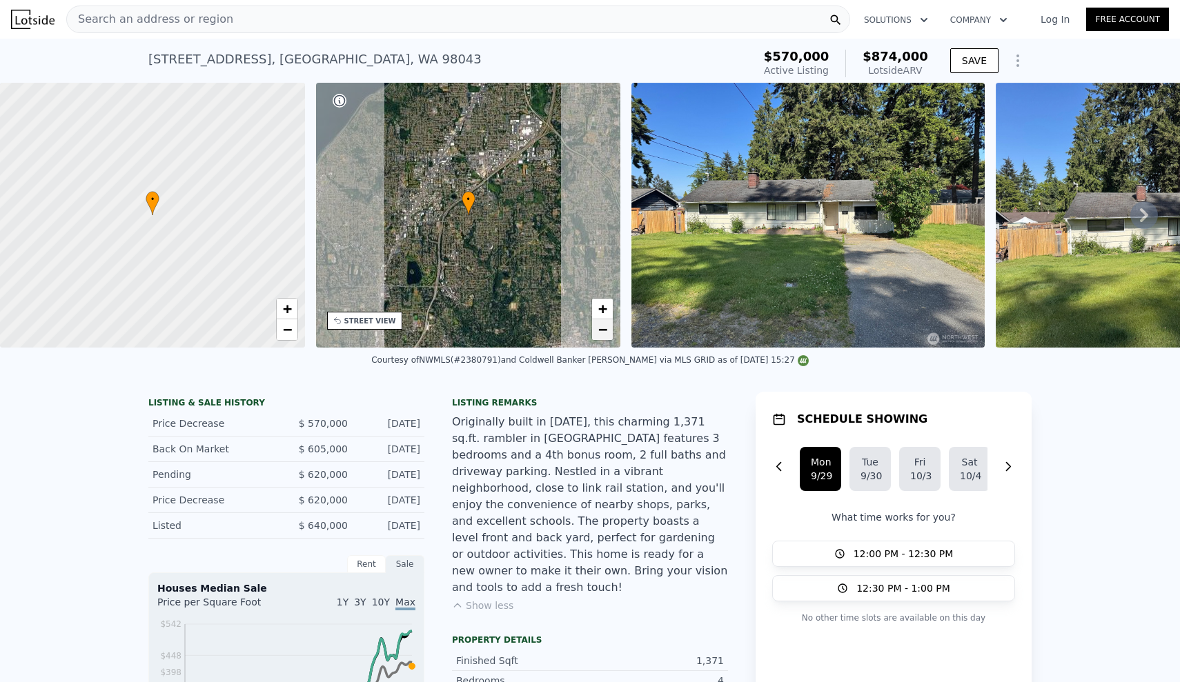
click at [604, 328] on span "−" at bounding box center [602, 329] width 9 height 17
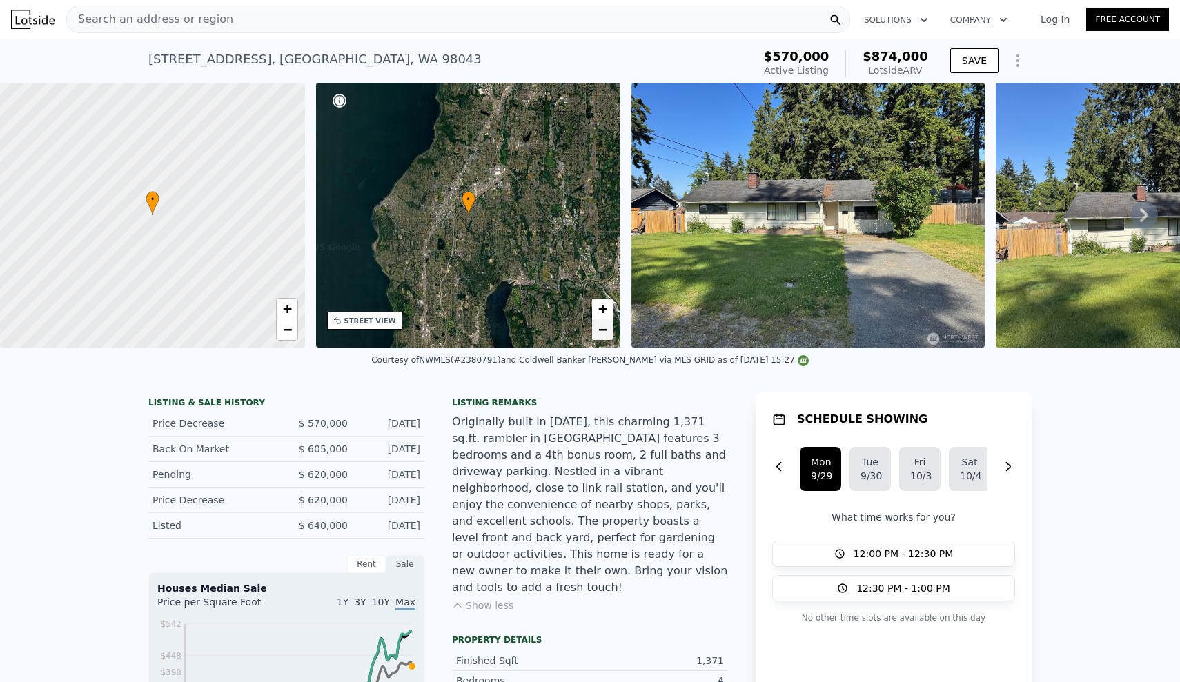
click at [604, 328] on span "−" at bounding box center [602, 329] width 9 height 17
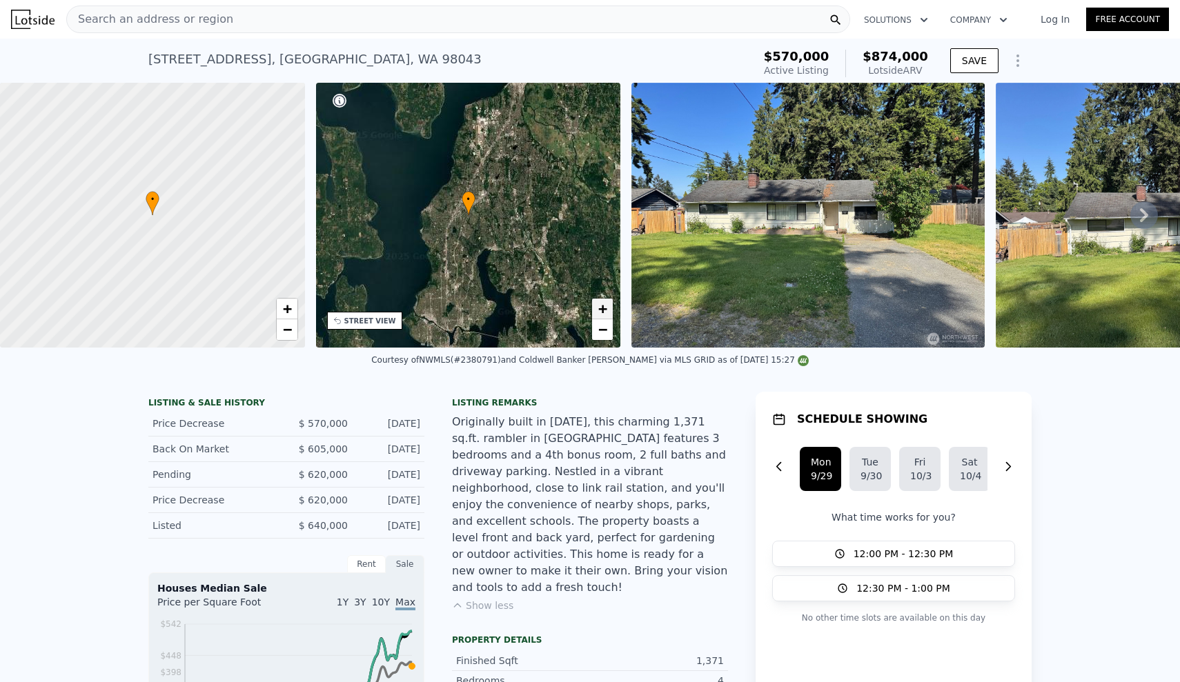
click at [604, 304] on span "+" at bounding box center [602, 308] width 9 height 17
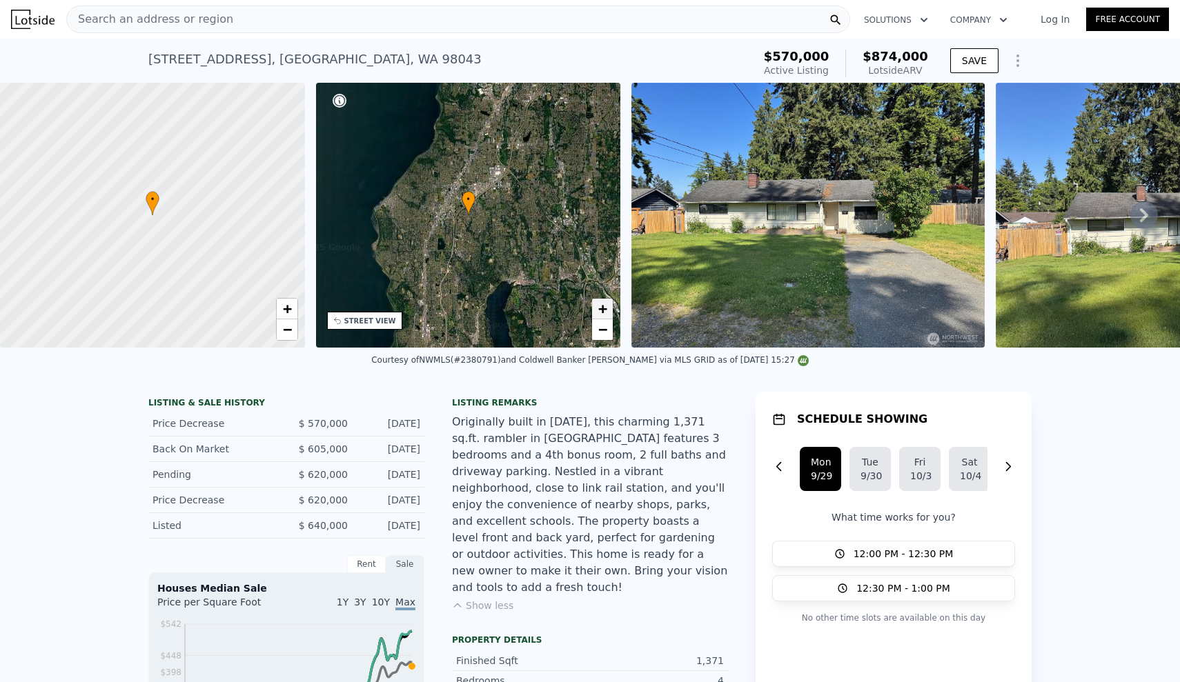
click at [604, 304] on span "+" at bounding box center [602, 308] width 9 height 17
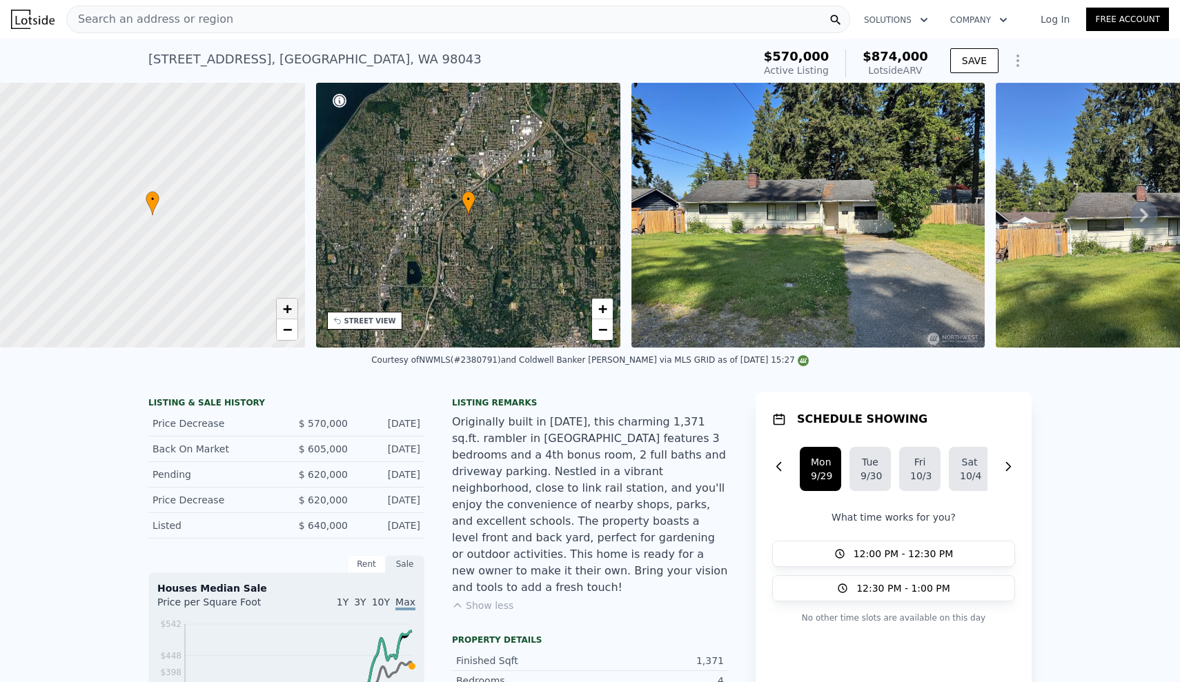
click at [291, 314] on span "+" at bounding box center [286, 308] width 9 height 17
drag, startPoint x: 133, startPoint y: 203, endPoint x: 229, endPoint y: 263, distance: 113.2
click at [231, 263] on div at bounding box center [153, 216] width 366 height 318
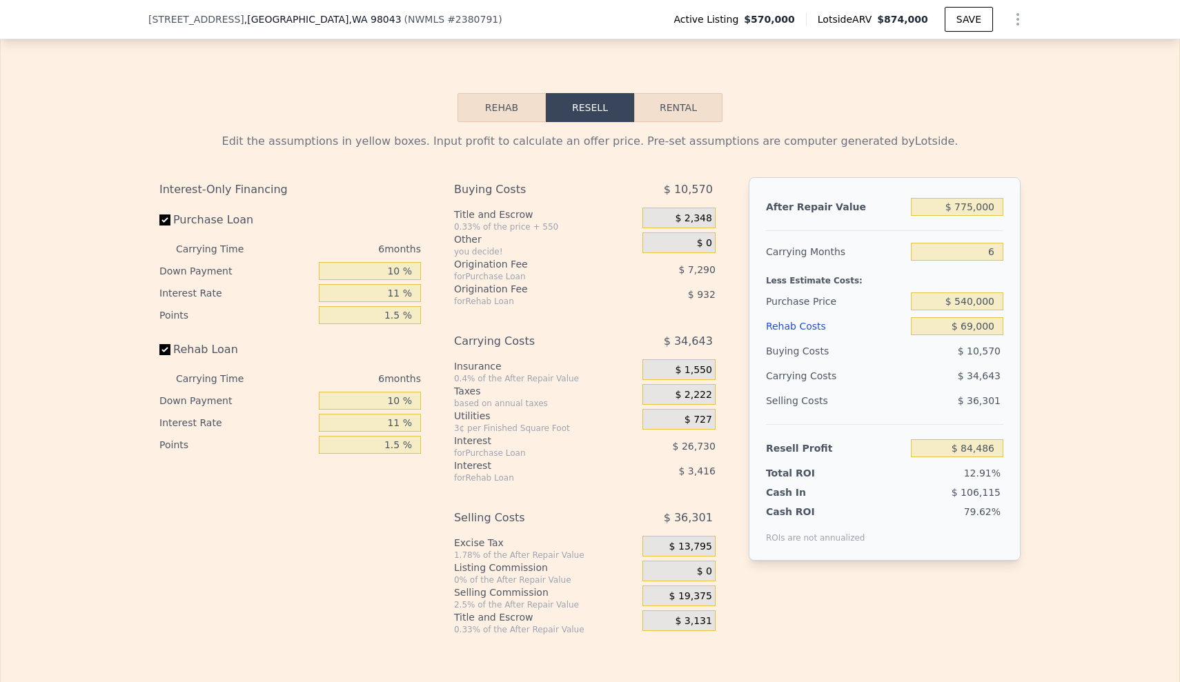
scroll to position [2266, 0]
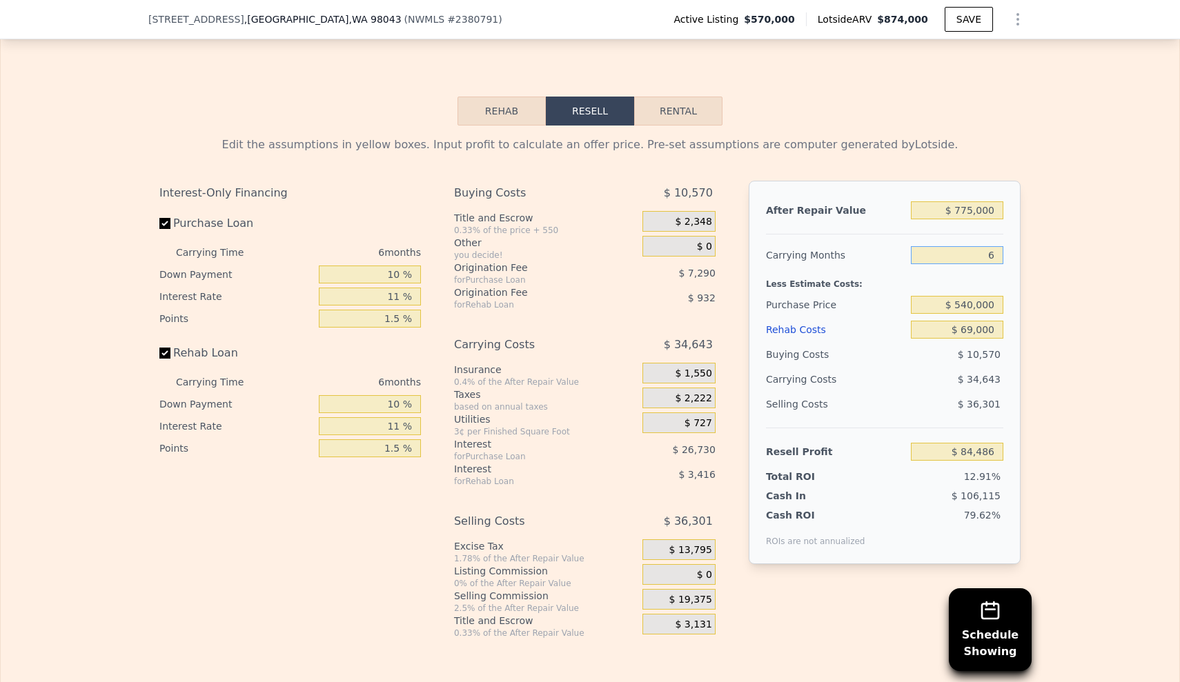
drag, startPoint x: 981, startPoint y: 223, endPoint x: 1038, endPoint y: 225, distance: 56.6
click at [1038, 225] on div "Edit the assumptions in yellow boxes. Input profit to calculate an offer price.…" at bounding box center [590, 382] width 1179 height 513
type input "4"
type input "$ 96,034"
type input "4"
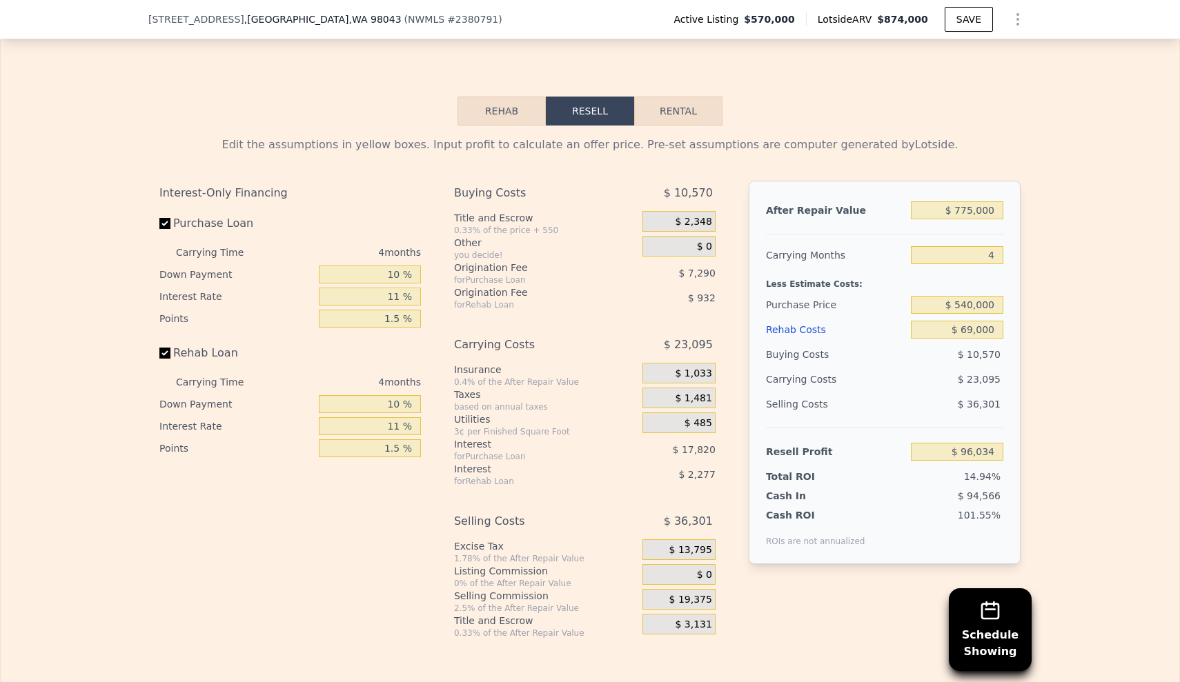
click at [1085, 204] on div "Edit the assumptions in yellow boxes. Input profit to calculate an offer price.…" at bounding box center [590, 382] width 1179 height 513
drag, startPoint x: 967, startPoint y: 449, endPoint x: 1023, endPoint y: 446, distance: 56.0
click at [1023, 446] on div "Edit the assumptions in yellow boxes. Input profit to calculate an offer price.…" at bounding box center [589, 382] width 883 height 513
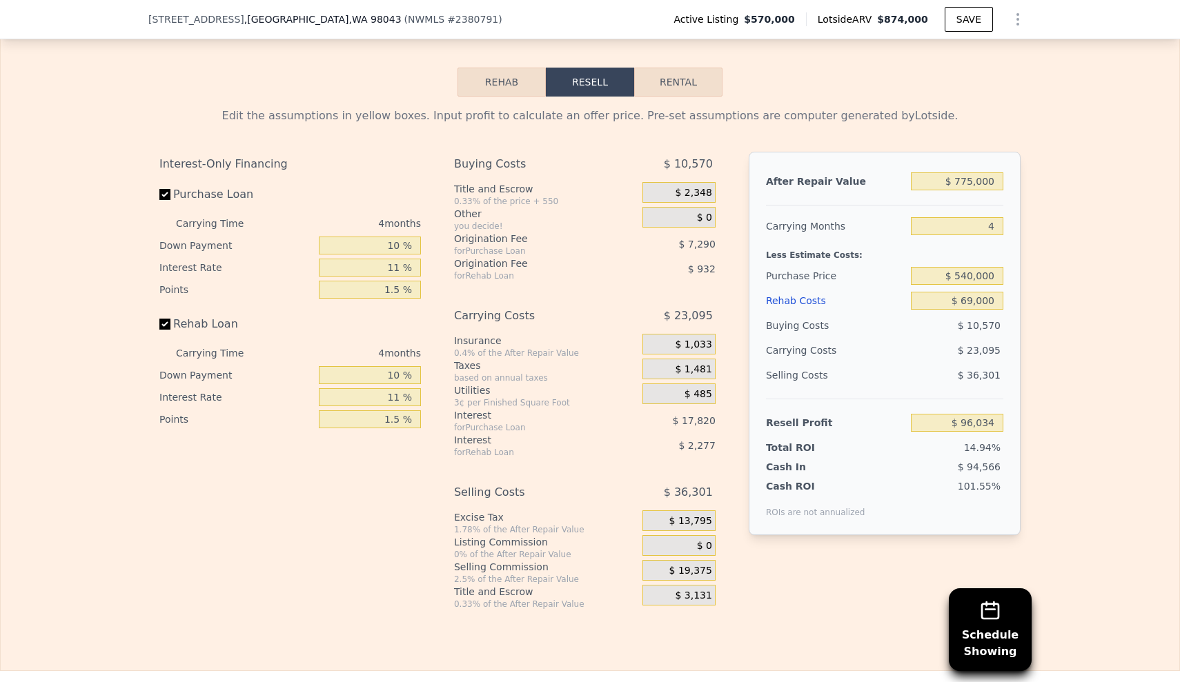
scroll to position [2294, 0]
drag, startPoint x: 947, startPoint y: 155, endPoint x: 998, endPoint y: 150, distance: 51.9
click at [998, 174] on input "$ 775,000" at bounding box center [957, 183] width 92 height 18
type input "$ 75"
type input "-$ 642,175"
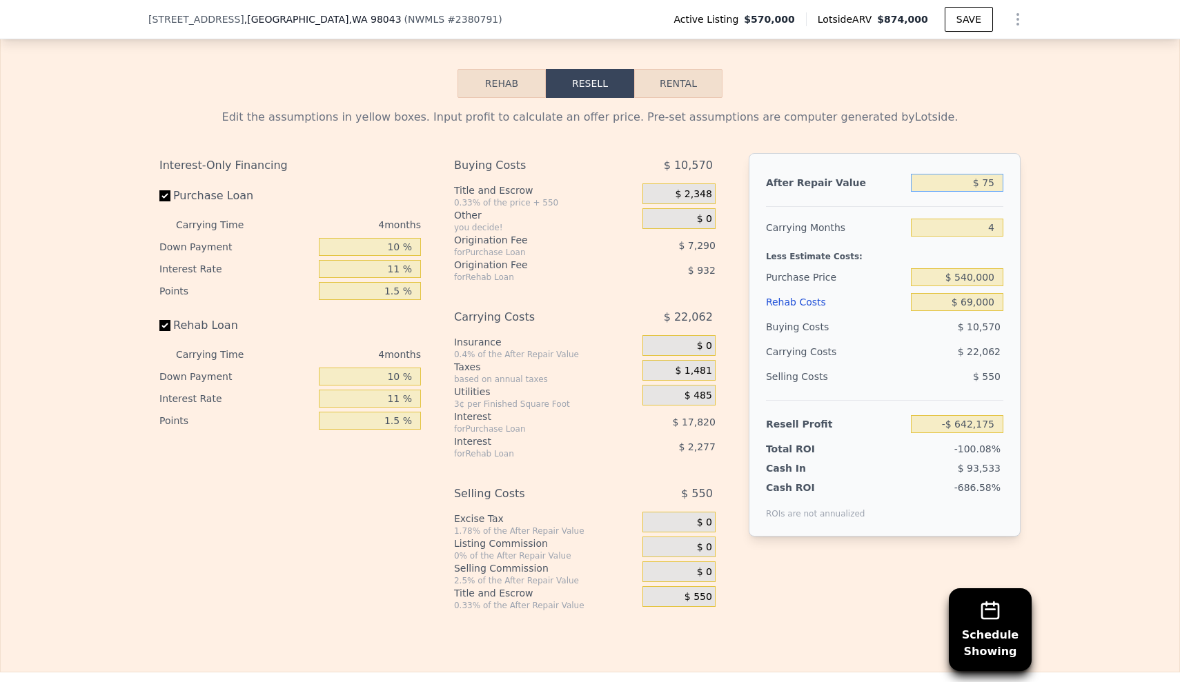
type input "$ 750"
type input "-$ 641,467"
type input "$ 7,500"
type input "-$ 635,039"
type input "$ 750,000"
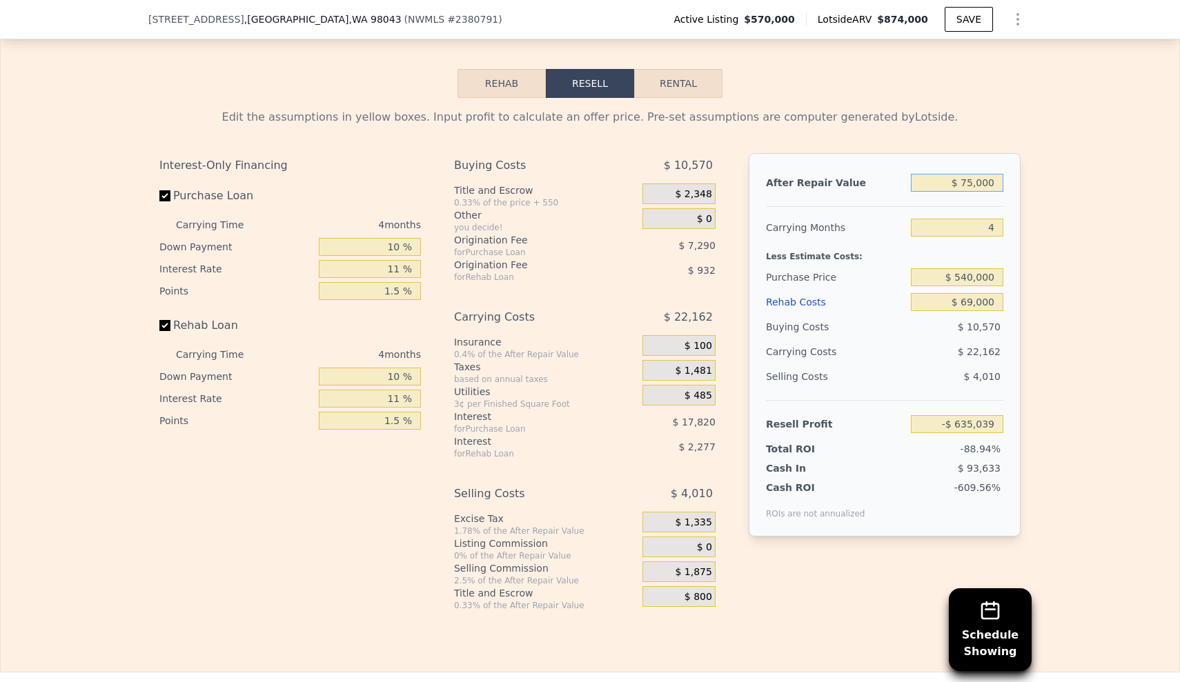
type input "$ 72,220"
click at [1022, 212] on div "Edit the assumptions in yellow boxes. Input profit to calculate an offer price.…" at bounding box center [589, 354] width 883 height 513
drag, startPoint x: 958, startPoint y: 151, endPoint x: 1019, endPoint y: 155, distance: 61.5
click at [1019, 155] on div "After Repair Value $ 750,000 Carrying Months 4 Less Estimate Costs: Purchase Pr…" at bounding box center [885, 345] width 272 height 384
type input "$ 7"
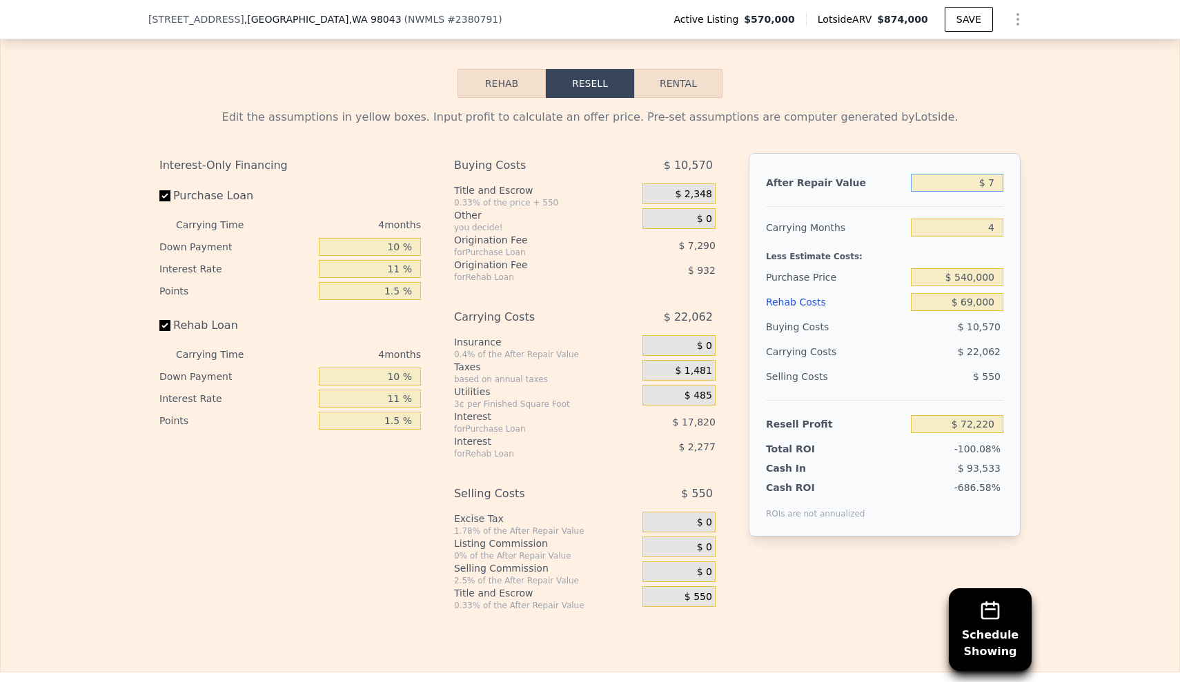
type input "-$ 642,175"
type input "$ 77"
type input "-$ 642,108"
type input "$ 7,750"
type input "-$ 634,800"
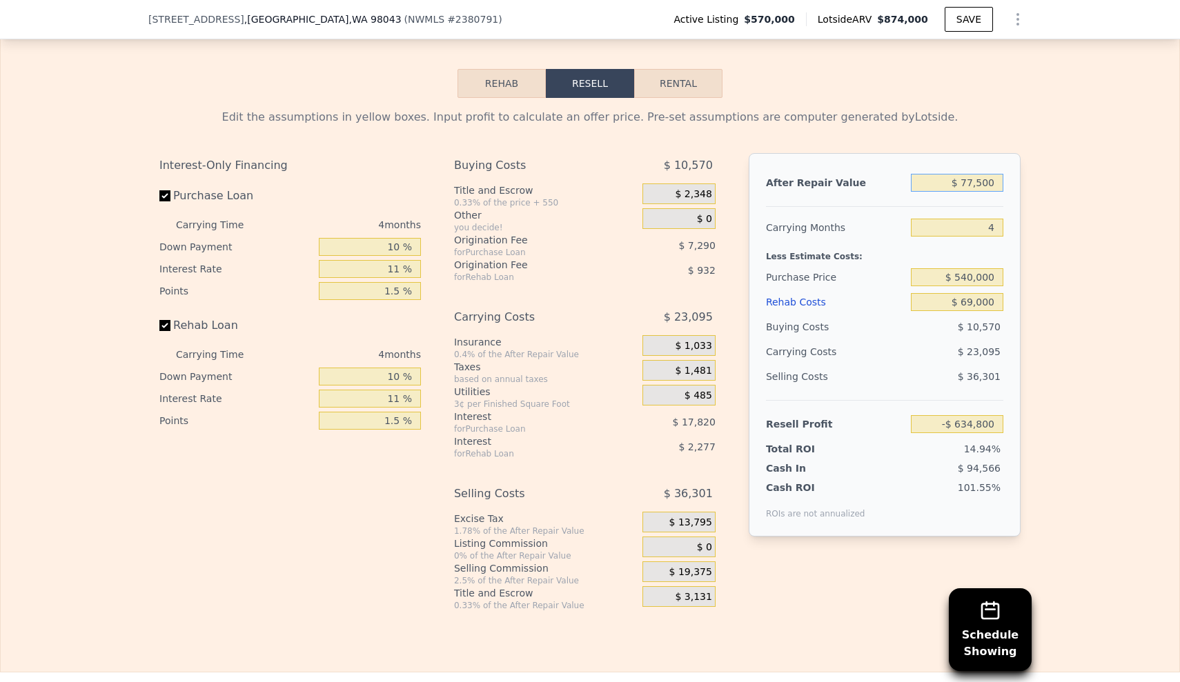
type input "$ 775,000"
type input "$ 96,034"
click at [992, 219] on input "4" at bounding box center [957, 228] width 92 height 18
type input "5"
type input "$ 90,260"
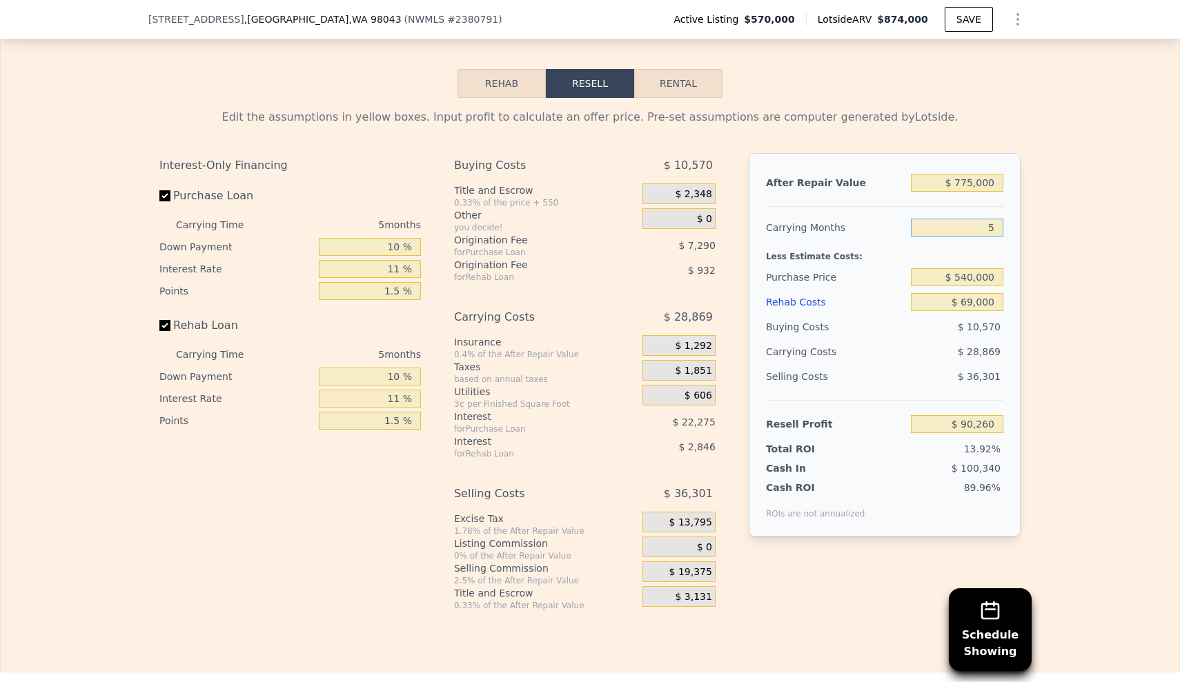
type input "5"
click at [1056, 186] on div "Edit the assumptions in yellow boxes. Input profit to calculate an offer price.…" at bounding box center [590, 354] width 1179 height 513
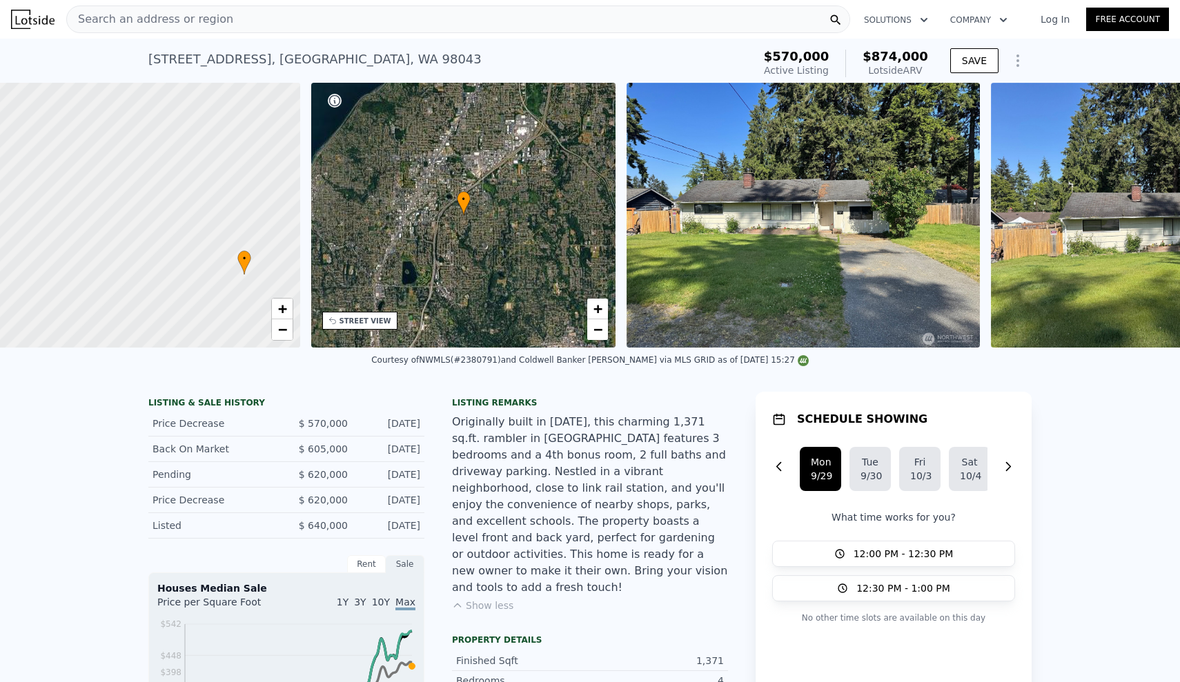
scroll to position [0, 6]
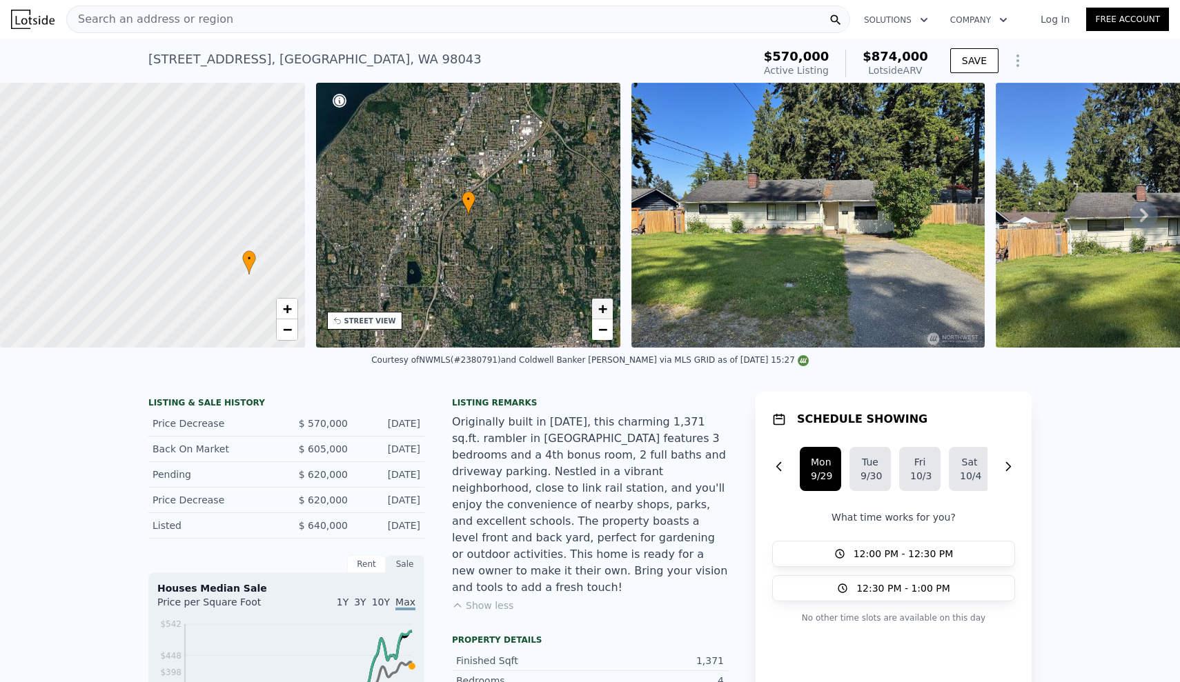
click at [600, 305] on span "+" at bounding box center [602, 308] width 9 height 17
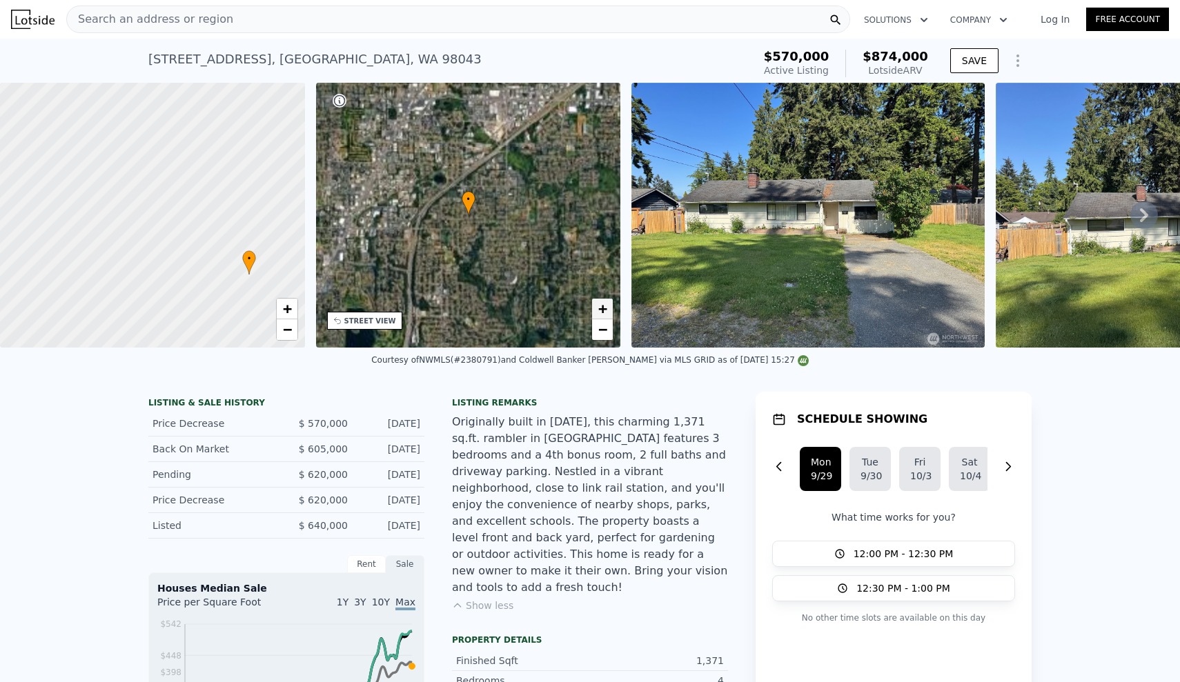
click at [600, 305] on span "+" at bounding box center [602, 308] width 9 height 17
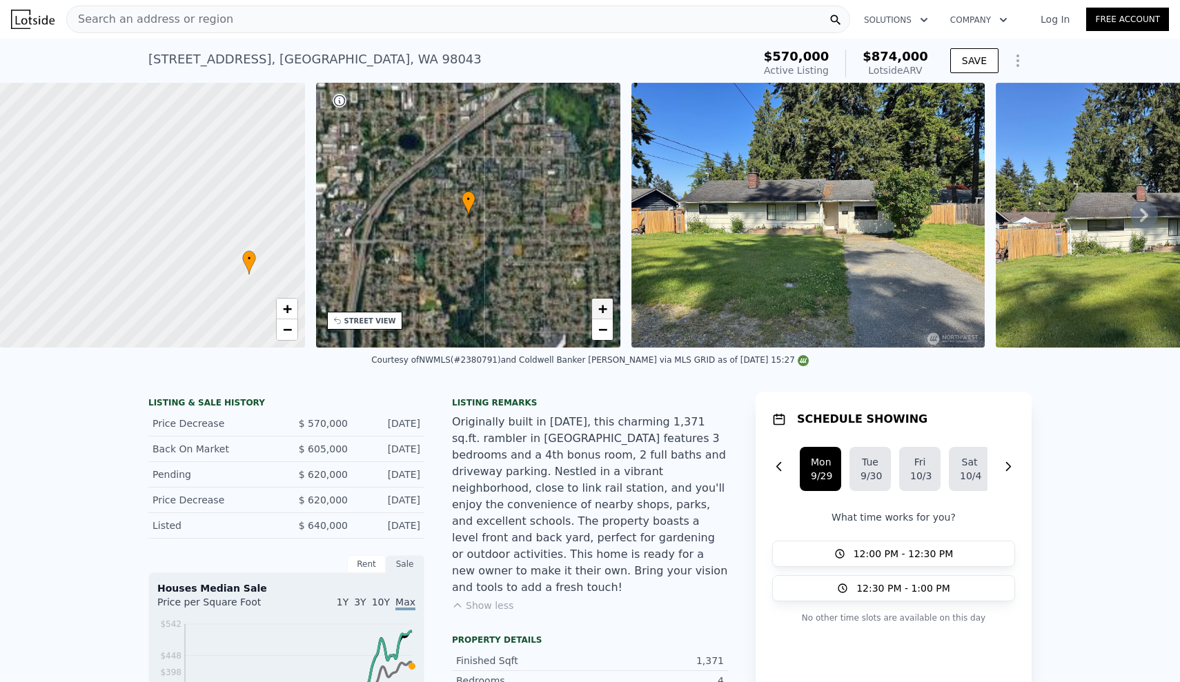
click at [600, 305] on span "+" at bounding box center [602, 308] width 9 height 17
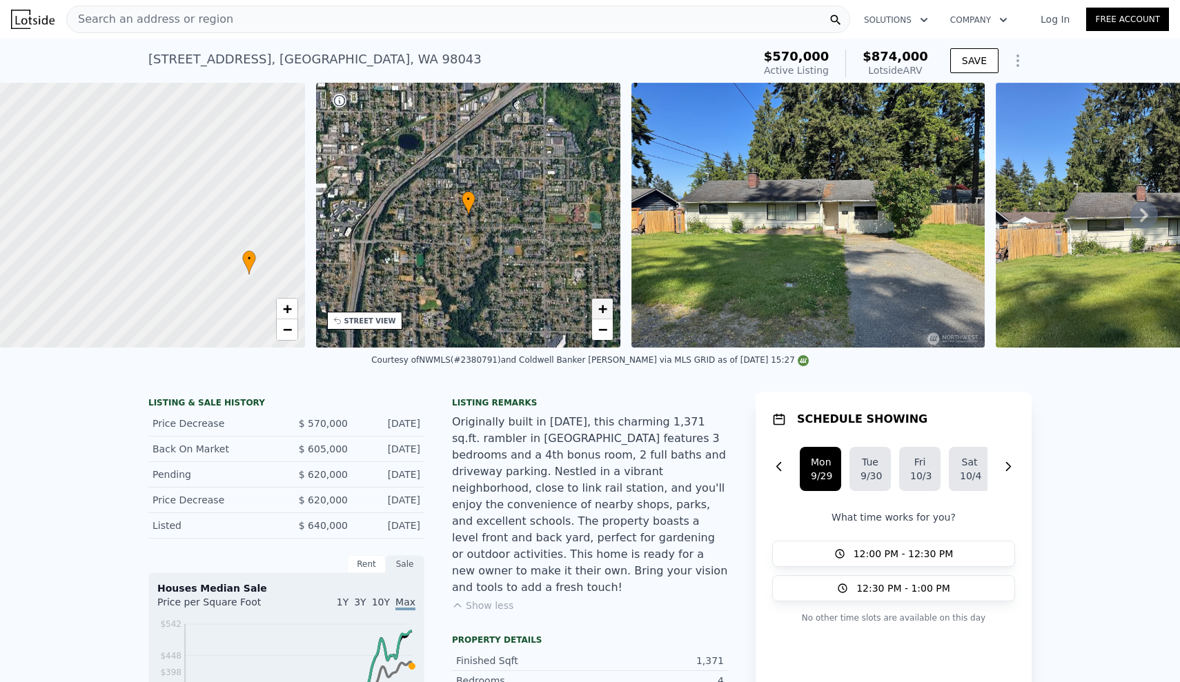
click at [600, 305] on span "+" at bounding box center [602, 308] width 9 height 17
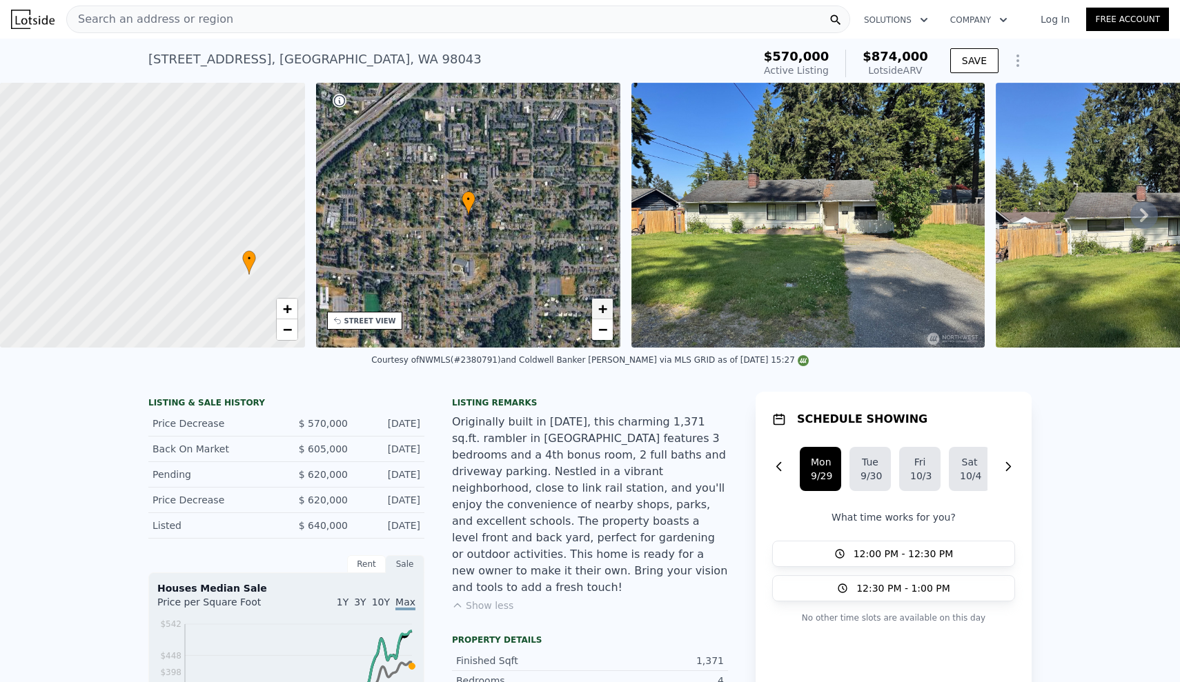
click at [600, 305] on span "+" at bounding box center [602, 308] width 9 height 17
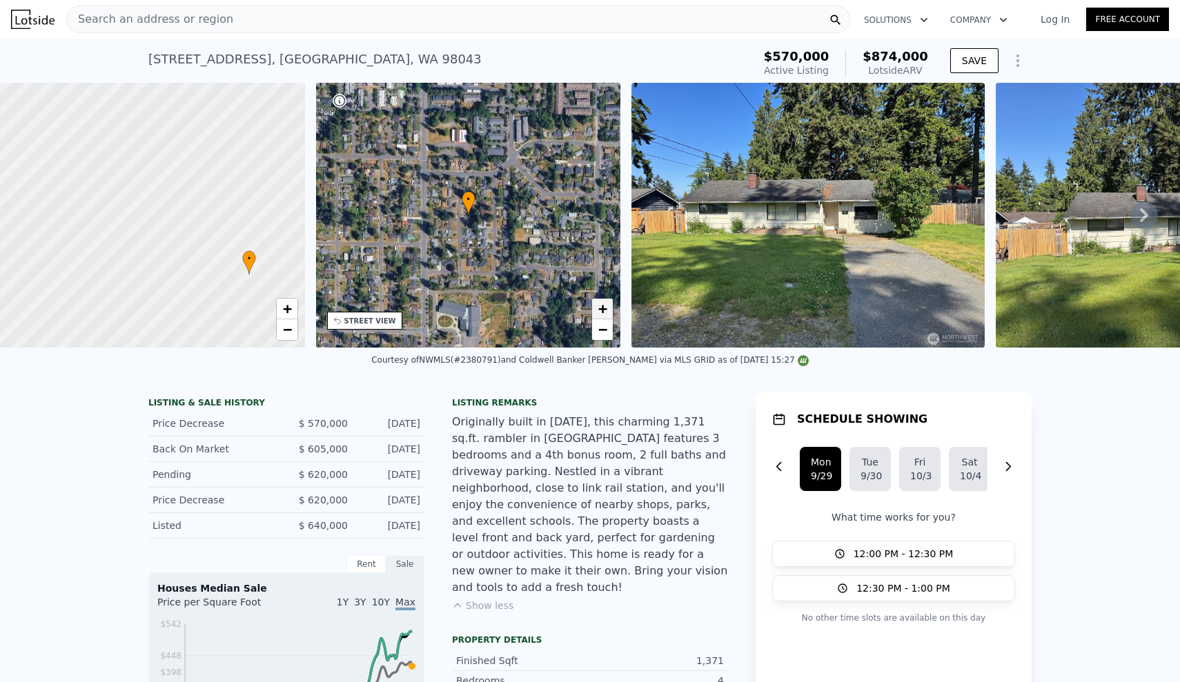
click at [600, 305] on span "+" at bounding box center [602, 308] width 9 height 17
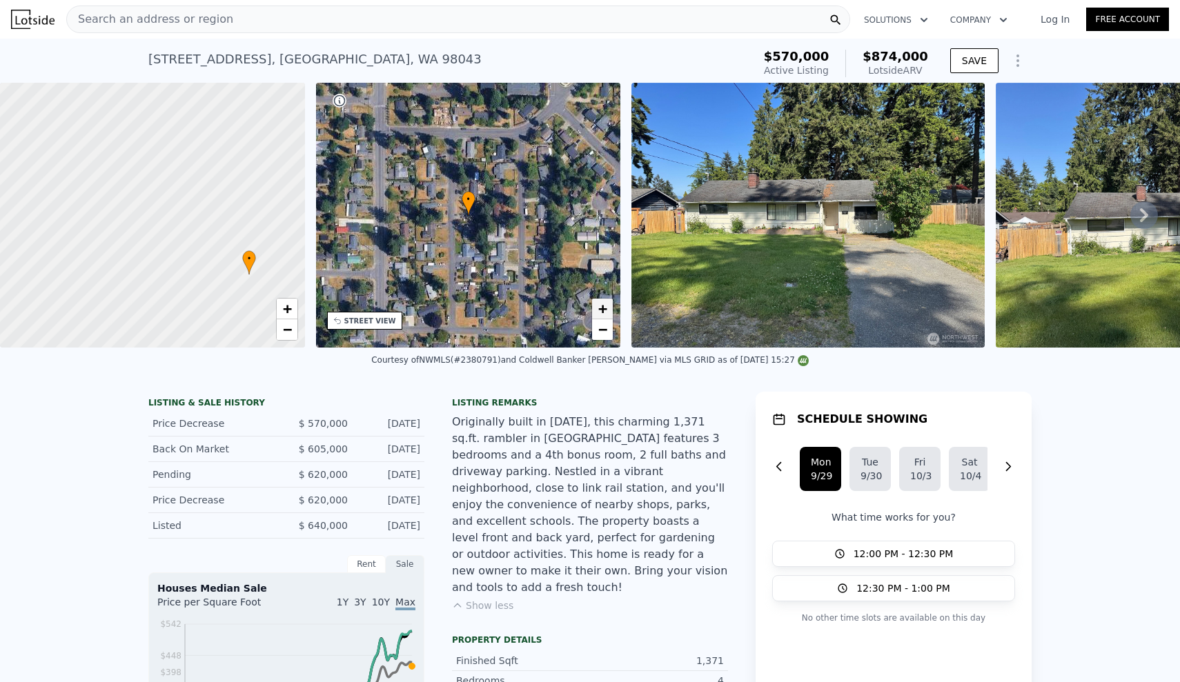
click at [600, 305] on span "+" at bounding box center [602, 308] width 9 height 17
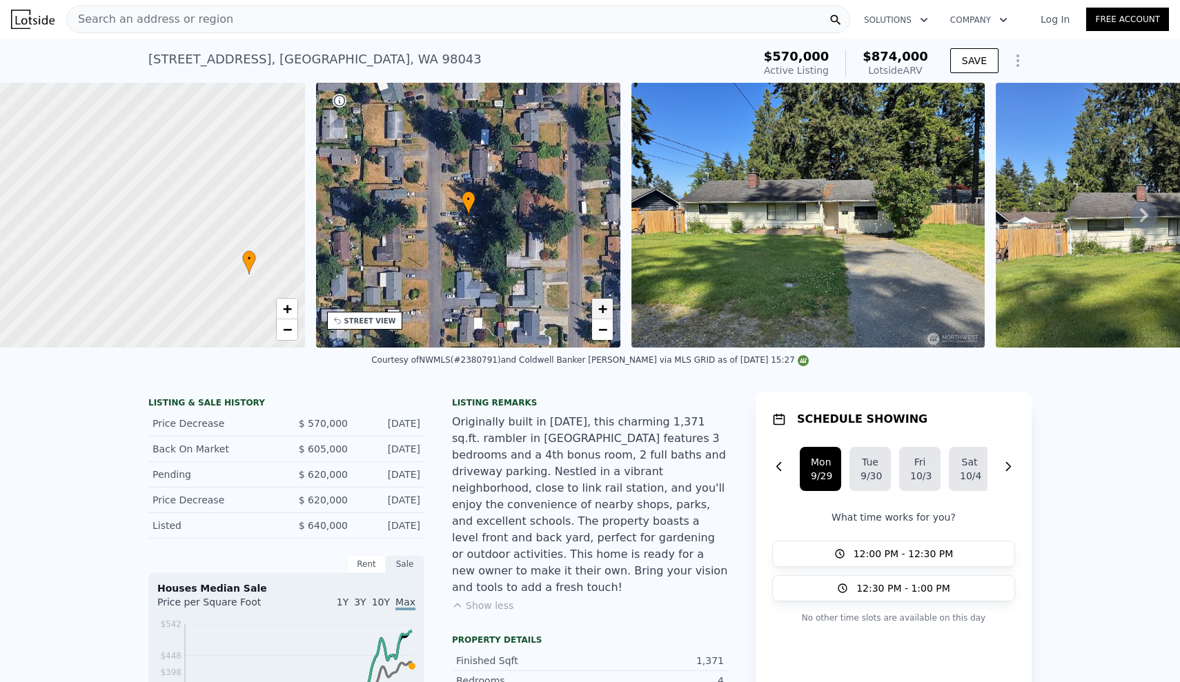
click at [600, 305] on span "+" at bounding box center [602, 308] width 9 height 17
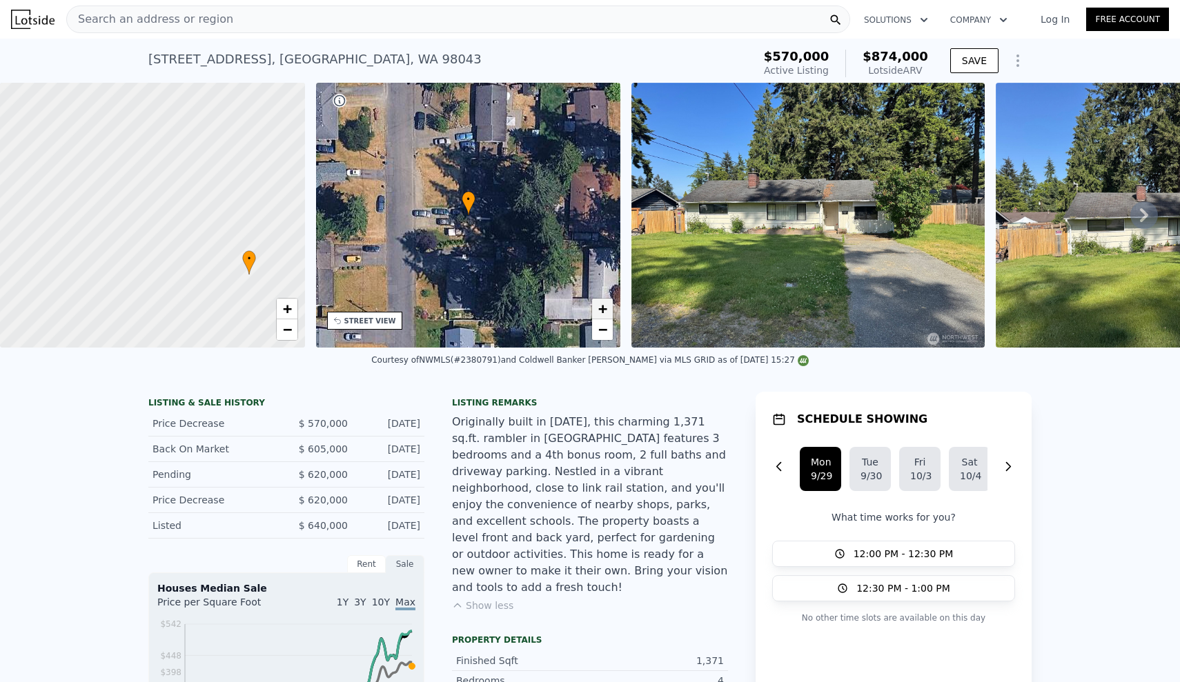
click at [600, 305] on span "+" at bounding box center [602, 308] width 9 height 17
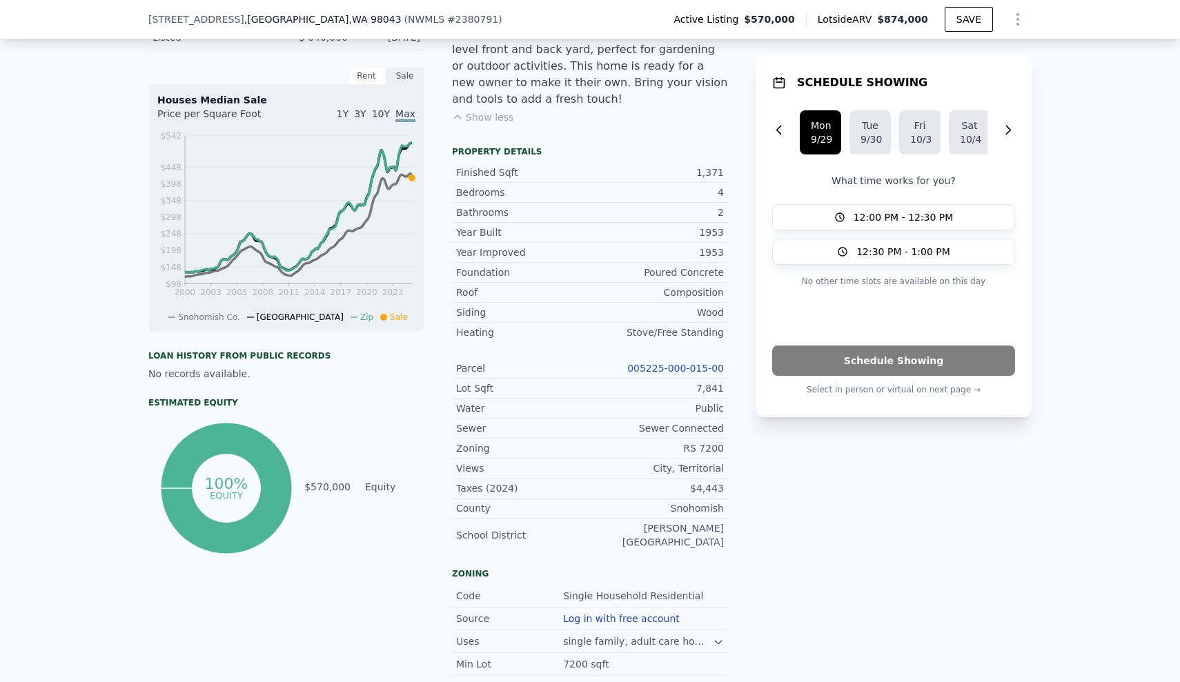
scroll to position [526, 0]
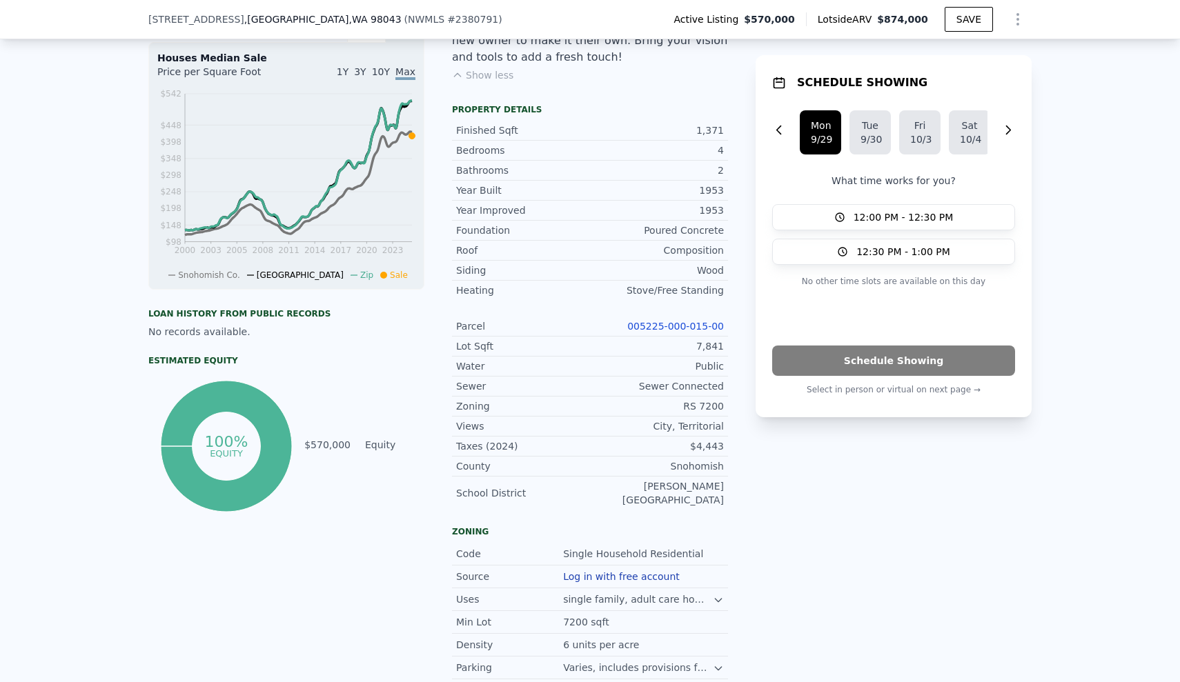
click at [682, 321] on link "005225-000-015-00" at bounding box center [675, 326] width 97 height 11
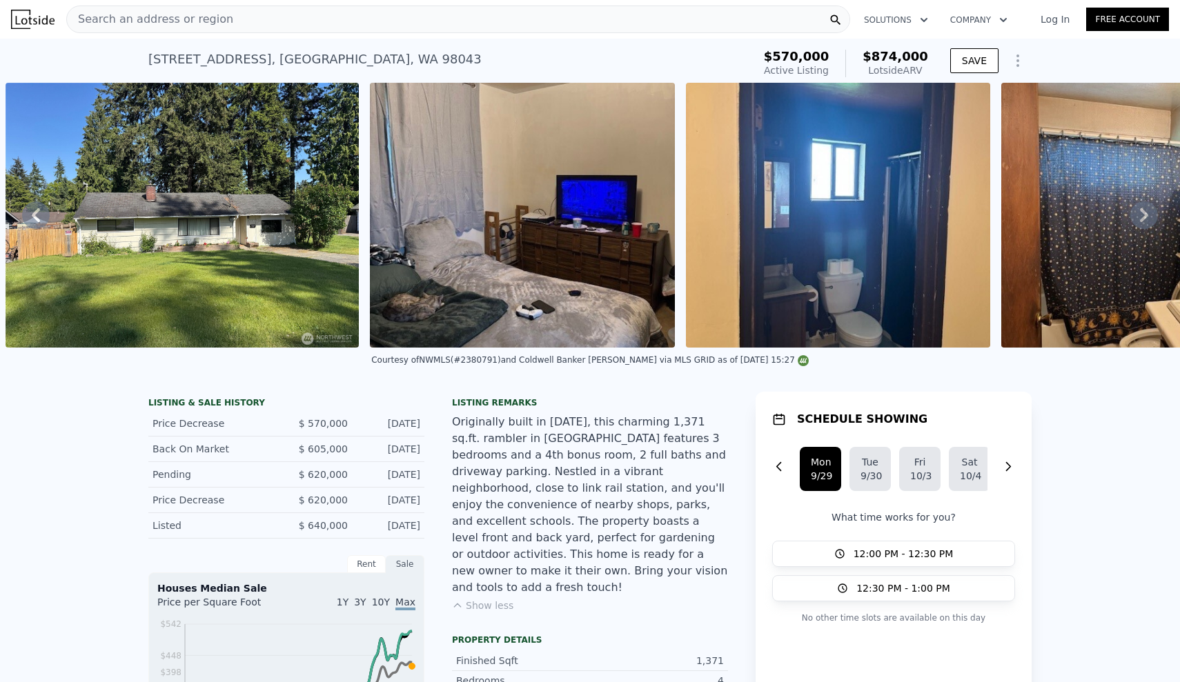
scroll to position [0, 0]
click at [1150, 217] on icon at bounding box center [1144, 215] width 28 height 28
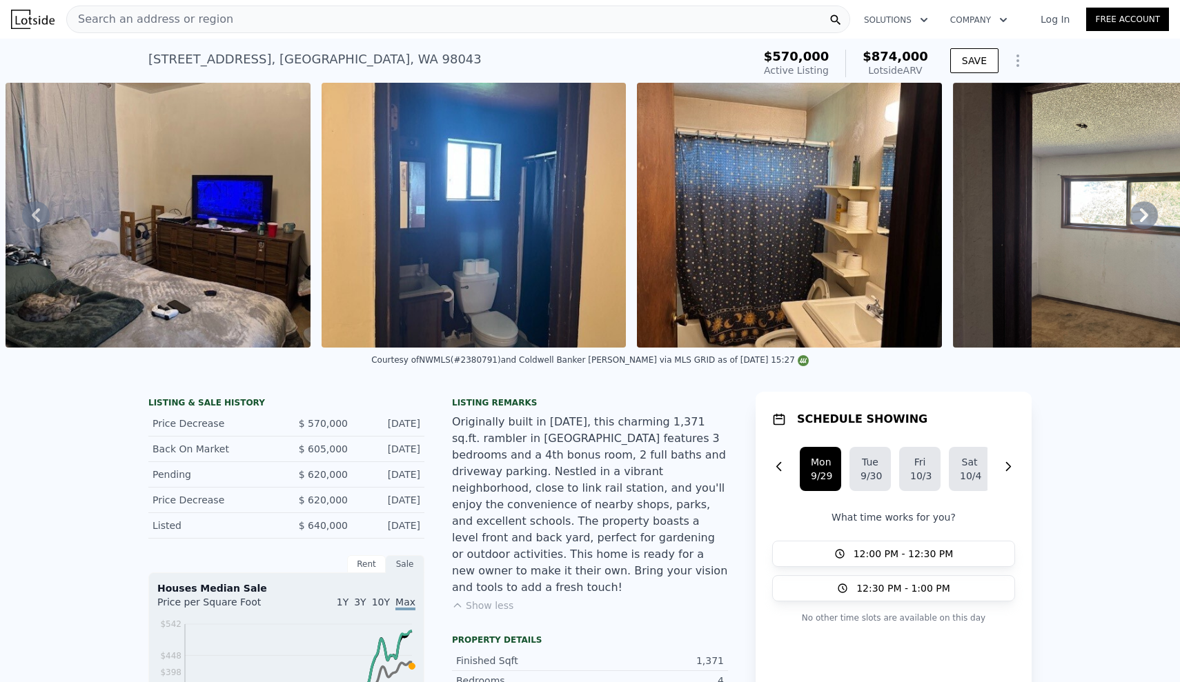
click at [1150, 217] on icon at bounding box center [1144, 215] width 28 height 28
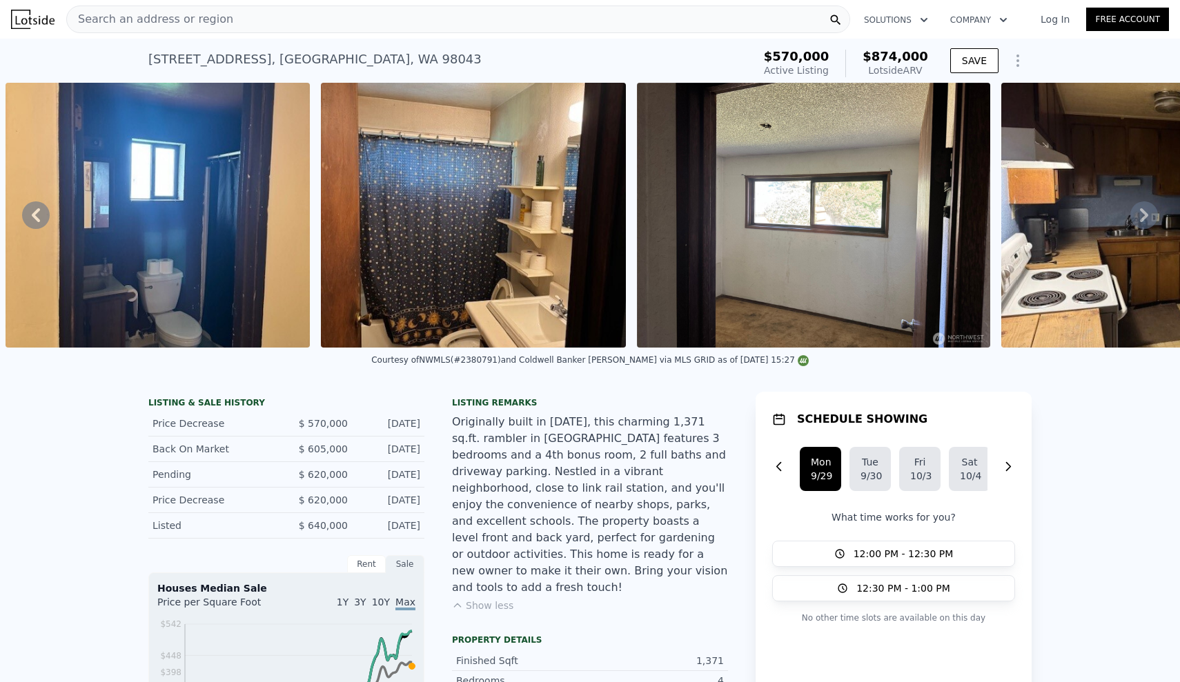
click at [1150, 217] on icon at bounding box center [1144, 215] width 28 height 28
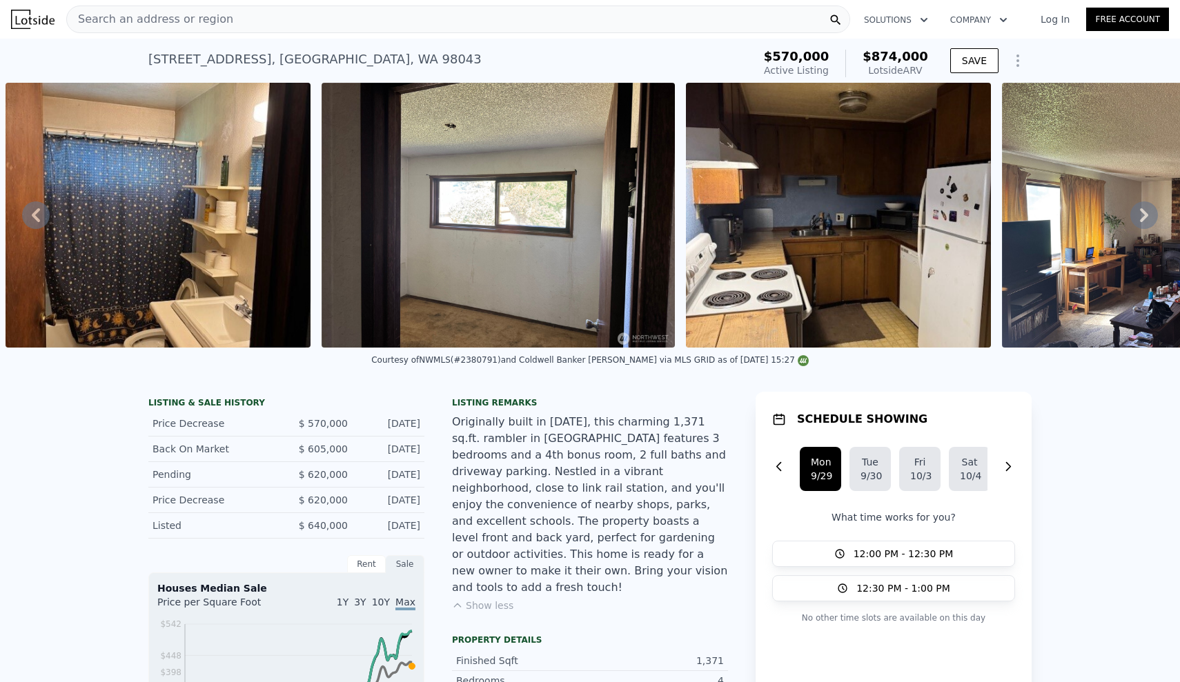
click at [1150, 217] on icon at bounding box center [1144, 215] width 28 height 28
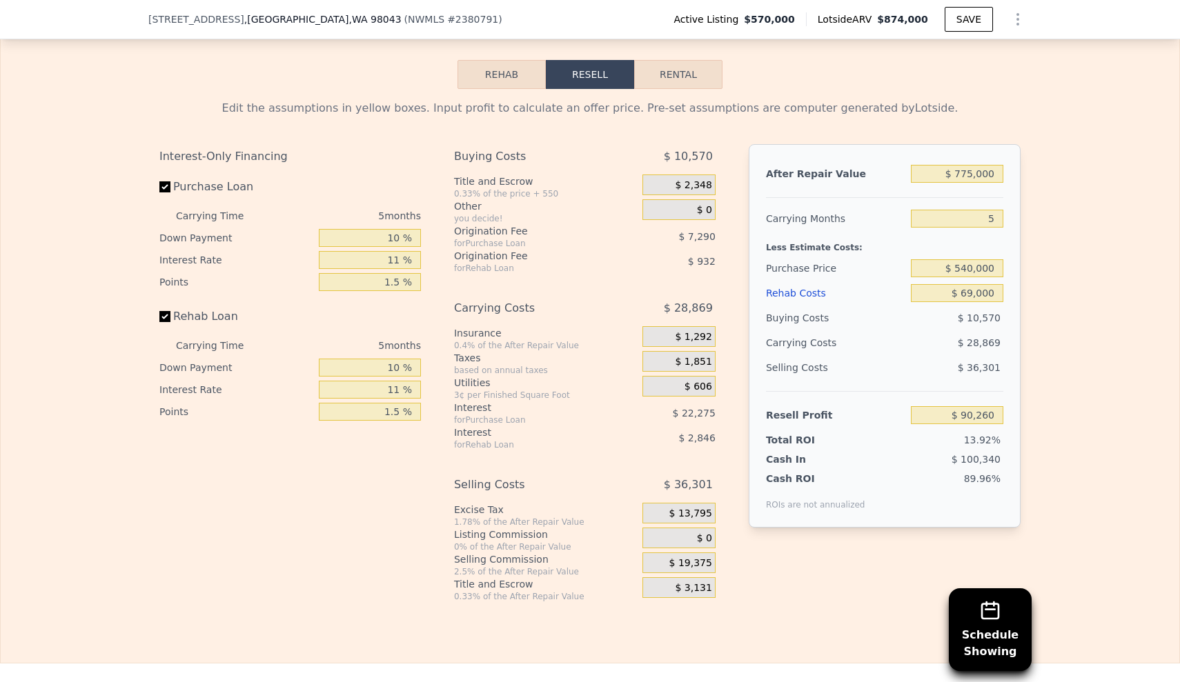
scroll to position [2297, 0]
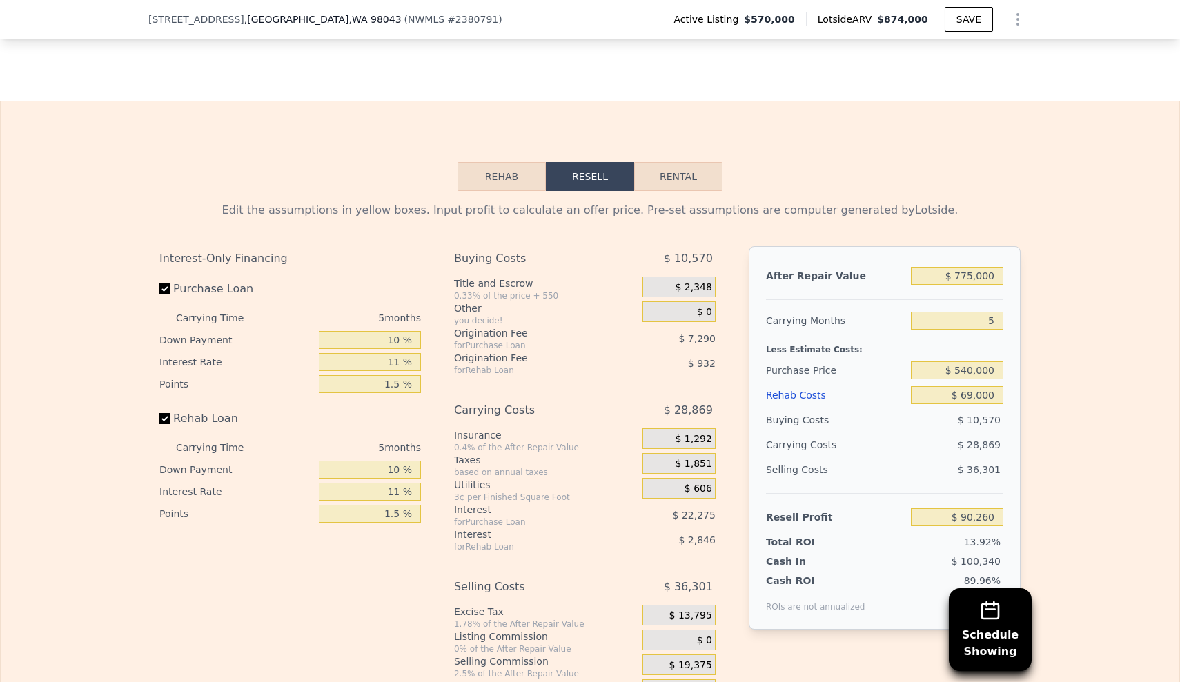
scroll to position [2176, 0]
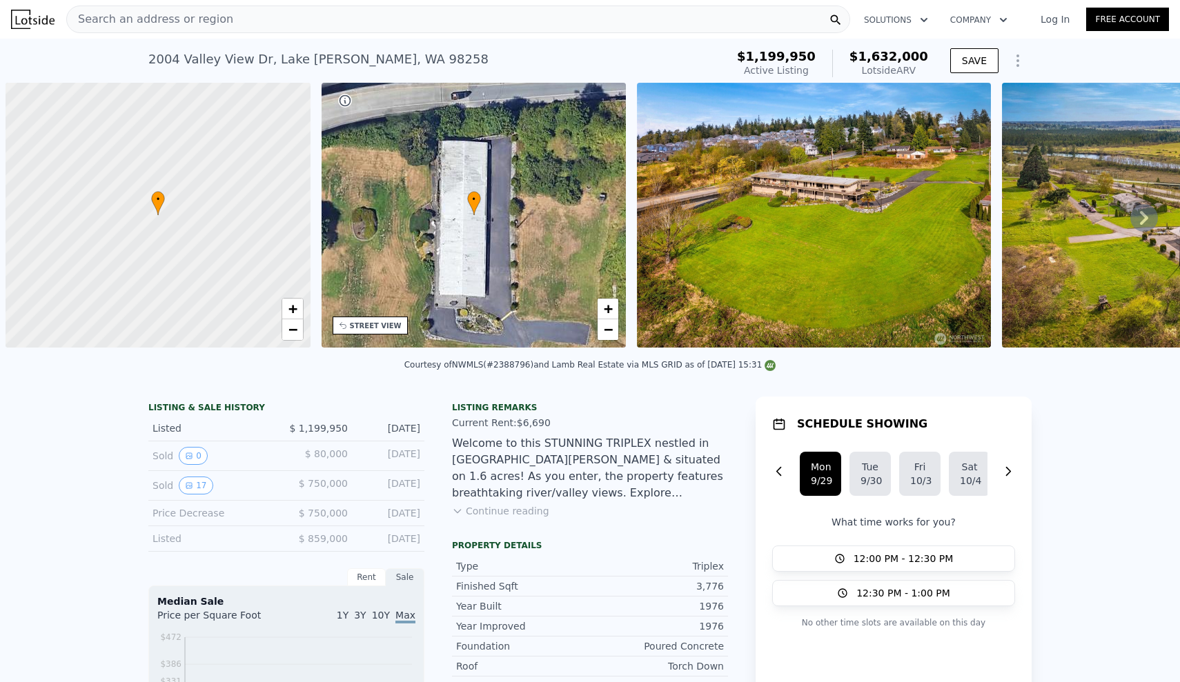
scroll to position [0, 6]
